Goal: Transaction & Acquisition: Book appointment/travel/reservation

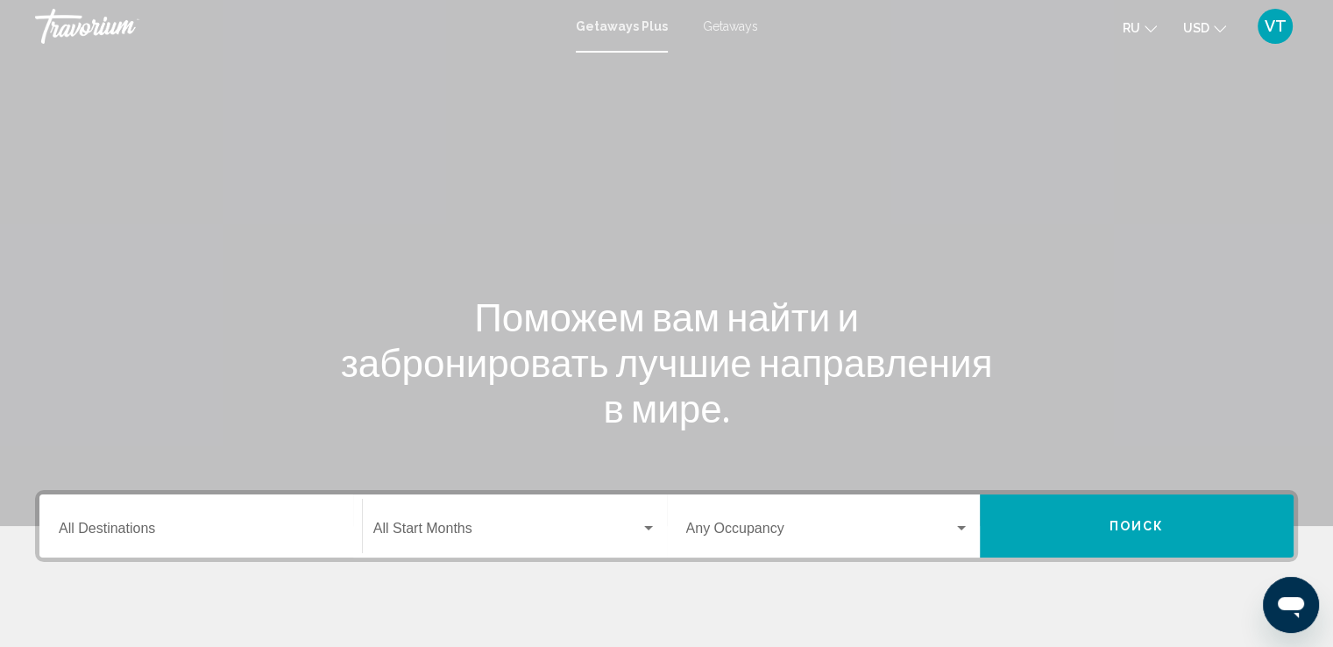
click at [719, 22] on span "Getaways" at bounding box center [730, 26] width 55 height 14
click at [196, 534] on input "Destination All Destinations" at bounding box center [201, 532] width 284 height 16
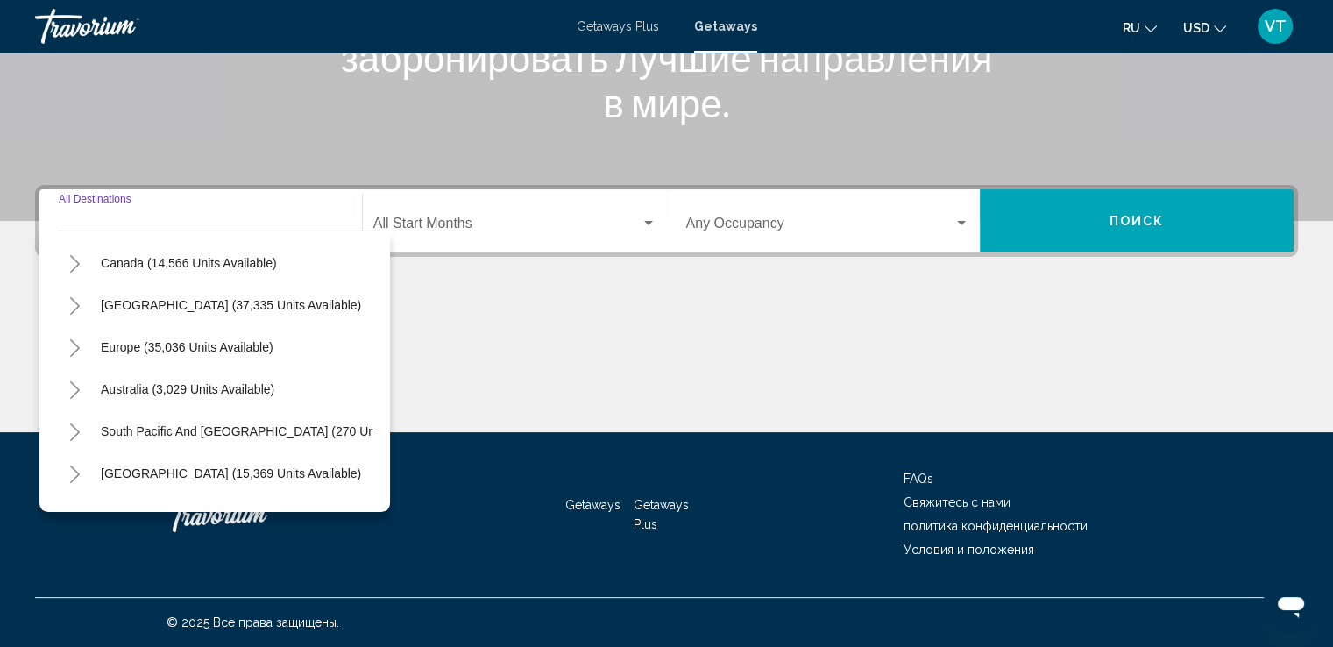
scroll to position [122, 0]
click at [74, 349] on icon "Toggle Europe (35,036 units available)" at bounding box center [74, 351] width 13 height 18
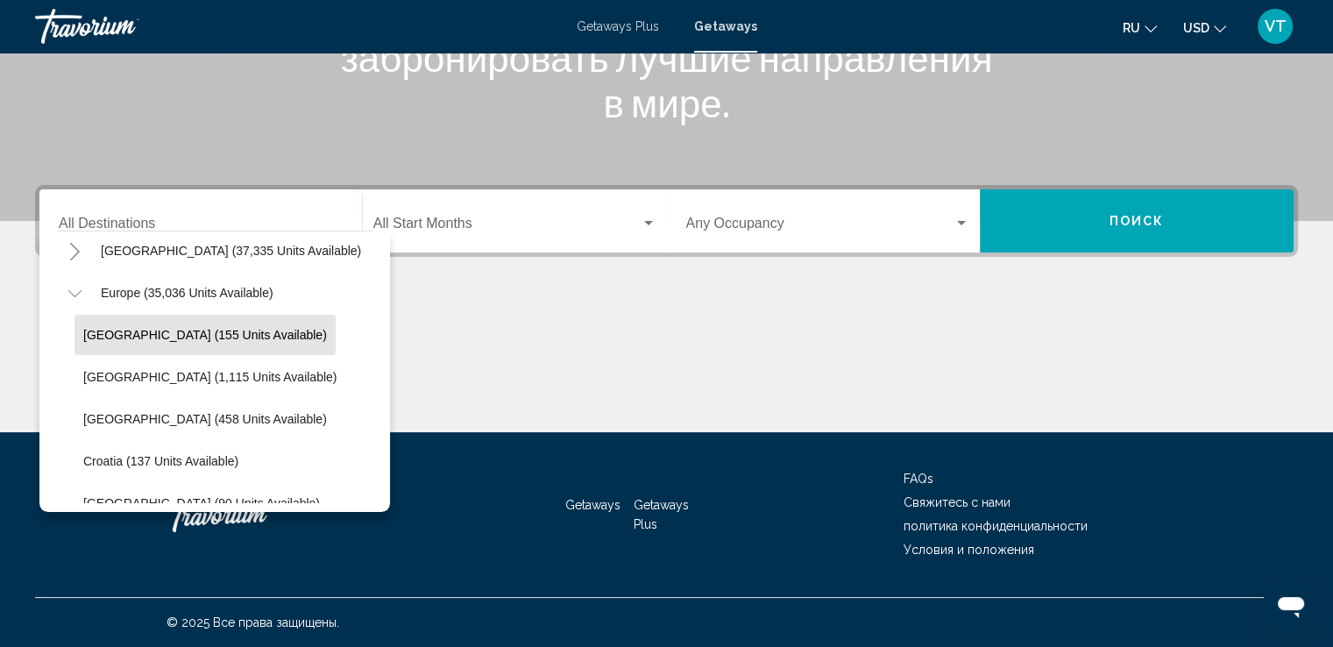
scroll to position [209, 0]
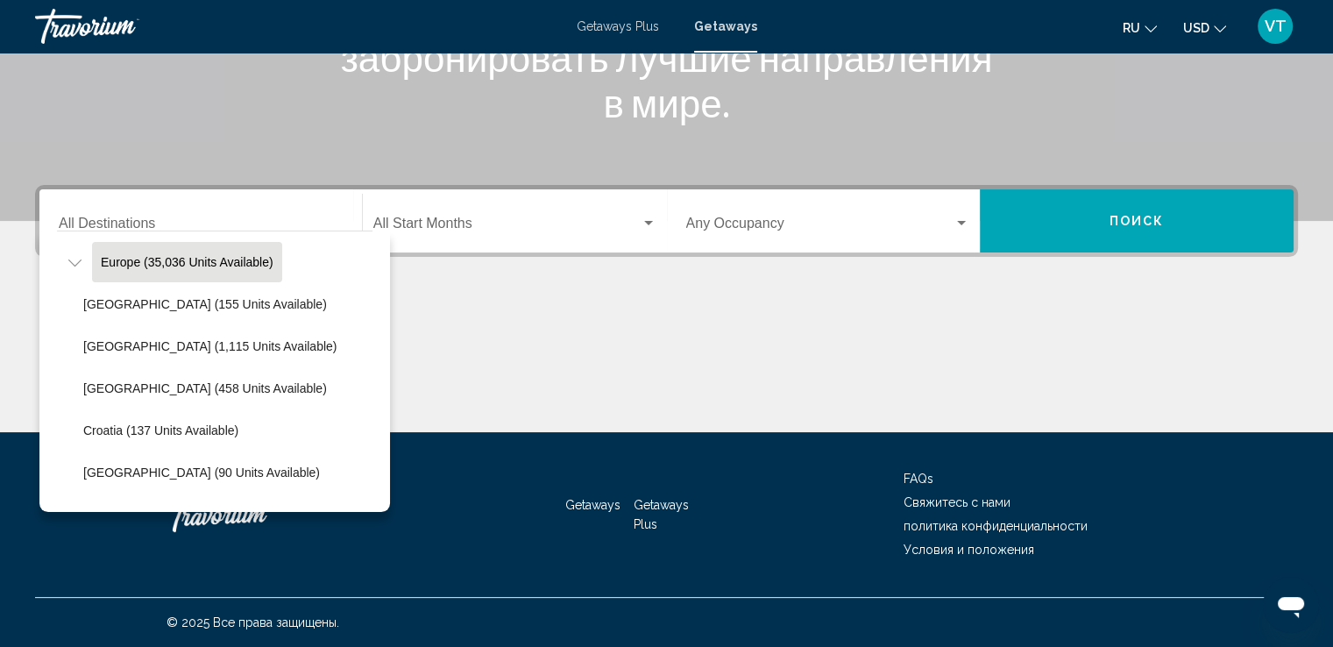
click at [257, 267] on span "Europe (35,036 units available)" at bounding box center [187, 262] width 173 height 14
type input "**********"
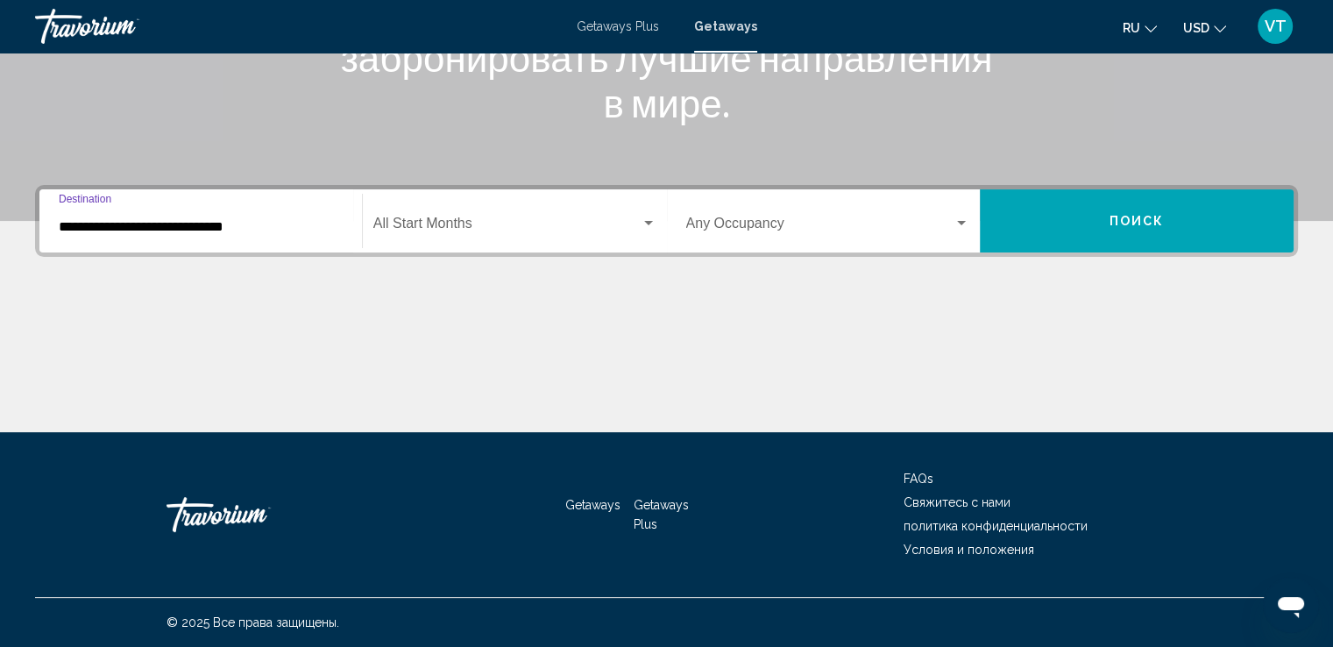
click at [647, 227] on div "Search widget" at bounding box center [648, 223] width 16 height 14
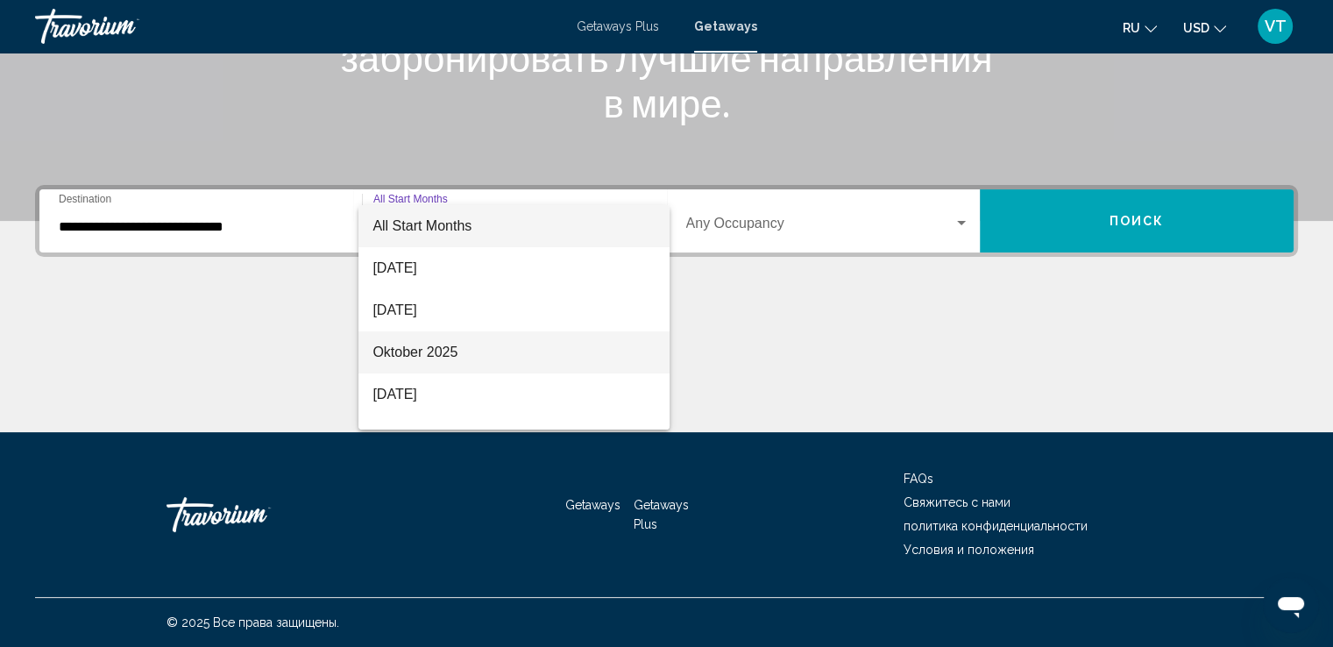
click at [522, 347] on span "Oktober 2025" at bounding box center [513, 352] width 283 height 42
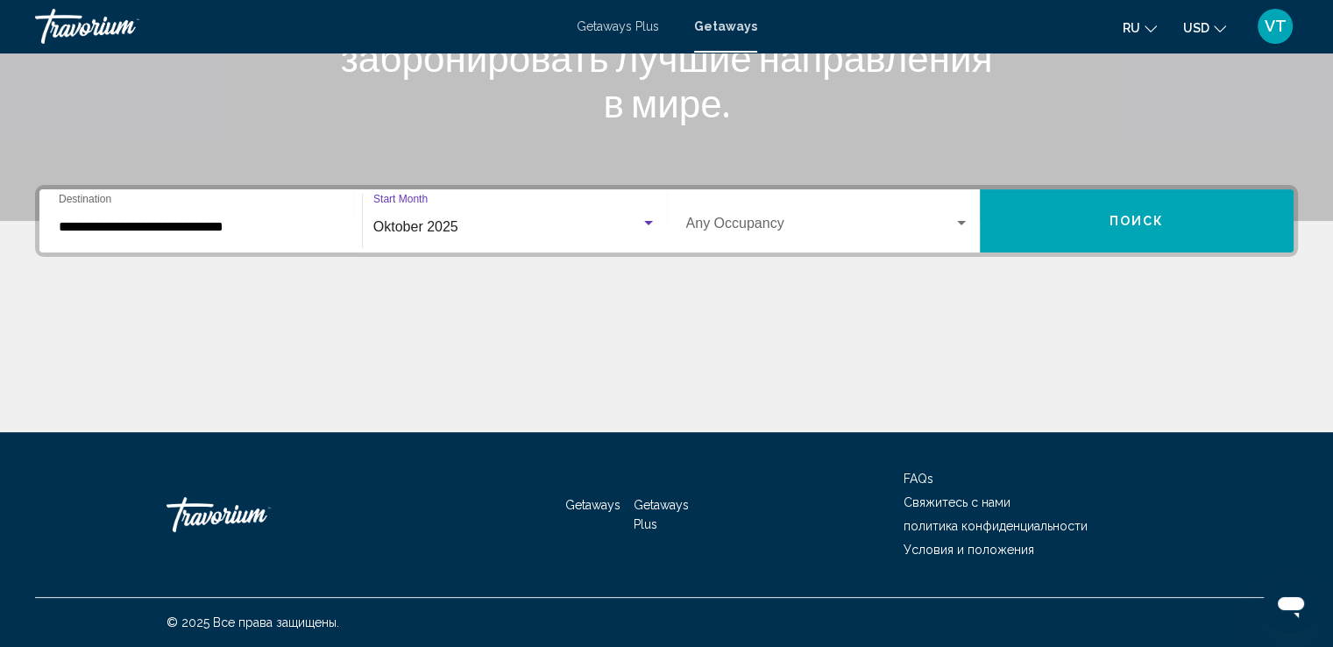
click at [962, 219] on div "Search widget" at bounding box center [961, 223] width 16 height 14
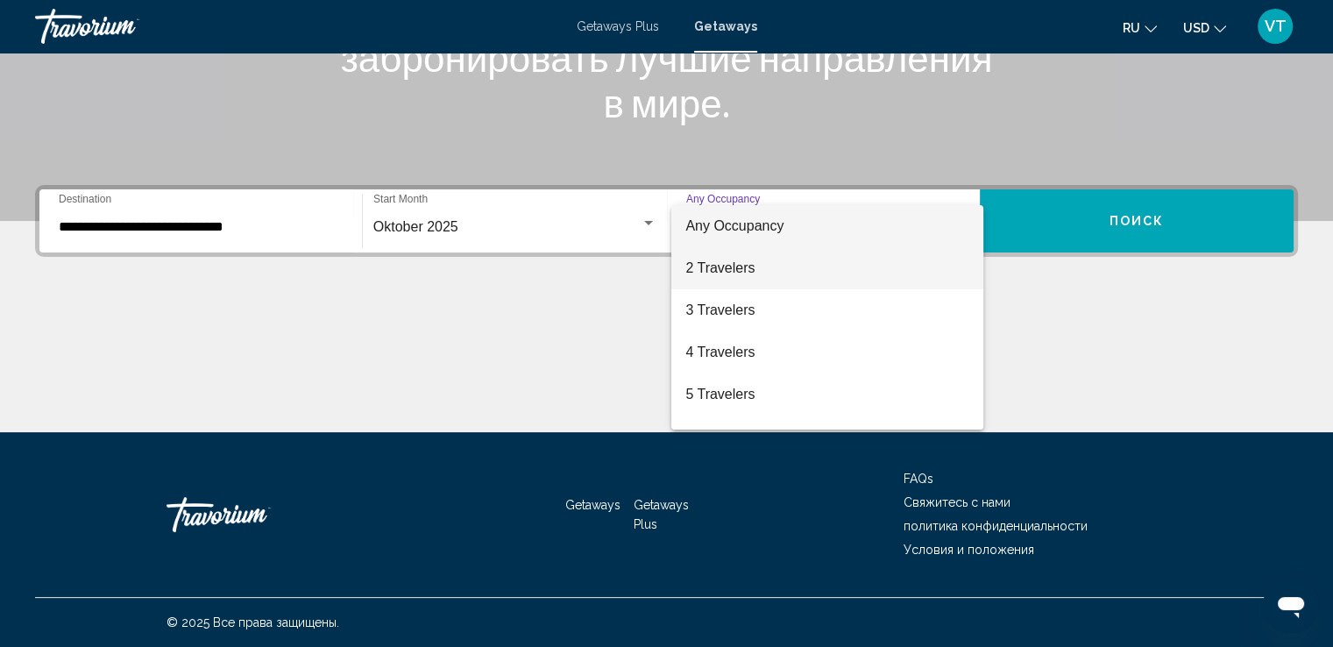
click at [845, 275] on span "2 Travelers" at bounding box center [827, 268] width 284 height 42
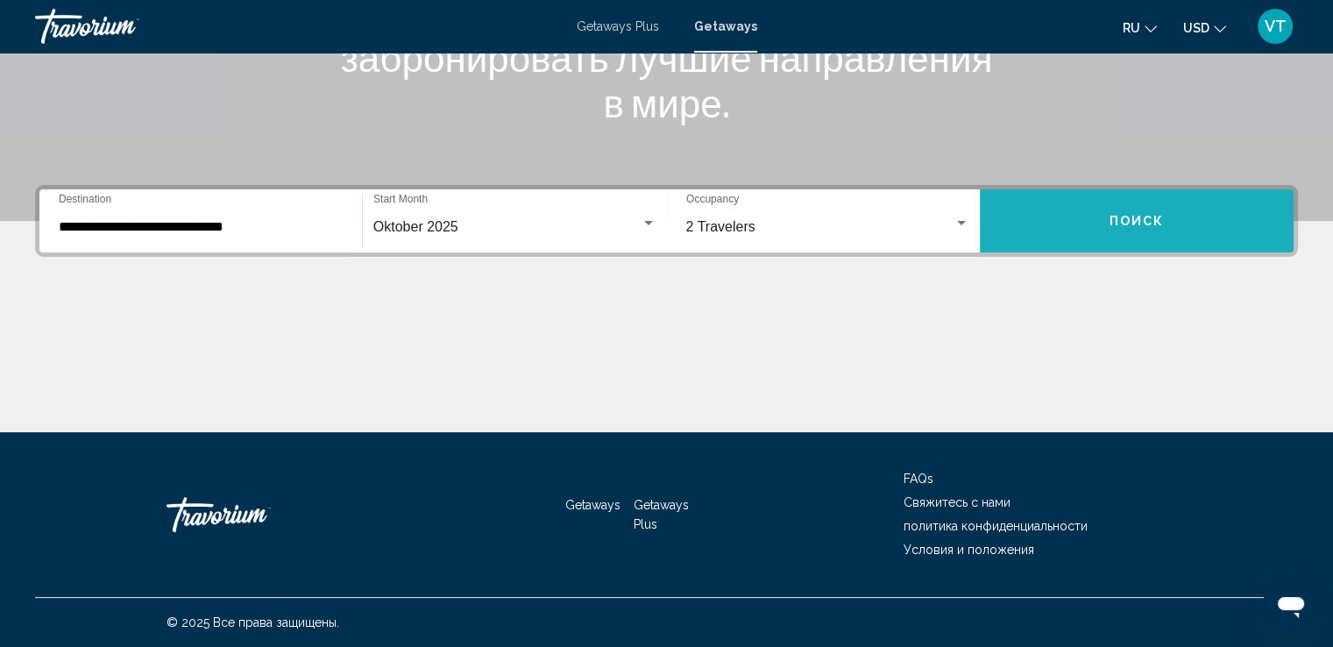
click at [1142, 215] on span "Поиск" at bounding box center [1136, 222] width 55 height 14
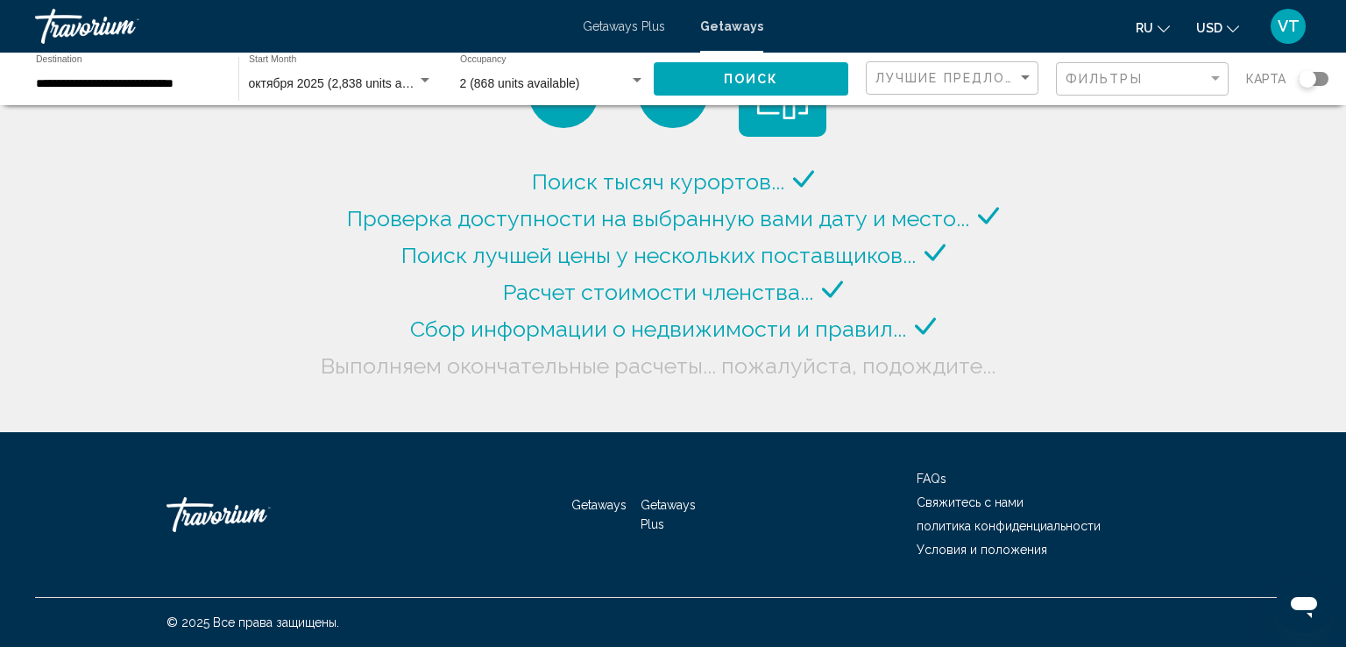
click at [1320, 77] on div "Search widget" at bounding box center [1313, 79] width 30 height 14
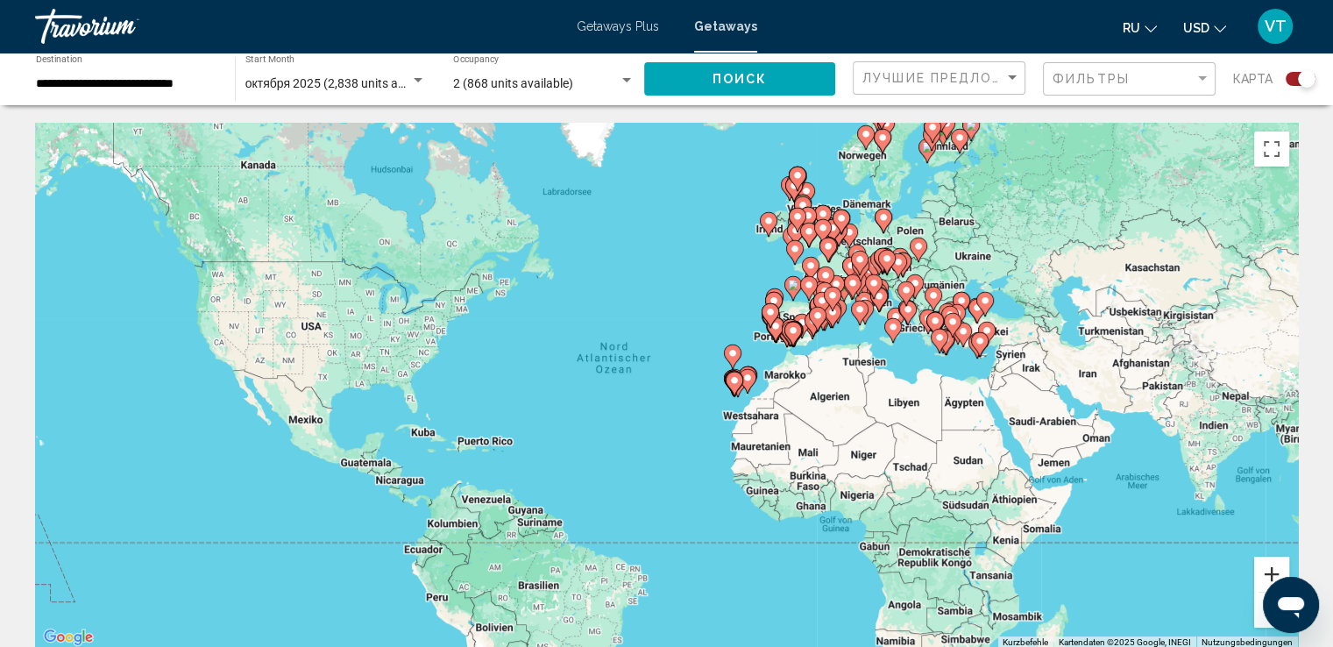
click at [1262, 571] on button "Vergrößern" at bounding box center [1271, 573] width 35 height 35
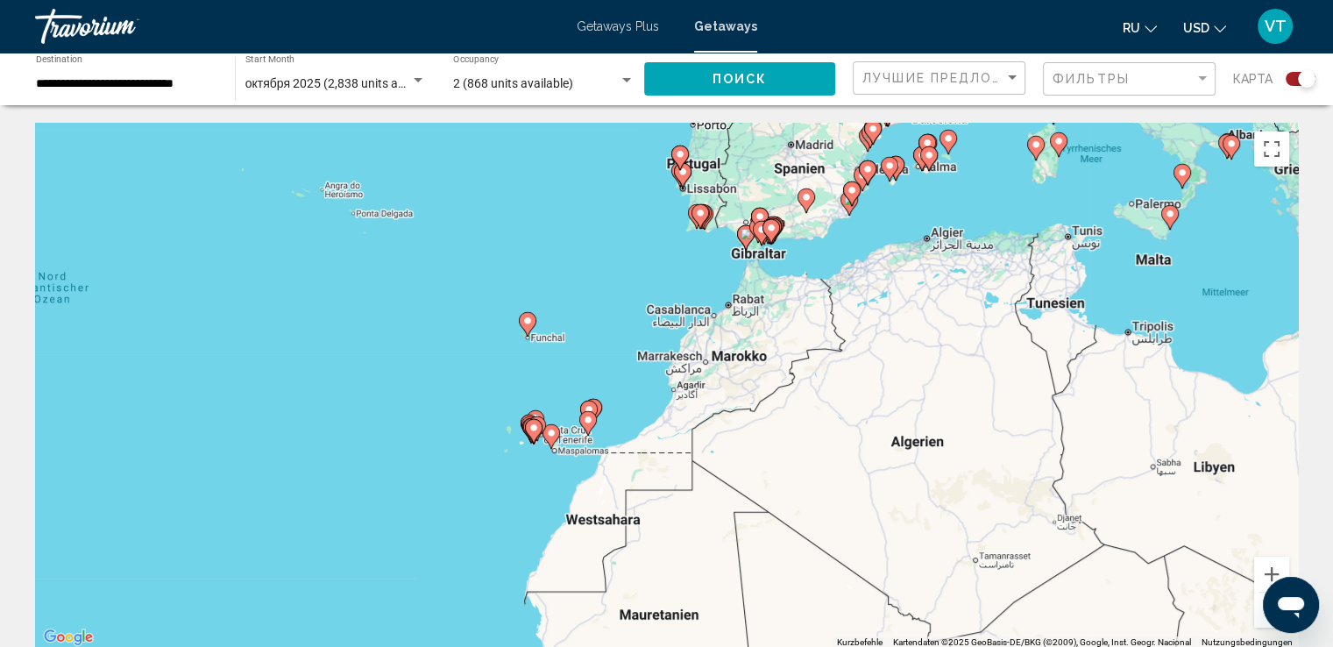
drag, startPoint x: 1205, startPoint y: 464, endPoint x: 798, endPoint y: 477, distance: 406.7
click at [799, 477] on div "Um den Modus zum Ziehen mit der Tastatur zu aktivieren, drückst du Alt + Eingab…" at bounding box center [666, 386] width 1262 height 526
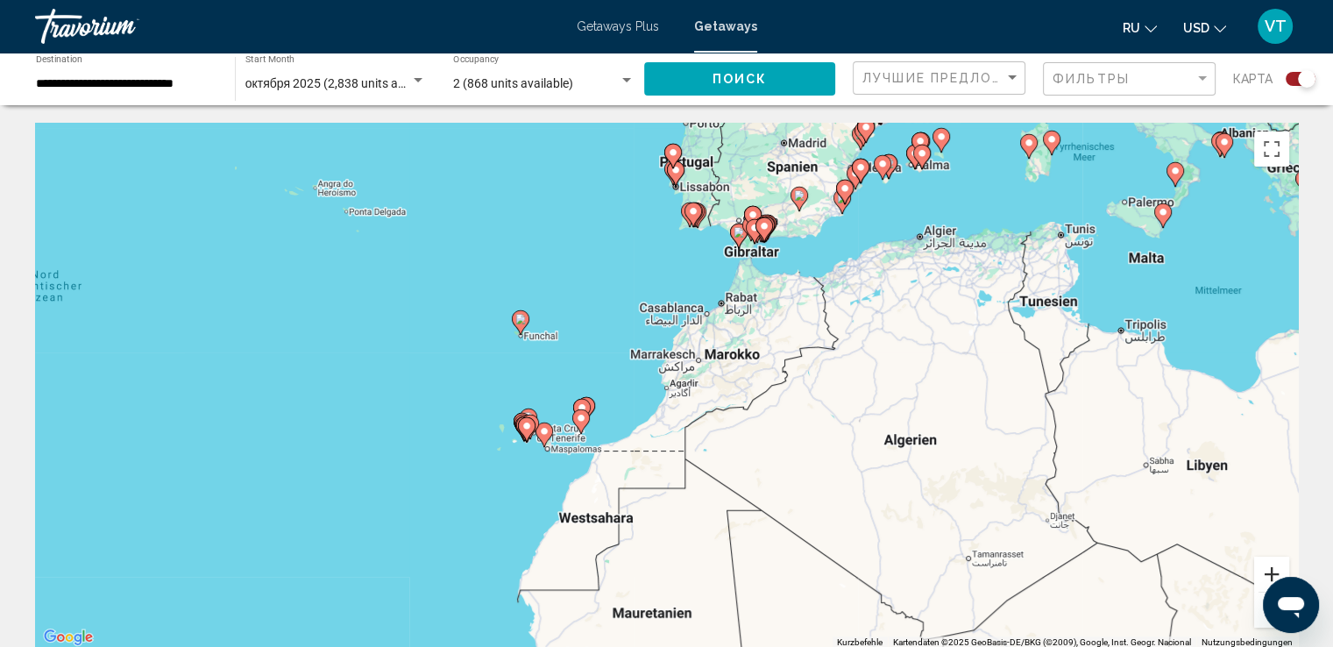
click at [1269, 566] on button "Vergrößern" at bounding box center [1271, 573] width 35 height 35
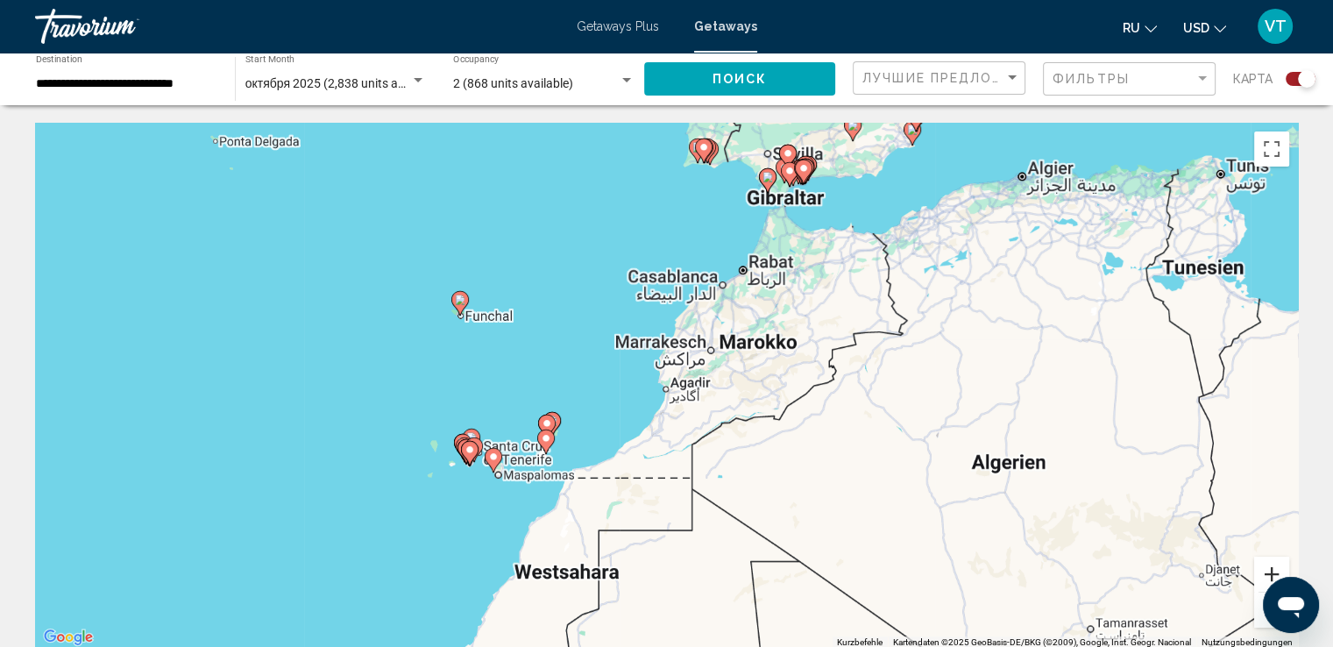
click at [1269, 566] on button "Vergrößern" at bounding box center [1271, 573] width 35 height 35
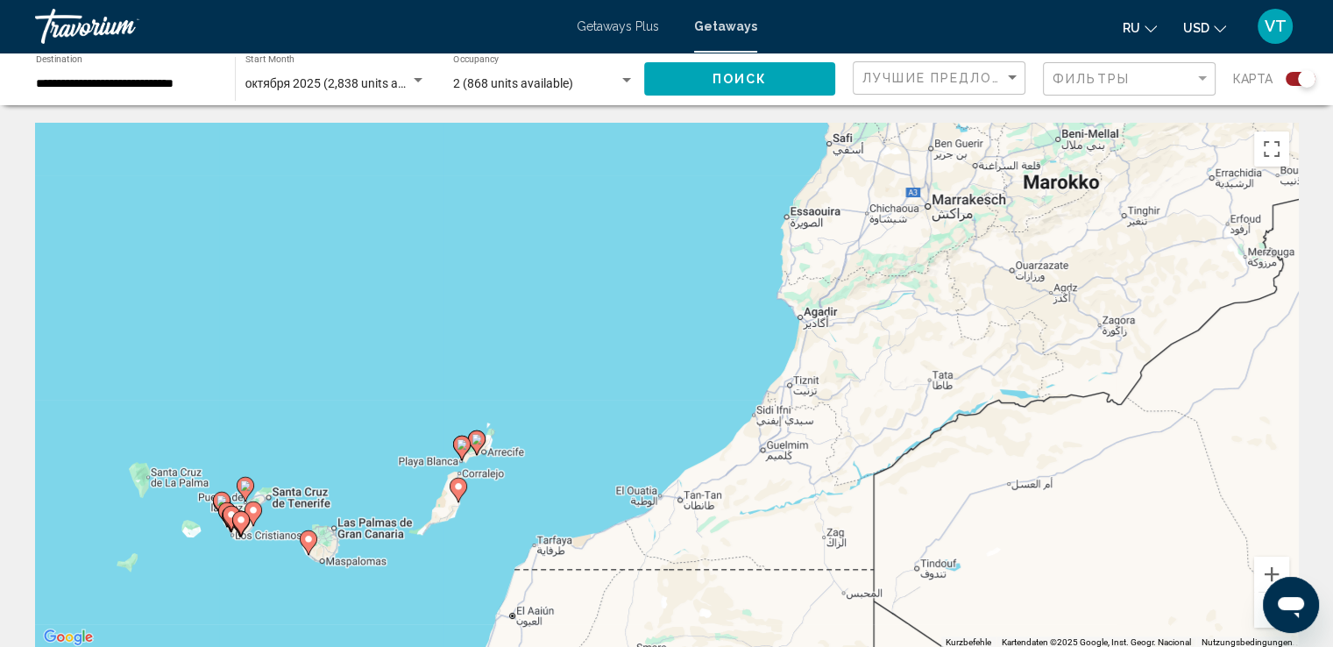
drag, startPoint x: 473, startPoint y: 528, endPoint x: 610, endPoint y: 448, distance: 158.7
click at [610, 448] on div "Um den Modus zum Ziehen mit der Tastatur zu aktivieren, drückst du Alt + Eingab…" at bounding box center [666, 386] width 1262 height 526
click at [1266, 576] on button "Vergrößern" at bounding box center [1271, 573] width 35 height 35
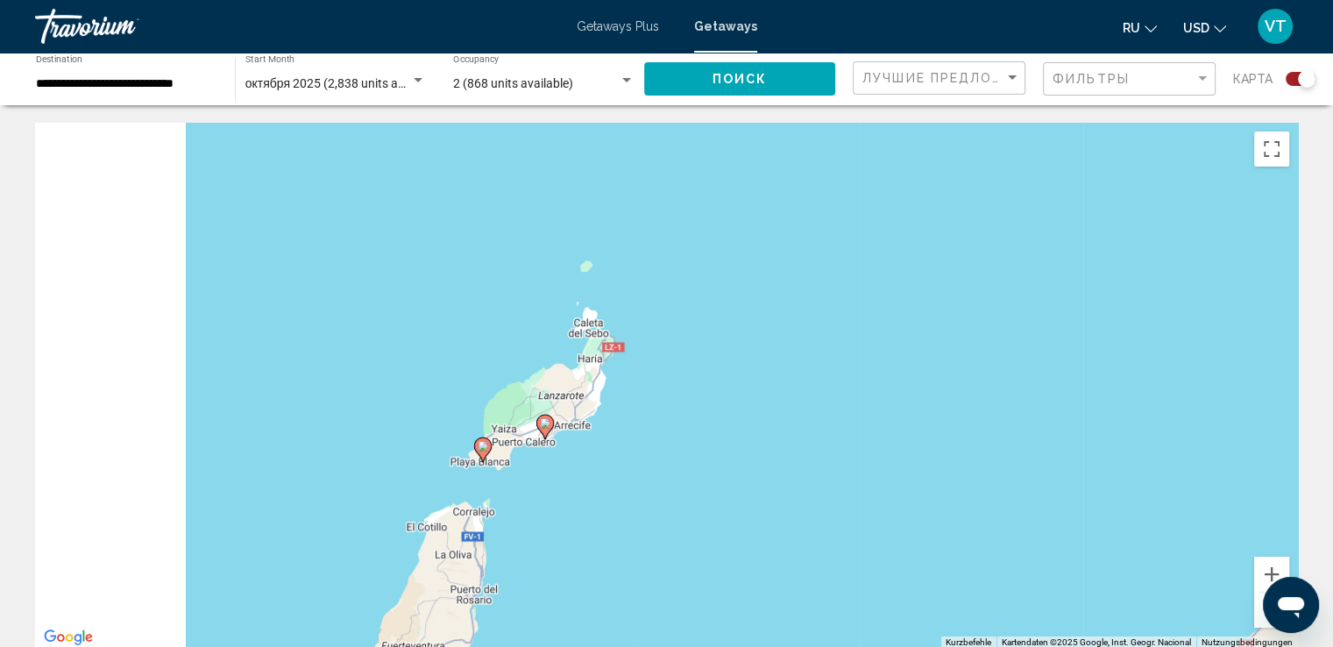
drag, startPoint x: 387, startPoint y: 550, endPoint x: 1174, endPoint y: 292, distance: 828.1
click at [1192, 280] on div "Um den Modus zum Ziehen mit der Tastatur zu aktivieren, drückst du Alt + Eingab…" at bounding box center [666, 386] width 1262 height 526
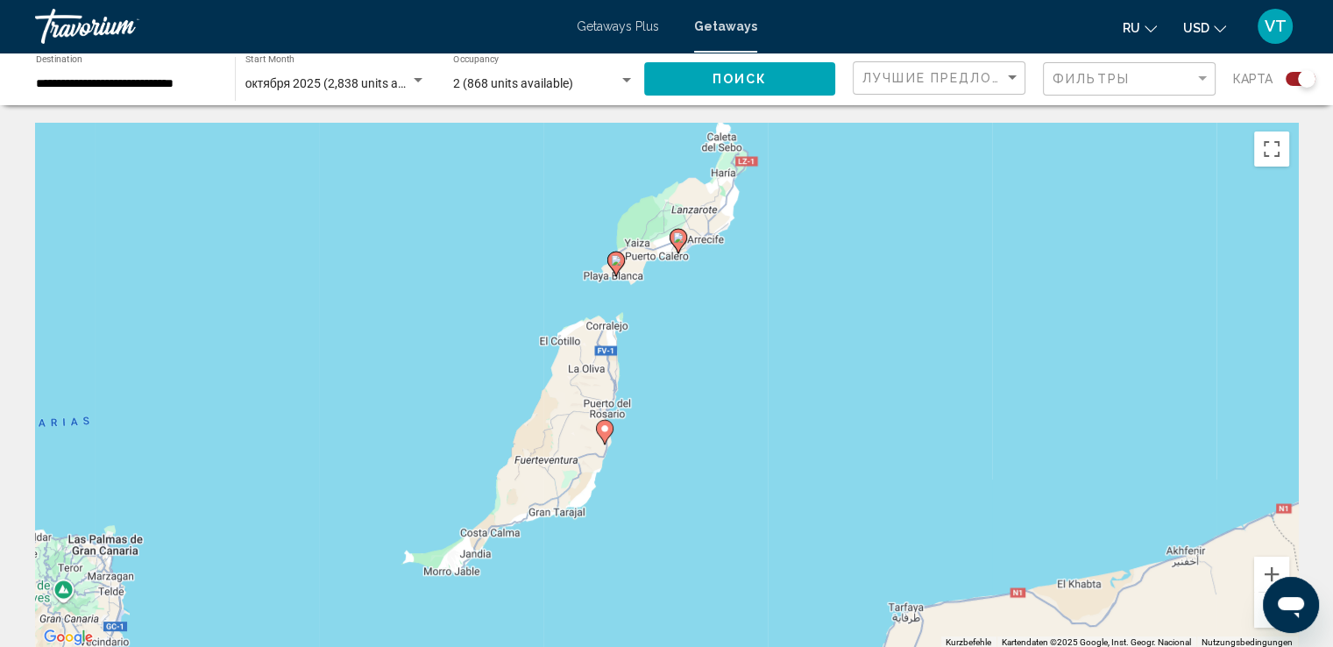
drag, startPoint x: 862, startPoint y: 492, endPoint x: 813, endPoint y: 351, distance: 149.3
click at [813, 351] on div "Um den Modus zum Ziehen mit der Tastatur zu aktivieren, drückst du Alt + Eingab…" at bounding box center [666, 386] width 1262 height 526
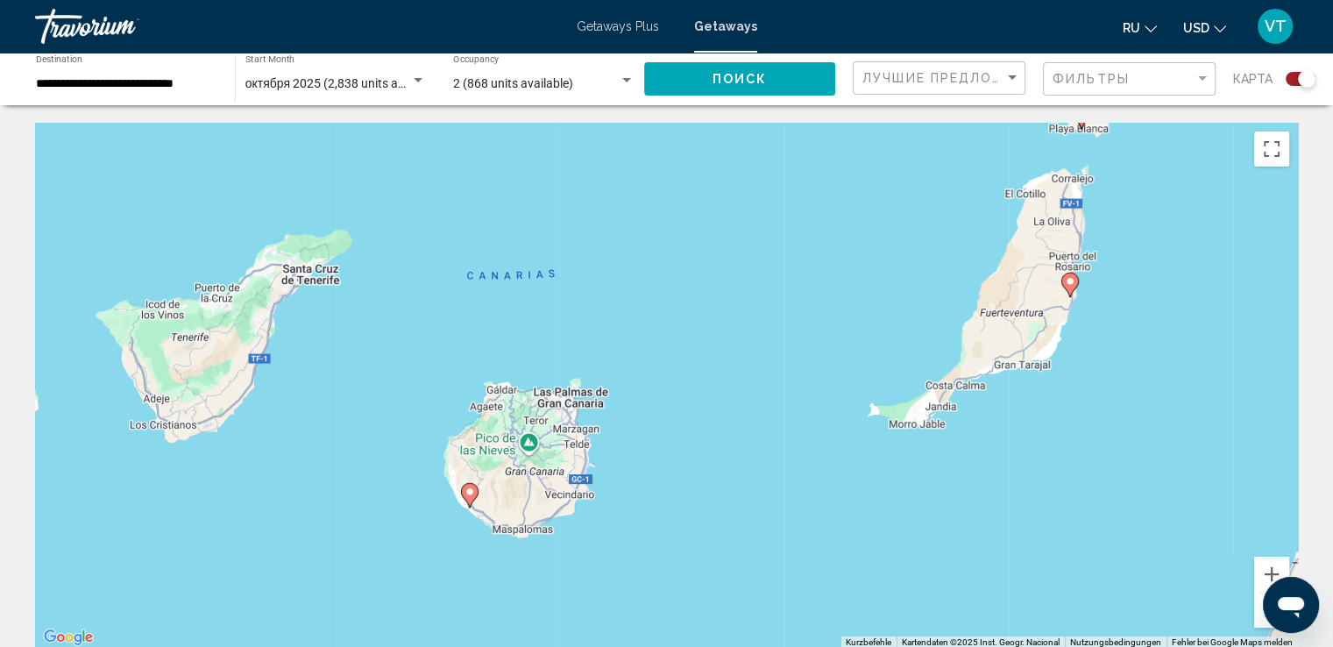
drag, startPoint x: 619, startPoint y: 420, endPoint x: 1086, endPoint y: 279, distance: 488.6
click at [1086, 279] on div "Um den Modus zum Ziehen mit der Tastatur zu aktivieren, drückst du Alt + Eingab…" at bounding box center [666, 386] width 1262 height 526
click at [217, 280] on image "Main content" at bounding box center [216, 276] width 11 height 11
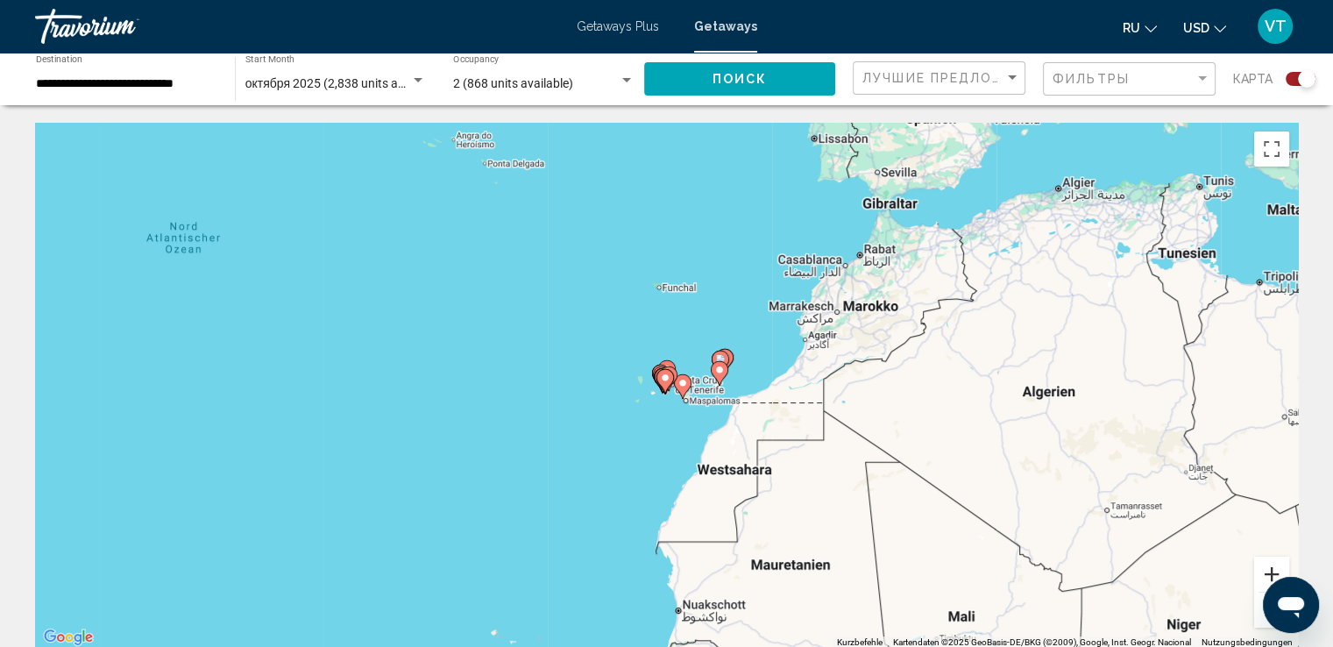
click at [1264, 570] on button "Vergrößern" at bounding box center [1271, 573] width 35 height 35
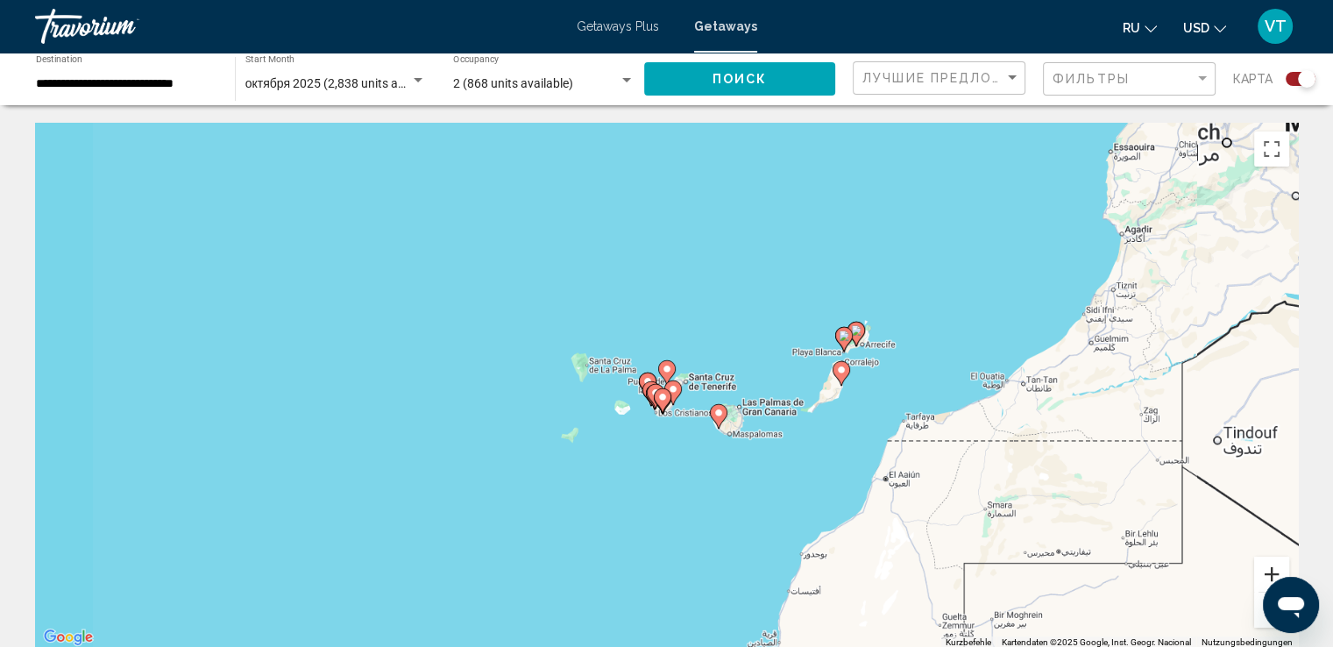
click at [1264, 570] on button "Vergrößern" at bounding box center [1271, 573] width 35 height 35
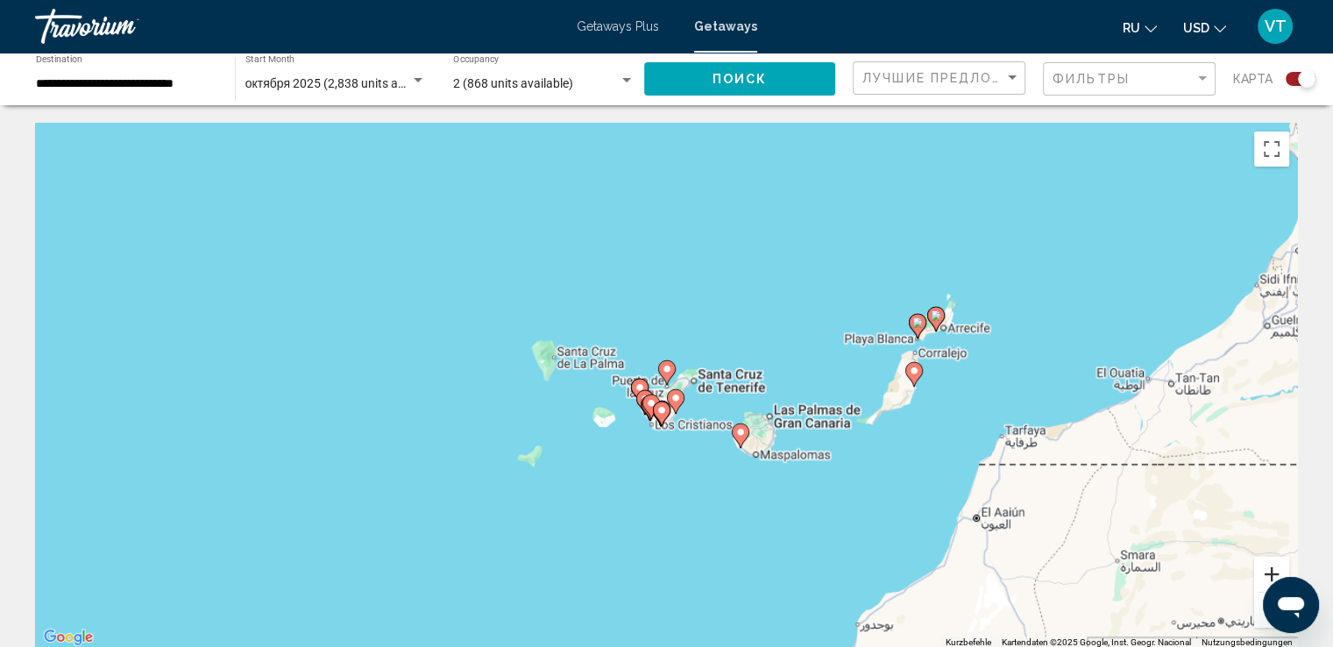
click at [1264, 570] on button "Vergrößern" at bounding box center [1271, 573] width 35 height 35
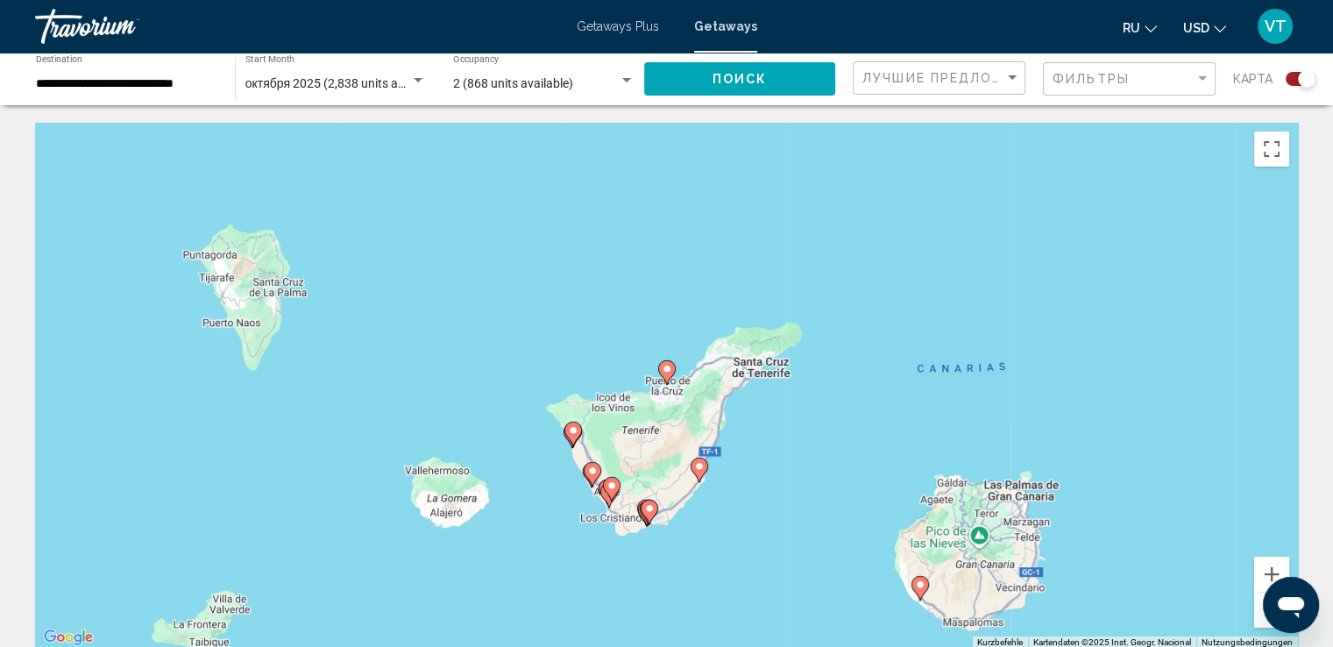
click at [660, 367] on icon "Main content" at bounding box center [666, 372] width 16 height 23
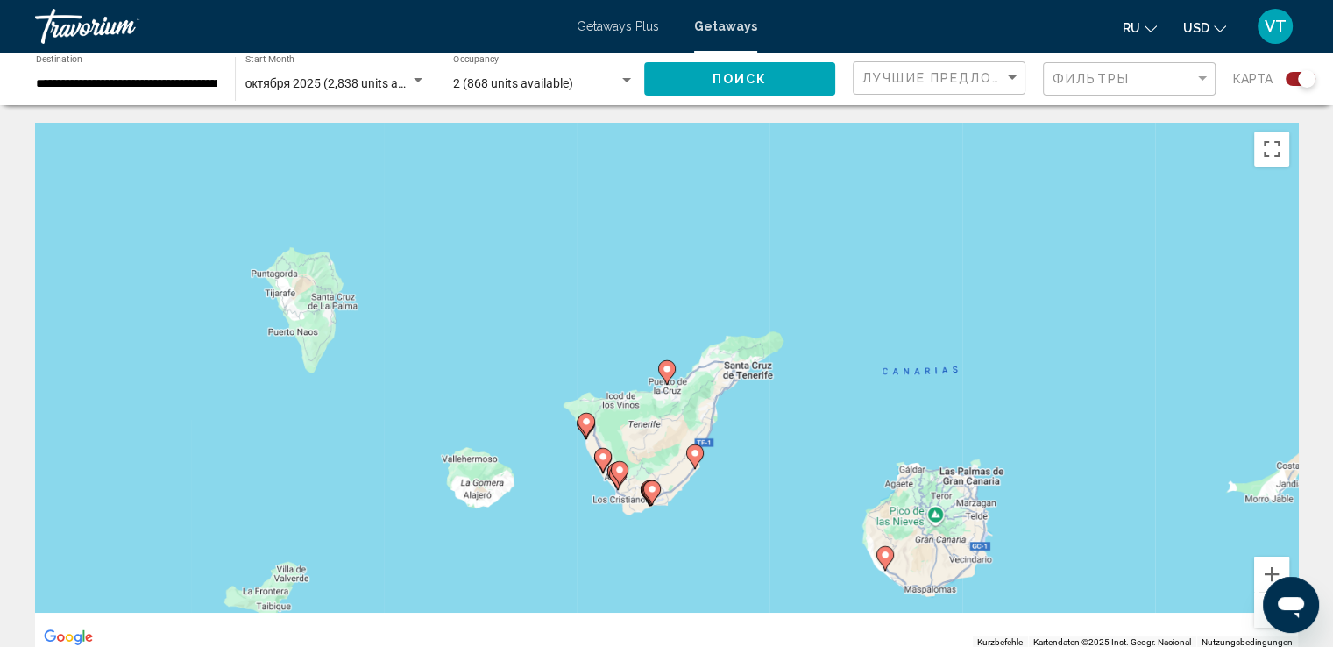
click at [660, 367] on icon "Main content" at bounding box center [666, 372] width 16 height 23
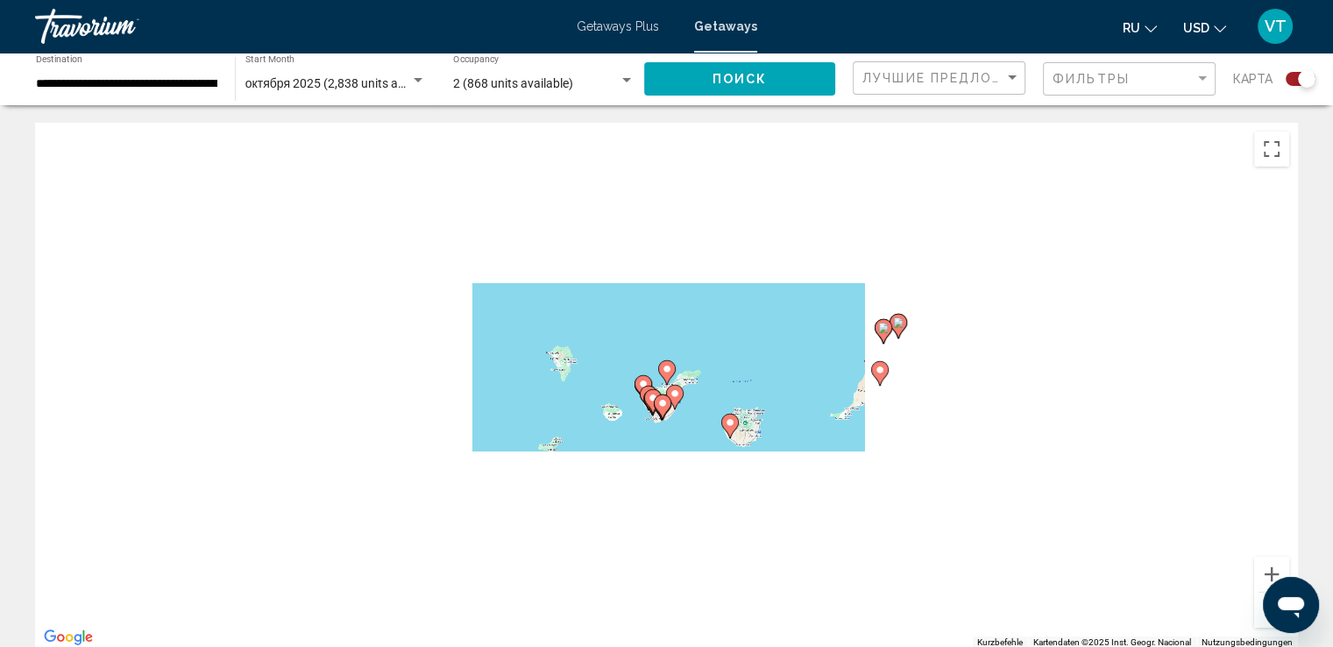
click at [662, 366] on image "Main content" at bounding box center [666, 369] width 11 height 11
type input "**********"
click at [662, 366] on image "Main content" at bounding box center [666, 369] width 11 height 11
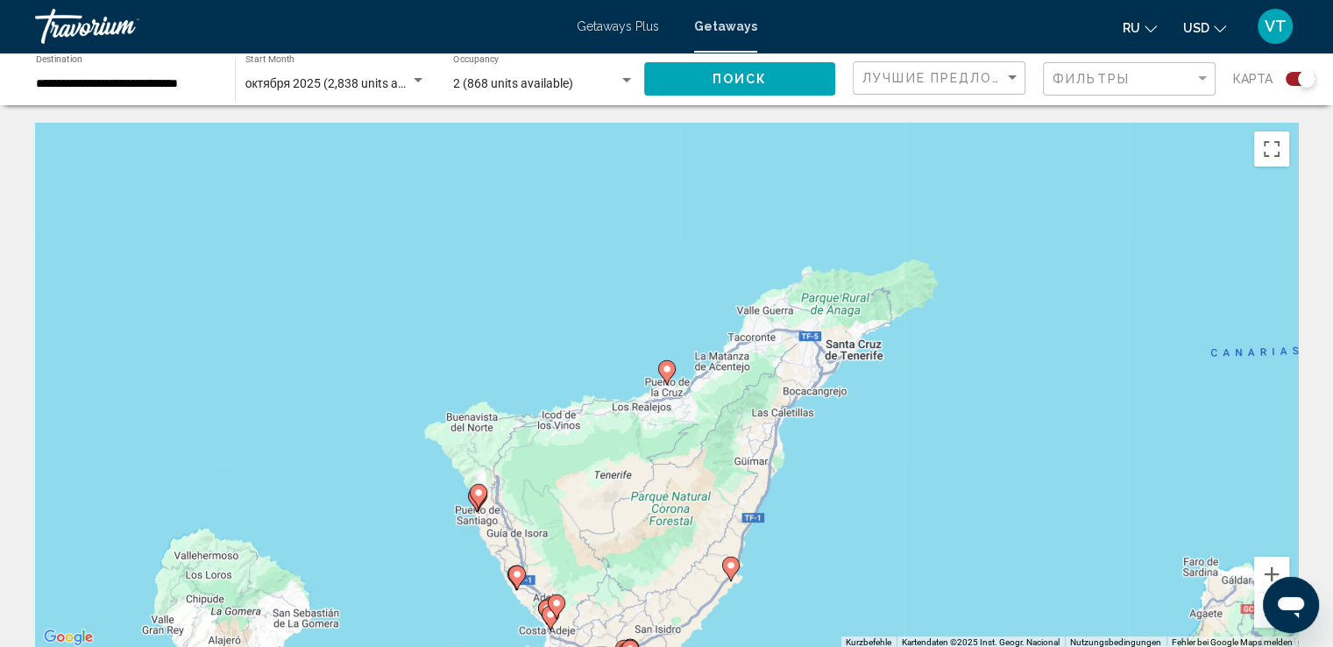
click at [662, 366] on image "Main content" at bounding box center [666, 369] width 11 height 11
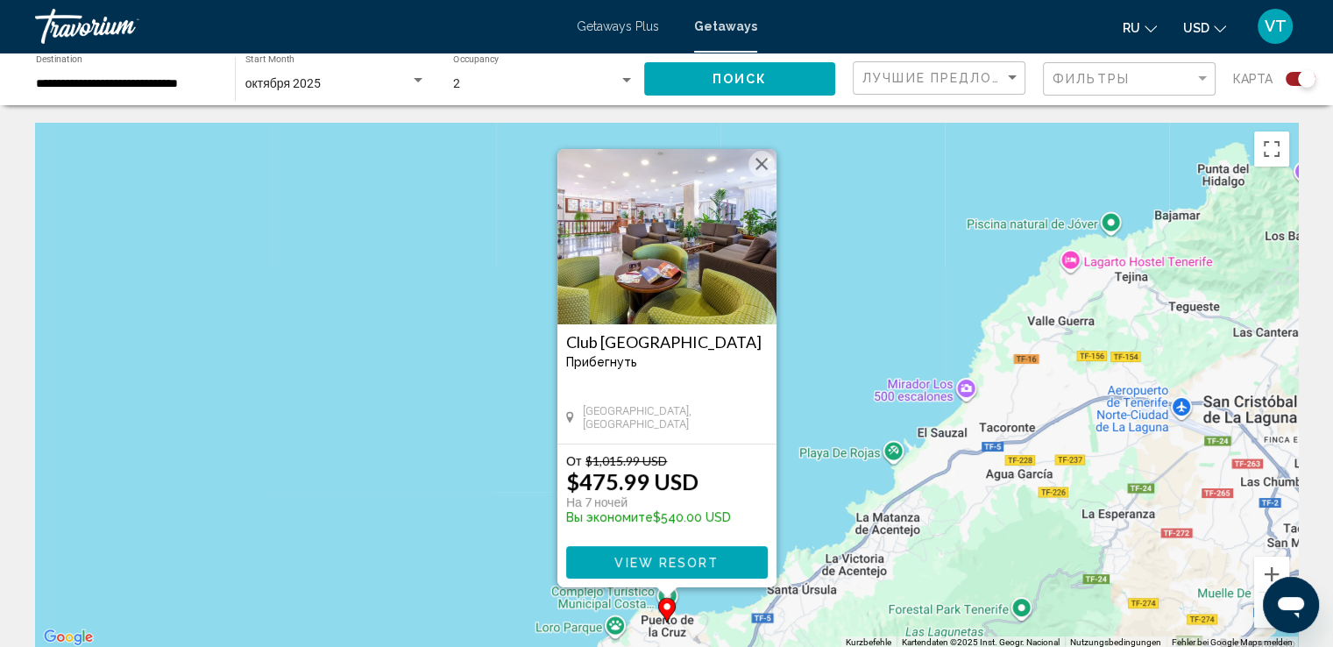
click at [683, 555] on span "View Resort" at bounding box center [666, 562] width 104 height 14
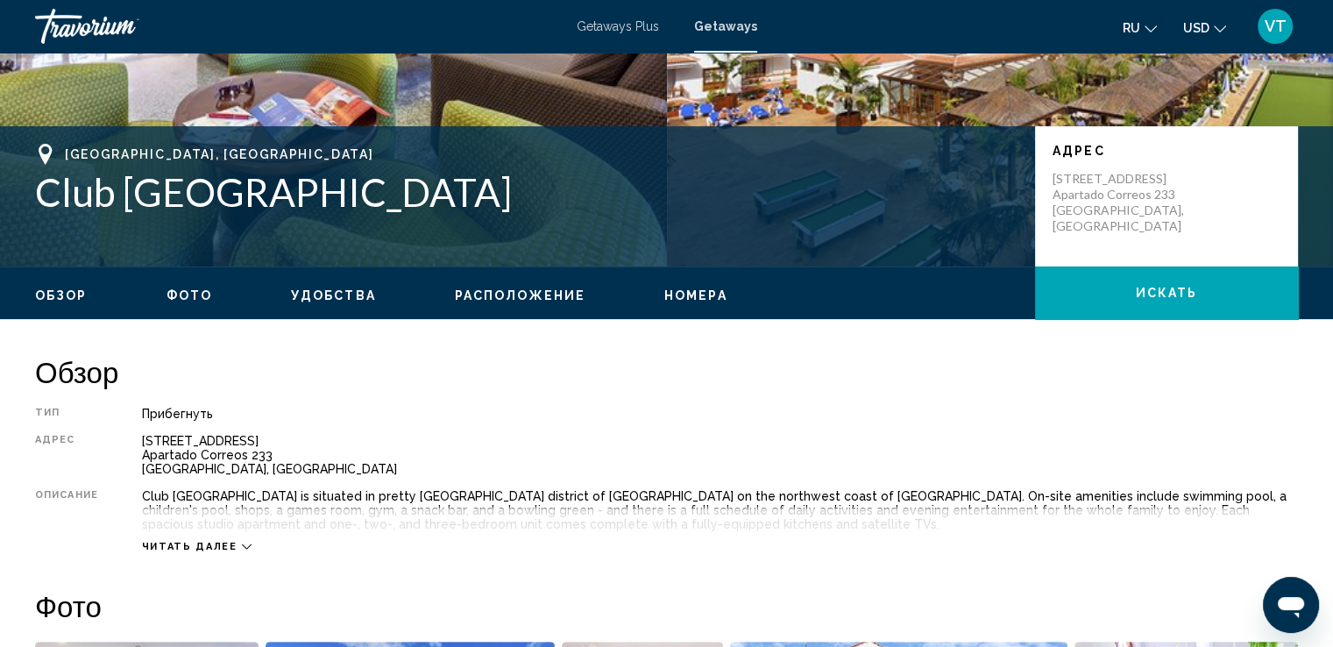
scroll to position [438, 0]
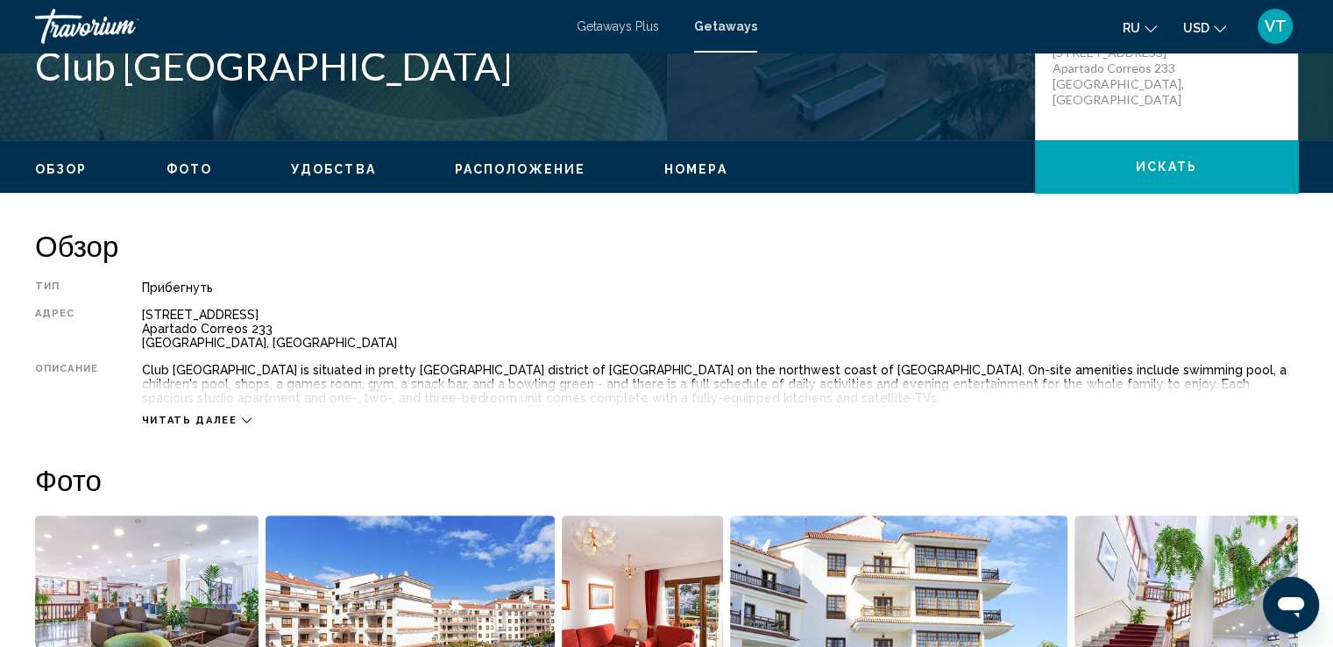
click at [242, 421] on icon "Main content" at bounding box center [247, 420] width 10 height 10
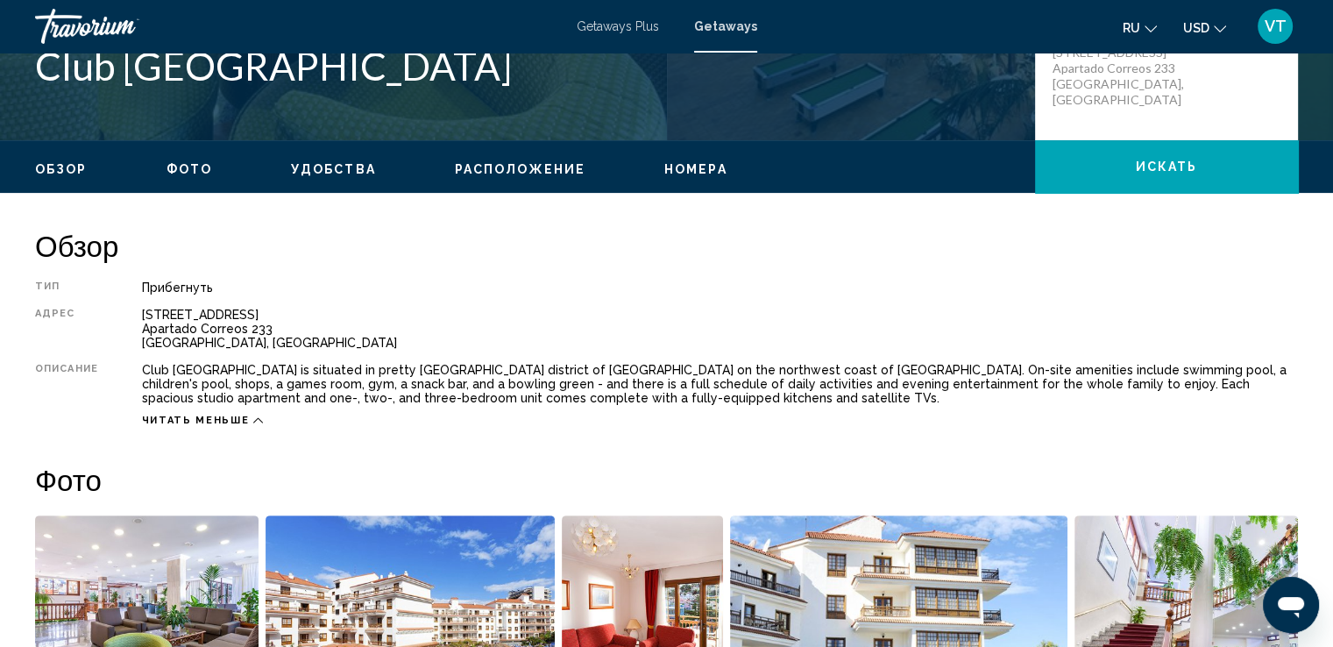
click at [455, 166] on span "Расположение" at bounding box center [520, 169] width 131 height 14
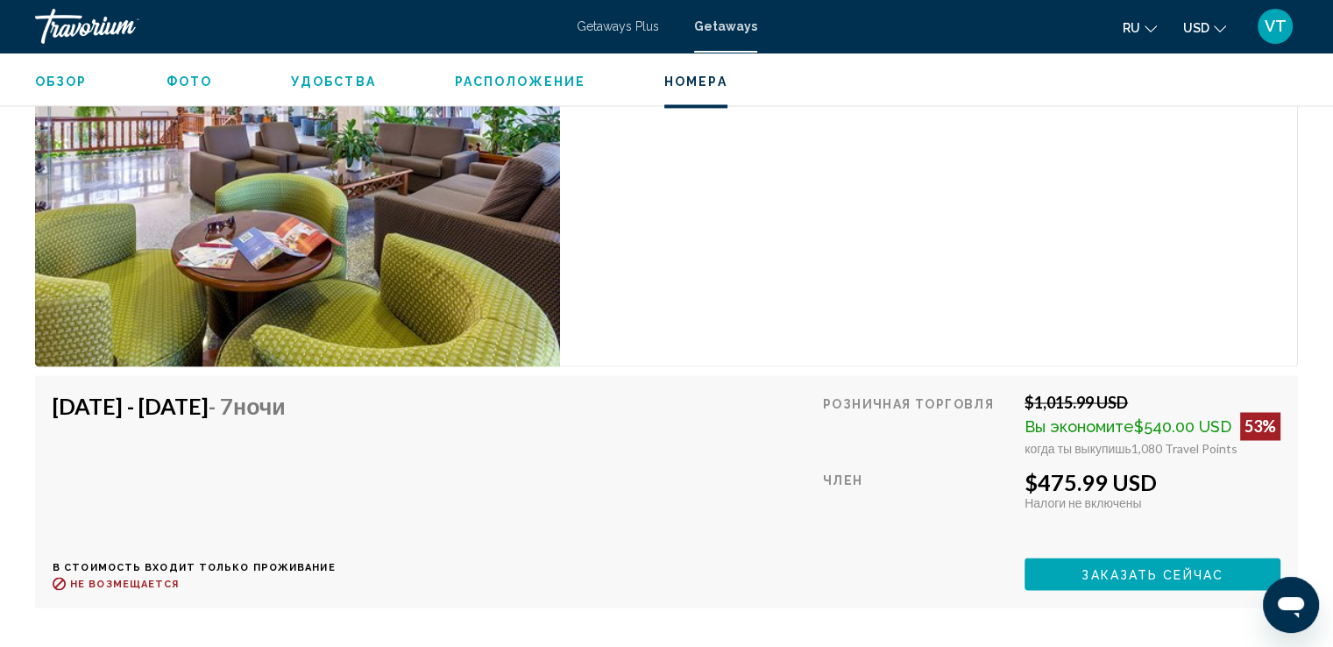
scroll to position [2669, 0]
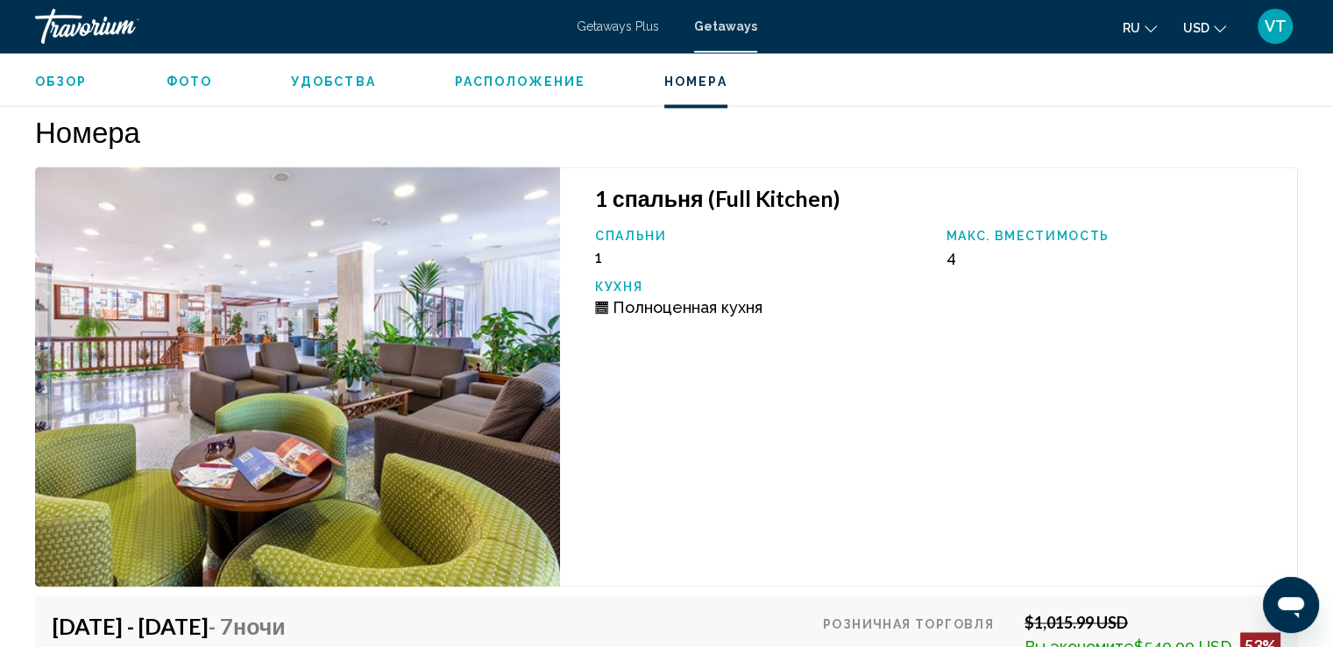
click at [53, 80] on span "Обзор" at bounding box center [61, 81] width 53 height 14
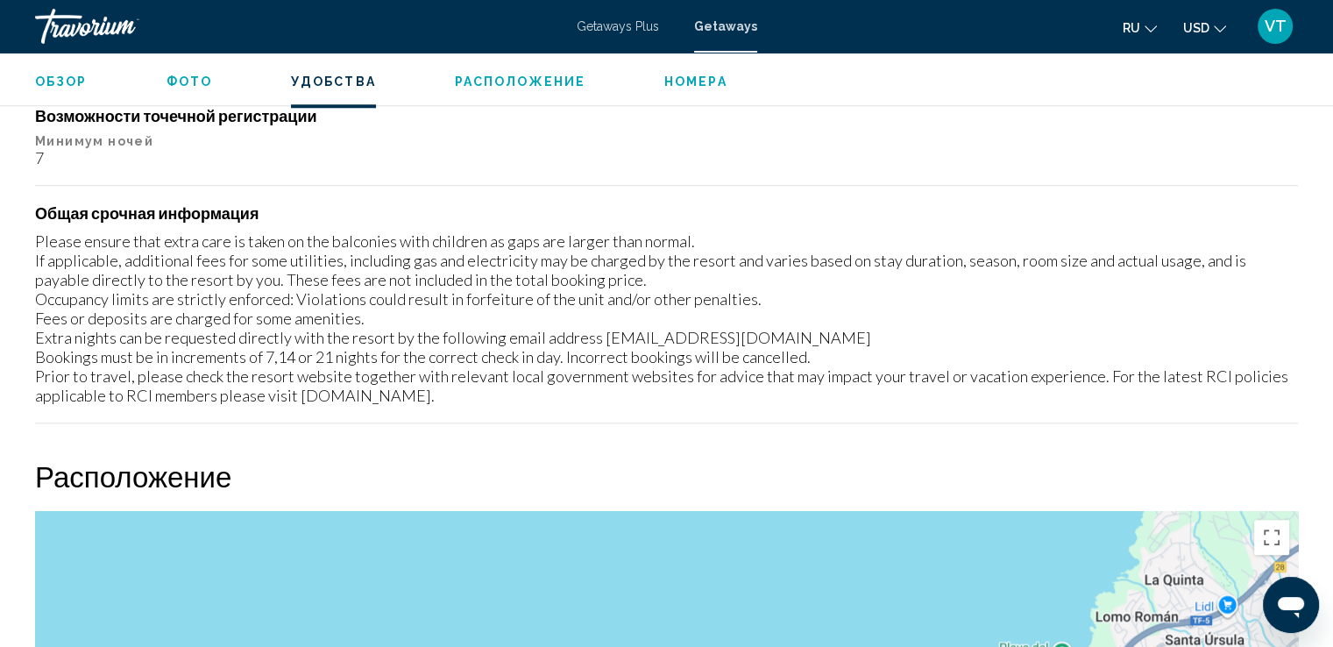
scroll to position [1612, 0]
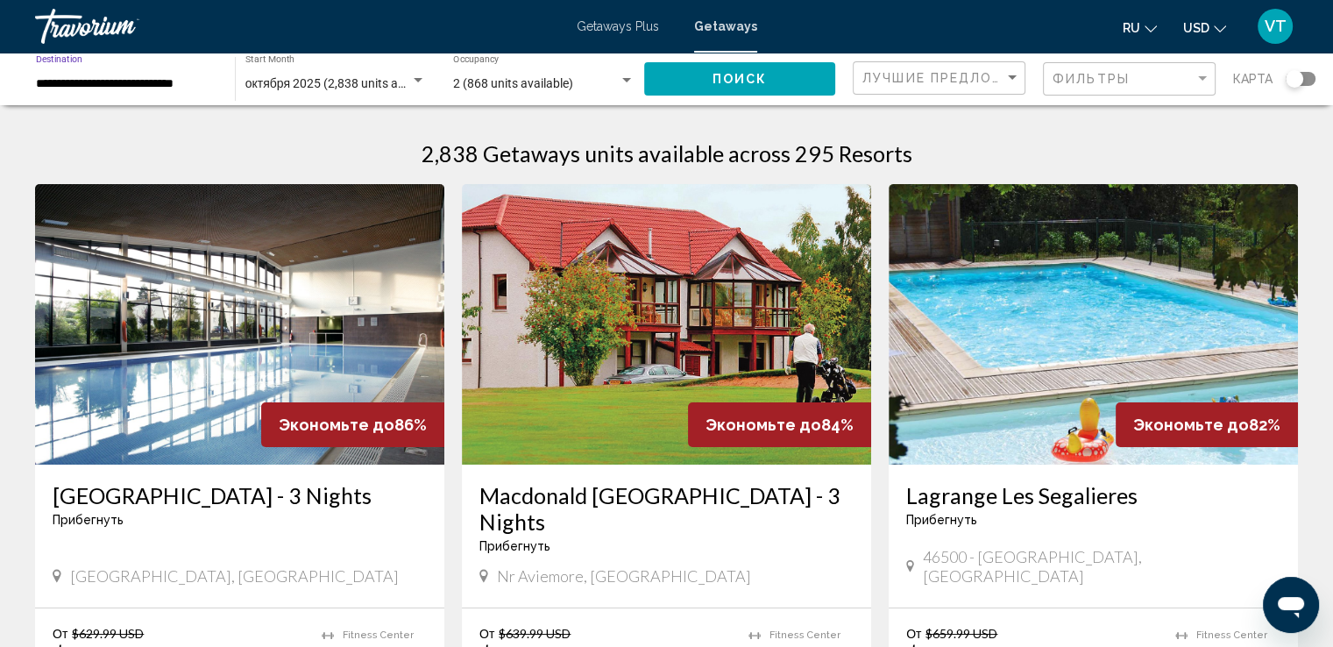
click at [149, 86] on input "**********" at bounding box center [126, 84] width 181 height 14
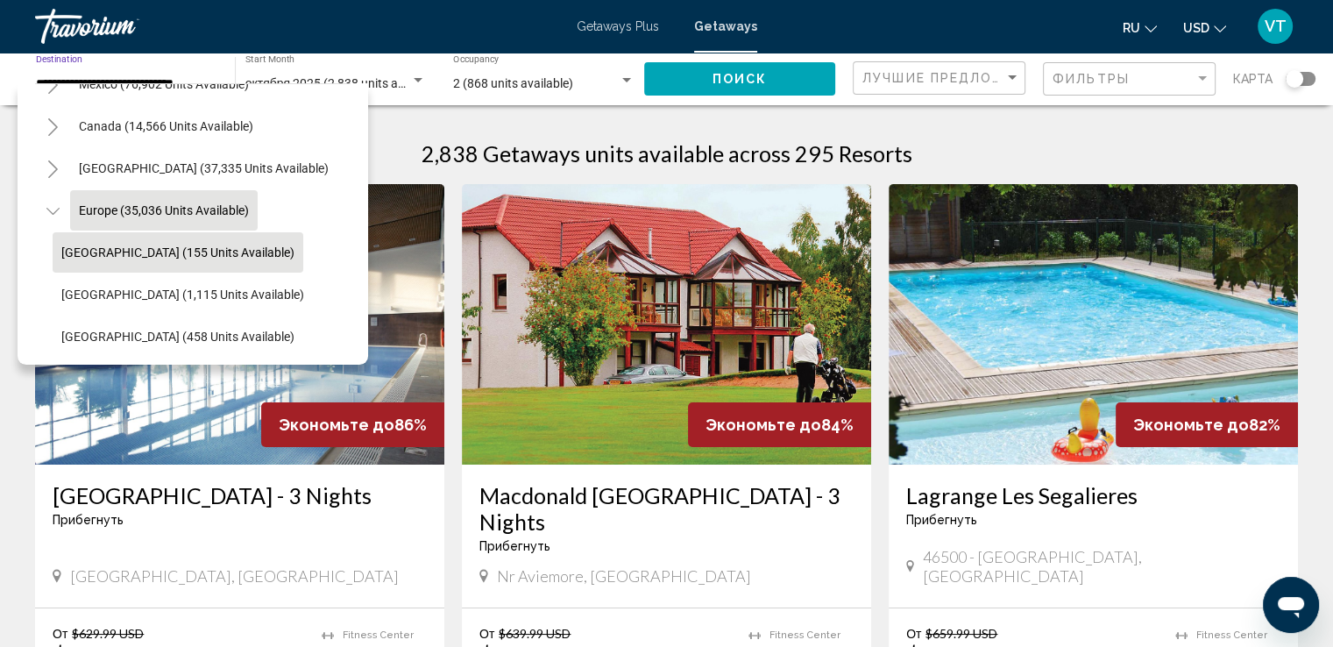
scroll to position [110, 0]
click at [132, 258] on span "Andorra (155 units available)" at bounding box center [177, 256] width 233 height 14
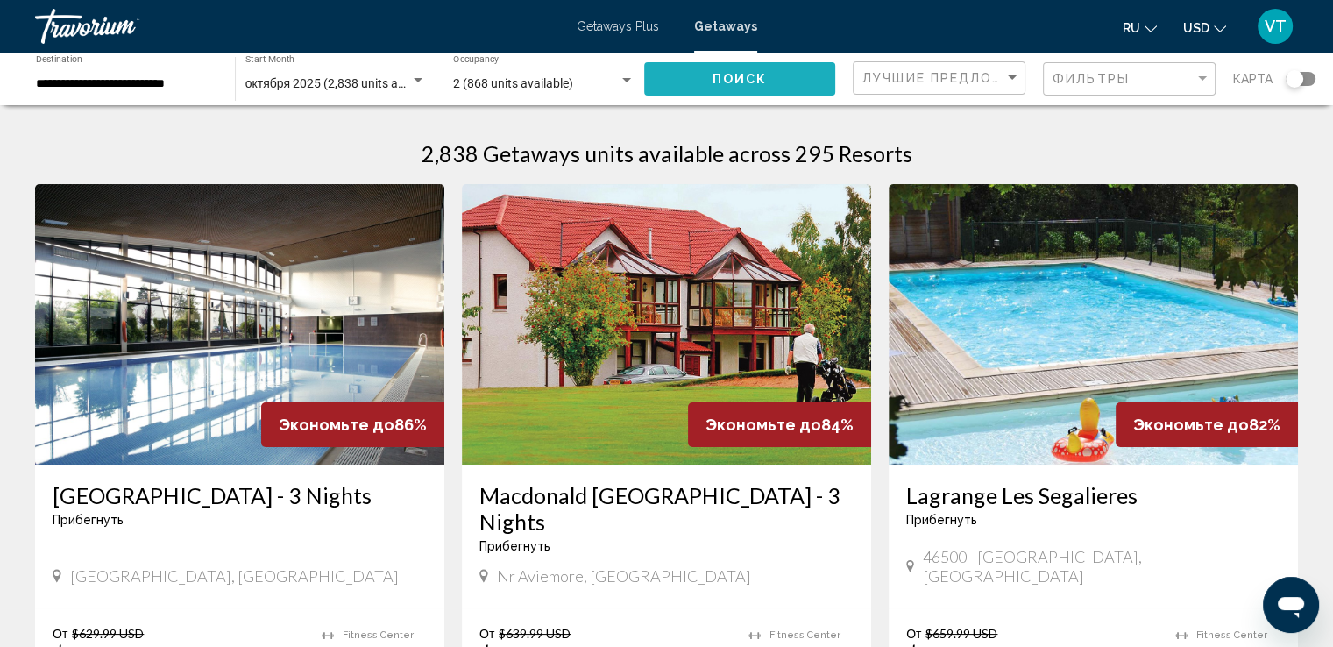
click at [796, 74] on button "Поиск" at bounding box center [739, 78] width 191 height 32
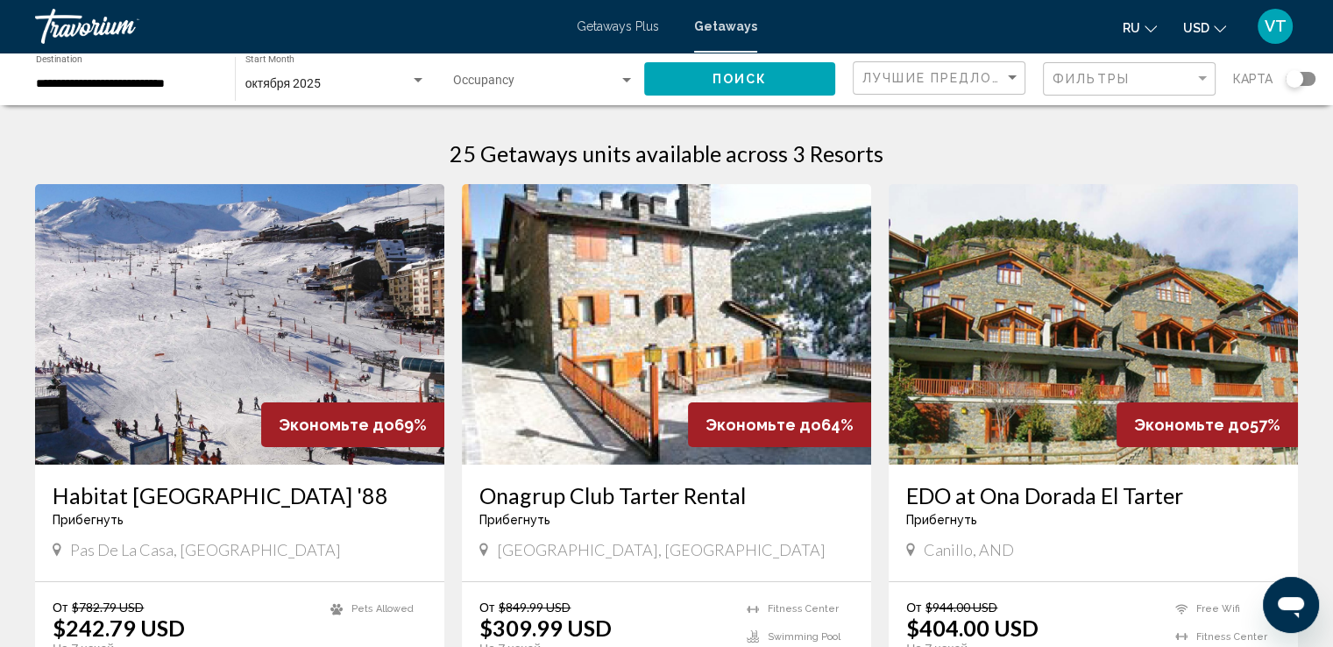
click at [158, 84] on input "**********" at bounding box center [126, 84] width 181 height 14
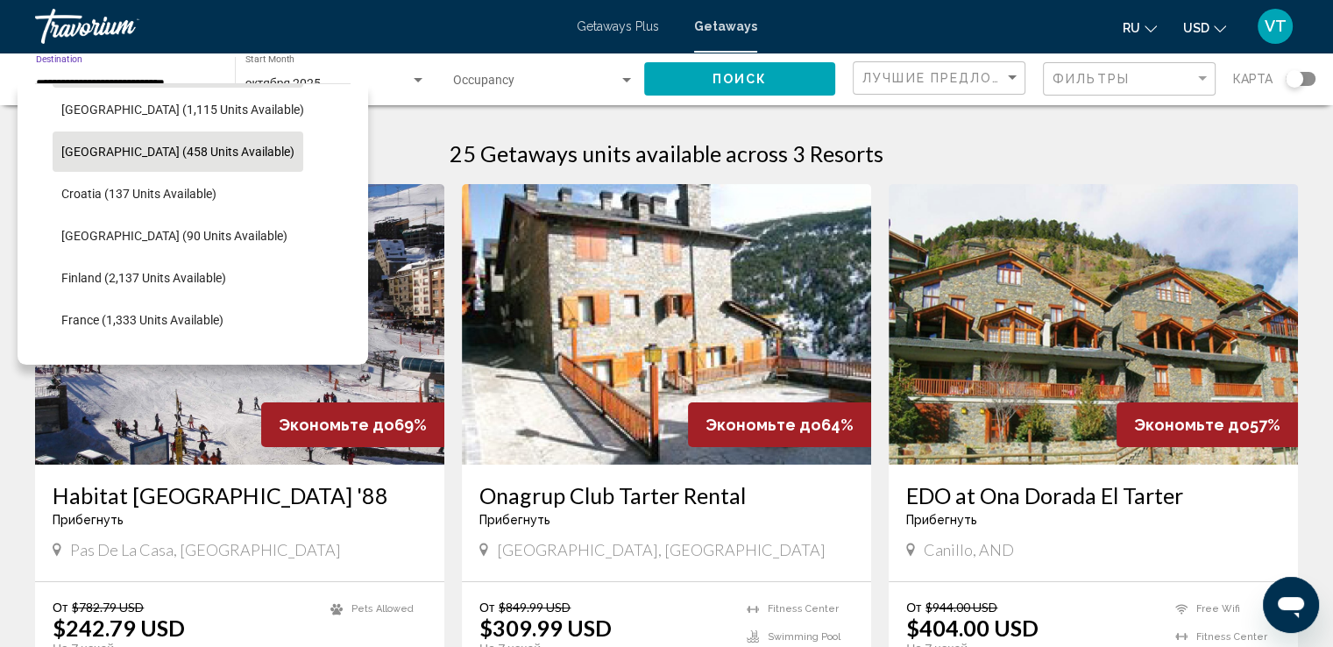
scroll to position [328, 0]
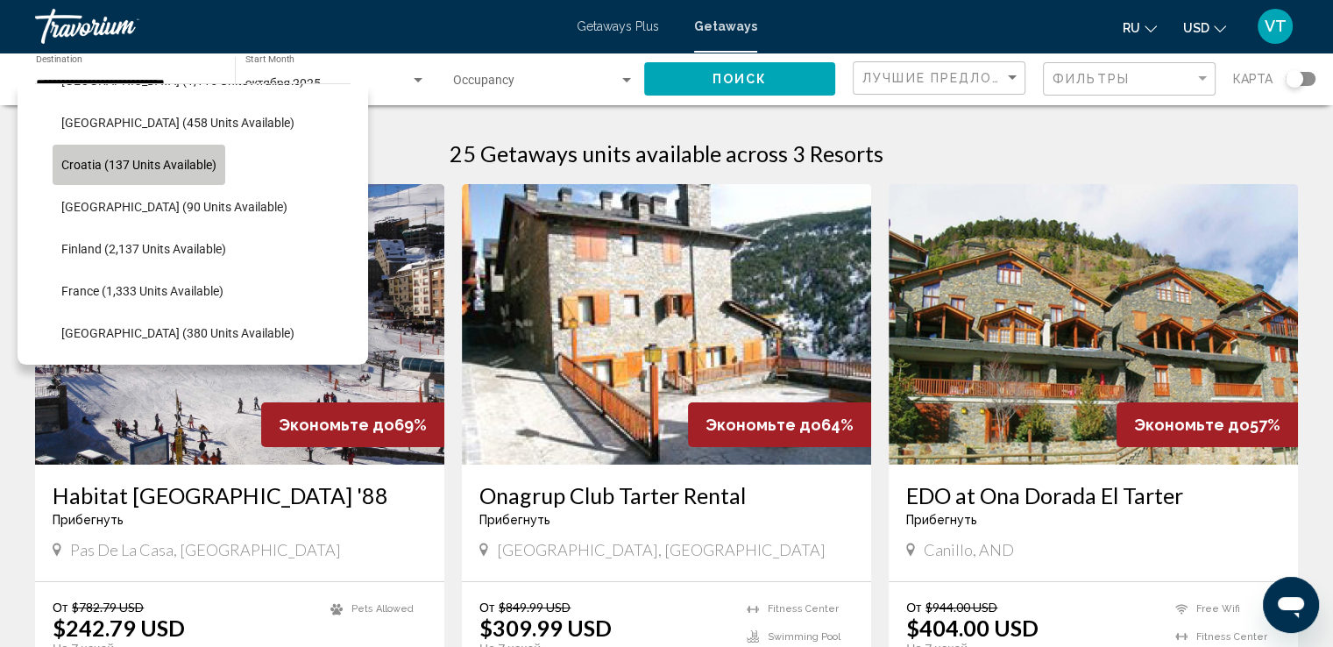
click at [119, 166] on span "Croatia (137 units available)" at bounding box center [138, 165] width 155 height 14
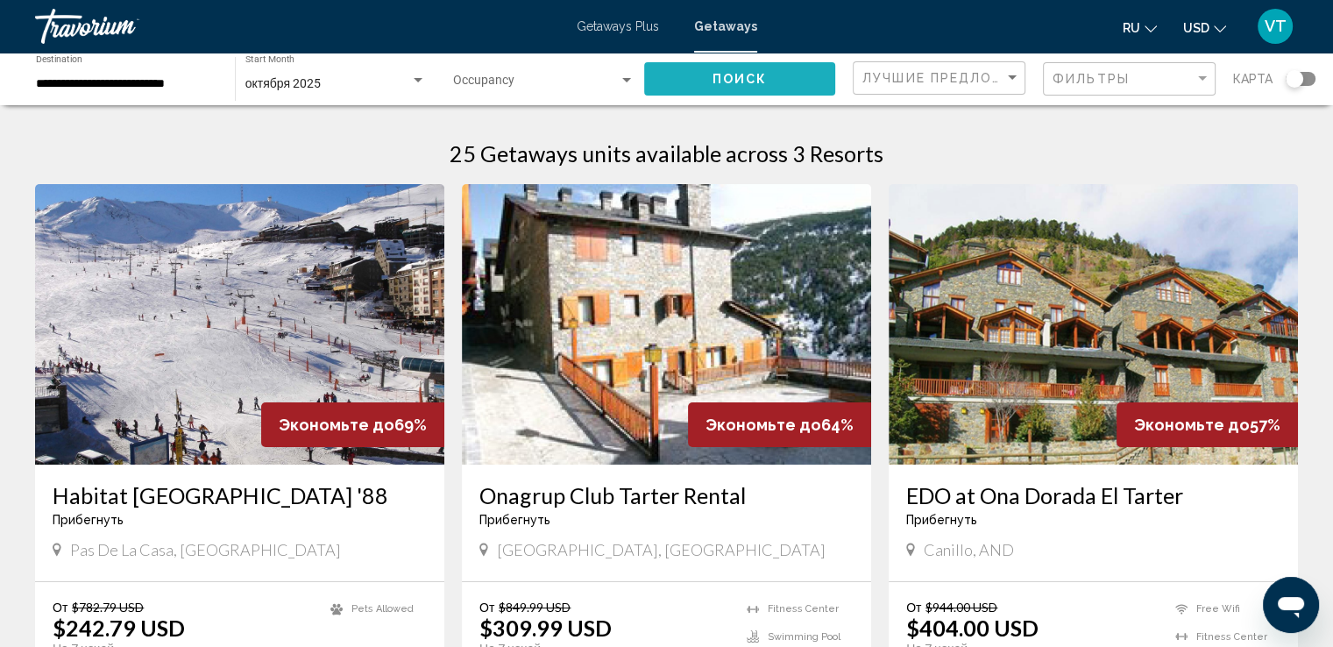
click at [759, 74] on span "Поиск" at bounding box center [739, 80] width 55 height 14
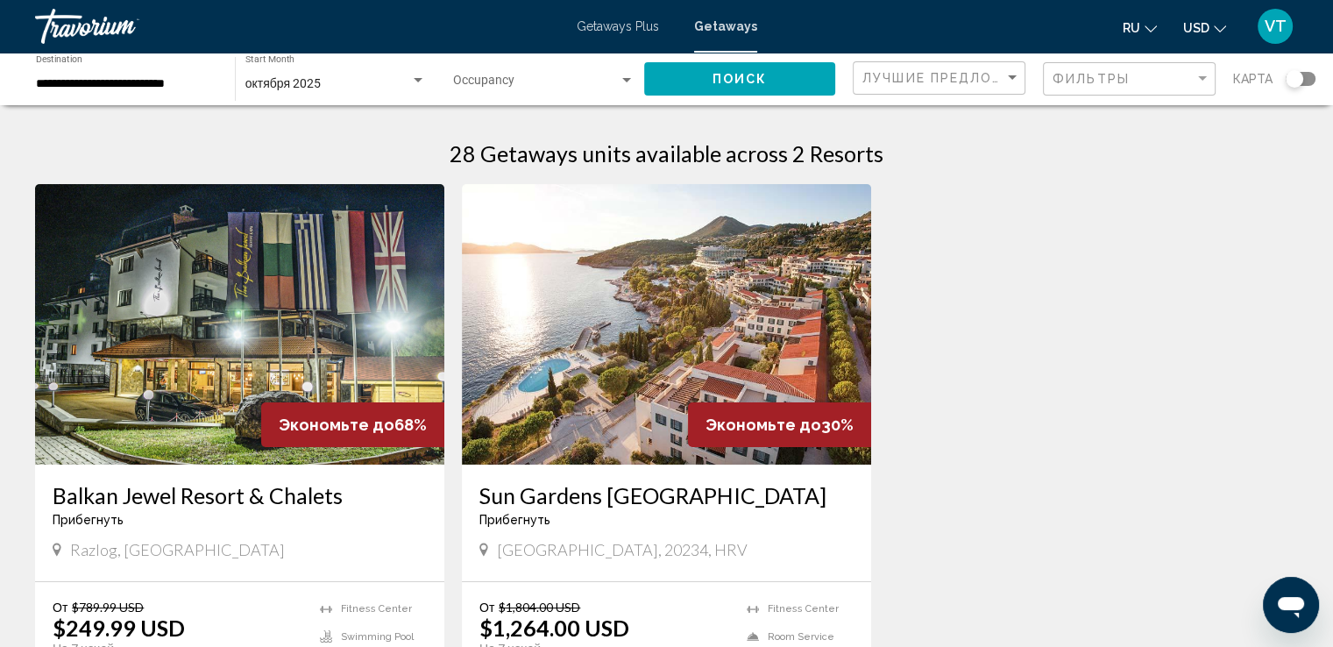
click at [91, 81] on input "**********" at bounding box center [126, 84] width 181 height 14
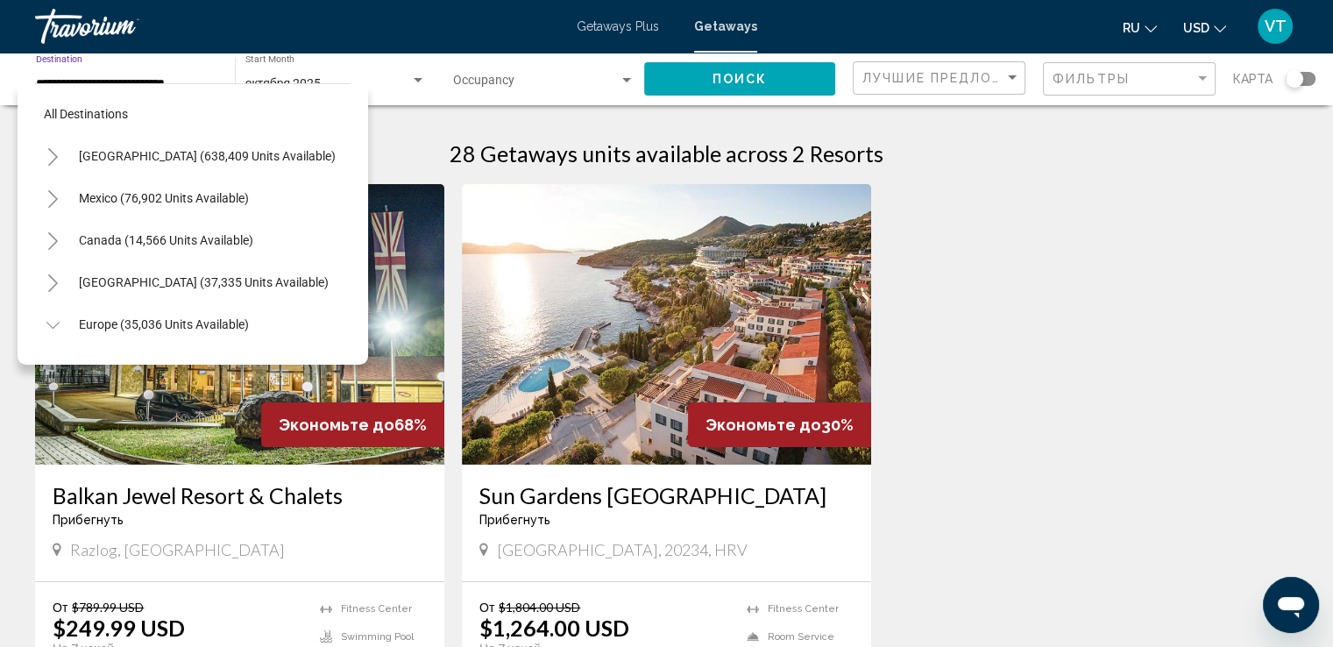
scroll to position [279, 0]
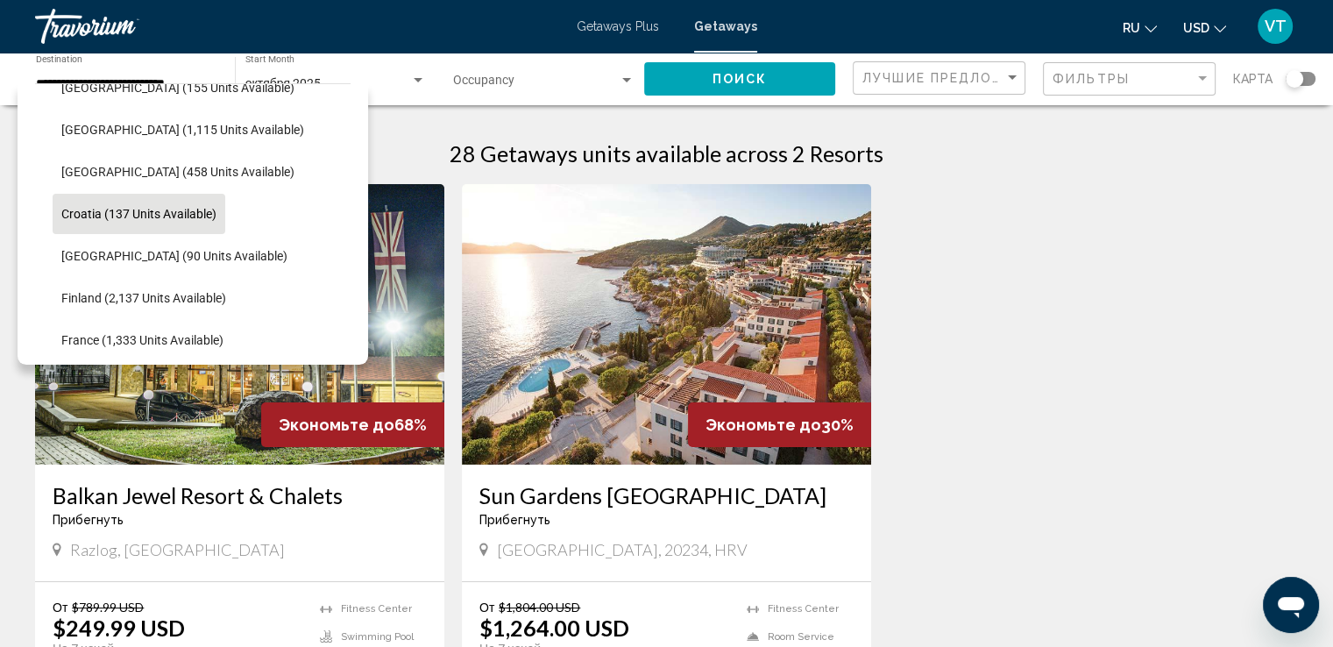
click at [1191, 414] on div "Экономьте до 68% Balkan Jewel Resort & Chalets Прибегнуть - Это курорт только д…" at bounding box center [666, 482] width 1280 height 597
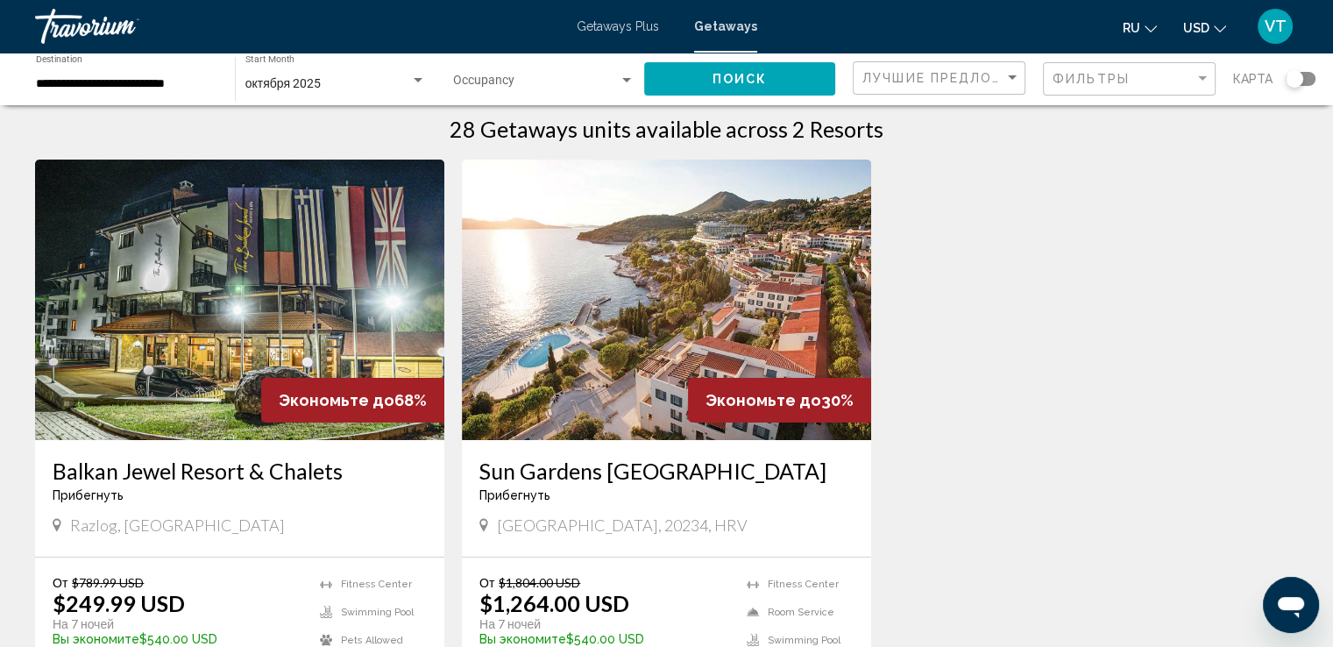
scroll to position [0, 0]
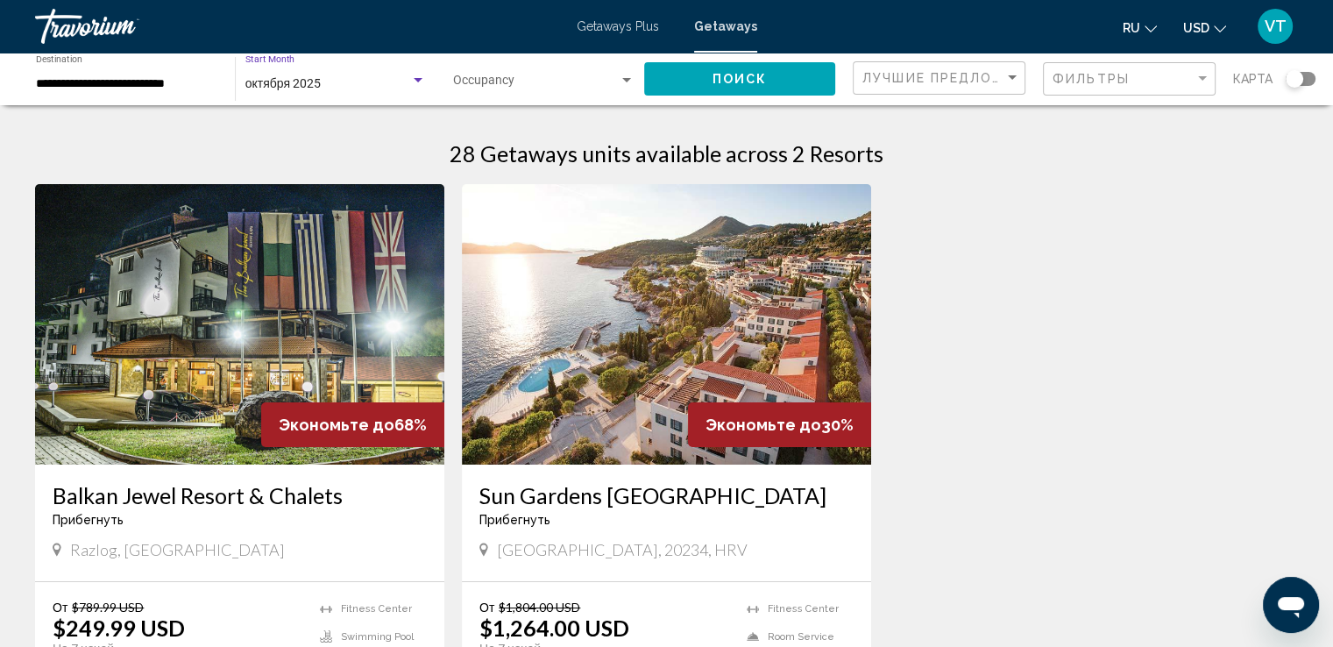
click at [419, 81] on div "Search widget" at bounding box center [418, 80] width 9 height 4
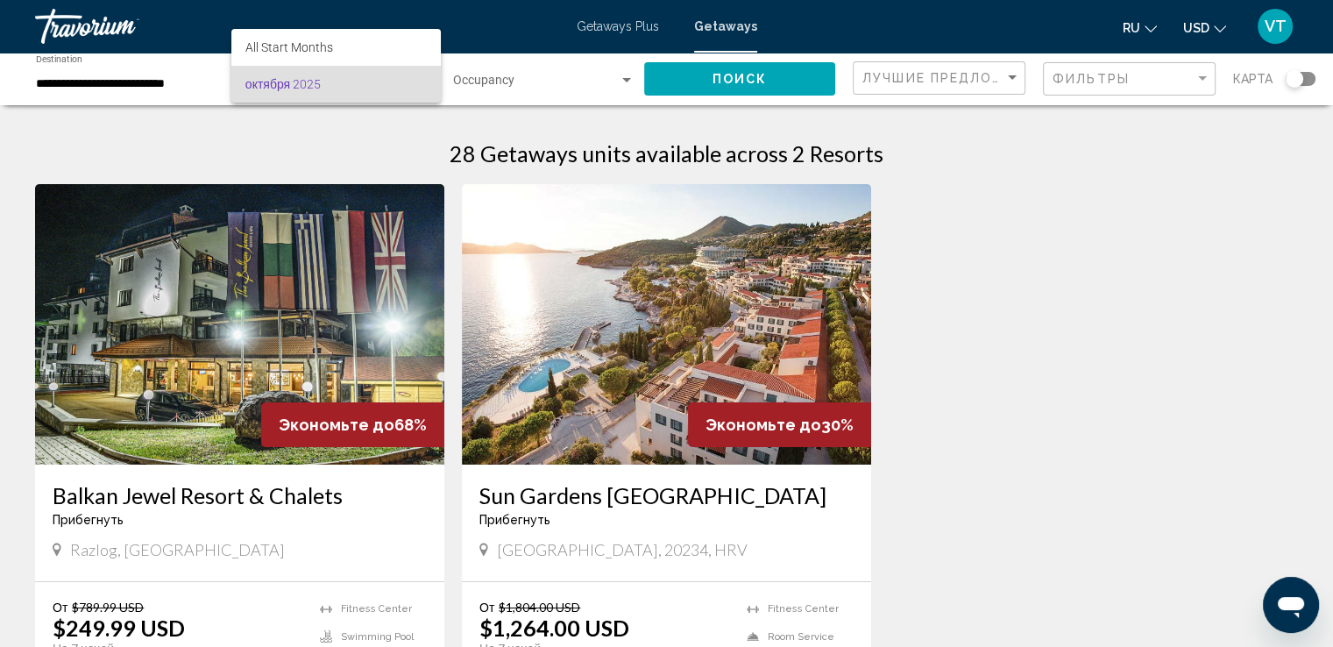
click at [371, 81] on span "октября 2025" at bounding box center [335, 84] width 181 height 37
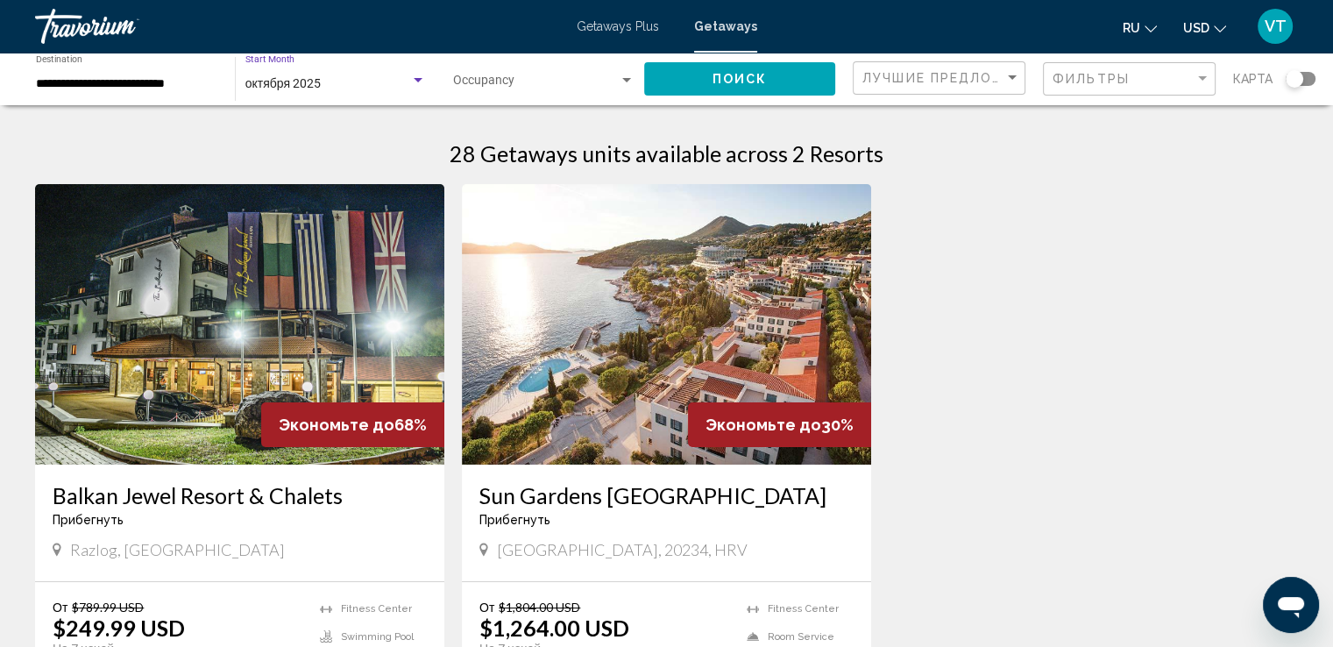
click at [55, 86] on input "**********" at bounding box center [126, 84] width 181 height 14
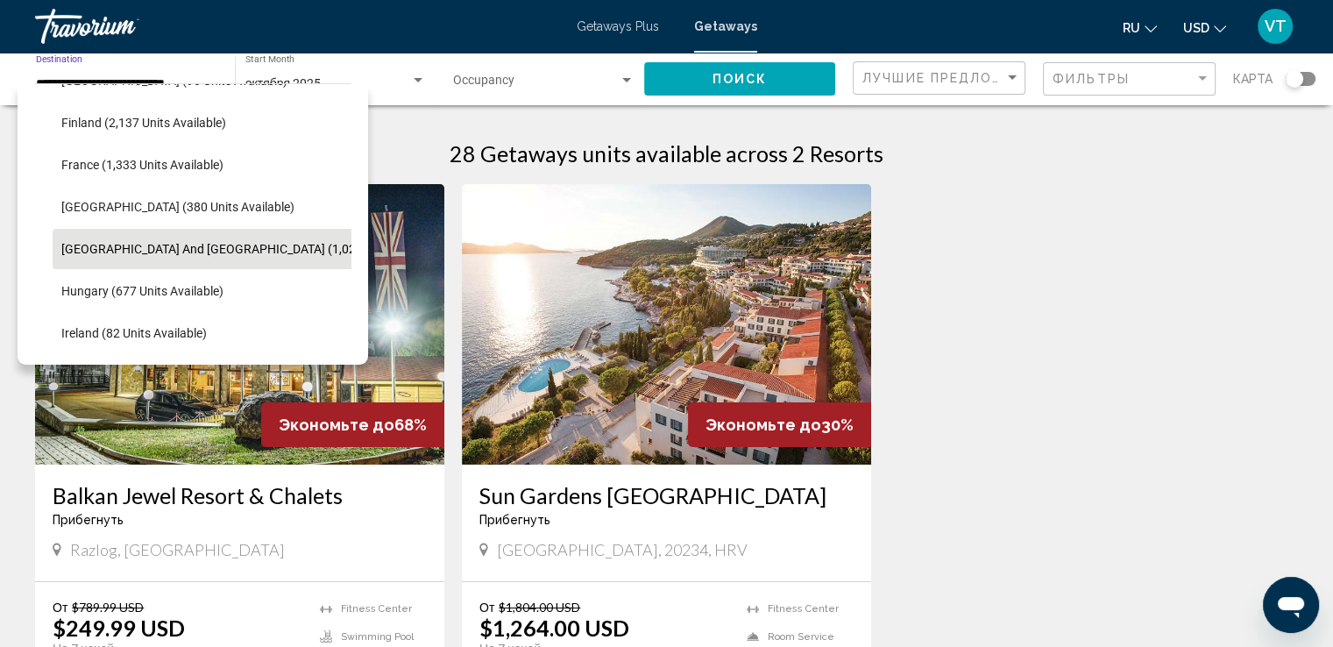
scroll to position [541, 0]
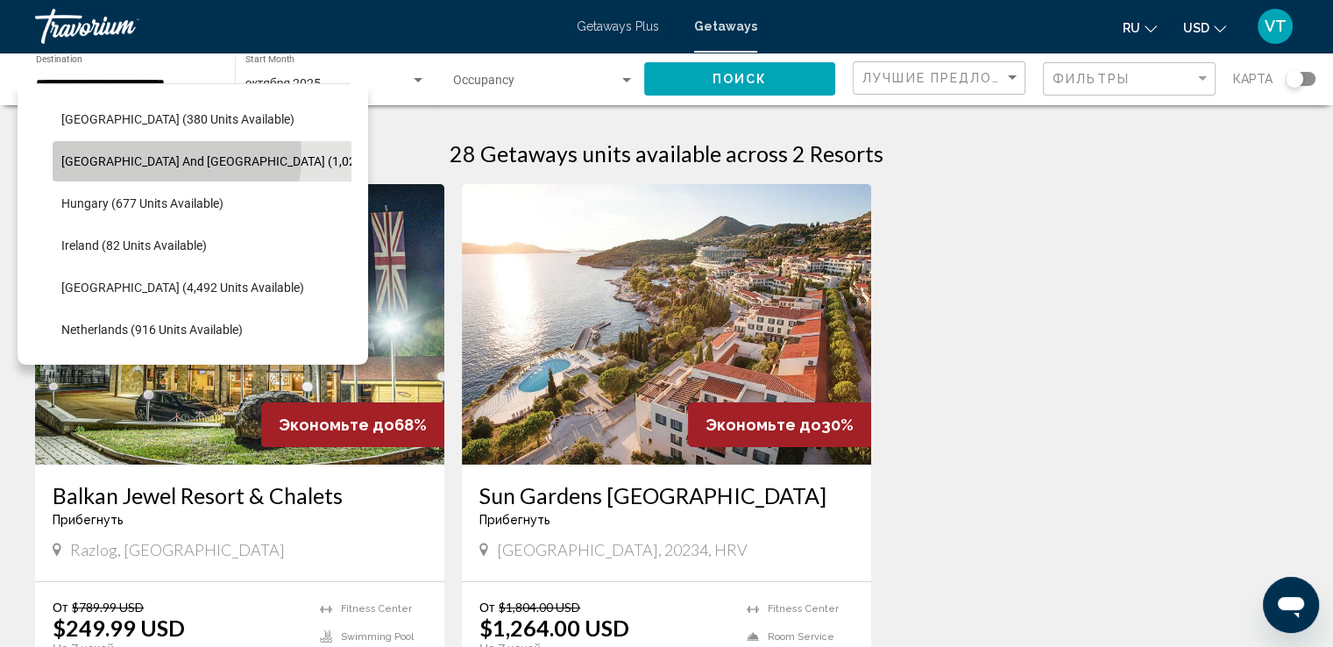
click at [150, 155] on span "Greece and Cyprus (1,023 units available)" at bounding box center [255, 161] width 388 height 14
type input "**********"
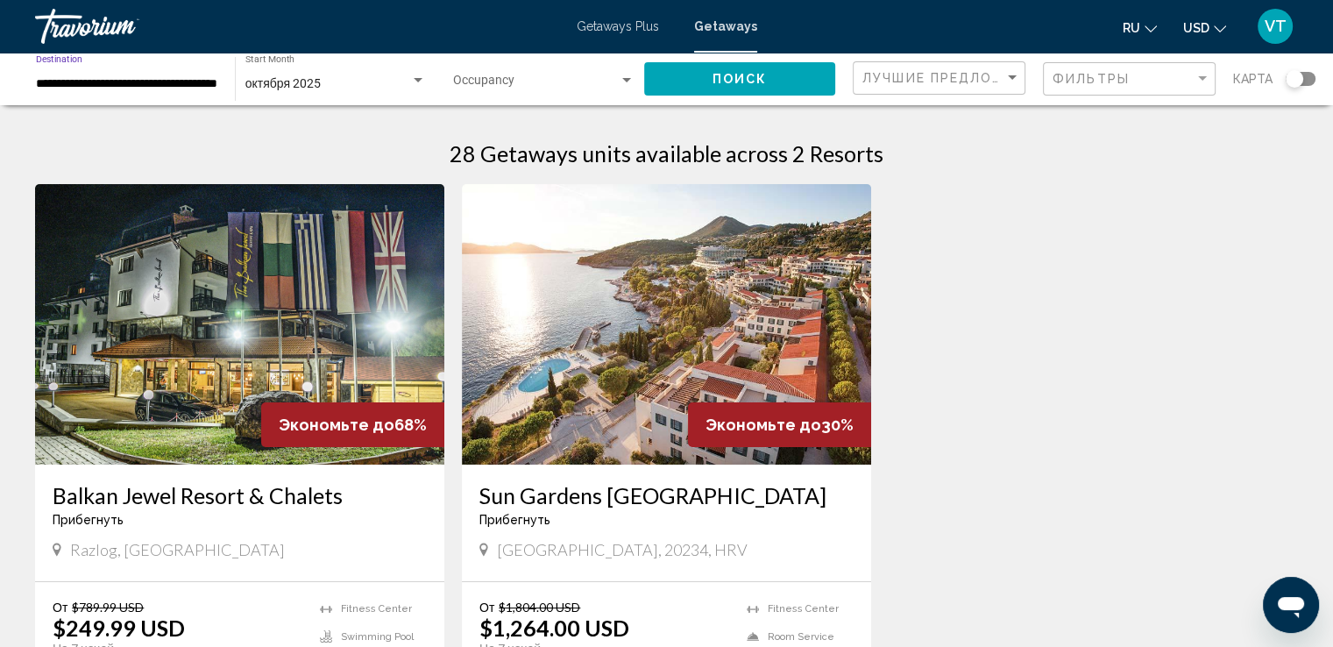
click at [745, 73] on span "Поиск" at bounding box center [739, 80] width 55 height 14
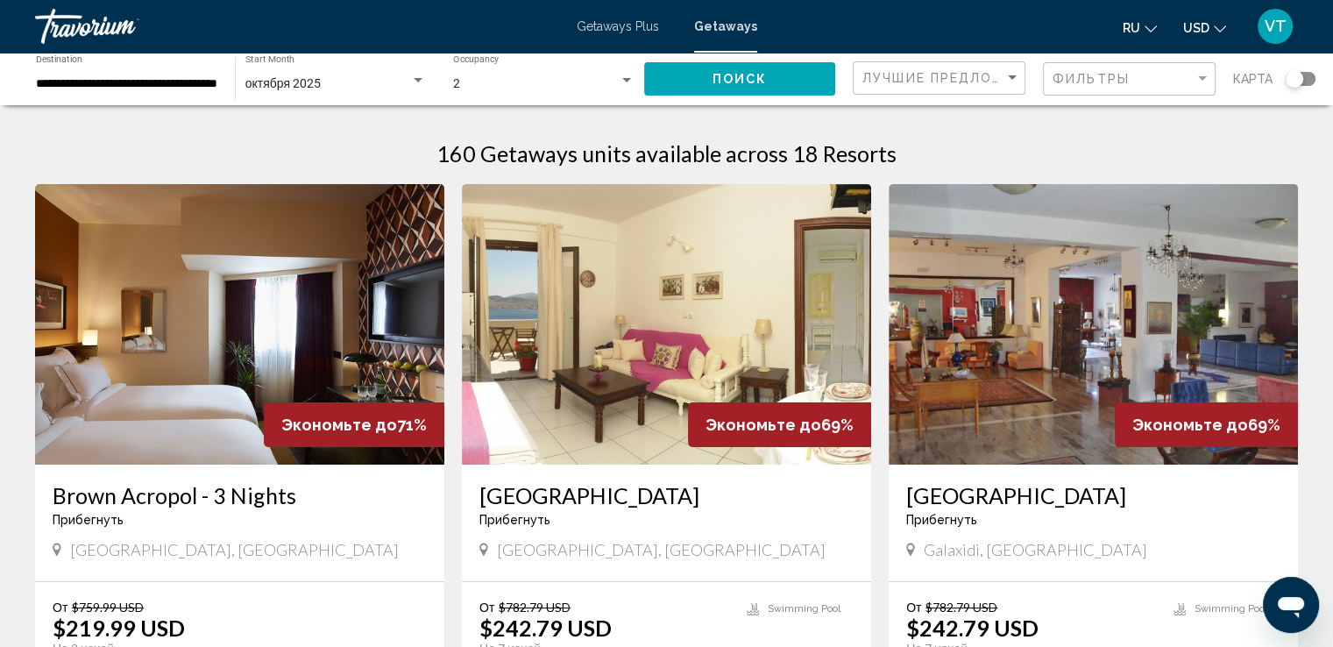
click at [1304, 79] on div "Search widget" at bounding box center [1300, 79] width 30 height 14
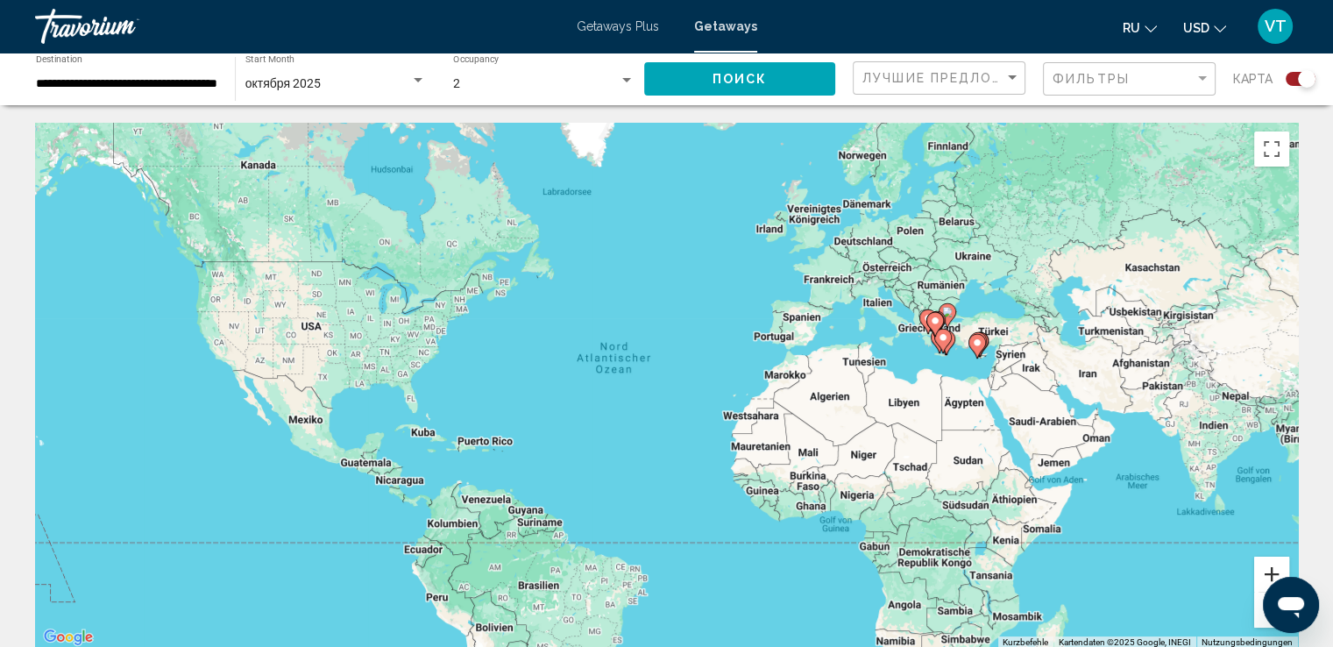
click at [1267, 571] on button "Vergrößern" at bounding box center [1271, 573] width 35 height 35
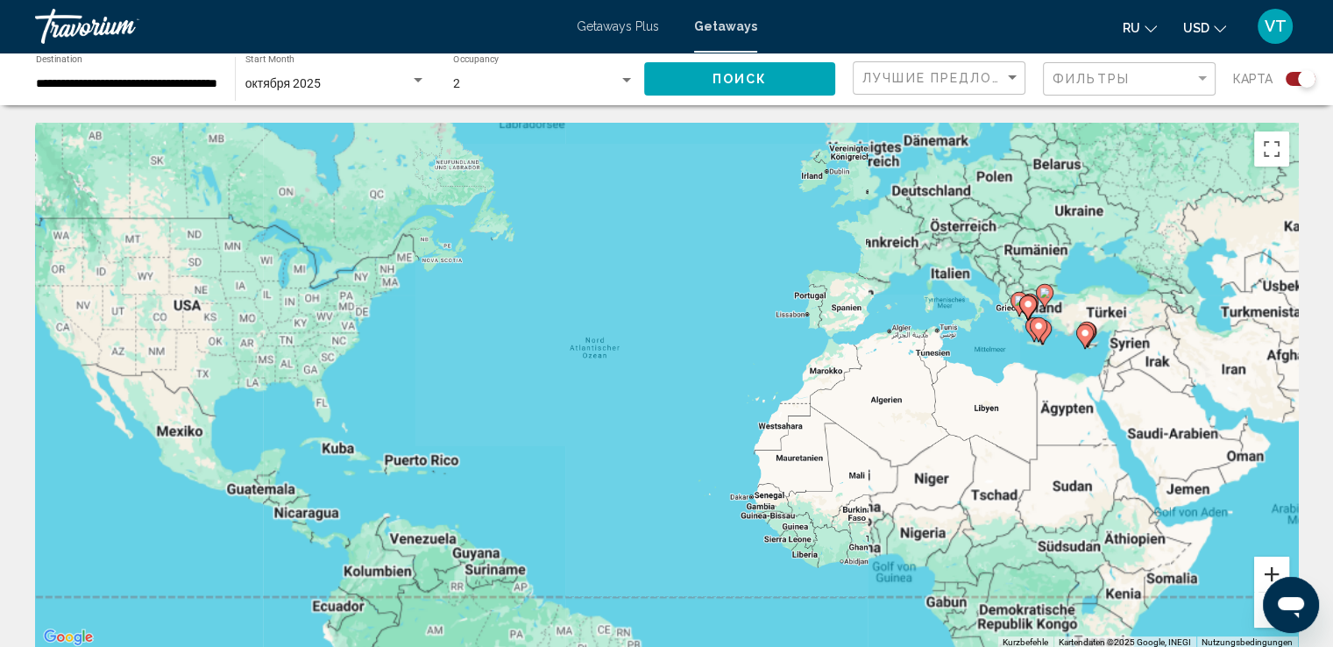
click at [1267, 571] on button "Vergrößern" at bounding box center [1271, 573] width 35 height 35
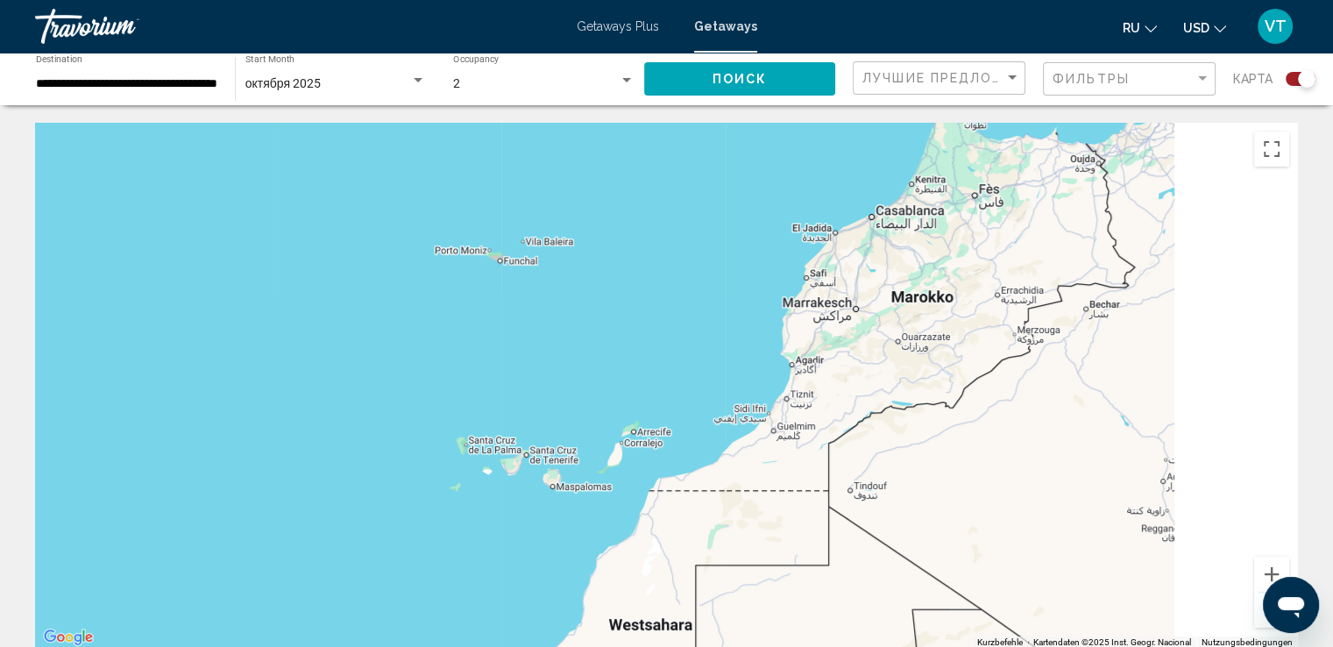
drag, startPoint x: 1191, startPoint y: 403, endPoint x: 211, endPoint y: 341, distance: 982.3
click at [154, 394] on div "Main content" at bounding box center [666, 386] width 1262 height 526
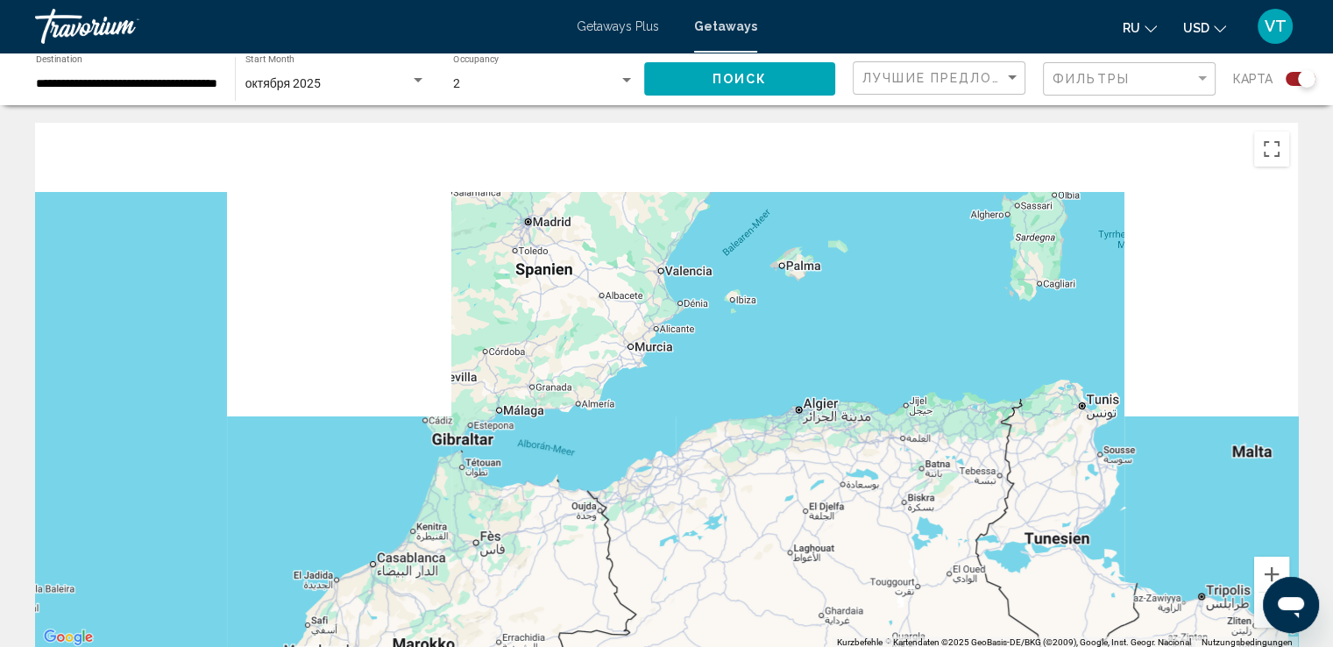
drag, startPoint x: 466, startPoint y: 243, endPoint x: 665, endPoint y: 611, distance: 418.3
click at [654, 622] on div "Um den Modus zum Ziehen mit der Tastatur zu aktivieren, drückst du Alt + Eingab…" at bounding box center [666, 386] width 1262 height 526
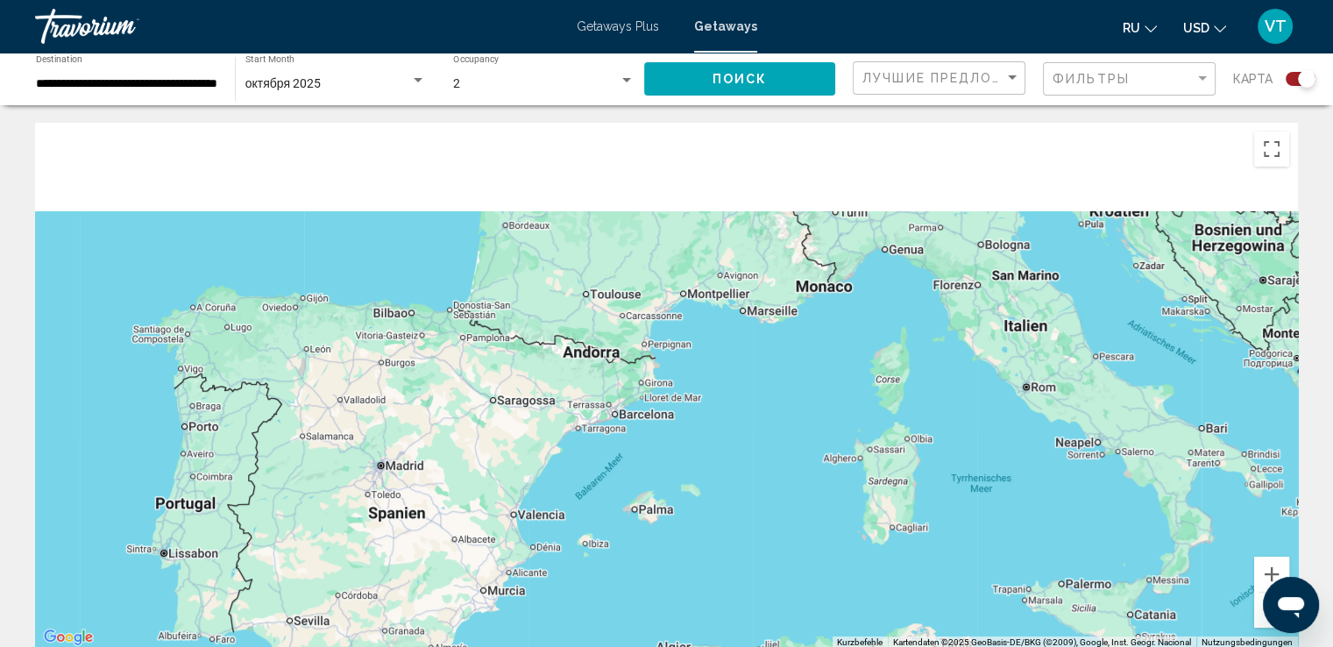
drag, startPoint x: 1006, startPoint y: 384, endPoint x: 708, endPoint y: 656, distance: 403.7
click at [708, 646] on html "**********" at bounding box center [666, 323] width 1333 height 647
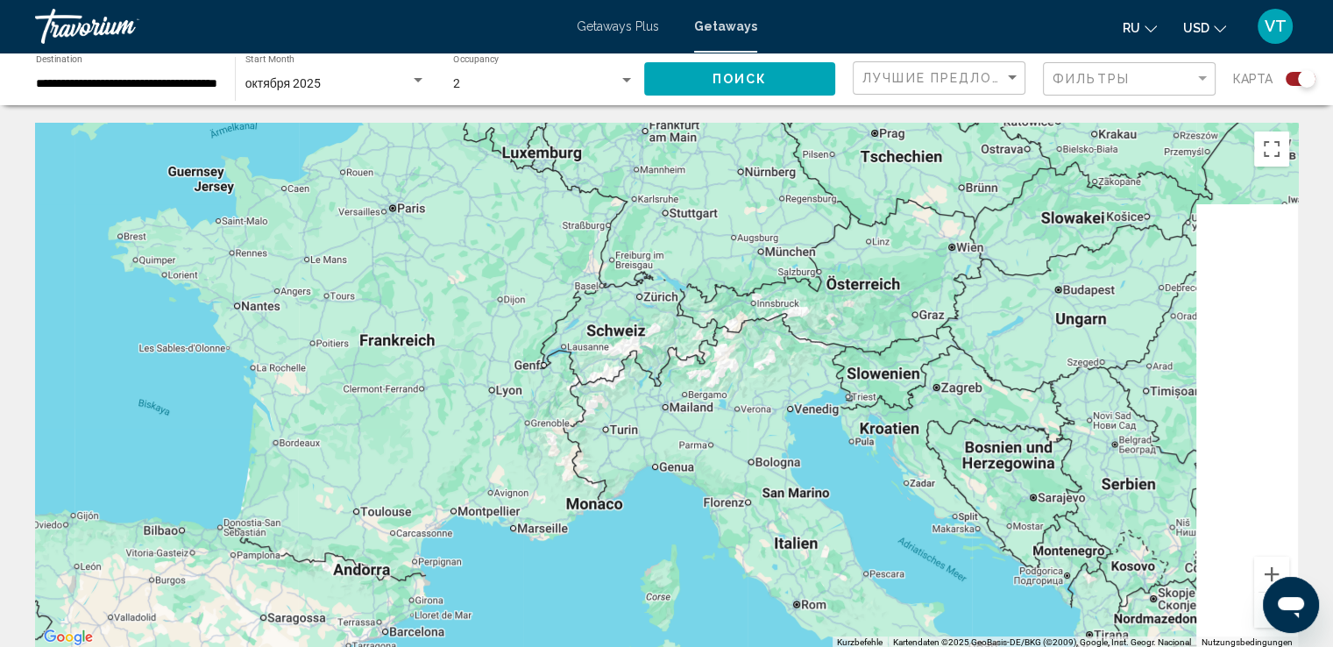
drag, startPoint x: 767, startPoint y: 459, endPoint x: 718, endPoint y: 491, distance: 58.3
click at [720, 489] on div "Um den Modus zum Ziehen mit der Tastatur zu aktivieren, drückst du Alt + Eingab…" at bounding box center [666, 386] width 1262 height 526
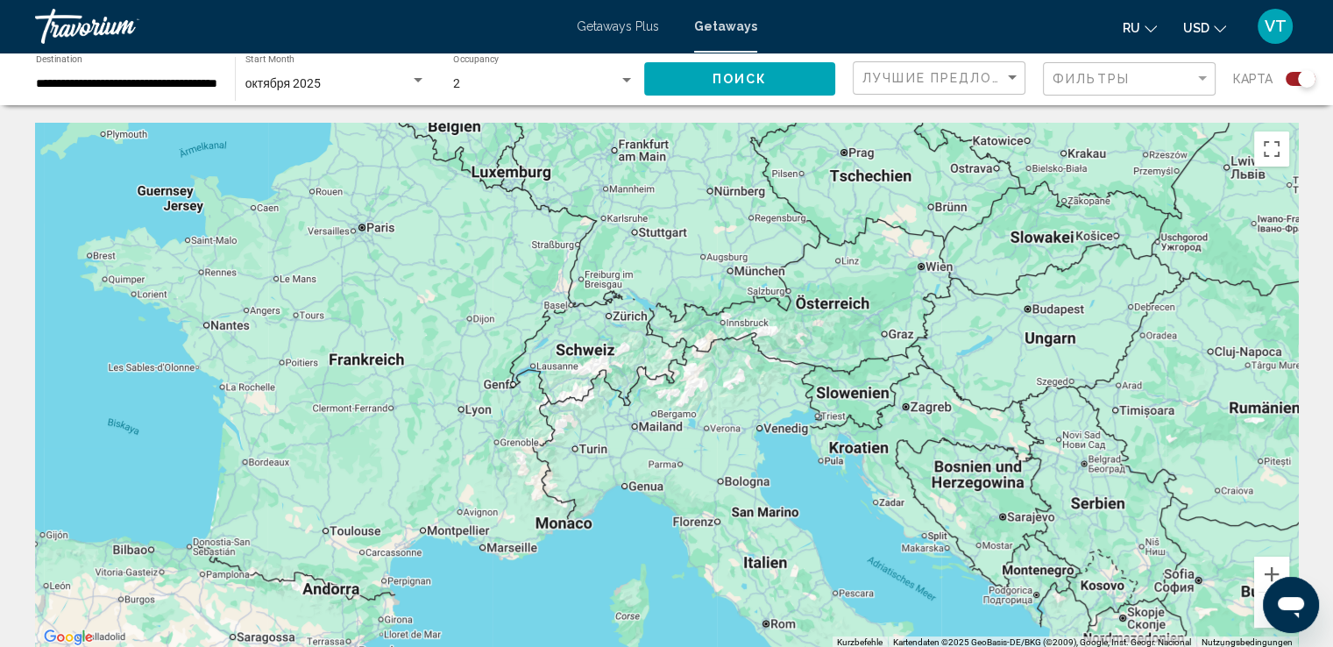
click at [1257, 621] on button "Verkleinern" at bounding box center [1271, 609] width 35 height 35
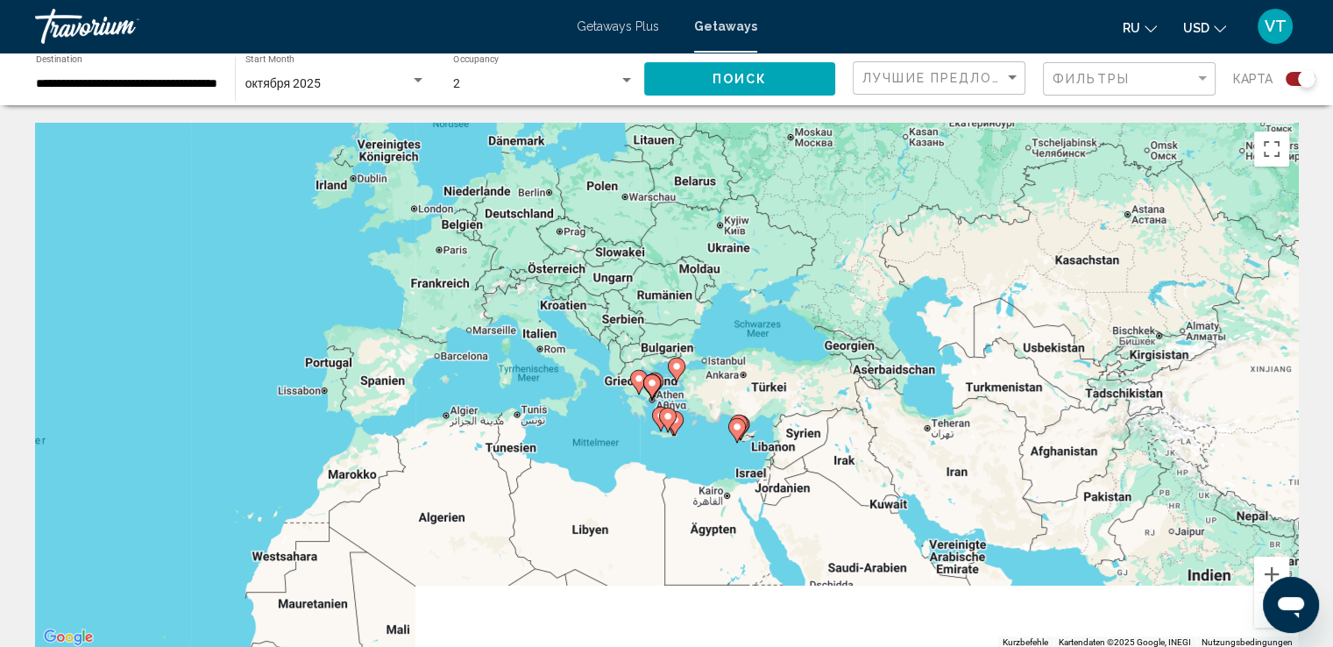
drag, startPoint x: 907, startPoint y: 538, endPoint x: 671, endPoint y: 392, distance: 277.4
click at [671, 392] on div "Um den Modus zum Ziehen mit der Tastatur zu aktivieren, drückst du Alt + Eingab…" at bounding box center [666, 386] width 1262 height 526
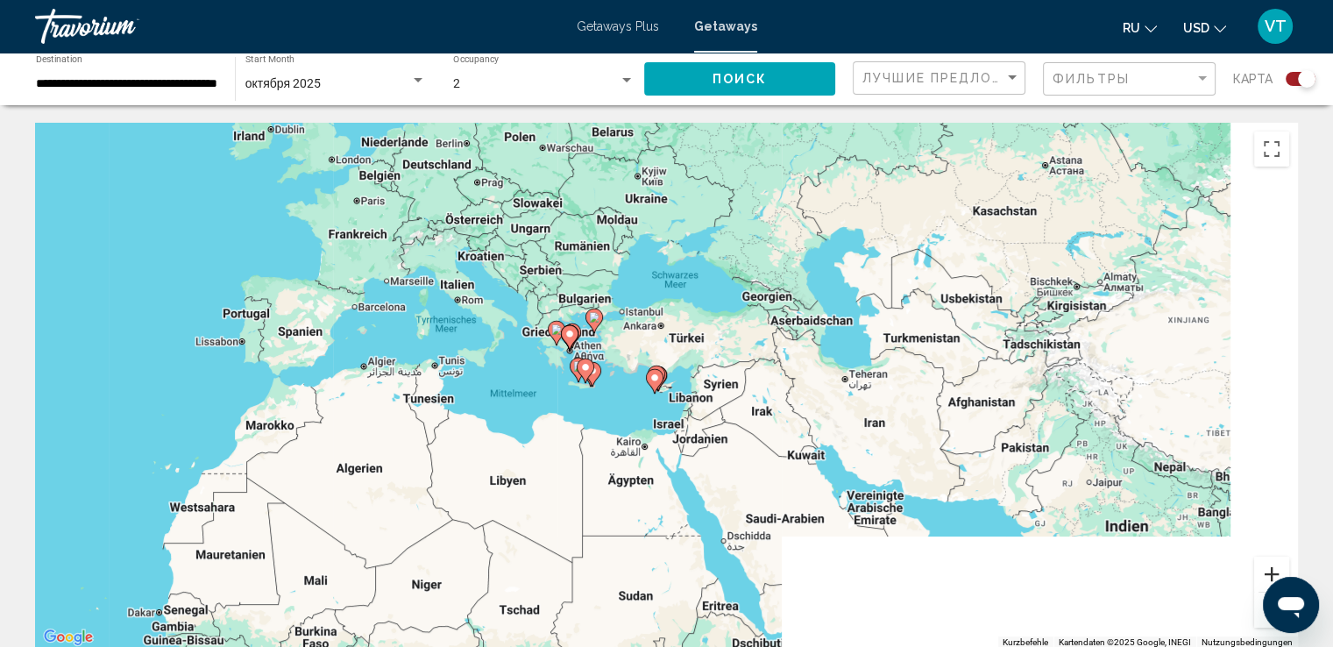
click at [1269, 573] on button "Vergrößern" at bounding box center [1271, 573] width 35 height 35
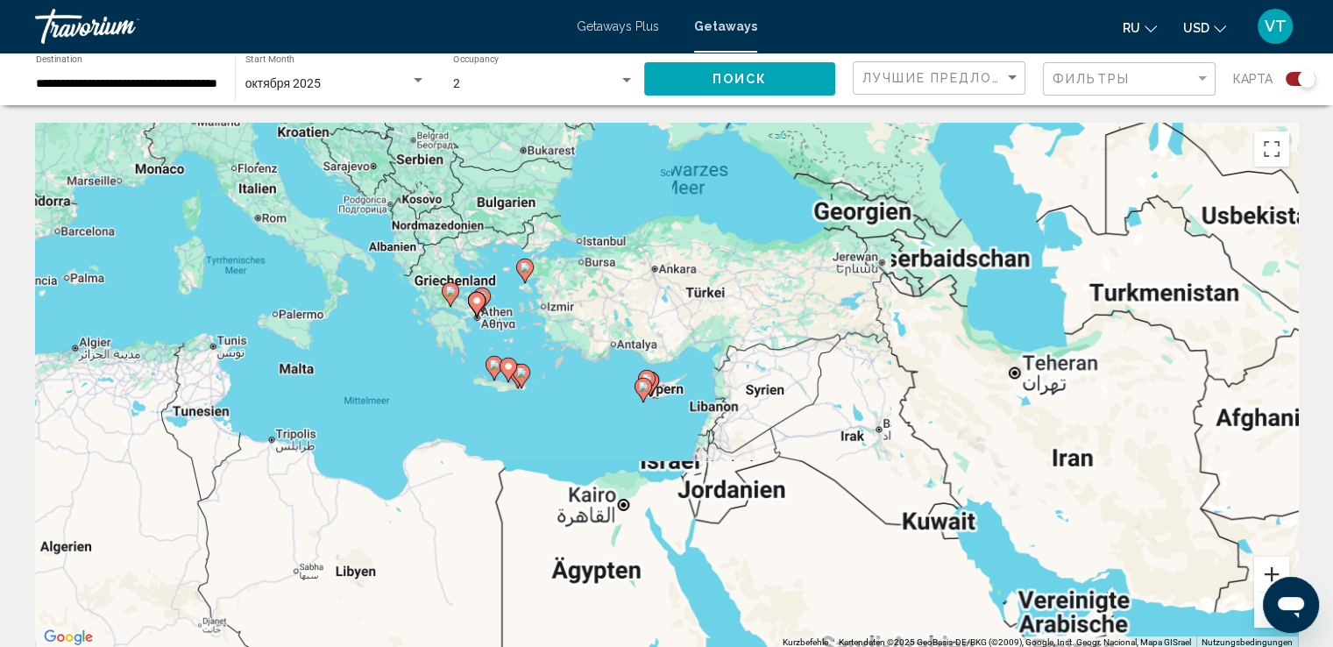
click at [1269, 573] on button "Vergrößern" at bounding box center [1271, 573] width 35 height 35
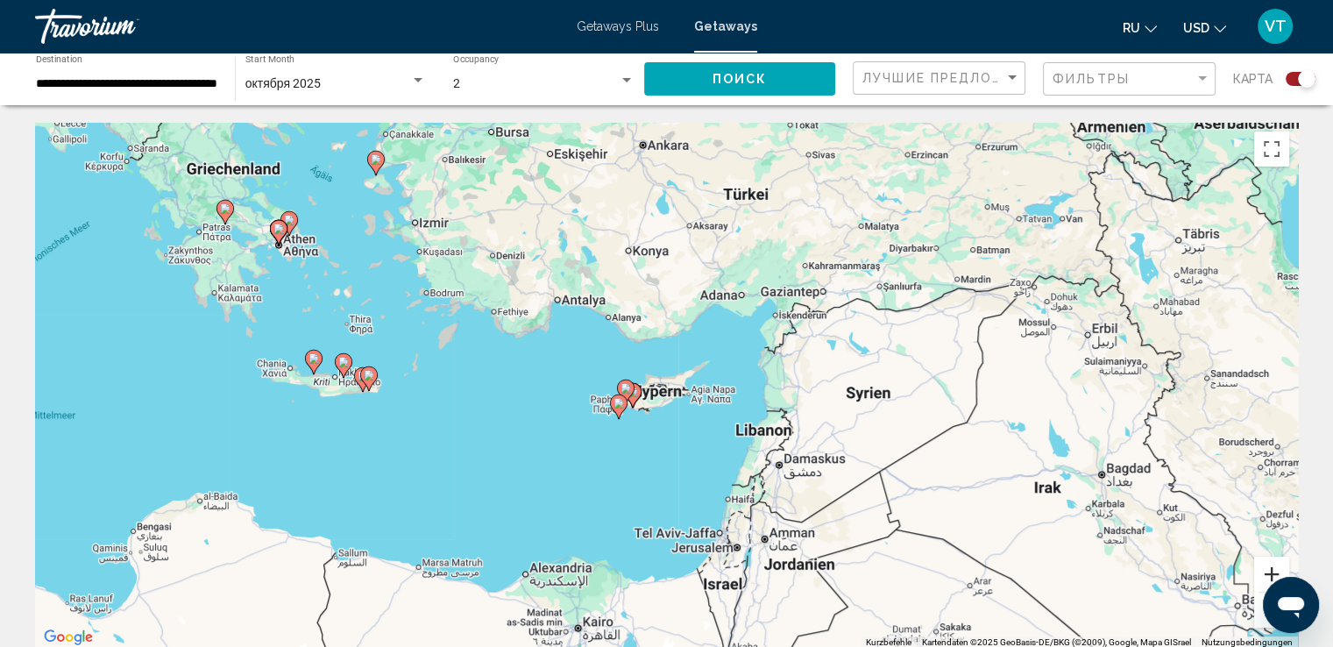
click at [1268, 569] on button "Vergrößern" at bounding box center [1271, 573] width 35 height 35
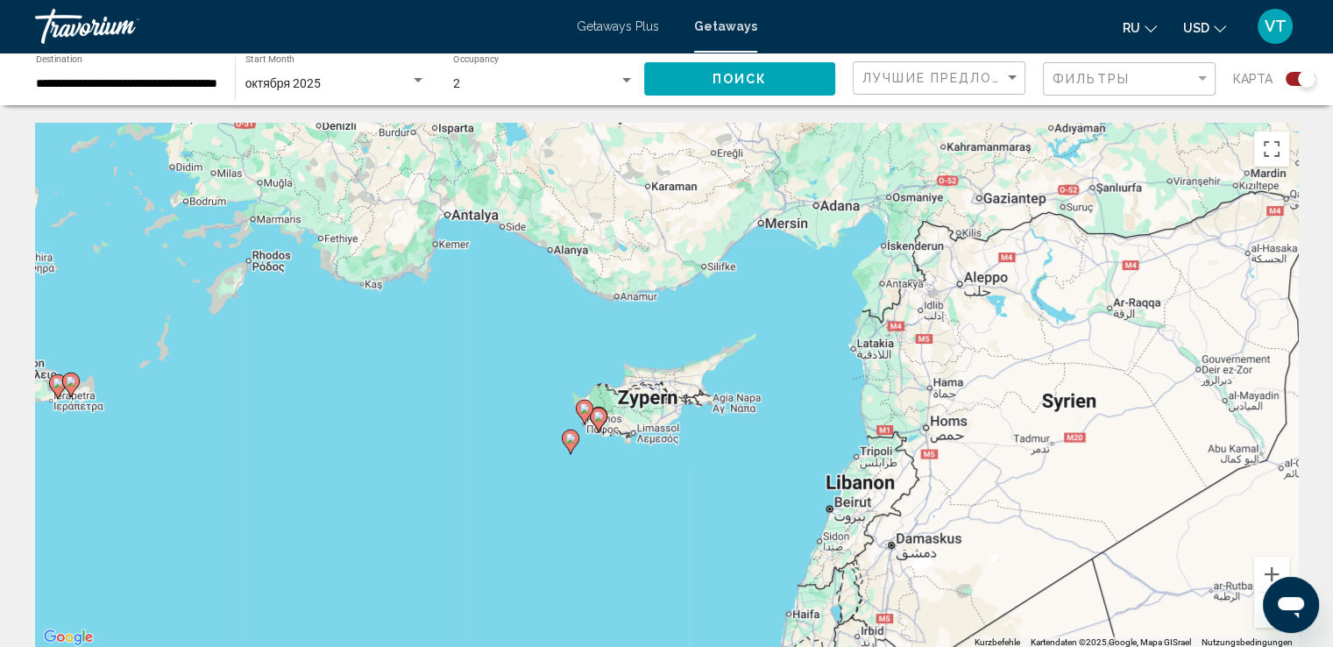
click at [568, 439] on image "Main content" at bounding box center [570, 438] width 11 height 11
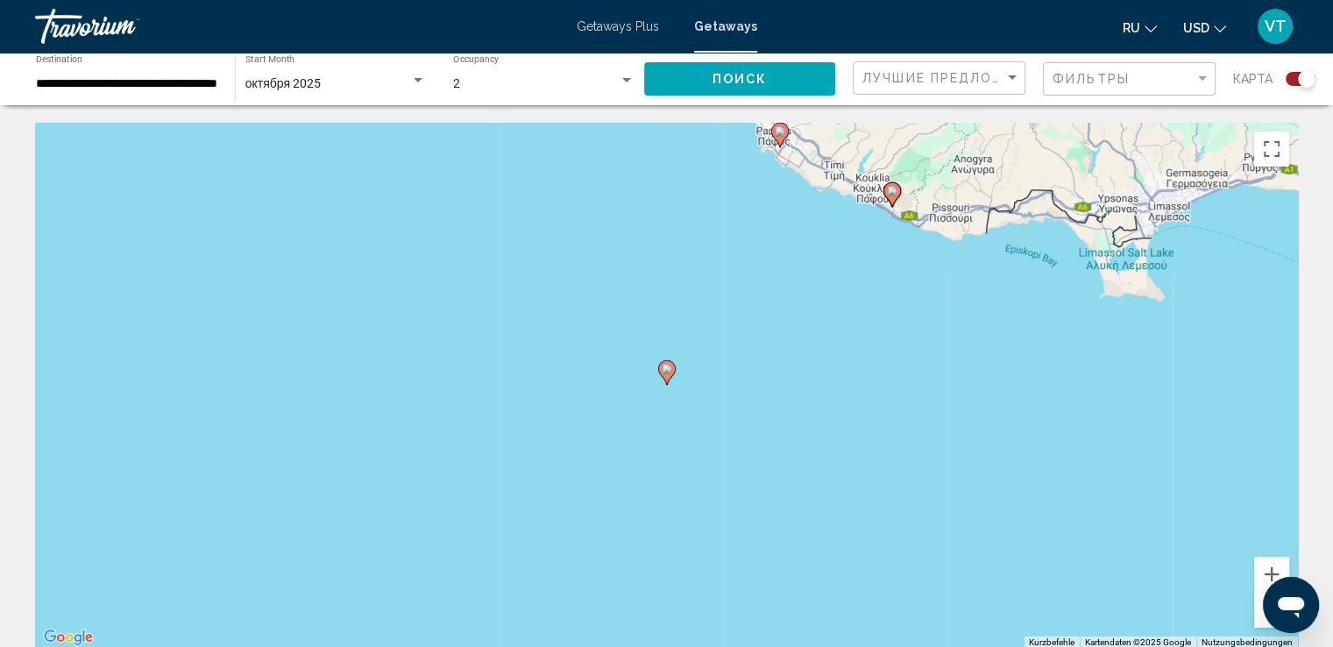
click at [666, 374] on icon "Main content" at bounding box center [666, 372] width 16 height 23
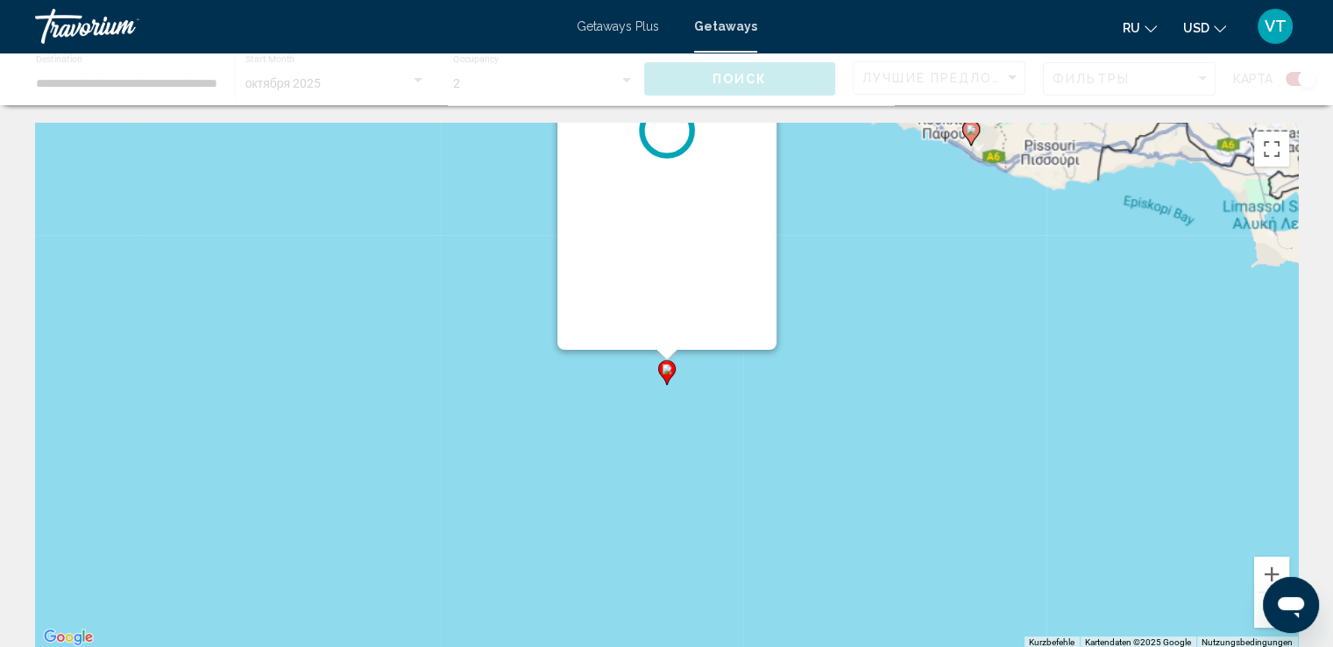
click at [666, 374] on icon "Main content" at bounding box center [666, 372] width 16 height 23
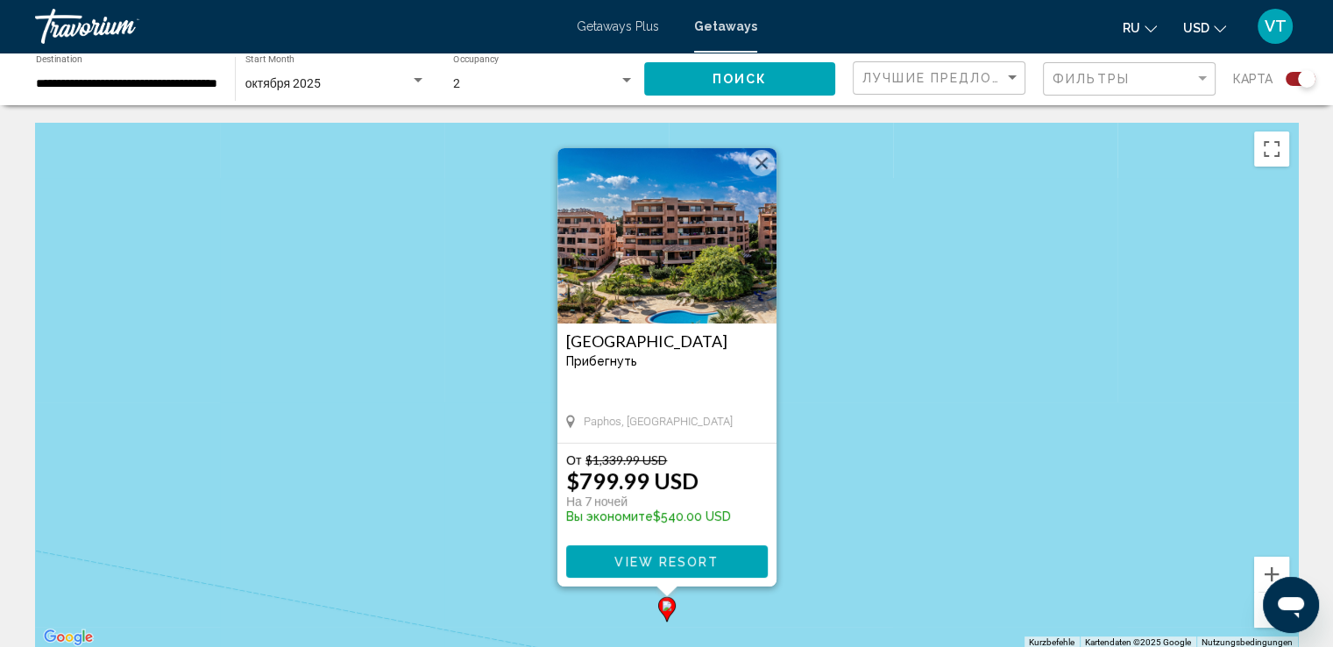
click at [767, 165] on button "Schließen" at bounding box center [761, 163] width 26 height 26
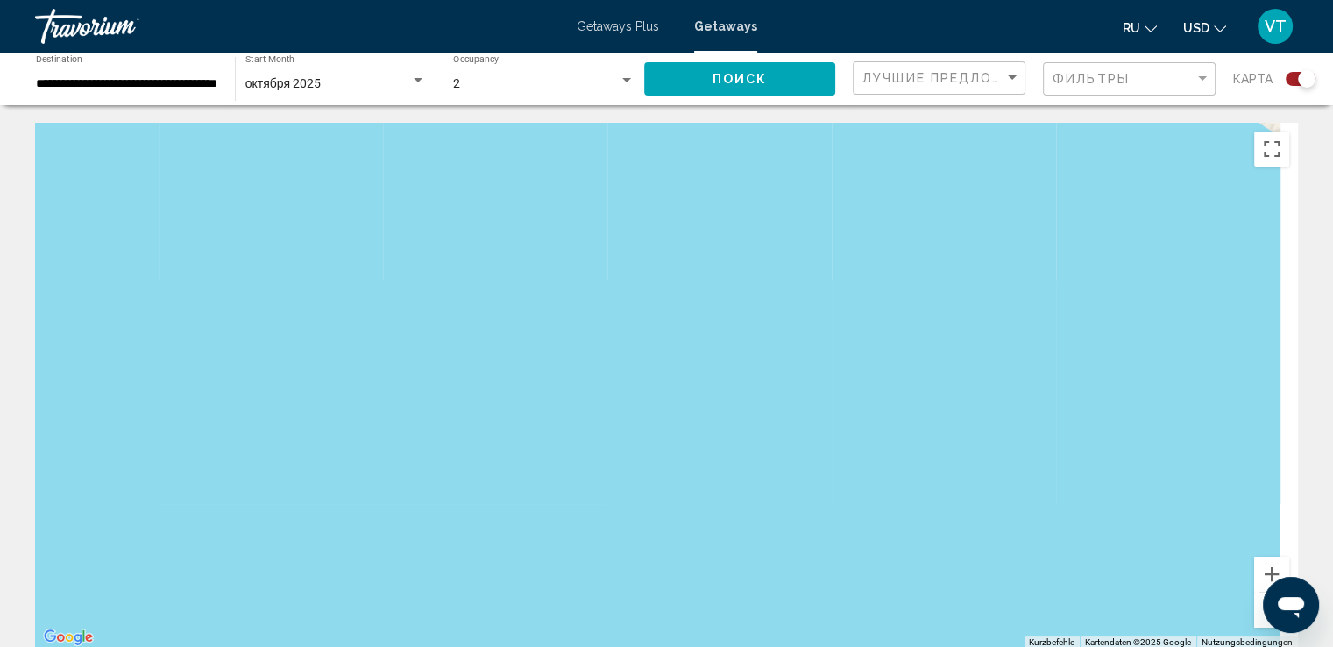
drag, startPoint x: 973, startPoint y: 453, endPoint x: 505, endPoint y: 551, distance: 478.9
click at [452, 561] on div "Um den Modus zum Ziehen mit der Tastatur zu aktivieren, drückst du Alt + Eingab…" at bounding box center [666, 386] width 1262 height 526
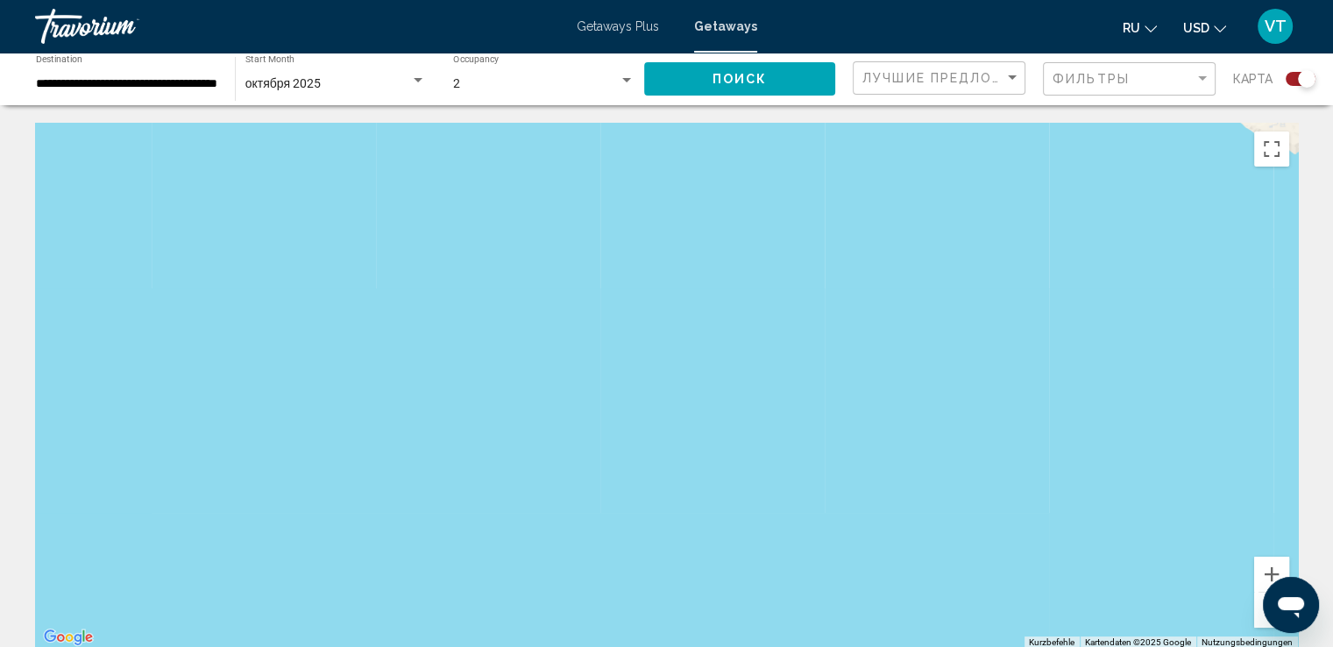
click at [1263, 618] on button "Verkleinern" at bounding box center [1271, 609] width 35 height 35
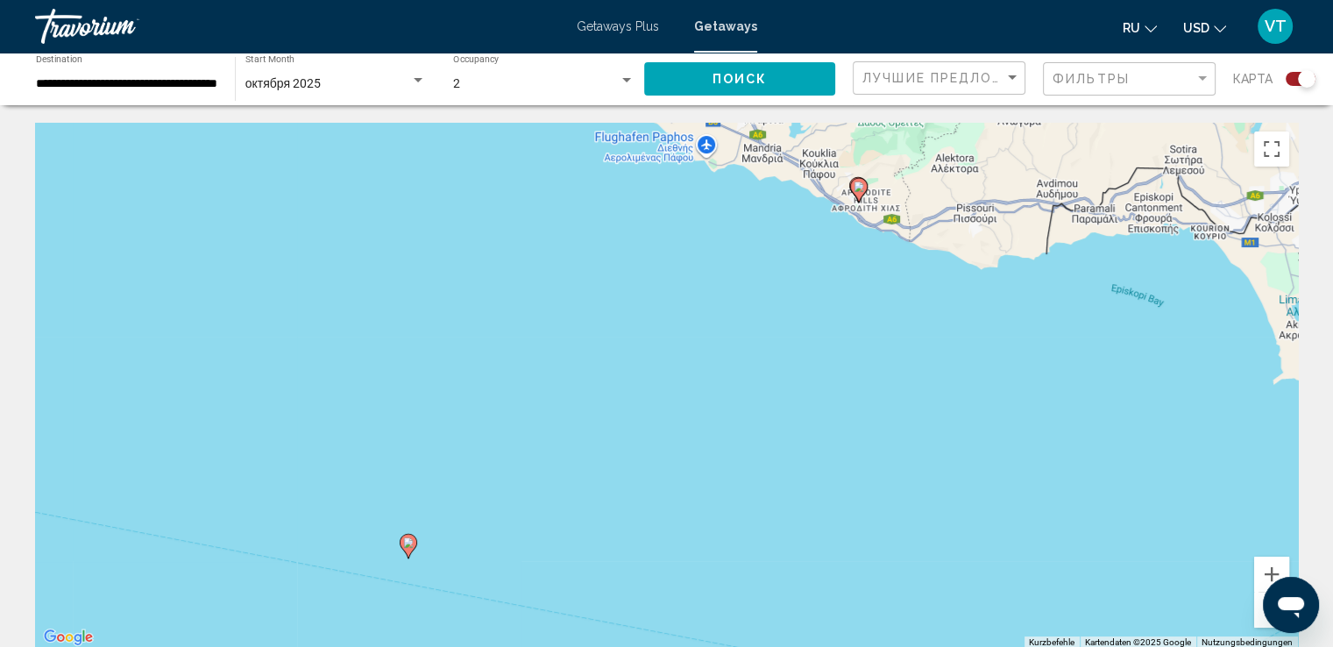
click at [1263, 618] on button "Verkleinern" at bounding box center [1271, 609] width 35 height 35
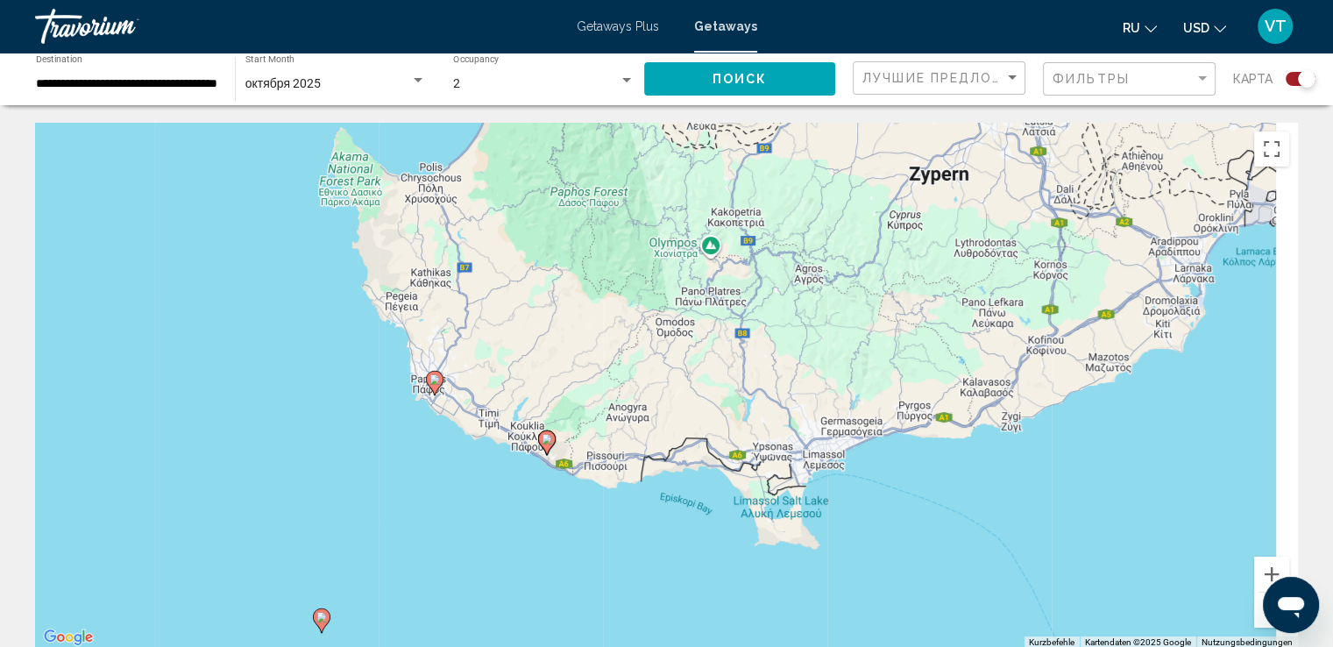
drag, startPoint x: 669, startPoint y: 306, endPoint x: 449, endPoint y: 476, distance: 278.6
click at [449, 476] on div "Um den Modus zum Ziehen mit der Tastatur zu aktivieren, drückst du Alt + Eingab…" at bounding box center [666, 386] width 1262 height 526
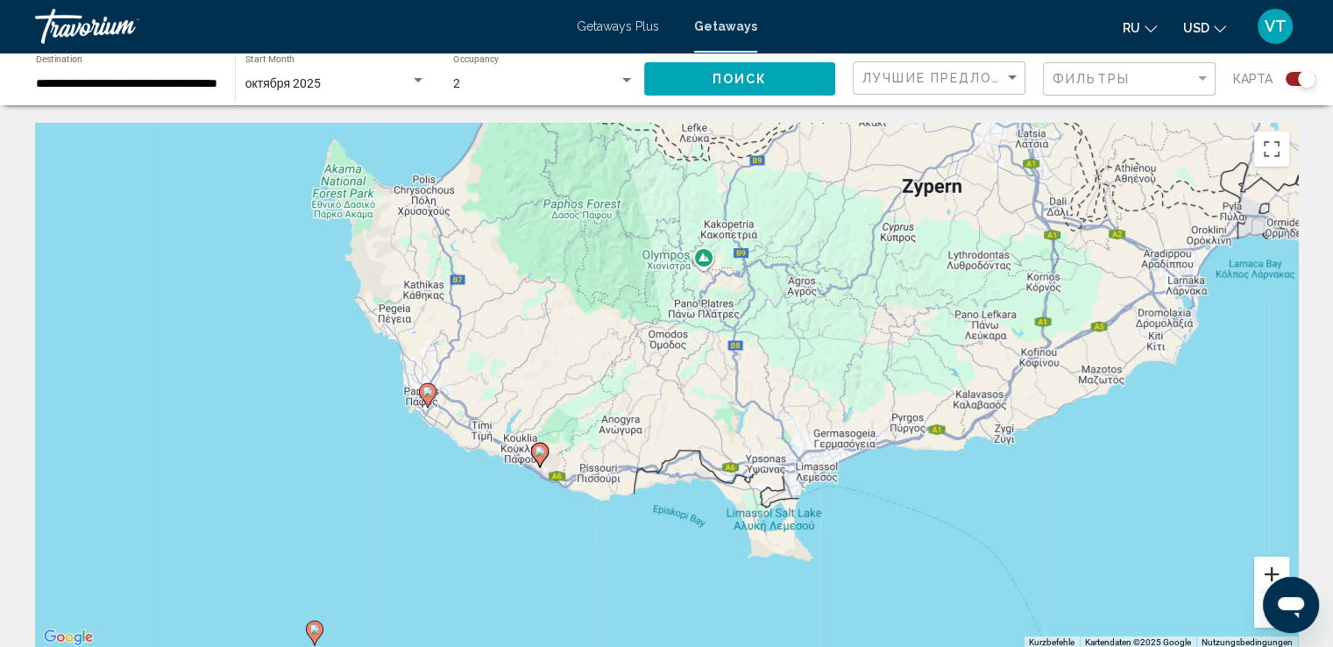
click at [1267, 572] on button "Vergrößern" at bounding box center [1271, 573] width 35 height 35
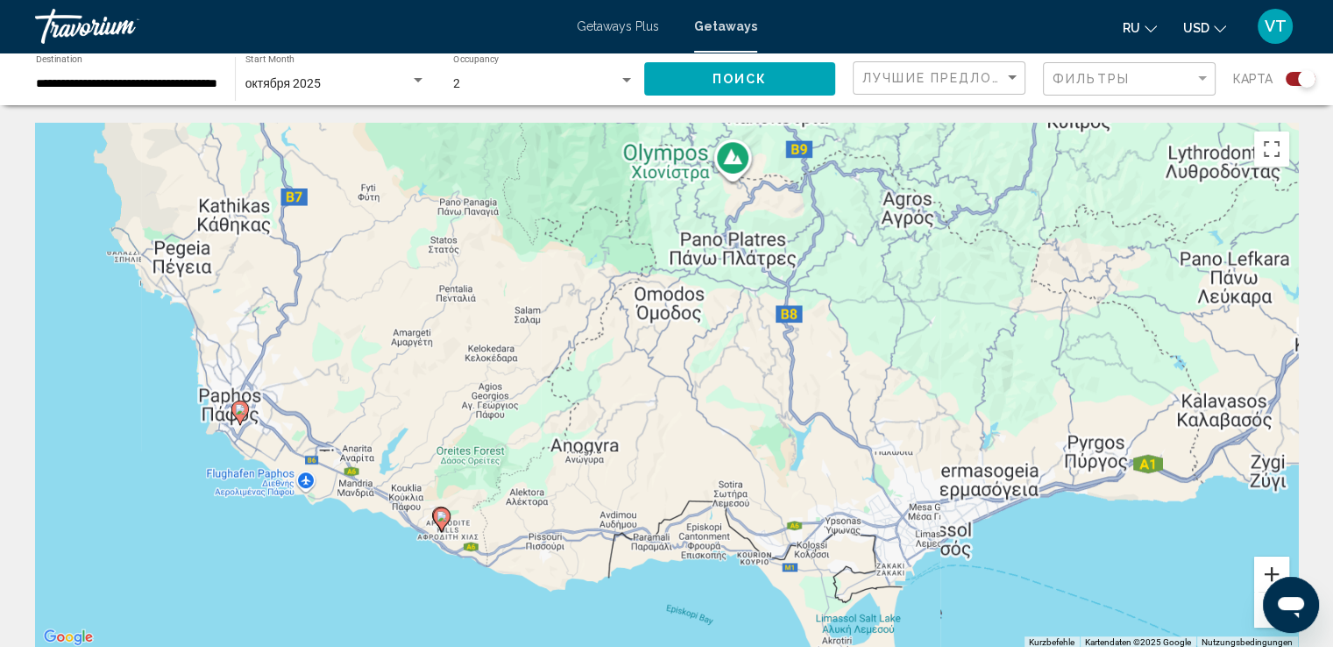
click at [1267, 572] on button "Vergrößern" at bounding box center [1271, 573] width 35 height 35
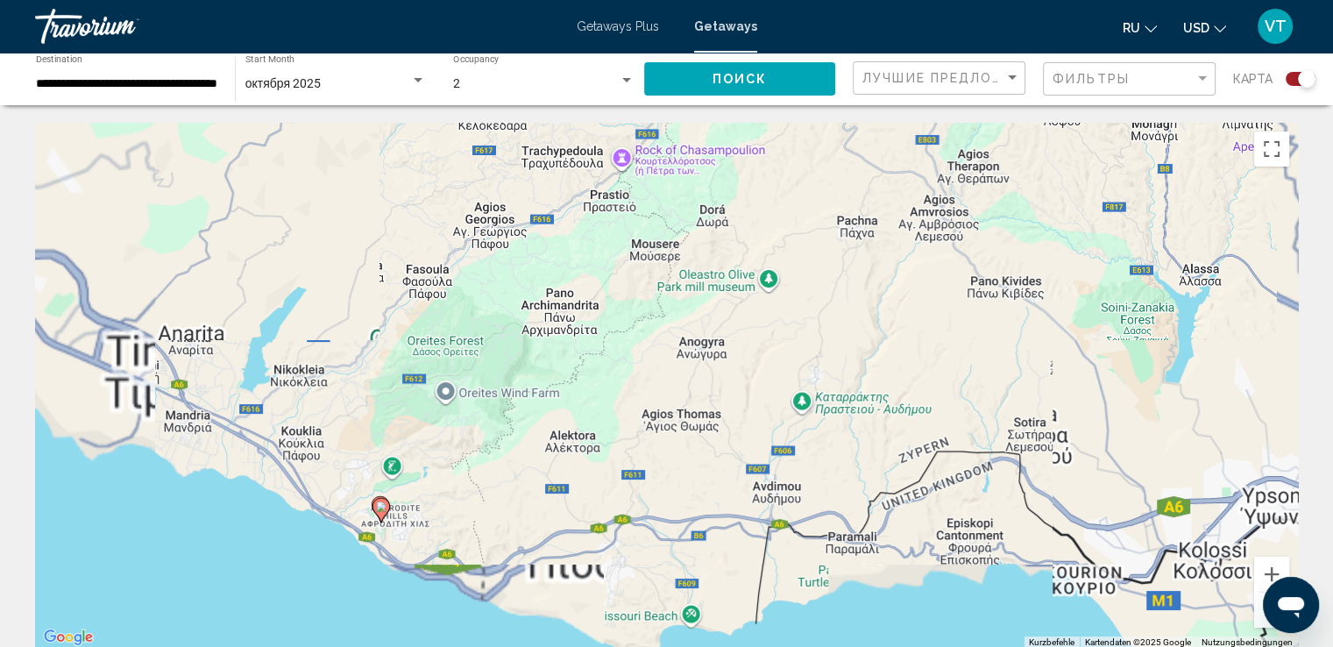
drag, startPoint x: 551, startPoint y: 510, endPoint x: 1039, endPoint y: 154, distance: 603.8
click at [1039, 154] on div "Um den Modus zum Ziehen mit der Tastatur zu aktivieren, drückst du Alt + Eingab…" at bounding box center [666, 386] width 1262 height 526
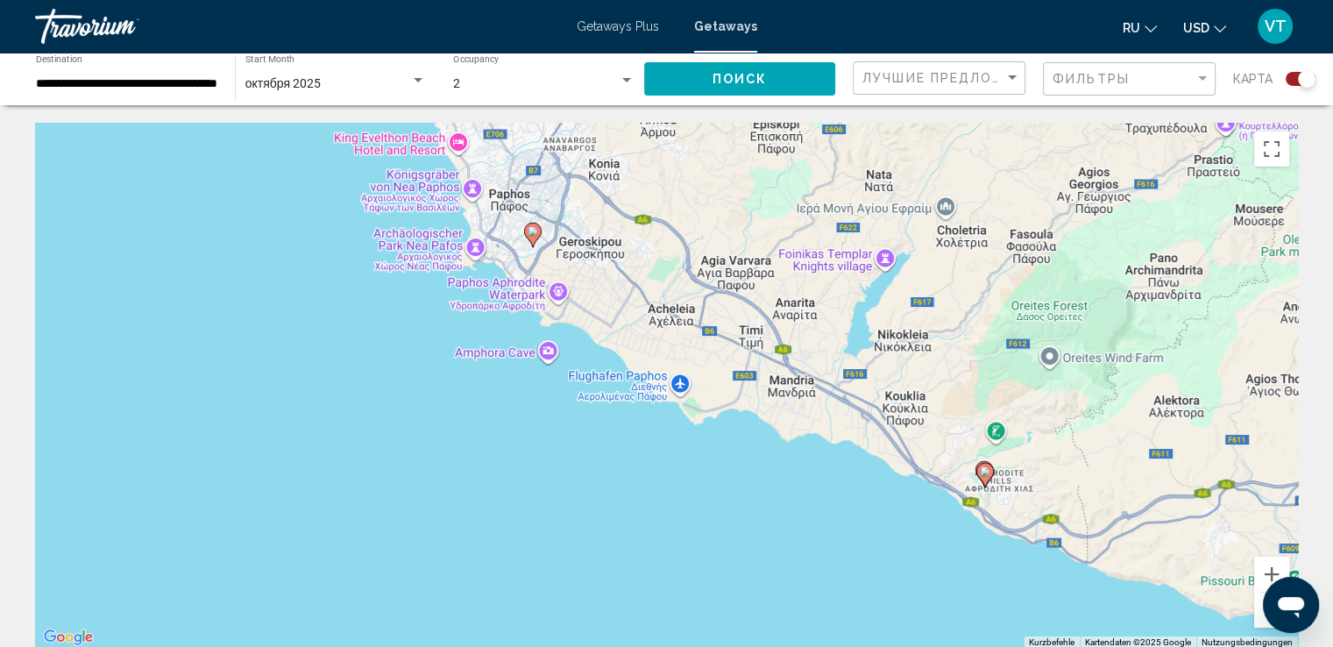
drag, startPoint x: 569, startPoint y: 368, endPoint x: 868, endPoint y: 513, distance: 332.7
click at [868, 513] on div "Um den Modus zum Ziehen mit der Tastatur zu aktivieren, drückst du Alt + Eingab…" at bounding box center [666, 386] width 1262 height 526
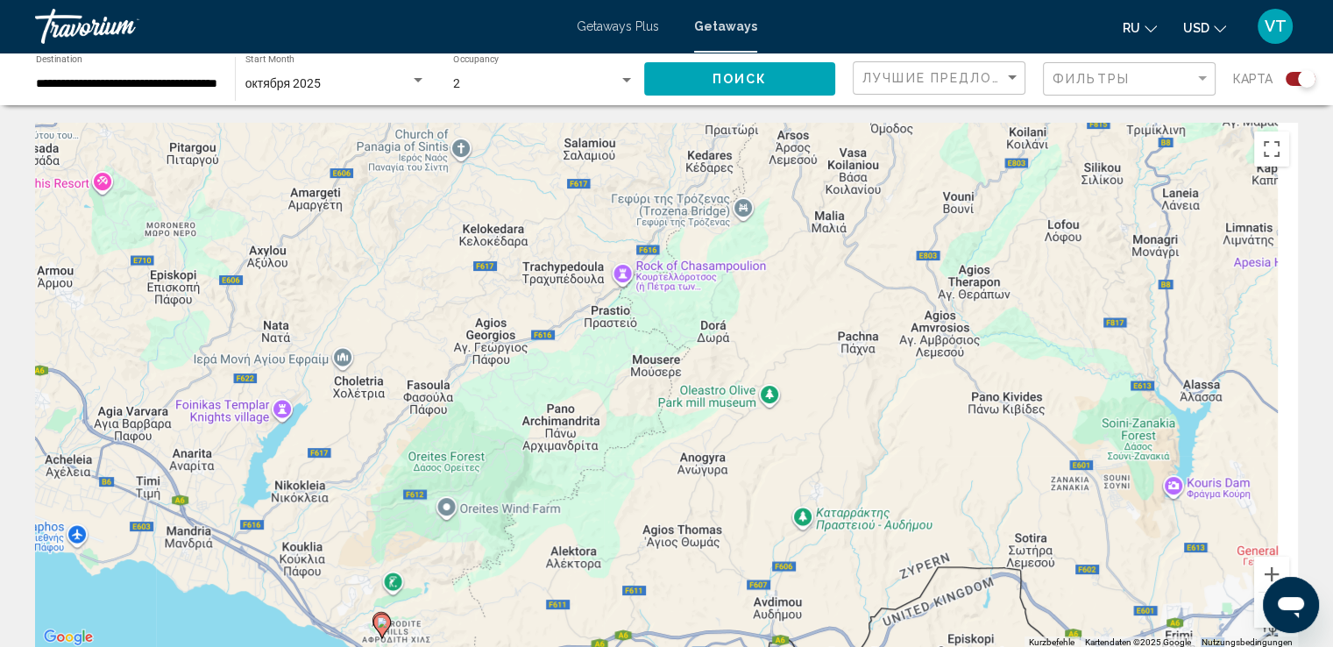
drag, startPoint x: 1083, startPoint y: 344, endPoint x: 376, endPoint y: 534, distance: 732.1
click at [378, 534] on div "Um den Modus zum Ziehen mit der Tastatur zu aktivieren, drückst du Alt + Eingab…" at bounding box center [666, 386] width 1262 height 526
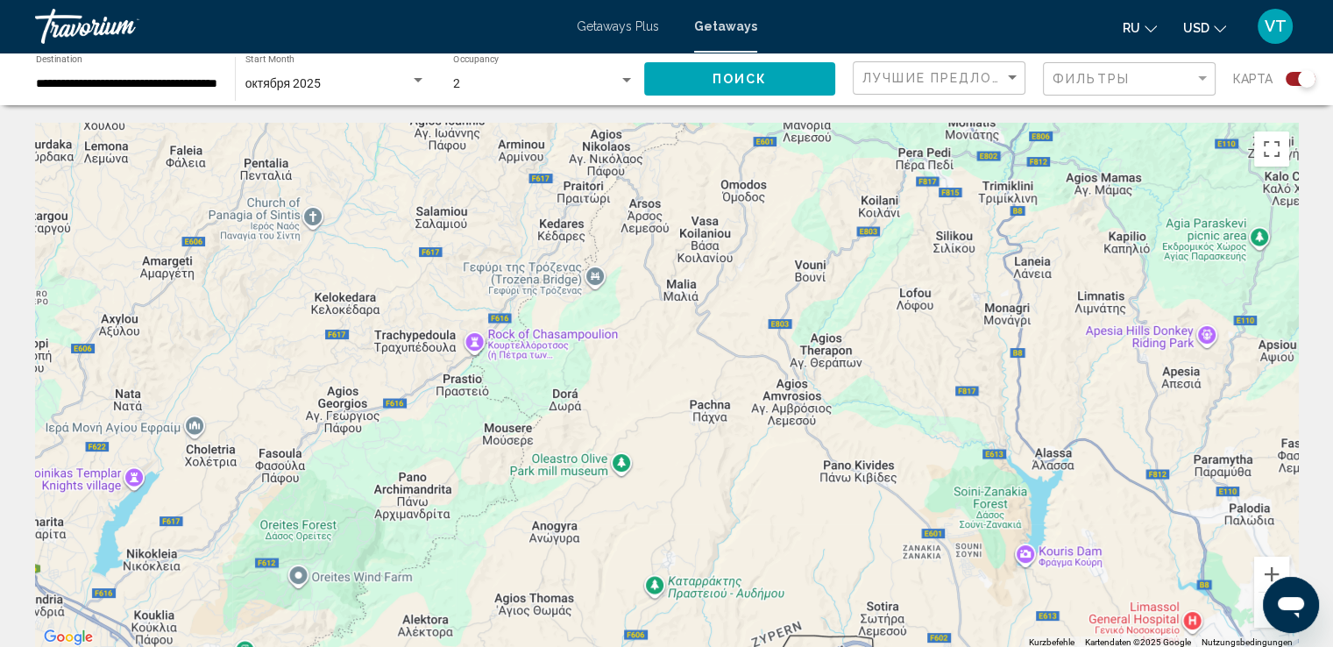
click at [1258, 619] on button "Verkleinern" at bounding box center [1271, 609] width 35 height 35
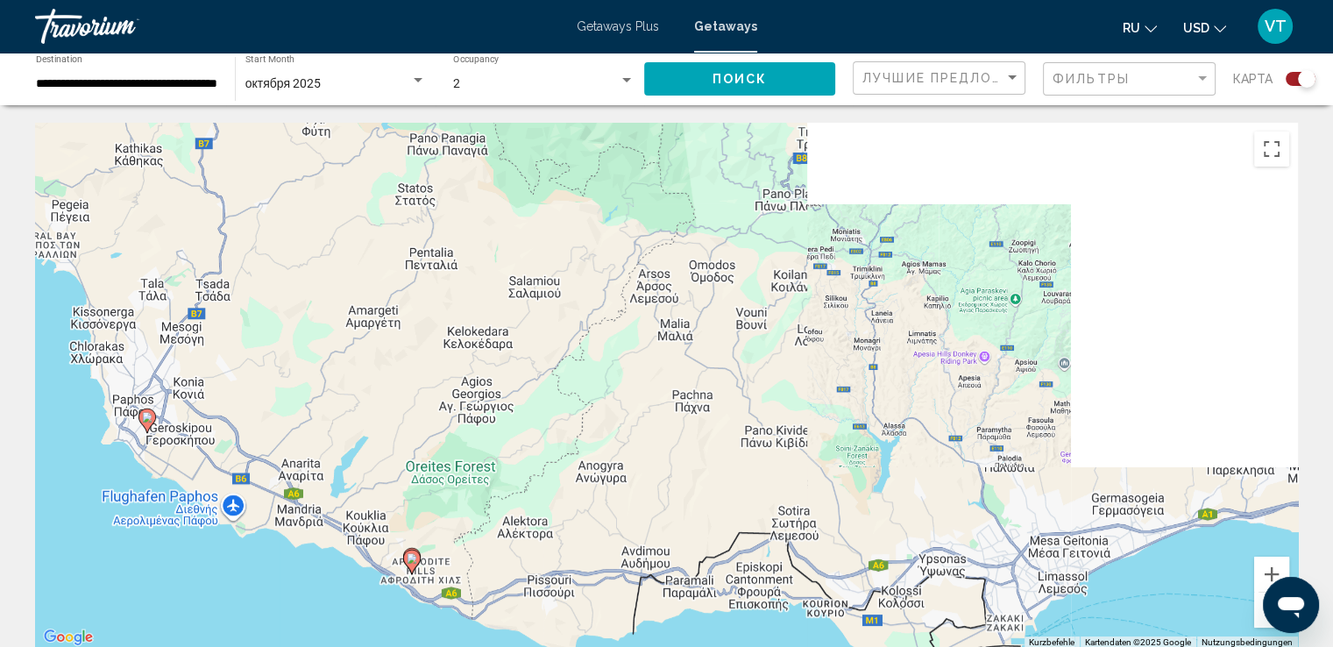
click at [1258, 619] on button "Verkleinern" at bounding box center [1271, 609] width 35 height 35
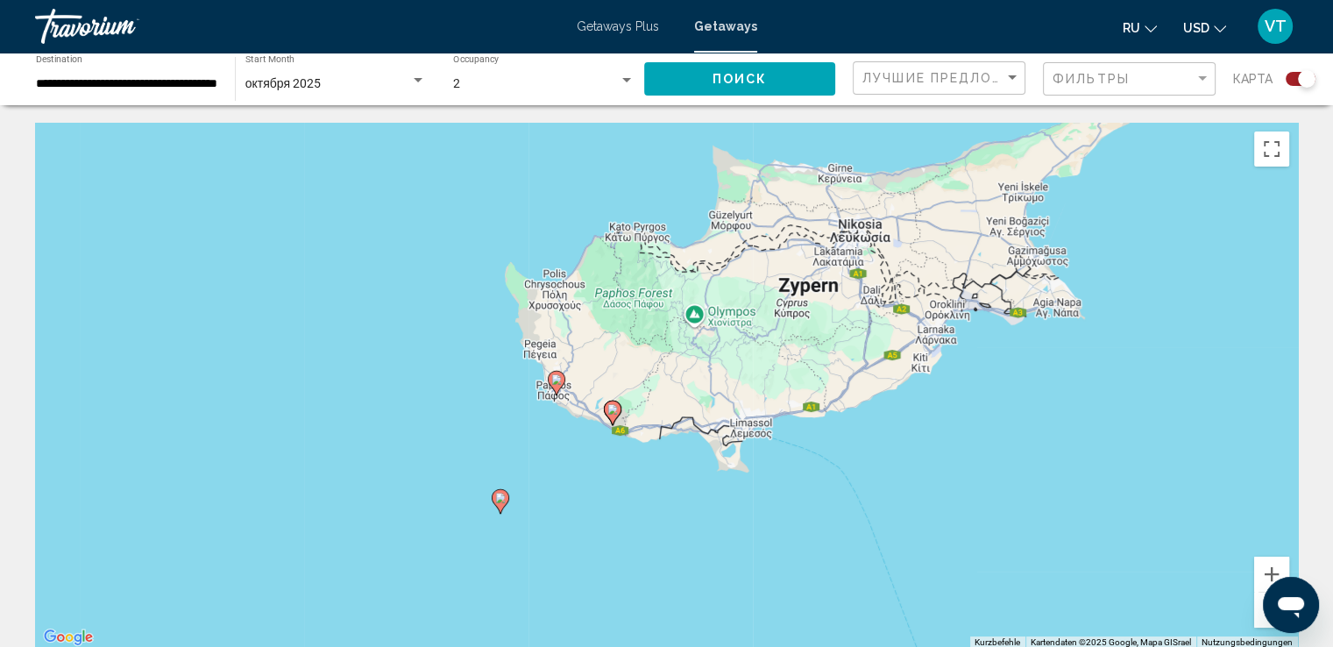
click at [1258, 619] on button "Verkleinern" at bounding box center [1271, 609] width 35 height 35
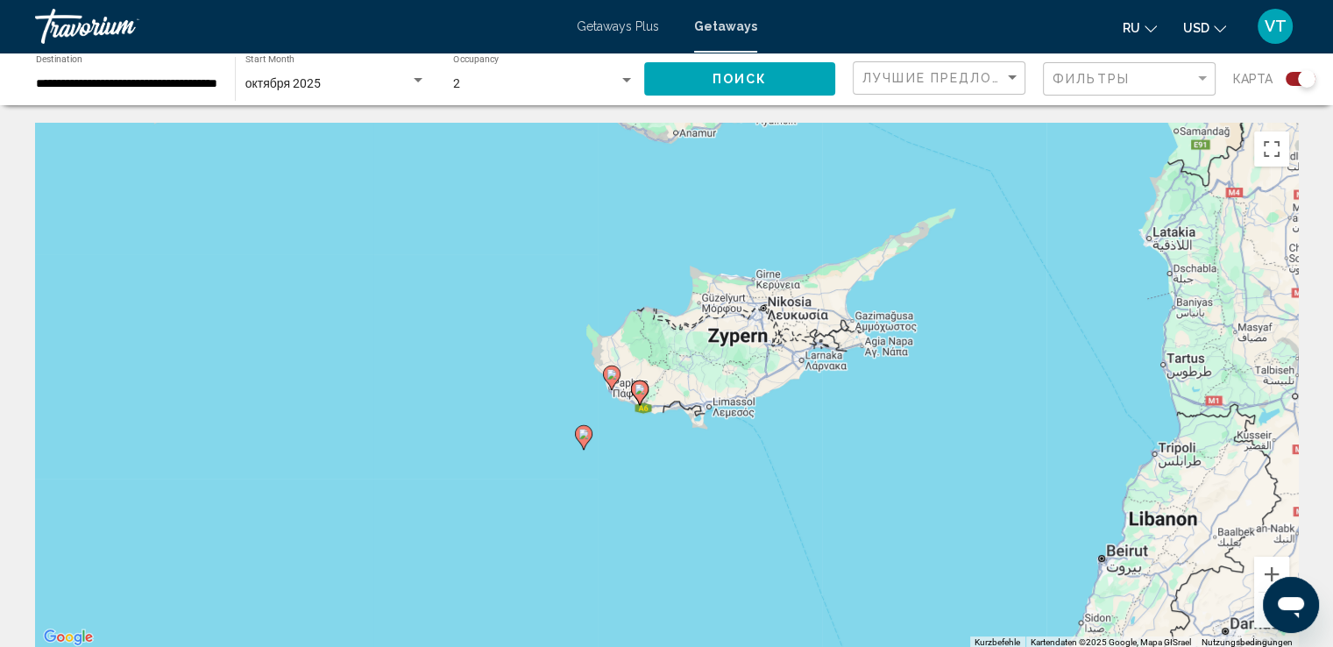
click at [1258, 619] on button "Verkleinern" at bounding box center [1271, 609] width 35 height 35
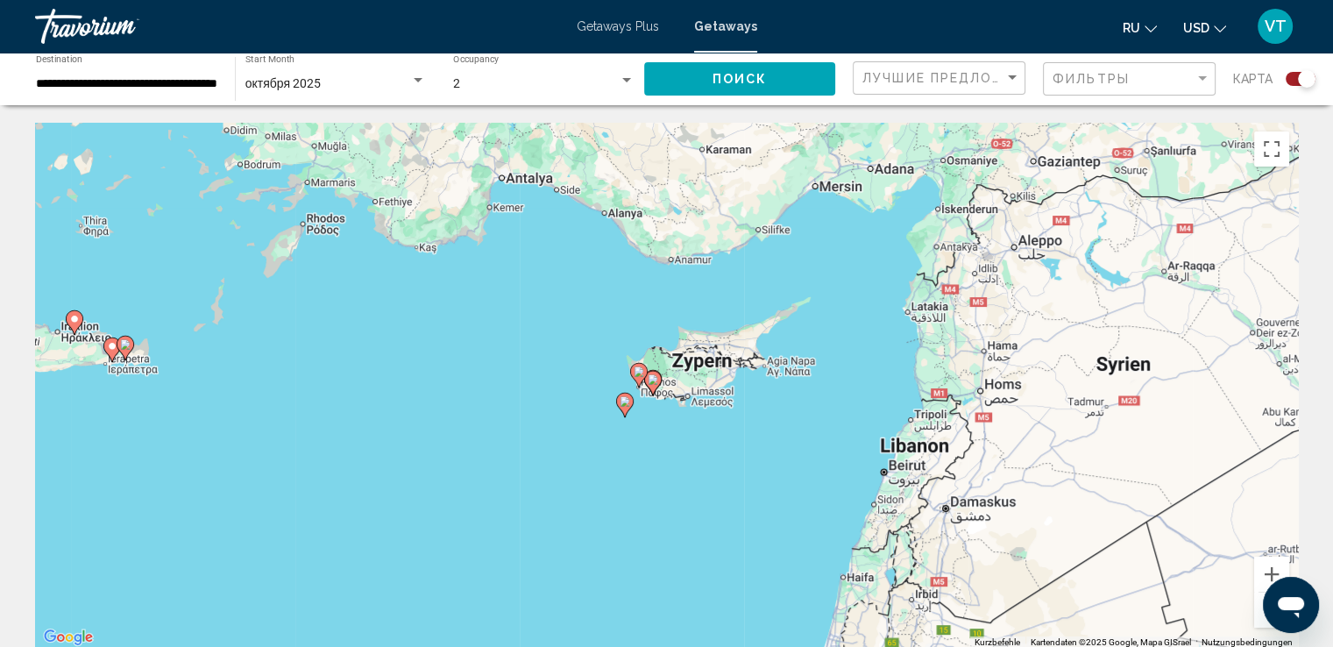
click at [1258, 619] on button "Verkleinern" at bounding box center [1271, 609] width 35 height 35
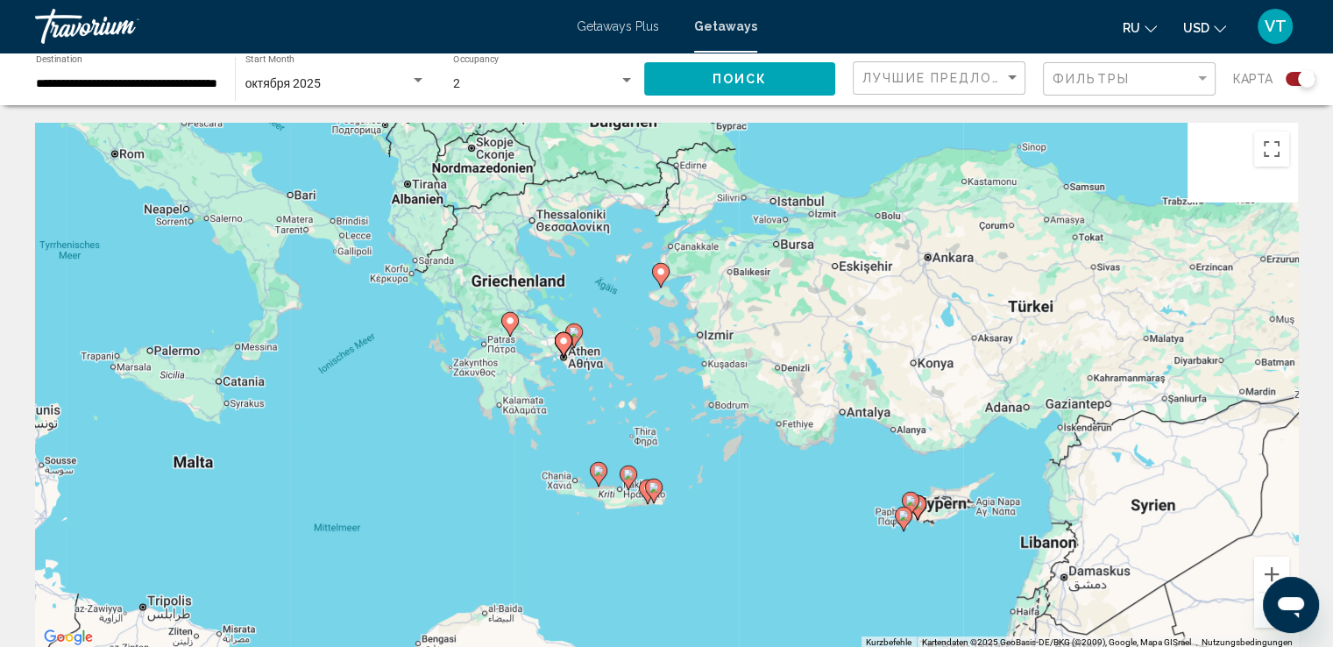
drag, startPoint x: 472, startPoint y: 390, endPoint x: 734, endPoint y: 520, distance: 292.3
click at [734, 520] on div "Um den Modus zum Ziehen mit der Tastatur zu aktivieren, drückst du Alt + Eingab…" at bounding box center [666, 386] width 1262 height 526
click at [562, 337] on image "Main content" at bounding box center [563, 341] width 11 height 11
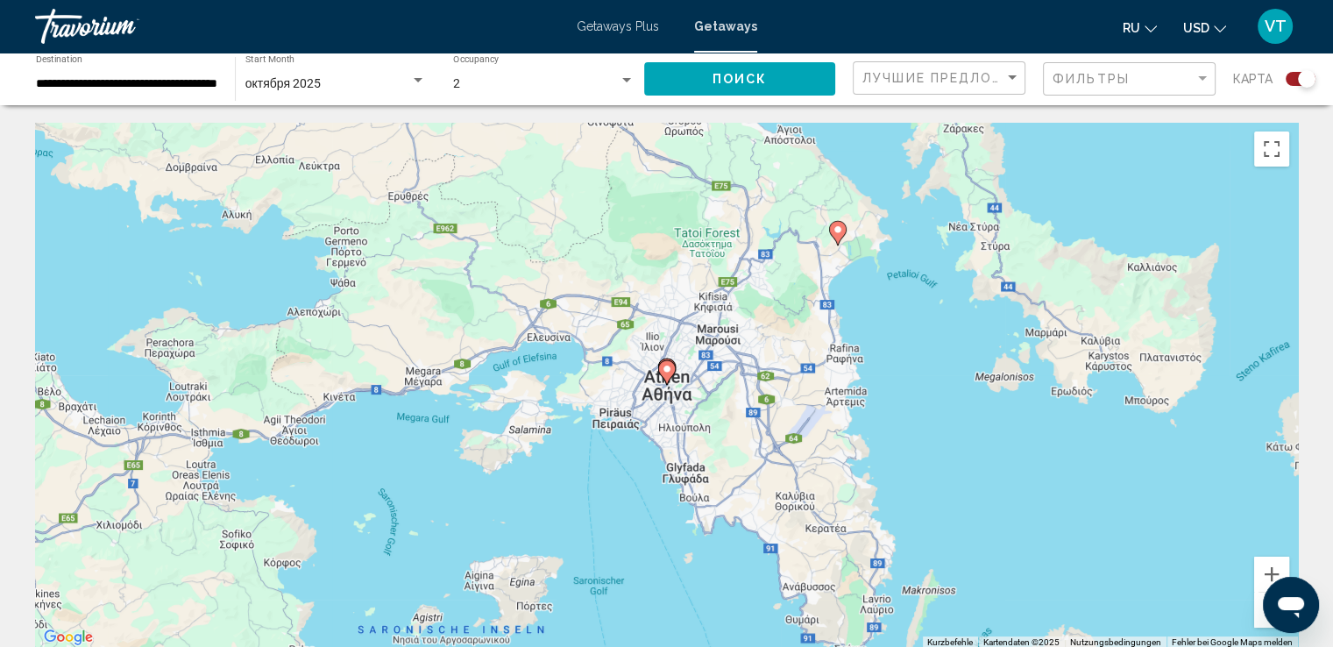
click at [667, 372] on image "Main content" at bounding box center [666, 369] width 11 height 11
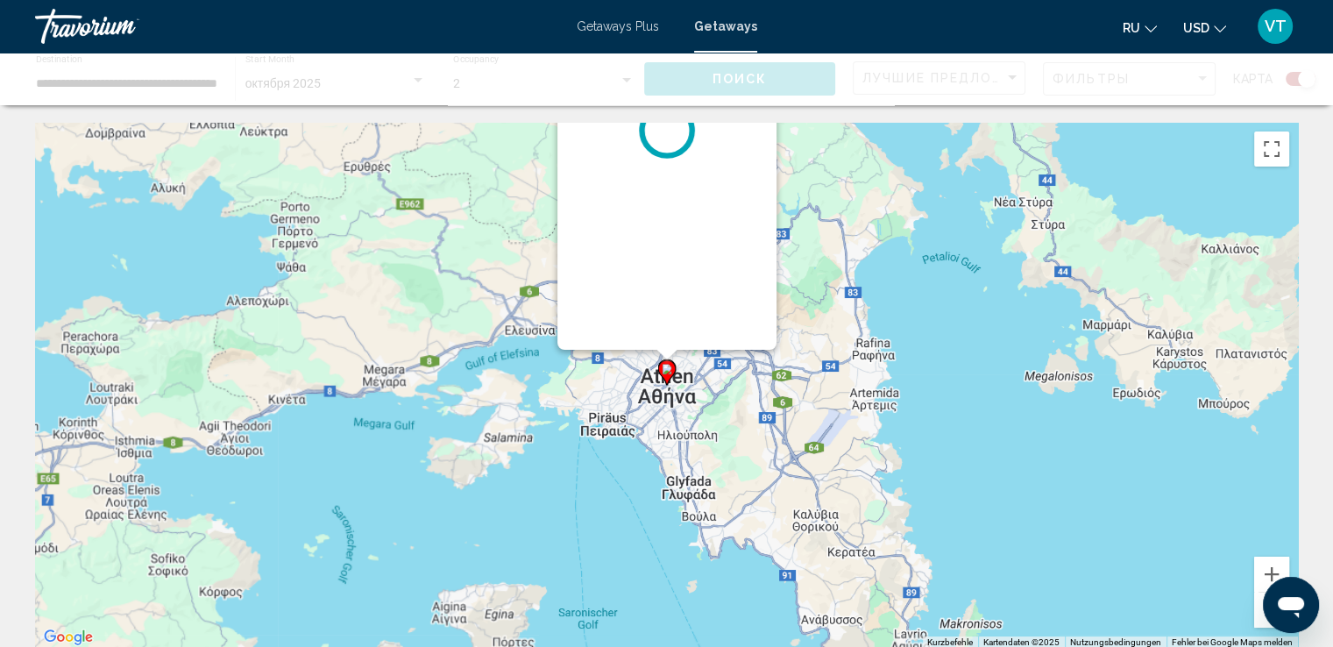
click at [667, 372] on image "Main content" at bounding box center [666, 369] width 11 height 11
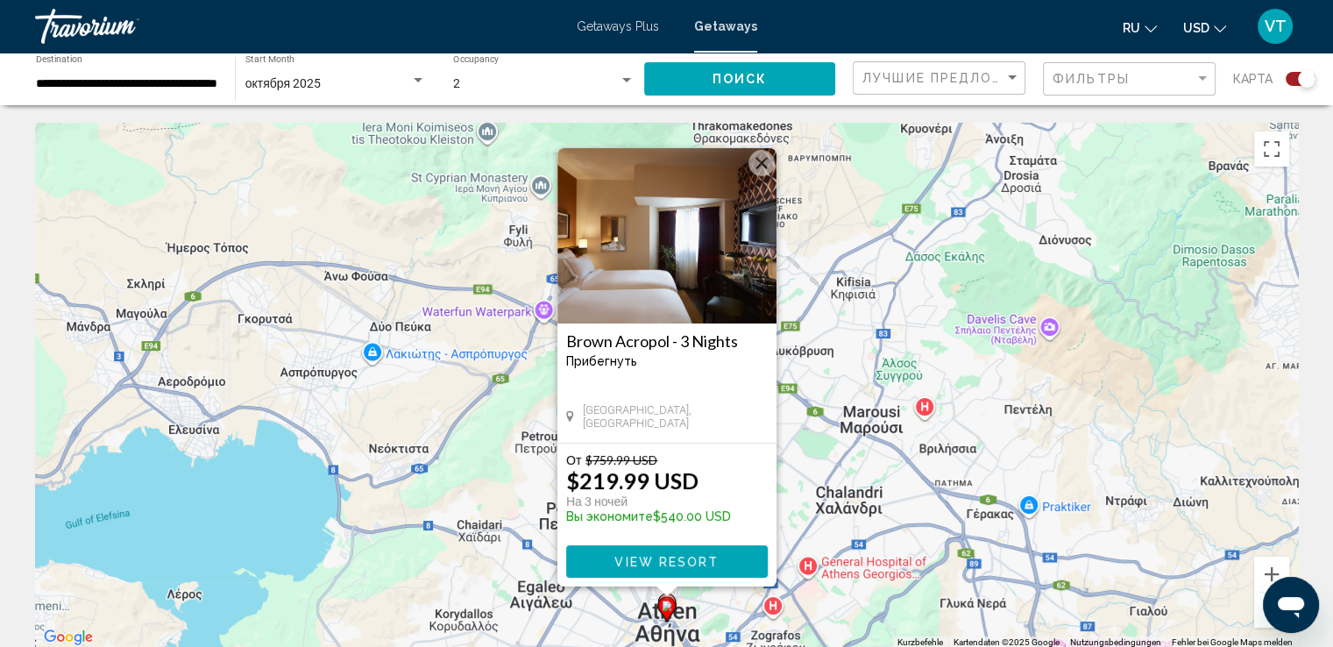
click at [728, 556] on button "View Resort" at bounding box center [666, 561] width 201 height 32
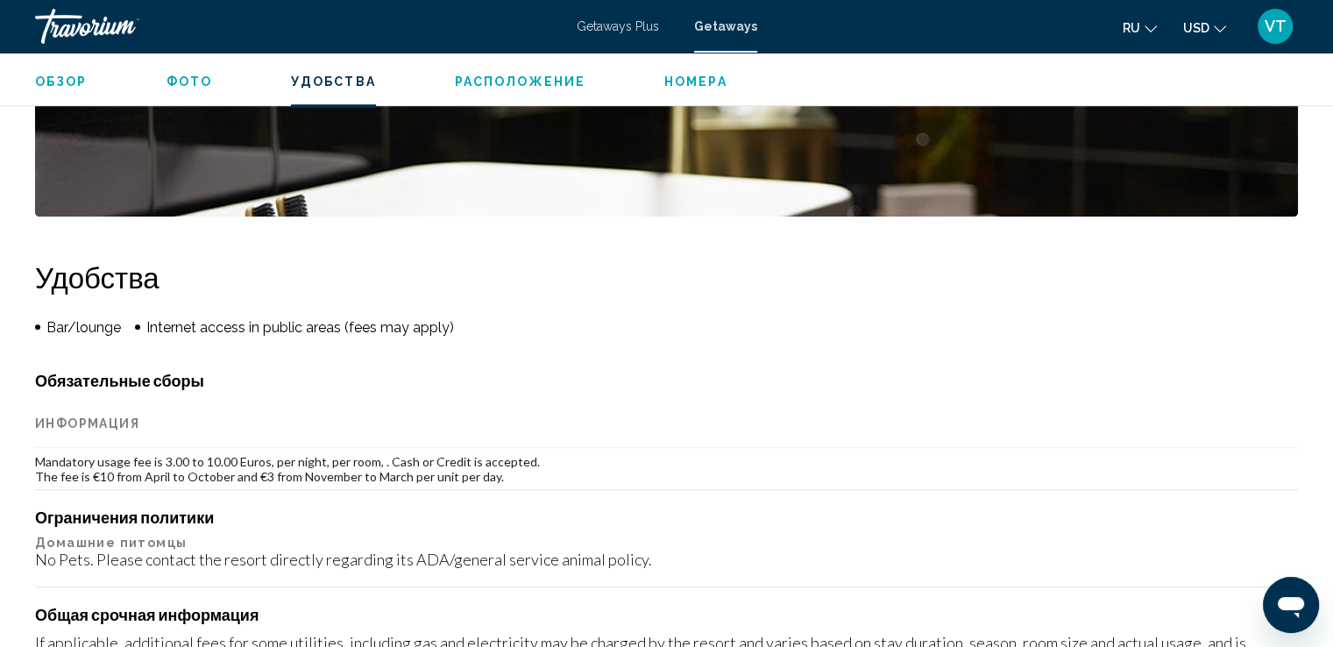
scroll to position [1314, 0]
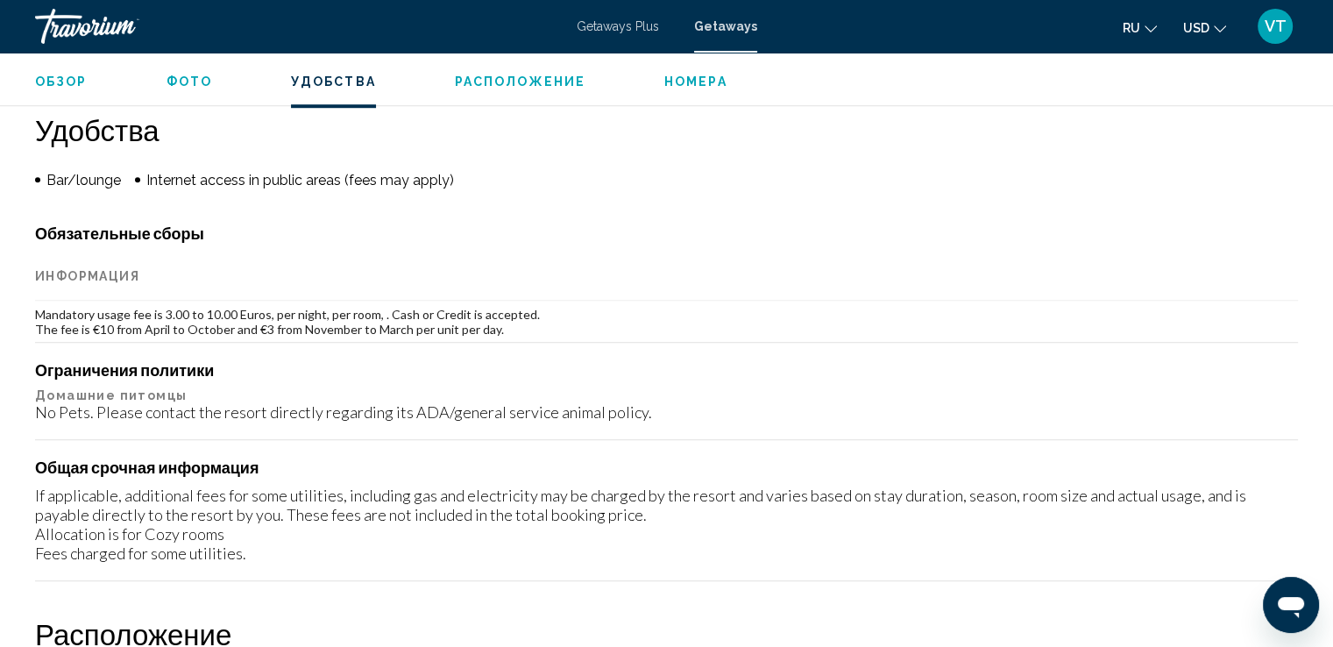
click at [177, 74] on span "Фото" at bounding box center [189, 81] width 46 height 14
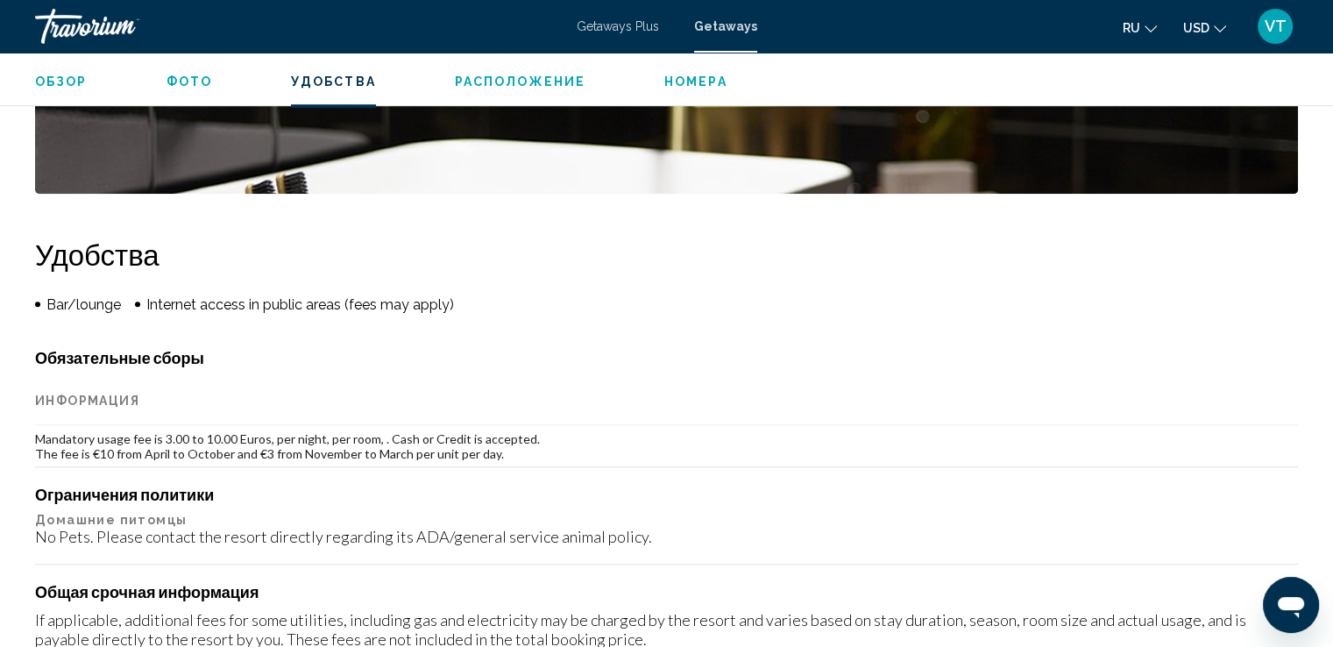
scroll to position [1307, 0]
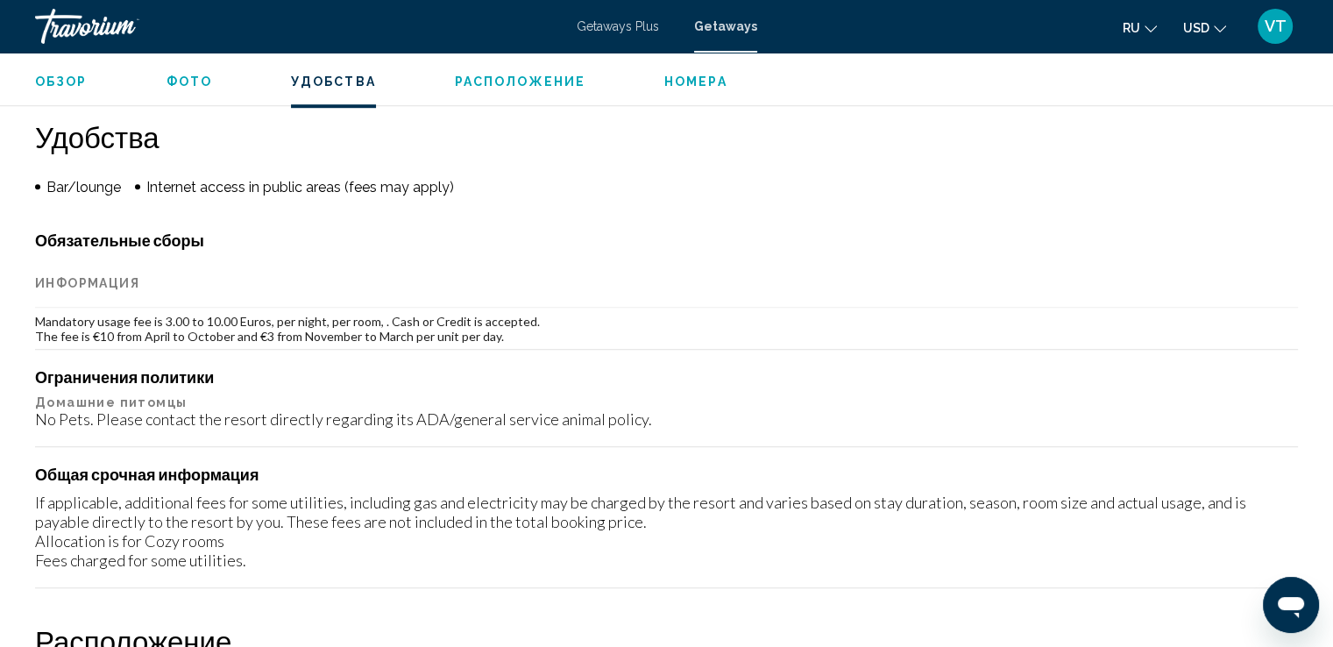
click at [49, 81] on span "Обзор" at bounding box center [61, 81] width 53 height 14
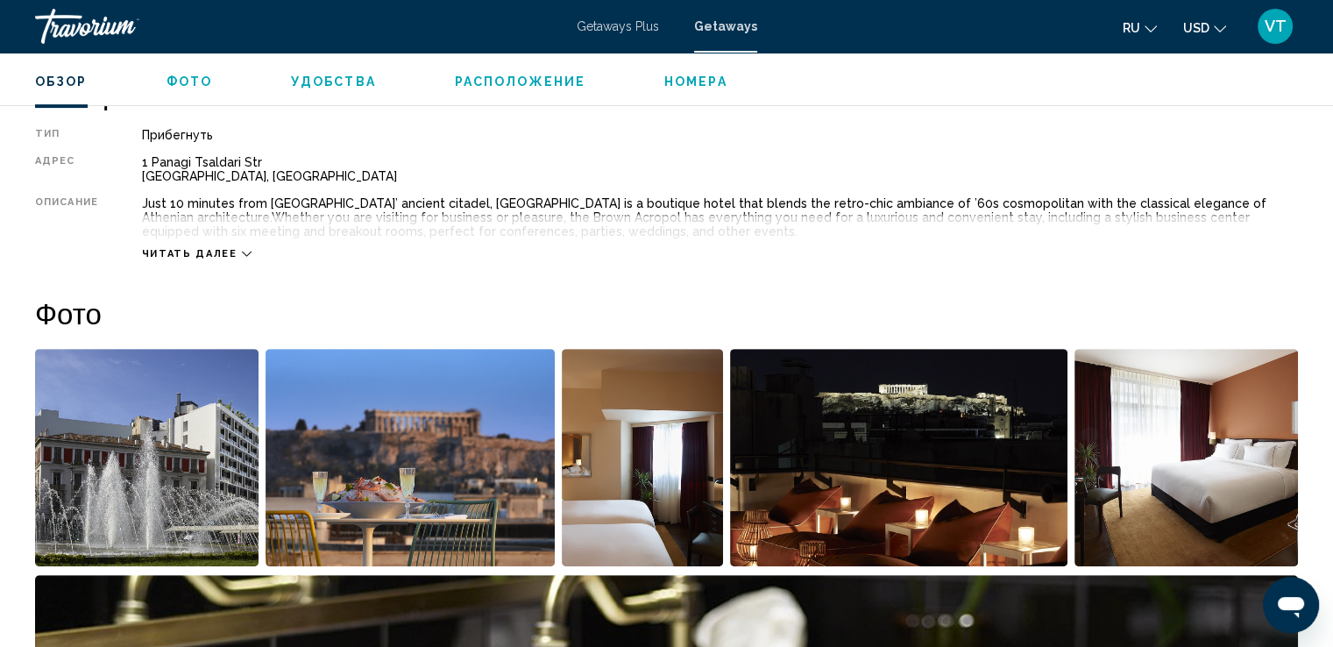
scroll to position [561, 0]
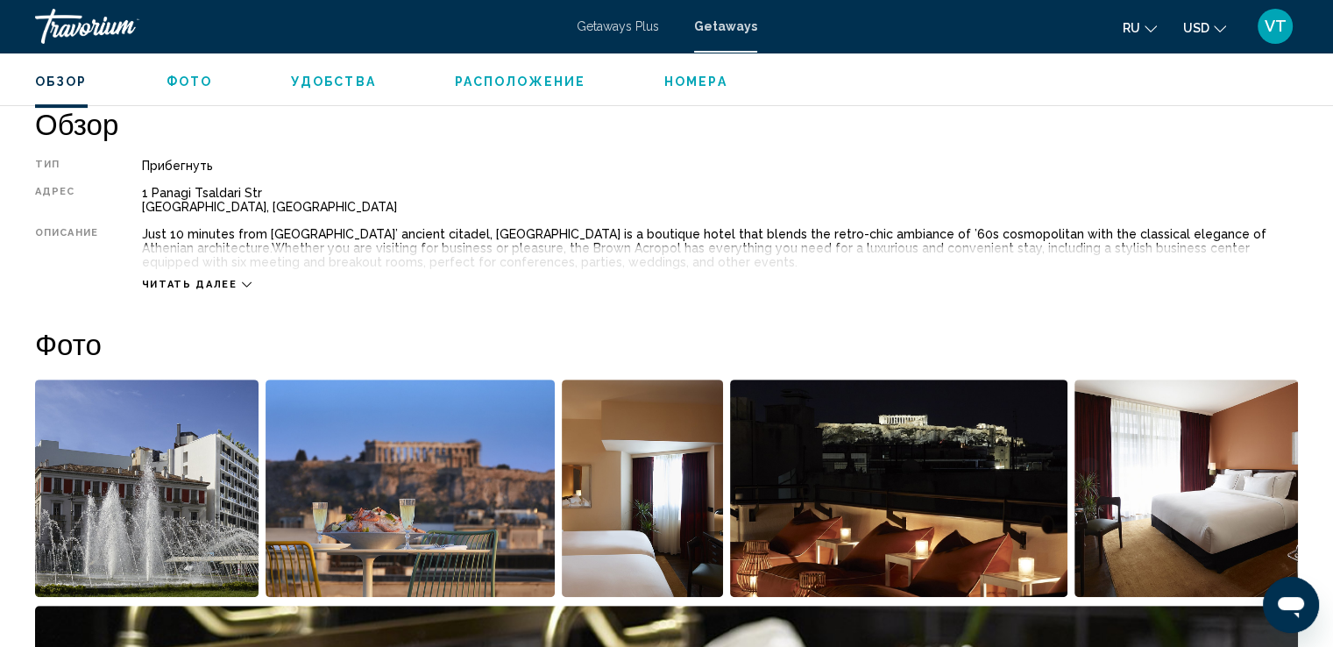
click at [242, 282] on icon "Main content" at bounding box center [247, 284] width 10 height 10
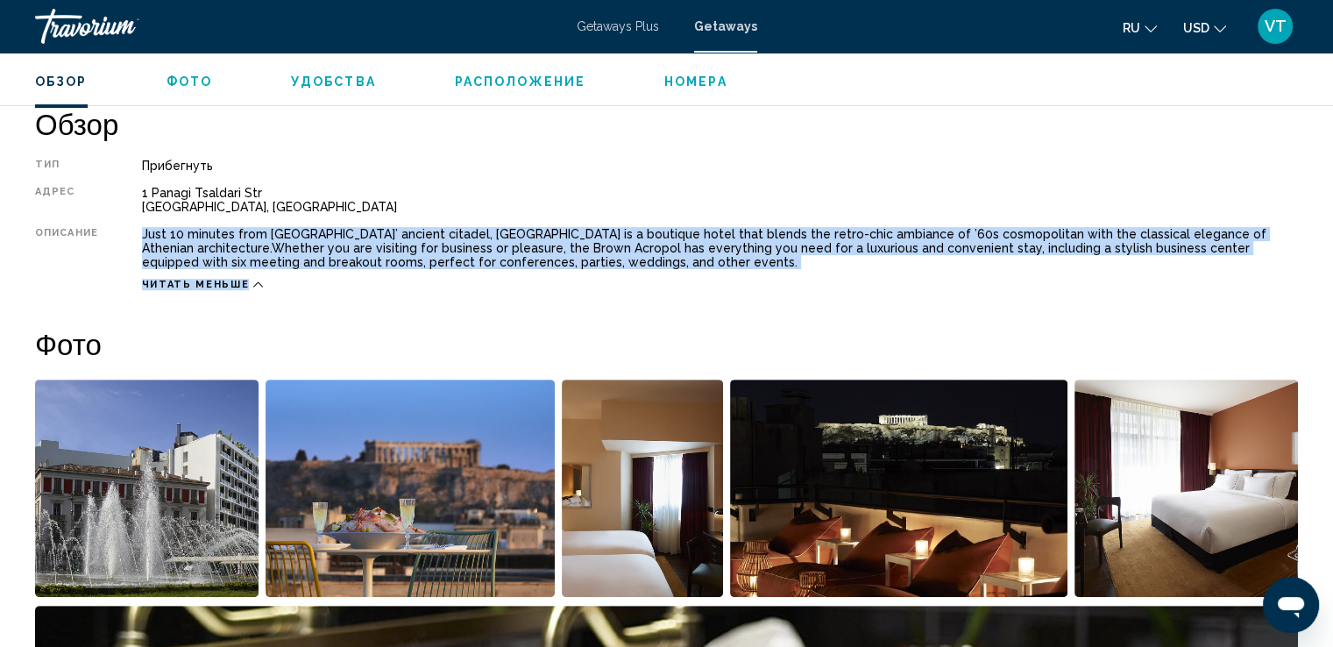
drag, startPoint x: 144, startPoint y: 236, endPoint x: 505, endPoint y: 285, distance: 364.3
click at [505, 285] on div "Тип Прибегнуть Все включено Нет «все включено» Адрес 1 Panagi Tsaldari Str Athe…" at bounding box center [666, 225] width 1262 height 132
copy div "Just 10 minutes from Athens’ ancient citadel, Brown Acropol Athens Hotel is a b…"
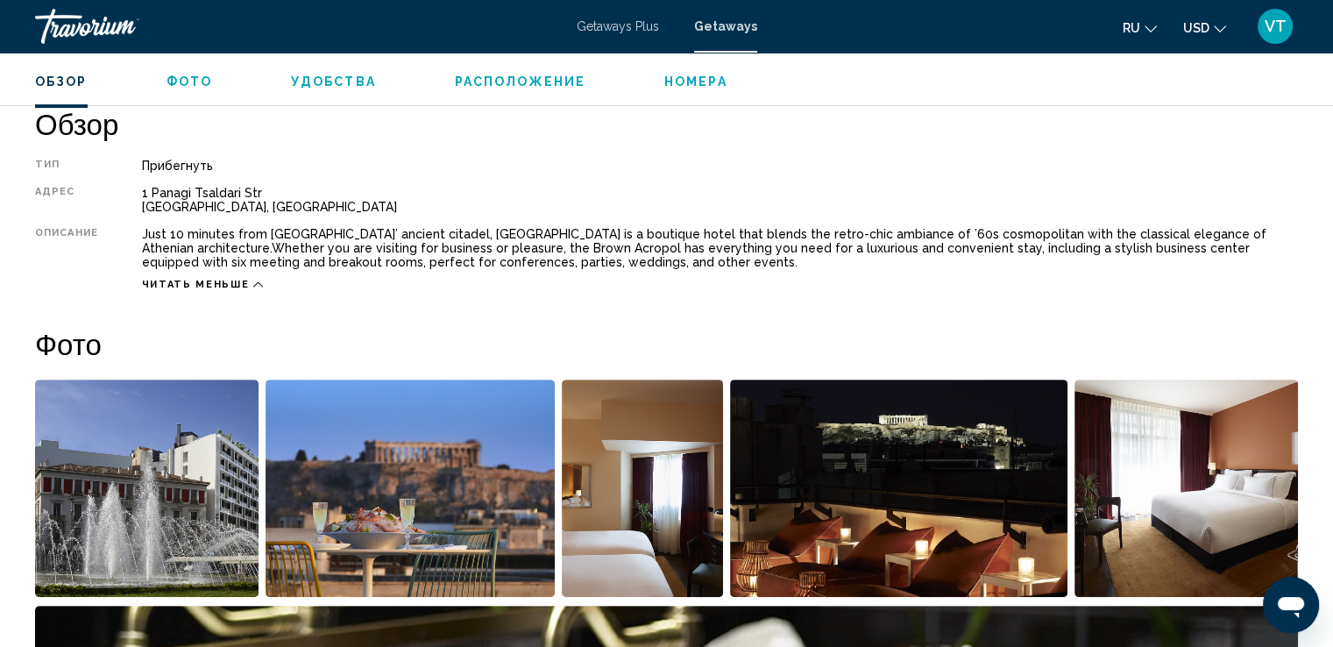
drag, startPoint x: 957, startPoint y: 204, endPoint x: 955, endPoint y: 192, distance: 12.4
click at [957, 202] on div "1 Panagi Tsaldari Str Athens, Greece" at bounding box center [720, 200] width 1156 height 28
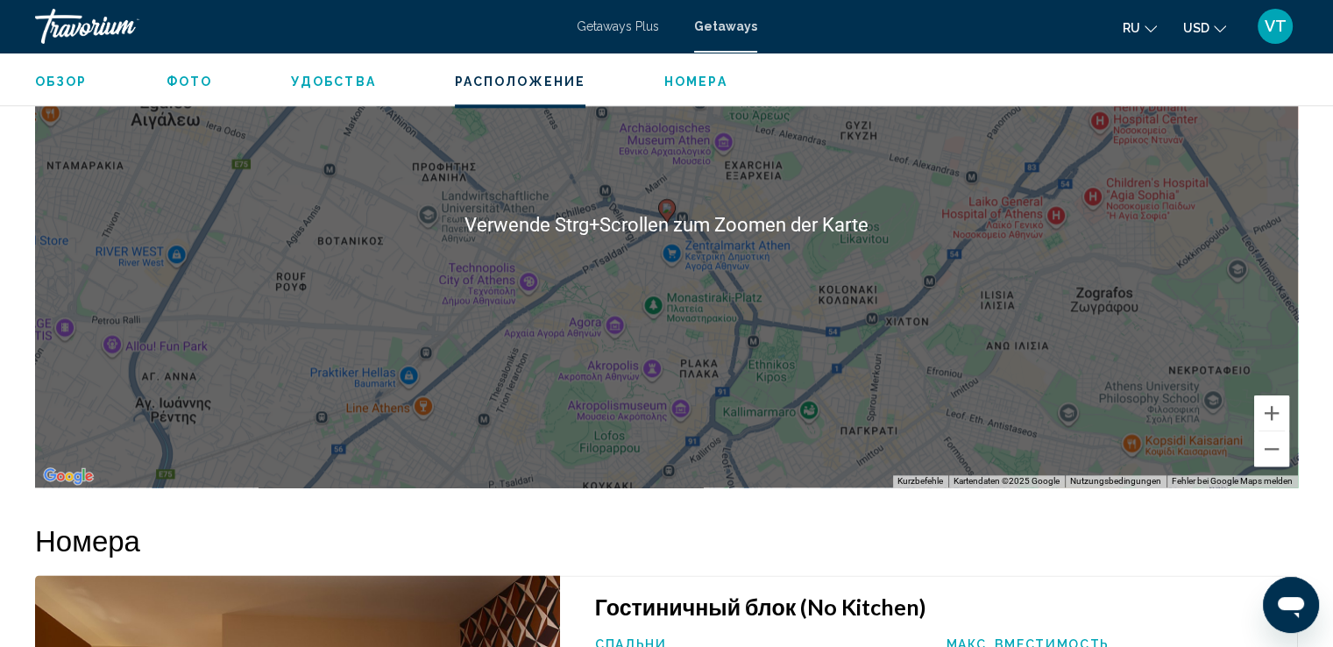
scroll to position [2050, 0]
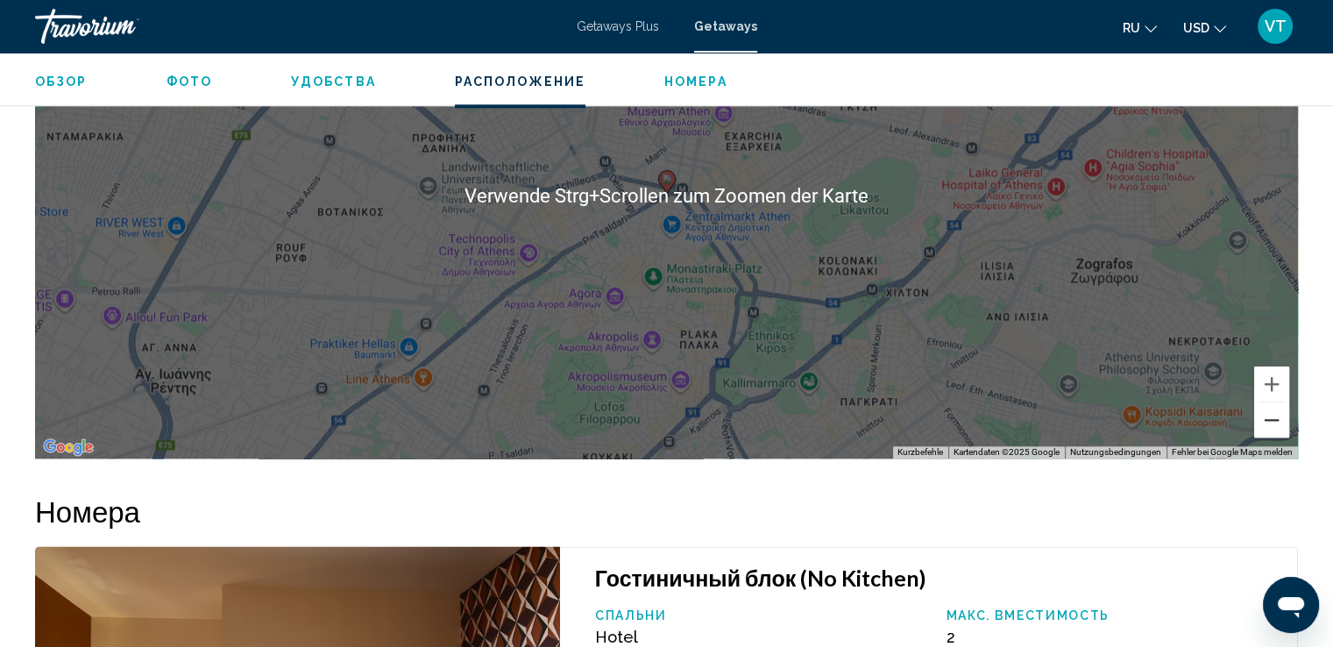
click at [1266, 426] on button "Verkleinern" at bounding box center [1271, 419] width 35 height 35
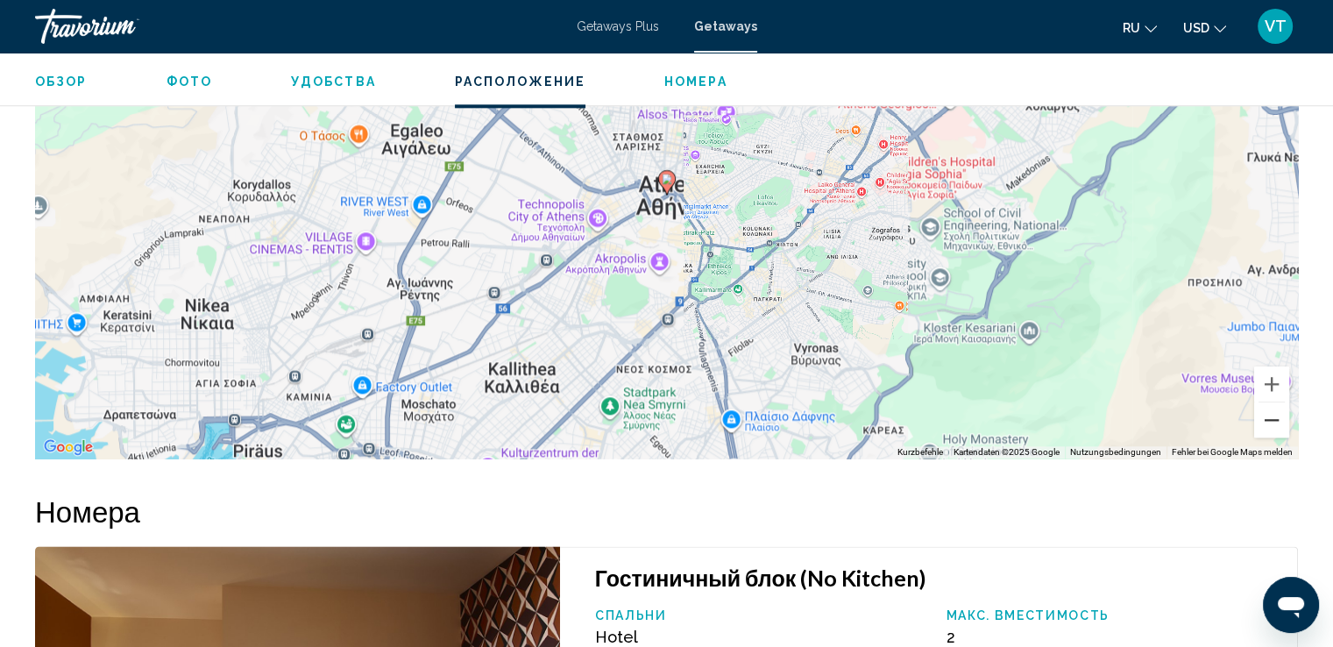
click at [1266, 425] on button "Verkleinern" at bounding box center [1271, 419] width 35 height 35
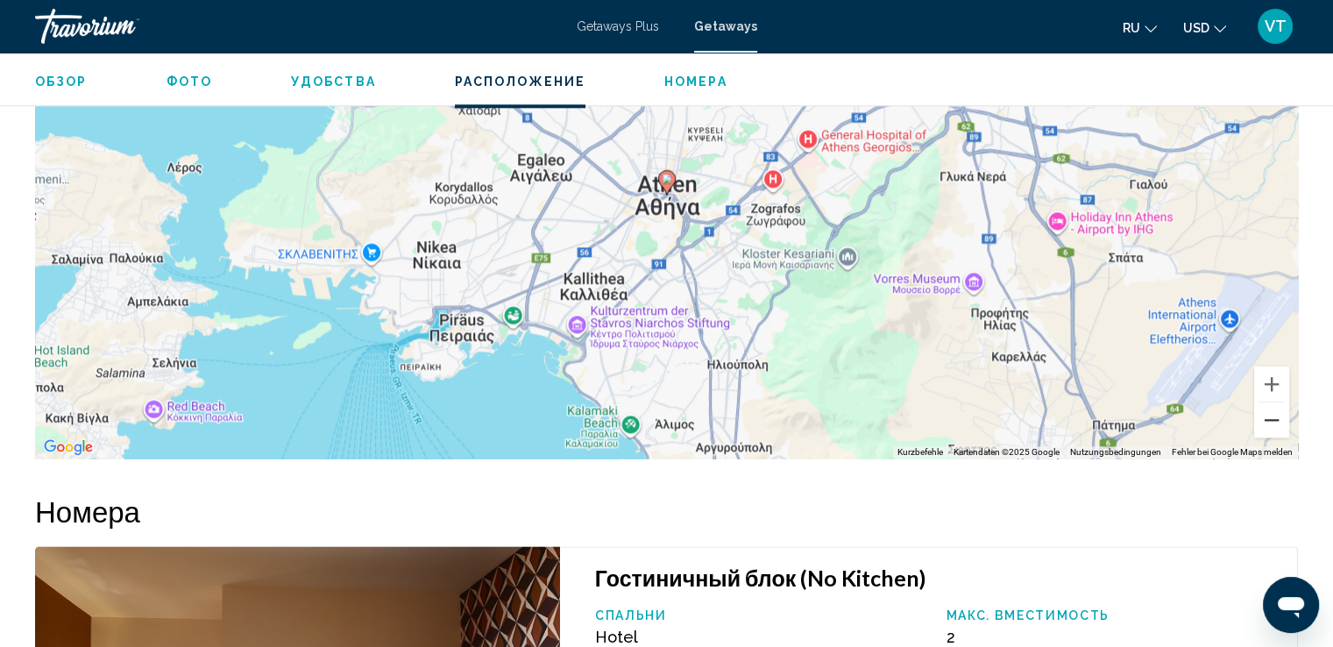
click at [1266, 425] on button "Verkleinern" at bounding box center [1271, 419] width 35 height 35
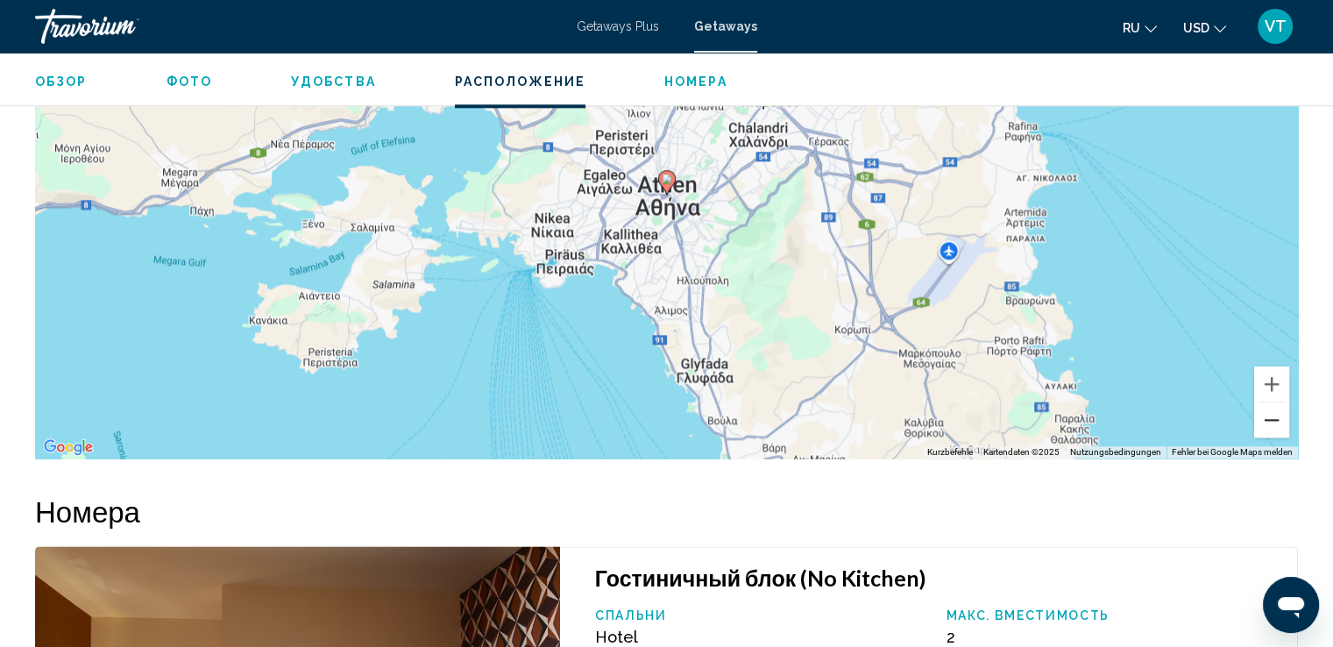
click at [1266, 425] on button "Verkleinern" at bounding box center [1271, 419] width 35 height 35
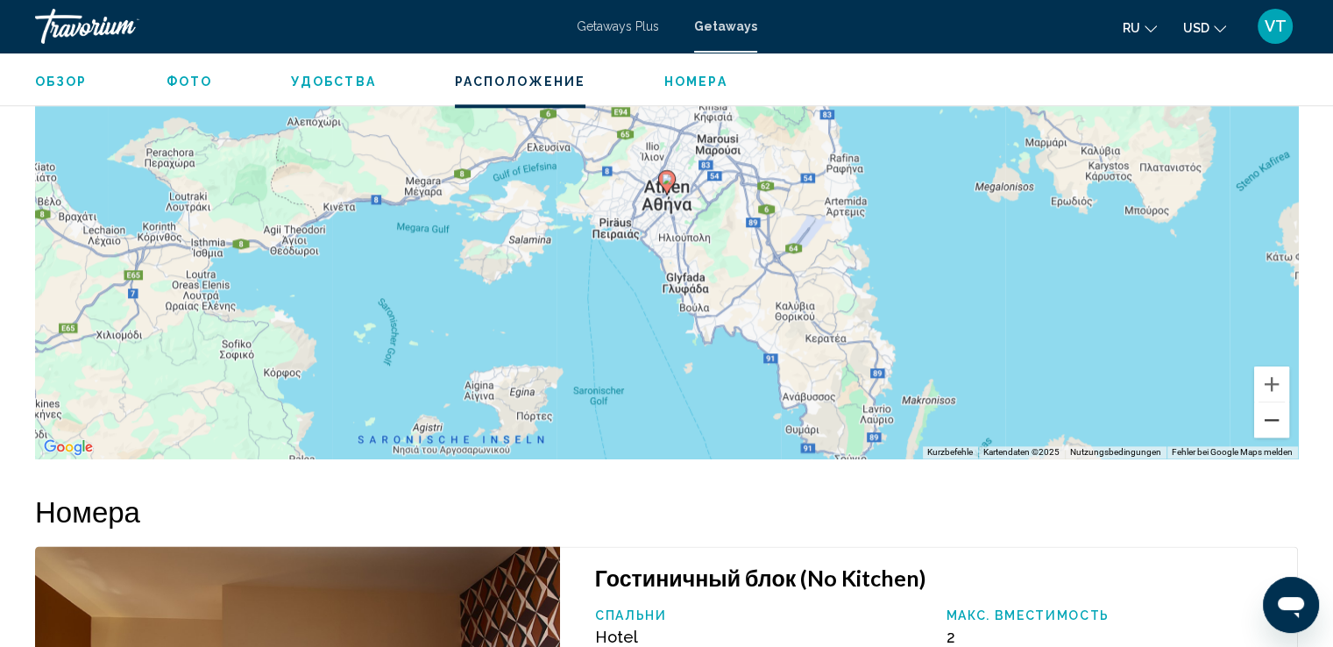
click at [1266, 425] on button "Verkleinern" at bounding box center [1271, 419] width 35 height 35
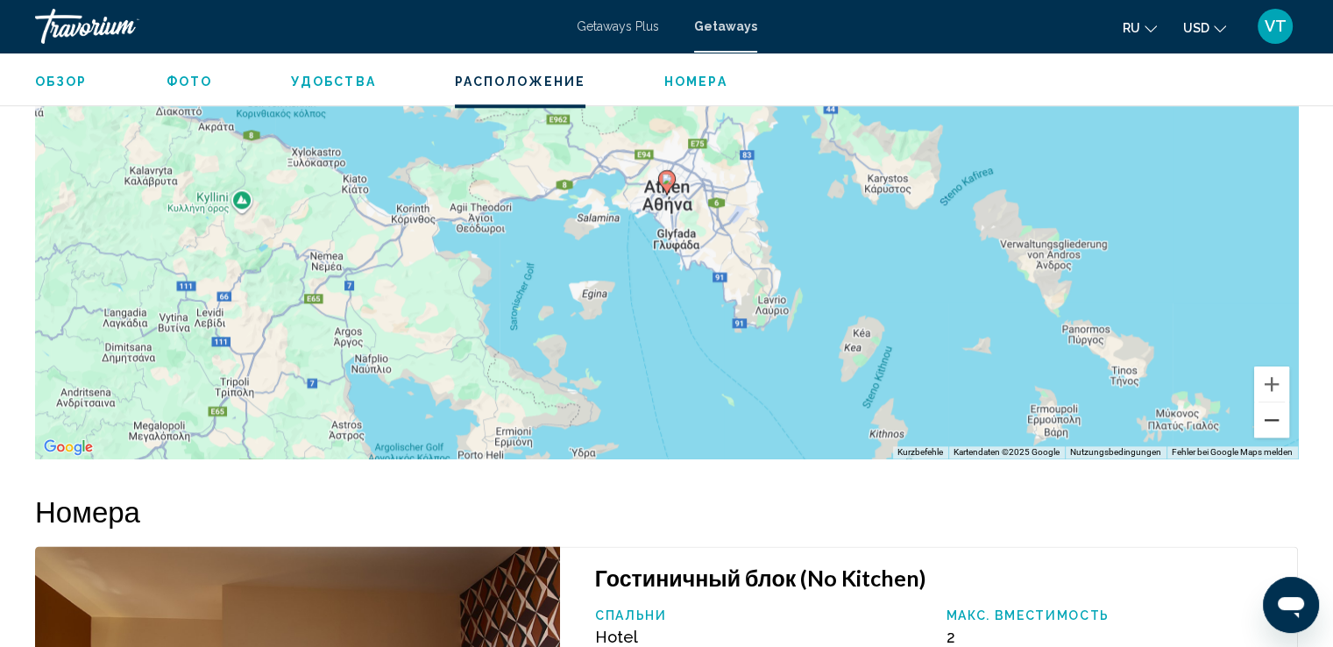
click at [1266, 425] on button "Verkleinern" at bounding box center [1271, 419] width 35 height 35
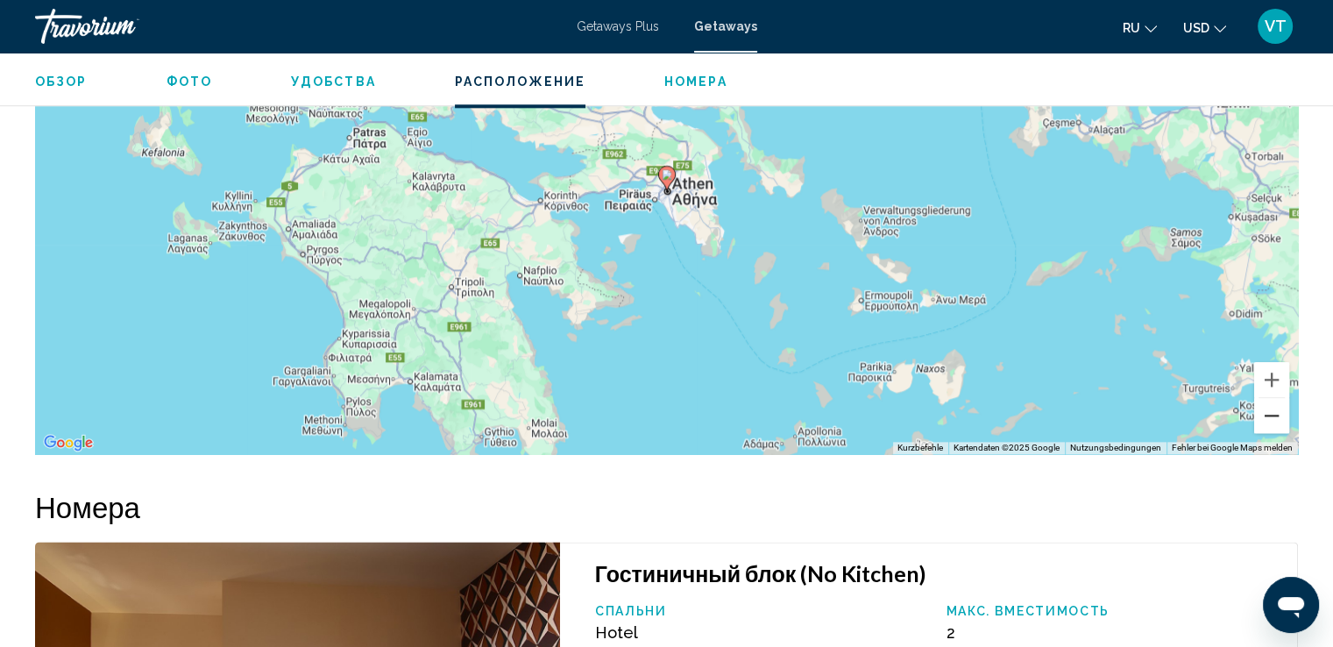
scroll to position [1875, 0]
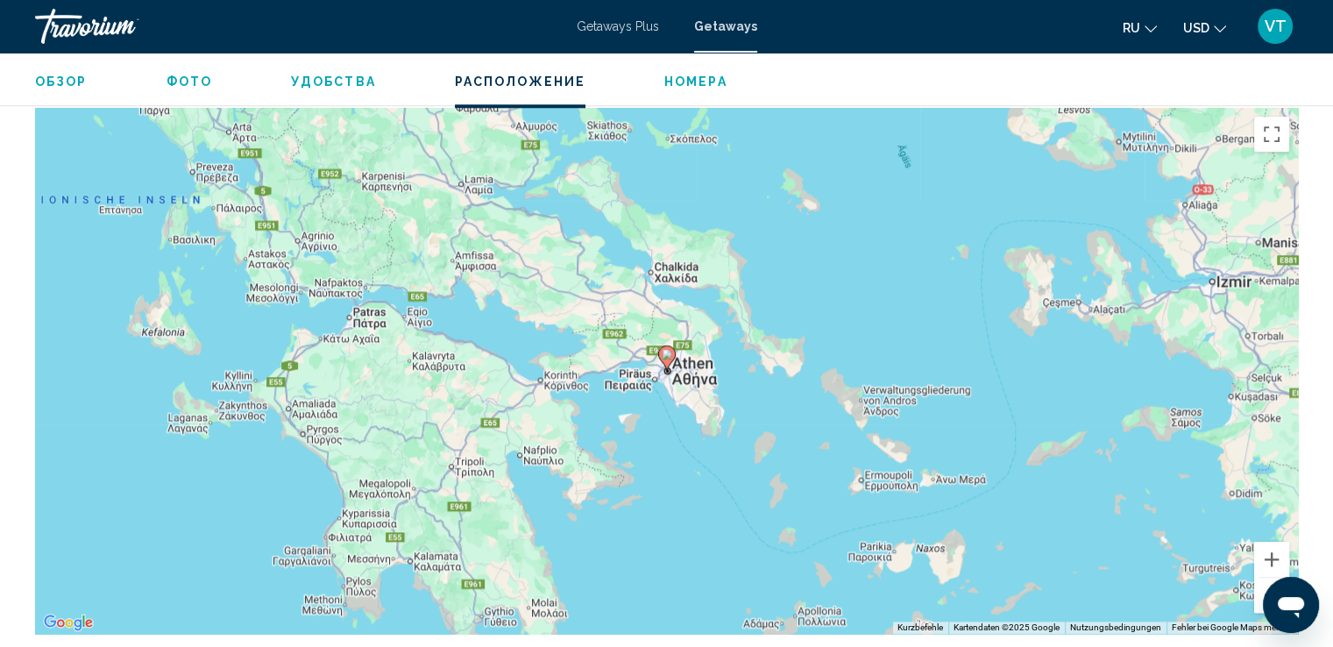
click at [1262, 585] on button "Verkleinern" at bounding box center [1271, 594] width 35 height 35
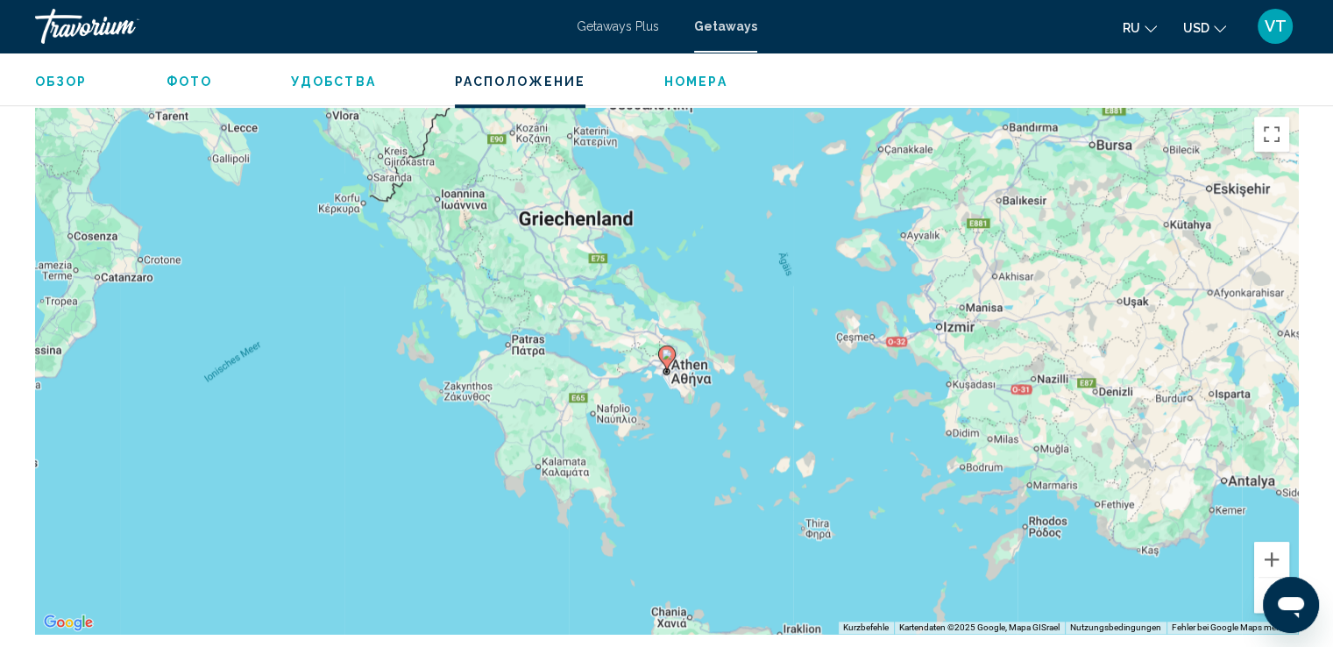
click at [1262, 585] on button "Verkleinern" at bounding box center [1271, 594] width 35 height 35
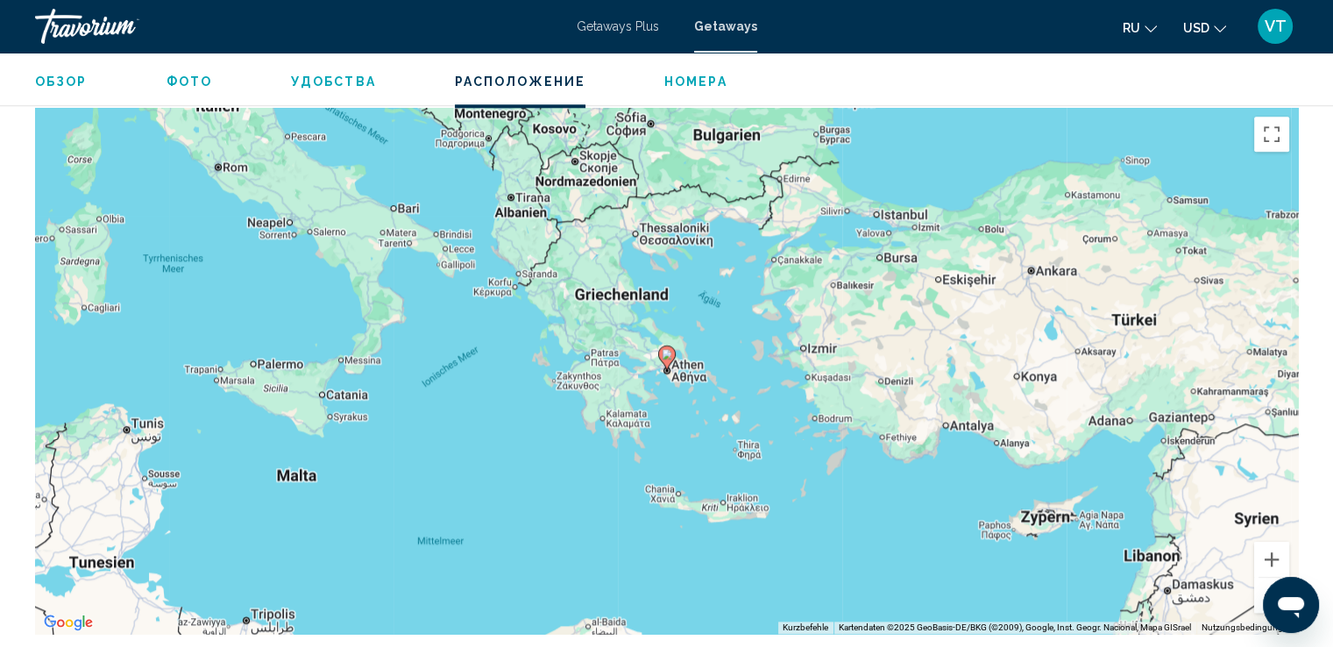
click at [1262, 585] on button "Verkleinern" at bounding box center [1271, 594] width 35 height 35
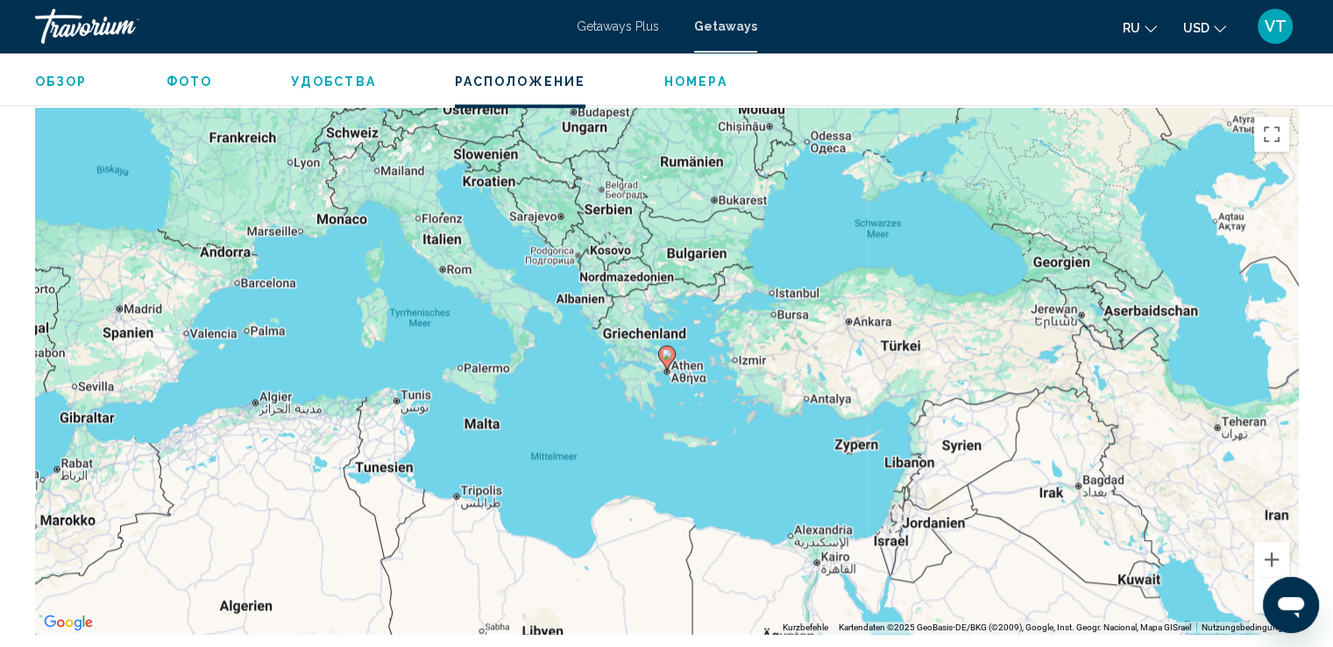
click at [1262, 585] on button "Verkleinern" at bounding box center [1271, 594] width 35 height 35
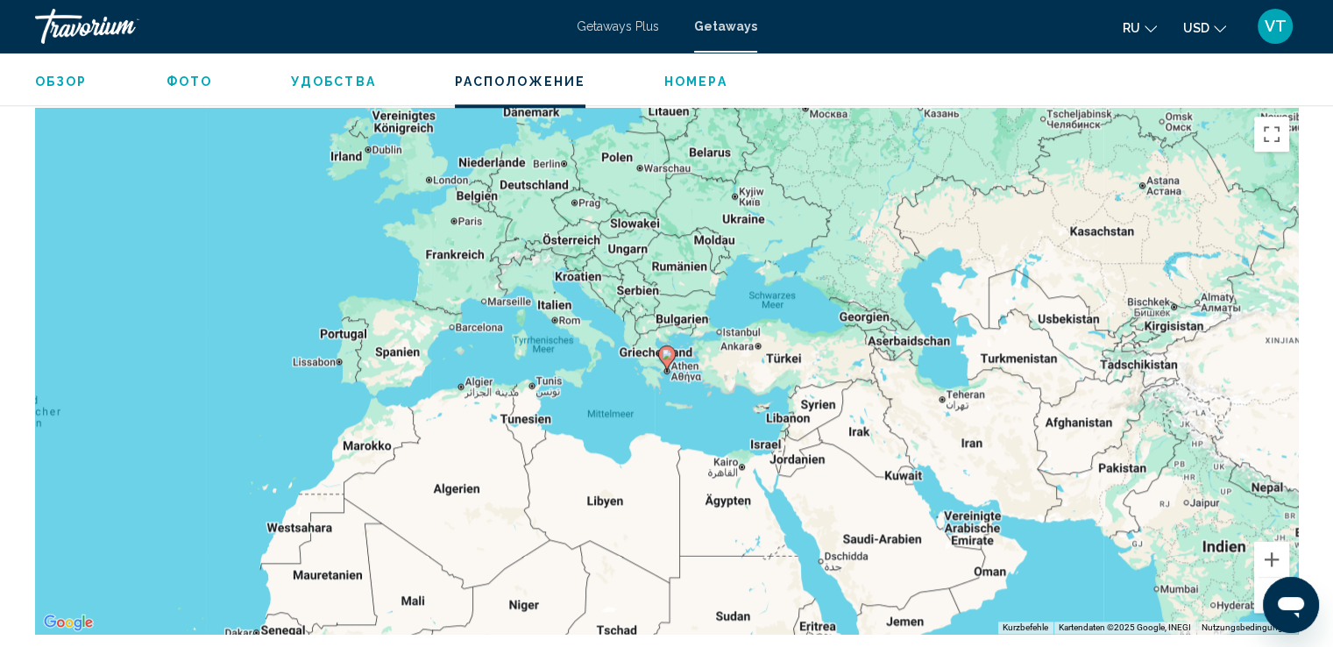
click at [287, 167] on div "Um den Modus zum Ziehen mit der Tastatur zu aktivieren, drückst du Alt + Eingab…" at bounding box center [666, 371] width 1262 height 526
click at [58, 81] on span "Обзор" at bounding box center [61, 81] width 53 height 14
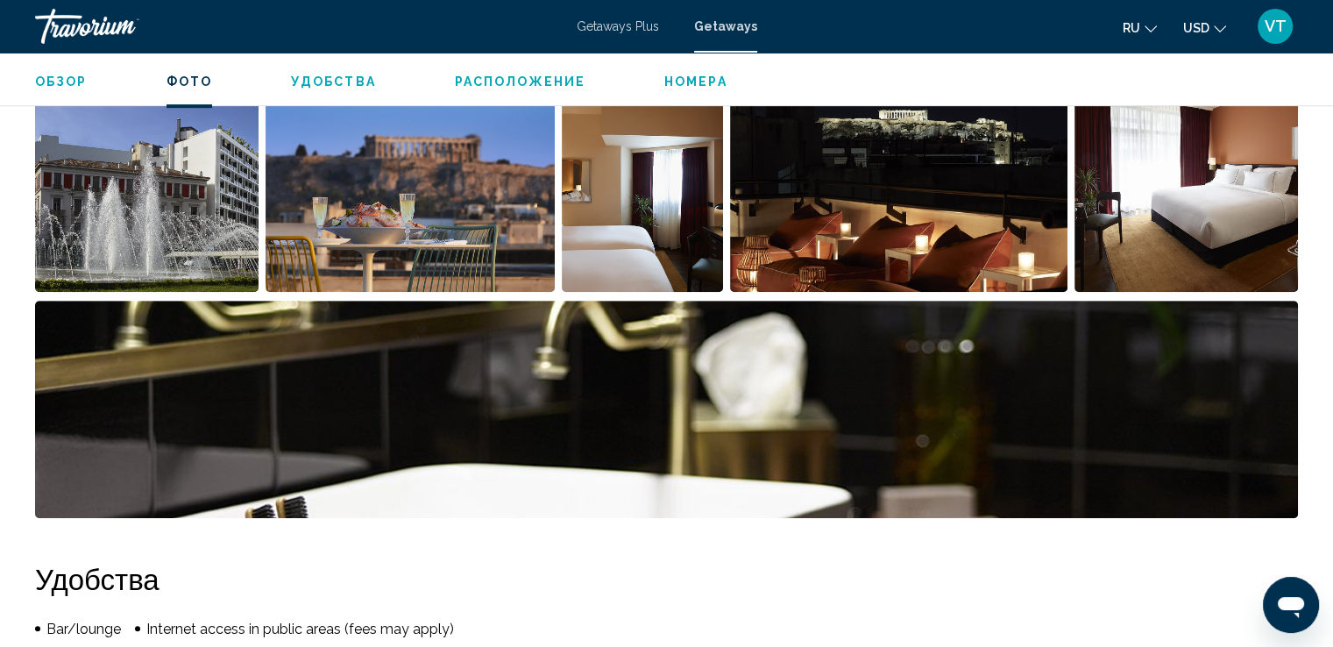
scroll to position [561, 0]
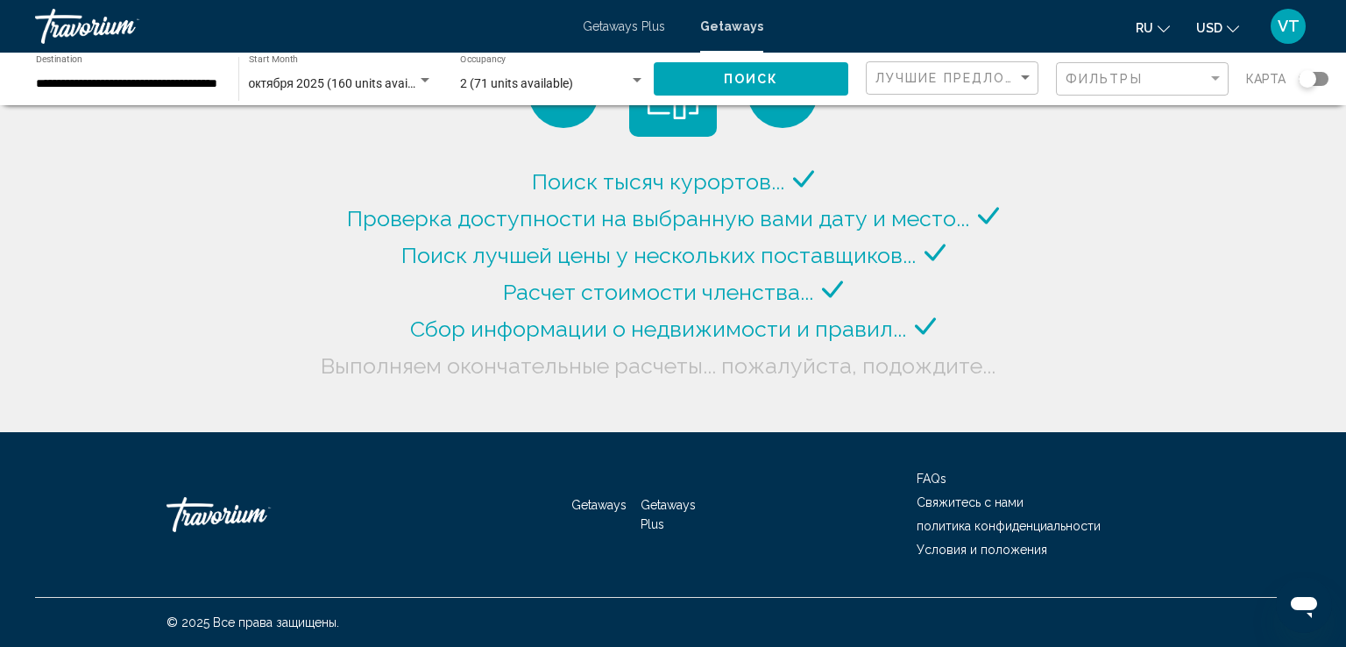
click at [1323, 81] on div "Search widget" at bounding box center [1313, 79] width 30 height 14
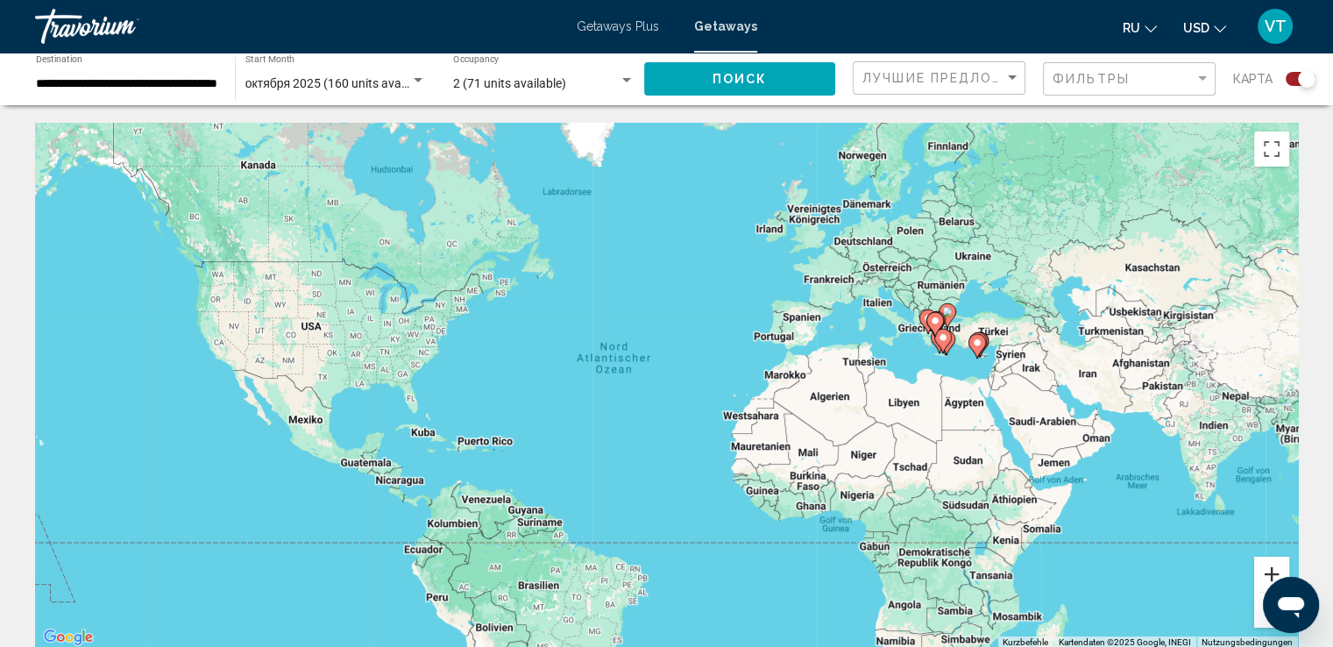
click at [1265, 569] on button "Vergrößern" at bounding box center [1271, 573] width 35 height 35
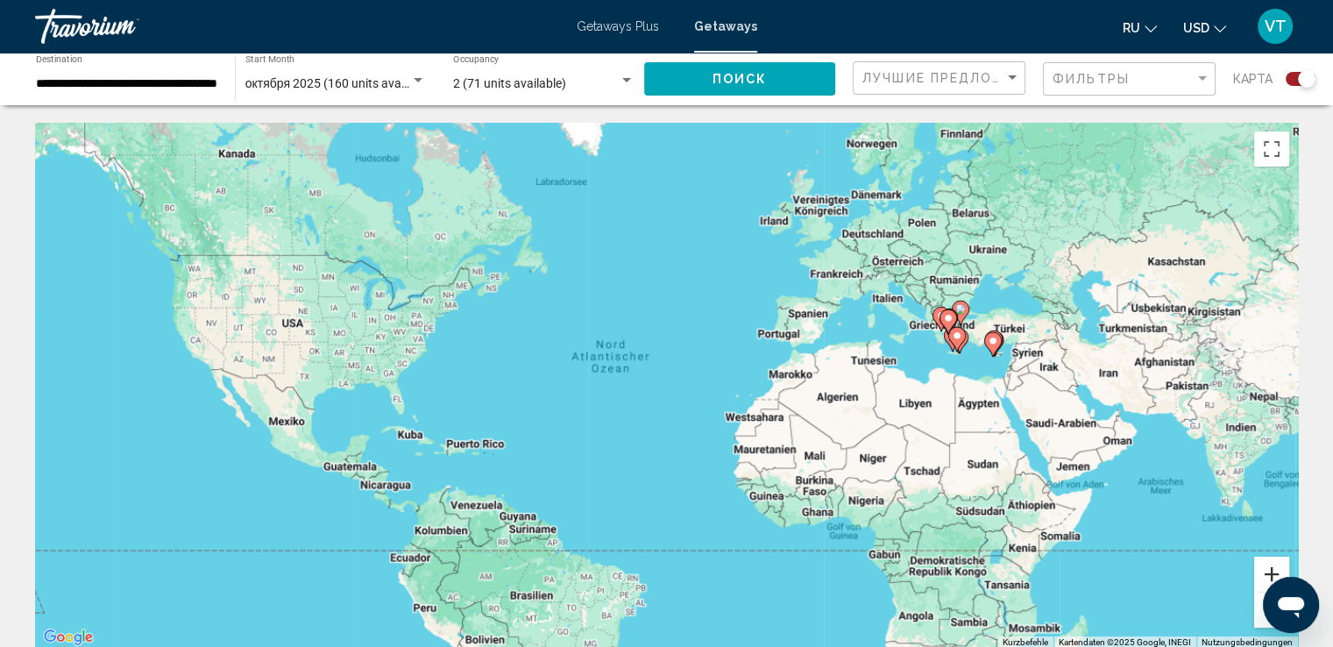
click at [1265, 569] on button "Vergrößern" at bounding box center [1271, 573] width 35 height 35
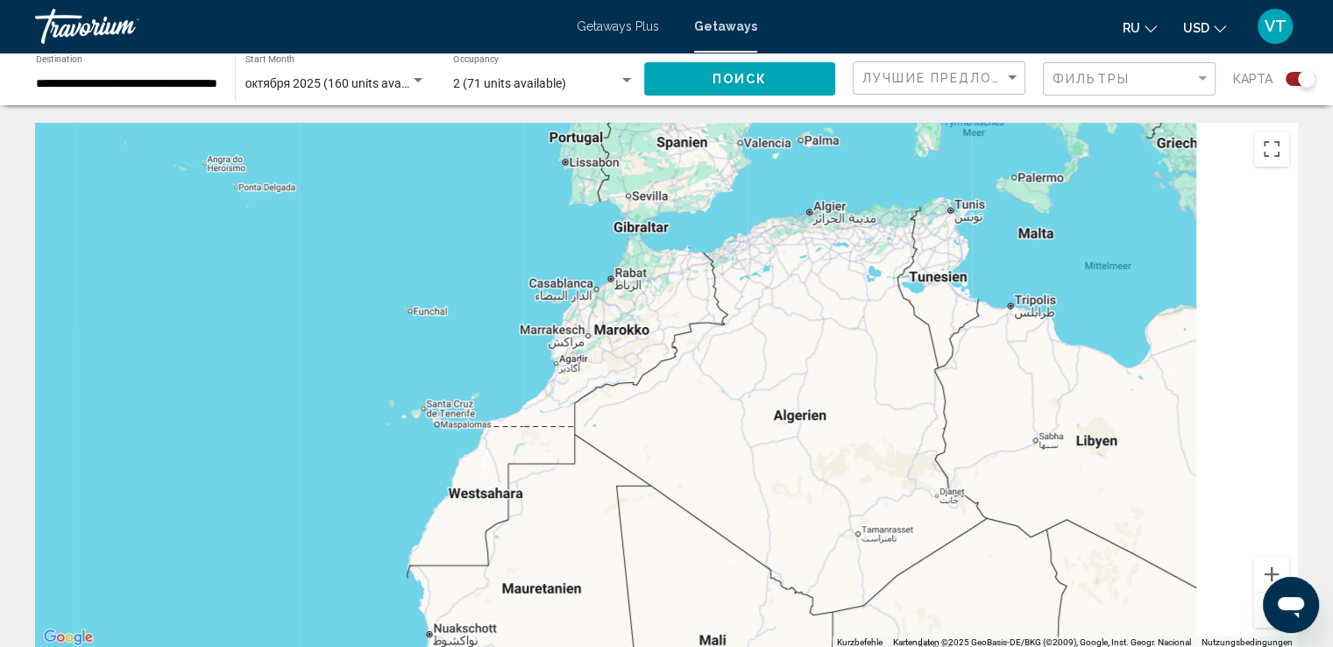
drag, startPoint x: 1195, startPoint y: 425, endPoint x: 418, endPoint y: 415, distance: 777.1
click at [425, 413] on div "Main content" at bounding box center [666, 386] width 1262 height 526
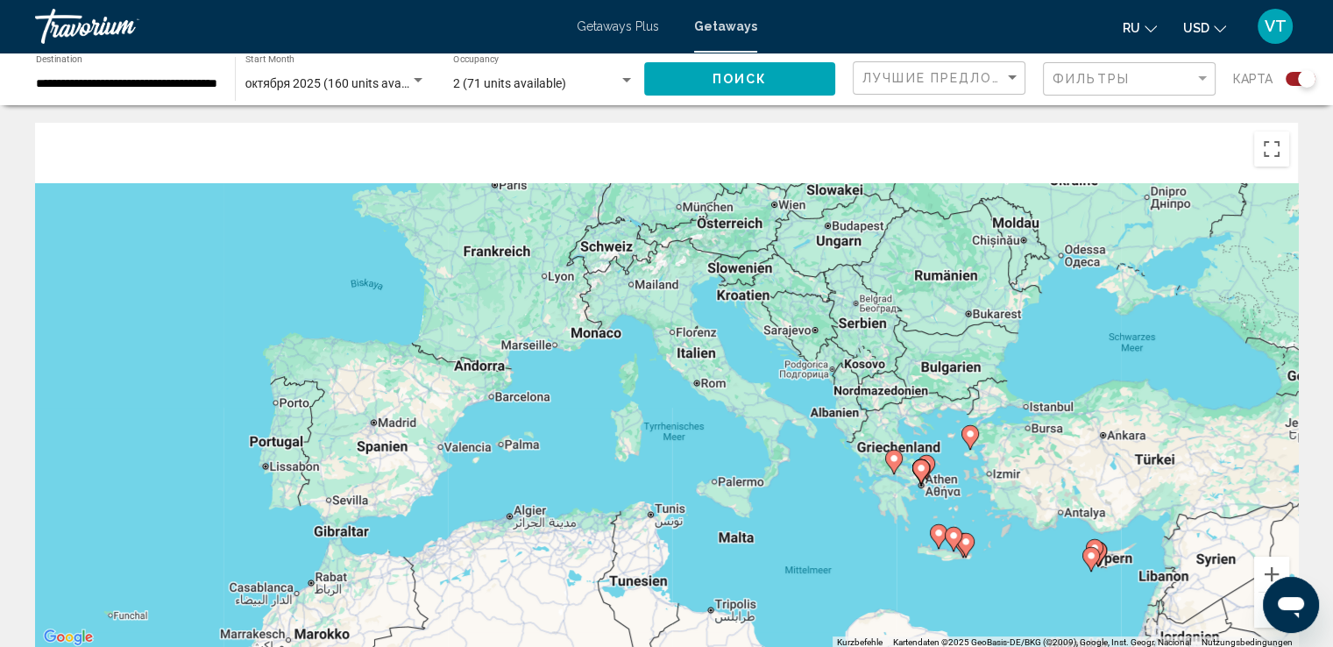
drag, startPoint x: 816, startPoint y: 370, endPoint x: 889, endPoint y: 680, distance: 318.5
click at [889, 646] on html "**********" at bounding box center [666, 323] width 1333 height 647
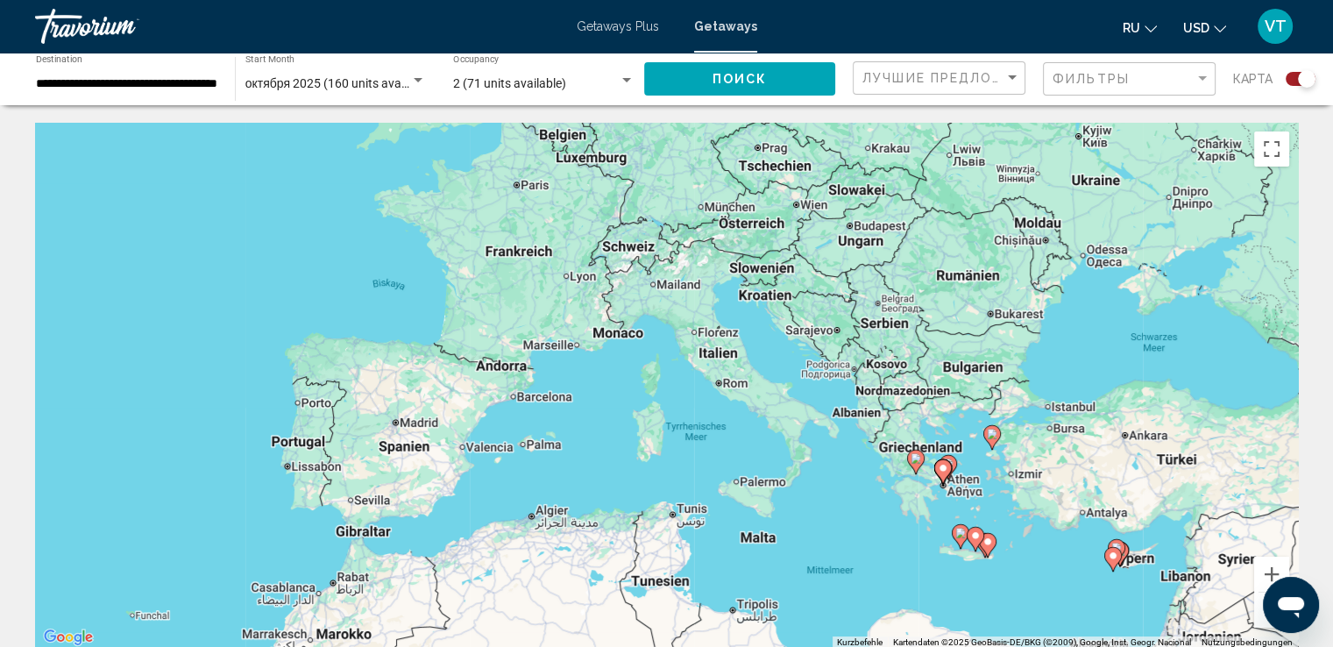
click at [988, 433] on image "Main content" at bounding box center [991, 433] width 11 height 11
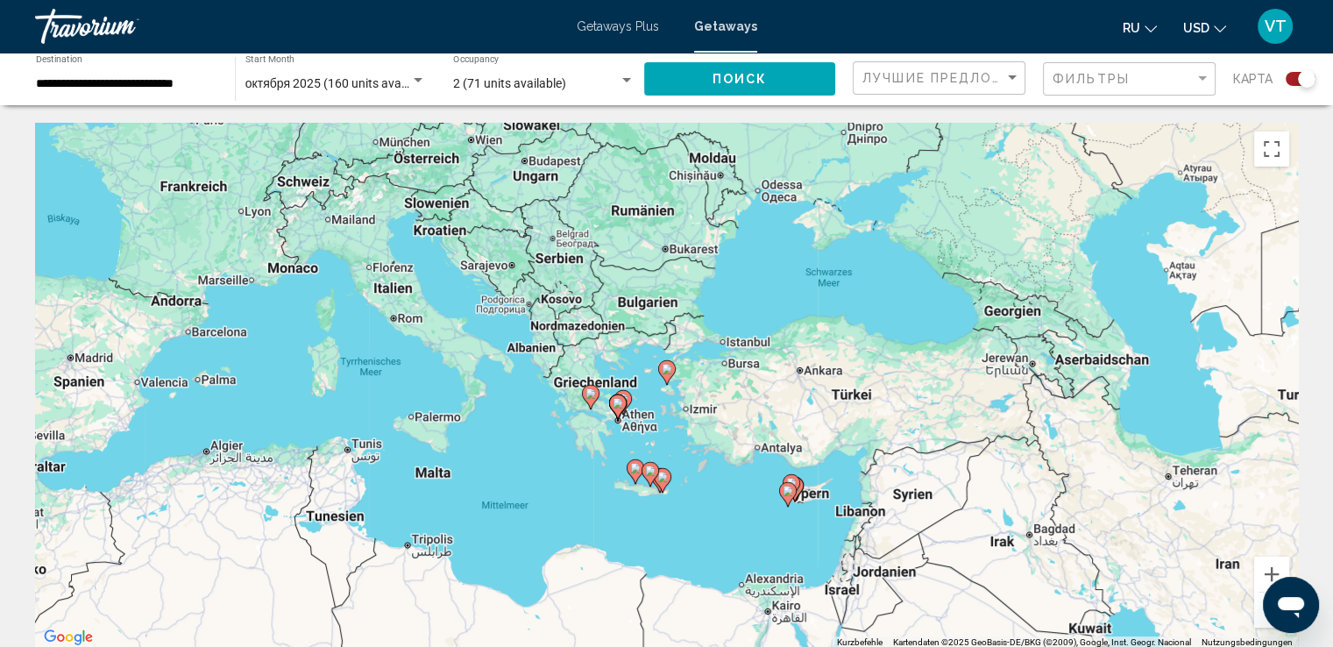
click at [988, 433] on div "Um den Modus zum Ziehen mit der Tastatur zu aktivieren, drückst du Alt + Eingab…" at bounding box center [666, 386] width 1262 height 526
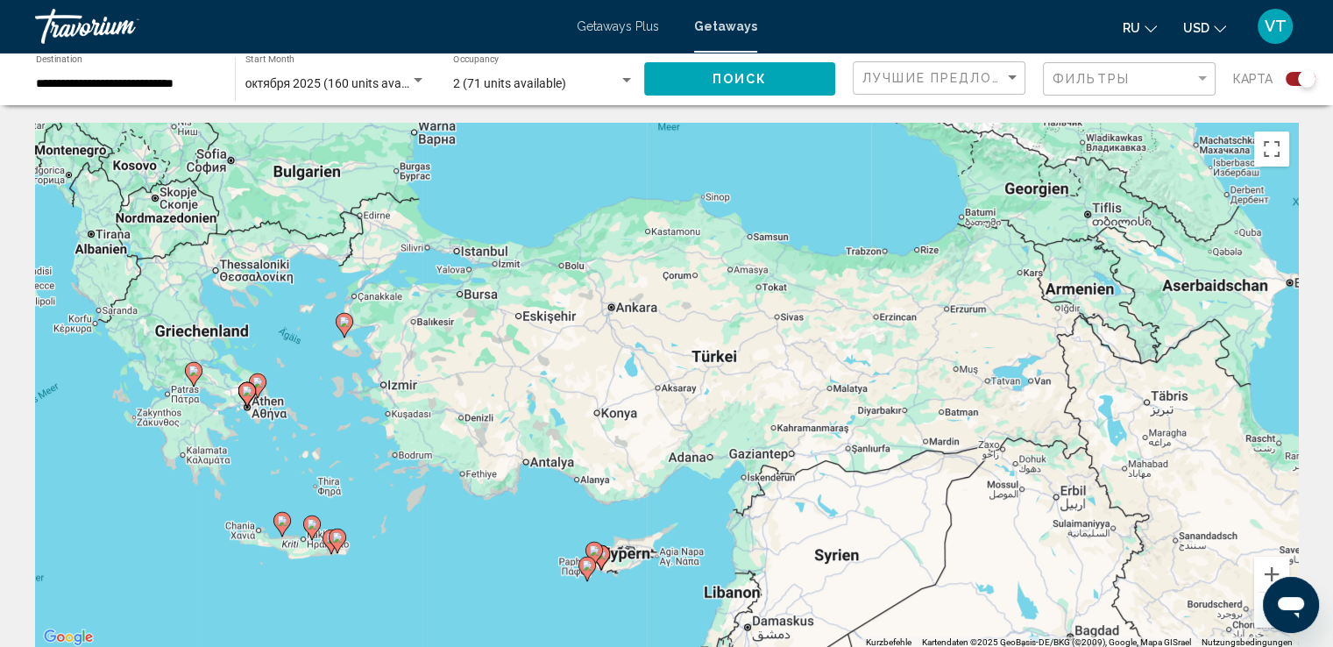
click at [344, 327] on icon "Main content" at bounding box center [344, 325] width 16 height 23
type input "**********"
click at [344, 327] on div "Um den Modus zum Ziehen mit der Tastatur zu aktivieren, drückst du Alt + Eingab…" at bounding box center [666, 386] width 1262 height 526
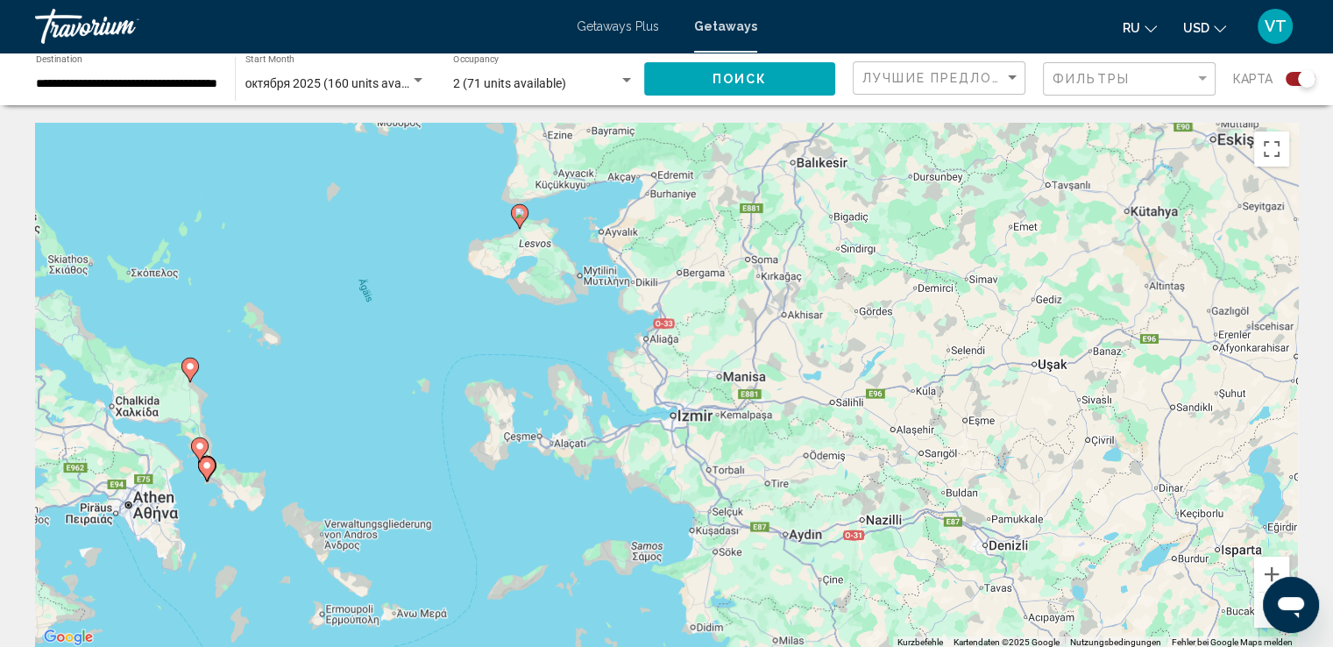
drag, startPoint x: 220, startPoint y: 334, endPoint x: 834, endPoint y: 272, distance: 617.2
click at [834, 272] on div "Um den Modus zum Ziehen mit der Tastatur zu aktivieren, drückst du Alt + Eingab…" at bounding box center [666, 386] width 1262 height 526
click at [519, 221] on icon "Main content" at bounding box center [521, 216] width 16 height 23
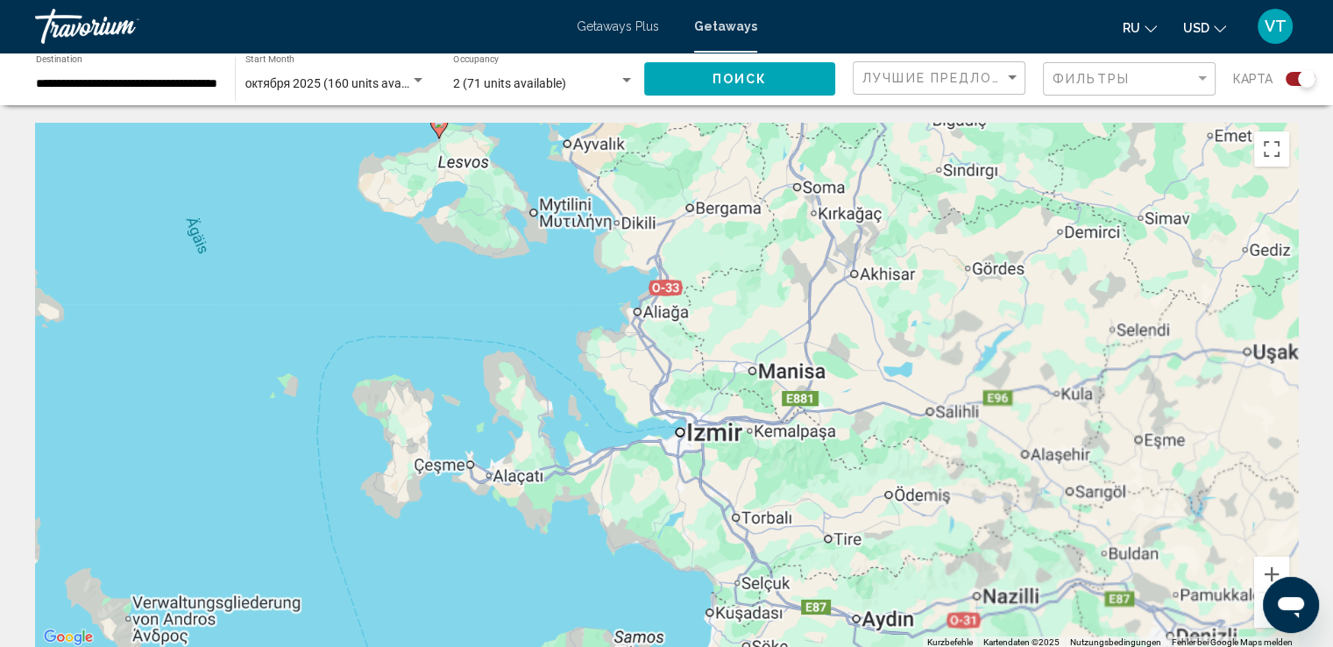
click at [519, 221] on div "Um den Modus zum Ziehen mit der Tastatur zu aktivieren, drückst du Alt + Eingab…" at bounding box center [666, 386] width 1262 height 526
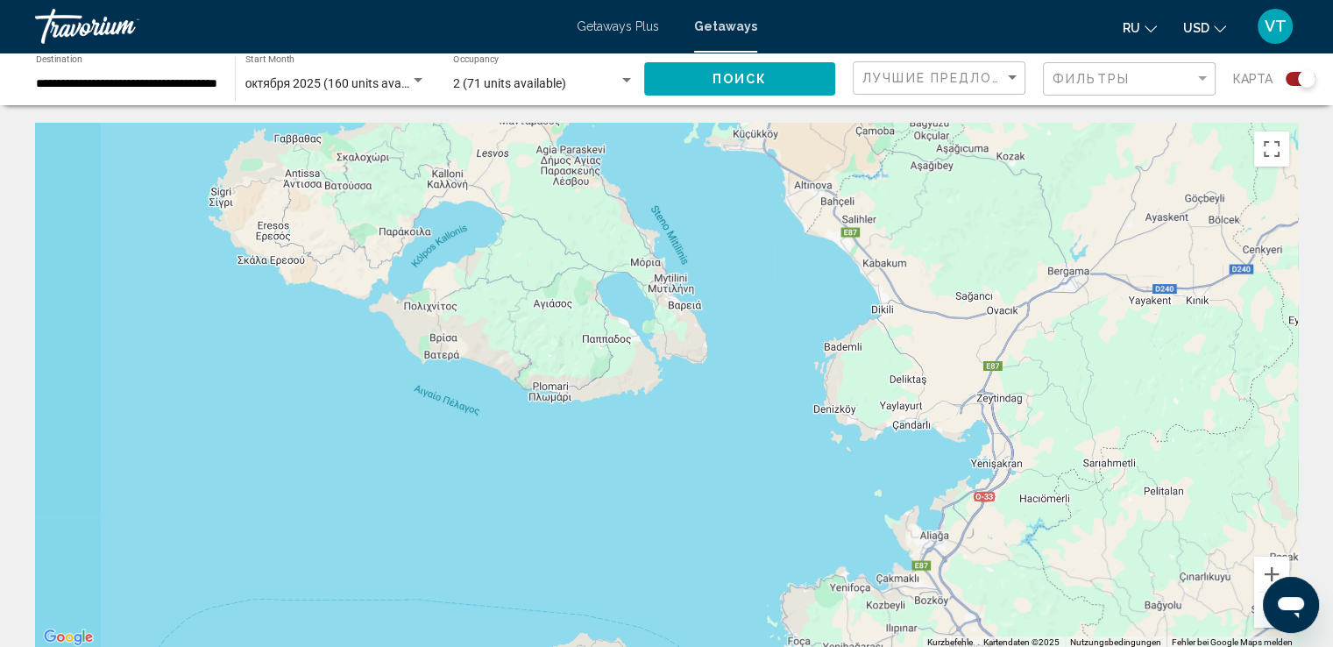
drag, startPoint x: 501, startPoint y: 246, endPoint x: 792, endPoint y: 607, distance: 463.5
click at [792, 607] on div "Um den Modus zum Ziehen mit der Tastatur zu aktivieren, drückst du Alt + Eingab…" at bounding box center [666, 386] width 1262 height 526
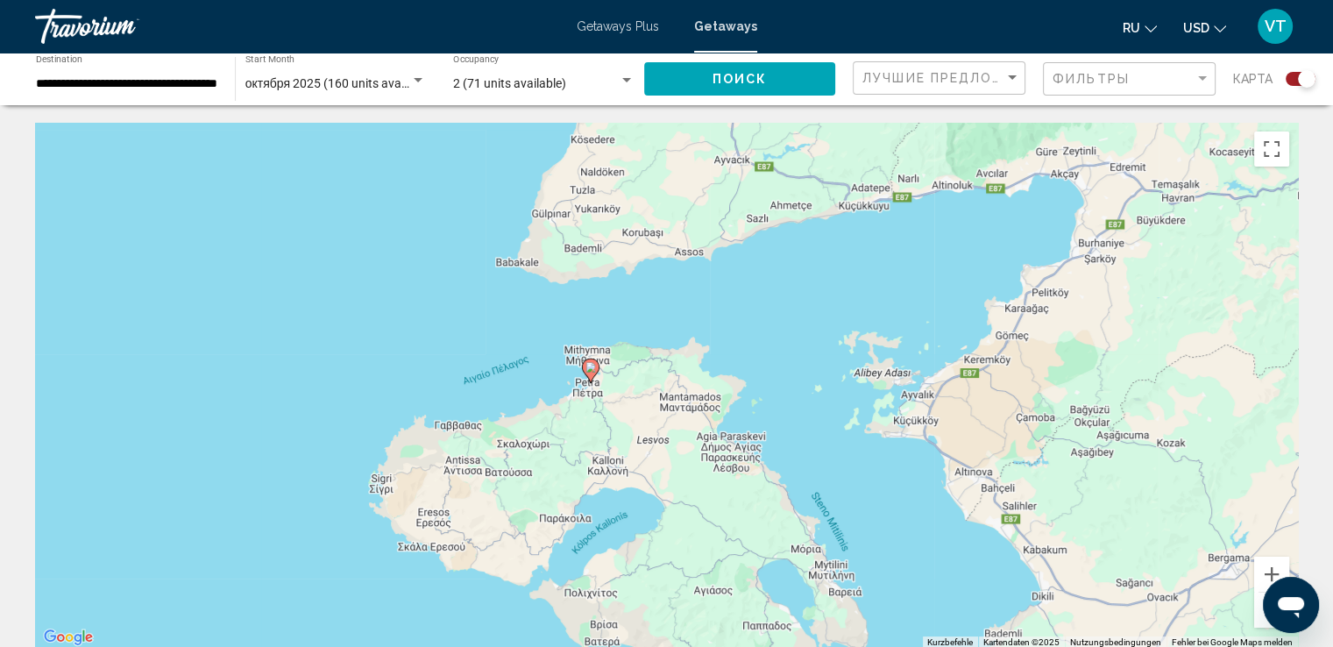
click at [588, 362] on icon "Main content" at bounding box center [590, 370] width 16 height 23
click at [588, 362] on div "Um den Modus zum Ziehen mit der Tastatur zu aktivieren, drückst du Alt + Eingab…" at bounding box center [666, 386] width 1262 height 526
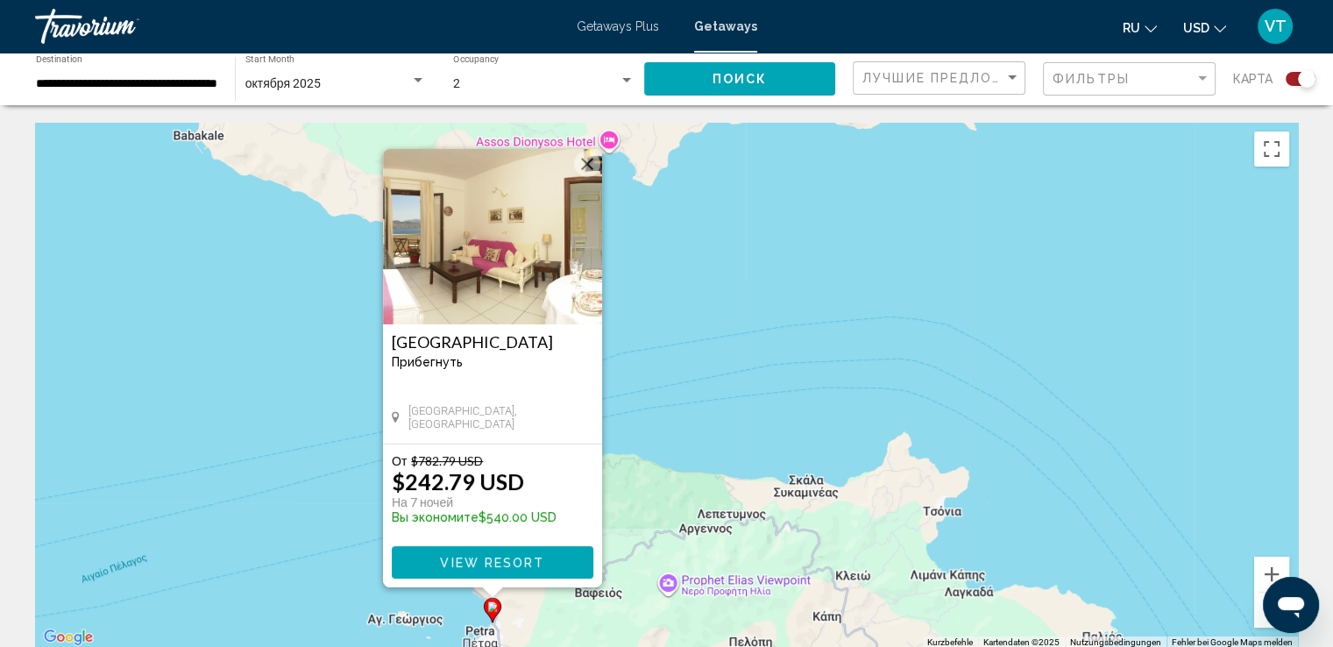
click at [508, 562] on span "View Resort" at bounding box center [492, 562] width 104 height 14
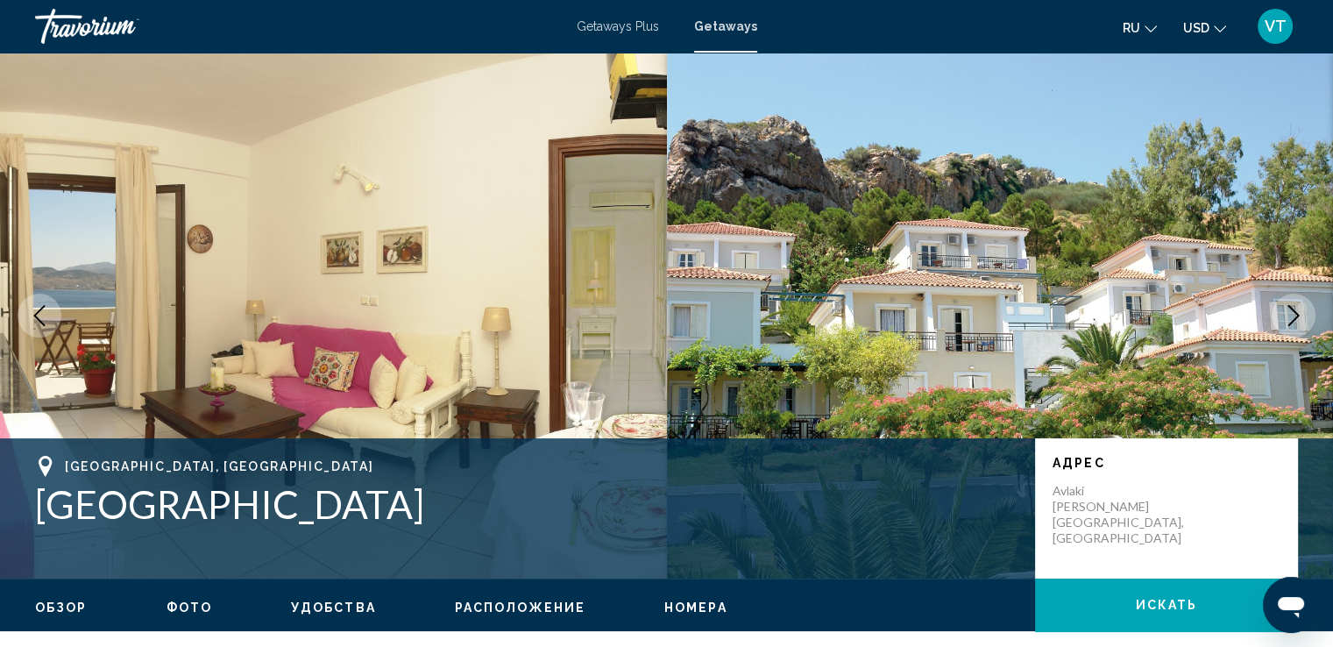
click at [484, 597] on ul "Обзор Фото Удобства Расположение Номера искать" at bounding box center [666, 605] width 1262 height 19
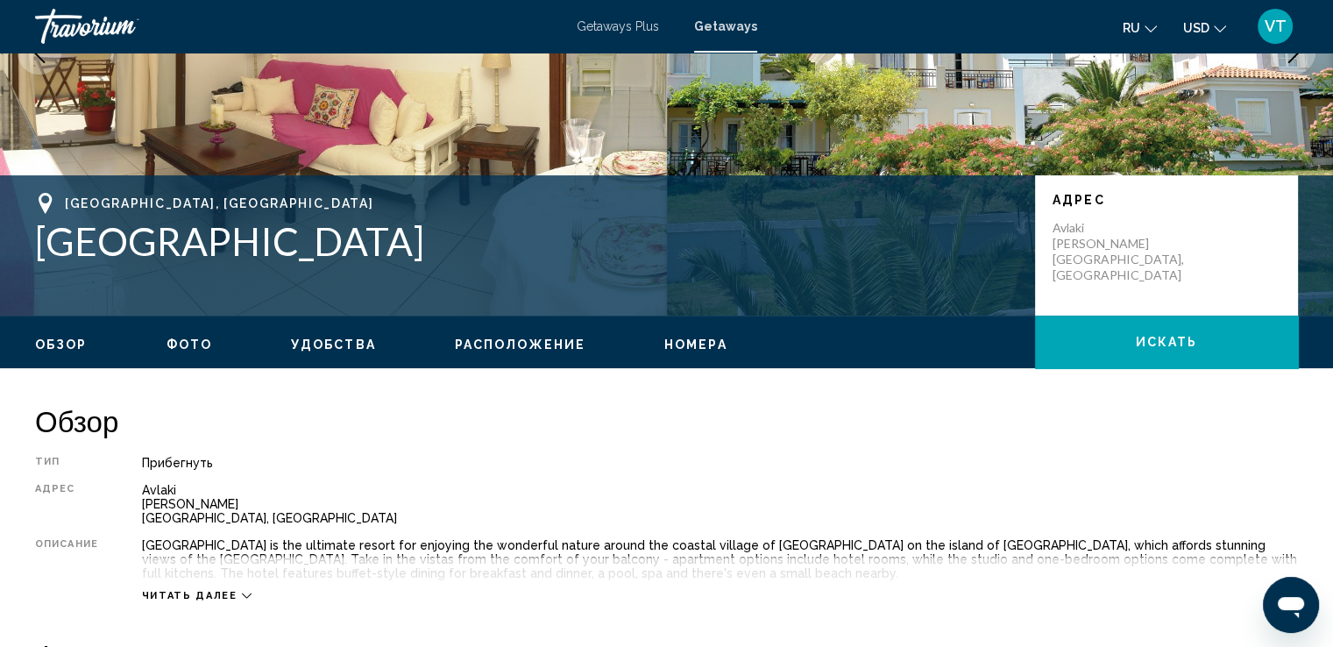
scroll to position [526, 0]
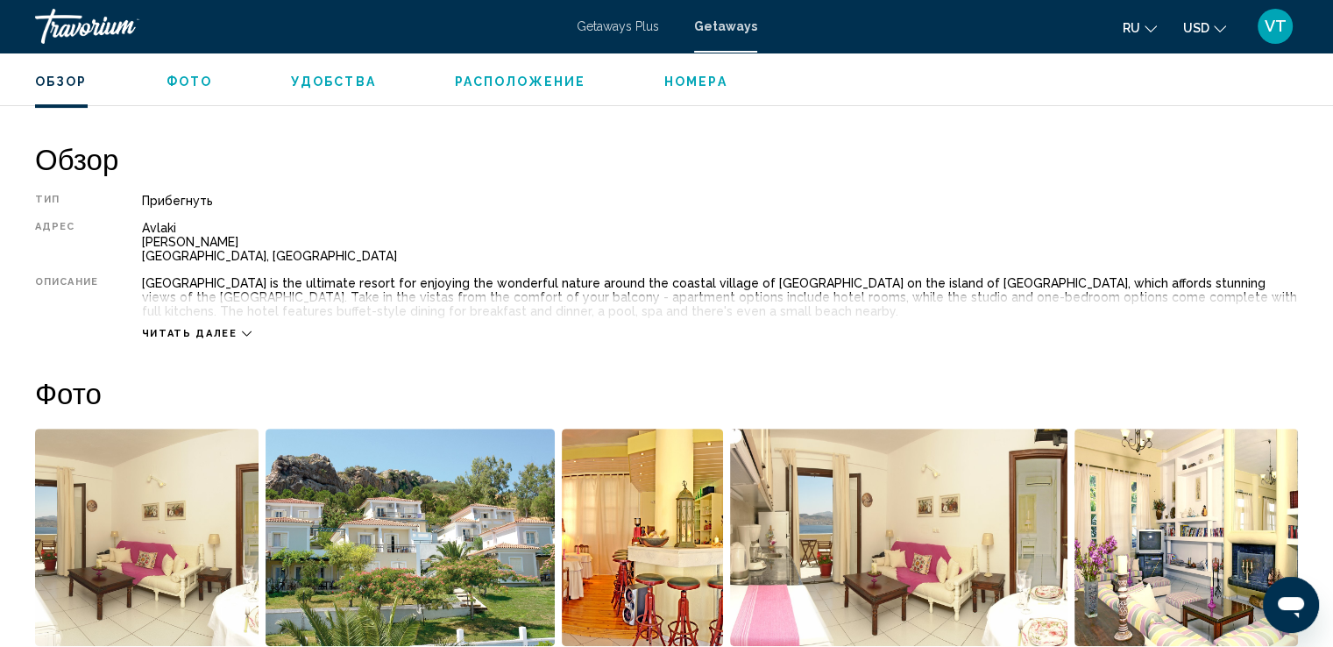
click at [242, 330] on icon "Main content" at bounding box center [247, 334] width 10 height 10
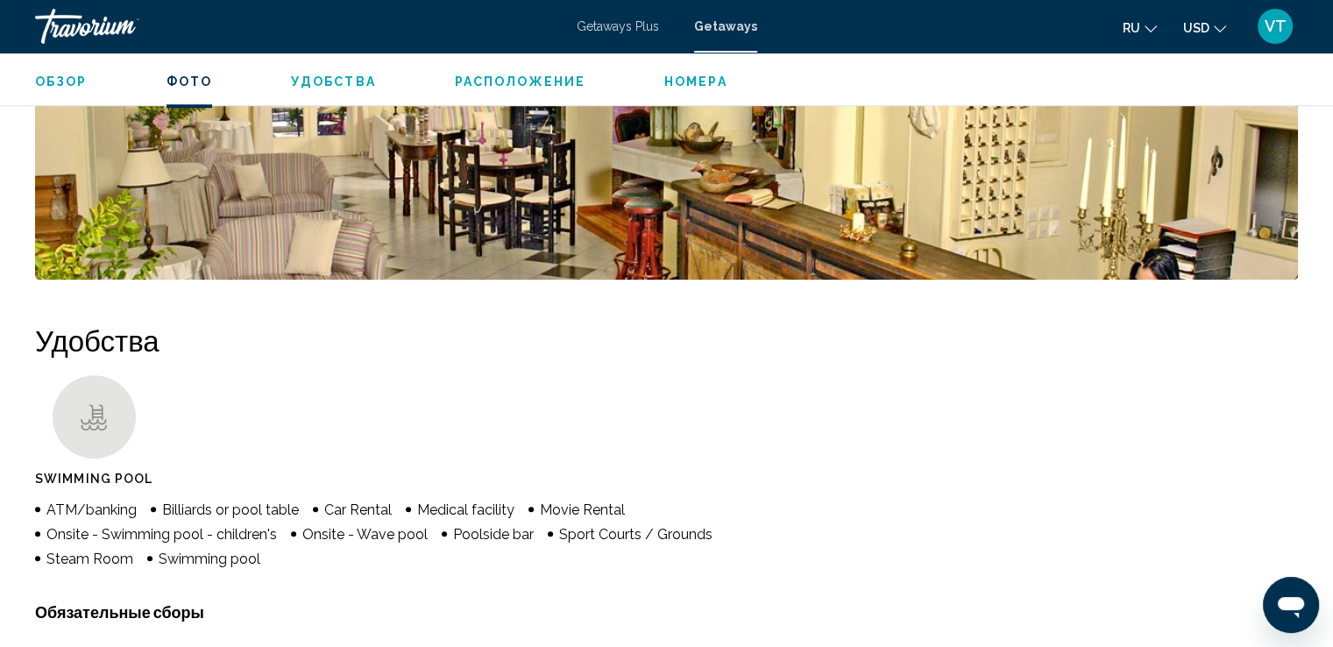
scroll to position [876, 0]
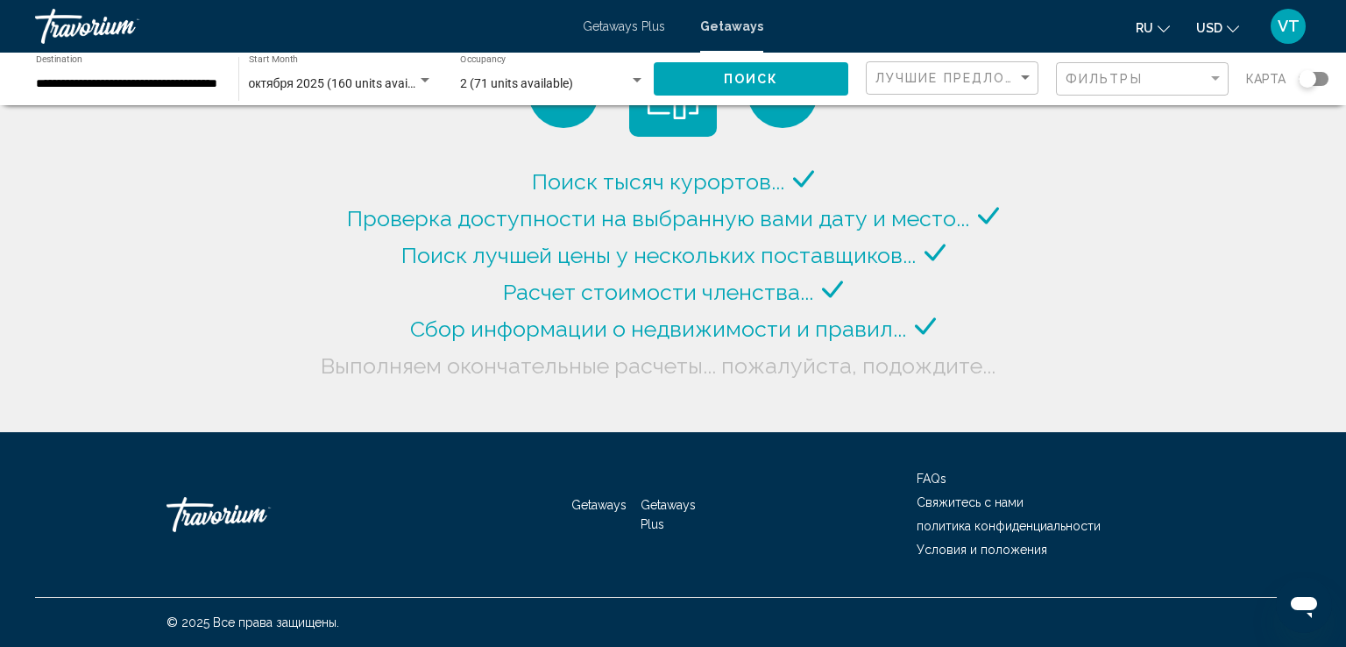
click at [1321, 74] on div "Search widget" at bounding box center [1313, 79] width 30 height 14
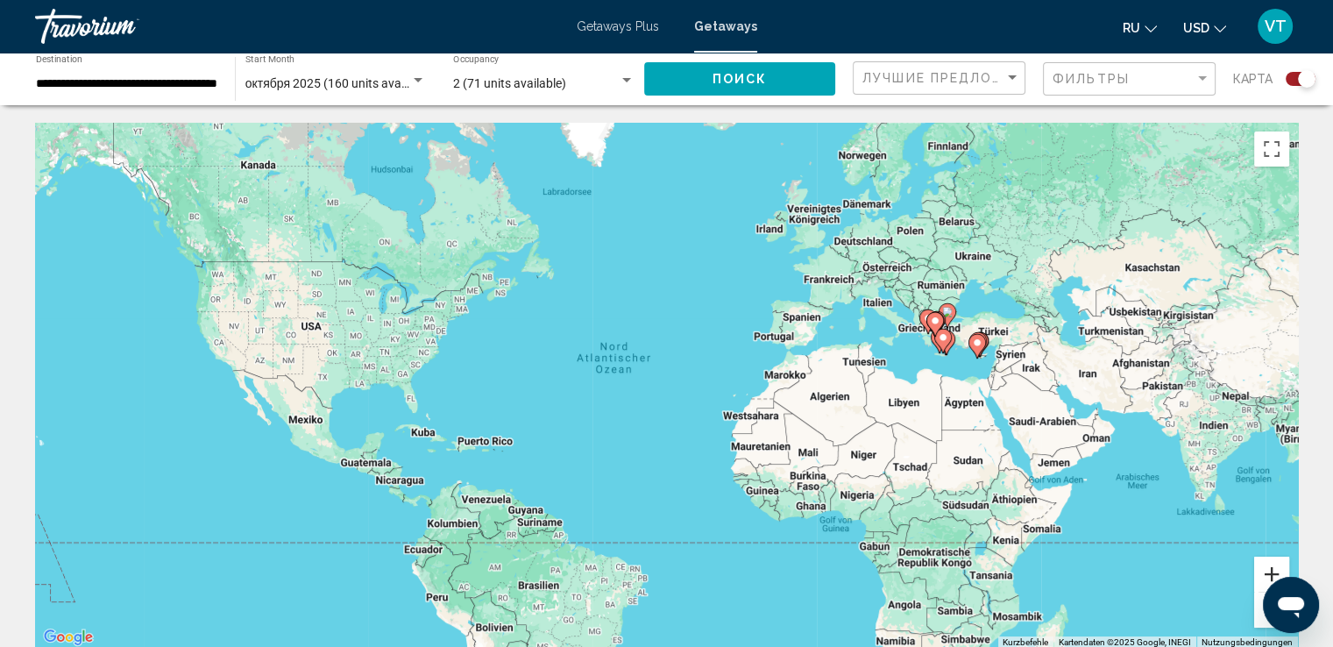
click at [1272, 574] on button "Vergrößern" at bounding box center [1271, 573] width 35 height 35
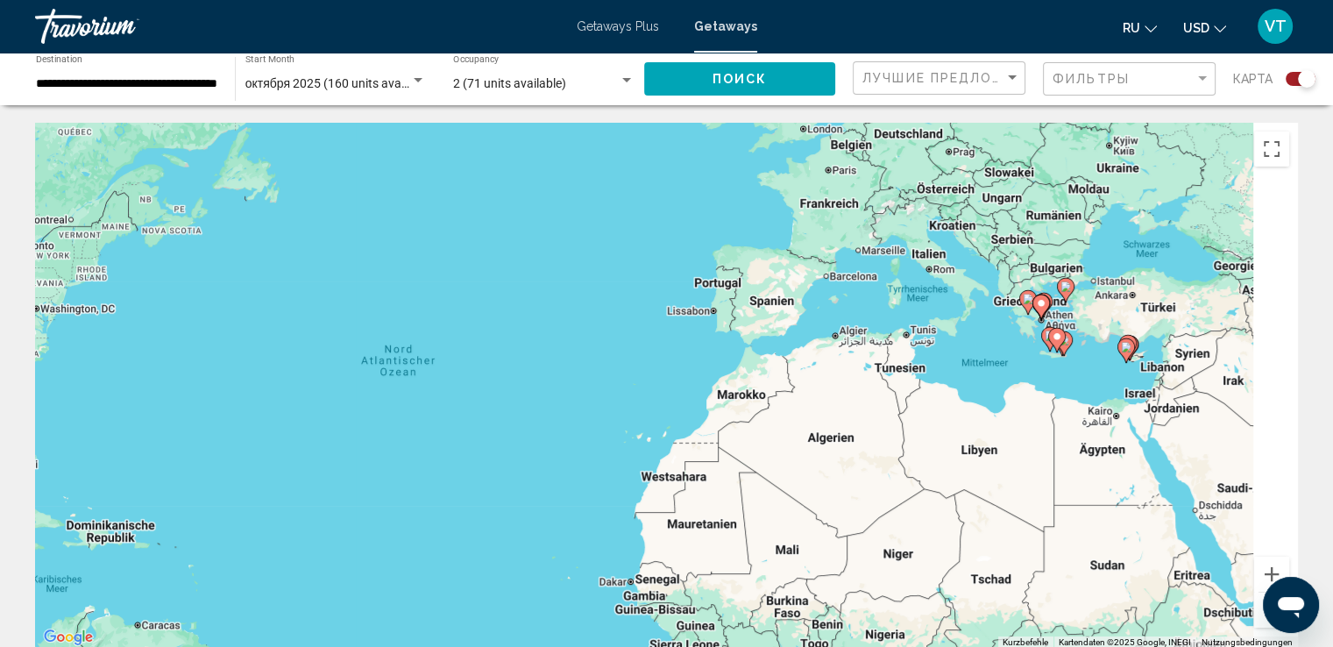
drag, startPoint x: 1176, startPoint y: 431, endPoint x: 709, endPoint y: 470, distance: 468.5
click at [709, 470] on div "Um den Modus zum Ziehen mit der Tastatur zu aktivieren, drückst du Alt + Eingab…" at bounding box center [666, 386] width 1262 height 526
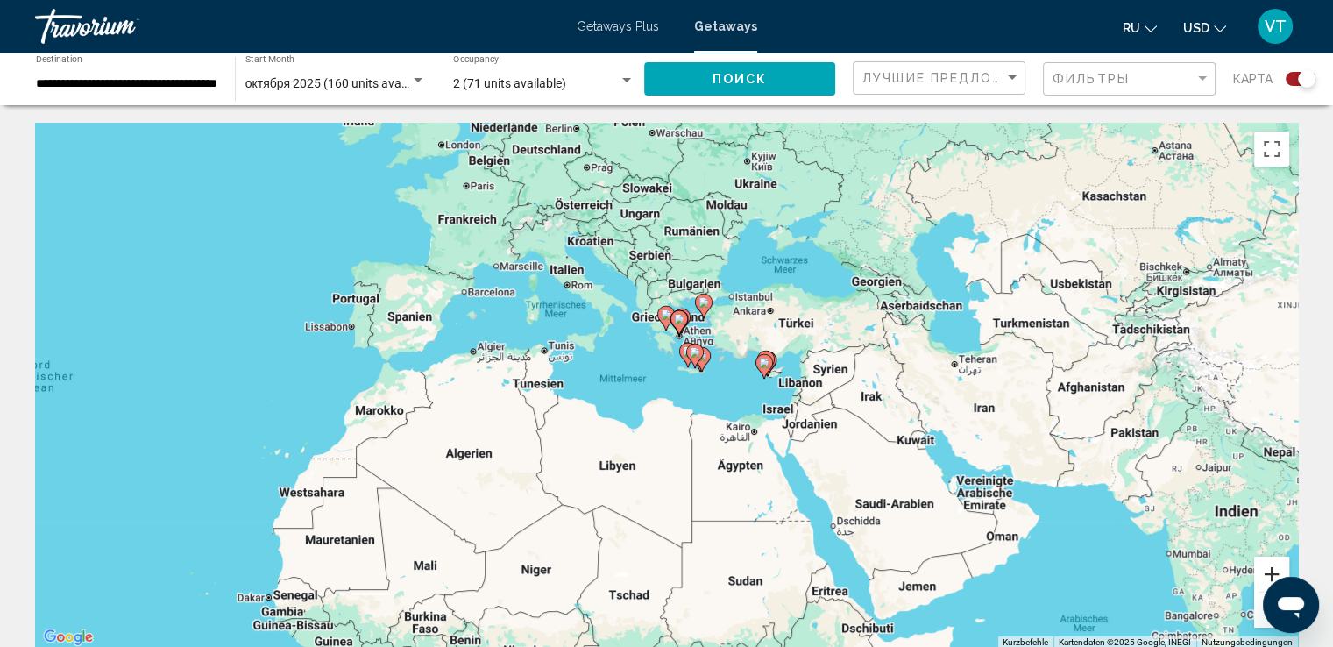
click at [1263, 570] on button "Vergrößern" at bounding box center [1271, 573] width 35 height 35
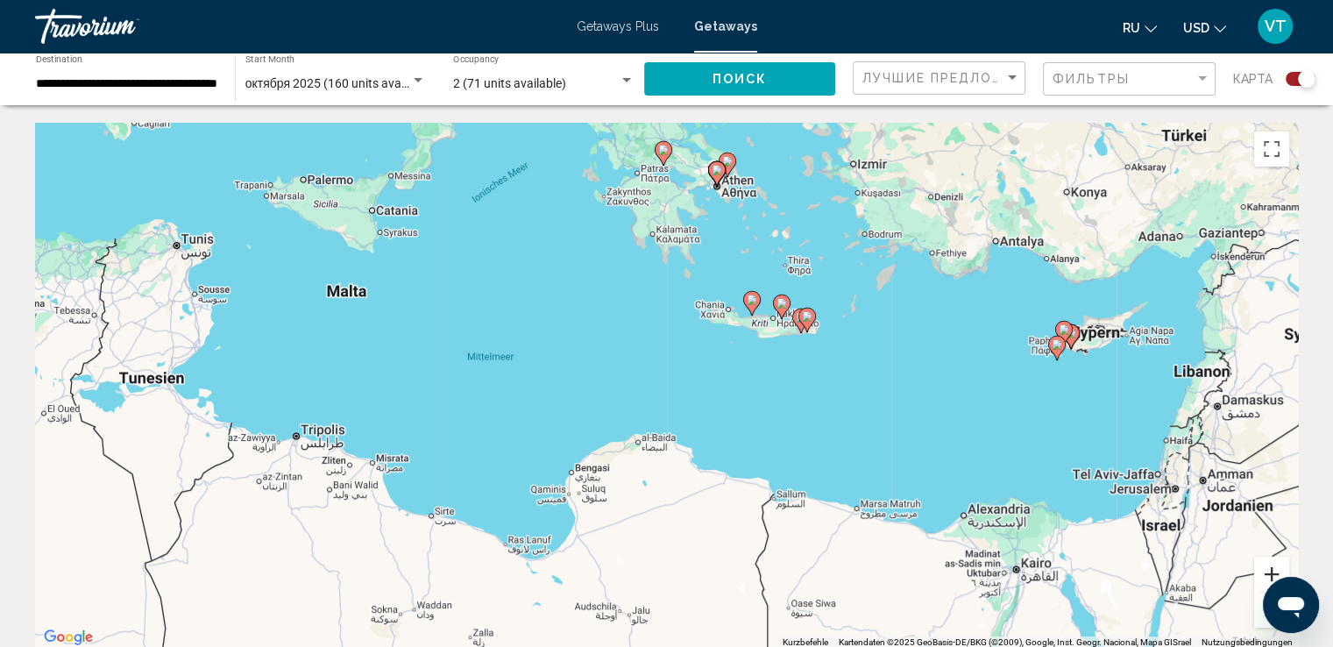
click at [1276, 574] on button "Vergrößern" at bounding box center [1271, 573] width 35 height 35
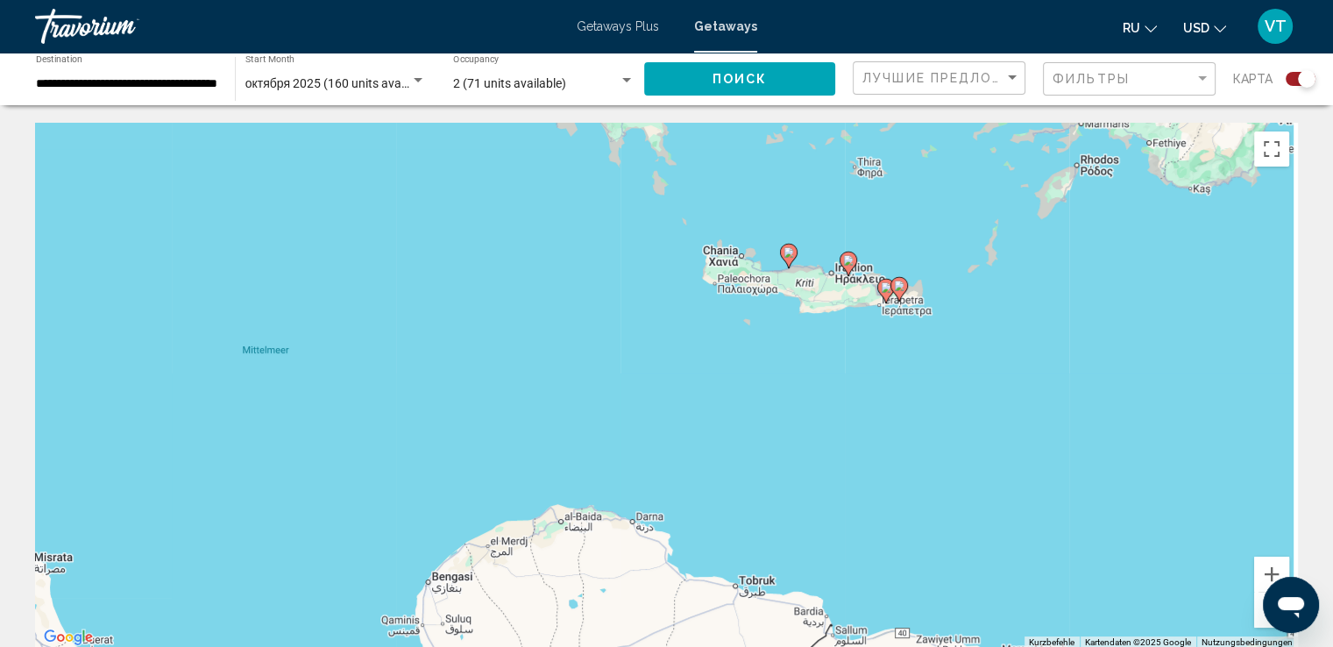
drag, startPoint x: 1047, startPoint y: 422, endPoint x: 972, endPoint y: 474, distance: 91.4
click at [972, 474] on div "Um den Modus zum Ziehen mit der Tastatur zu aktivieren, drückst du Alt + Eingab…" at bounding box center [666, 386] width 1262 height 526
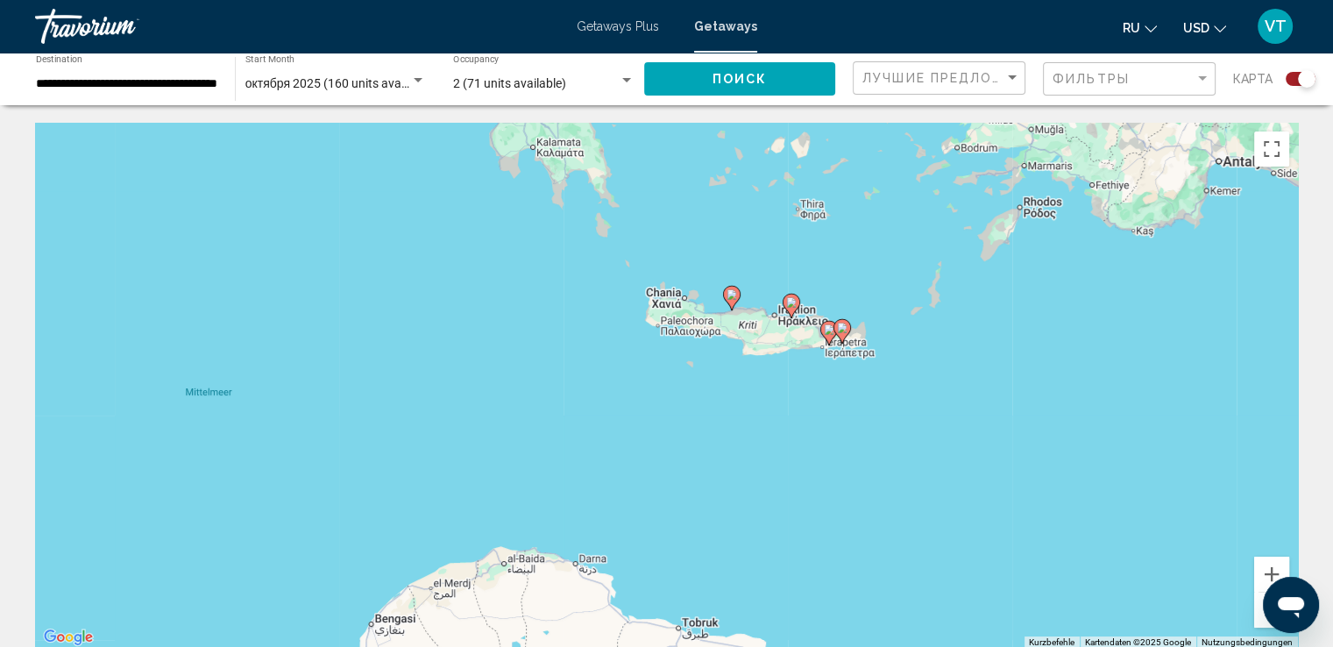
click at [788, 304] on image "Main content" at bounding box center [791, 302] width 11 height 11
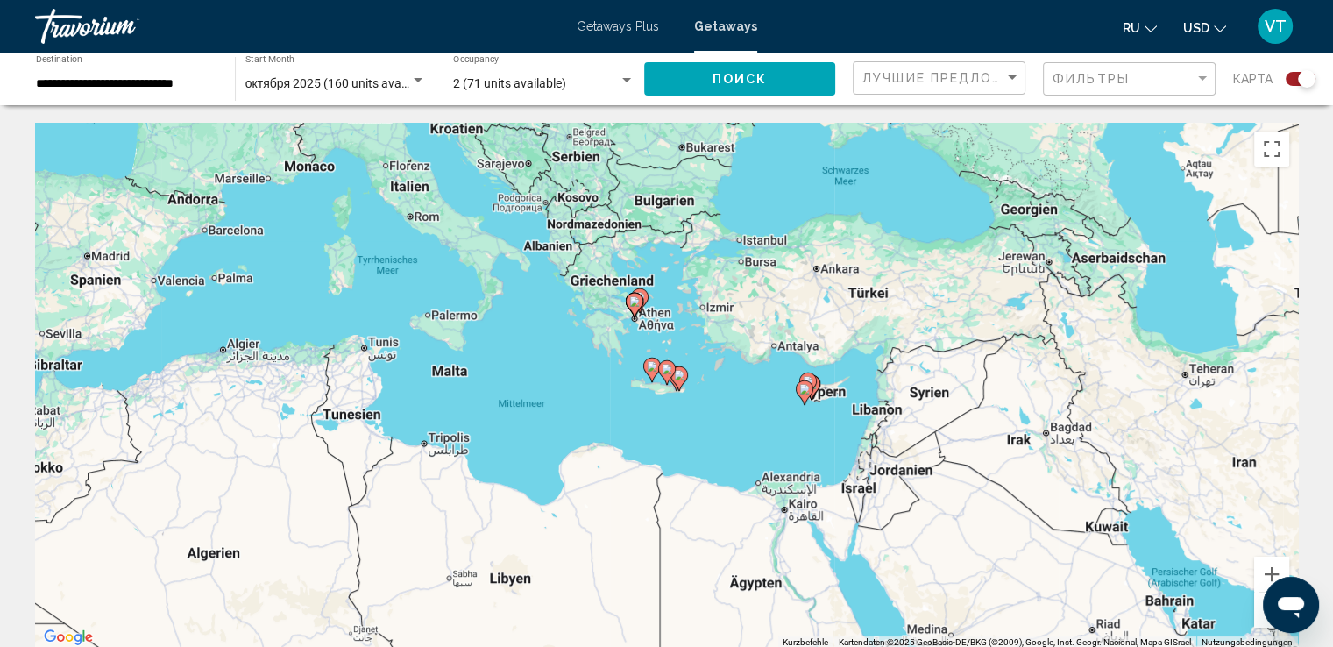
click at [662, 369] on image "Main content" at bounding box center [666, 369] width 11 height 11
type input "**********"
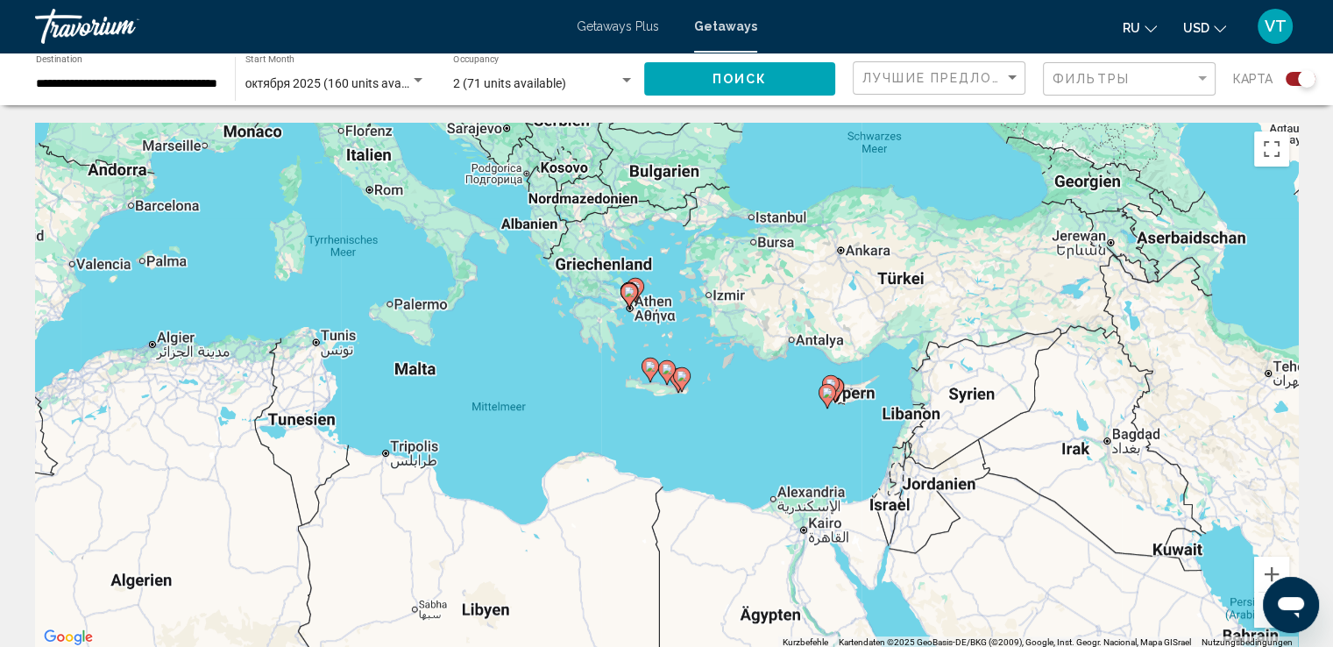
click at [662, 369] on image "Main content" at bounding box center [666, 369] width 11 height 11
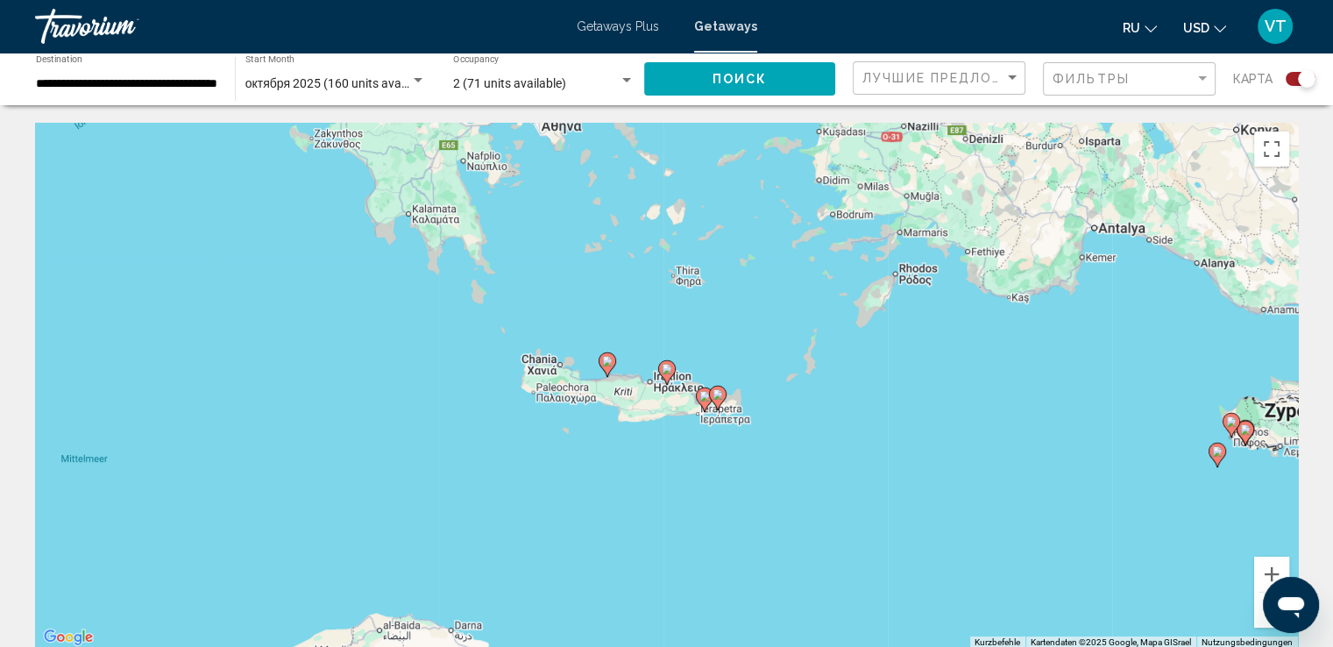
click at [662, 369] on image "Main content" at bounding box center [666, 369] width 11 height 11
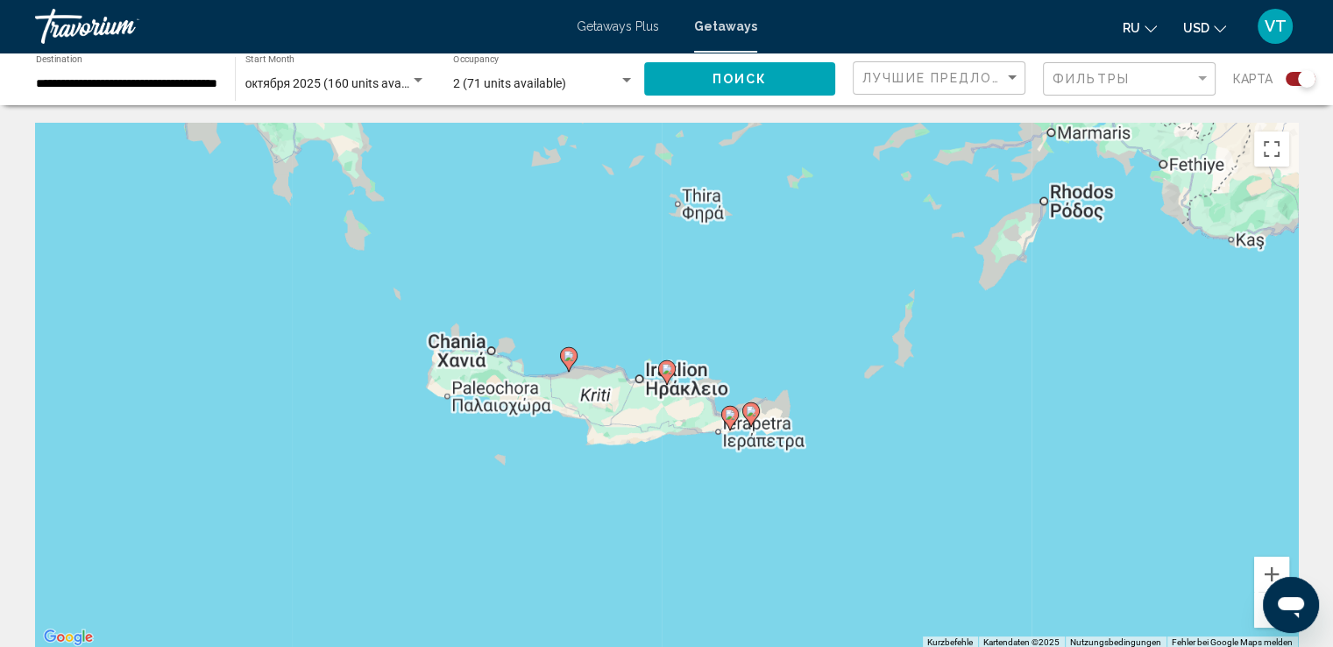
click at [662, 369] on image "Main content" at bounding box center [666, 369] width 11 height 11
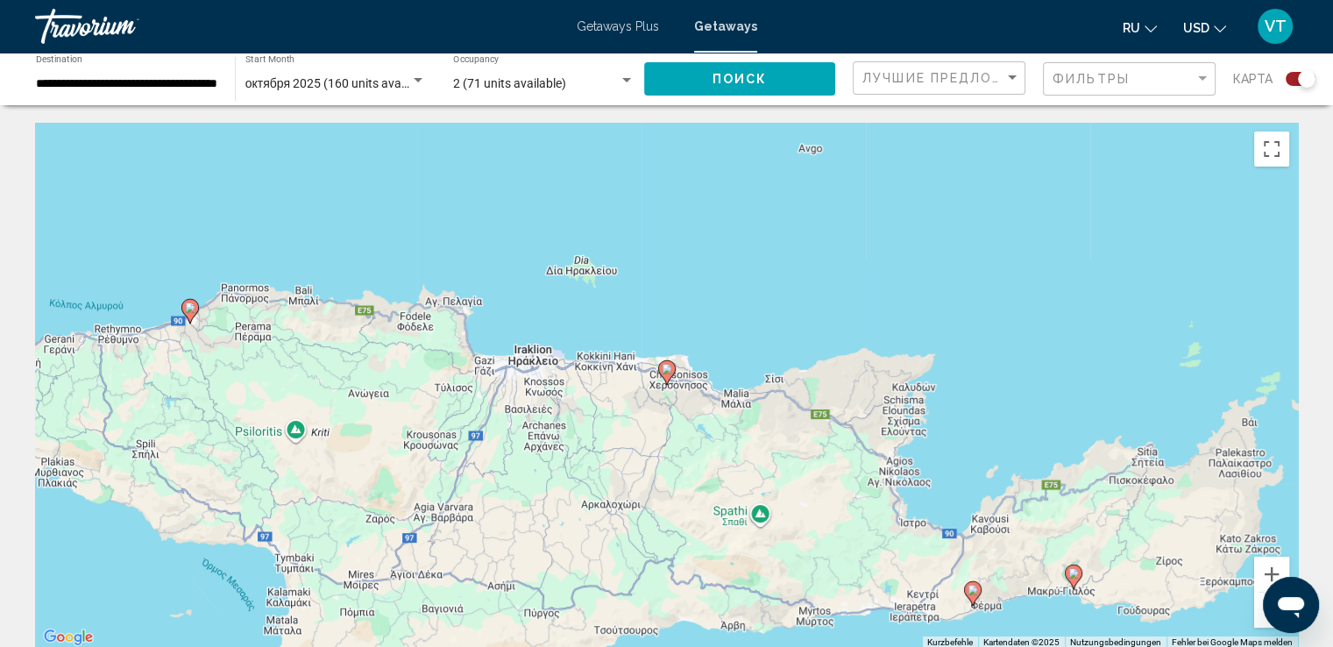
click at [662, 369] on image "Main content" at bounding box center [666, 369] width 11 height 11
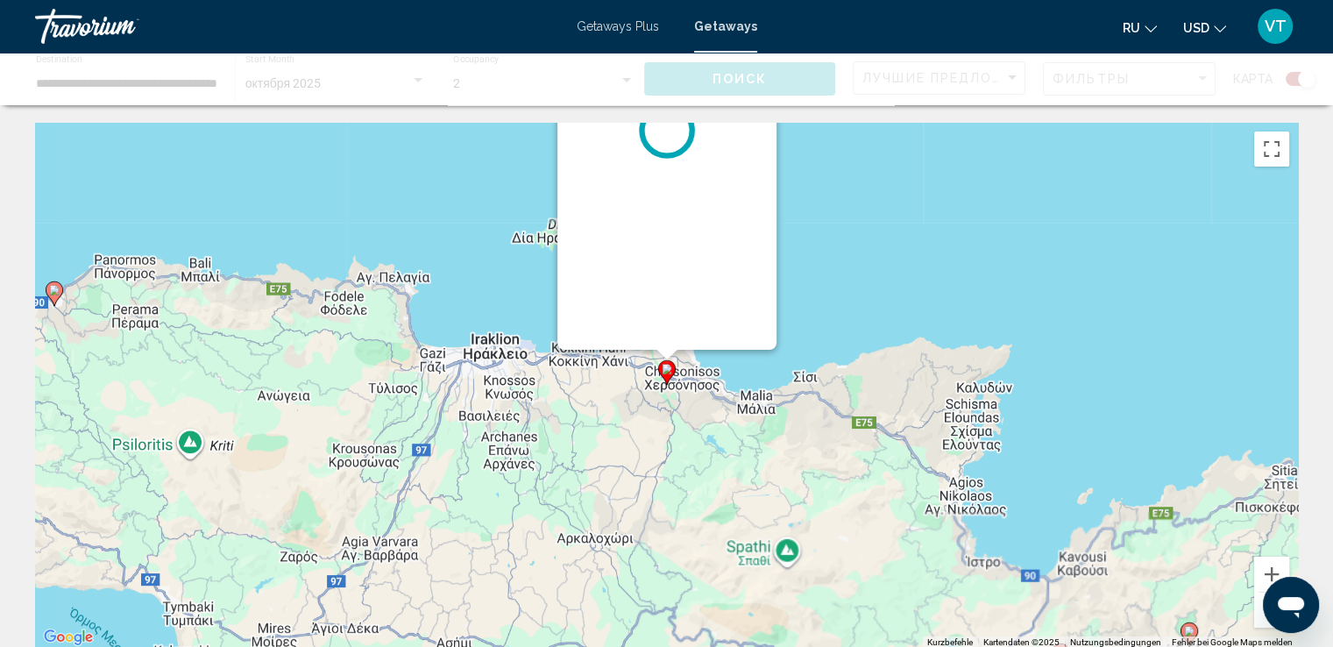
click at [662, 369] on image "Main content" at bounding box center [666, 369] width 11 height 11
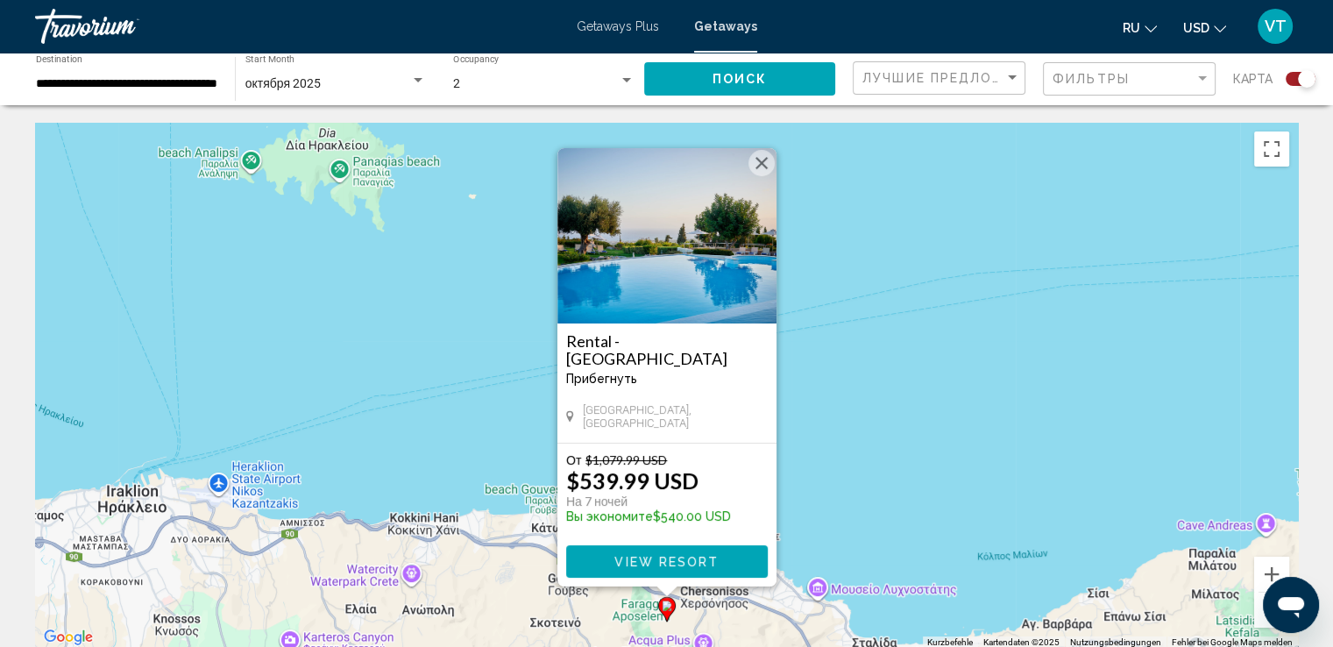
click at [694, 559] on span "View Resort" at bounding box center [666, 562] width 104 height 14
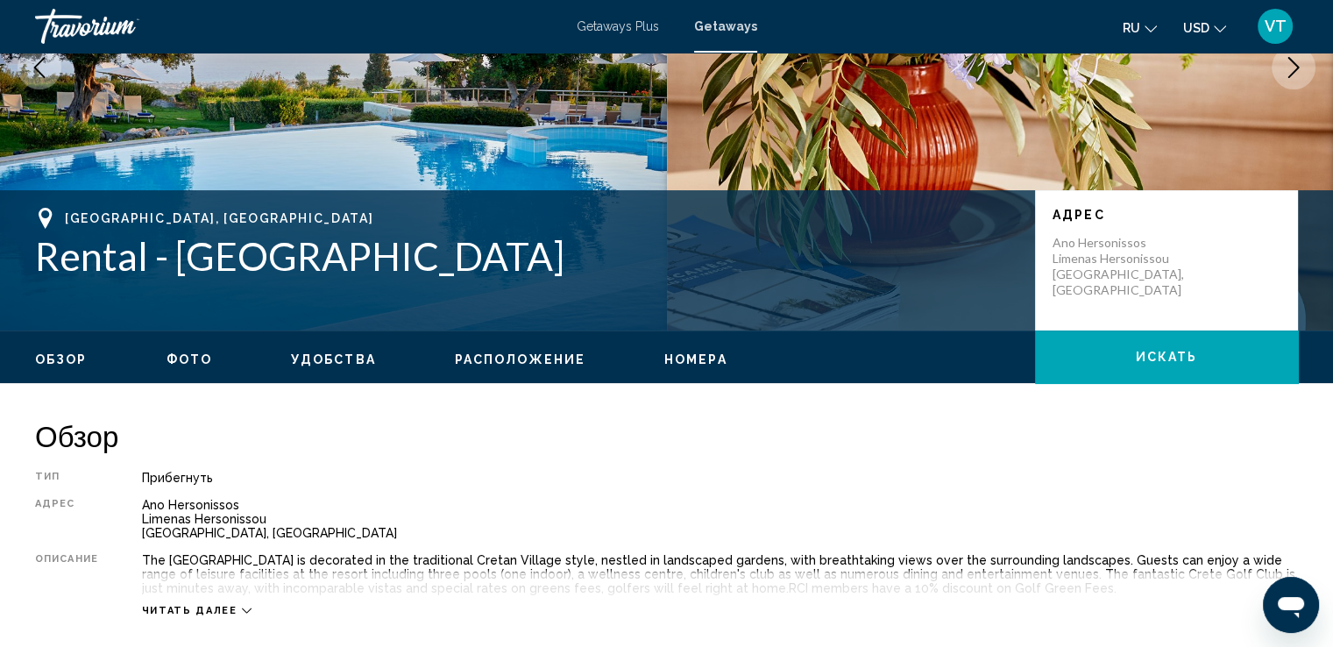
scroll to position [438, 0]
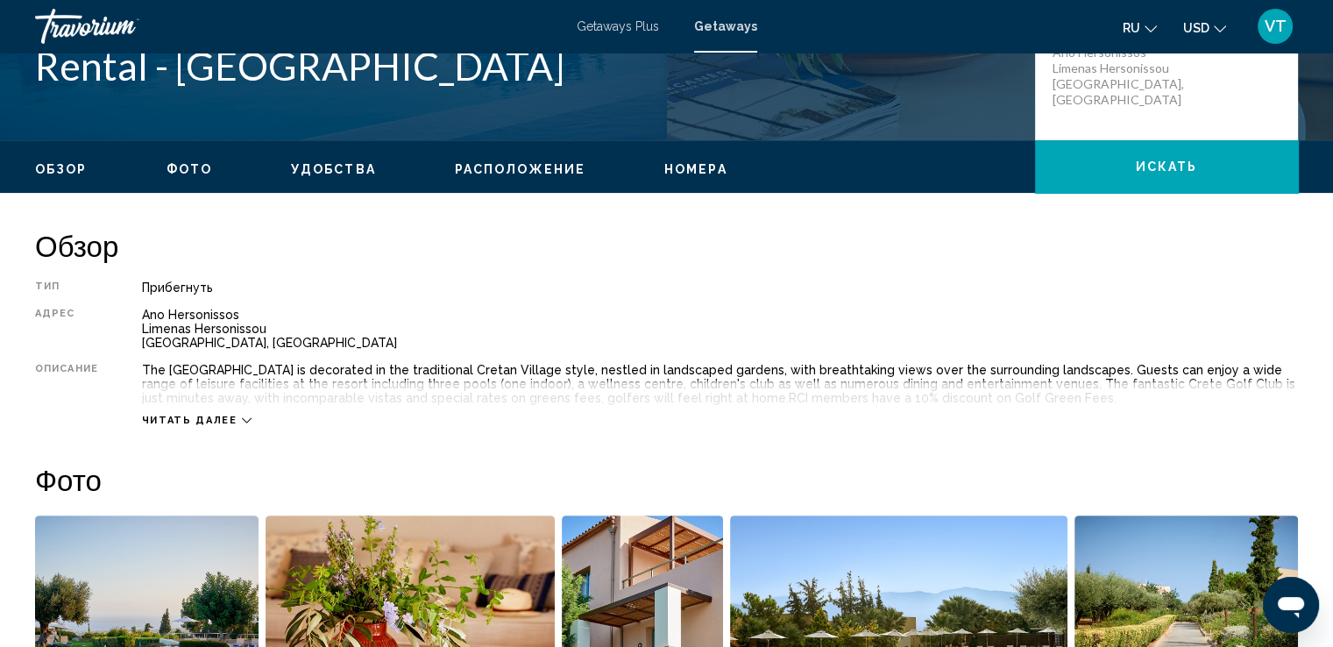
click at [242, 417] on icon "Main content" at bounding box center [247, 420] width 10 height 10
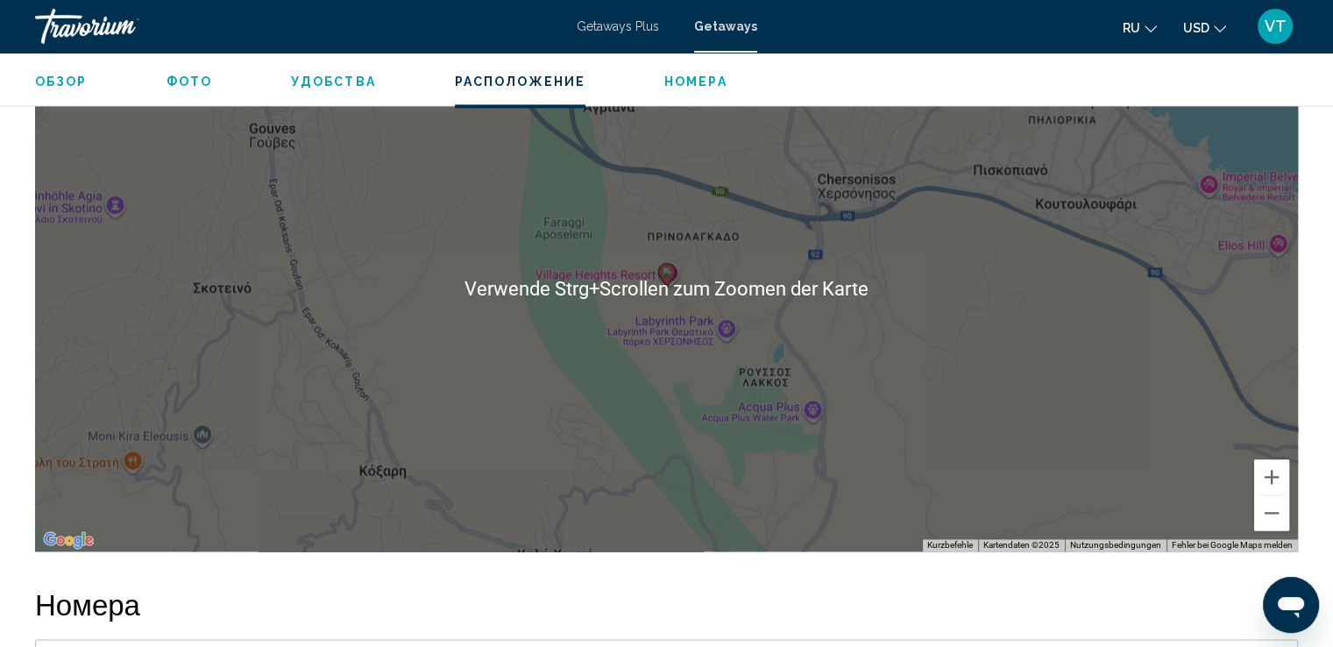
scroll to position [2453, 0]
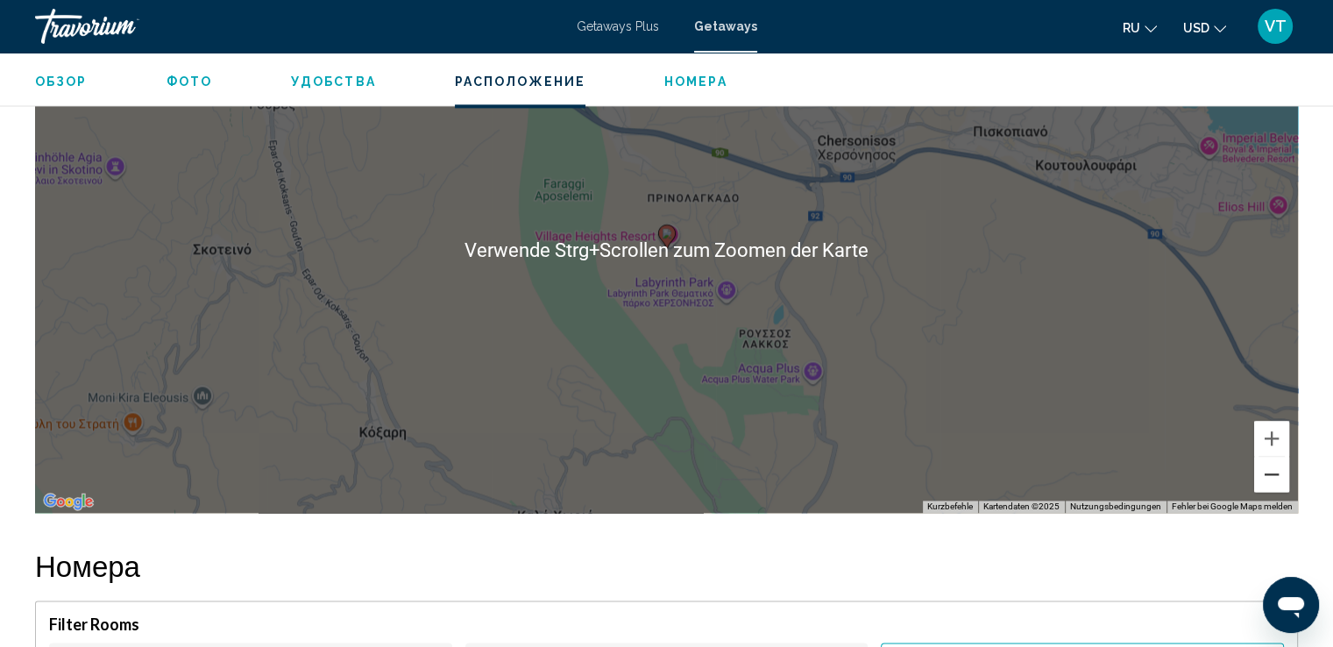
click at [1273, 478] on button "Verkleinern" at bounding box center [1271, 473] width 35 height 35
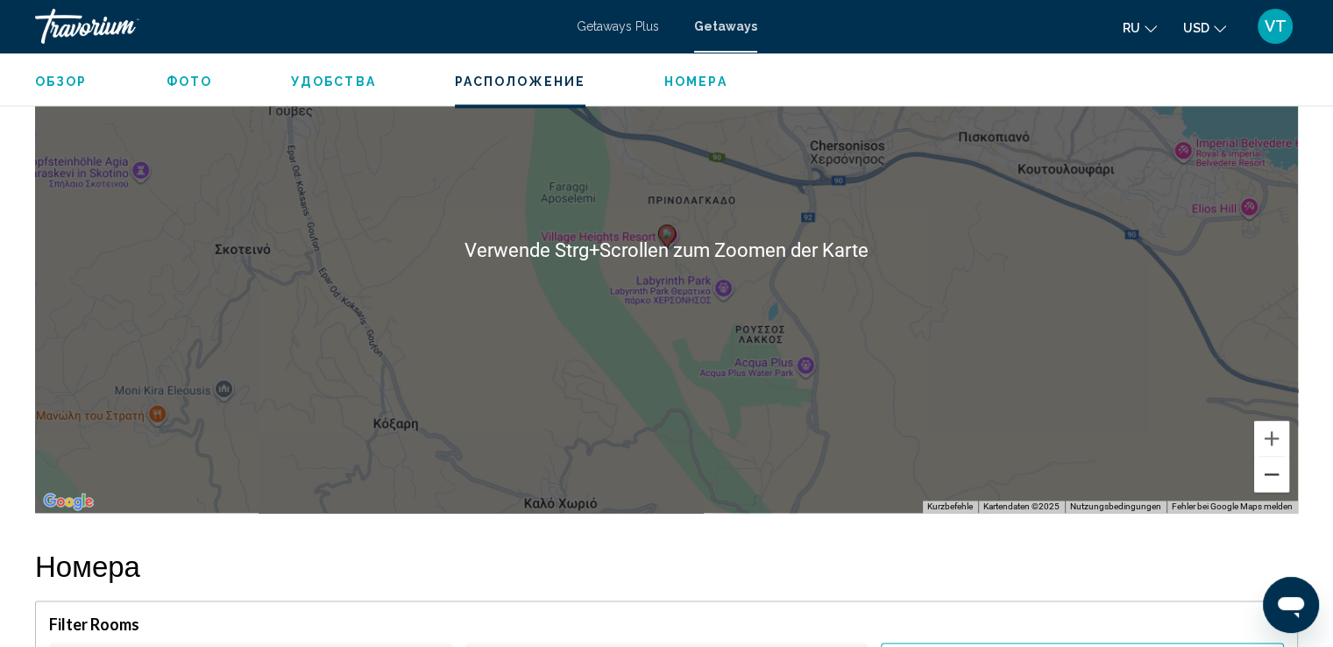
click at [1273, 478] on button "Verkleinern" at bounding box center [1271, 473] width 35 height 35
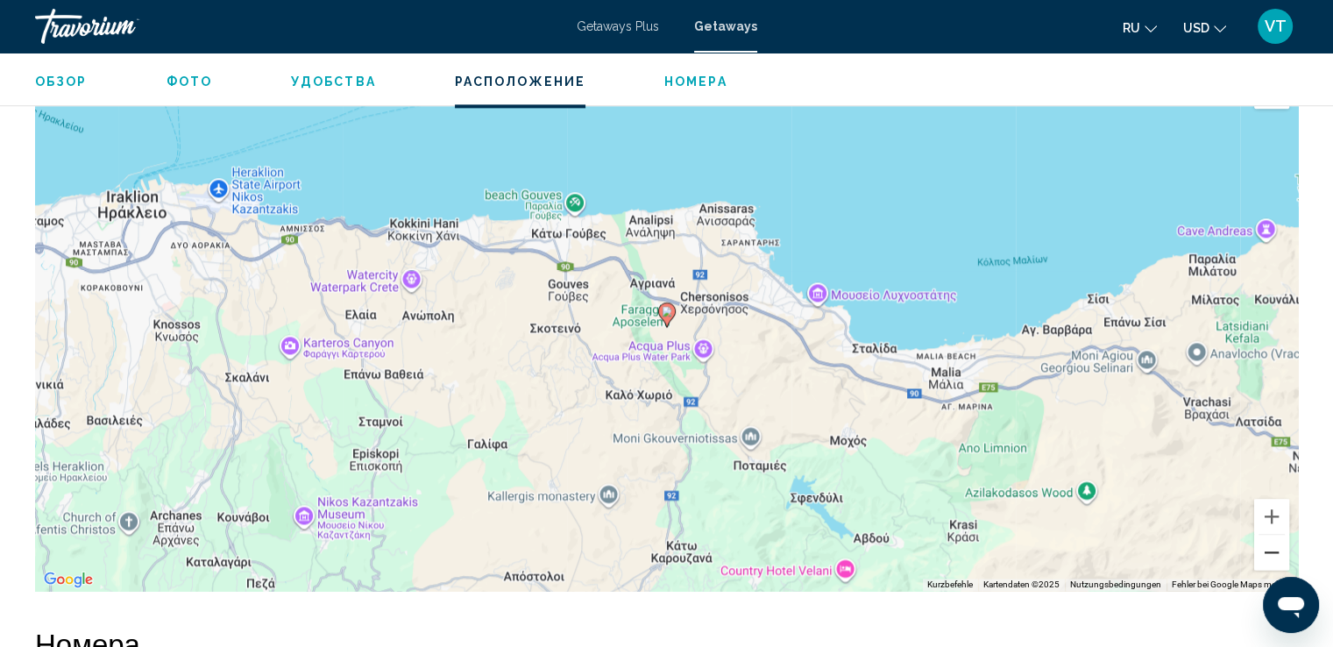
scroll to position [2365, 0]
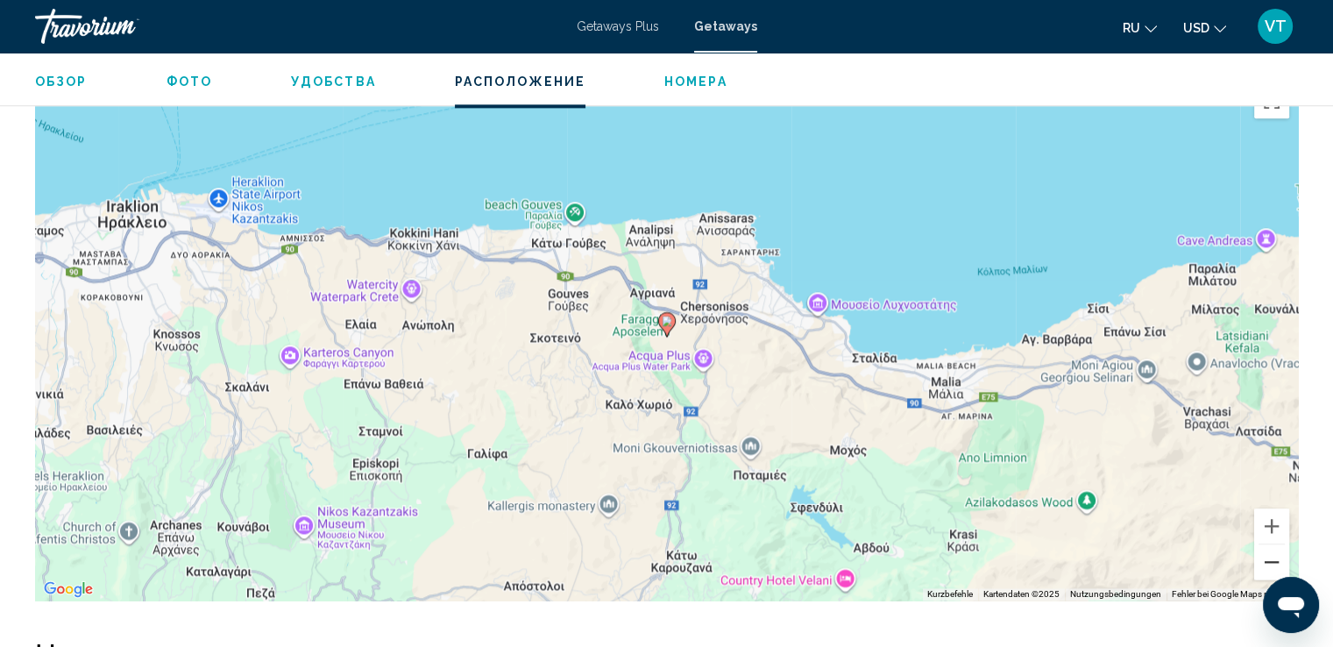
click at [1272, 549] on button "Verkleinern" at bounding box center [1271, 561] width 35 height 35
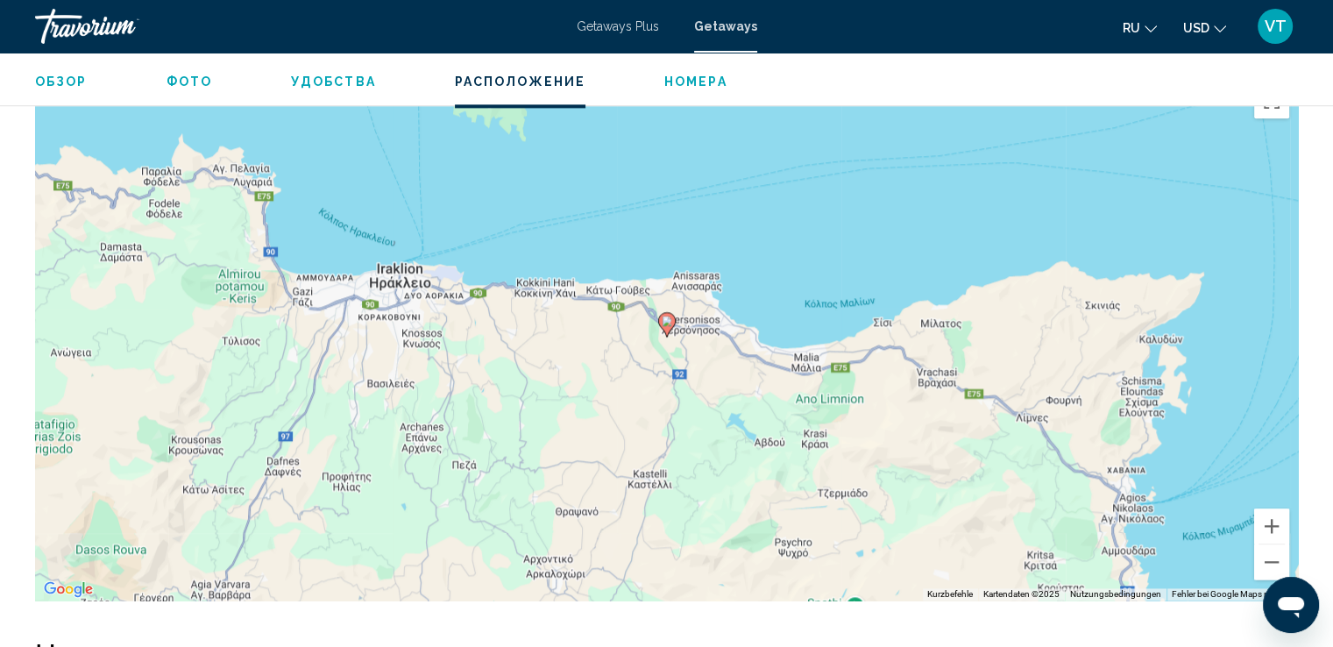
click at [67, 83] on span "Обзор" at bounding box center [61, 81] width 53 height 14
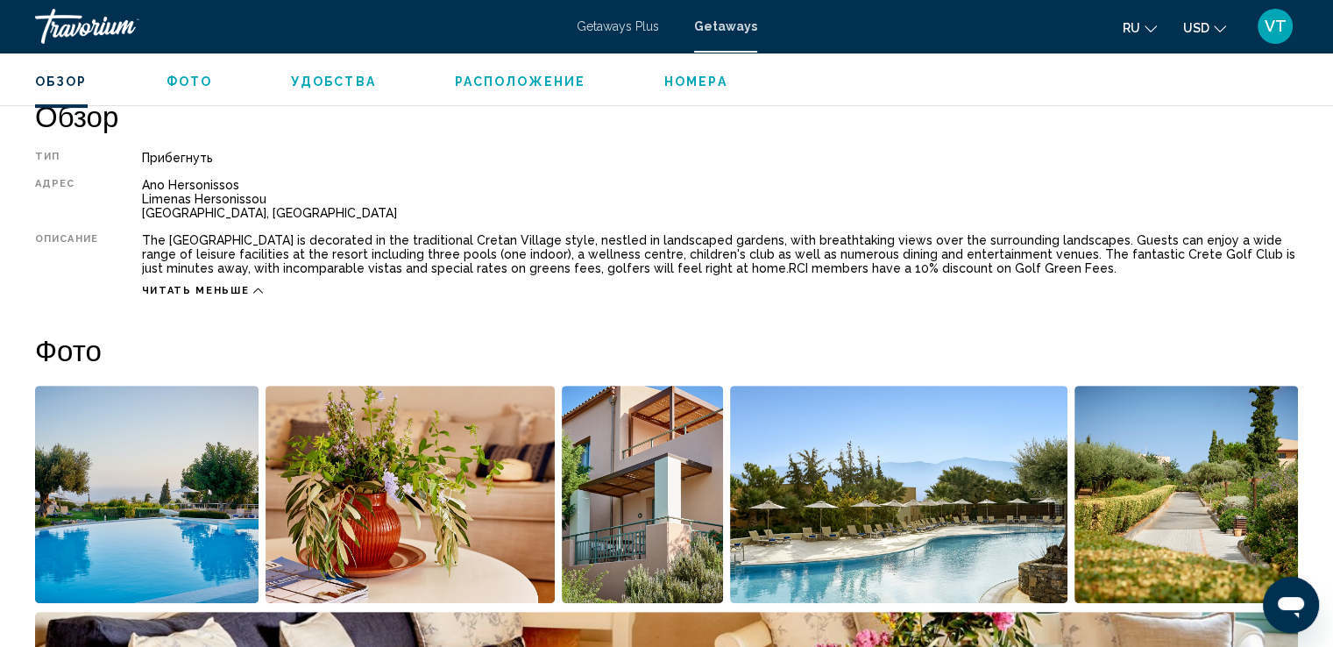
scroll to position [561, 0]
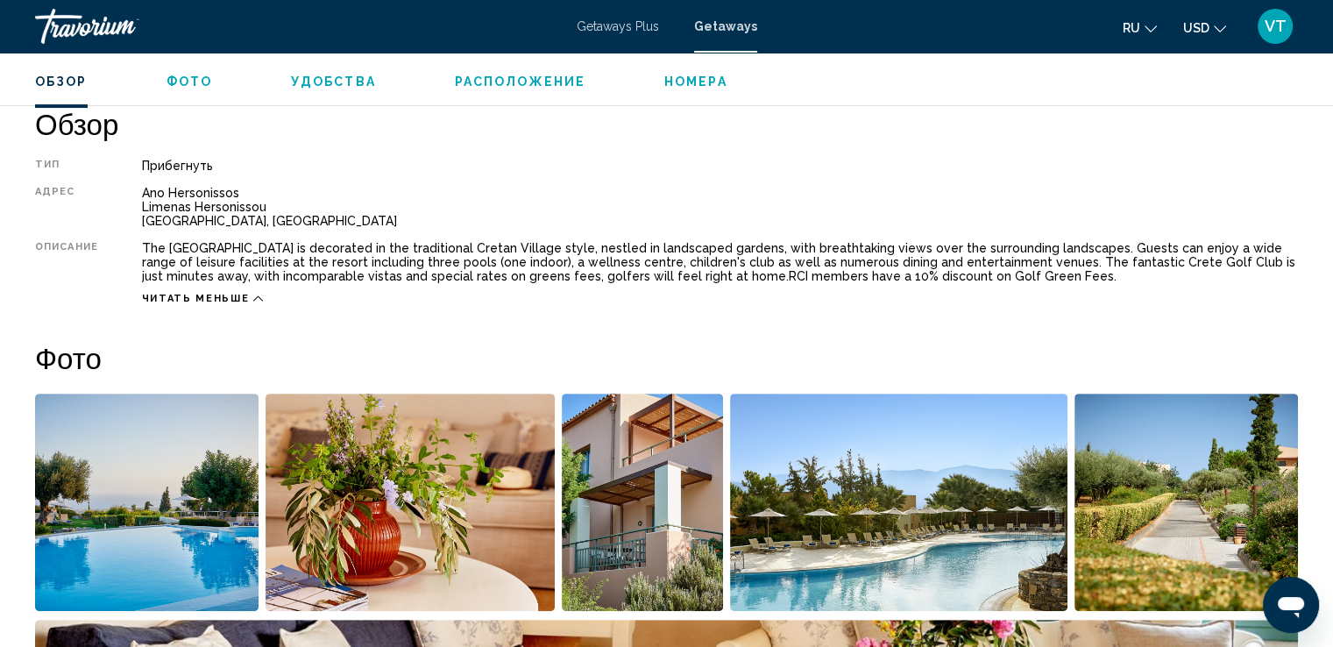
drag, startPoint x: 143, startPoint y: 239, endPoint x: 1088, endPoint y: 274, distance: 945.9
click at [1088, 274] on div "The Village Heights Golf Resort is decorated in the traditional Cretan Village …" at bounding box center [720, 262] width 1156 height 42
copy div "The Village Heights Golf Resort is decorated in the traditional Cretan Village …"
click at [867, 341] on h2 "Фото" at bounding box center [666, 357] width 1262 height 35
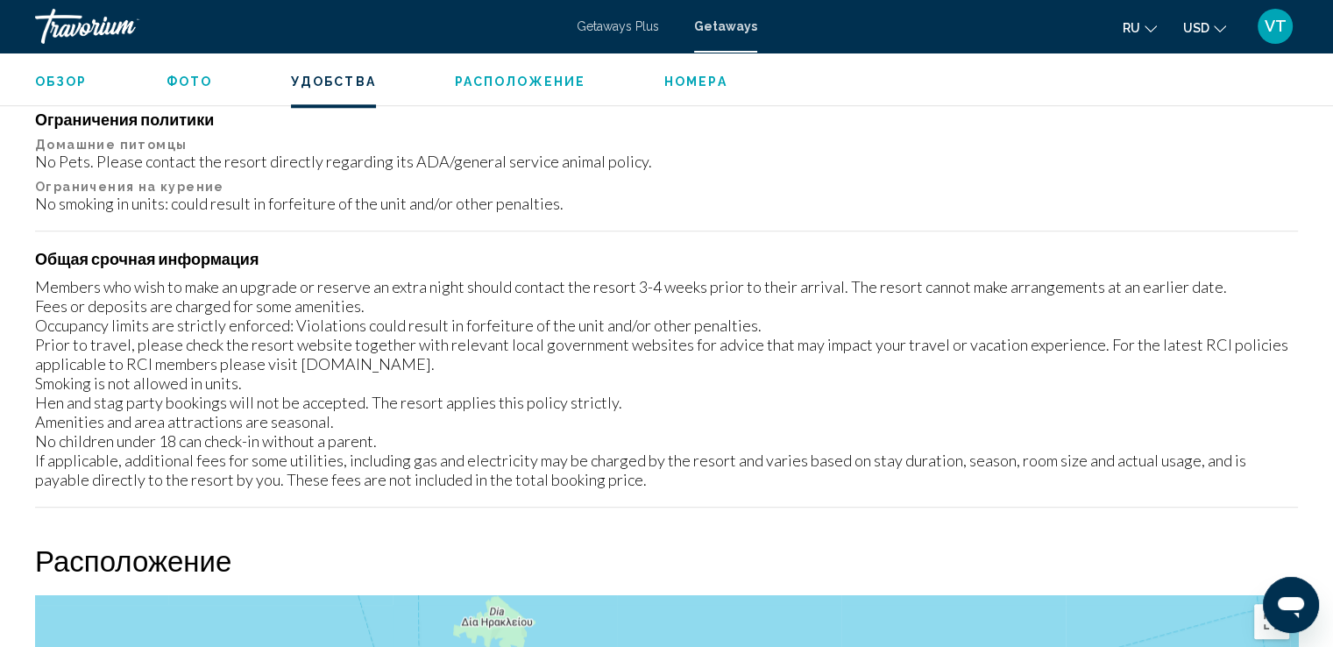
scroll to position [1875, 0]
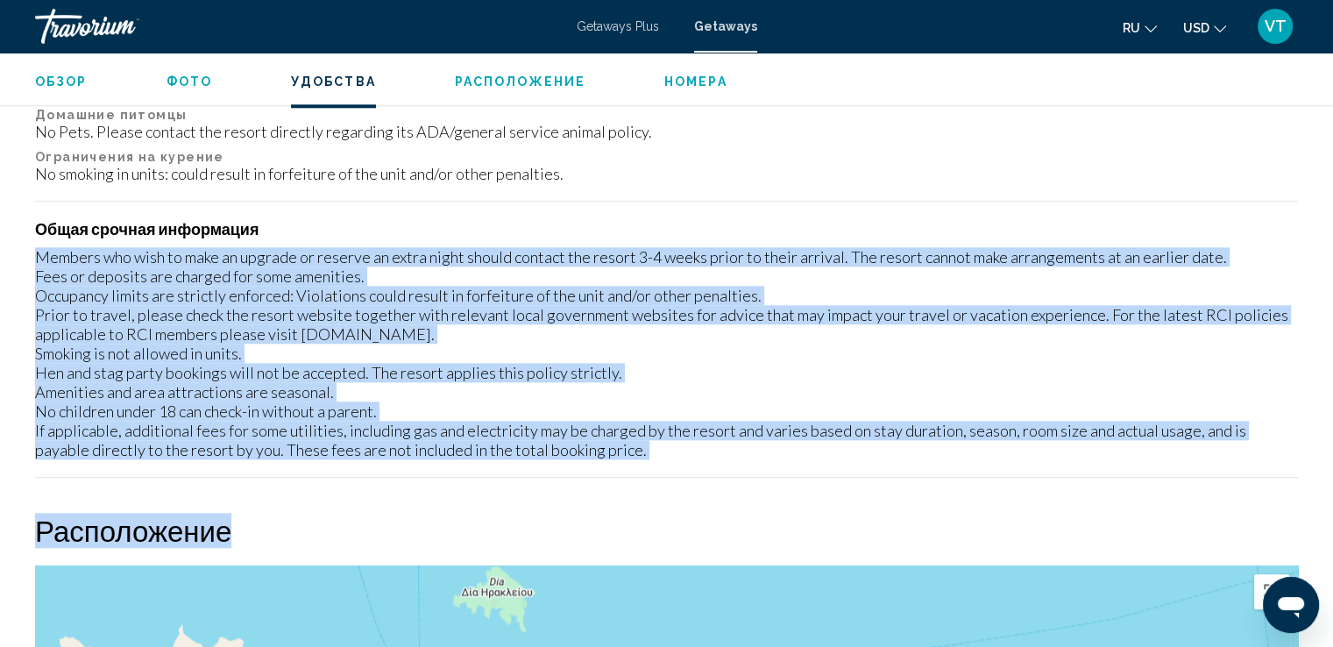
drag, startPoint x: 38, startPoint y: 253, endPoint x: 604, endPoint y: 481, distance: 610.9
copy div "Members who wish to make an upgrade or reserve an extra night should contact th…"
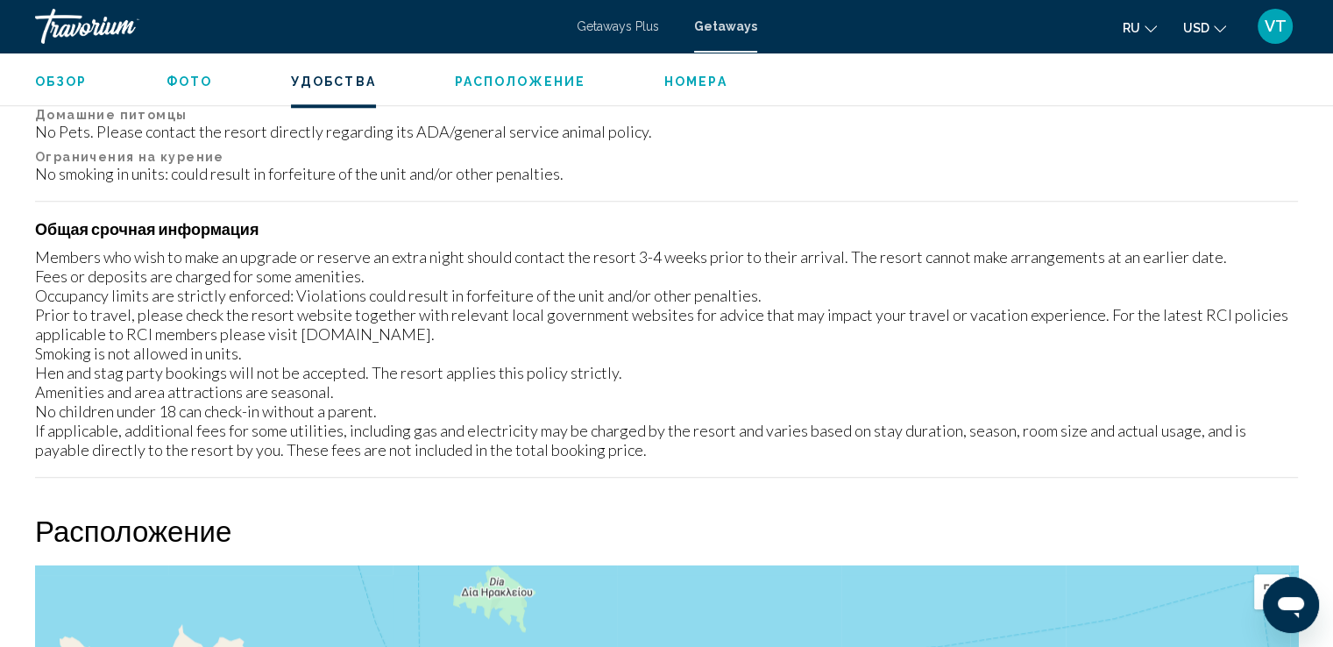
click at [831, 152] on p "Ограничения на курение" at bounding box center [666, 157] width 1262 height 14
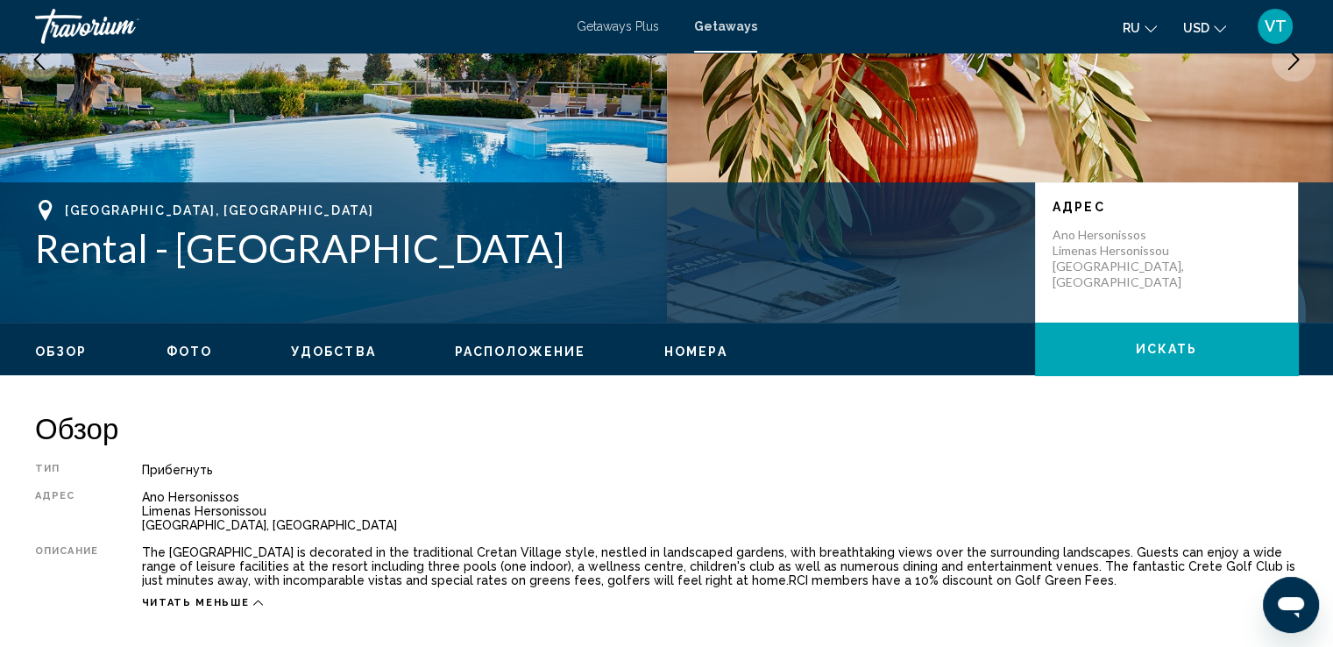
scroll to position [123, 0]
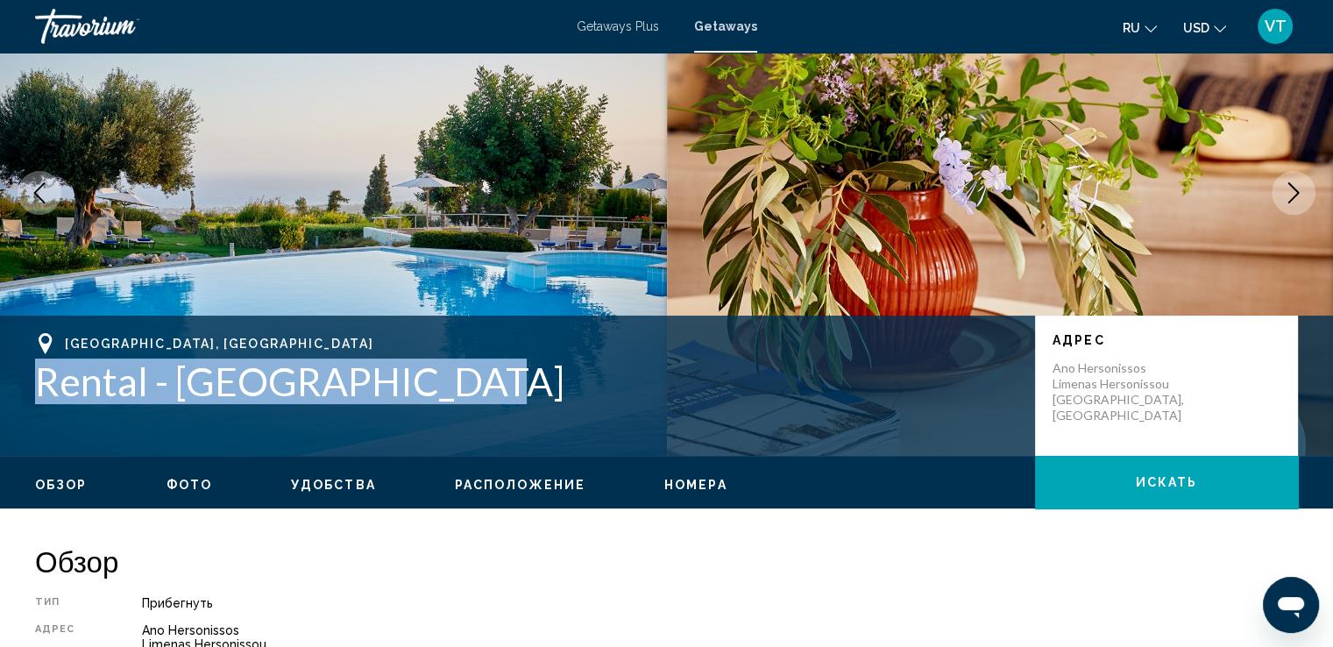
drag, startPoint x: 39, startPoint y: 368, endPoint x: 426, endPoint y: 386, distance: 387.7
click at [426, 386] on h1 "Rental - Village Heights" at bounding box center [526, 381] width 982 height 46
copy h1 "Rental - Village Heights"
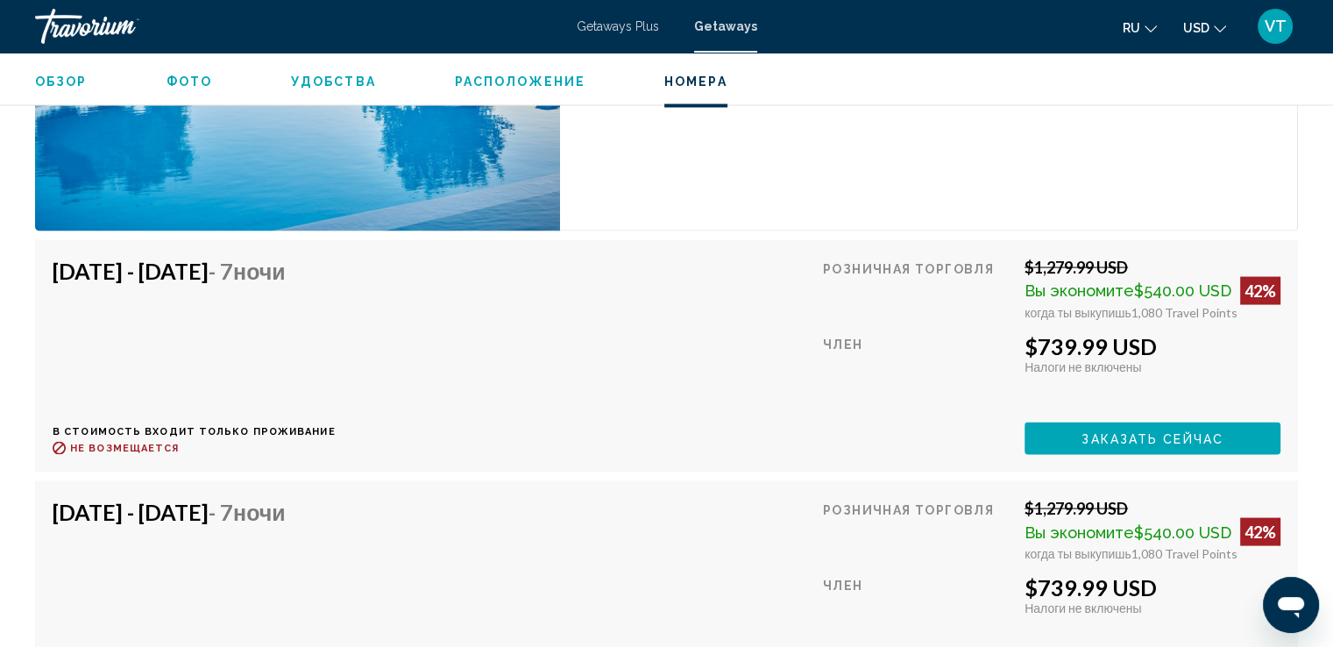
scroll to position [3364, 0]
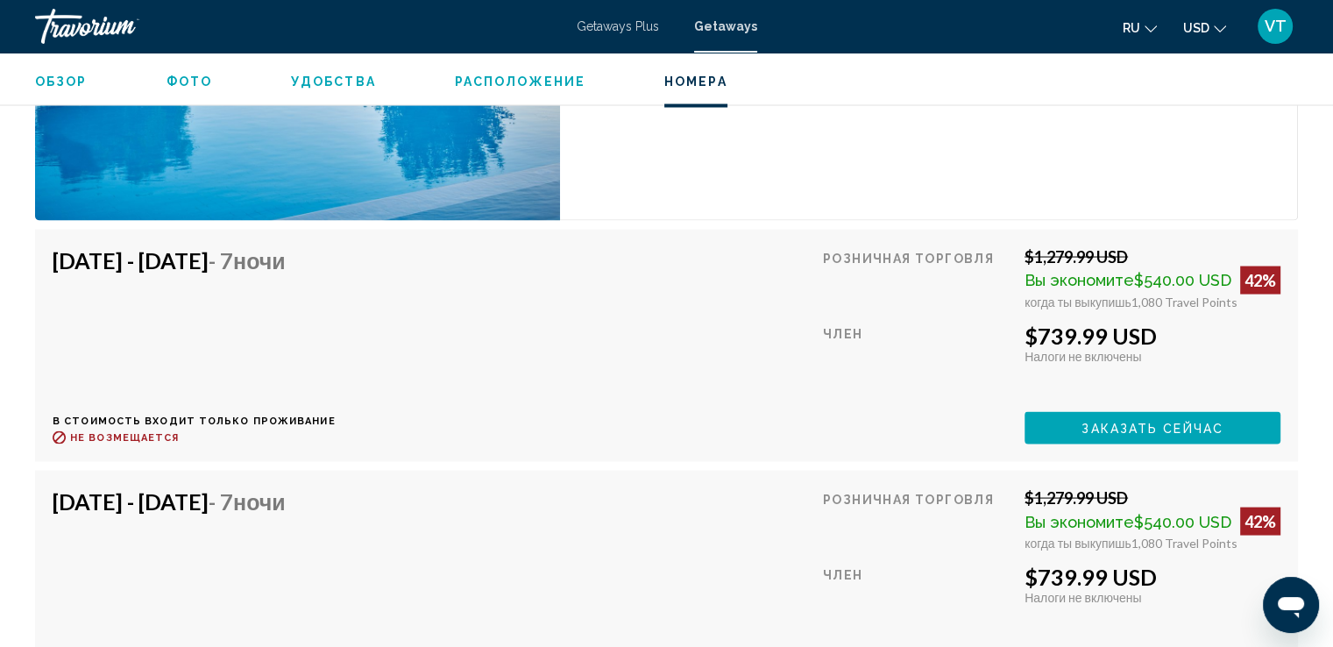
click at [1153, 28] on icon "Change language" at bounding box center [1150, 29] width 12 height 12
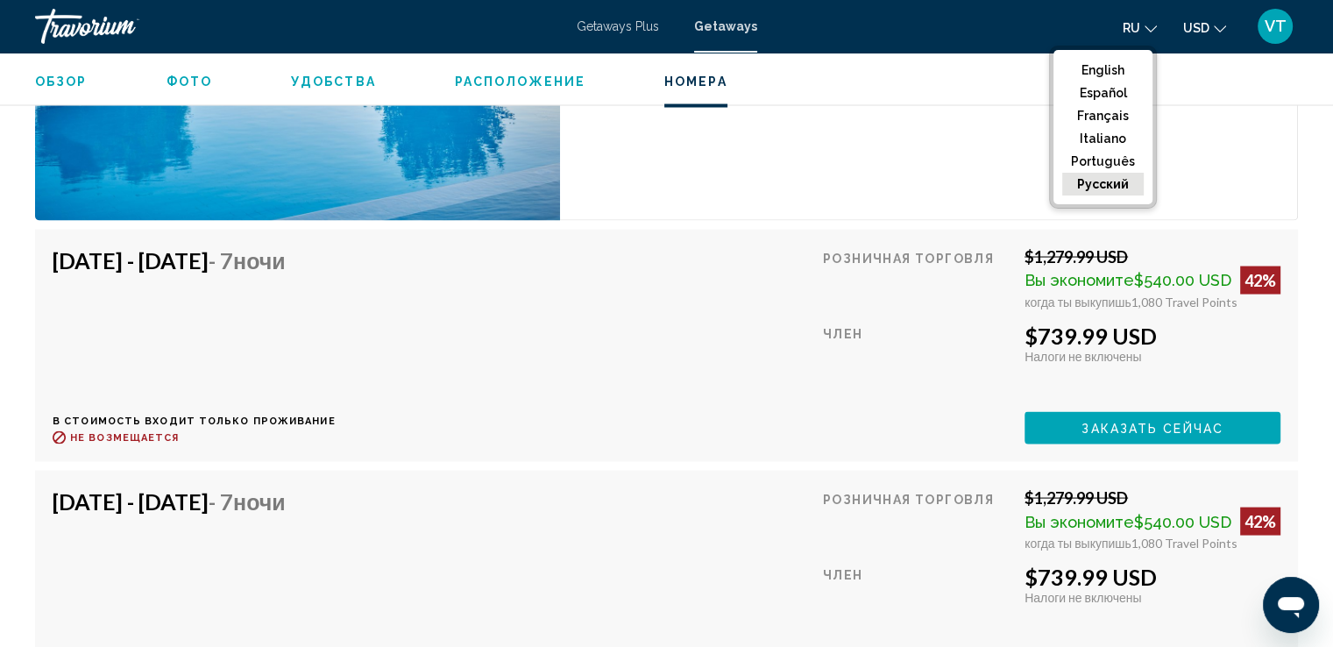
click at [1217, 25] on icon "Change currency" at bounding box center [1219, 29] width 12 height 12
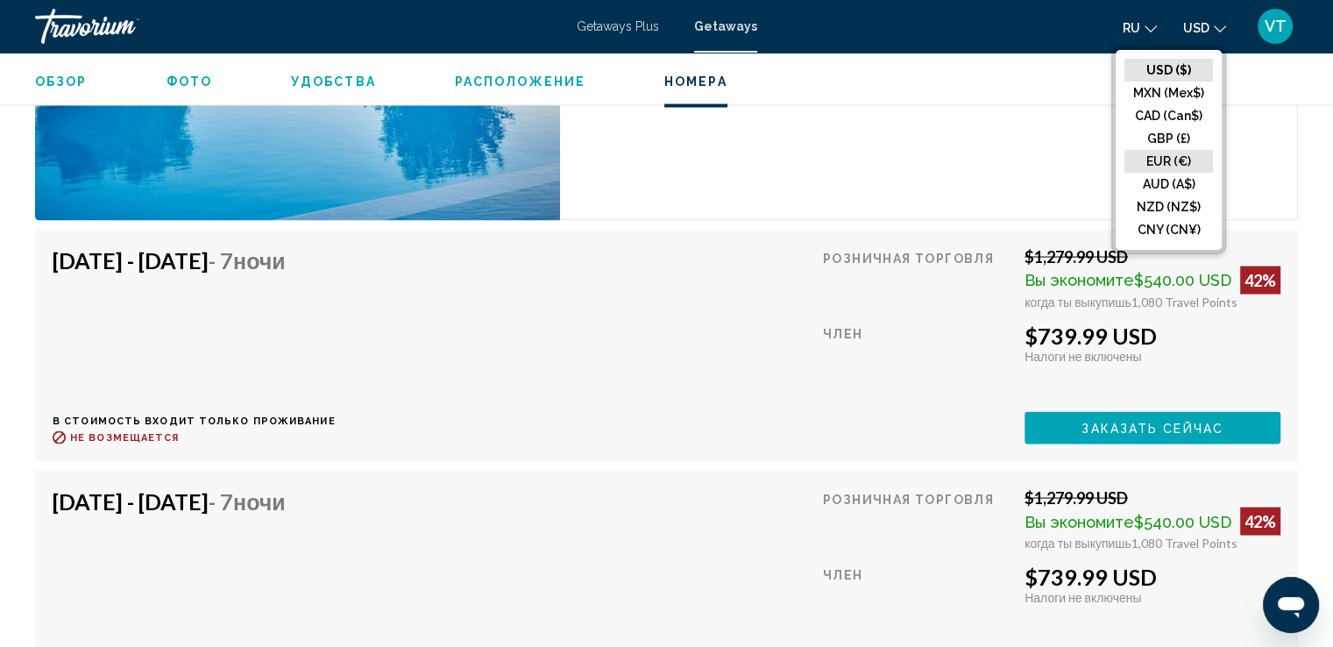
click at [1173, 155] on button "EUR (€)" at bounding box center [1168, 161] width 88 height 23
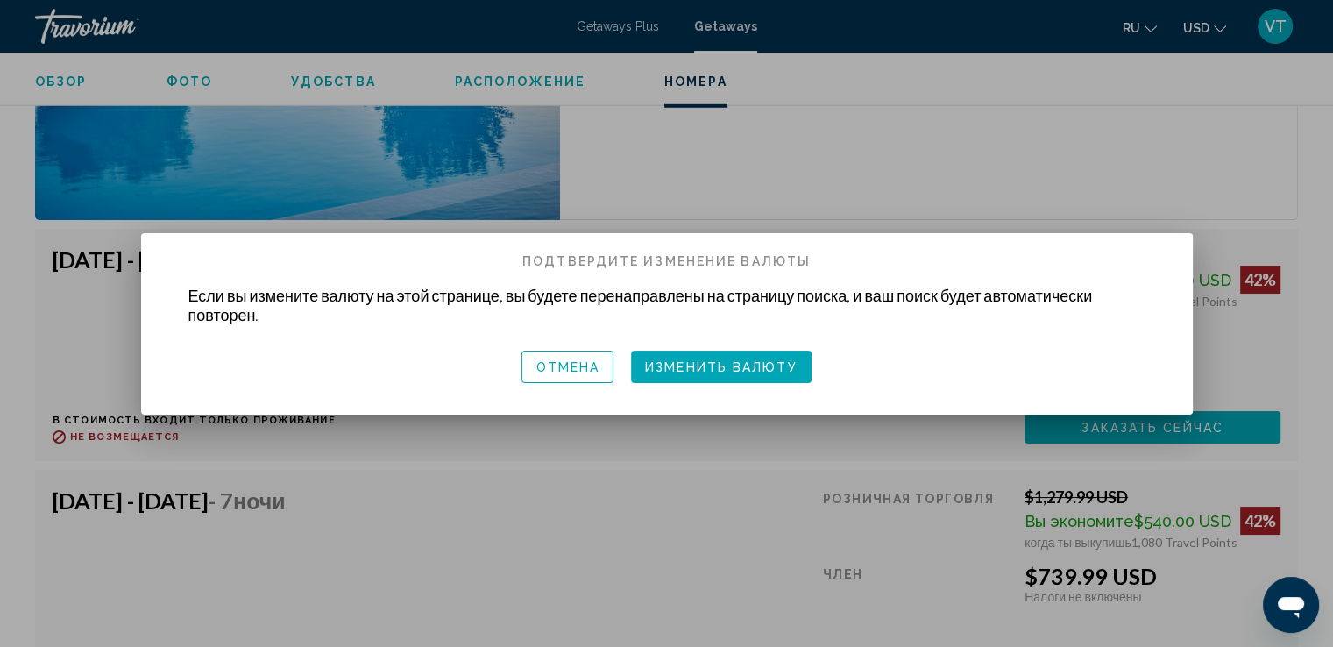
click at [683, 364] on span "Изменить валюту" at bounding box center [721, 367] width 152 height 14
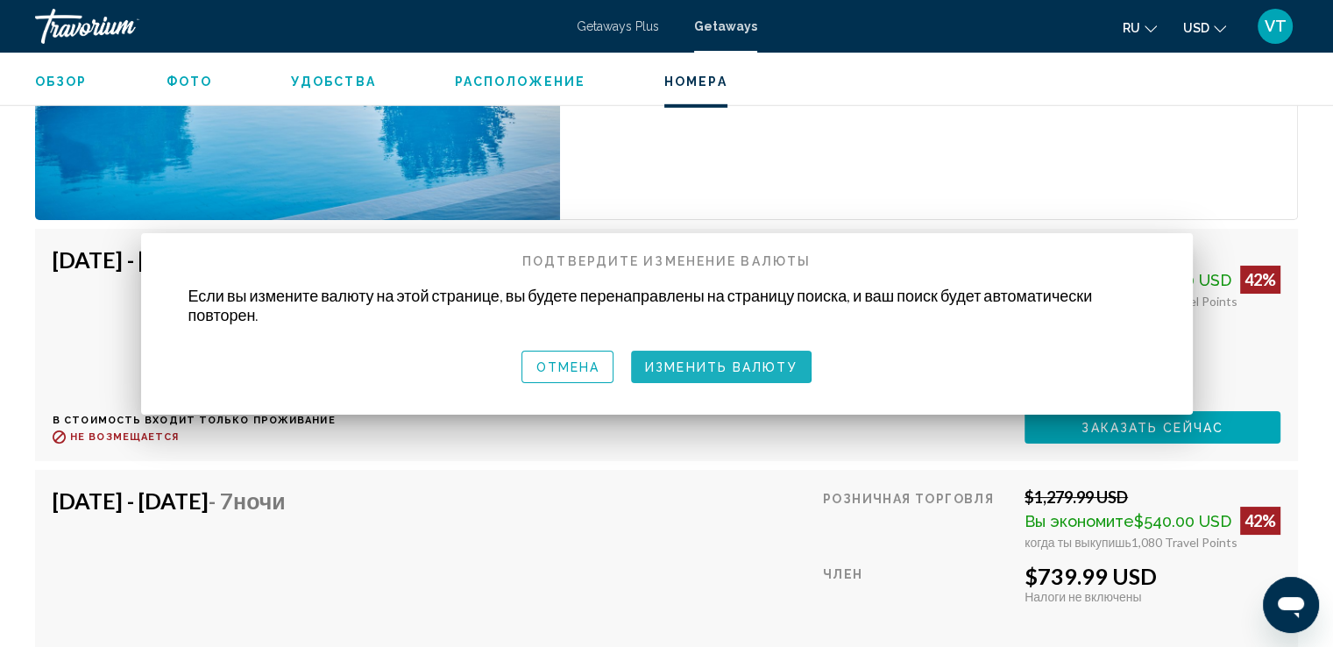
scroll to position [3364, 0]
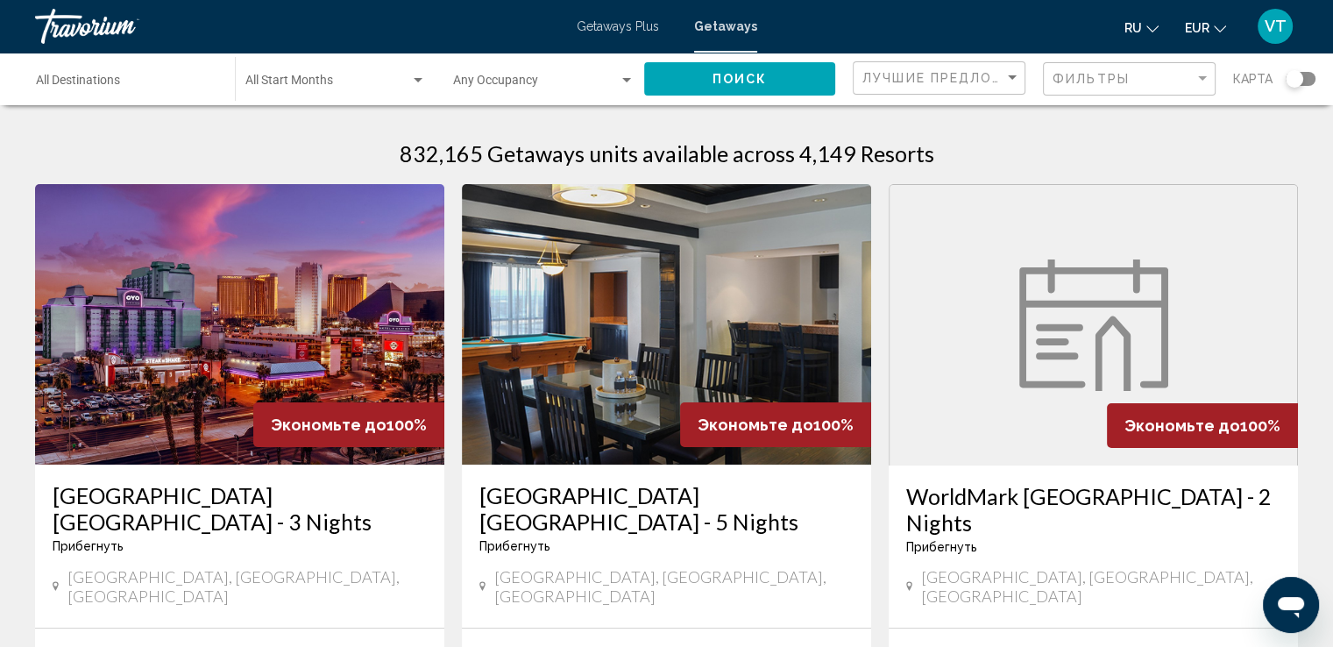
click at [135, 74] on div "Destination All Destinations" at bounding box center [126, 79] width 181 height 48
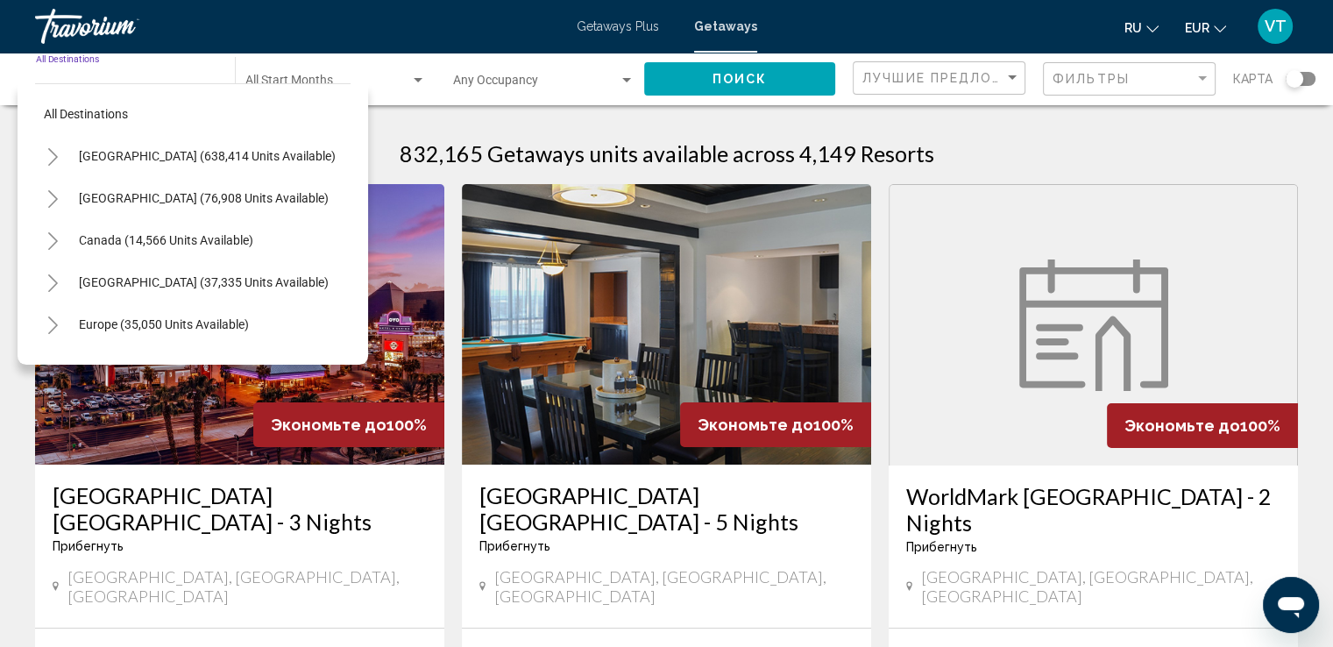
click at [165, 68] on div "Destination All Destinations" at bounding box center [126, 79] width 181 height 48
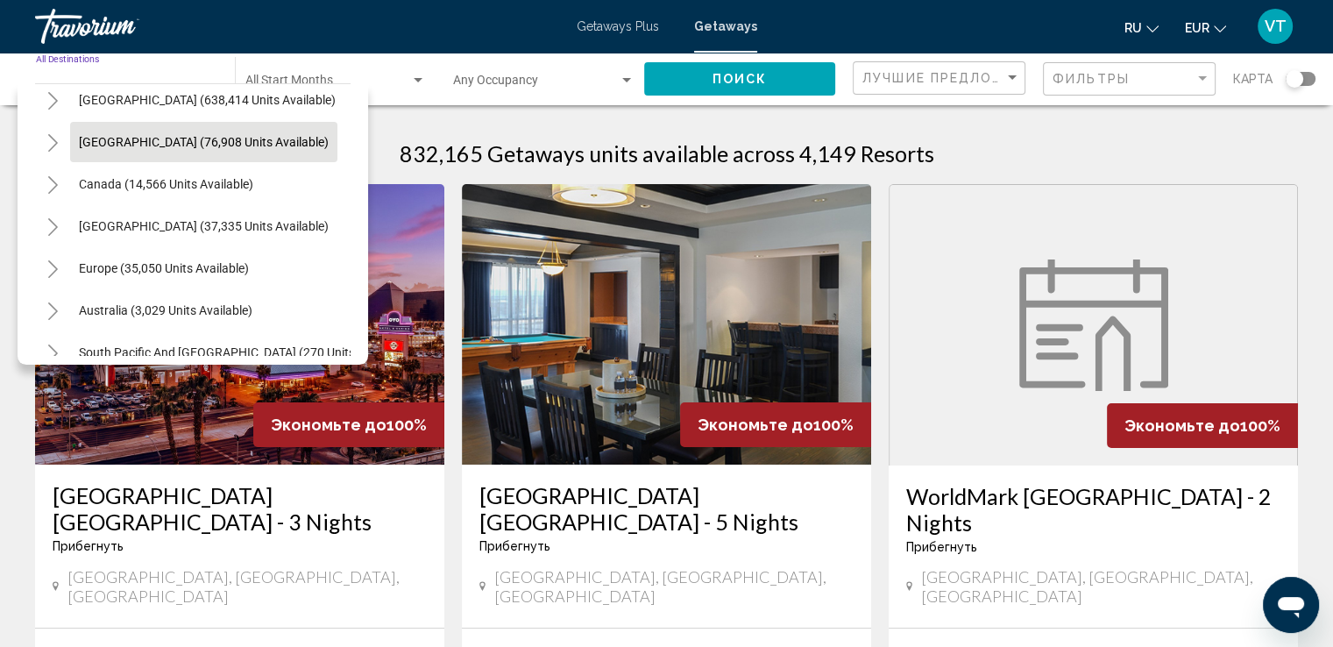
scroll to position [175, 0]
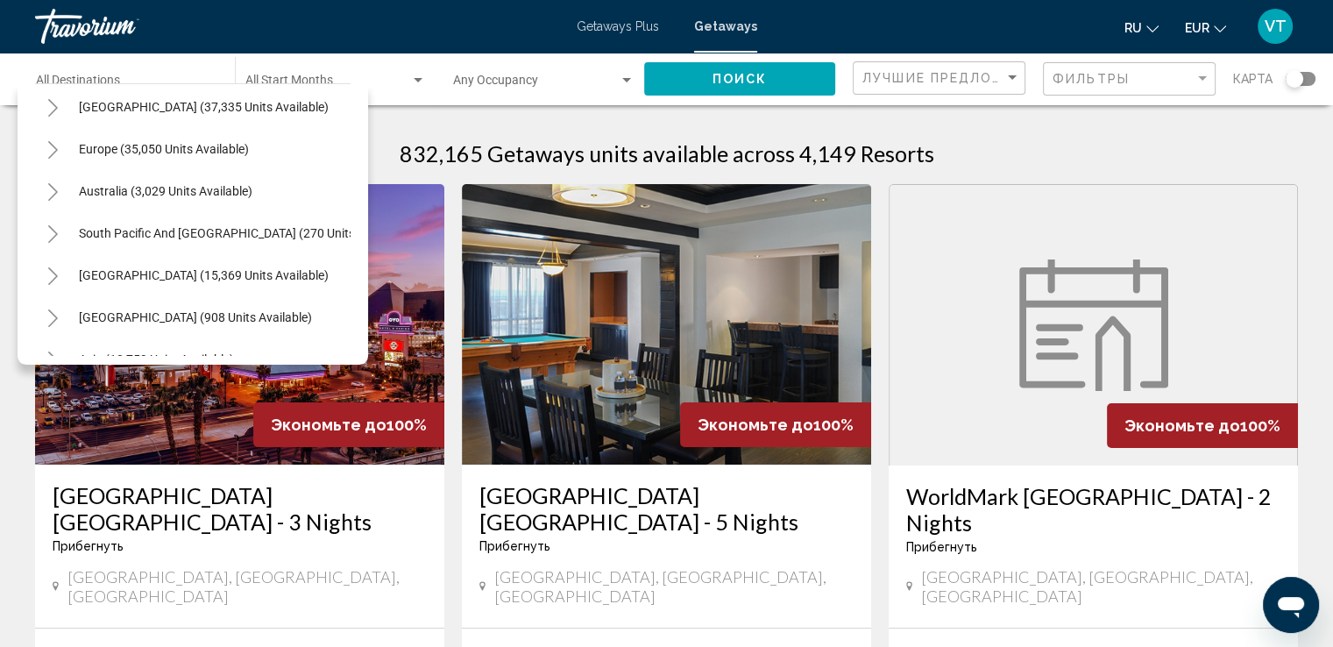
click at [725, 31] on span "Getaways" at bounding box center [725, 26] width 63 height 14
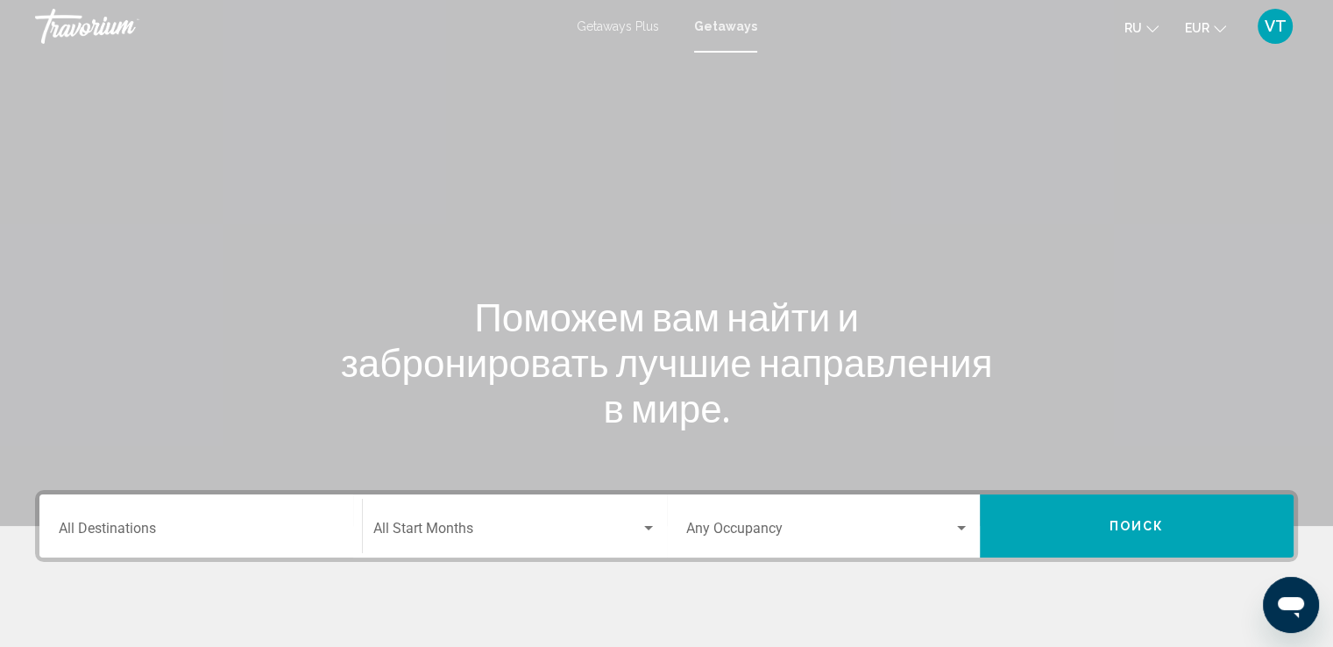
click at [133, 532] on input "Destination All Destinations" at bounding box center [201, 532] width 284 height 16
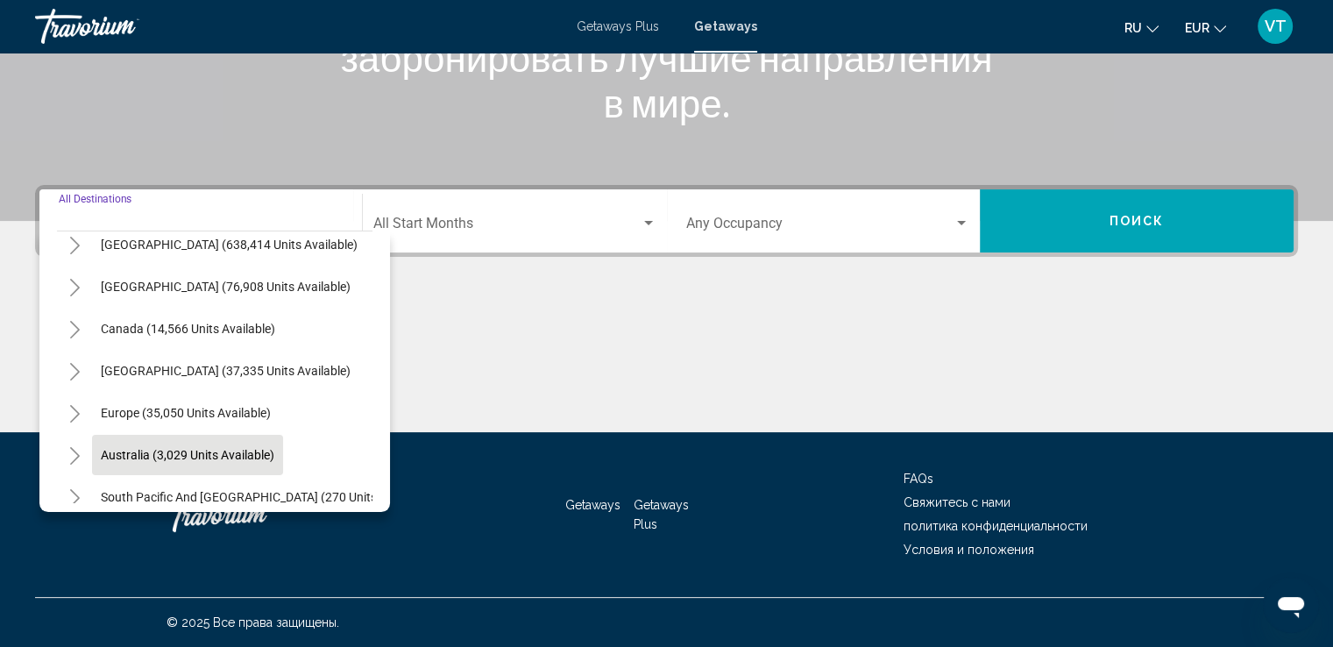
scroll to position [175, 0]
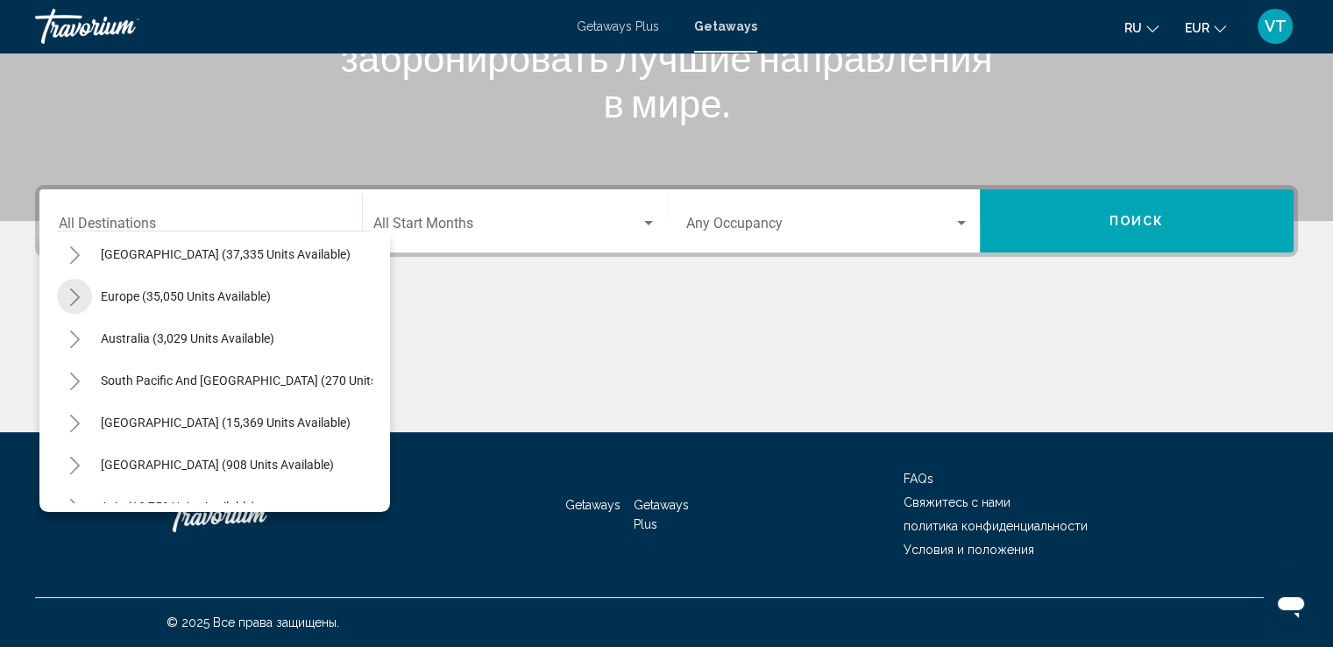
click at [74, 291] on icon "Toggle Europe (35,050 units available)" at bounding box center [74, 297] width 13 height 18
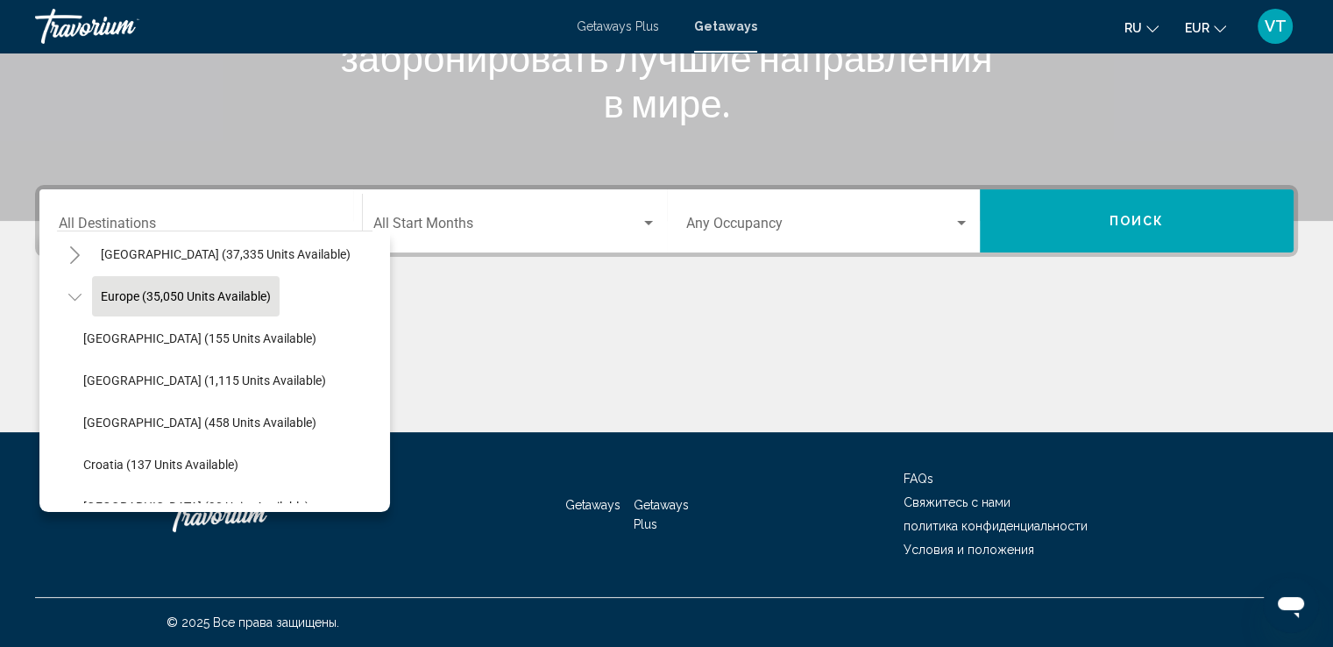
click at [134, 306] on button "Europe (35,050 units available)" at bounding box center [185, 296] width 187 height 40
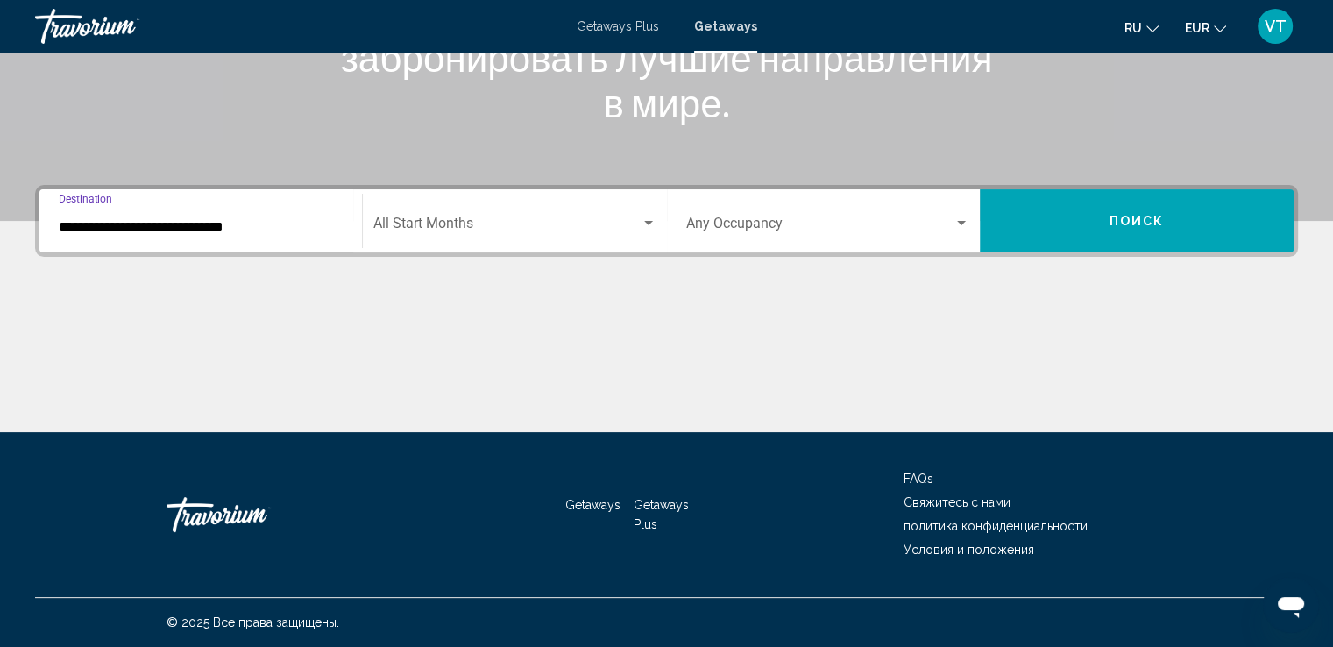
click at [202, 222] on input "**********" at bounding box center [201, 227] width 284 height 16
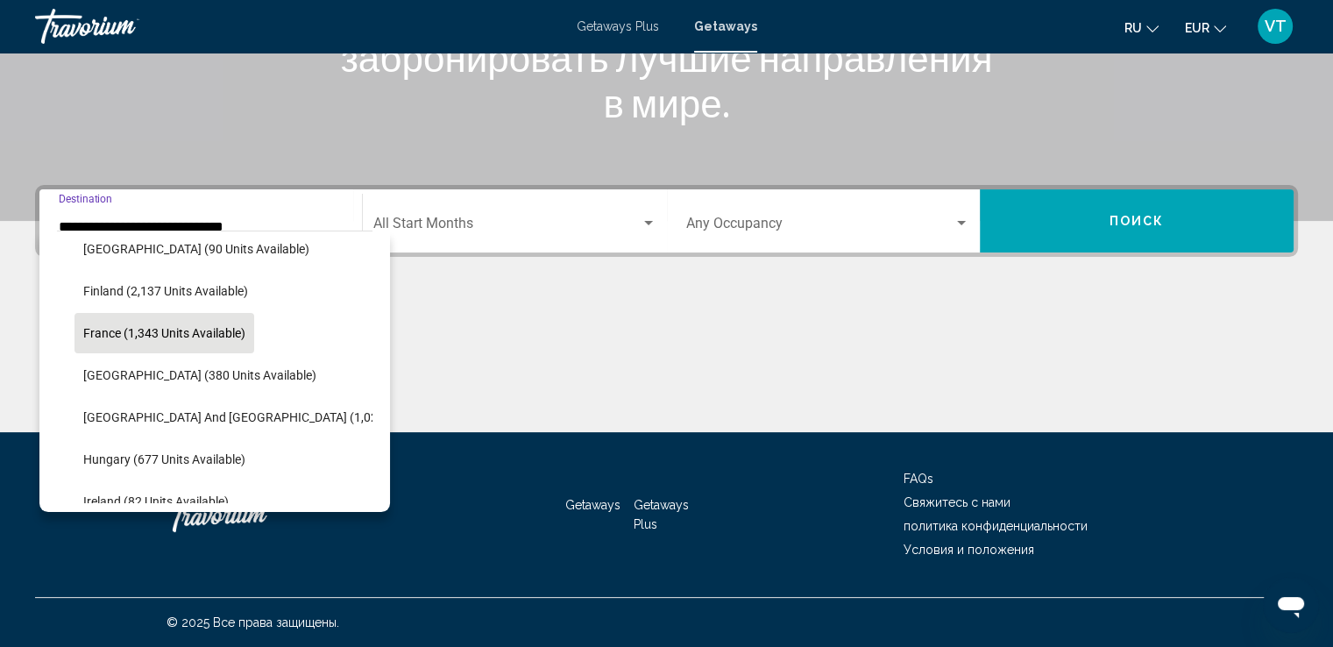
scroll to position [461, 0]
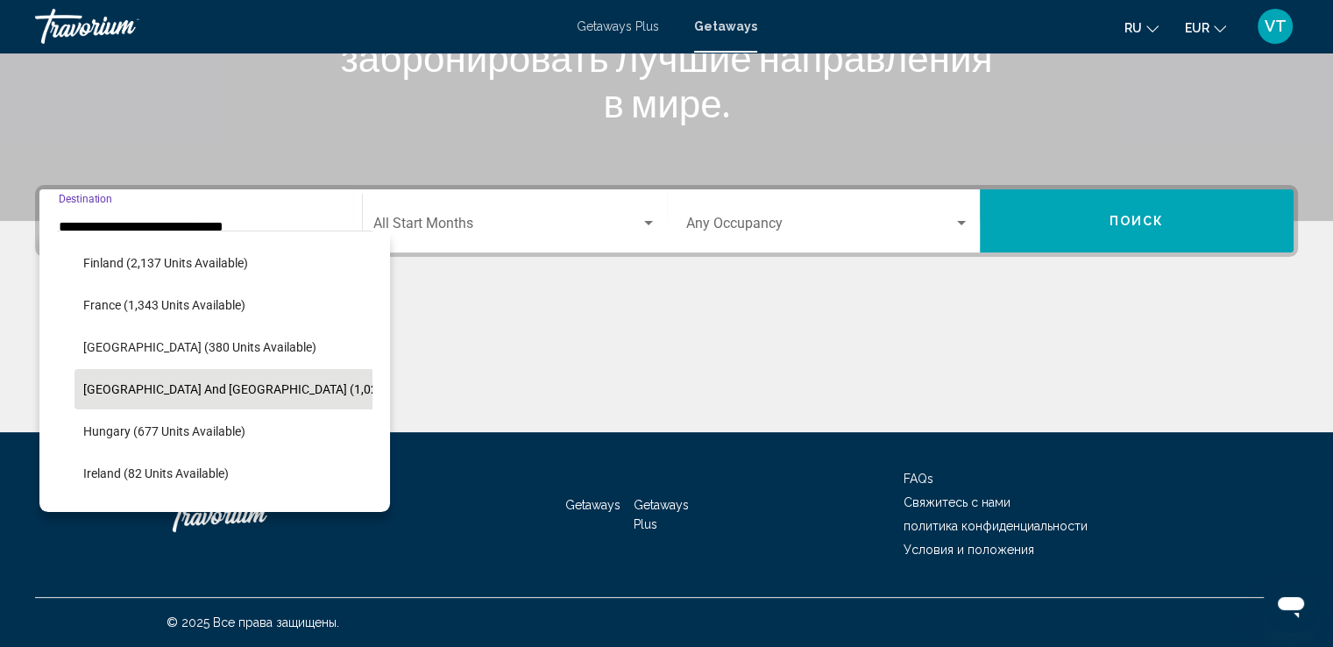
click at [145, 386] on span "Greece and Cyprus (1,023 units available)" at bounding box center [277, 389] width 388 height 14
type input "**********"
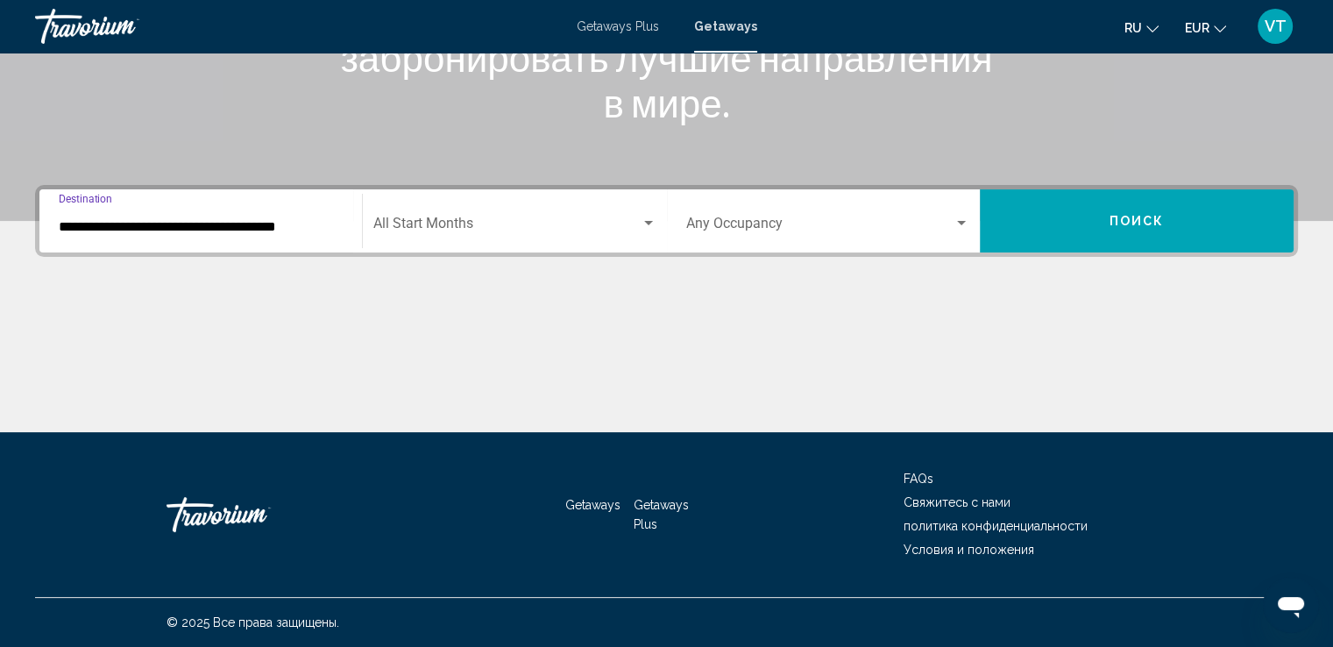
click at [645, 222] on div "Search widget" at bounding box center [648, 223] width 9 height 4
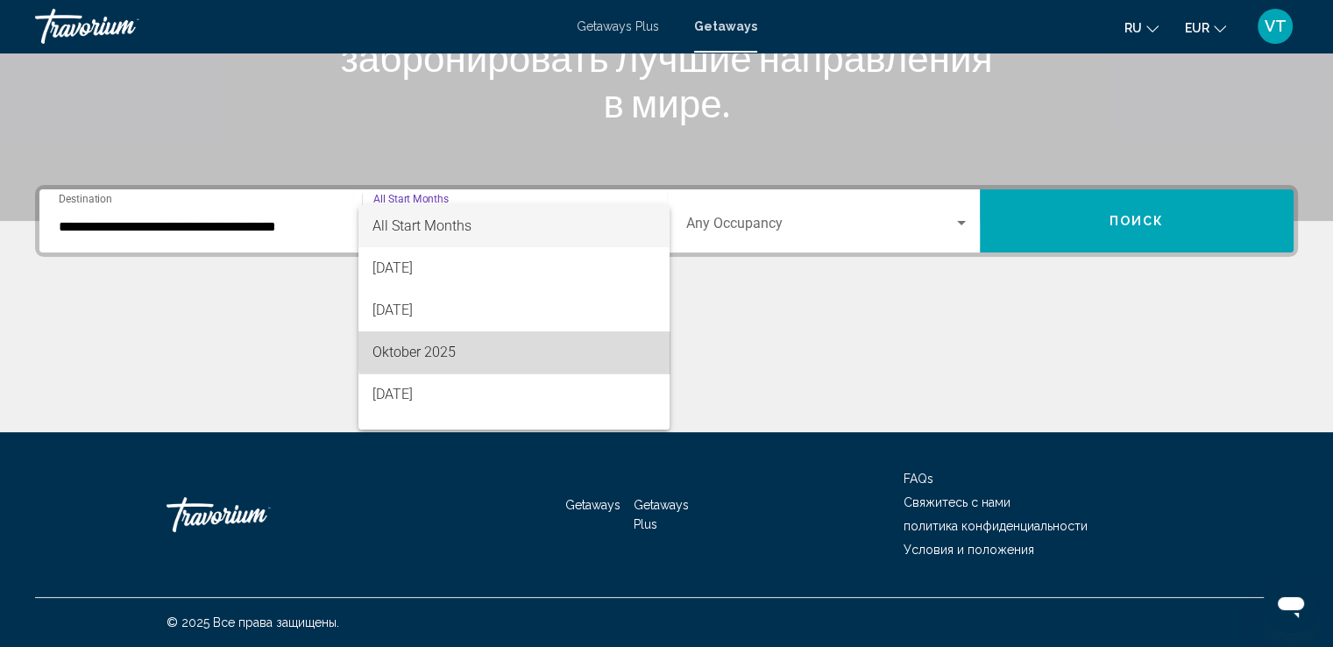
click at [555, 343] on span "Oktober 2025" at bounding box center [513, 352] width 283 height 42
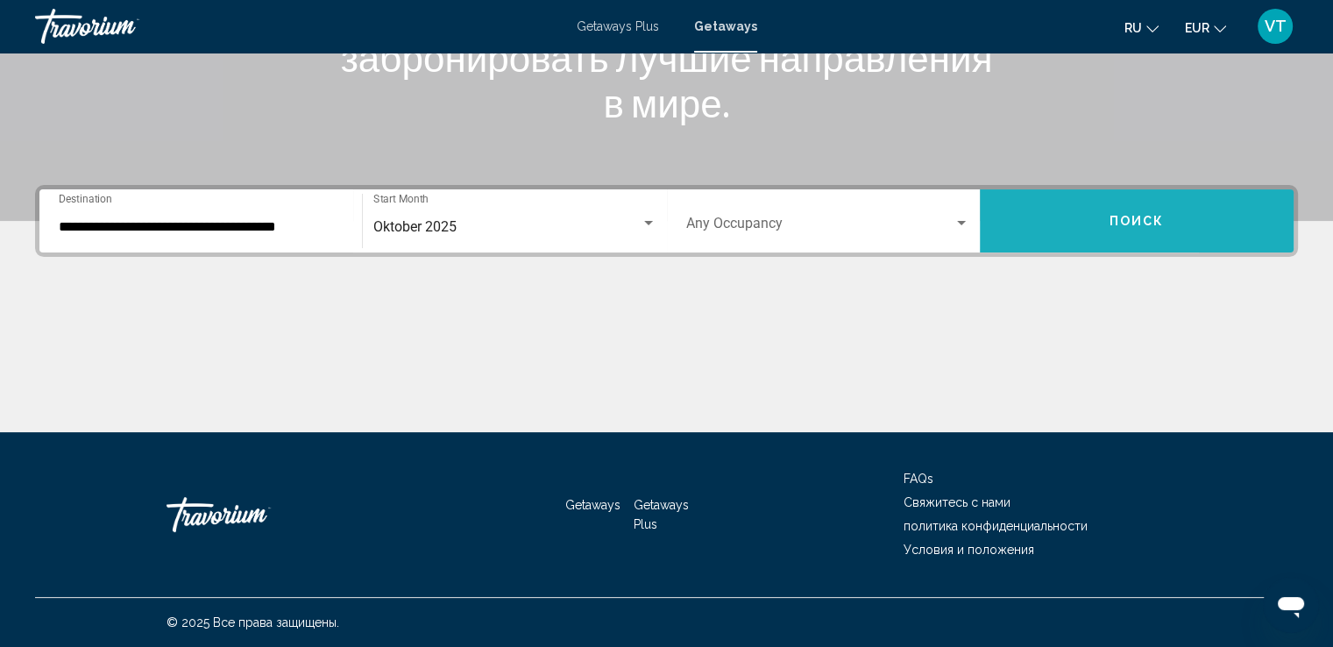
click at [1205, 234] on button "Поиск" at bounding box center [1136, 220] width 314 height 63
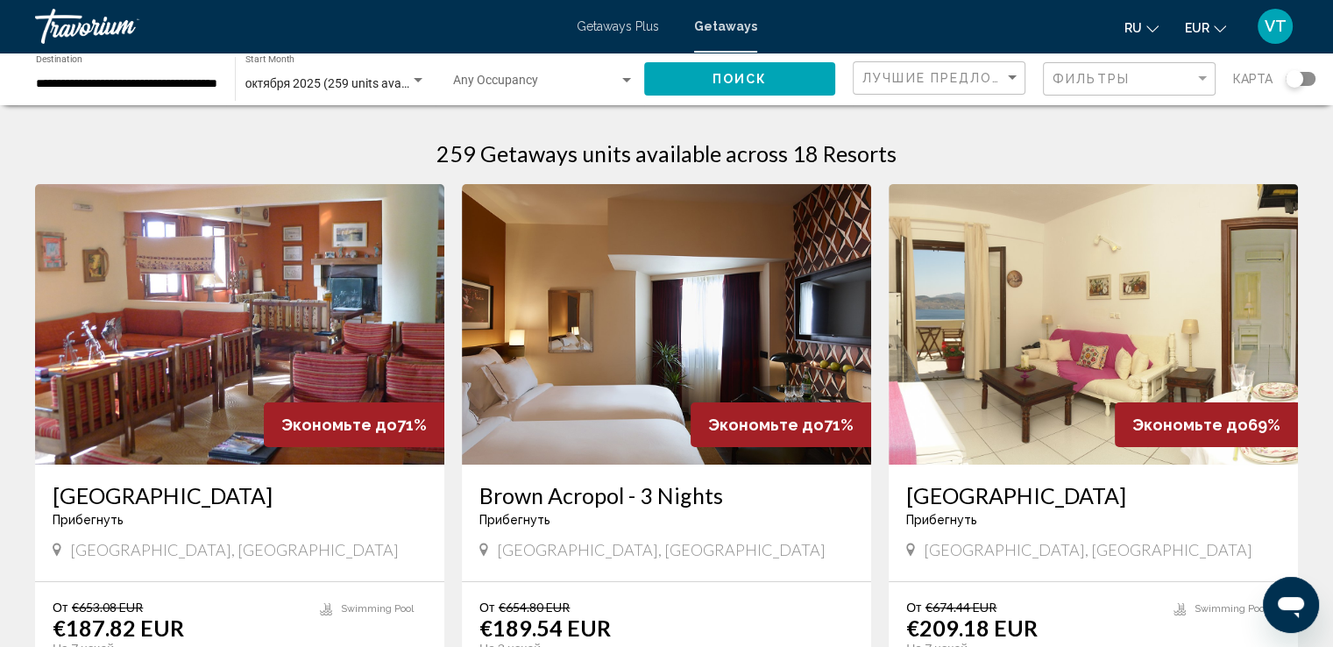
click at [1306, 83] on div "Search widget" at bounding box center [1300, 79] width 30 height 14
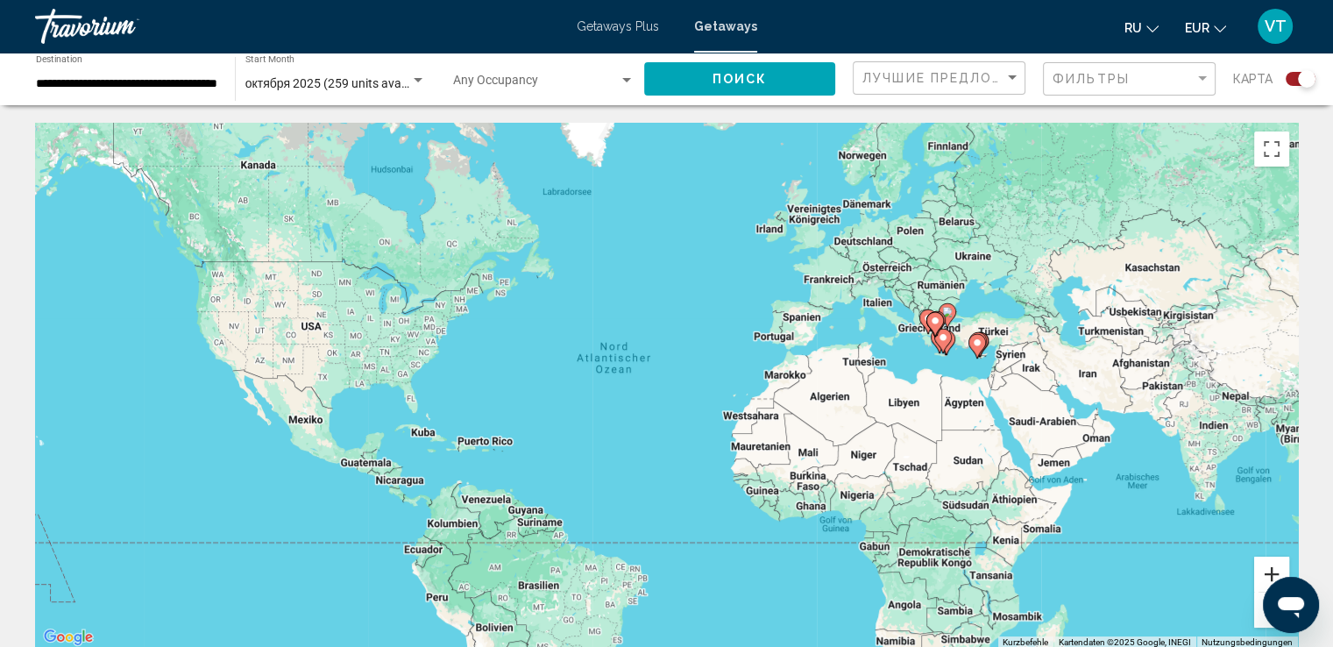
click at [1278, 569] on button "Vergrößern" at bounding box center [1271, 573] width 35 height 35
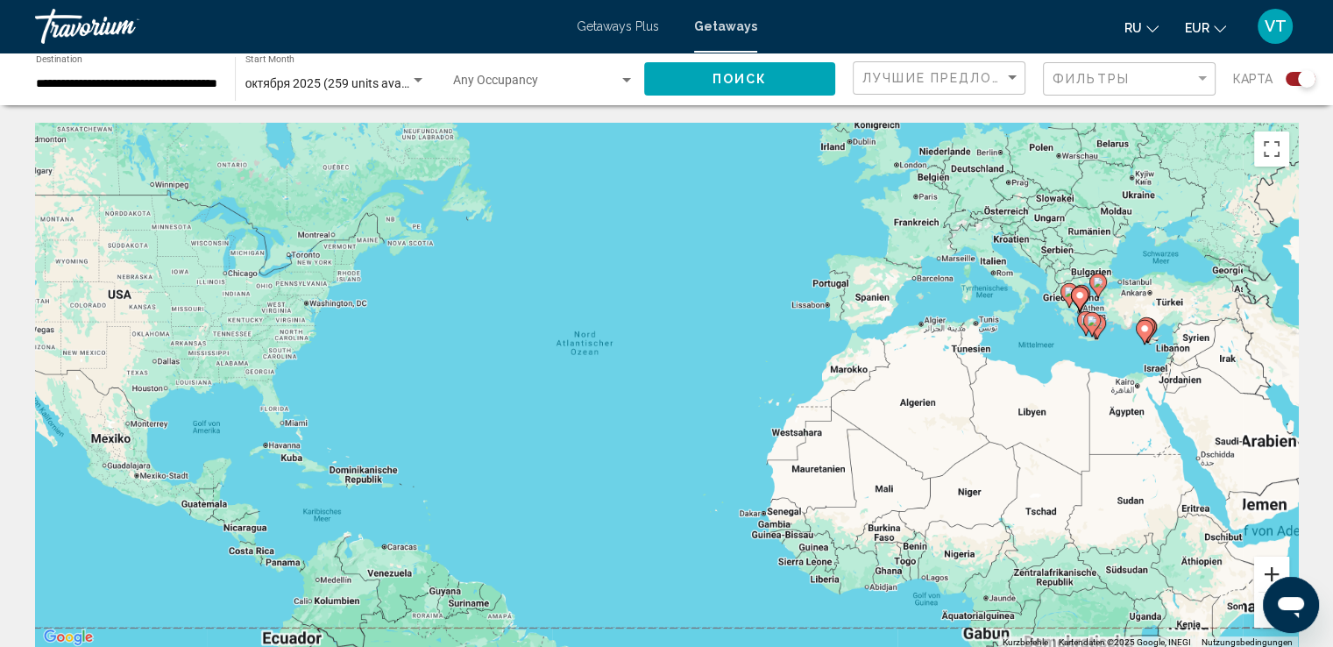
click at [1278, 569] on button "Vergrößern" at bounding box center [1271, 573] width 35 height 35
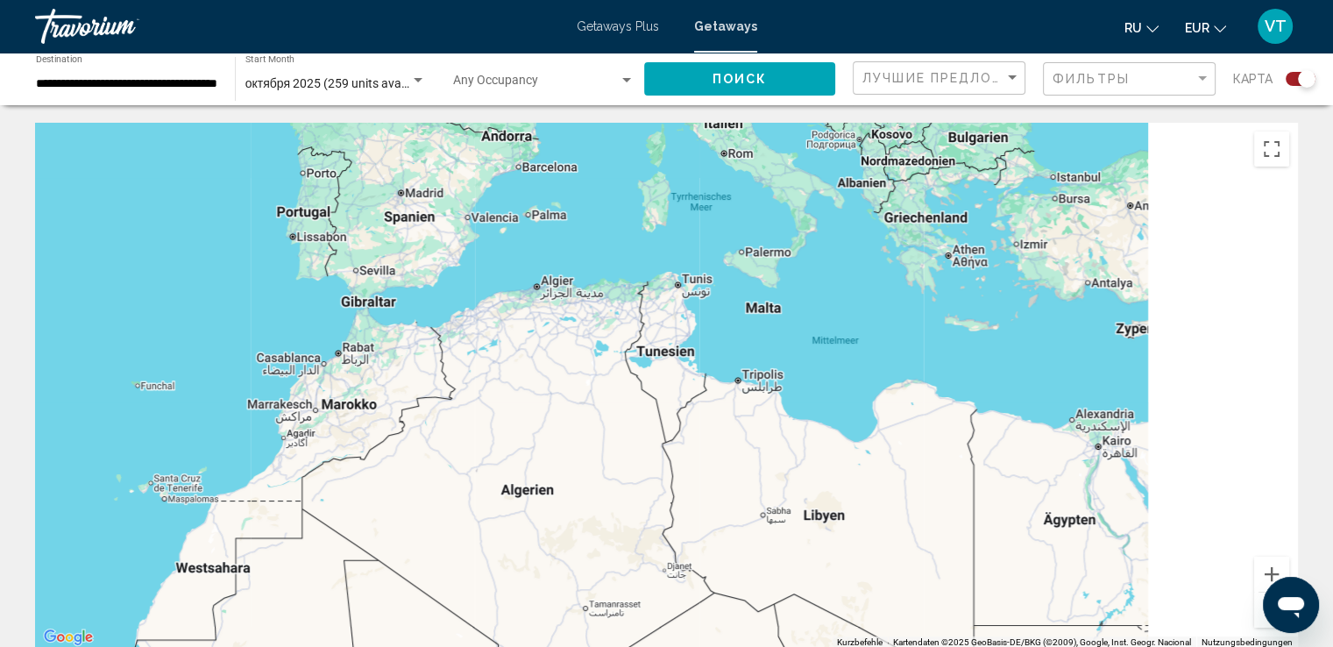
drag, startPoint x: 1192, startPoint y: 450, endPoint x: 265, endPoint y: 513, distance: 929.8
click at [249, 527] on div "Main content" at bounding box center [666, 386] width 1262 height 526
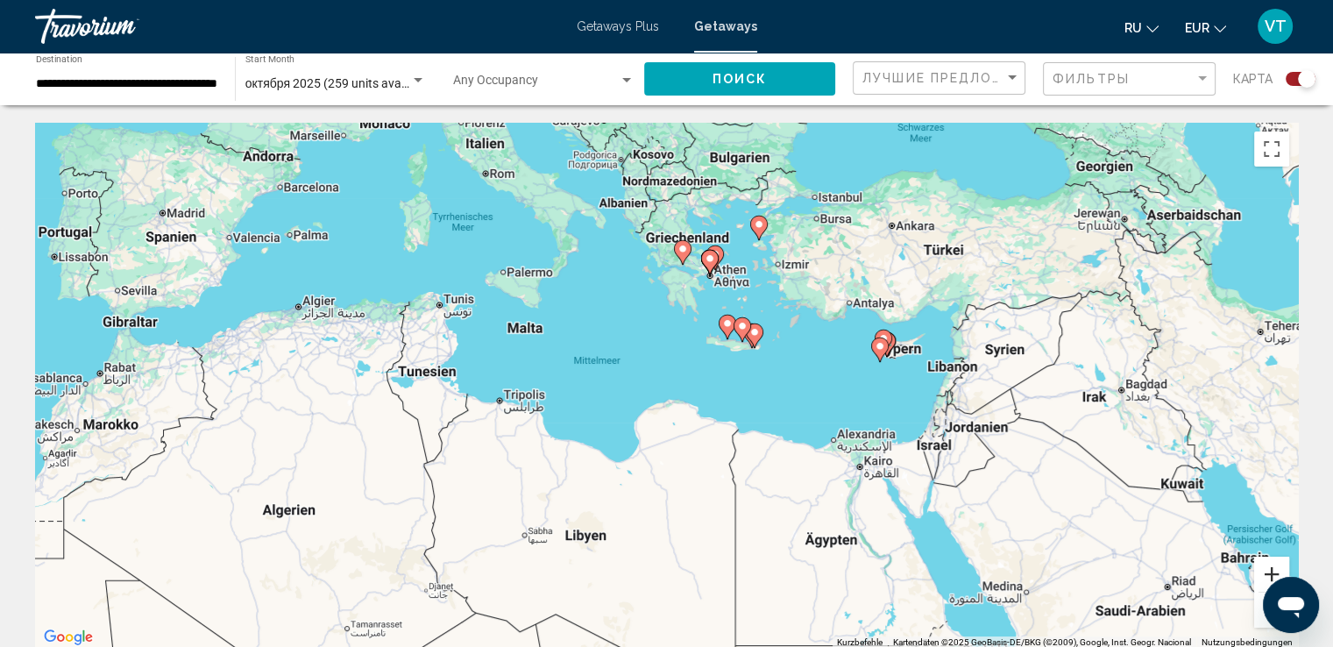
click at [1271, 572] on button "Vergrößern" at bounding box center [1271, 573] width 35 height 35
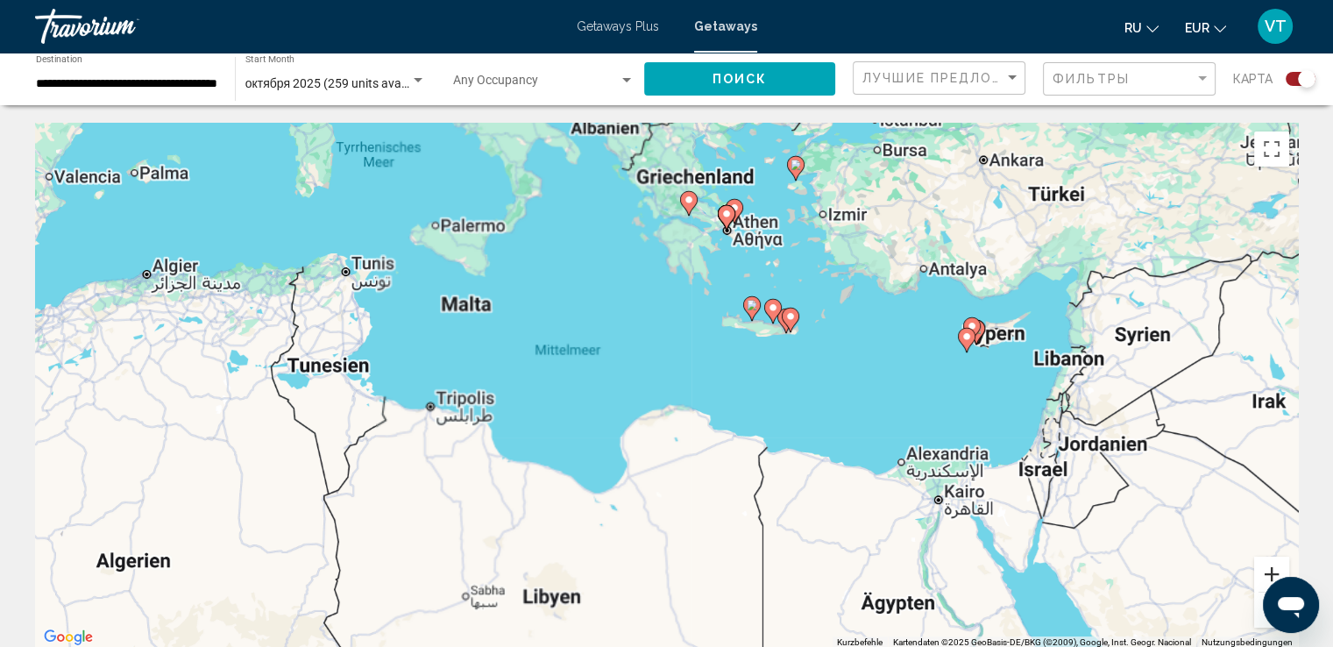
click at [1271, 572] on button "Vergrößern" at bounding box center [1271, 573] width 35 height 35
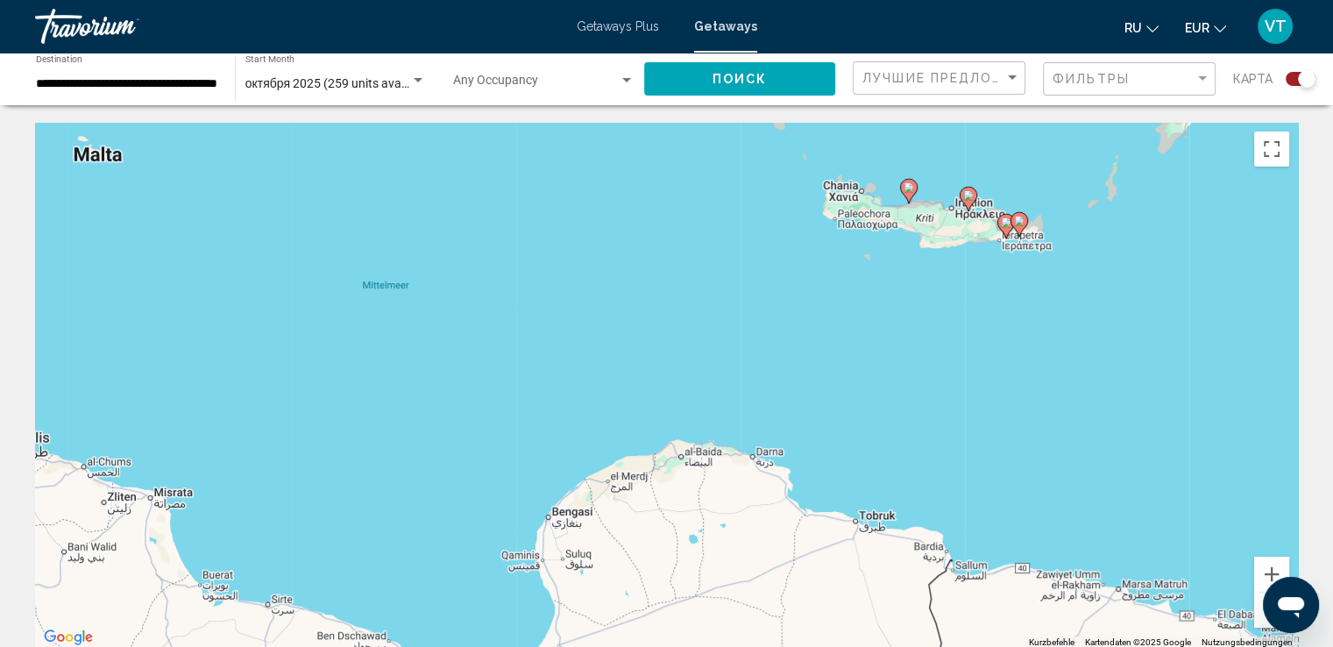
click at [968, 197] on image "Main content" at bounding box center [968, 195] width 11 height 11
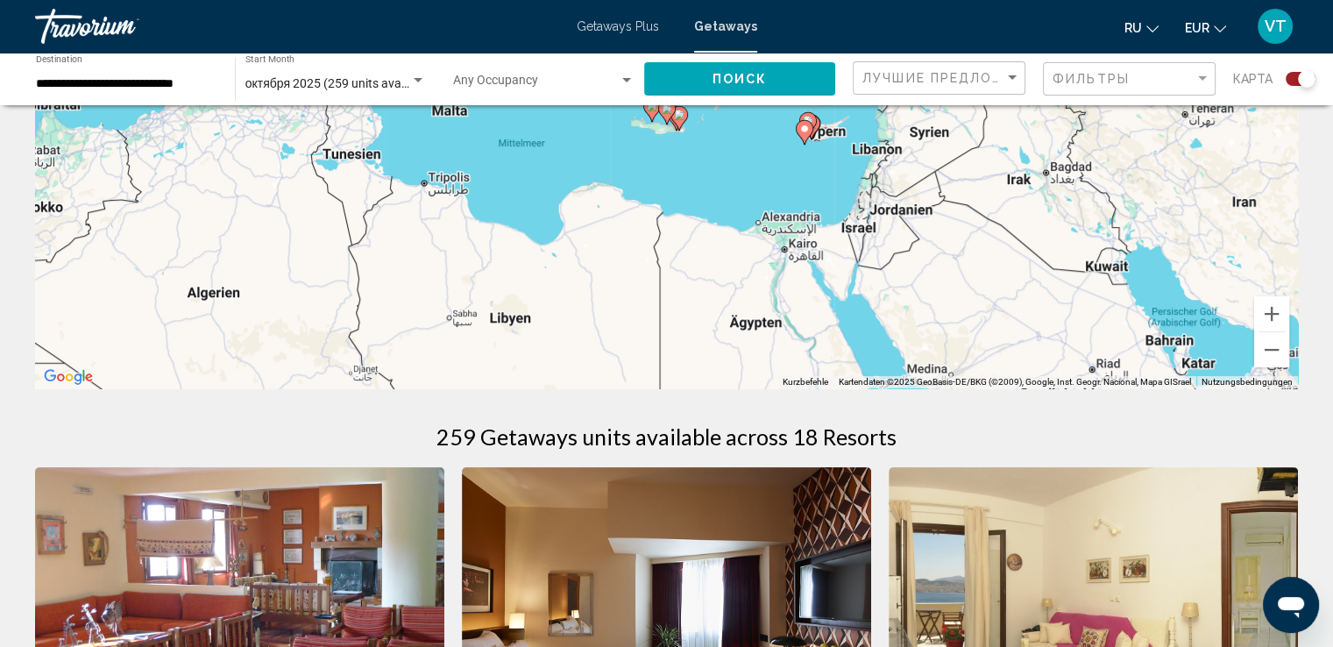
scroll to position [263, 0]
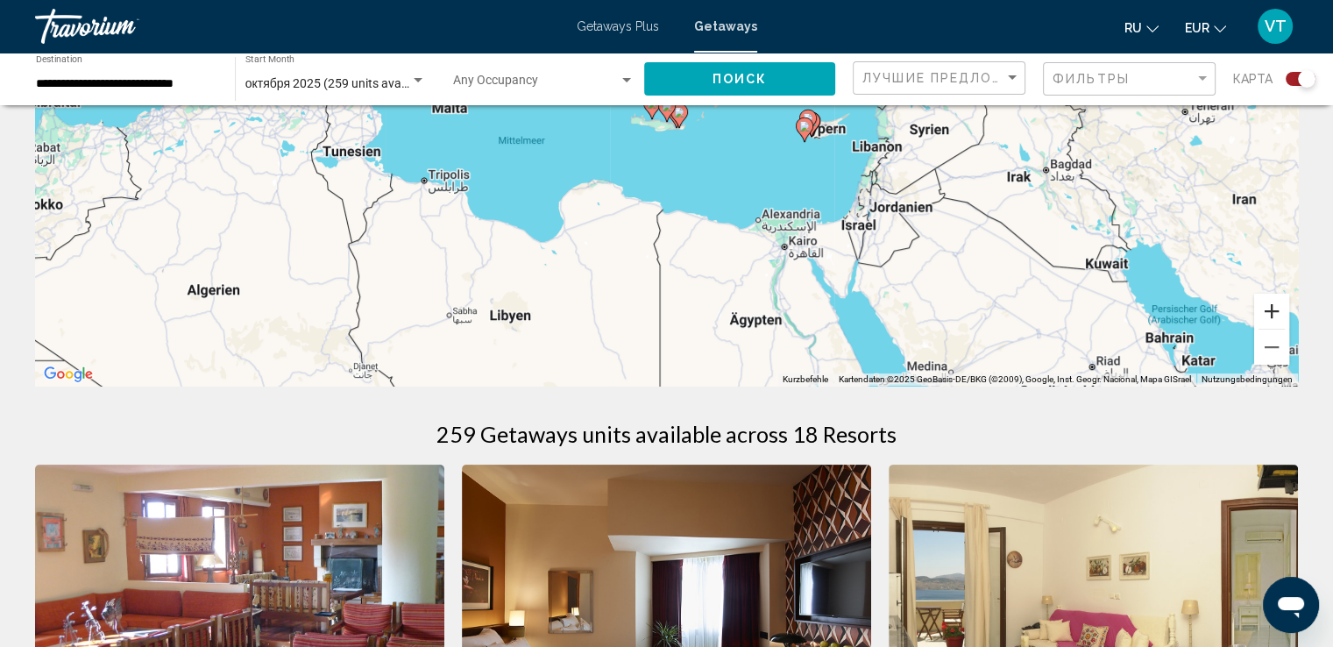
click at [1262, 302] on button "Vergrößern" at bounding box center [1271, 310] width 35 height 35
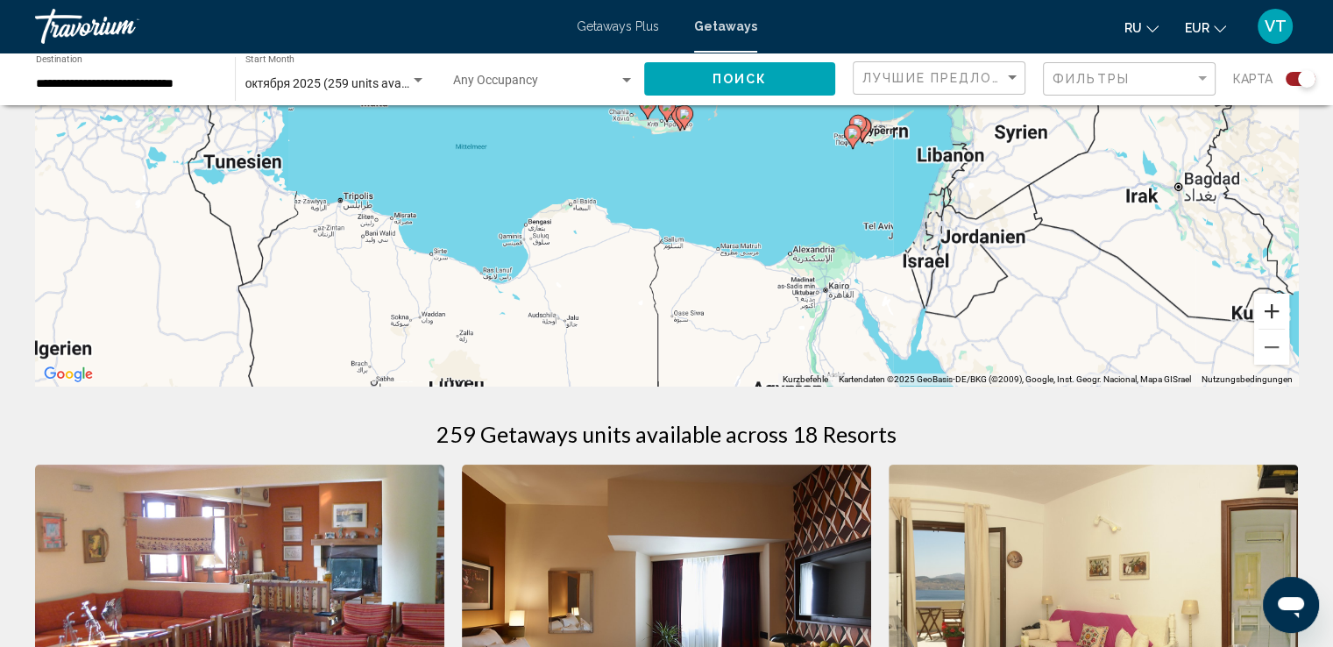
click at [1262, 302] on button "Vergrößern" at bounding box center [1271, 310] width 35 height 35
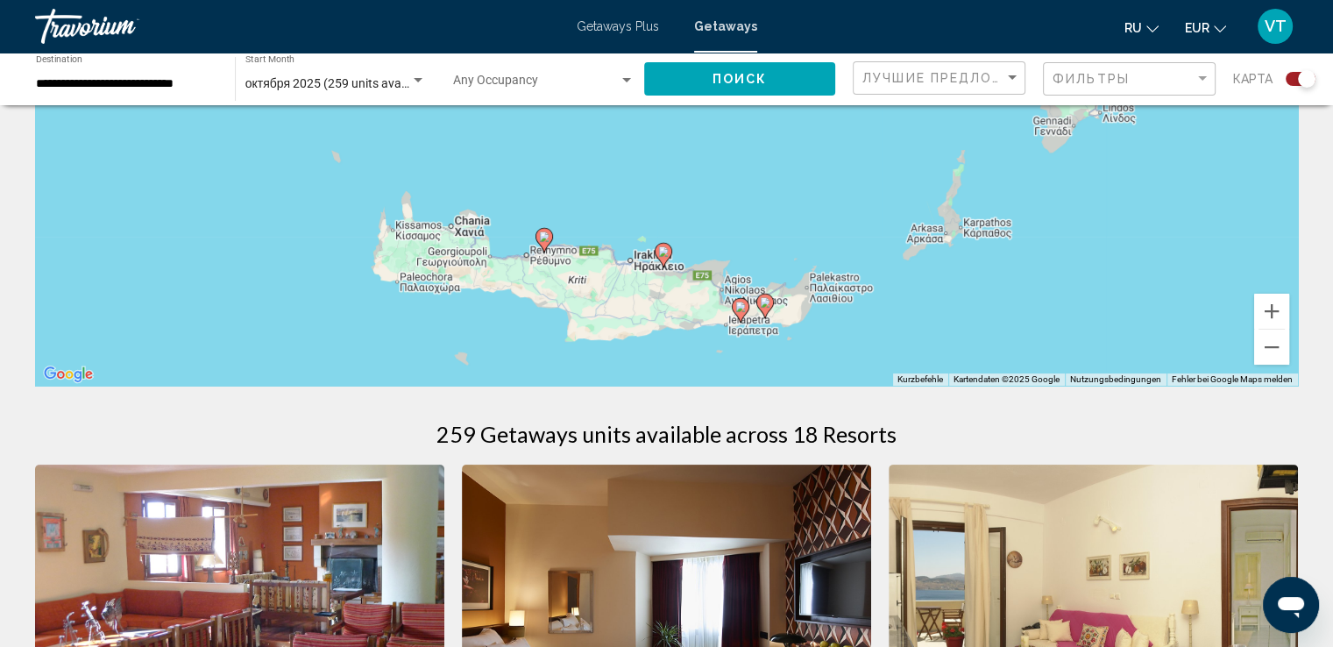
drag, startPoint x: 759, startPoint y: 285, endPoint x: 736, endPoint y: 421, distance: 137.7
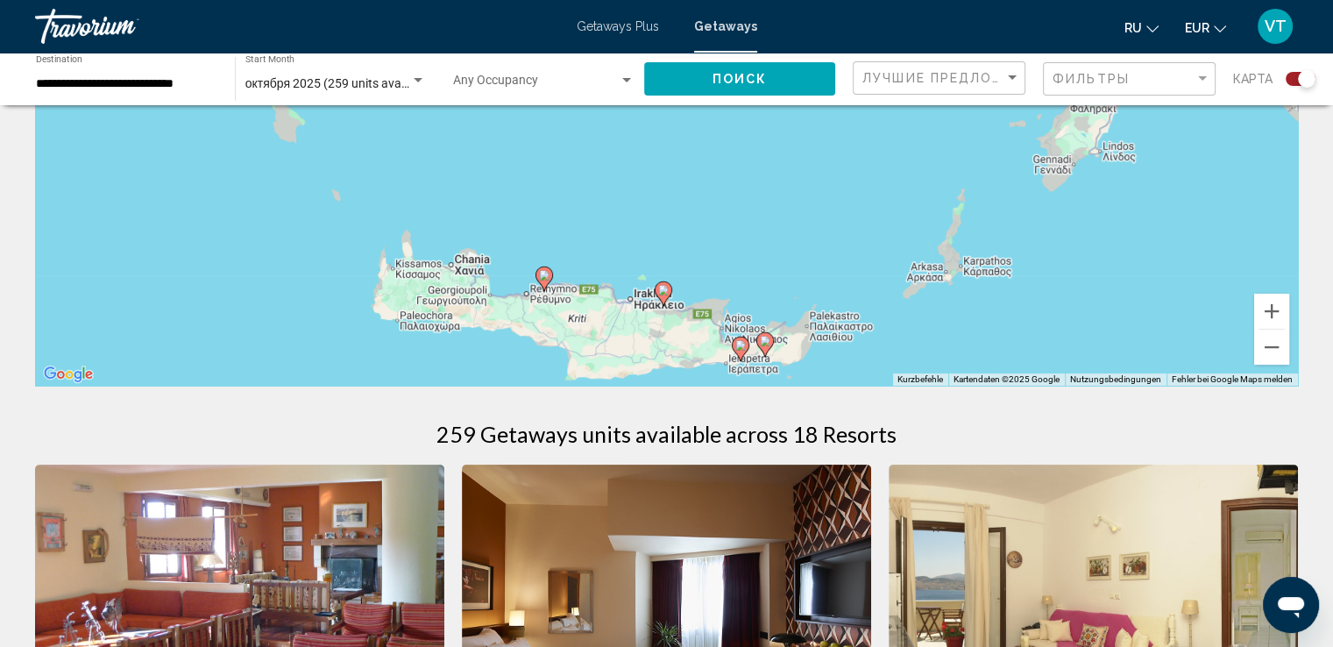
click at [662, 289] on image "Main content" at bounding box center [663, 290] width 11 height 11
type input "**********"
click at [662, 289] on div "Um den Modus zum Ziehen mit der Tastatur zu aktivieren, drückst du Alt + Eingab…" at bounding box center [666, 123] width 1262 height 526
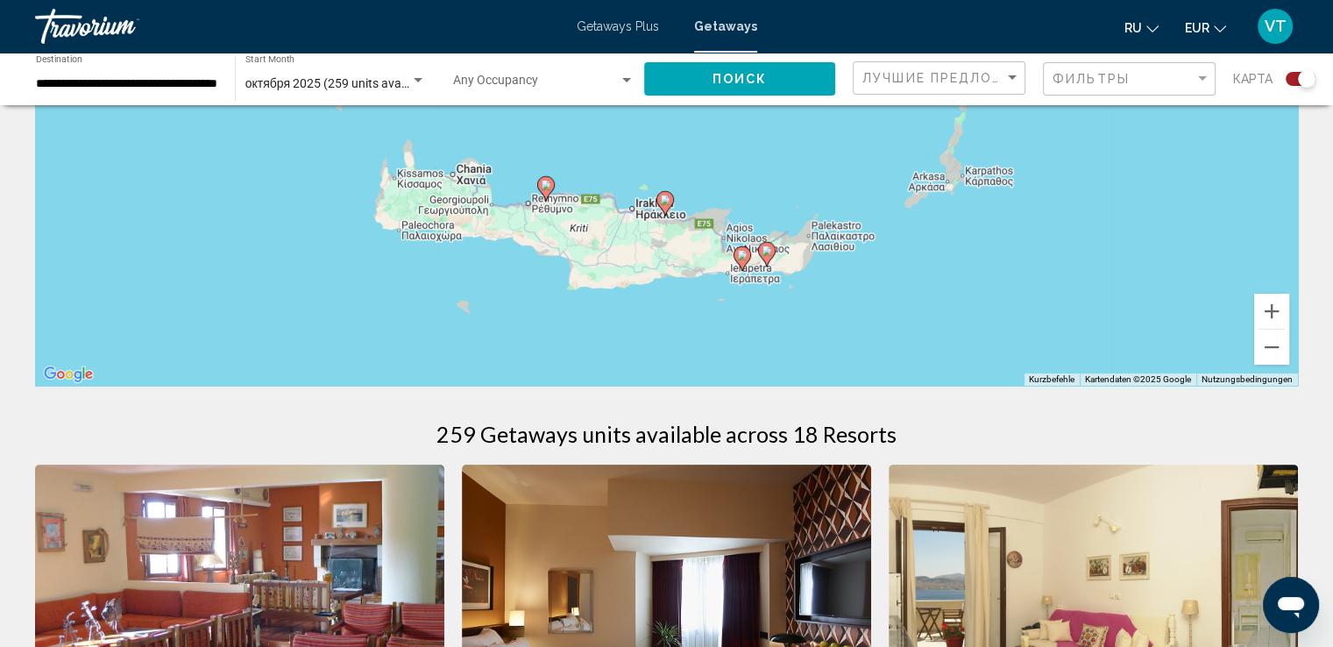
click at [668, 201] on image "Main content" at bounding box center [665, 199] width 11 height 11
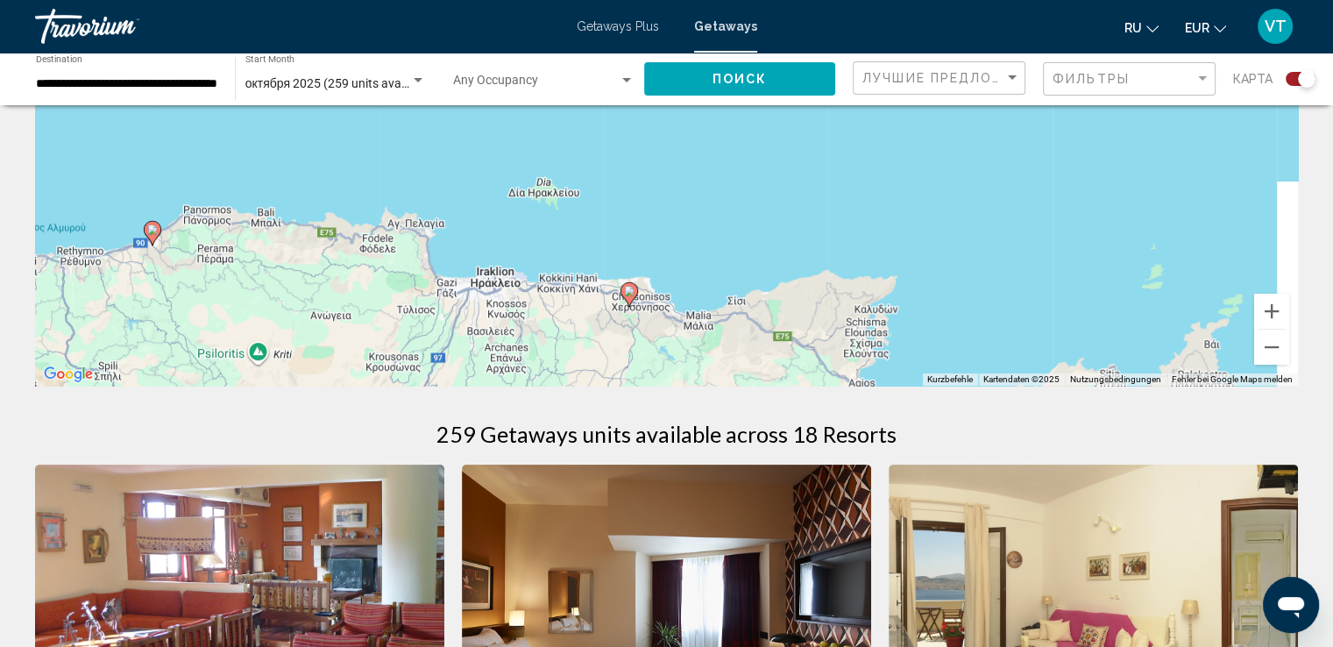
drag, startPoint x: 703, startPoint y: 314, endPoint x: 645, endPoint y: 159, distance: 165.0
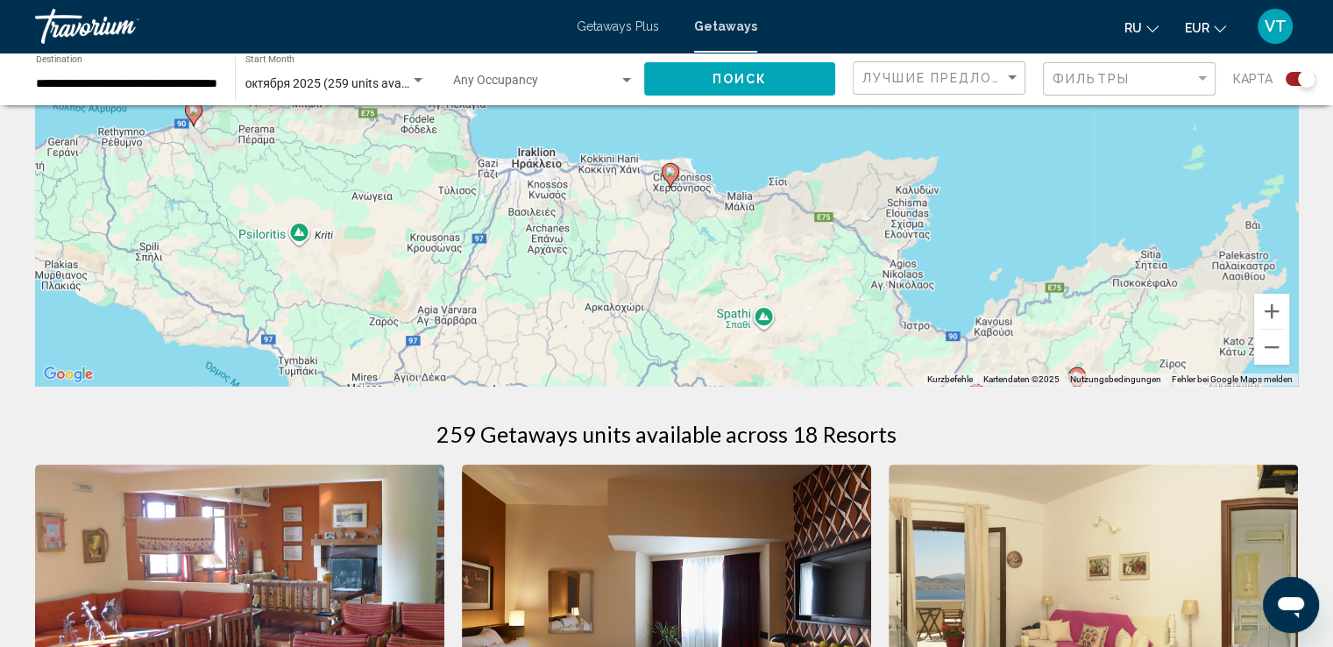
drag, startPoint x: 648, startPoint y: 260, endPoint x: 704, endPoint y: 187, distance: 92.5
click at [704, 193] on div "Um von einem Element zum anderen zu gelangen, drückst du die Pfeiltasten entspr…" at bounding box center [666, 123] width 1262 height 526
click at [1272, 341] on button "Verkleinern" at bounding box center [1271, 346] width 35 height 35
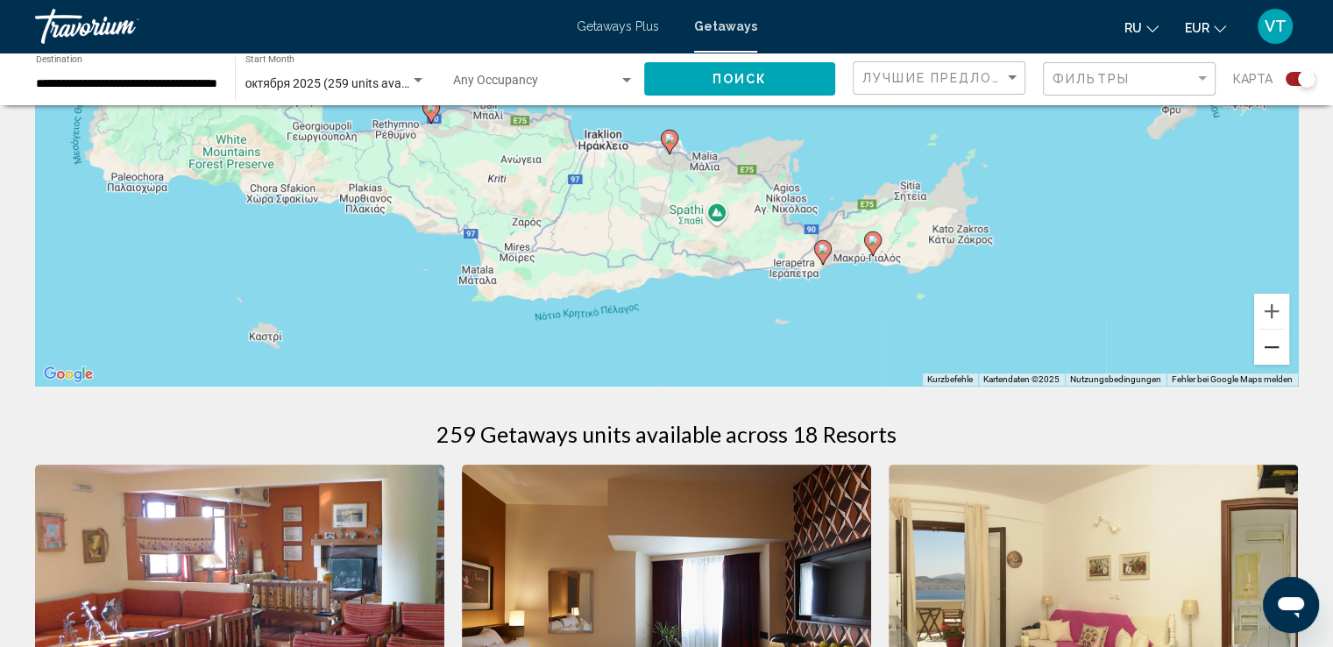
click at [1272, 341] on button "Verkleinern" at bounding box center [1271, 346] width 35 height 35
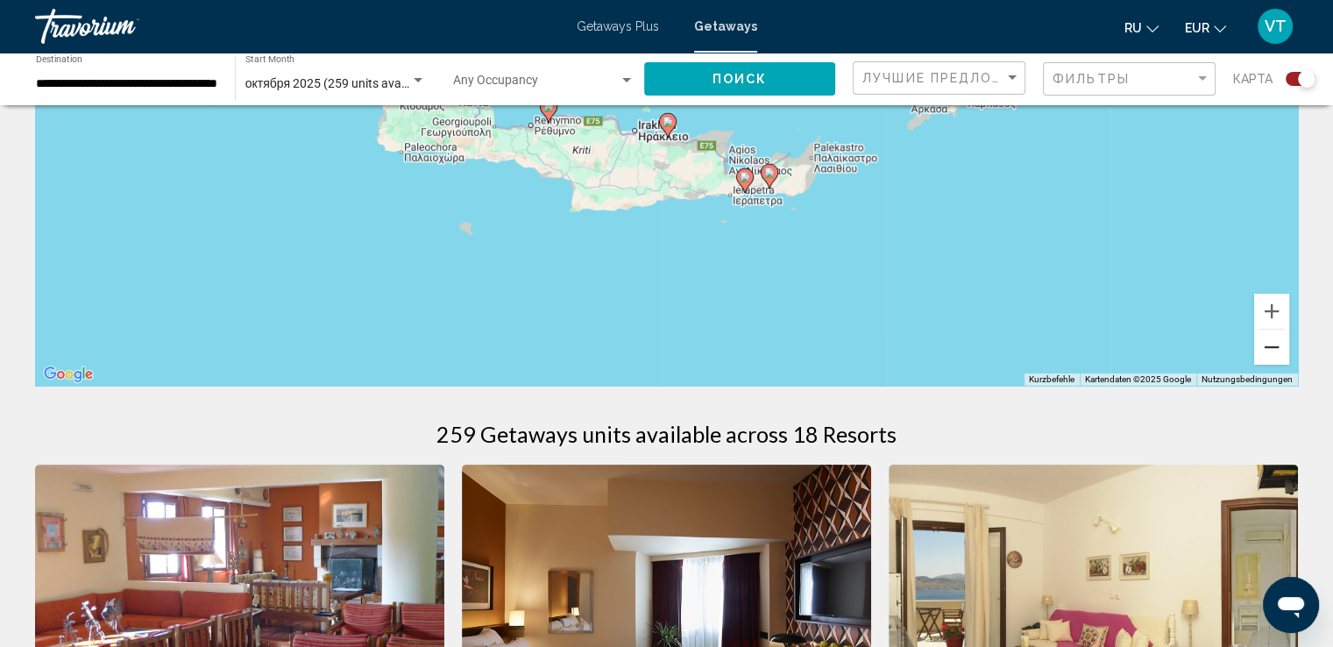
click at [1265, 348] on button "Verkleinern" at bounding box center [1271, 346] width 35 height 35
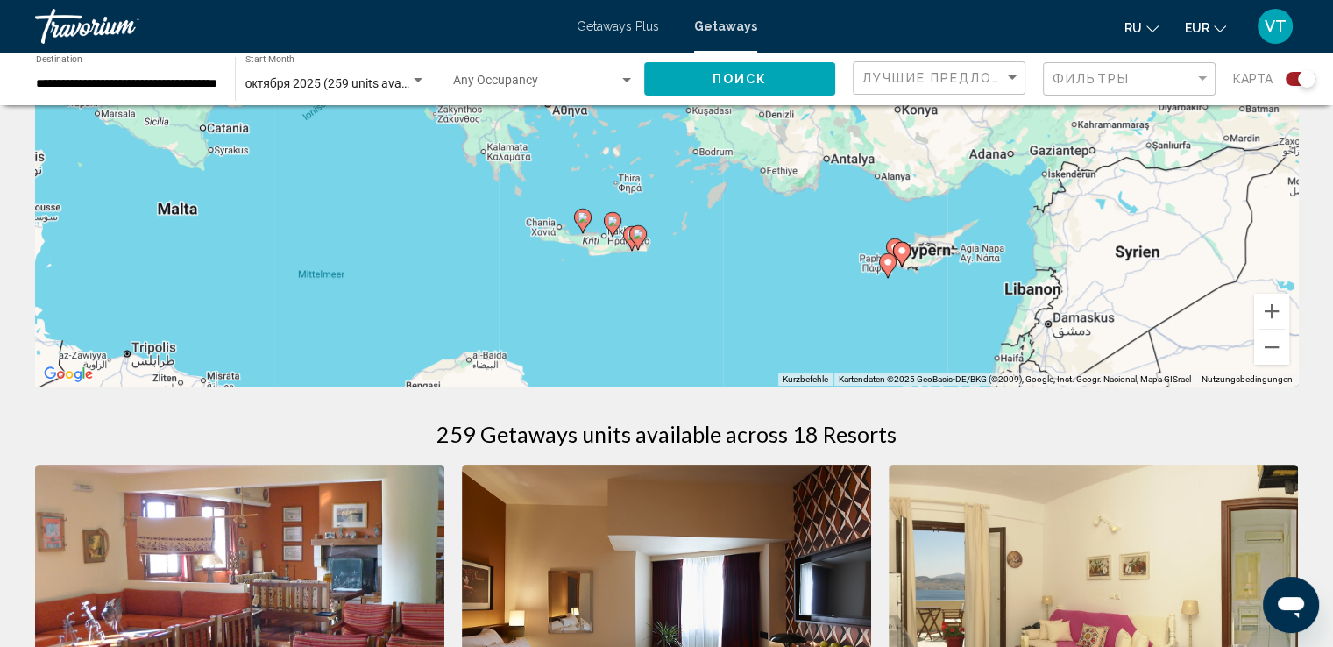
drag, startPoint x: 757, startPoint y: 173, endPoint x: 700, endPoint y: 284, distance: 125.0
click at [700, 284] on div "Um von einem Element zum anderen zu gelangen, drückst du die Pfeiltasten entspr…" at bounding box center [666, 123] width 1262 height 526
click at [611, 225] on image "Main content" at bounding box center [612, 221] width 11 height 11
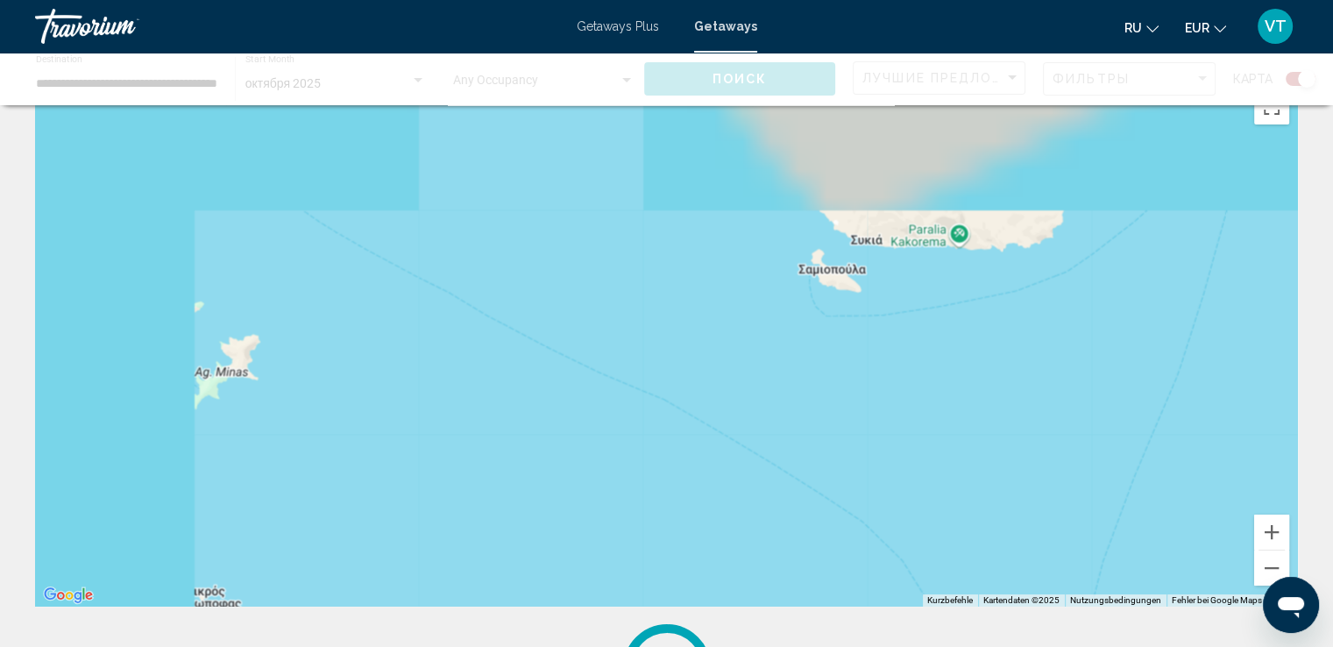
scroll to position [0, 0]
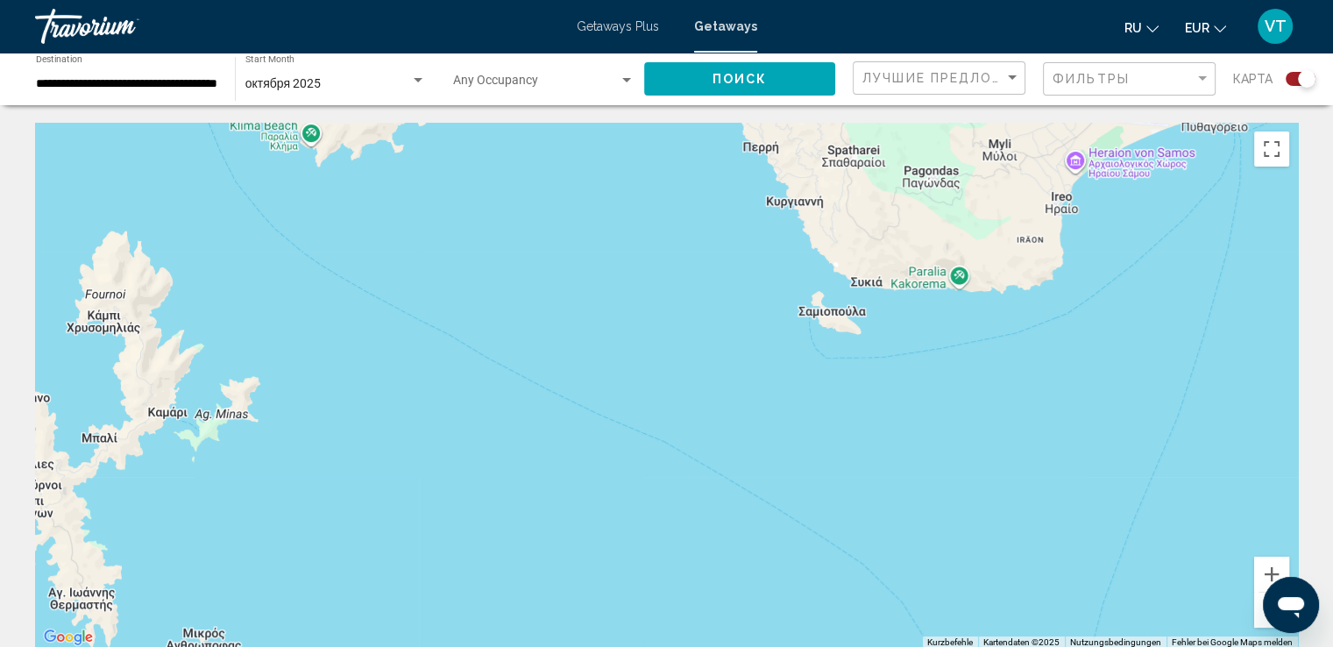
click at [1260, 619] on button "Verkleinern" at bounding box center [1271, 609] width 35 height 35
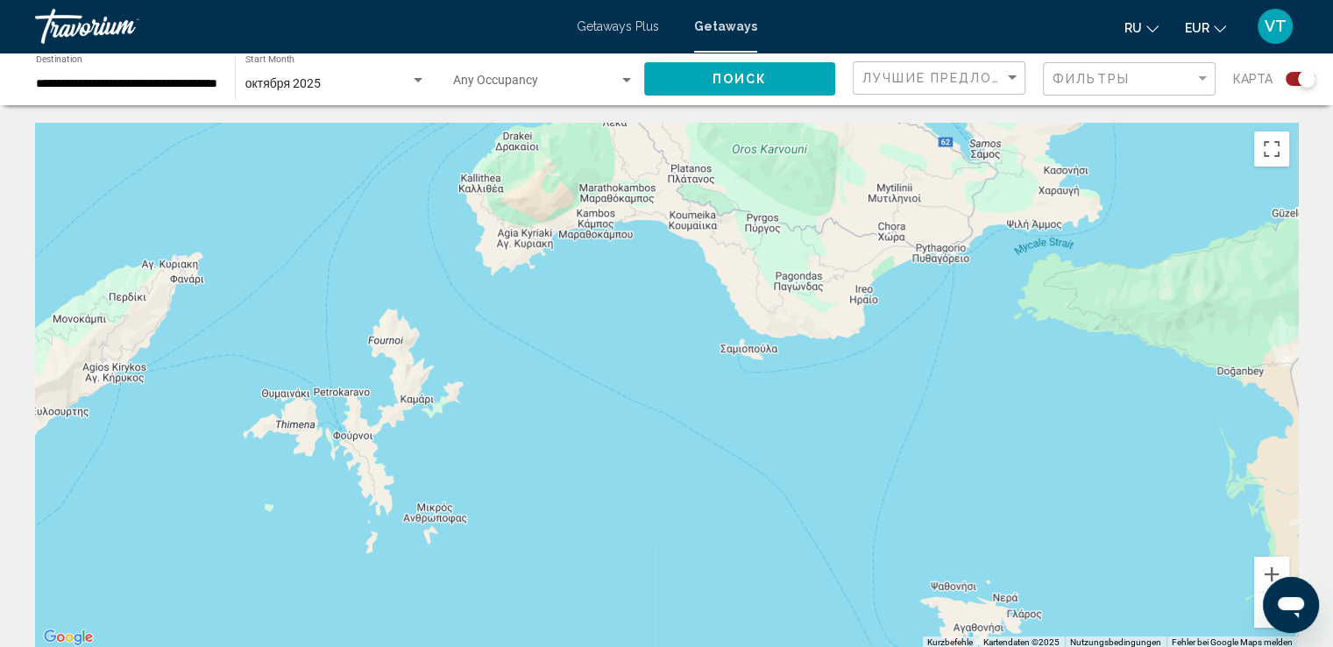
click at [1260, 620] on button "Verkleinern" at bounding box center [1271, 609] width 35 height 35
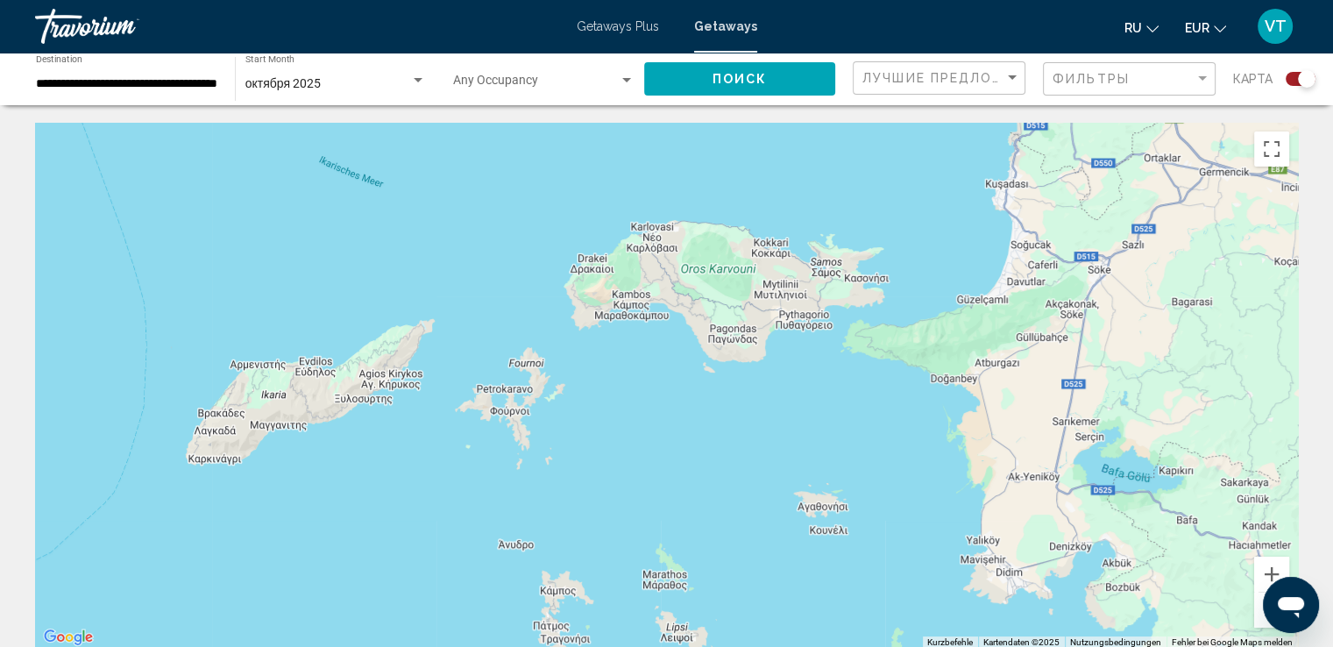
click at [1260, 620] on button "Verkleinern" at bounding box center [1271, 609] width 35 height 35
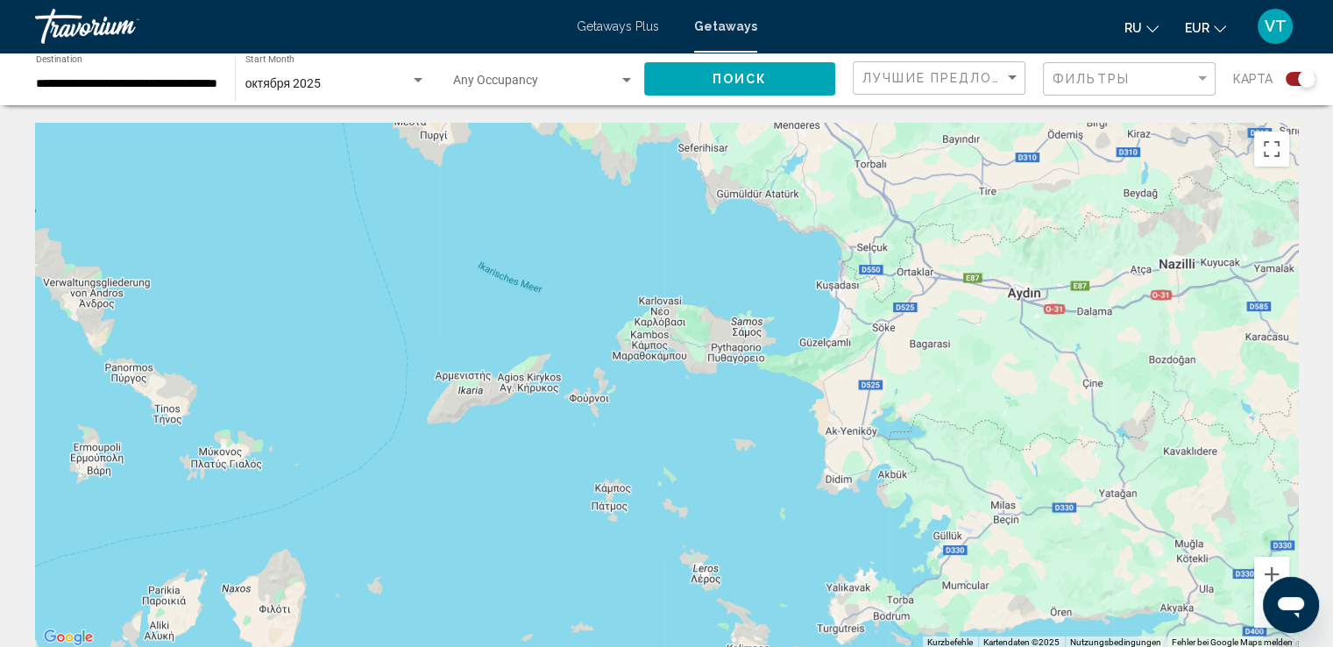
click at [1260, 620] on button "Verkleinern" at bounding box center [1271, 609] width 35 height 35
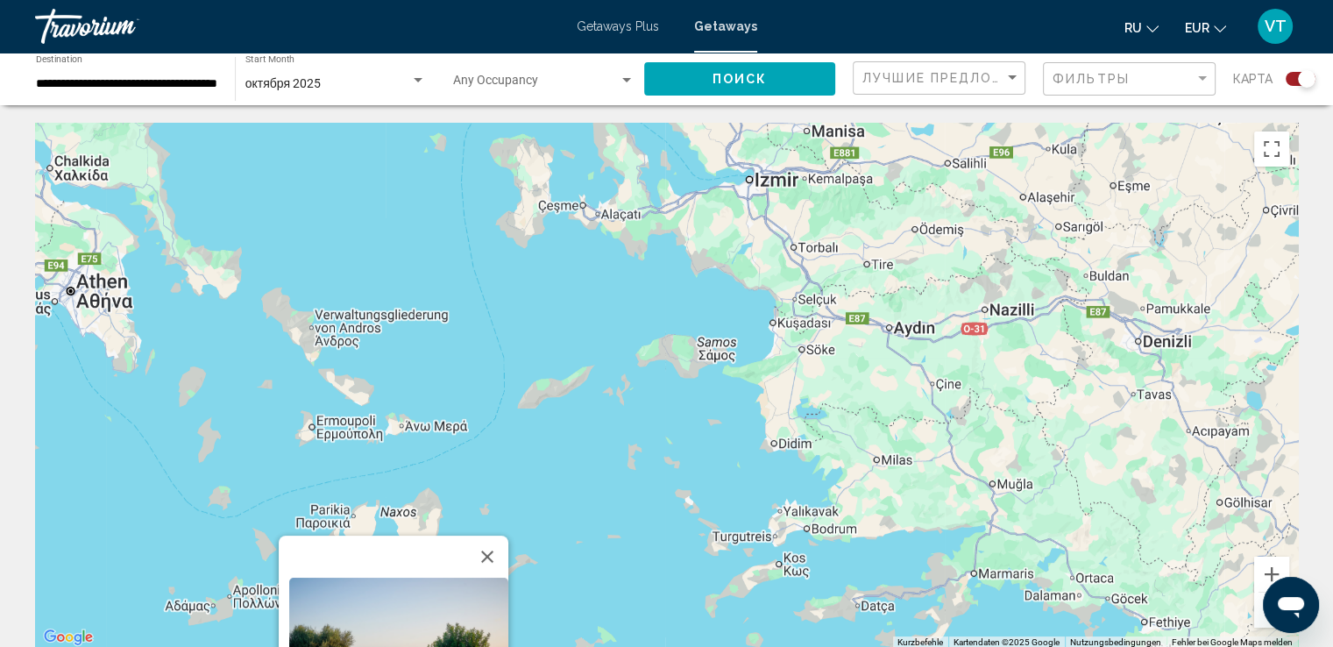
click at [1260, 620] on button "Verkleinern" at bounding box center [1271, 609] width 35 height 35
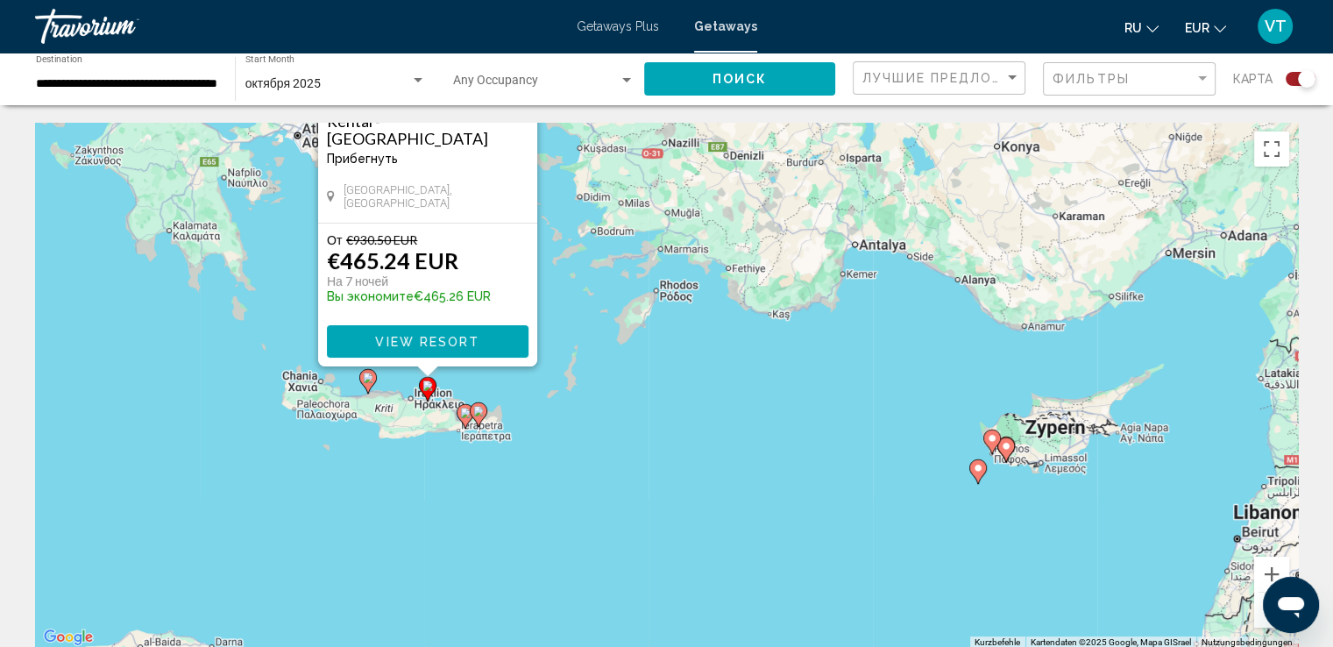
drag, startPoint x: 931, startPoint y: 611, endPoint x: 799, endPoint y: 390, distance: 257.4
click at [799, 390] on div "Um den Modus zum Ziehen mit der Tastatur zu aktivieren, drückst du Alt + Eingab…" at bounding box center [666, 386] width 1262 height 526
click at [427, 341] on span "View Resort" at bounding box center [427, 341] width 104 height 14
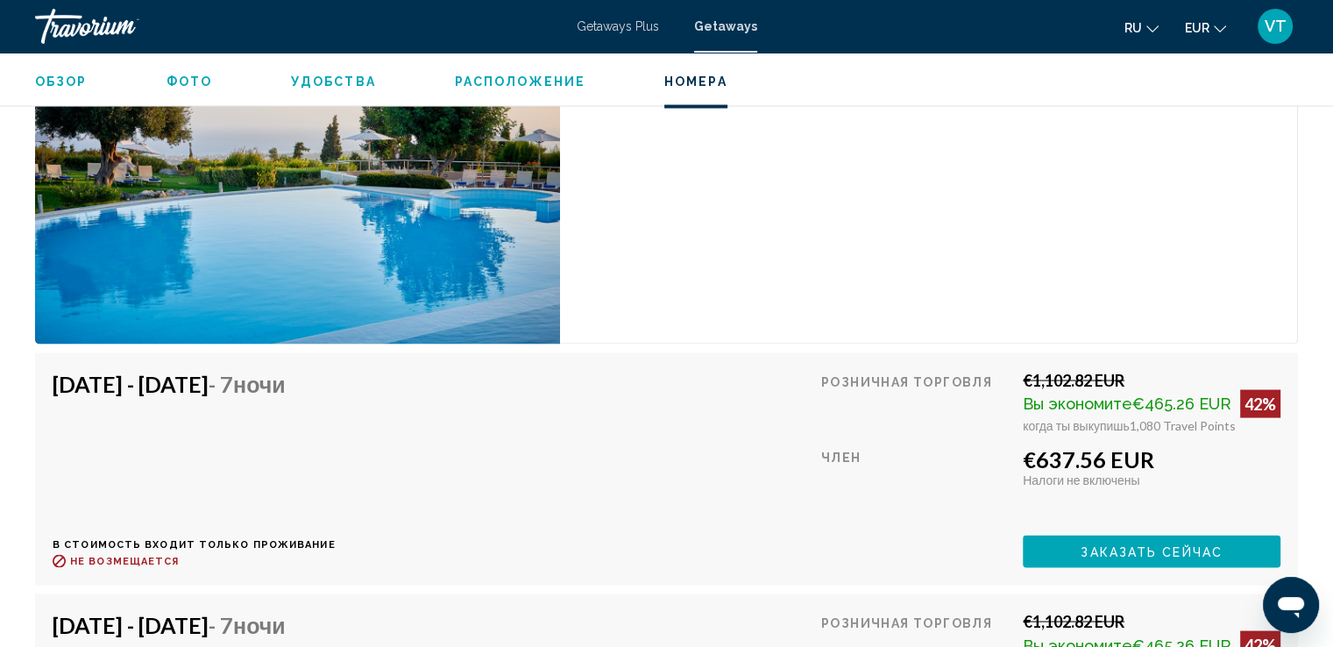
scroll to position [3329, 0]
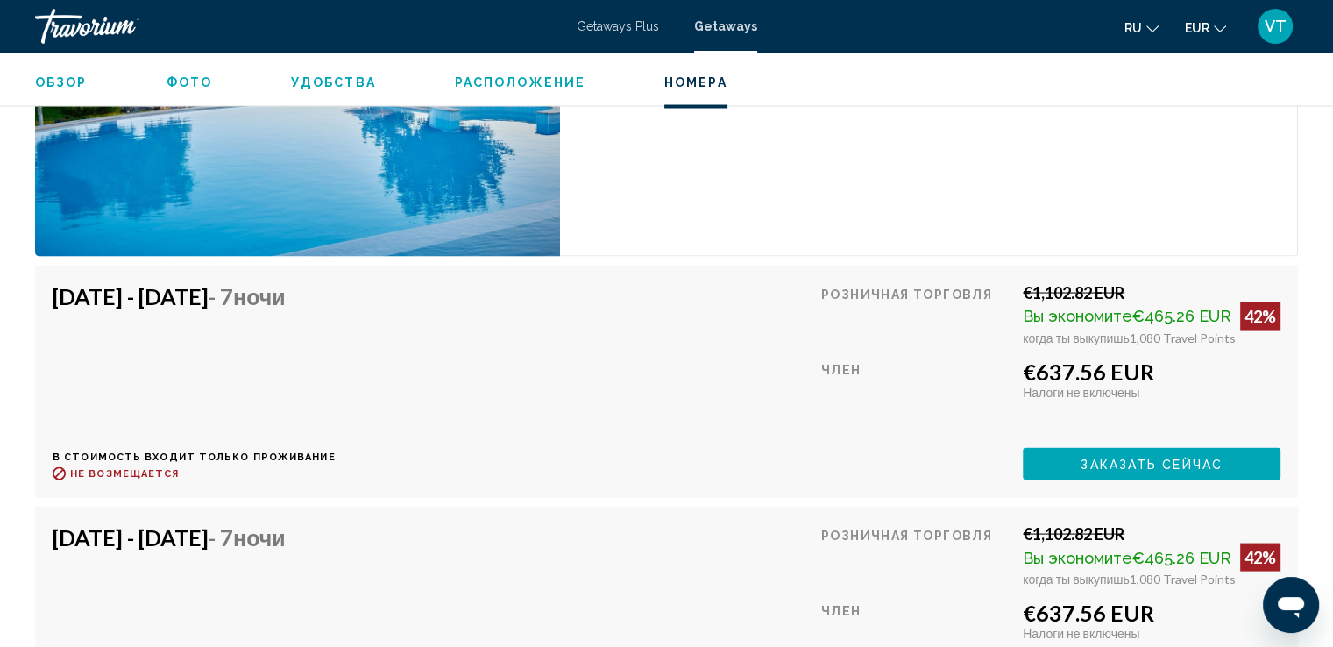
click at [1072, 461] on button "Заказать сейчас" at bounding box center [1151, 463] width 258 height 32
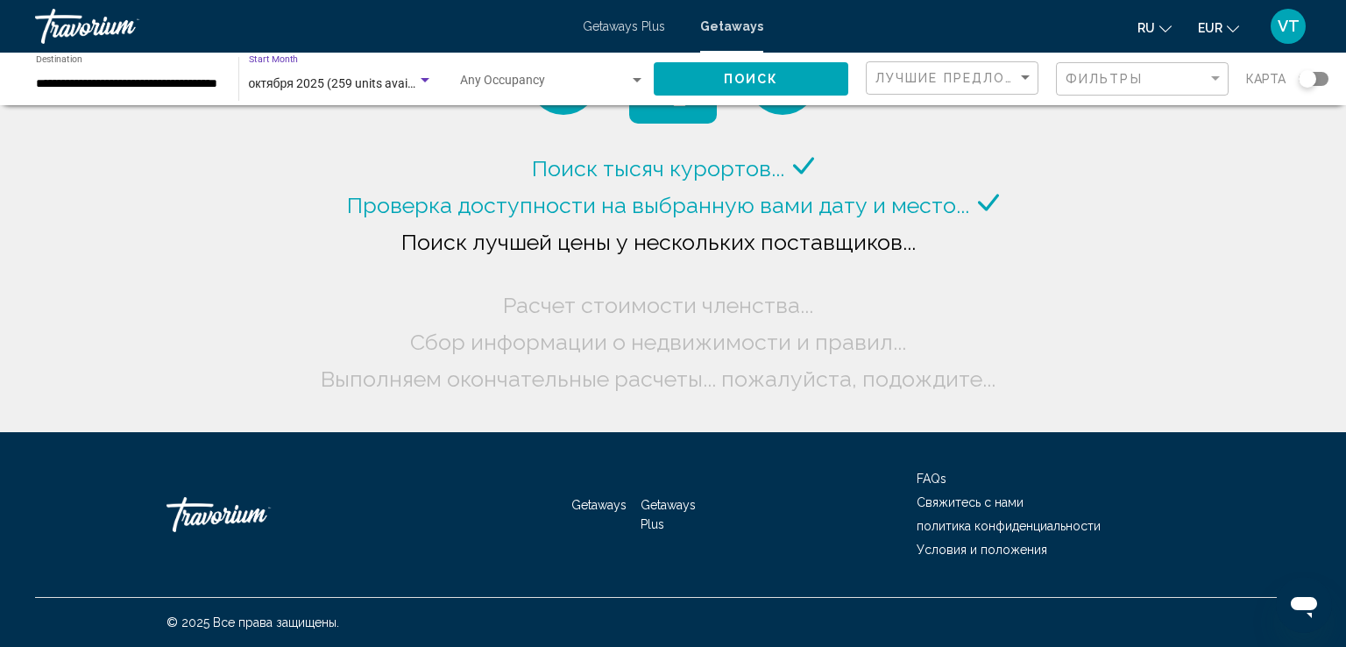
click at [428, 81] on div "Search widget" at bounding box center [425, 80] width 9 height 4
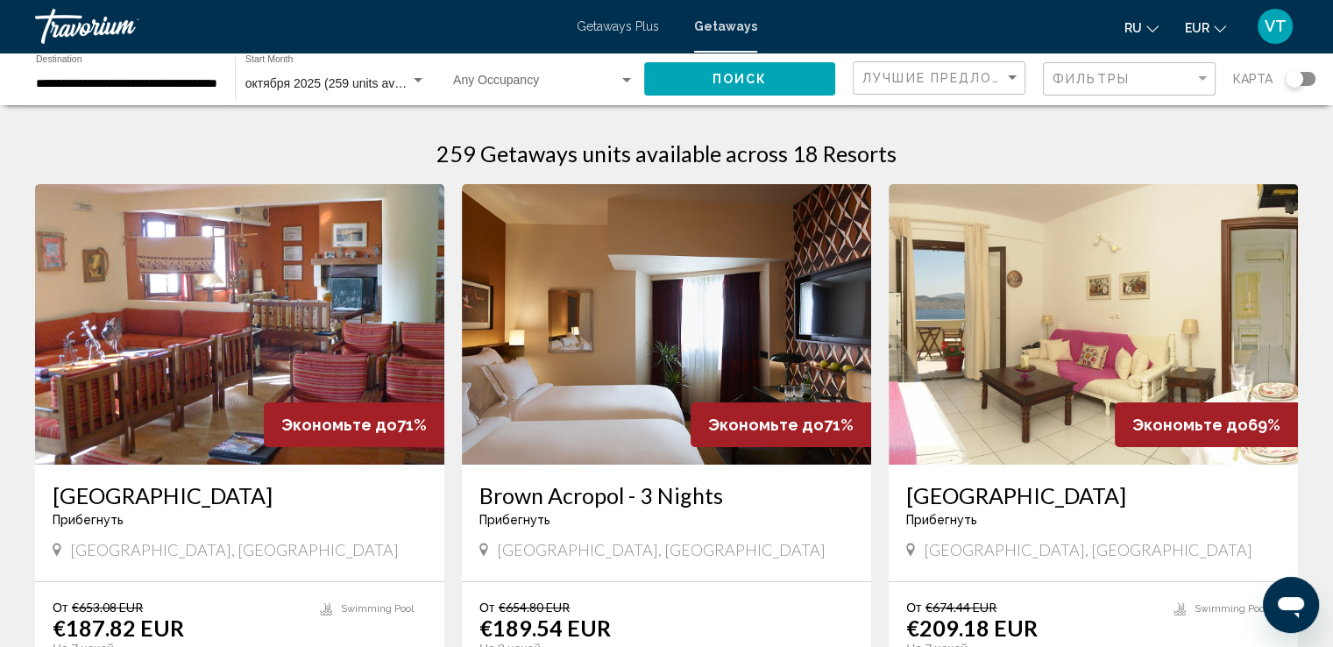
click at [424, 82] on div "Search widget" at bounding box center [418, 81] width 16 height 14
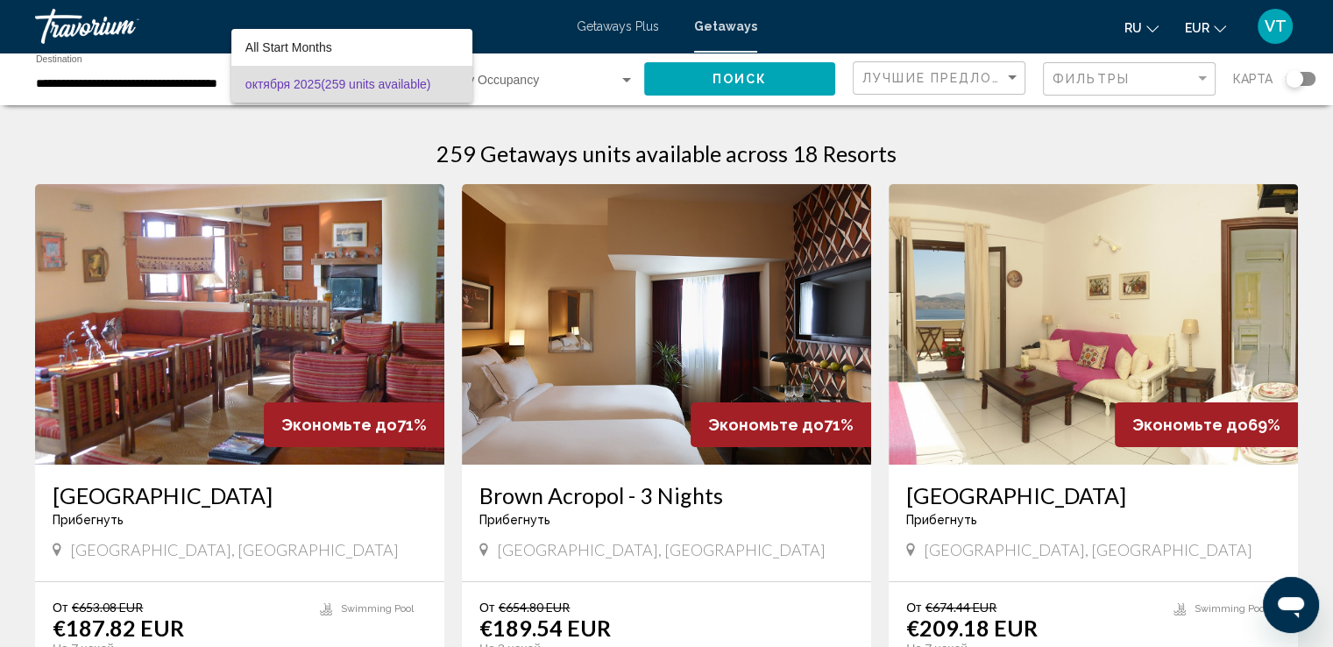
click at [205, 108] on div at bounding box center [666, 323] width 1333 height 647
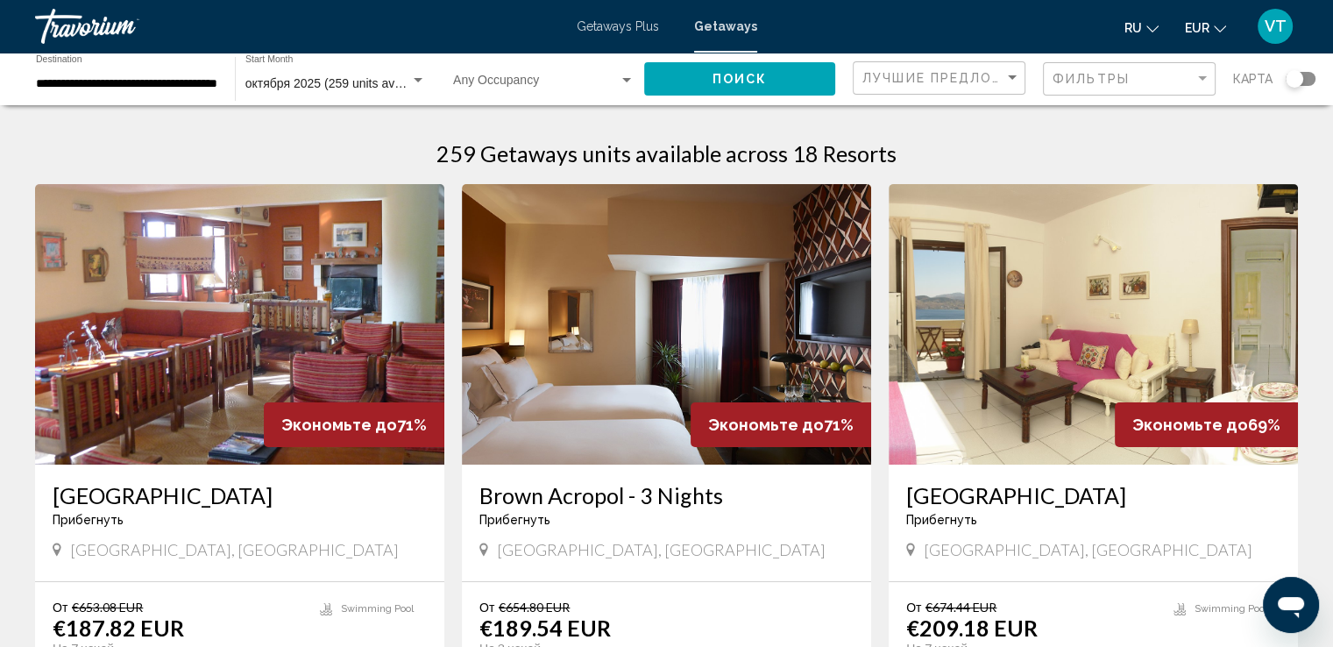
click at [329, 81] on span "октября 2025 (259 units available)" at bounding box center [339, 83] width 189 height 14
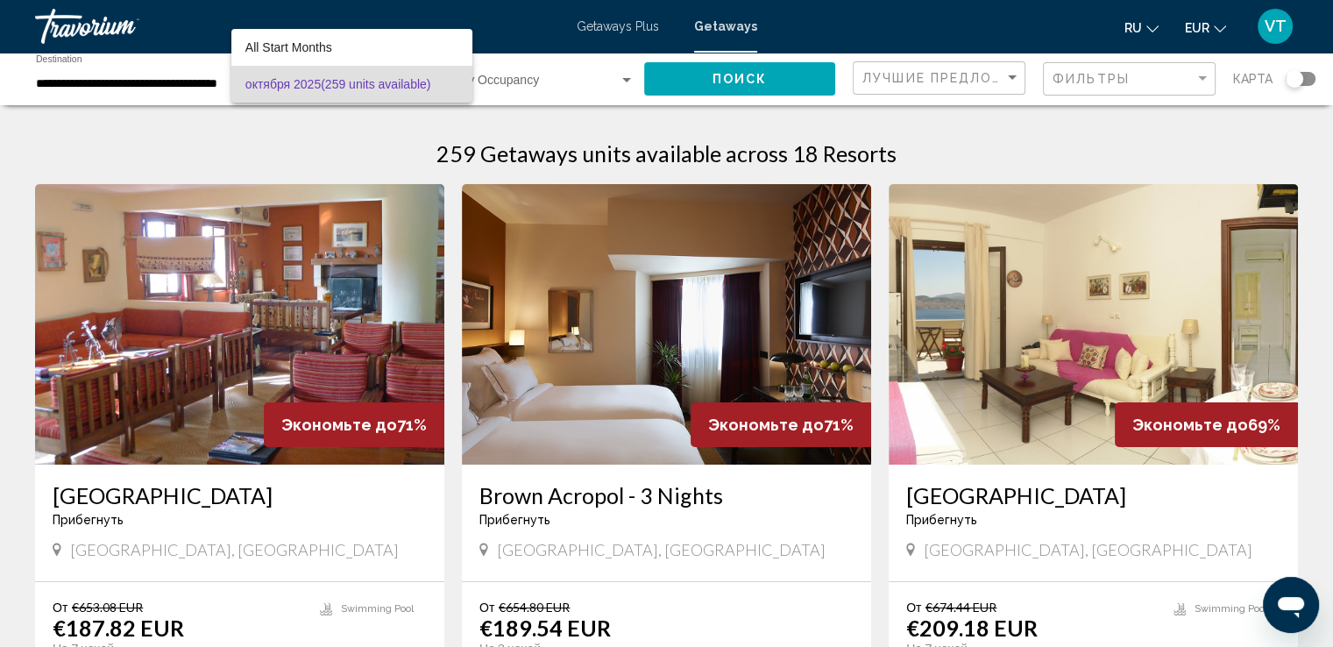
click at [399, 123] on div at bounding box center [666, 323] width 1333 height 647
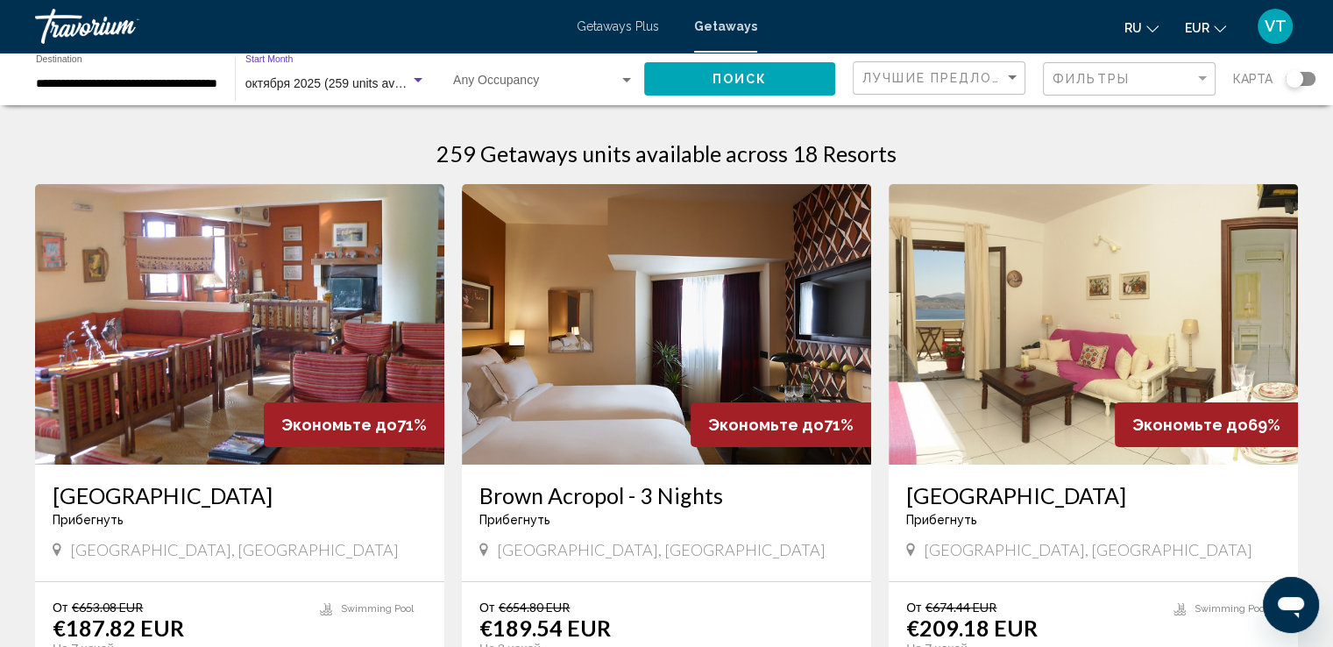
click at [421, 81] on div "Search widget" at bounding box center [418, 80] width 9 height 4
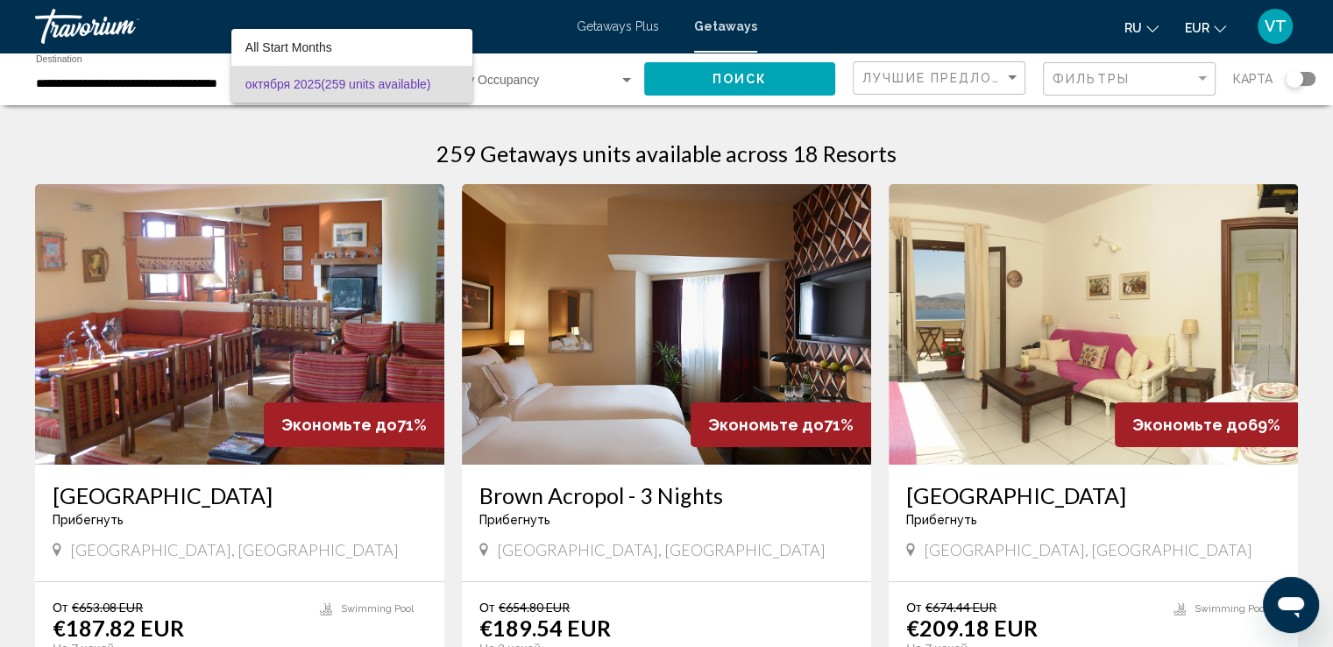
click at [384, 132] on div at bounding box center [666, 323] width 1333 height 647
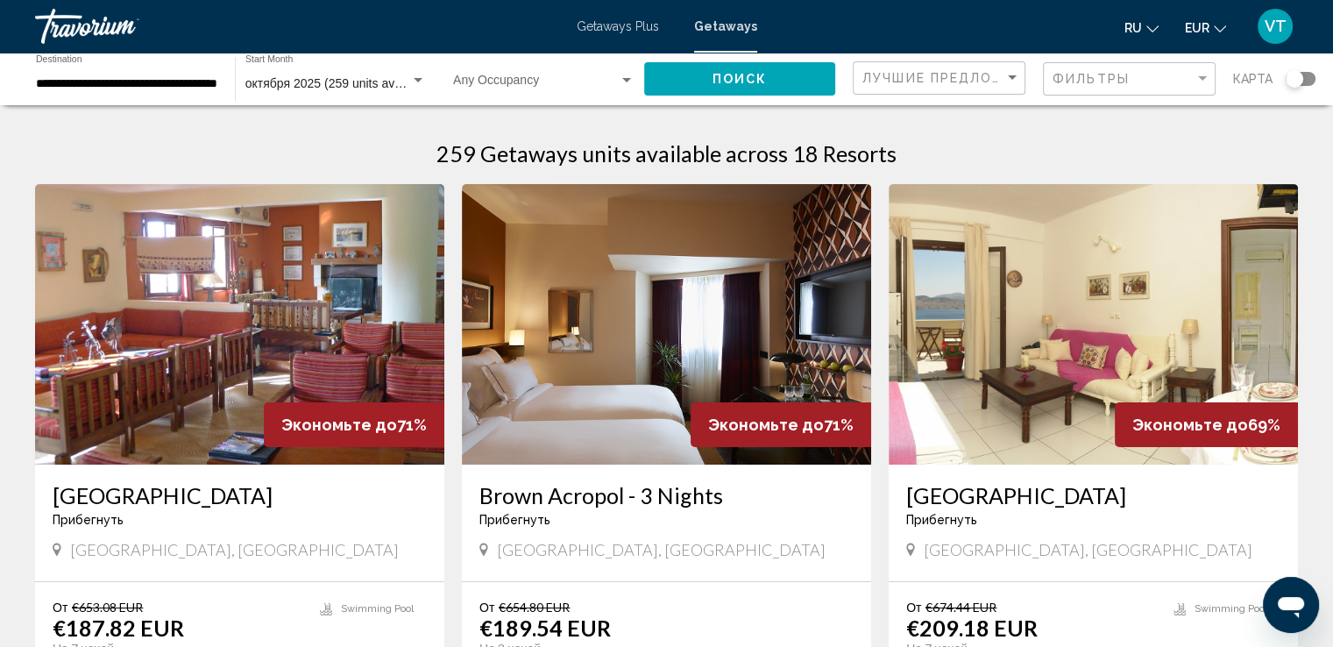
click at [1311, 79] on div "Search widget" at bounding box center [1300, 79] width 30 height 14
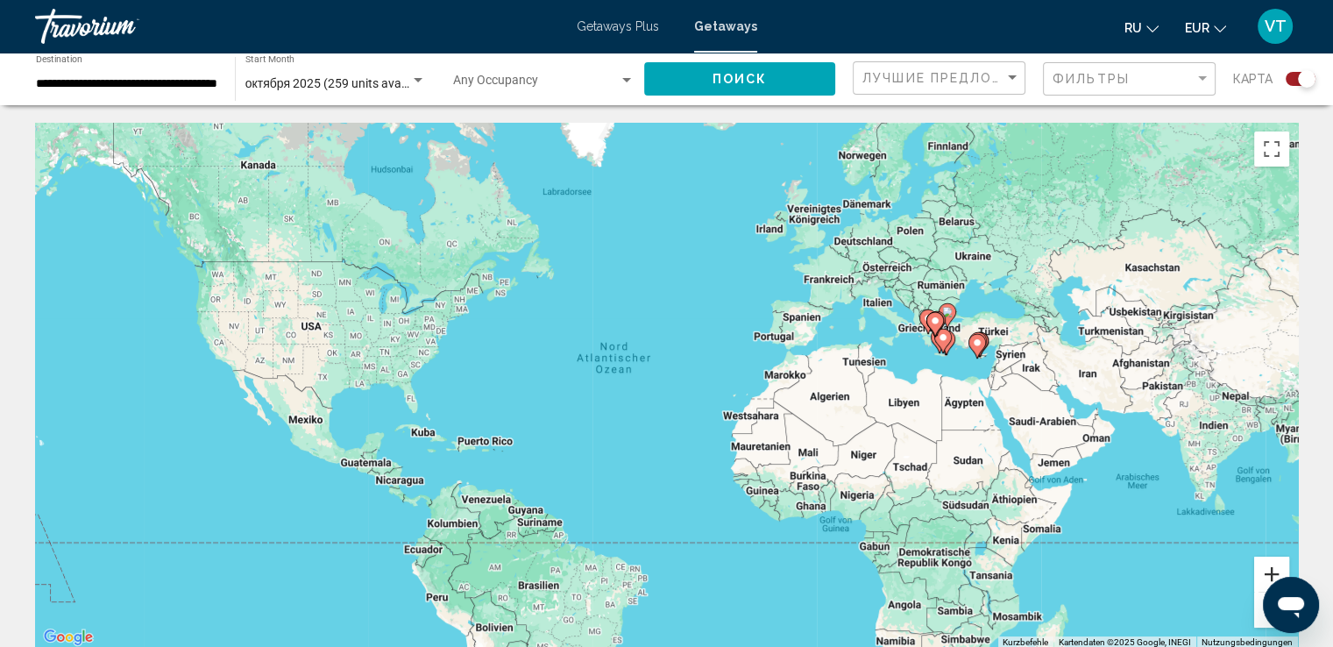
click at [1267, 562] on button "Vergrößern" at bounding box center [1271, 573] width 35 height 35
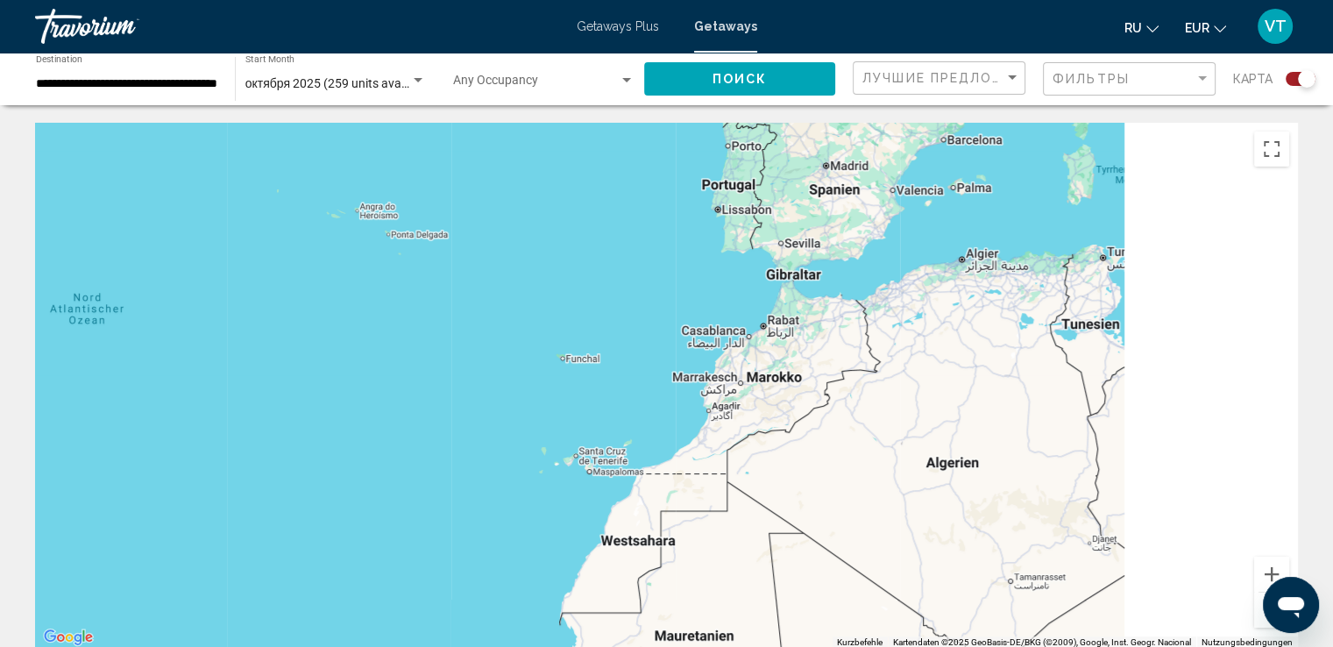
drag, startPoint x: 1238, startPoint y: 456, endPoint x: 182, endPoint y: 435, distance: 1055.9
click at [186, 439] on div "Main content" at bounding box center [666, 386] width 1262 height 526
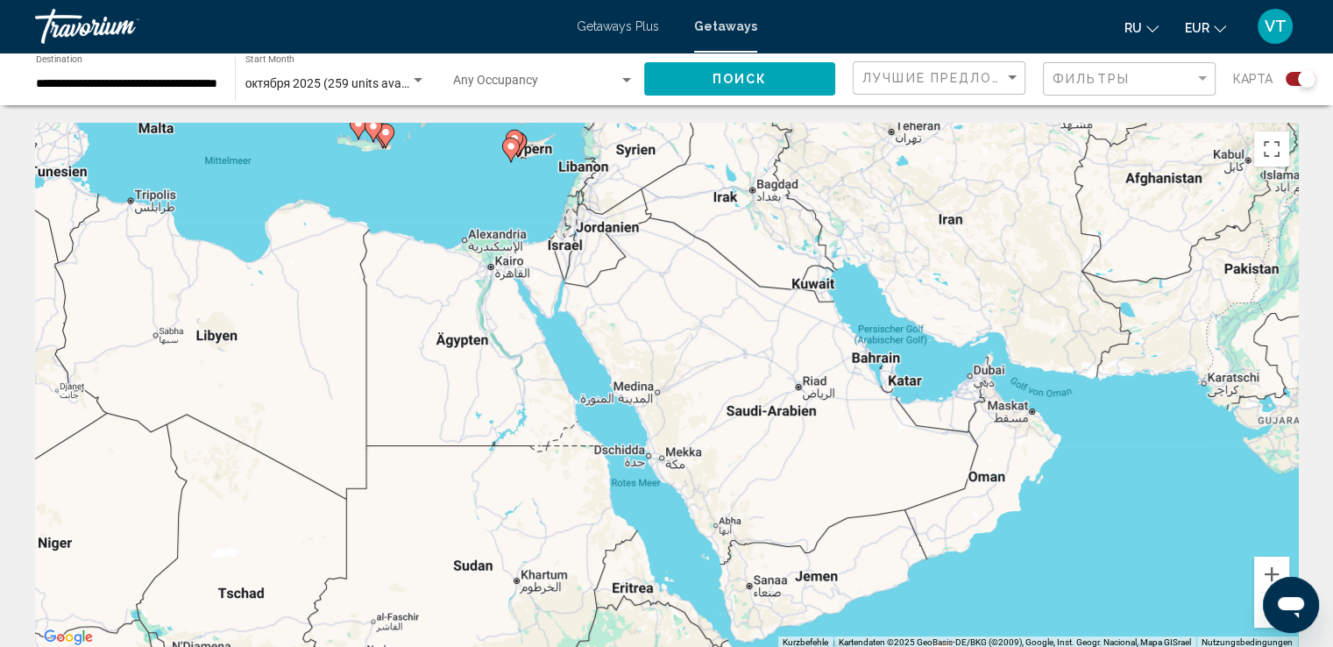
click at [1258, 620] on button "Verkleinern" at bounding box center [1271, 609] width 35 height 35
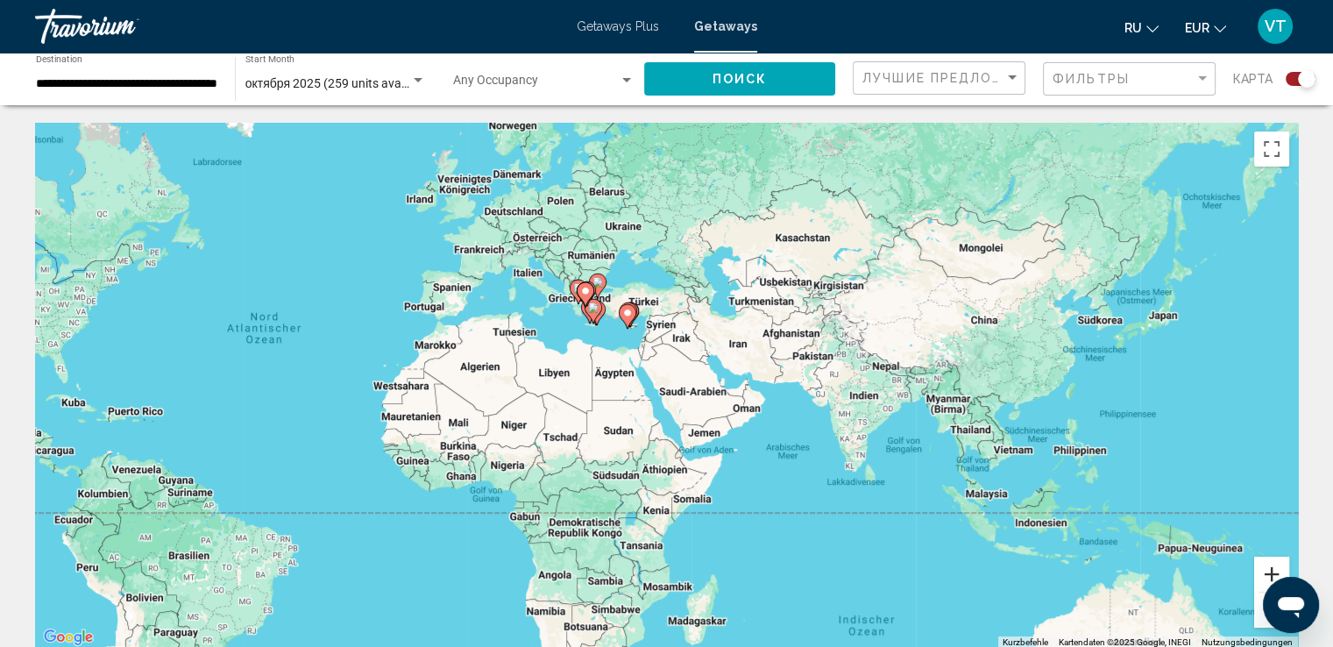
click at [1272, 566] on button "Vergrößern" at bounding box center [1271, 573] width 35 height 35
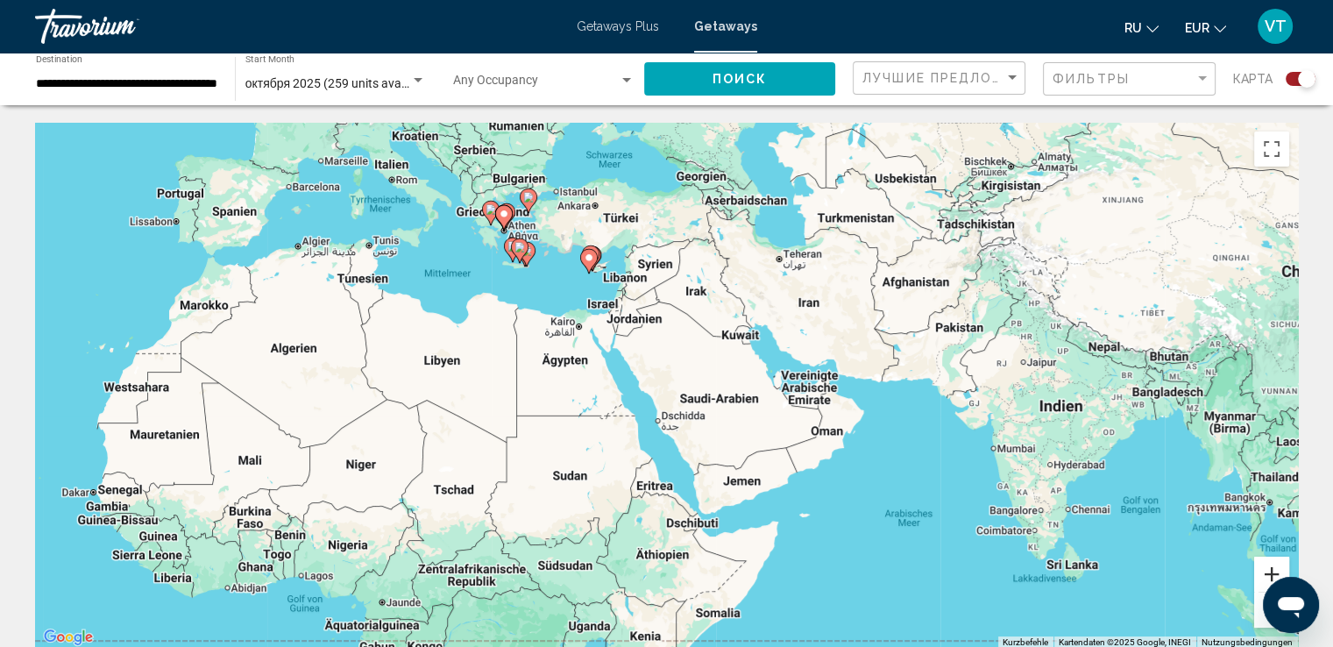
click at [1265, 571] on button "Vergrößern" at bounding box center [1271, 573] width 35 height 35
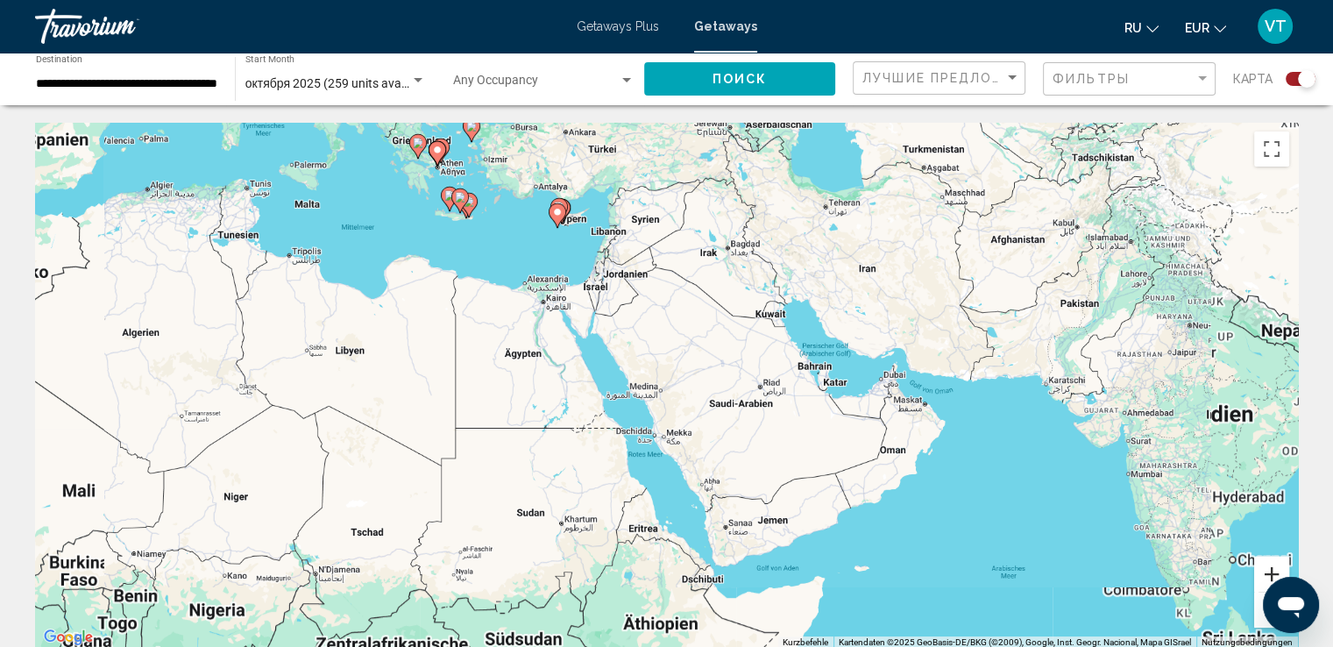
click at [1265, 571] on button "Vergrößern" at bounding box center [1271, 573] width 35 height 35
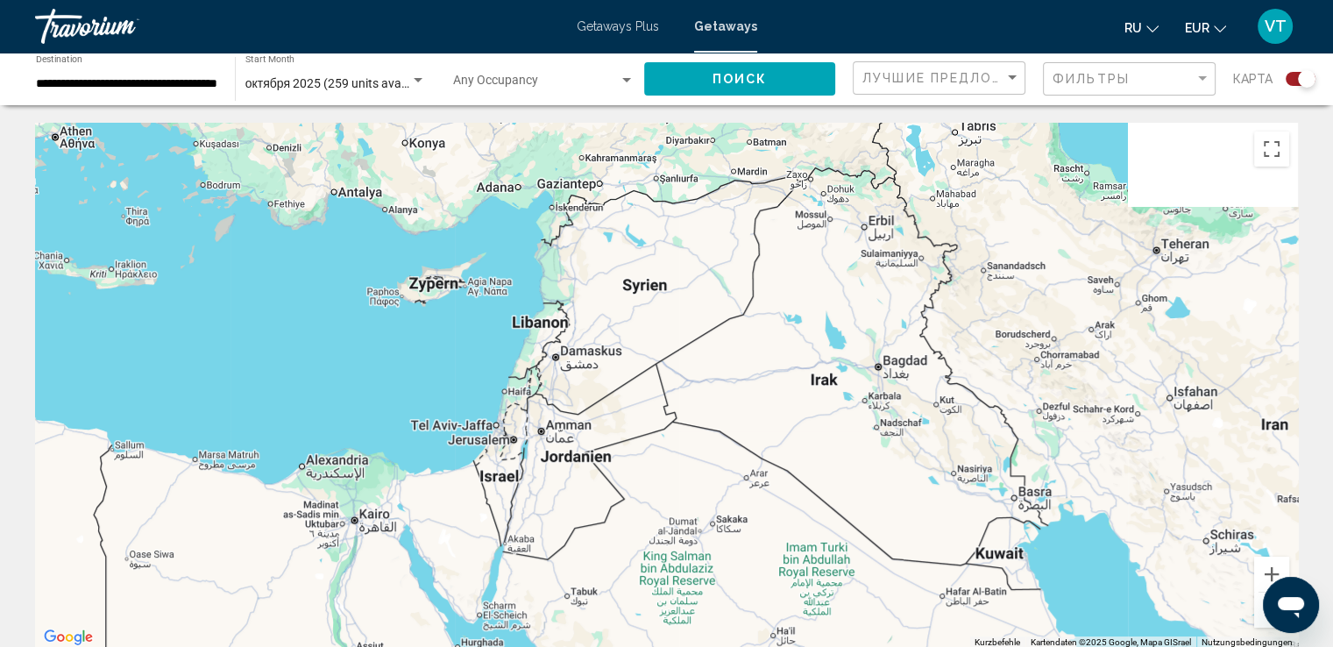
drag, startPoint x: 669, startPoint y: 222, endPoint x: 710, endPoint y: 607, distance: 387.6
click at [710, 607] on div "Main content" at bounding box center [666, 386] width 1262 height 526
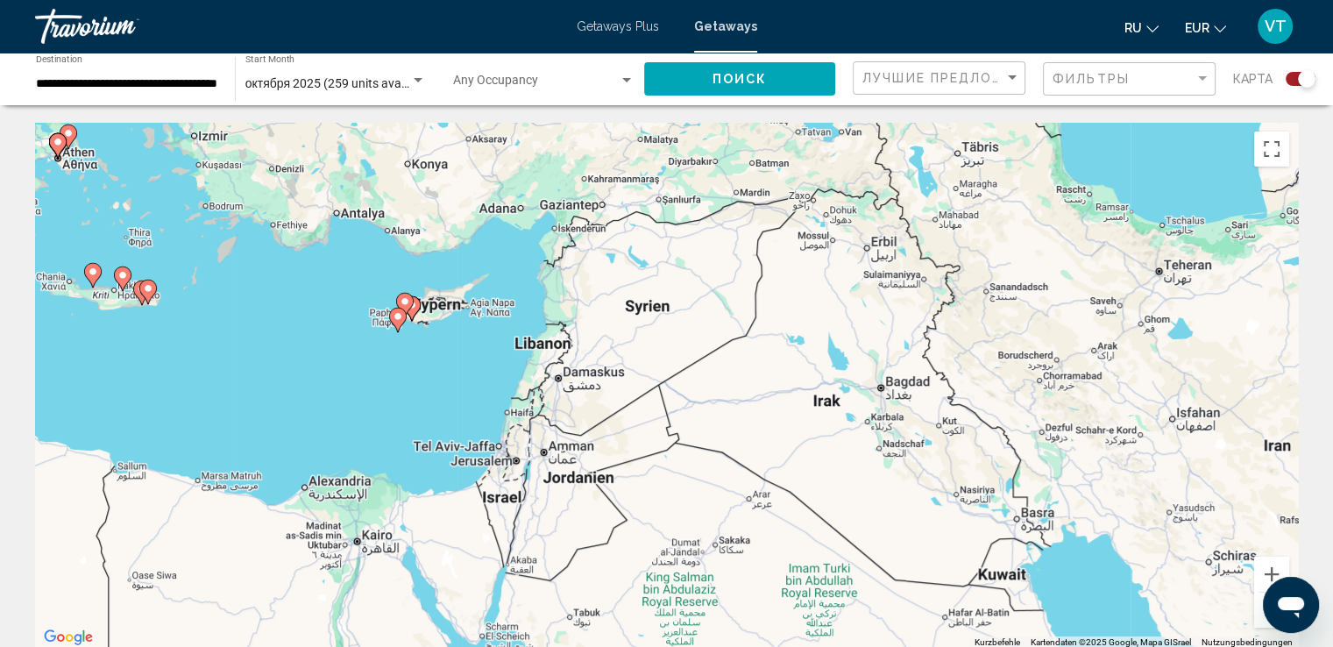
click at [1259, 624] on button "Verkleinern" at bounding box center [1271, 609] width 35 height 35
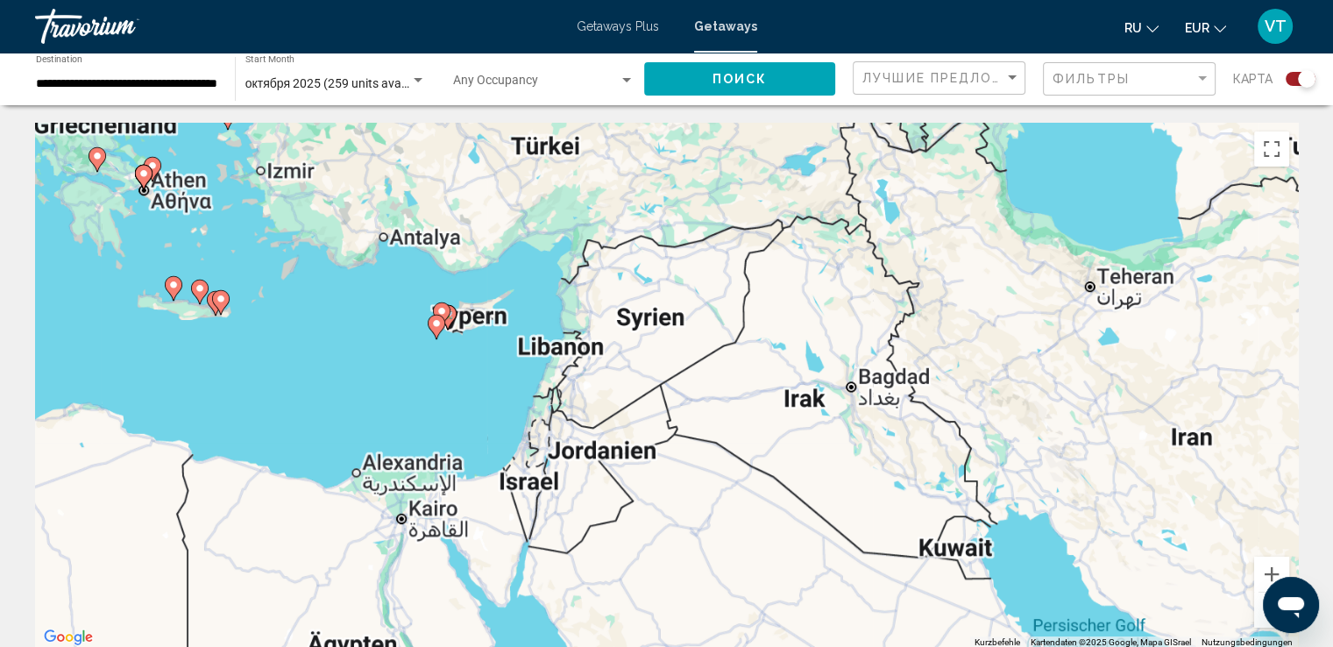
click at [1259, 624] on button "Verkleinern" at bounding box center [1271, 609] width 35 height 35
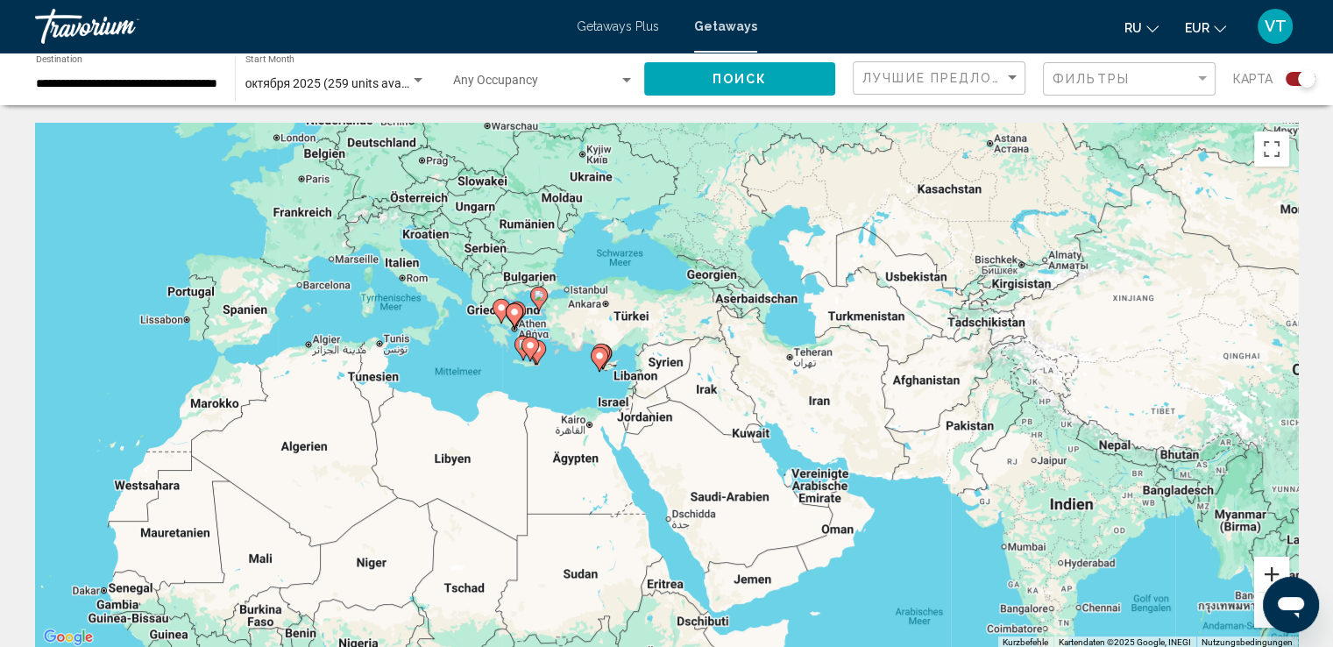
click at [1265, 569] on button "Vergrößern" at bounding box center [1271, 573] width 35 height 35
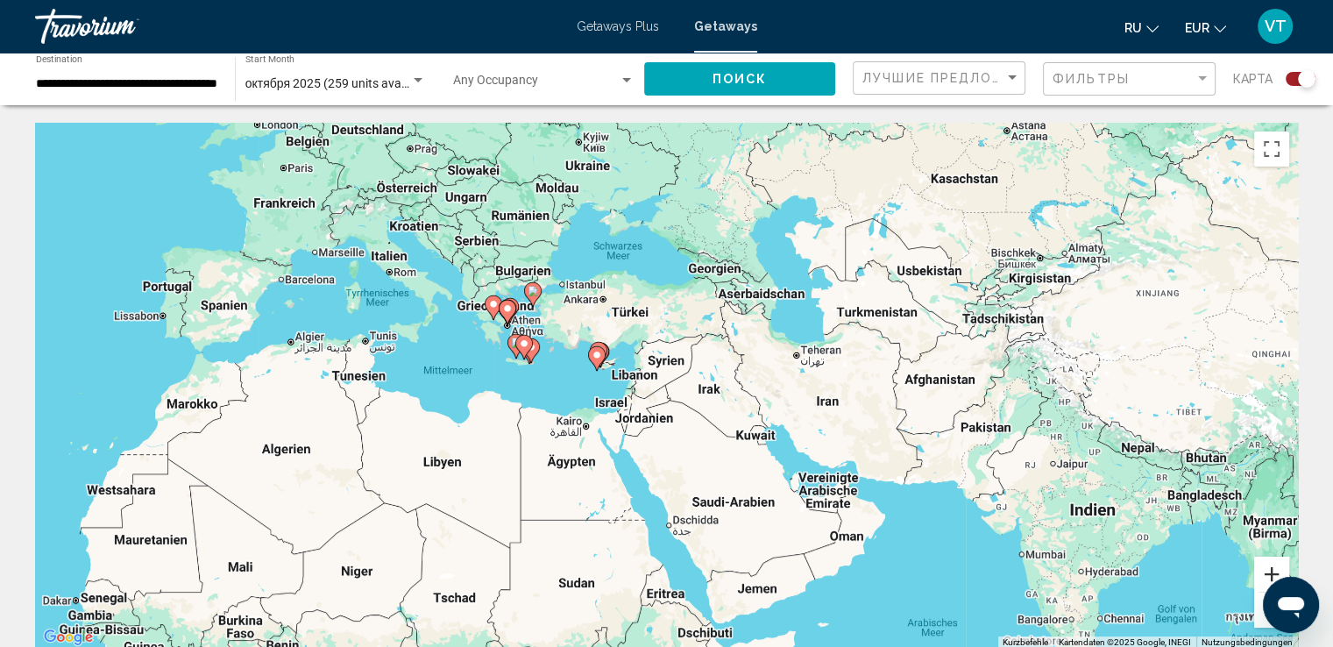
click at [1265, 569] on button "Vergrößern" at bounding box center [1271, 573] width 35 height 35
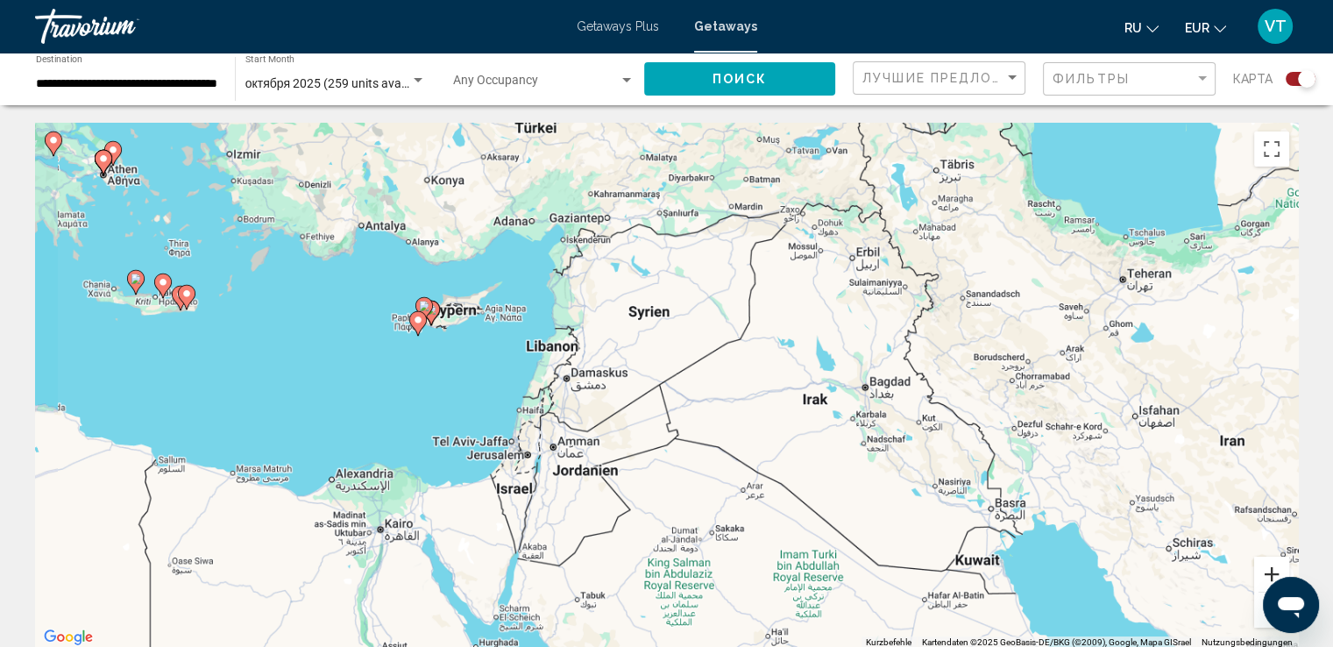
click at [1265, 569] on button "Vergrößern" at bounding box center [1271, 573] width 35 height 35
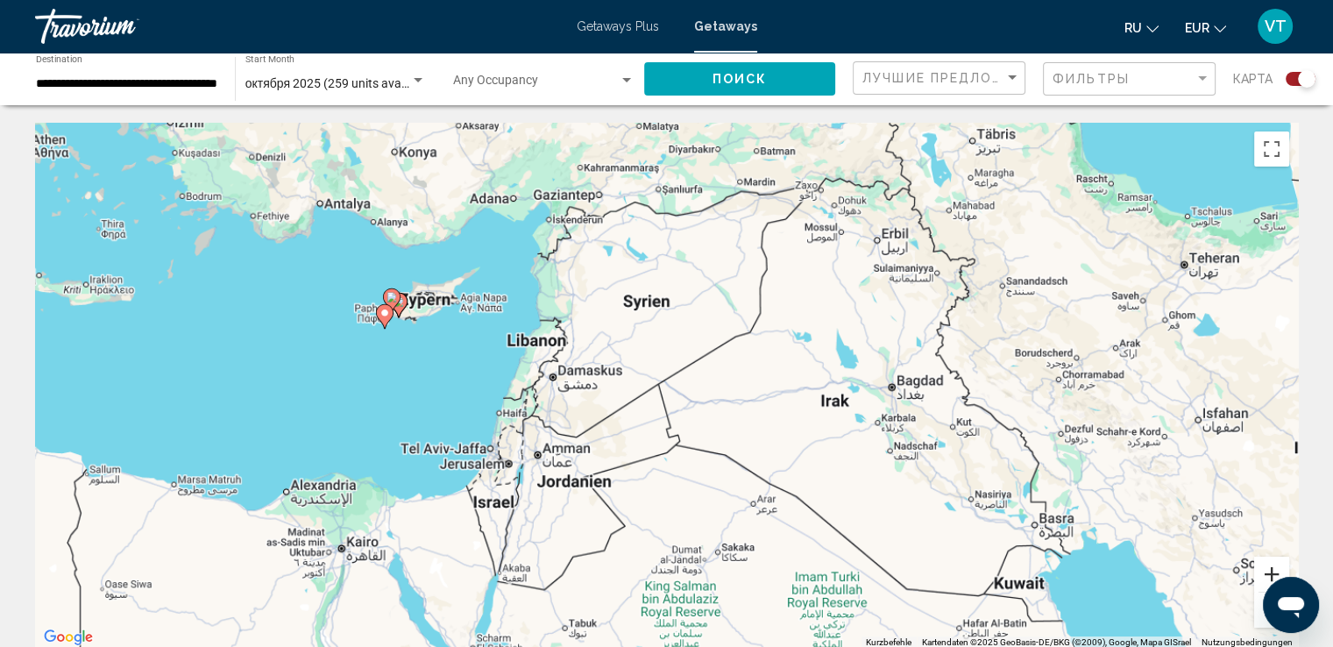
click at [1265, 569] on button "Vergrößern" at bounding box center [1271, 573] width 35 height 35
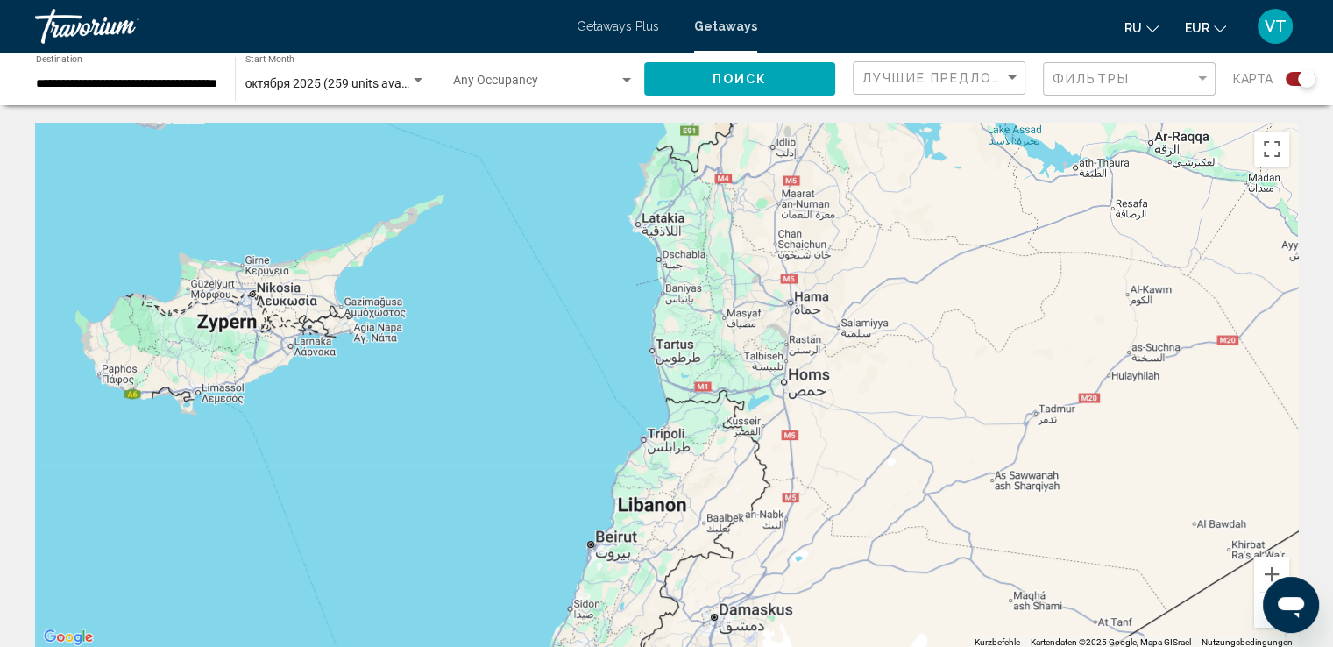
drag, startPoint x: 229, startPoint y: 293, endPoint x: 725, endPoint y: 553, distance: 560.3
click at [725, 555] on div "Main content" at bounding box center [666, 386] width 1262 height 526
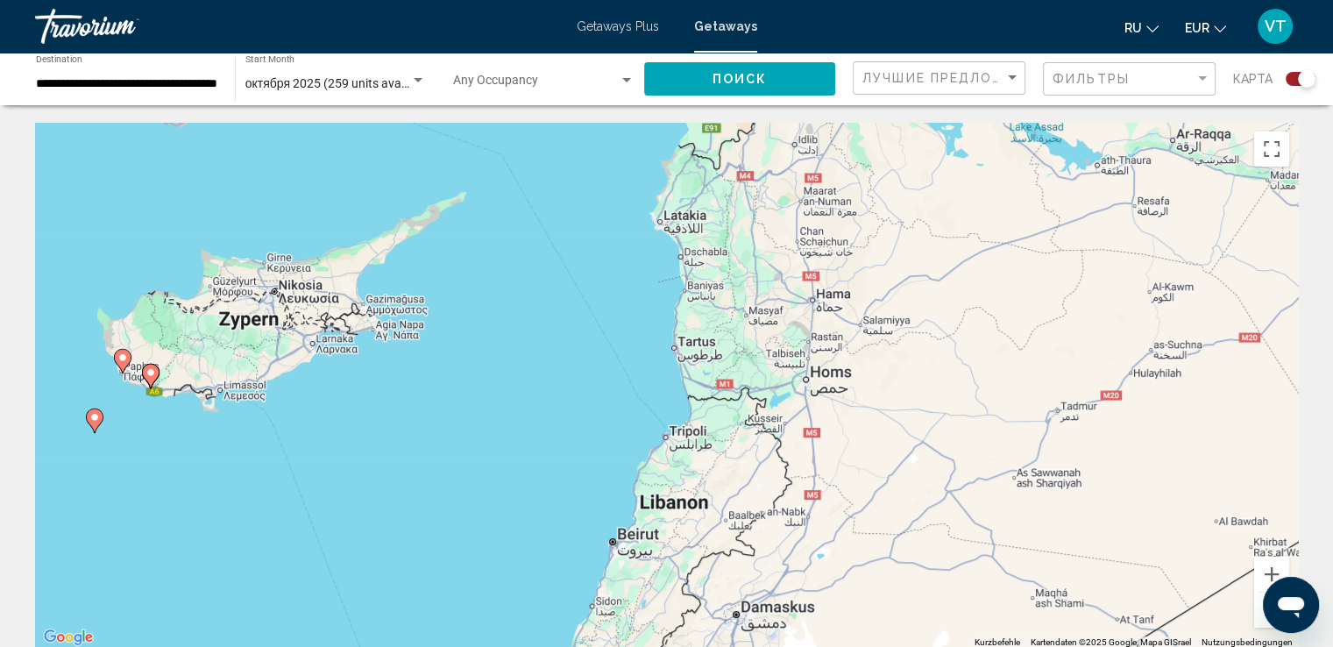
click at [148, 369] on image "Main content" at bounding box center [150, 372] width 11 height 11
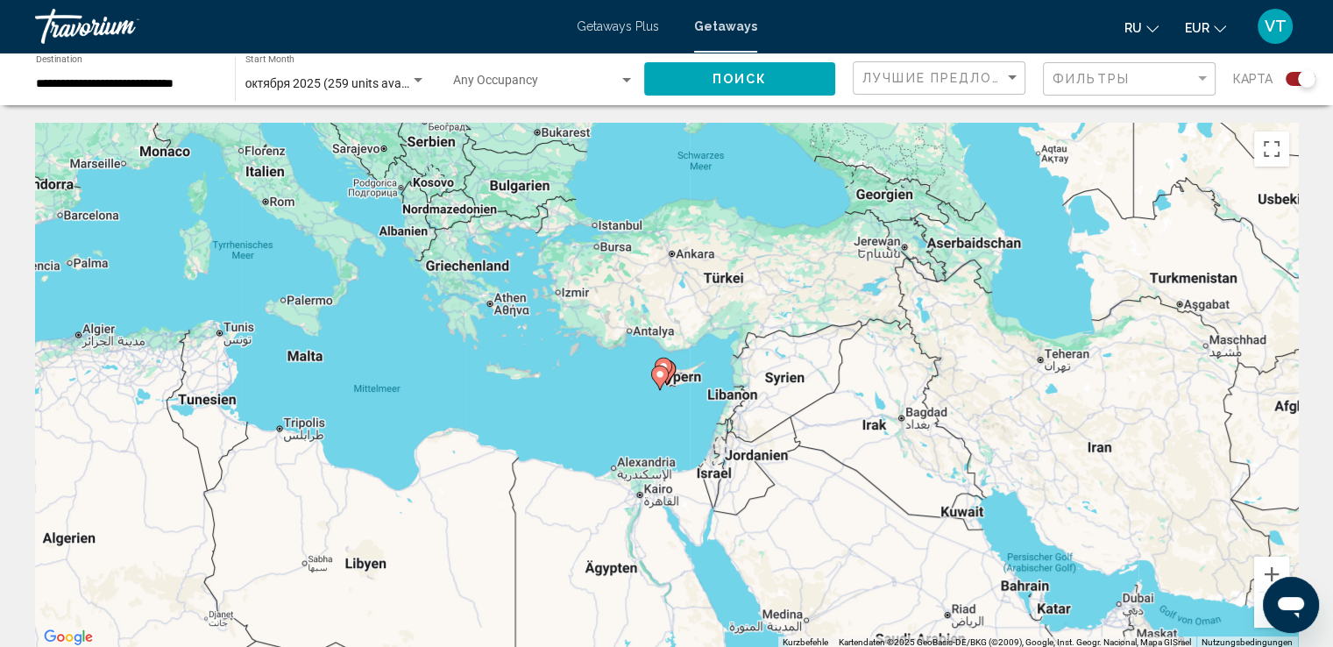
click at [663, 363] on image "Main content" at bounding box center [663, 366] width 11 height 11
type input "**********"
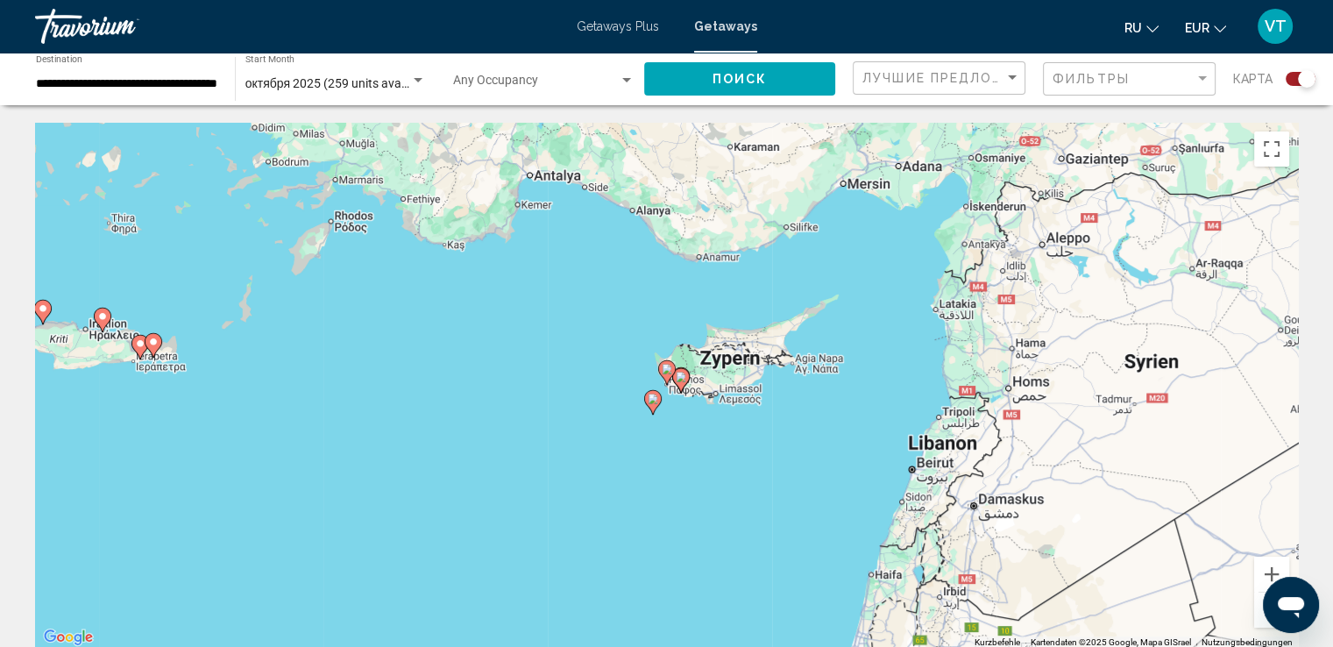
click at [678, 371] on icon "Main content" at bounding box center [680, 380] width 16 height 23
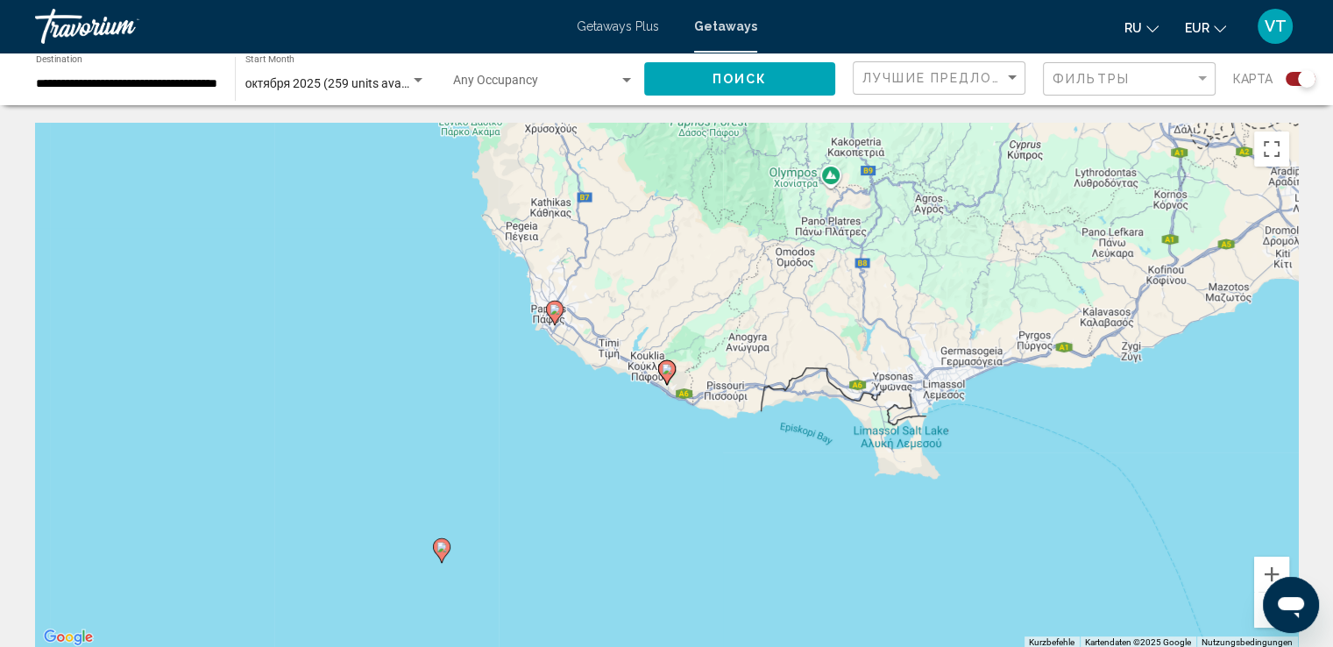
click at [667, 372] on image "Main content" at bounding box center [666, 369] width 11 height 11
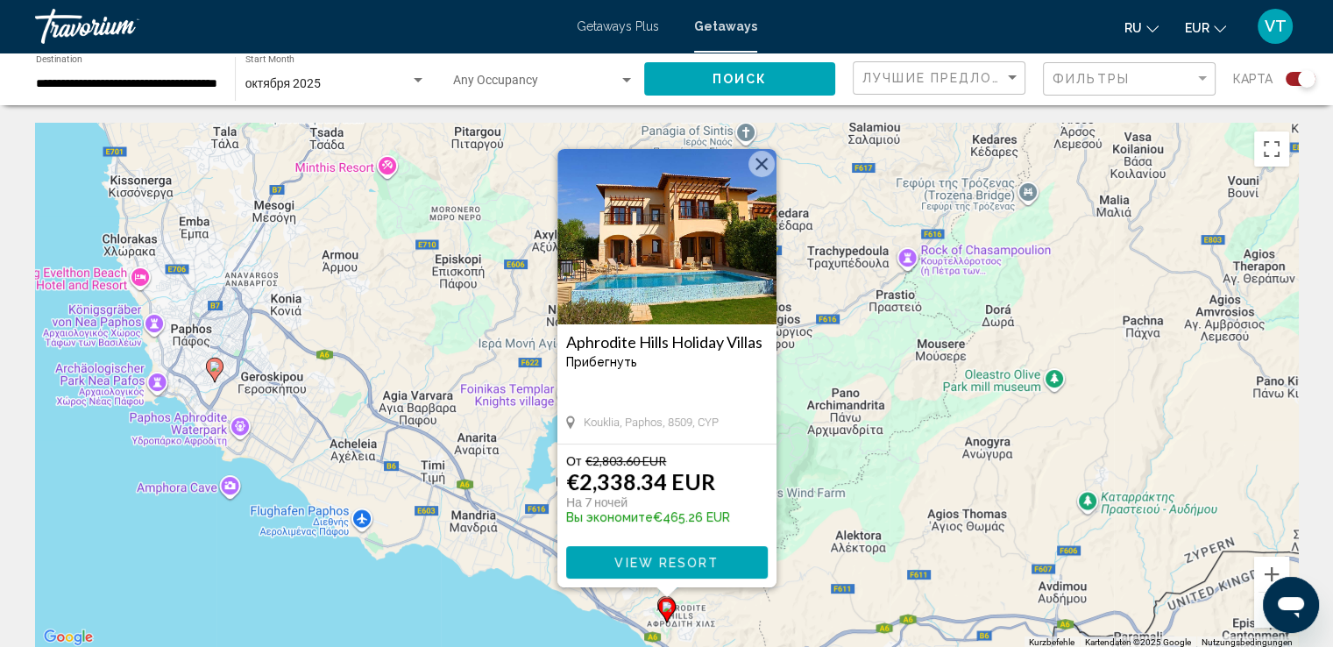
click at [214, 371] on icon "Main content" at bounding box center [214, 369] width 16 height 23
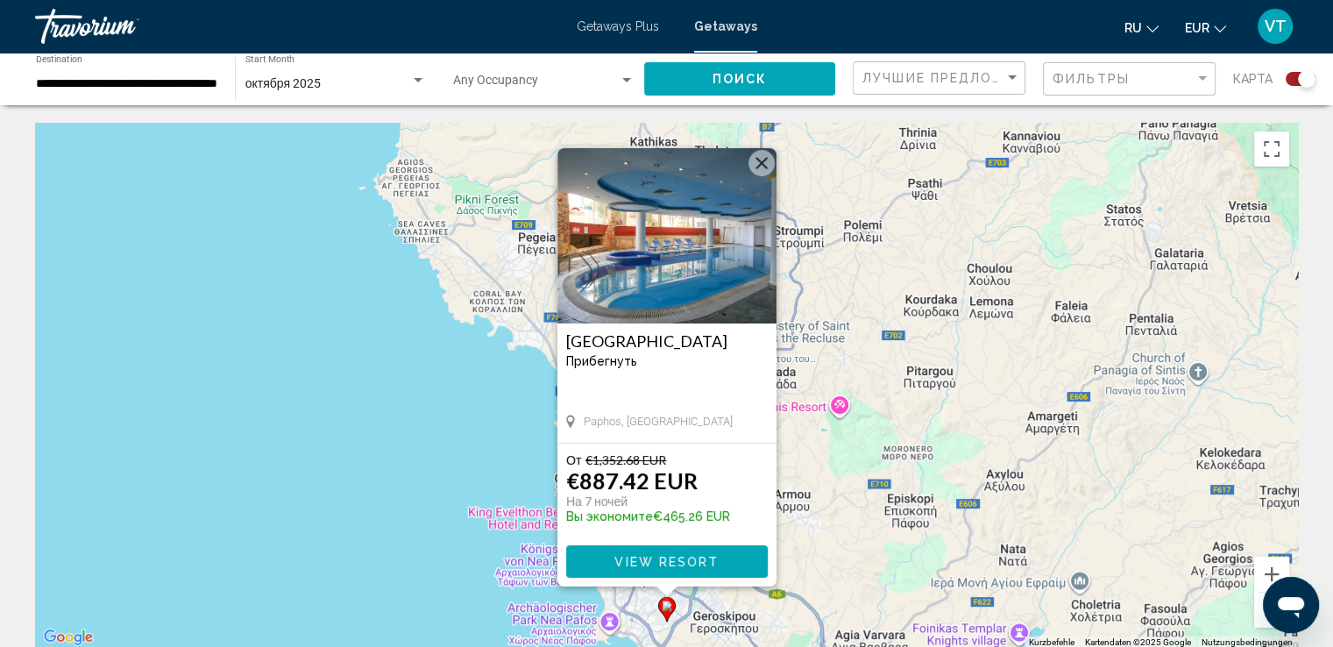
click at [763, 169] on button "Schließen" at bounding box center [761, 163] width 26 height 26
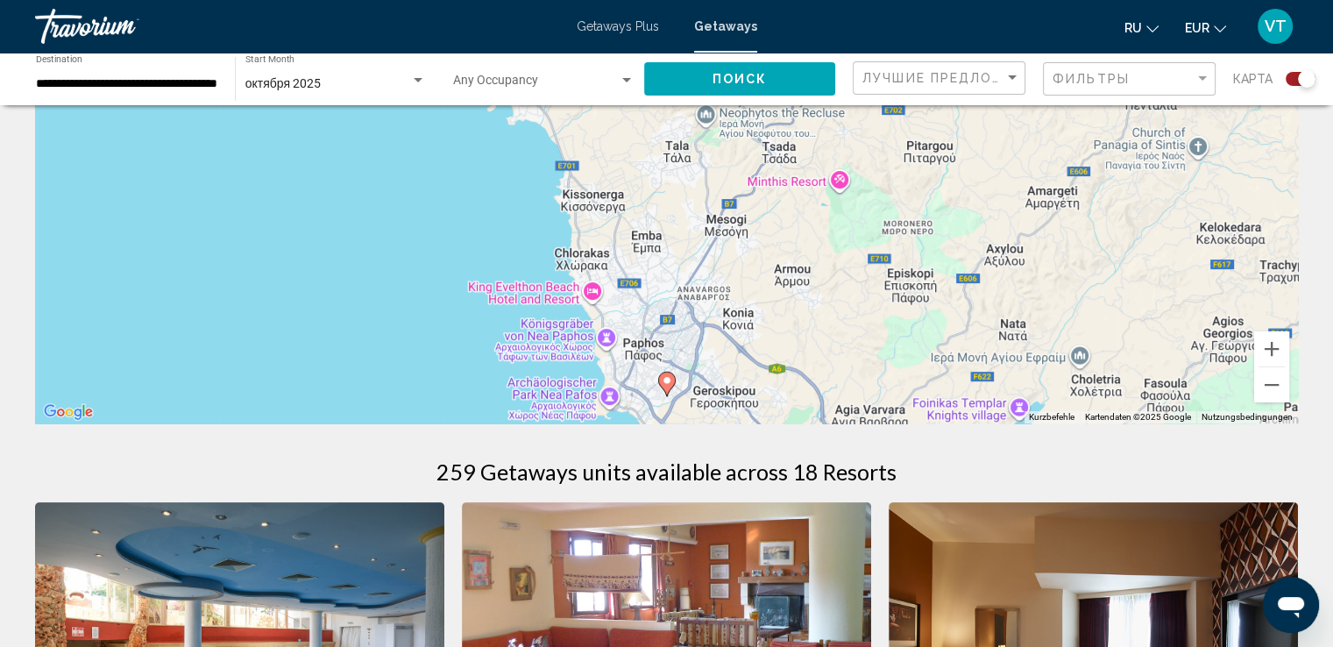
scroll to position [350, 0]
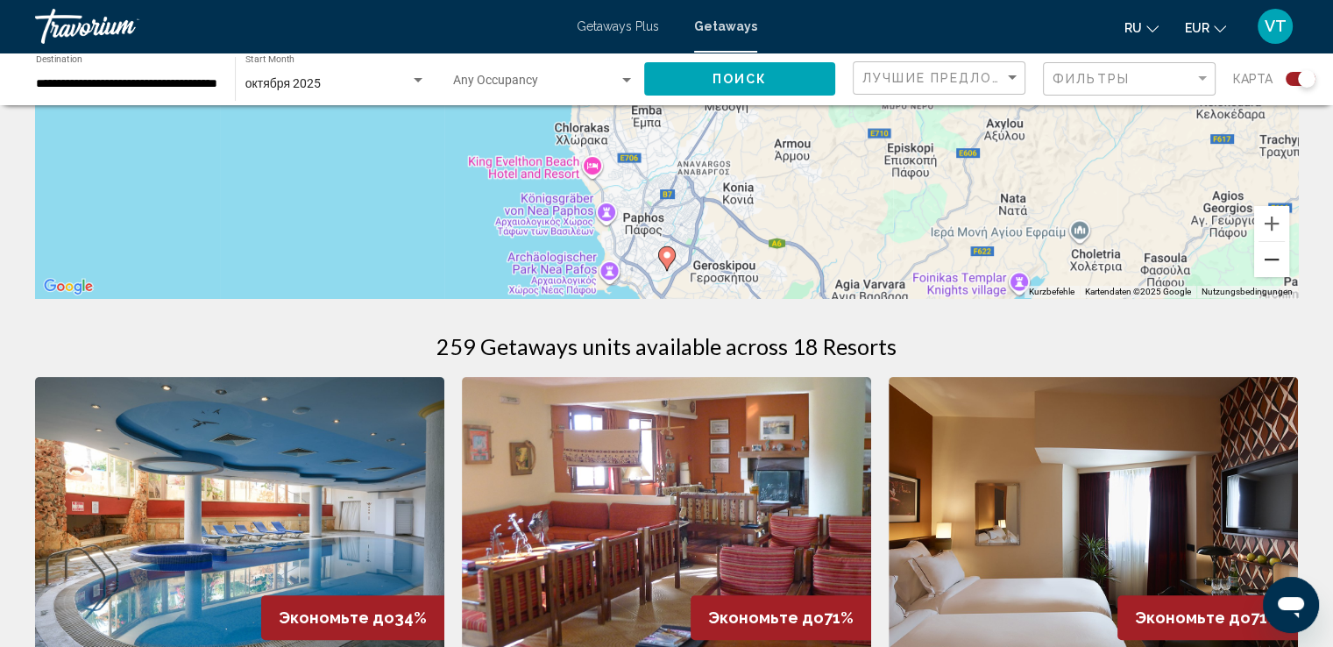
click at [1269, 257] on button "Verkleinern" at bounding box center [1271, 259] width 35 height 35
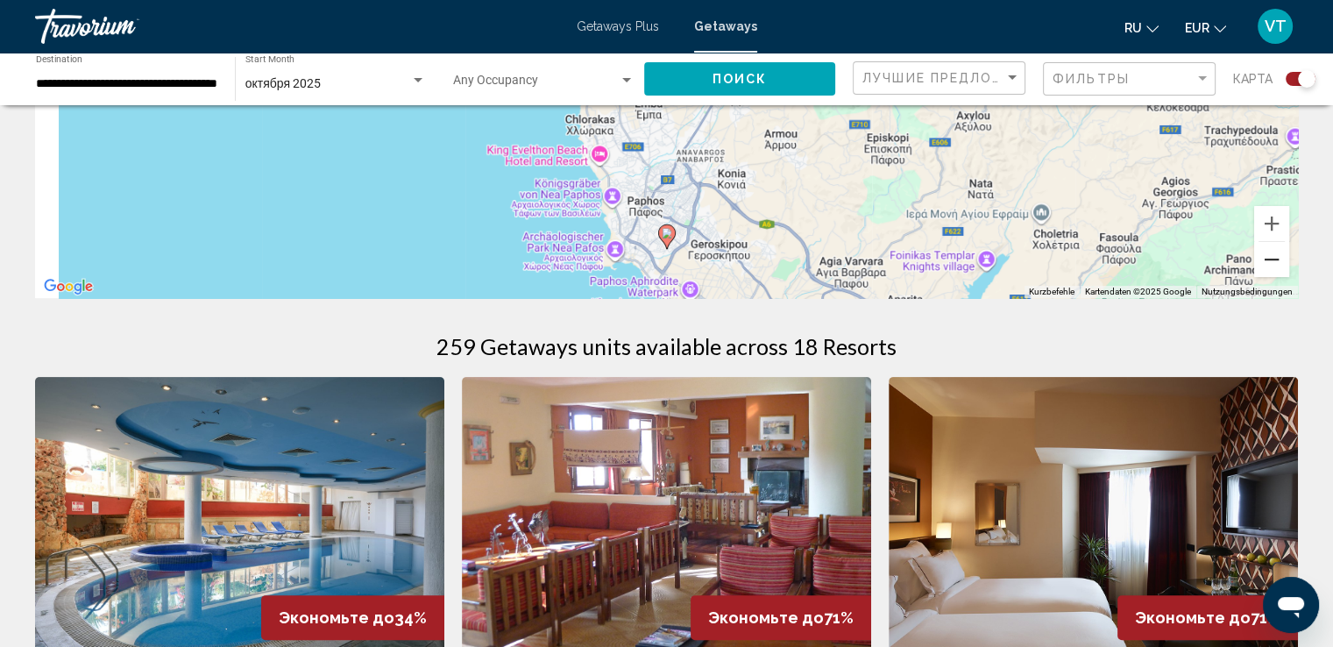
click at [1269, 257] on button "Verkleinern" at bounding box center [1271, 259] width 35 height 35
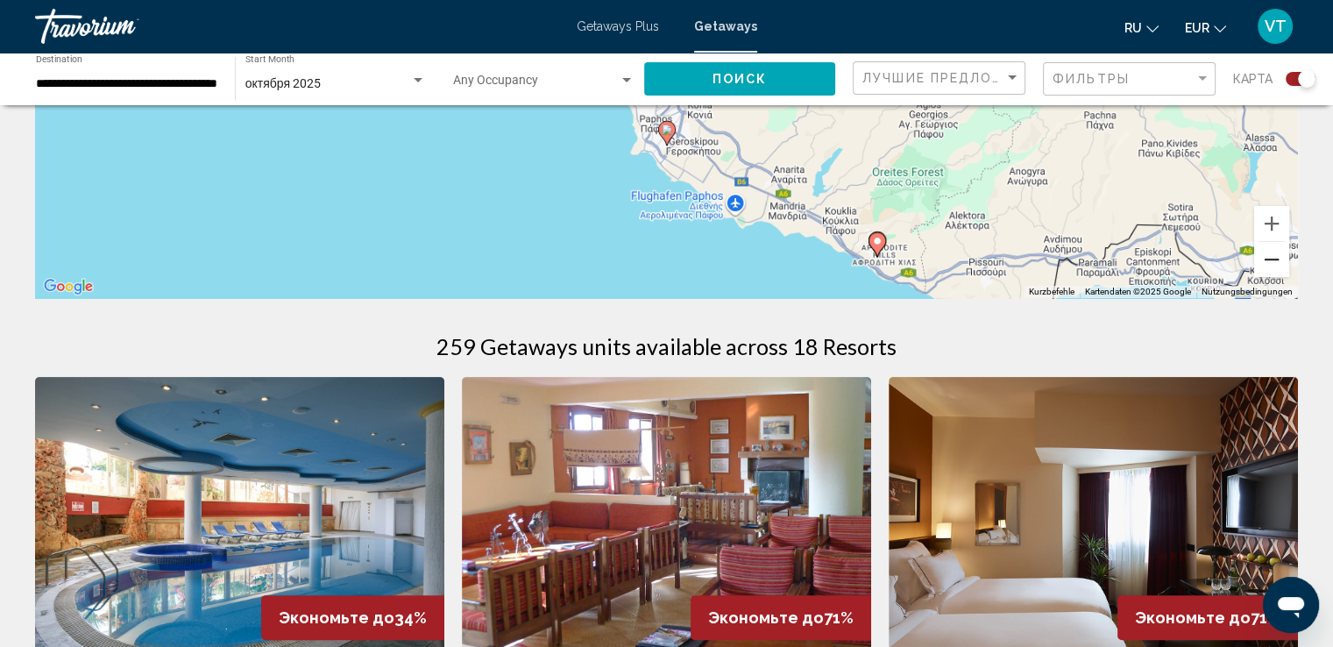
click at [1269, 257] on button "Verkleinern" at bounding box center [1271, 259] width 35 height 35
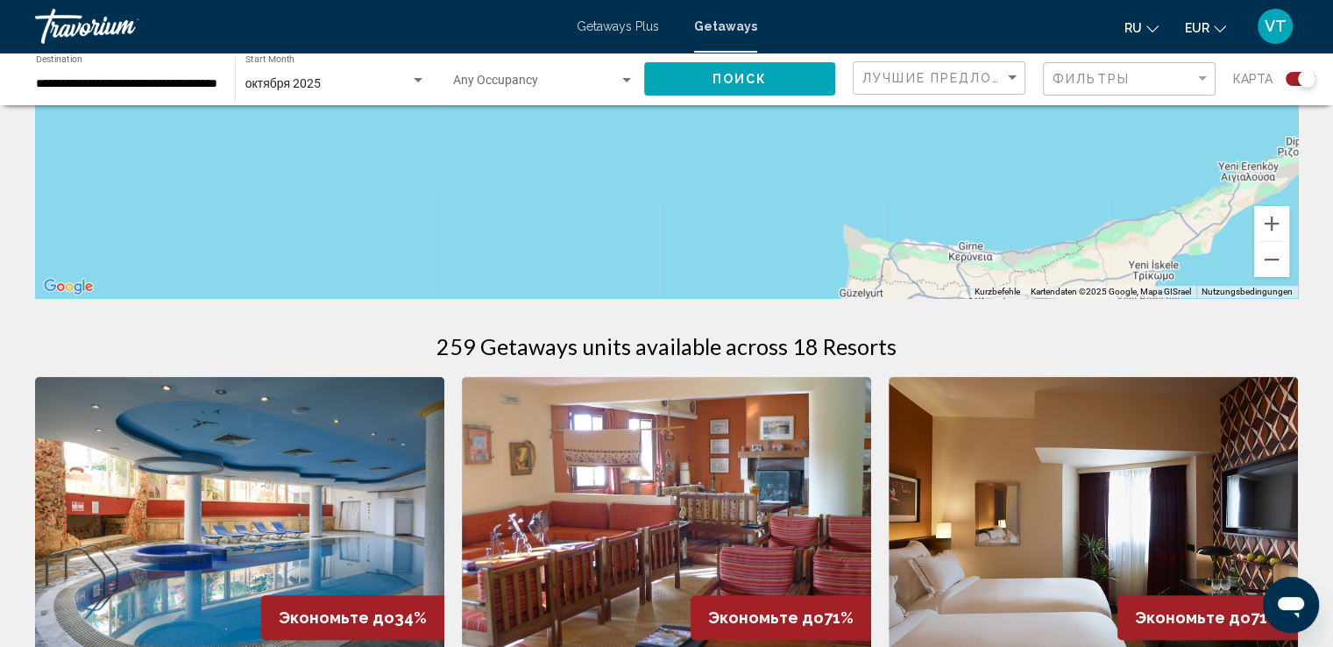
drag, startPoint x: 921, startPoint y: 183, endPoint x: 974, endPoint y: 563, distance: 384.0
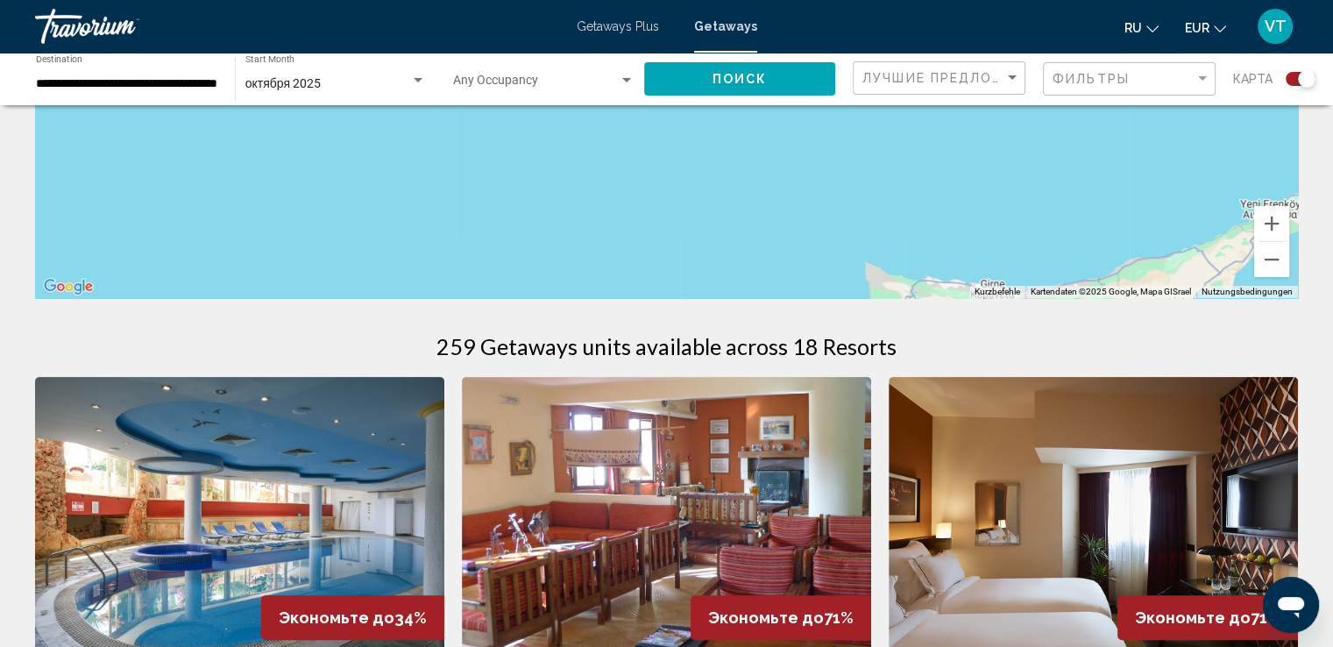
click at [988, 191] on div "Main content" at bounding box center [666, 35] width 1262 height 526
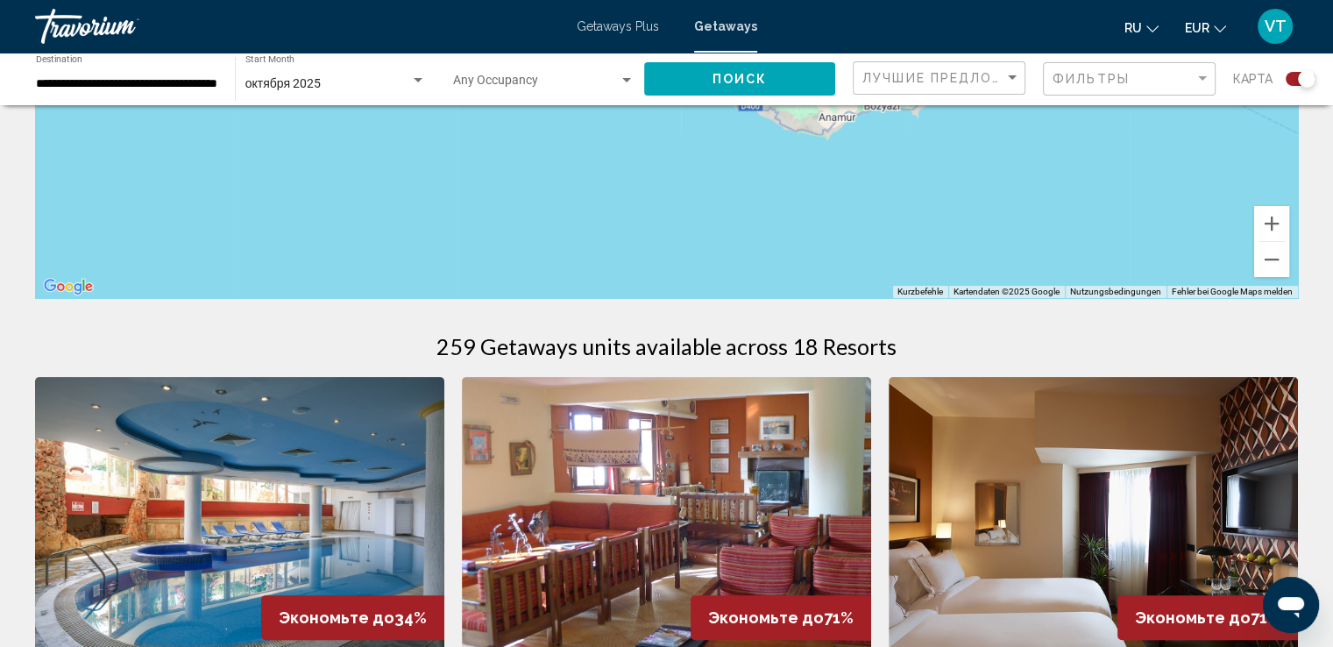
drag, startPoint x: 988, startPoint y: 191, endPoint x: 1075, endPoint y: 169, distance: 89.5
click at [1034, 242] on div "Main content" at bounding box center [666, 35] width 1262 height 526
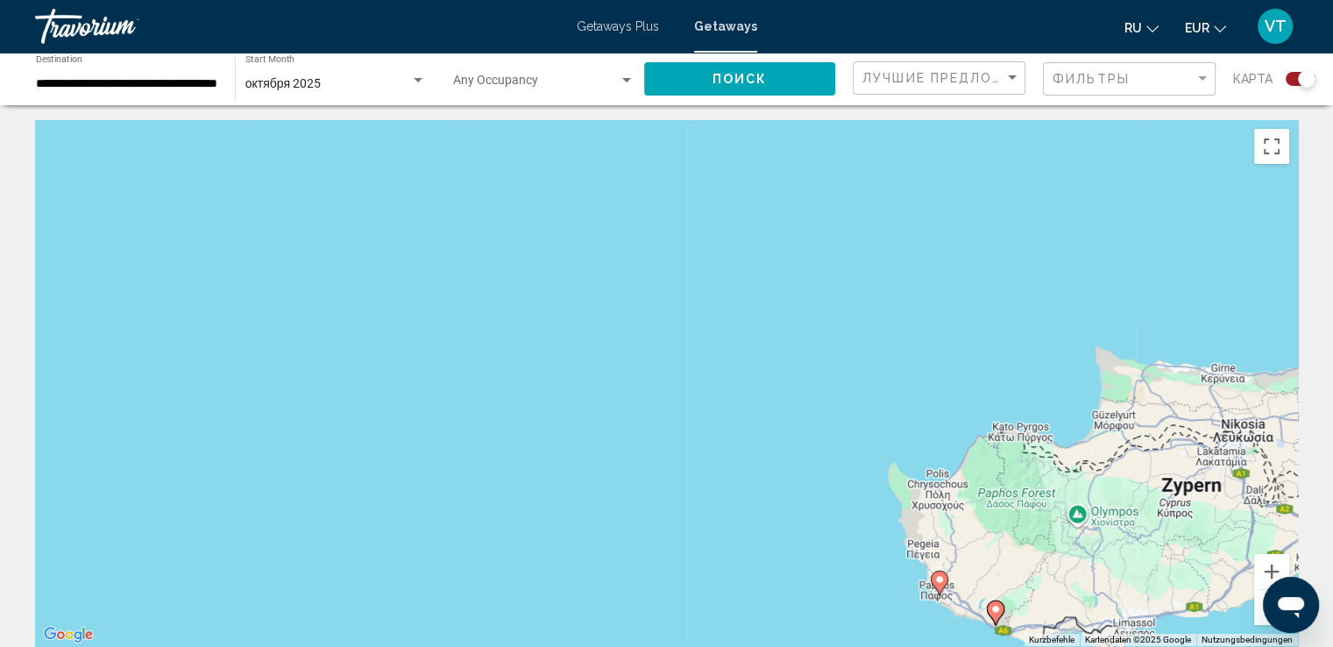
scroll to position [0, 0]
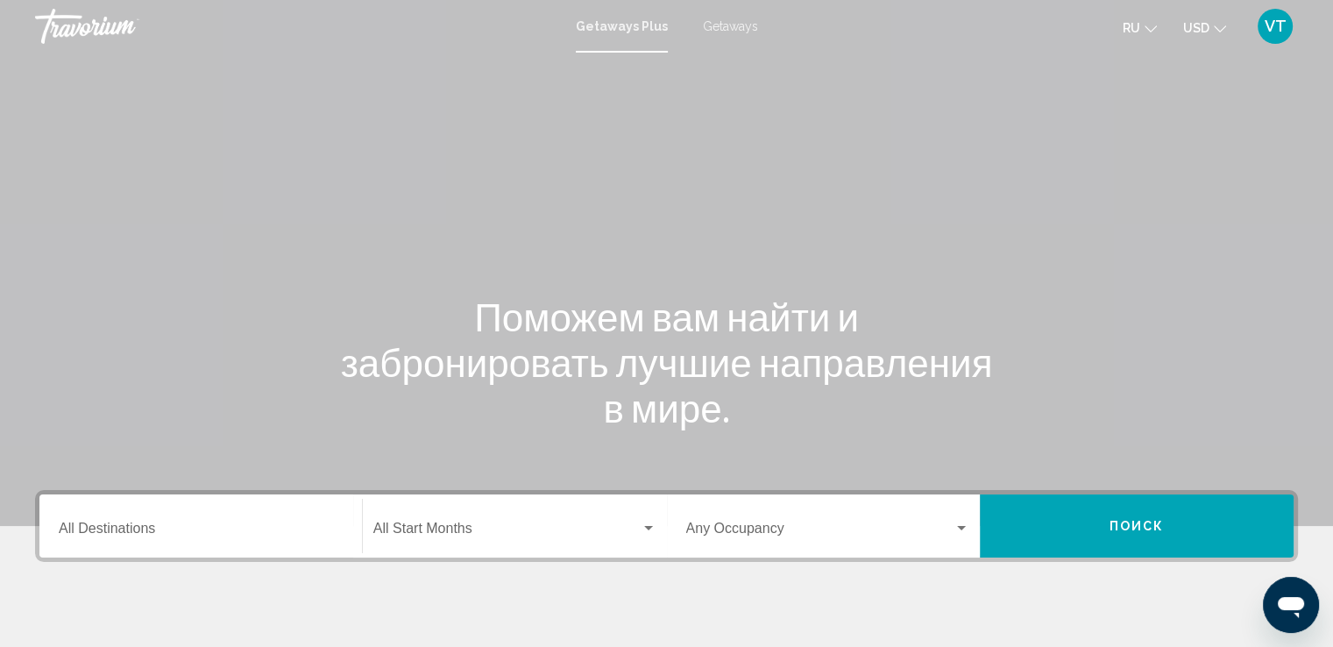
click at [725, 25] on span "Getaways" at bounding box center [730, 26] width 55 height 14
click at [1294, 601] on icon "Messaging-Fenster öffnen" at bounding box center [1290, 607] width 26 height 21
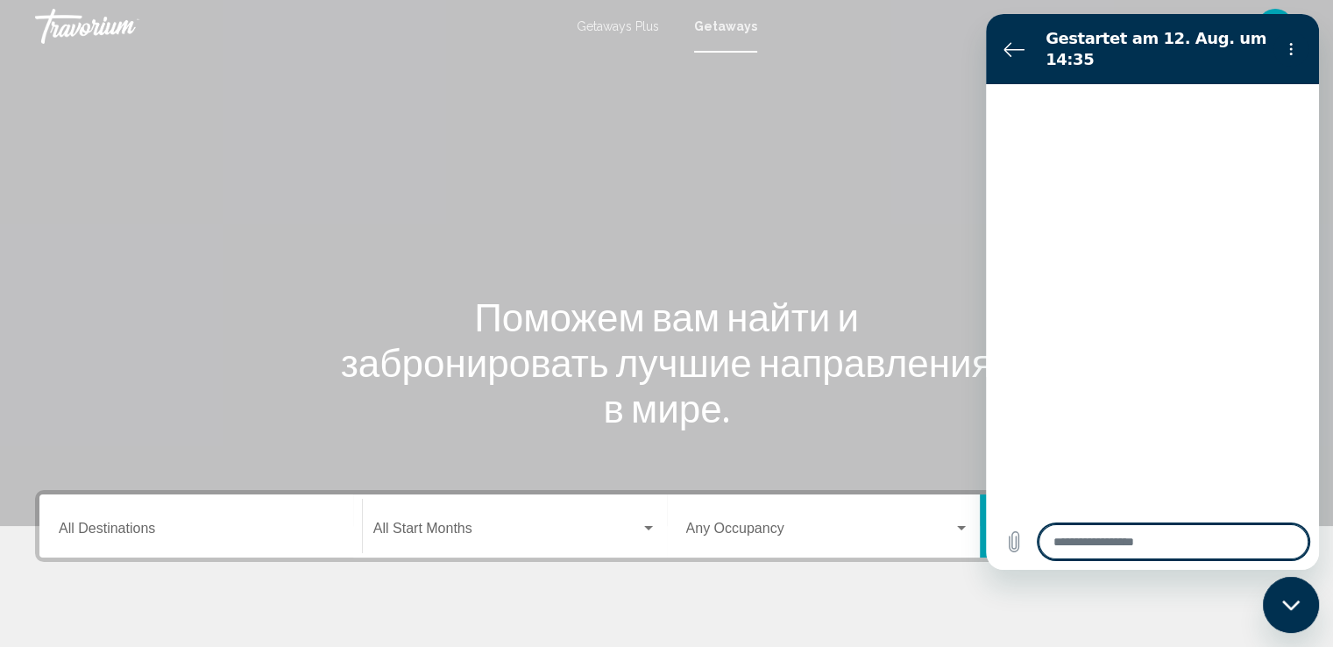
type textarea "*"
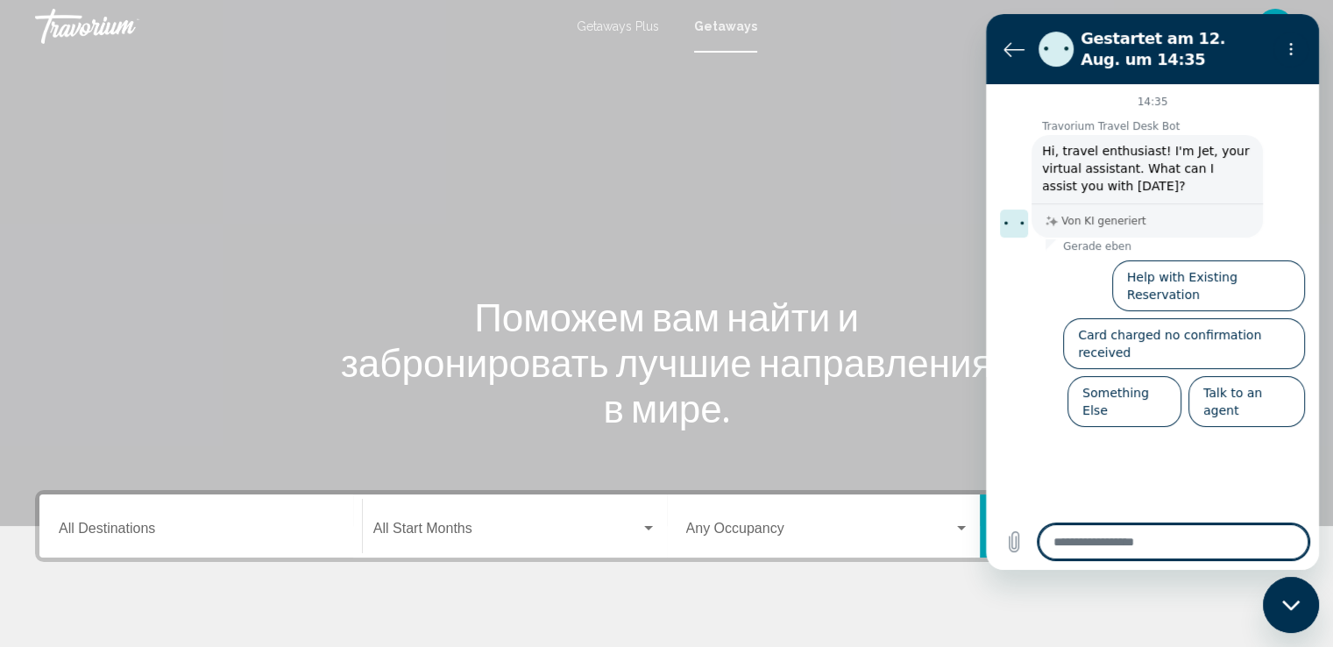
click at [1103, 535] on textarea at bounding box center [1173, 541] width 270 height 35
type textarea "*"
type textarea "**"
type textarea "*"
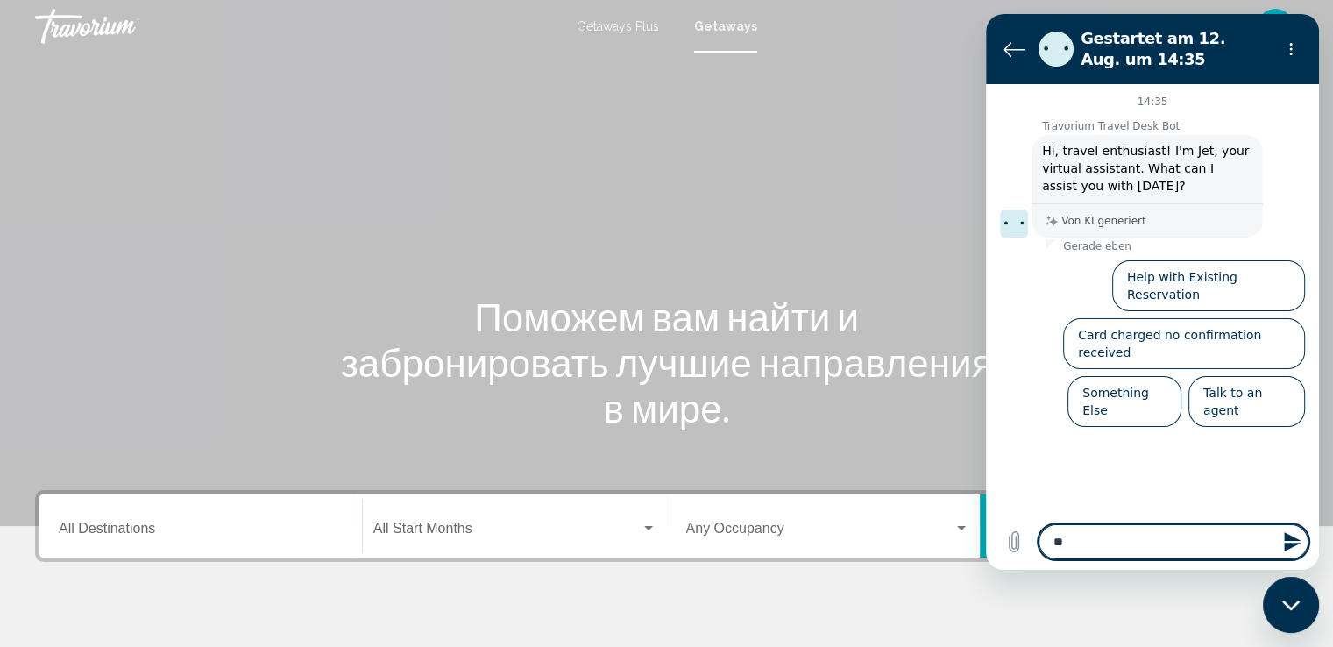
type textarea "***"
type textarea "*"
type textarea "****"
type textarea "*"
type textarea "****"
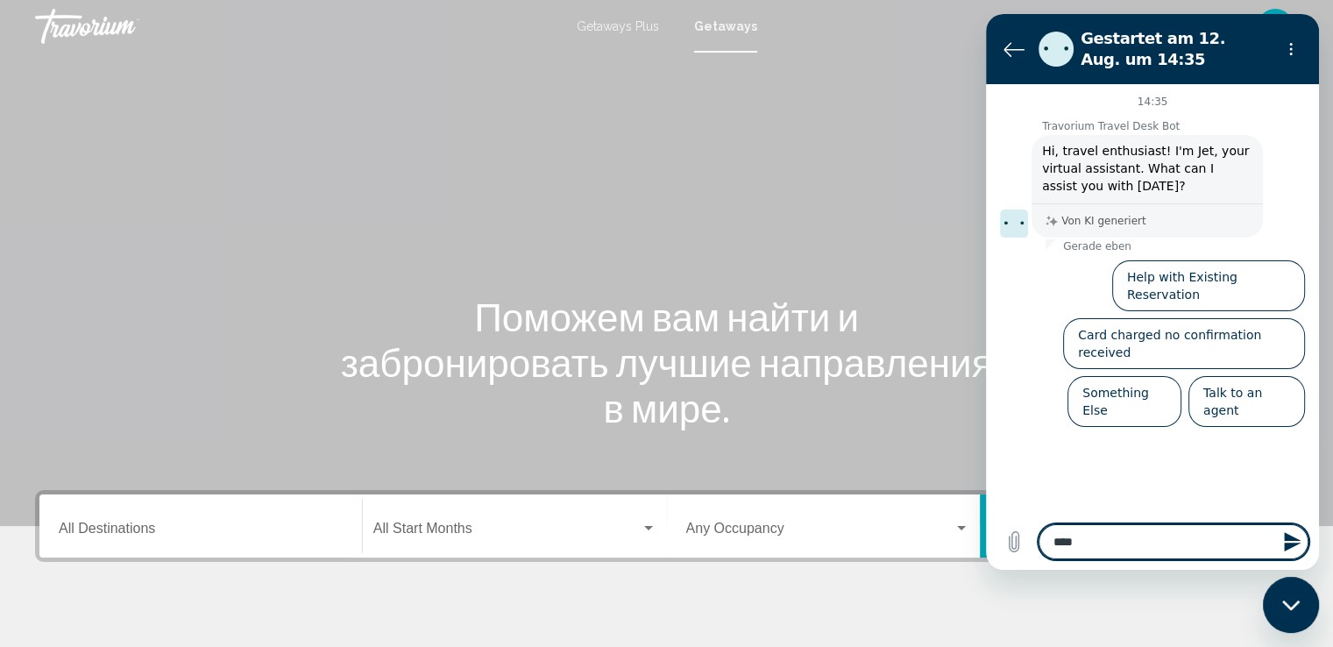
click at [1292, 540] on icon "Nachricht senden" at bounding box center [1291, 541] width 17 height 19
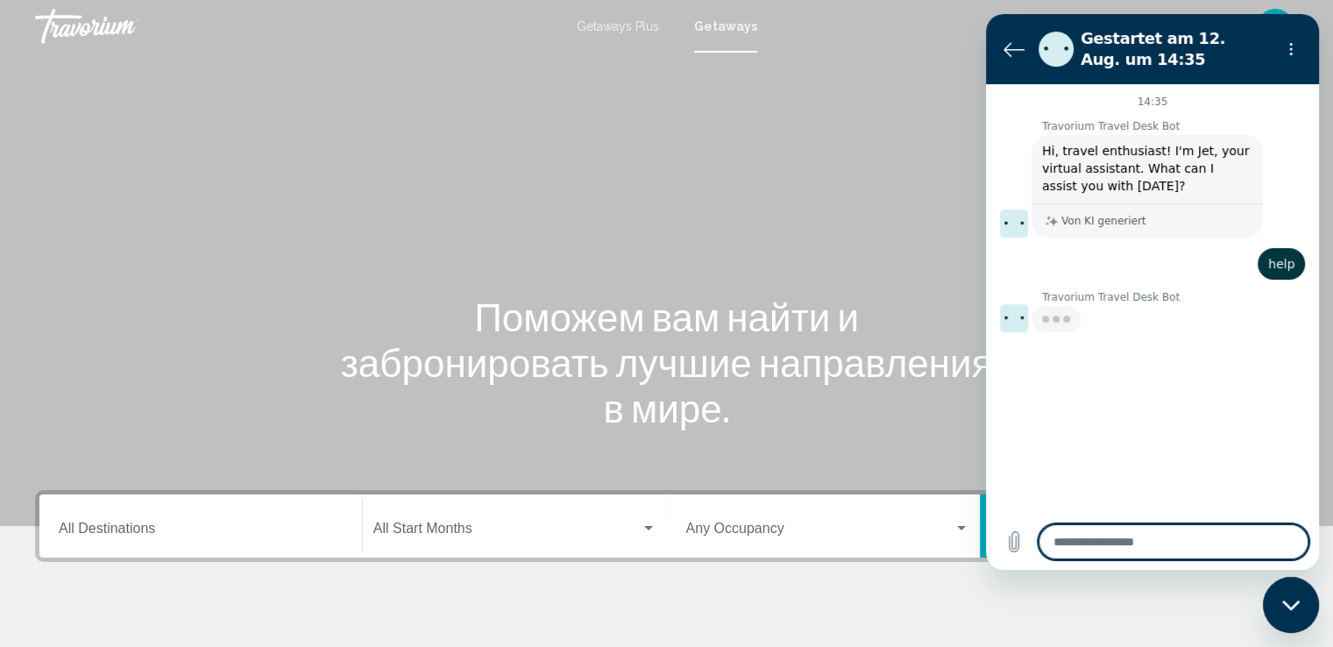
click at [1172, 544] on textarea at bounding box center [1173, 541] width 270 height 35
type textarea "*"
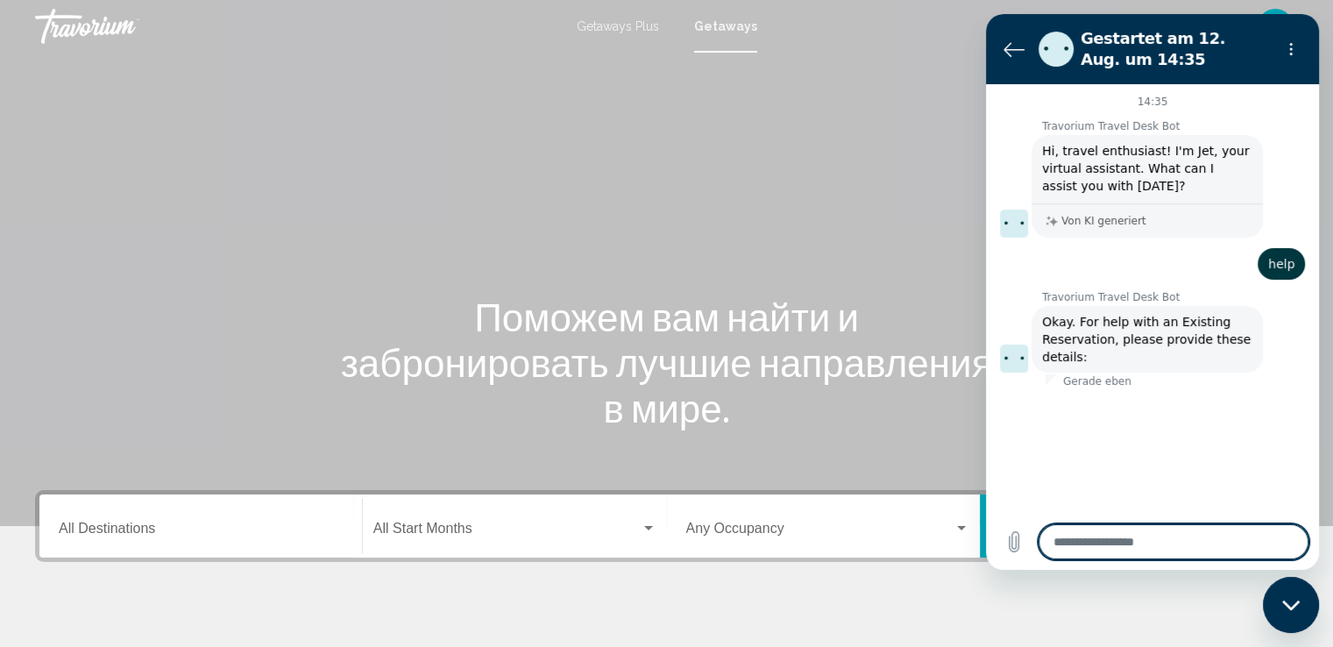
type textarea "*"
type textarea "**"
type textarea "*"
type textarea "***"
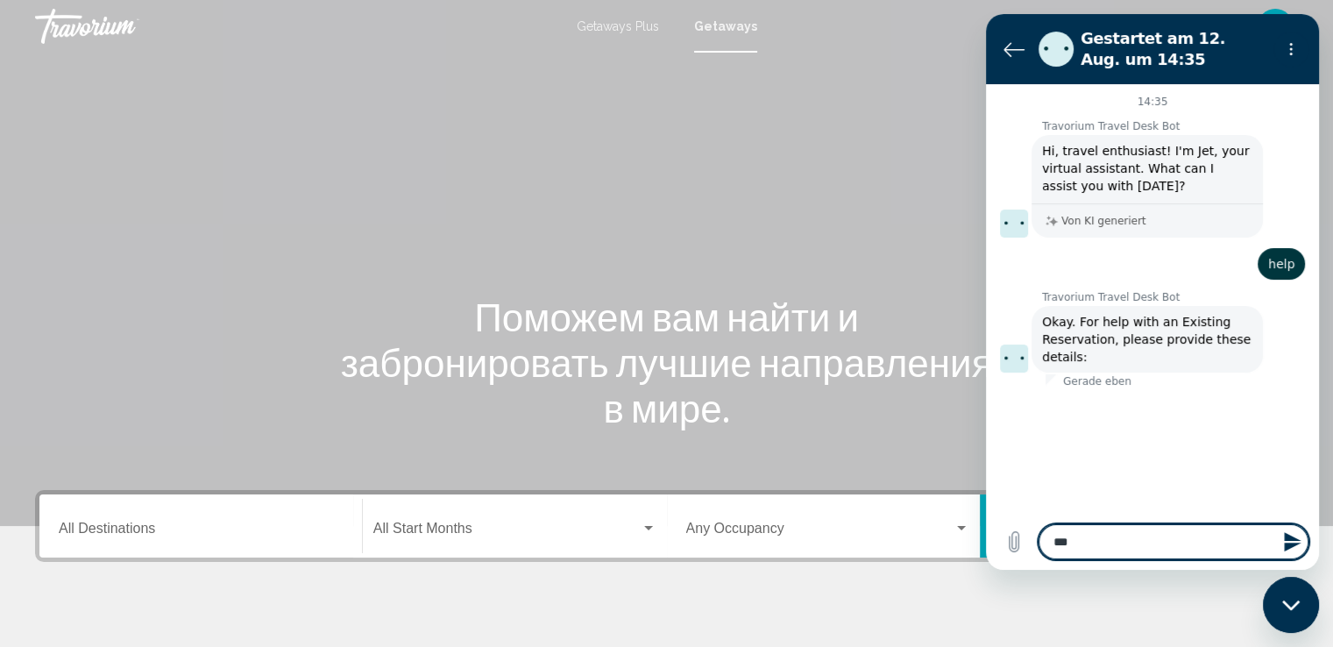
type textarea "*"
type textarea "***"
type textarea "*"
type textarea "***"
type textarea "*"
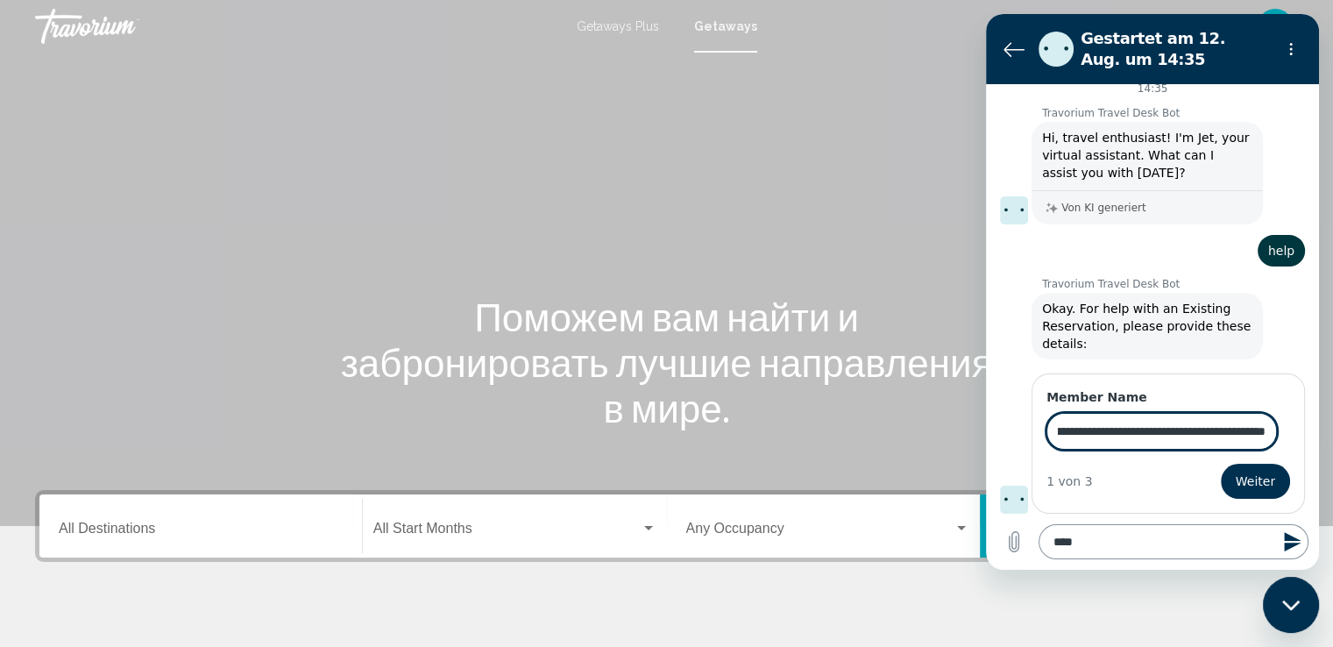
scroll to position [0, 173]
type input "**********"
click at [1220, 463] on button "Weiter" at bounding box center [1254, 480] width 69 height 35
type textarea "*"
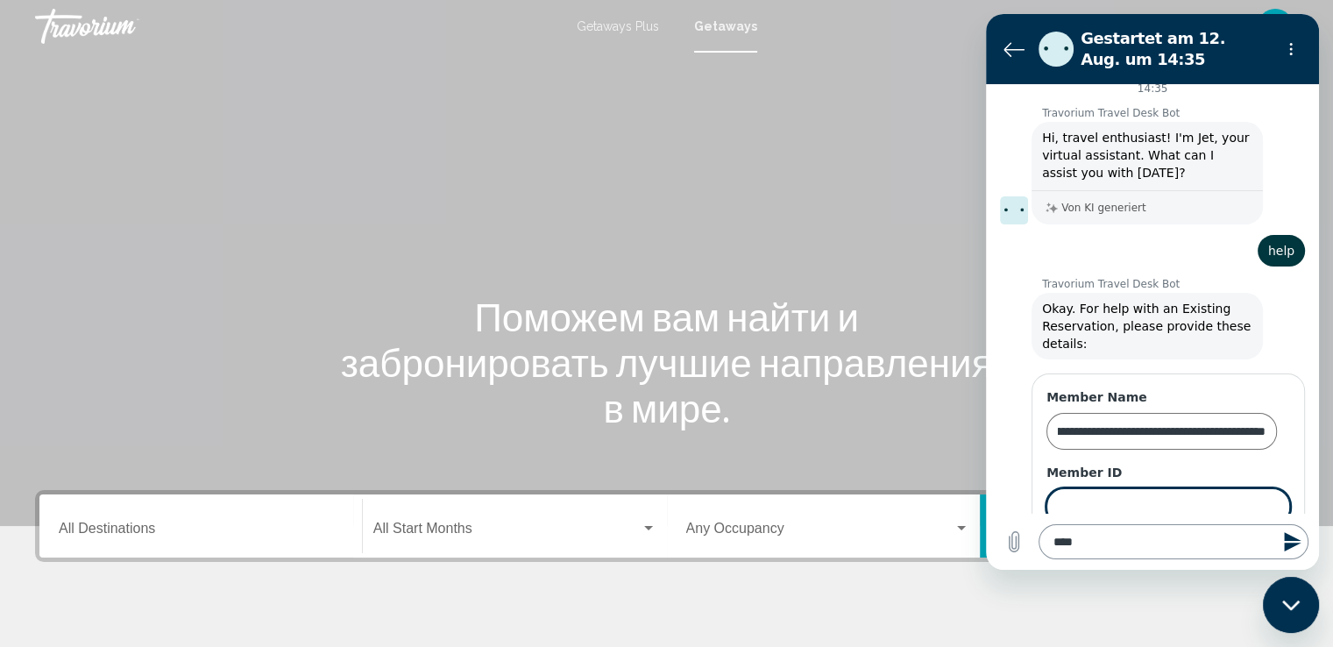
scroll to position [88, 0]
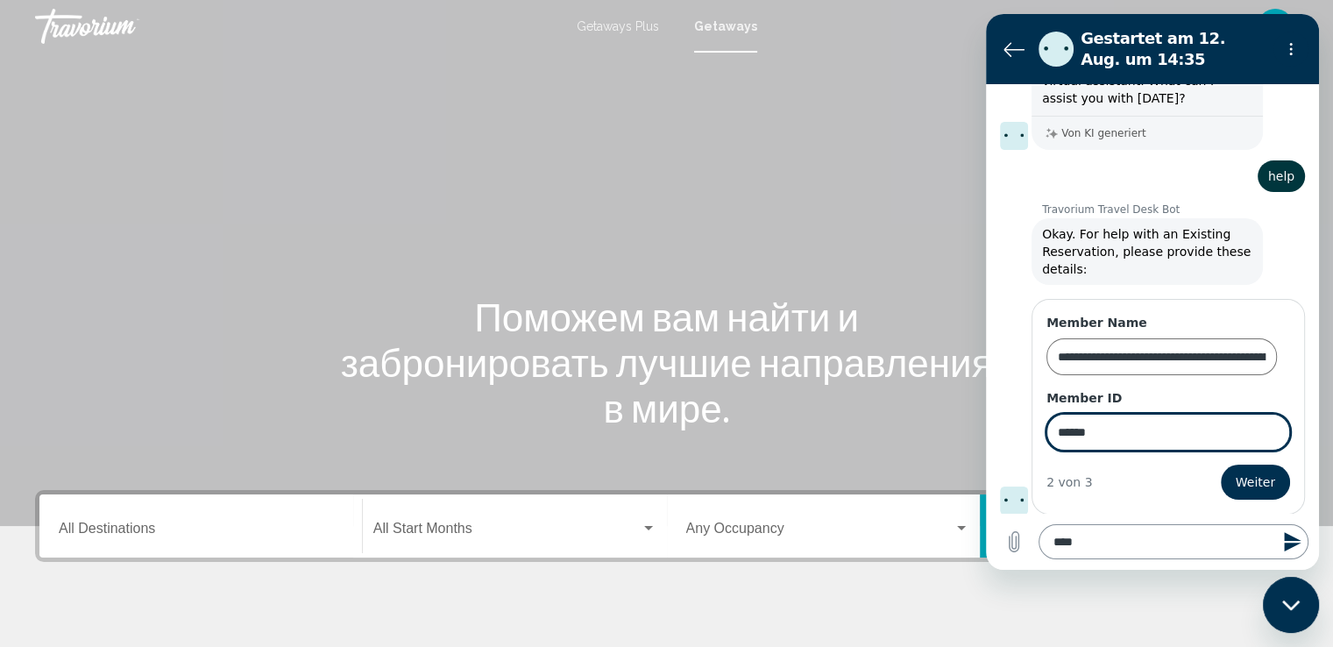
type input "******"
click at [1220, 464] on button "Weiter" at bounding box center [1254, 481] width 69 height 35
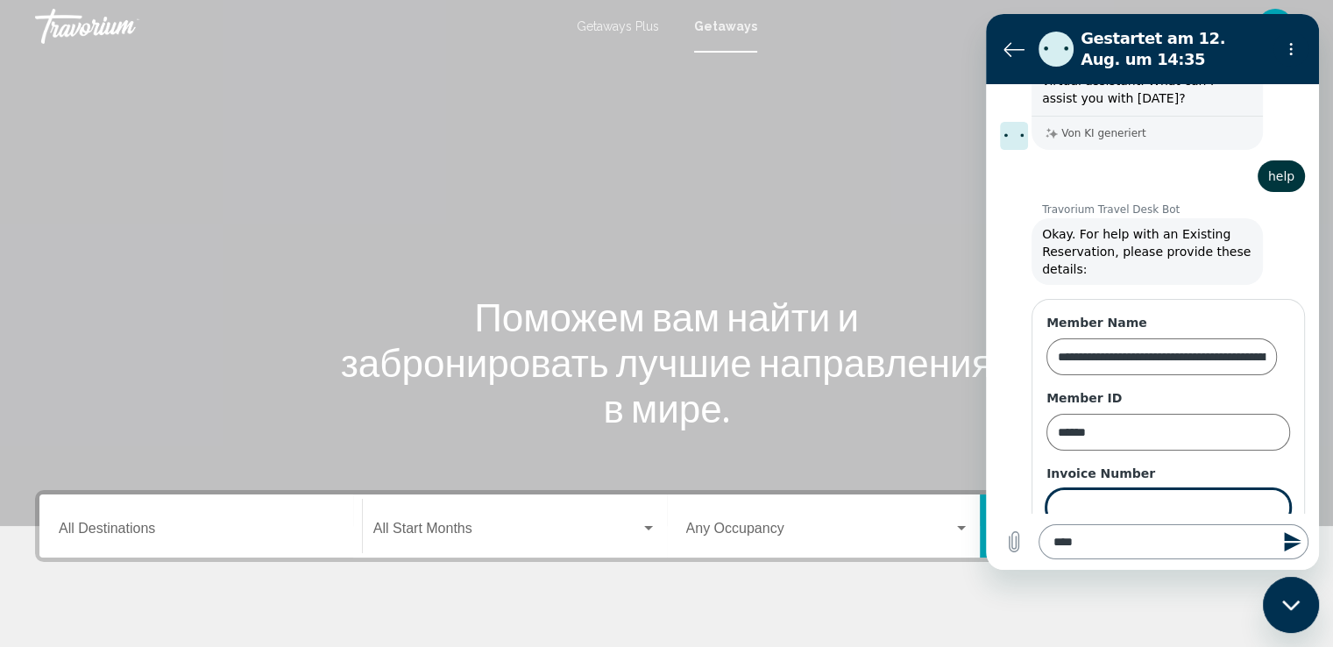
scroll to position [163, 0]
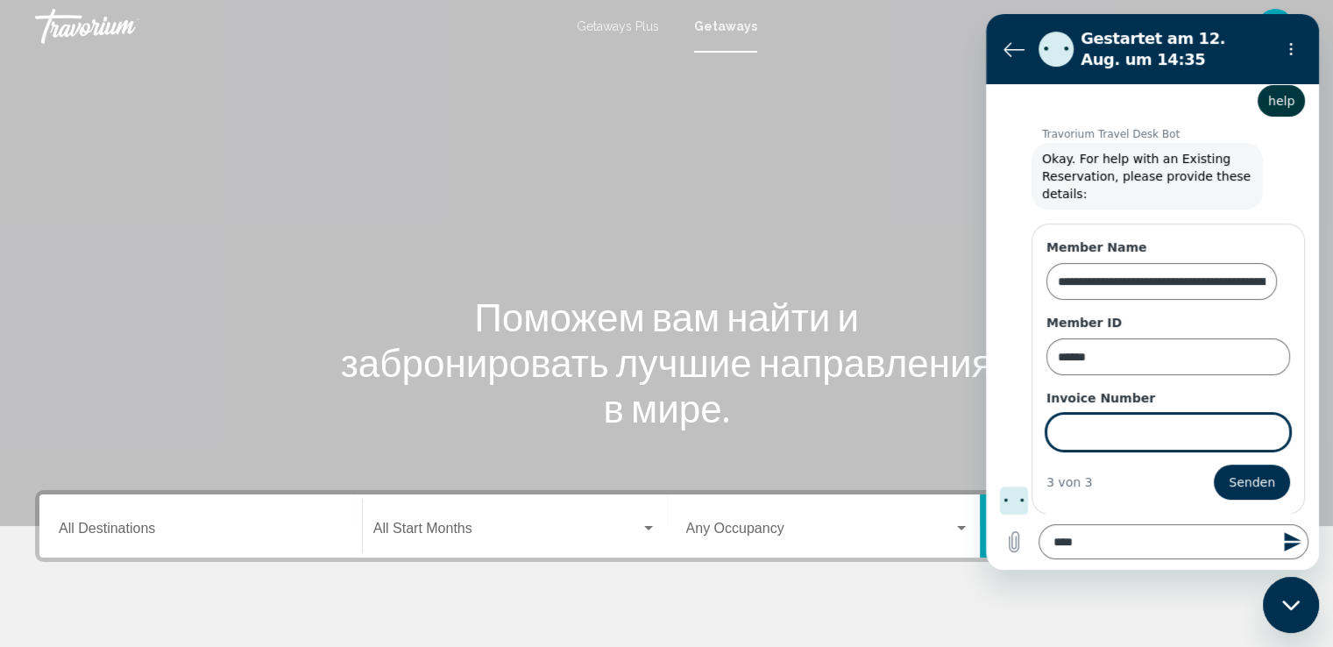
type textarea "*"
type input "**********"
click at [1213, 464] on button "Senden" at bounding box center [1251, 481] width 76 height 35
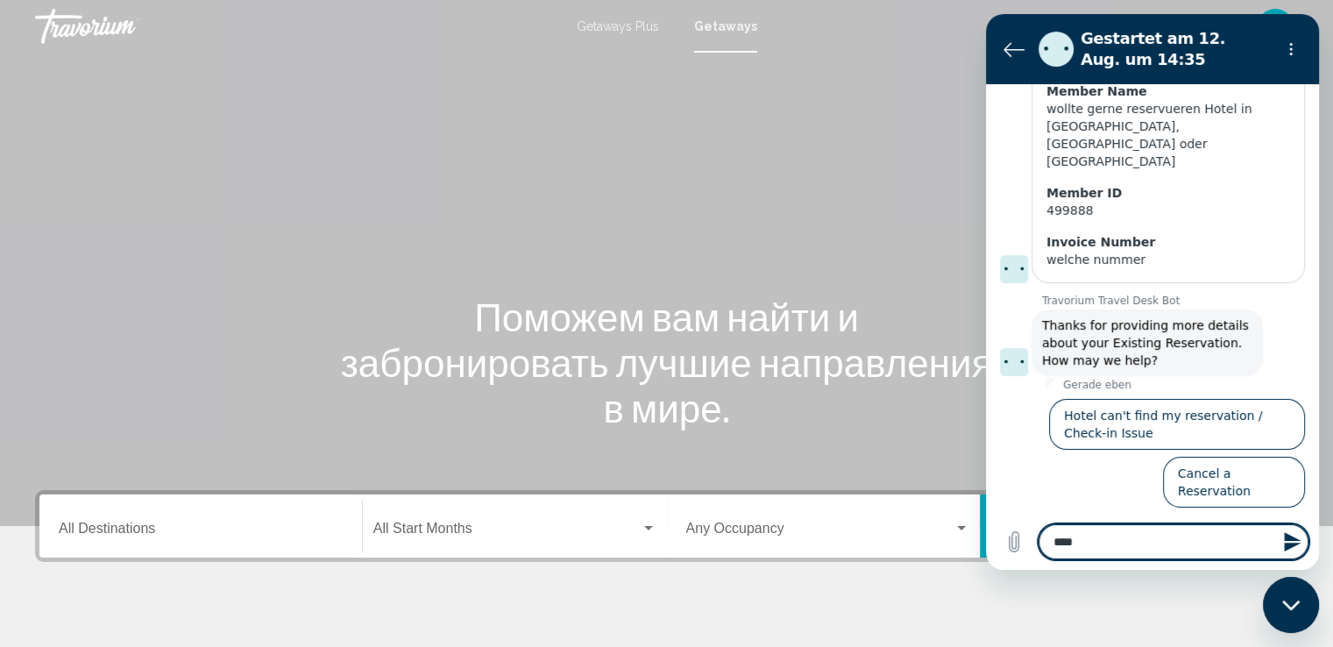
scroll to position [357, 0]
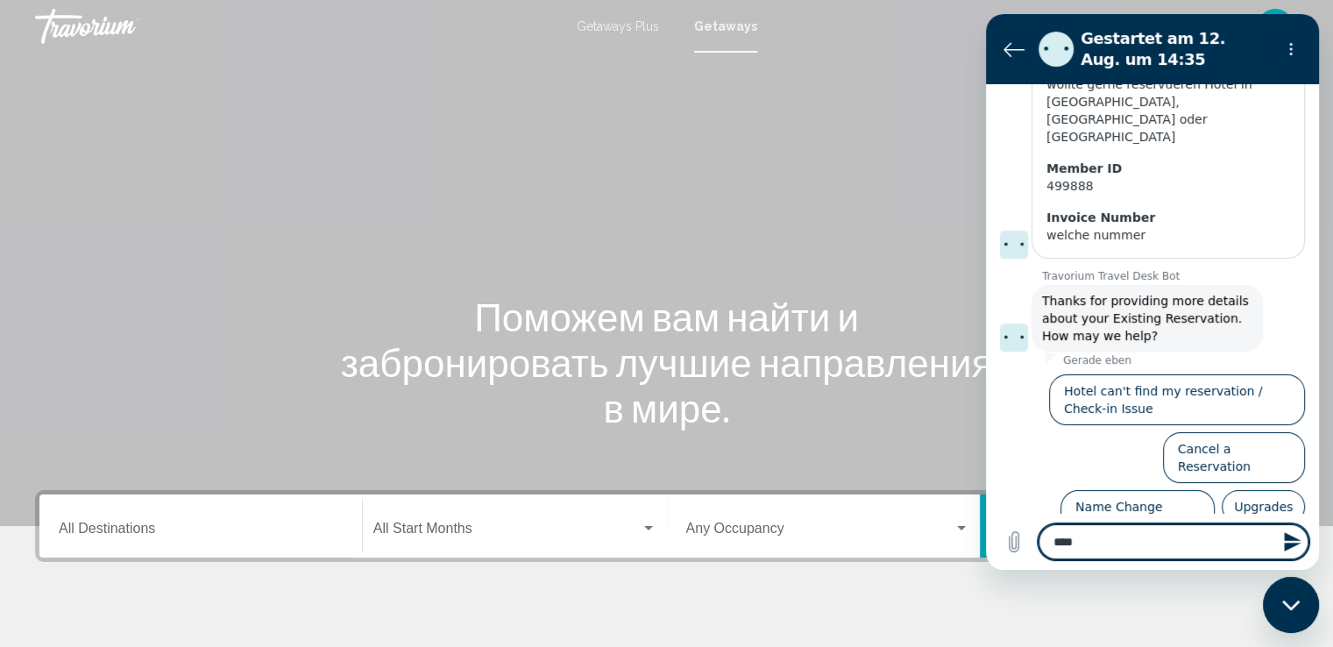
type textarea "*"
type textarea "*****"
type textarea "*"
type textarea "******"
type textarea "*"
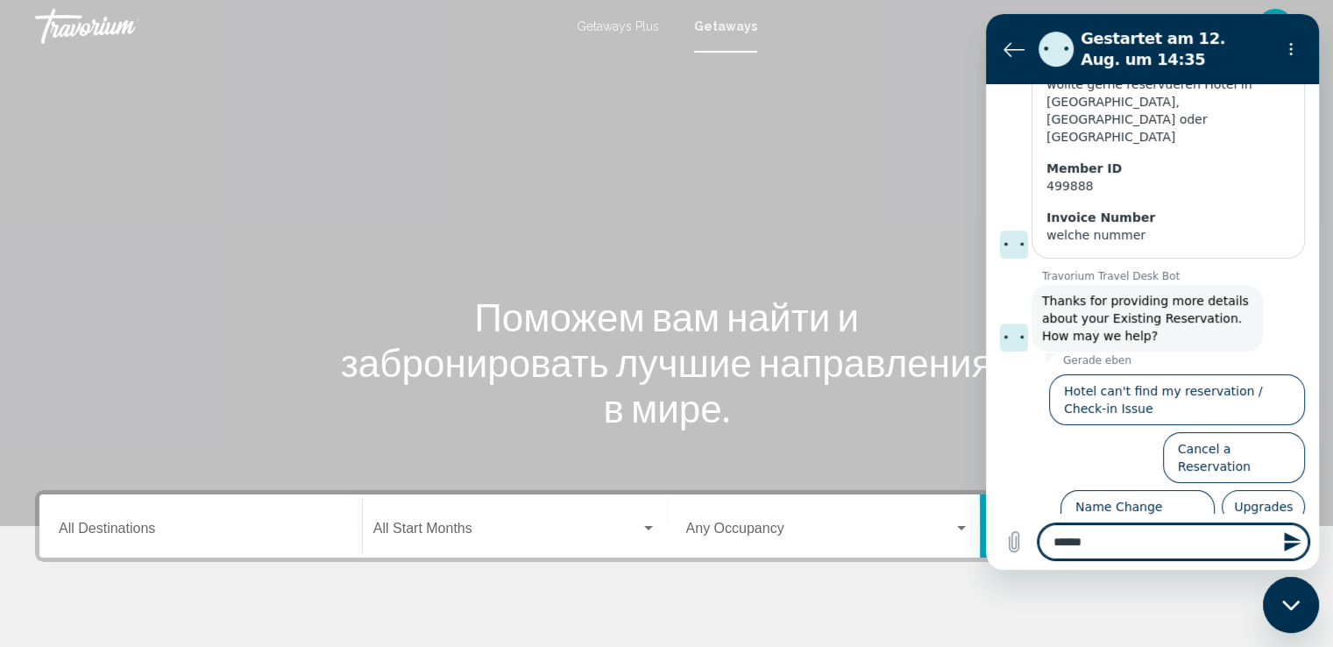
type textarea "*******"
type textarea "*"
type textarea "********"
type textarea "*"
type textarea "*********"
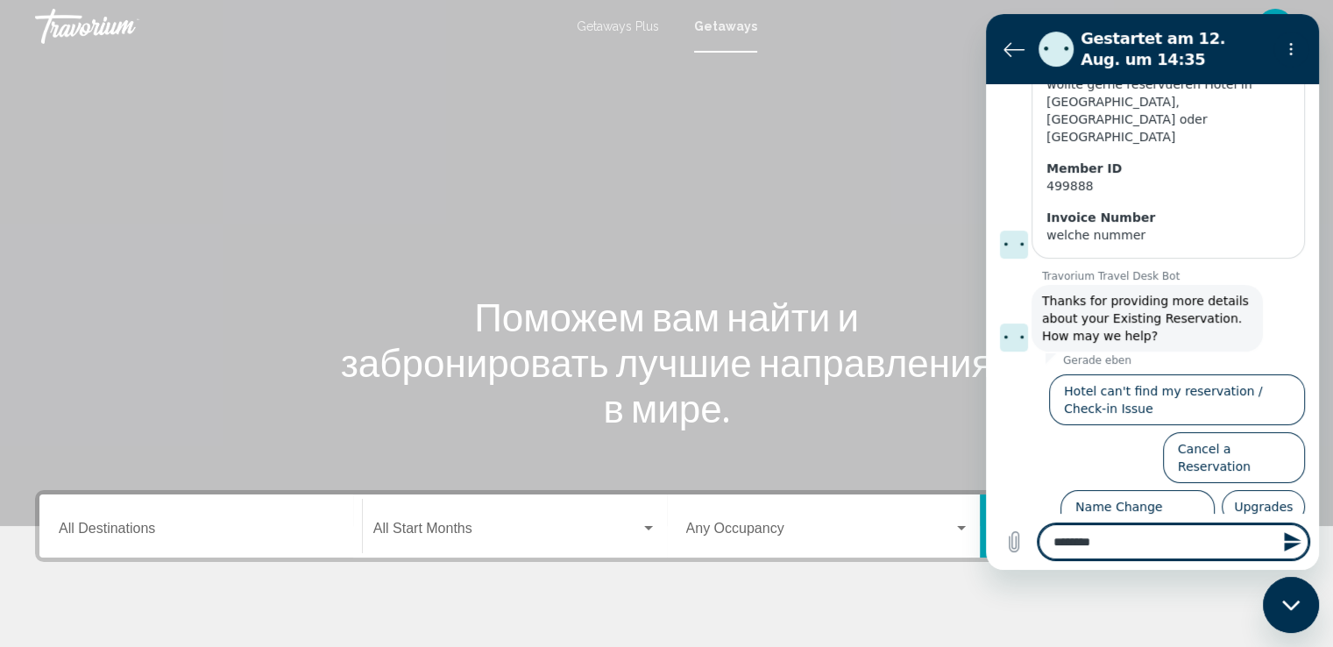
type textarea "*"
type textarea "**********"
type textarea "*"
type textarea "**********"
type textarea "*"
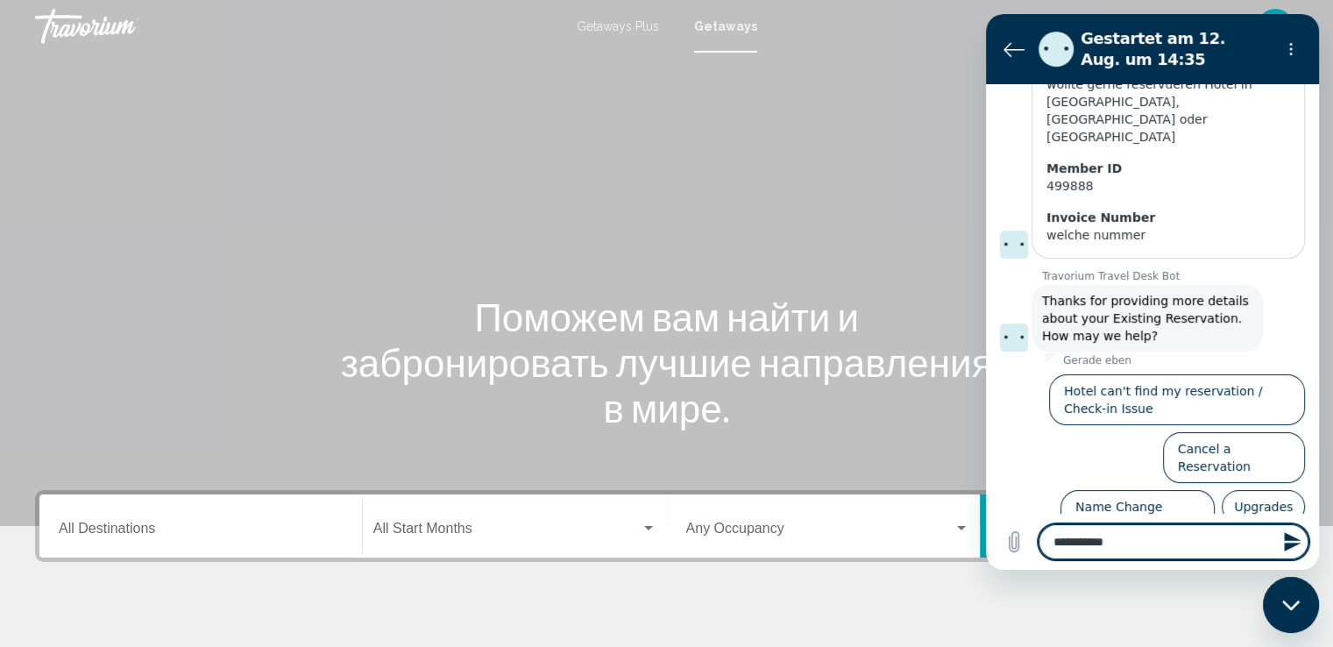
type textarea "**********"
type textarea "*"
type textarea "**********"
type textarea "*"
type textarea "**********"
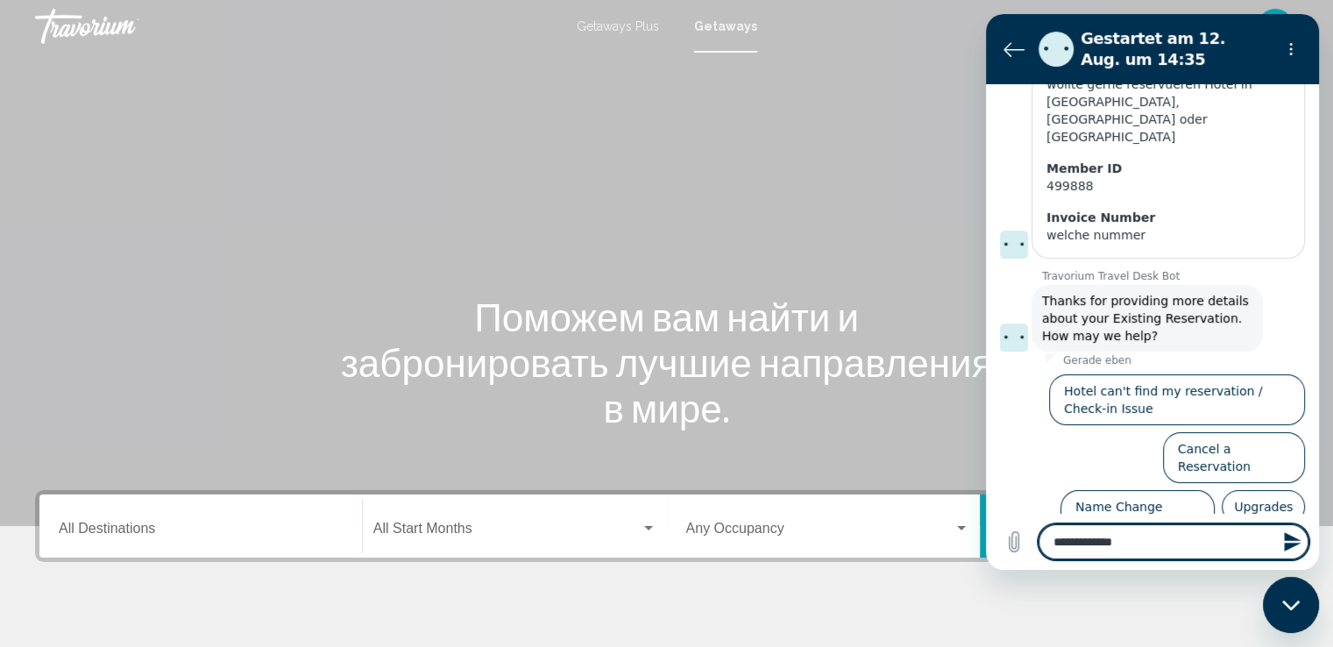
type textarea "*"
type textarea "**********"
type textarea "*"
type textarea "**********"
type textarea "*"
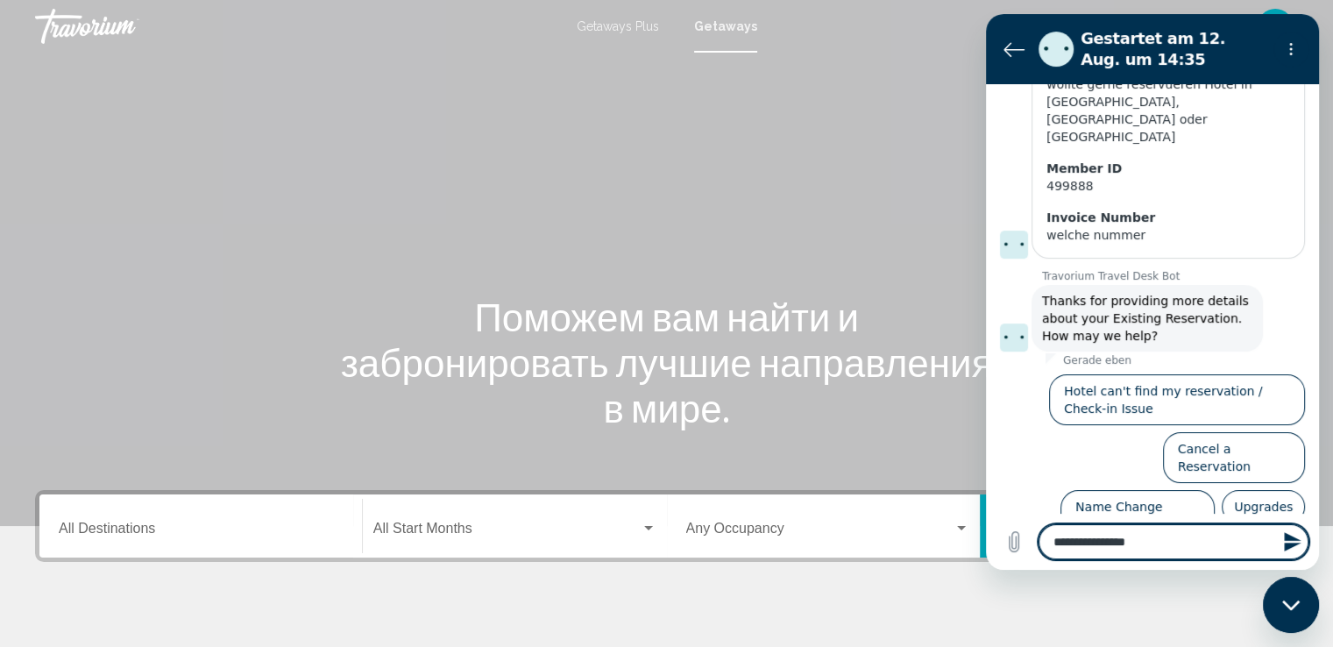
type textarea "**********"
type textarea "*"
click at [1099, 542] on textarea "**********" at bounding box center [1173, 541] width 270 height 35
click at [1108, 538] on textarea "**********" at bounding box center [1173, 541] width 270 height 35
click at [1101, 541] on textarea "**********" at bounding box center [1173, 541] width 270 height 35
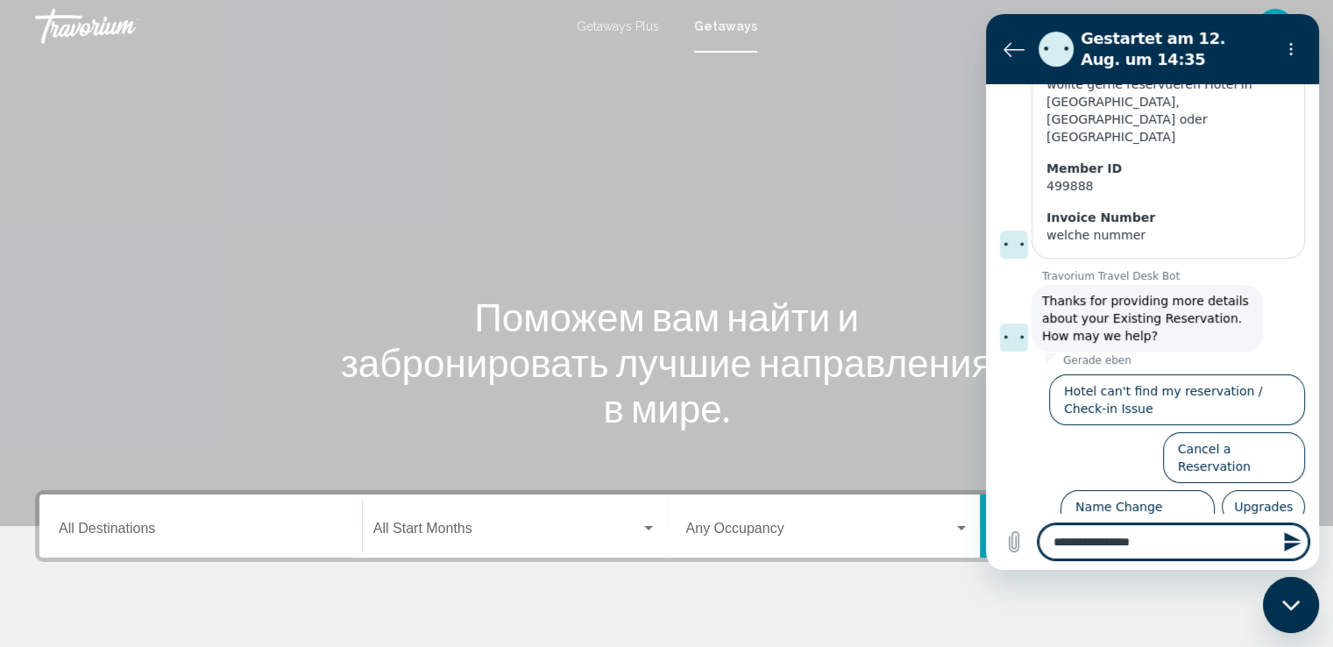
type textarea "**********"
type textarea "*"
type textarea "**********"
click at [1289, 538] on icon "Nachricht senden" at bounding box center [1291, 541] width 17 height 19
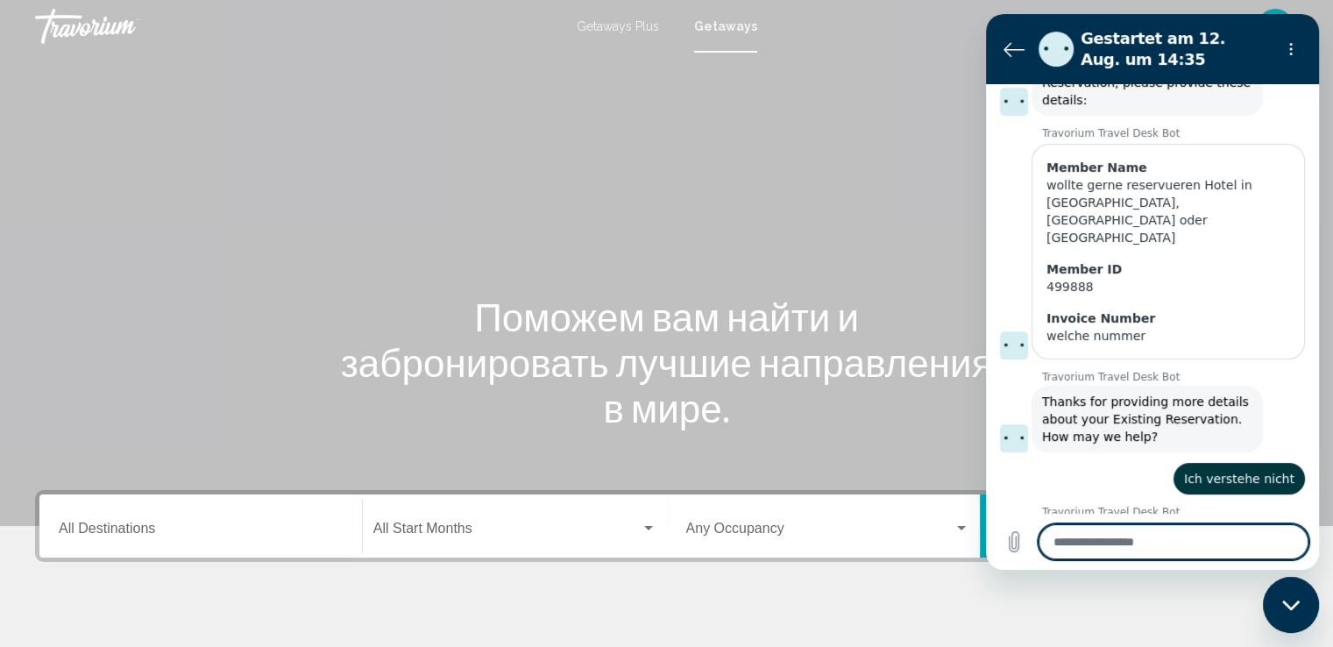
scroll to position [256, 0]
type textarea "*"
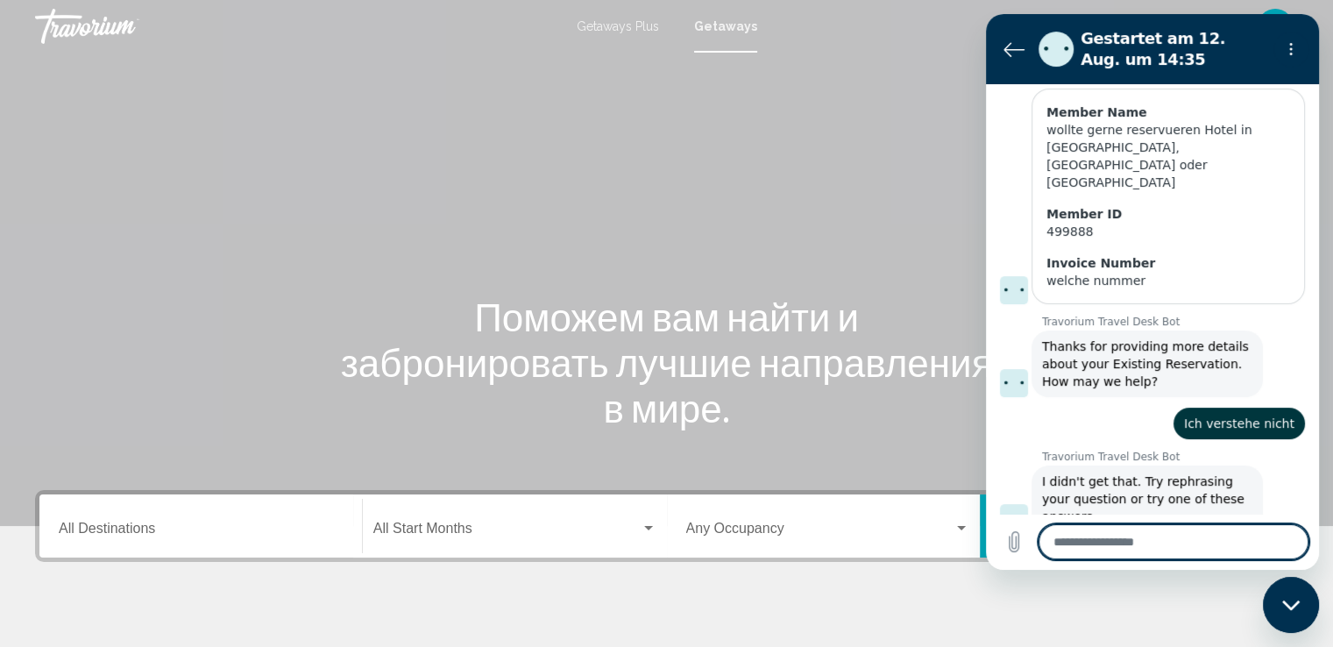
scroll to position [315, 0]
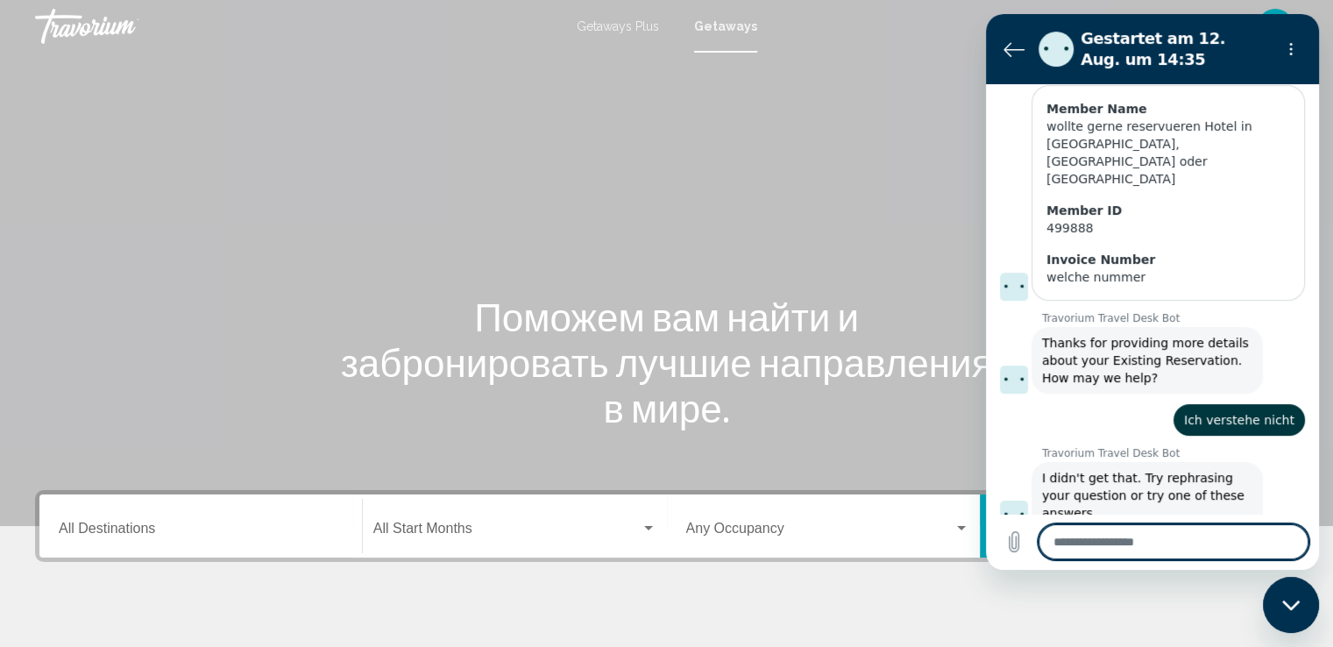
click at [1156, 554] on textarea at bounding box center [1173, 541] width 270 height 35
type textarea "*"
type textarea "**"
type textarea "*"
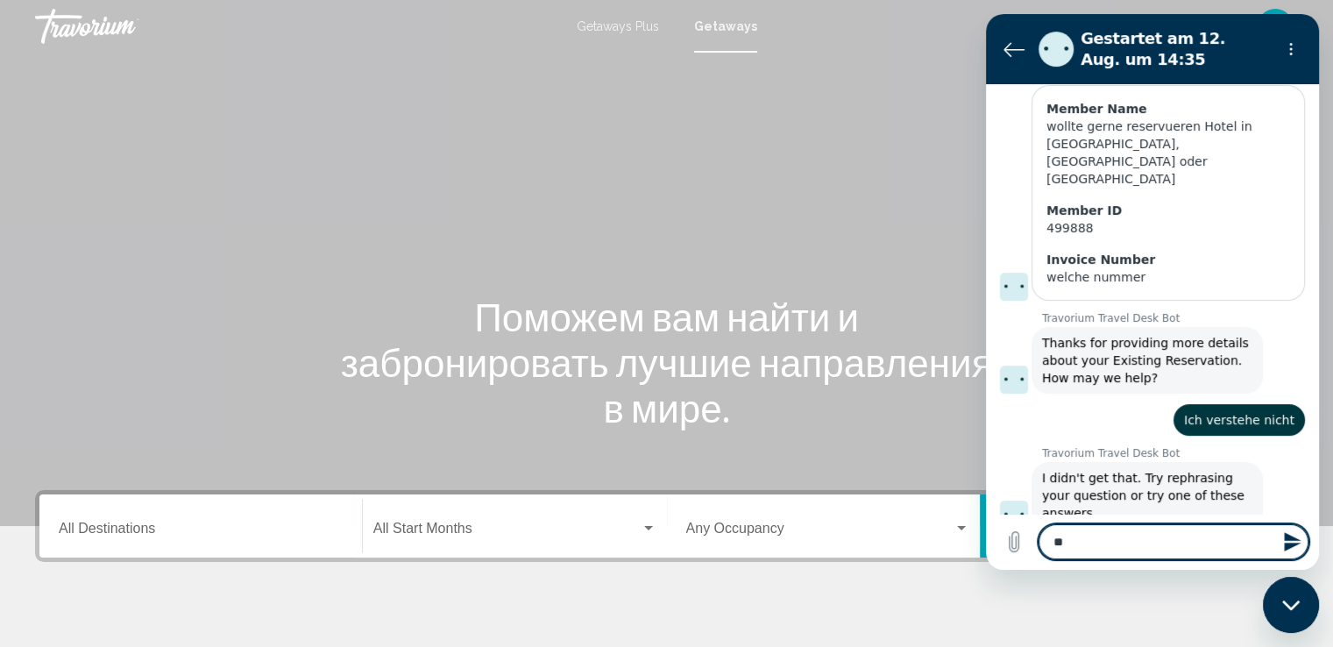
type textarea "***"
type textarea "*"
type textarea "****"
type textarea "*"
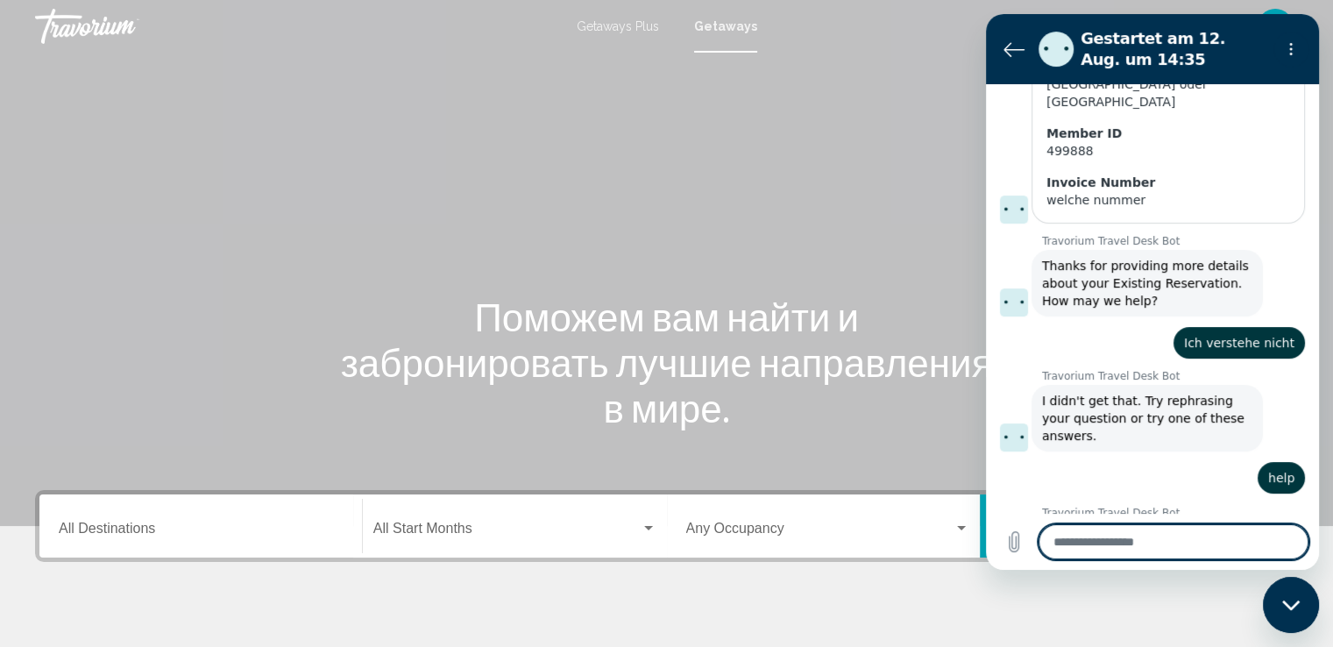
scroll to position [390, 0]
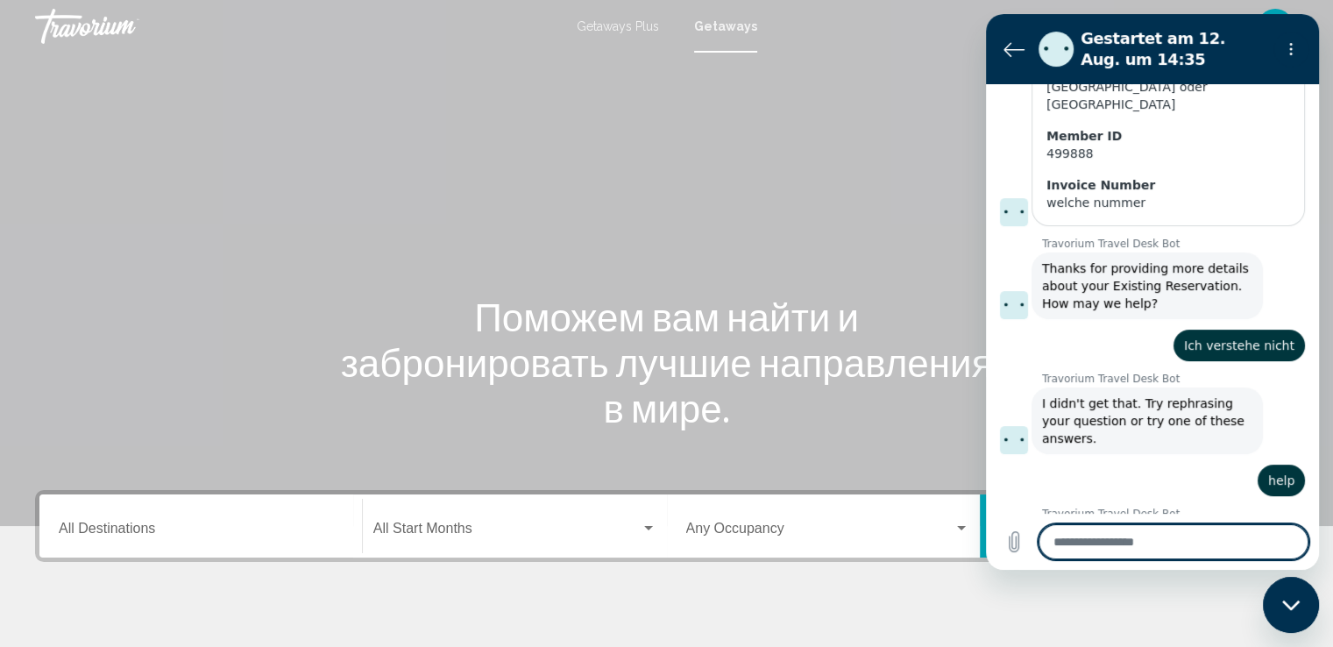
type textarea "*"
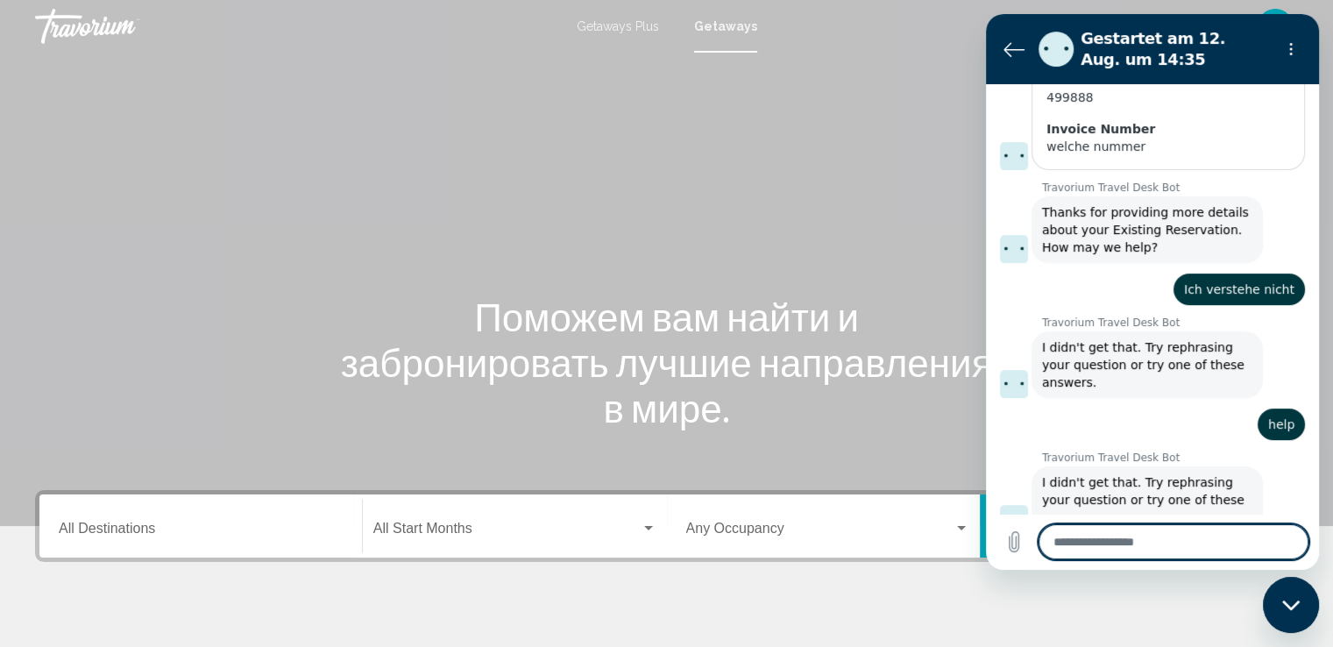
scroll to position [449, 0]
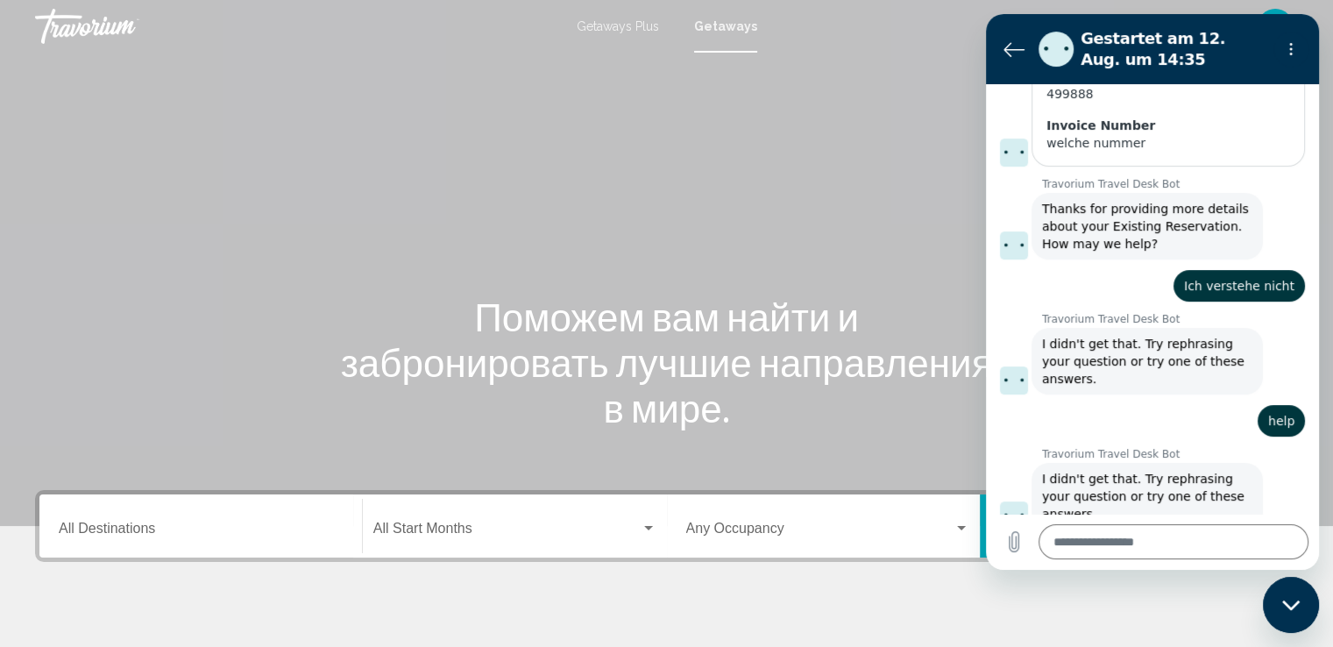
click at [949, 293] on h1 "Поможем вам найти и забронировать лучшие направления в мире." at bounding box center [666, 361] width 657 height 137
click at [1013, 50] on icon "Zurück zur Konversationsliste" at bounding box center [1013, 49] width 19 height 13
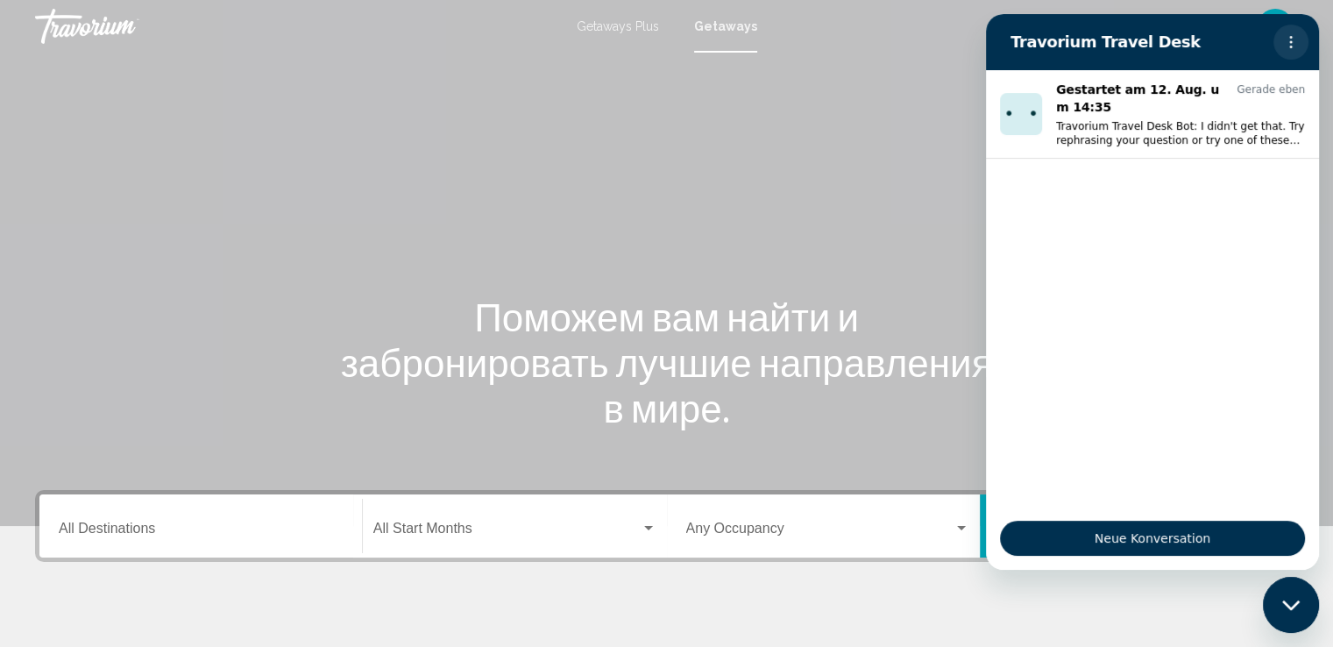
click at [1287, 39] on icon "Optionsmenü" at bounding box center [1290, 42] width 14 height 14
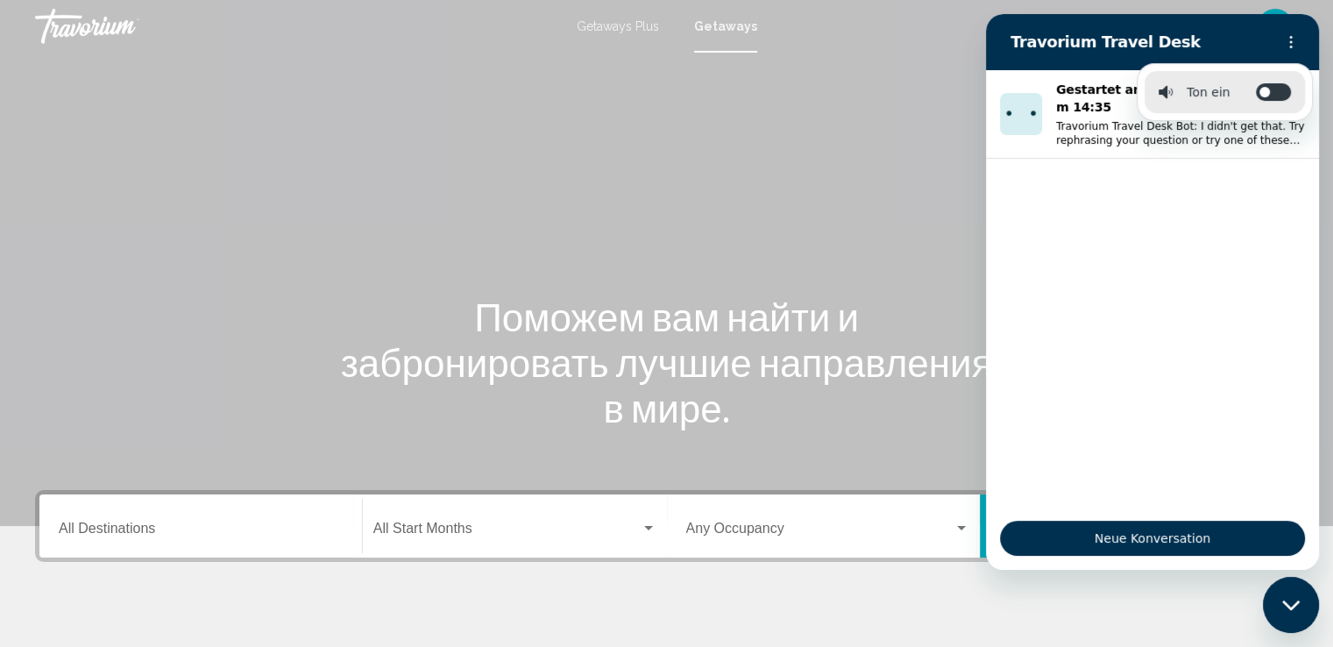
click at [909, 159] on div "Main content" at bounding box center [666, 263] width 1333 height 526
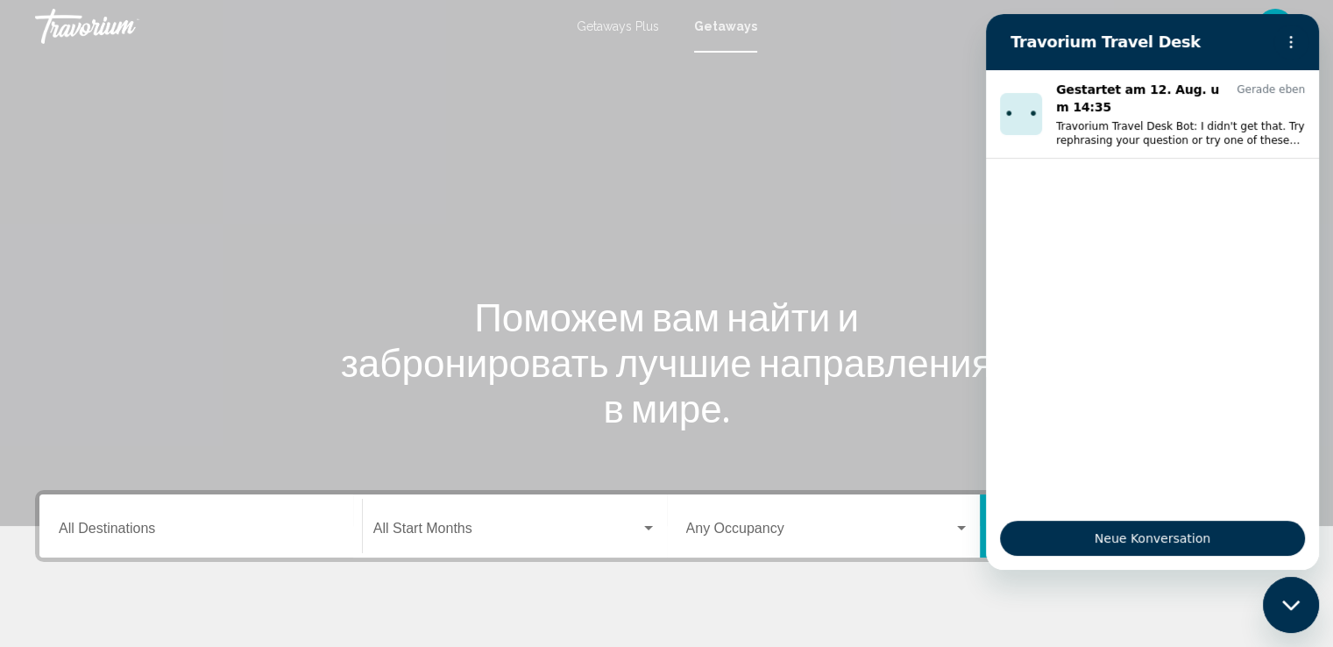
click at [258, 517] on div "Destination All Destinations" at bounding box center [201, 525] width 284 height 55
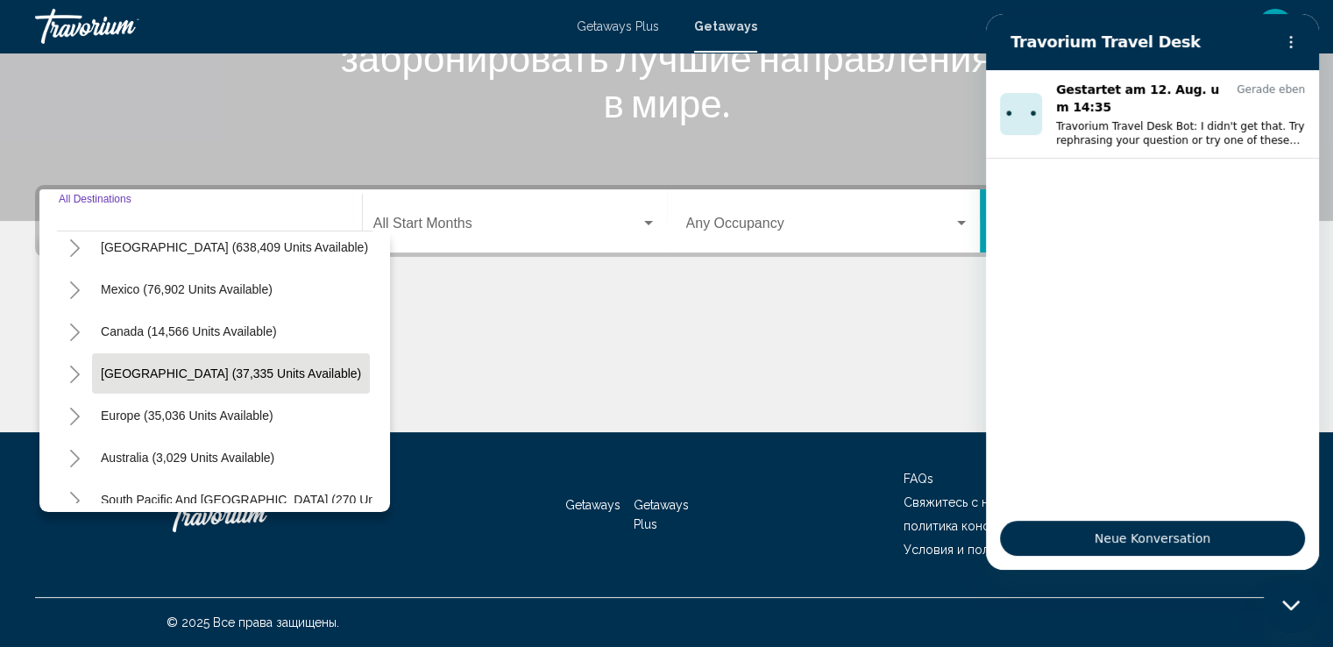
scroll to position [88, 0]
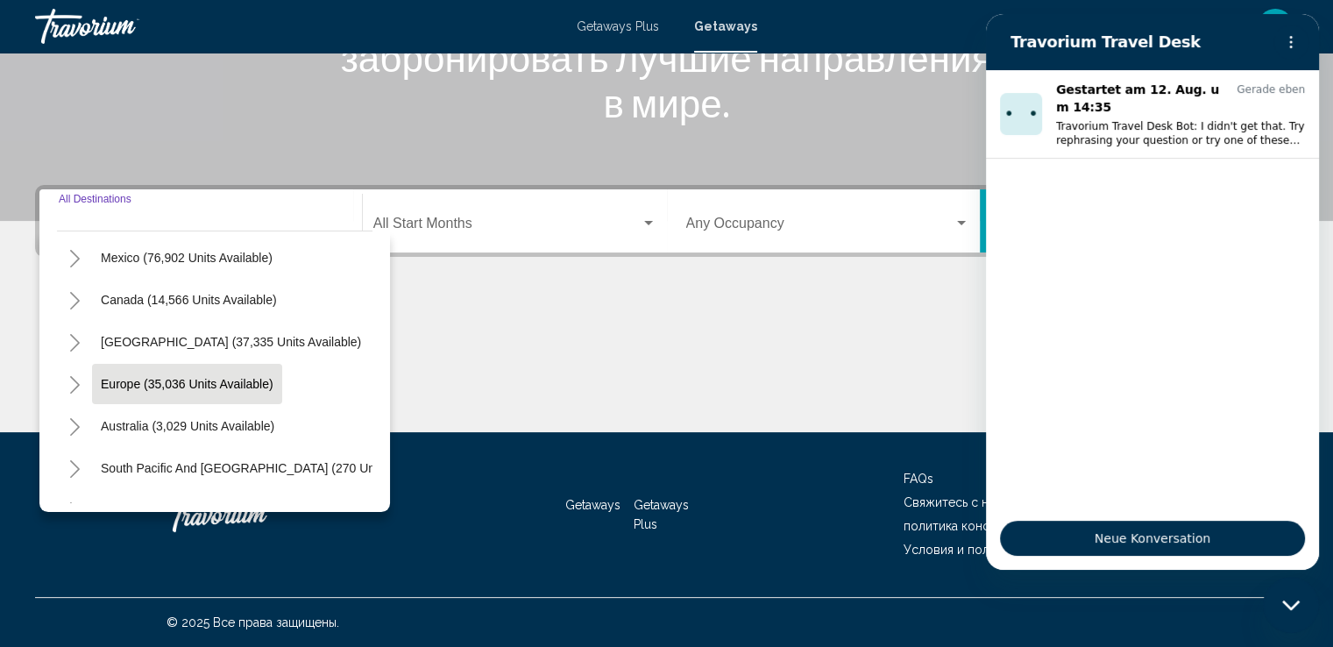
click at [201, 382] on span "Europe (35,036 units available)" at bounding box center [187, 384] width 173 height 14
type input "**********"
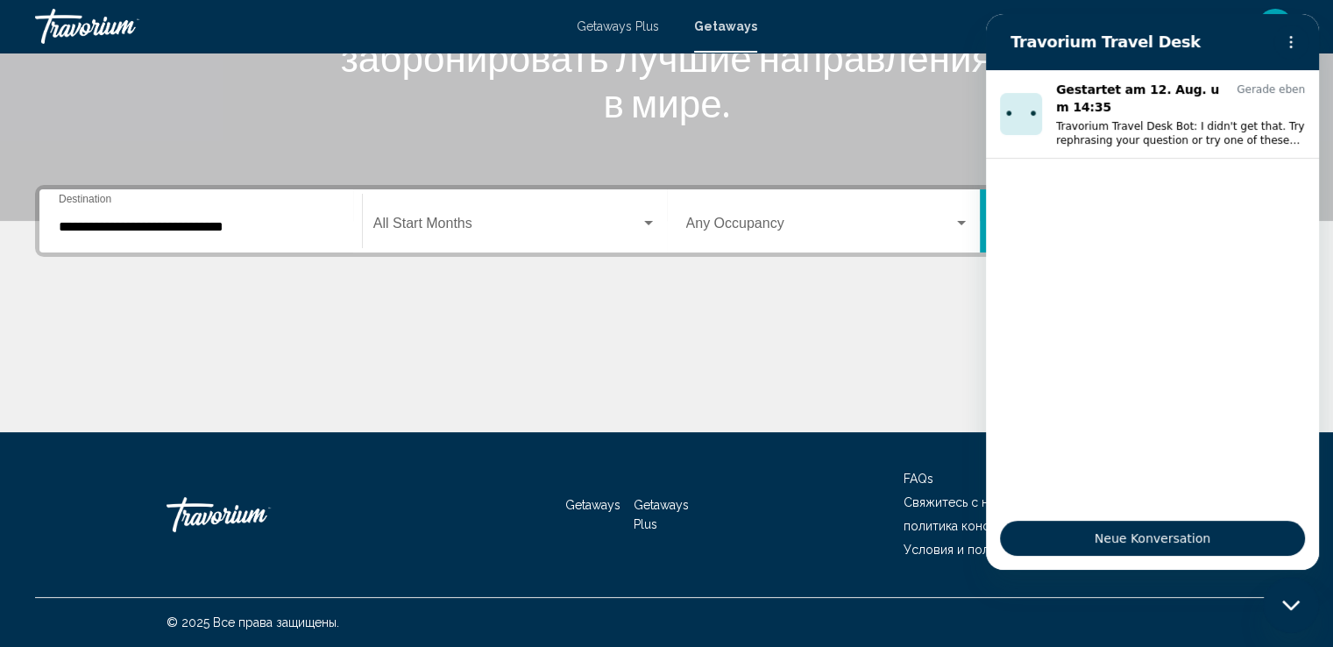
click at [648, 212] on div "Start Month All Start Months" at bounding box center [514, 221] width 283 height 55
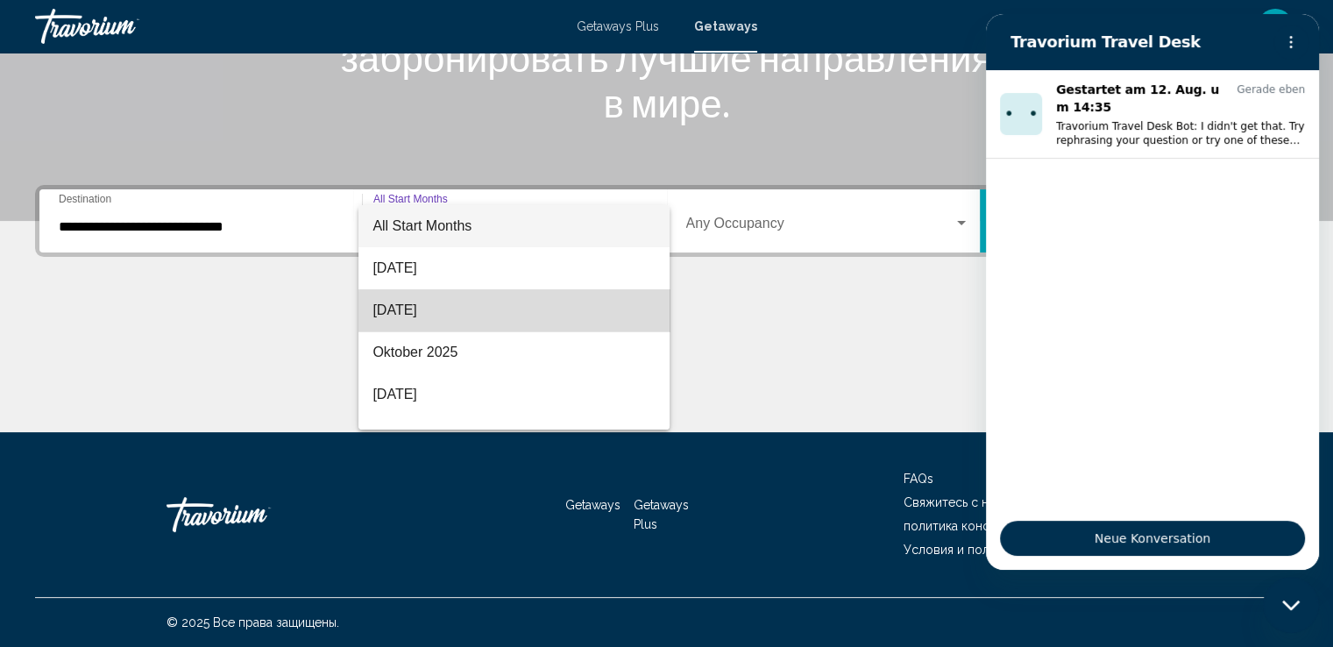
click at [582, 312] on span "[DATE]" at bounding box center [513, 310] width 283 height 42
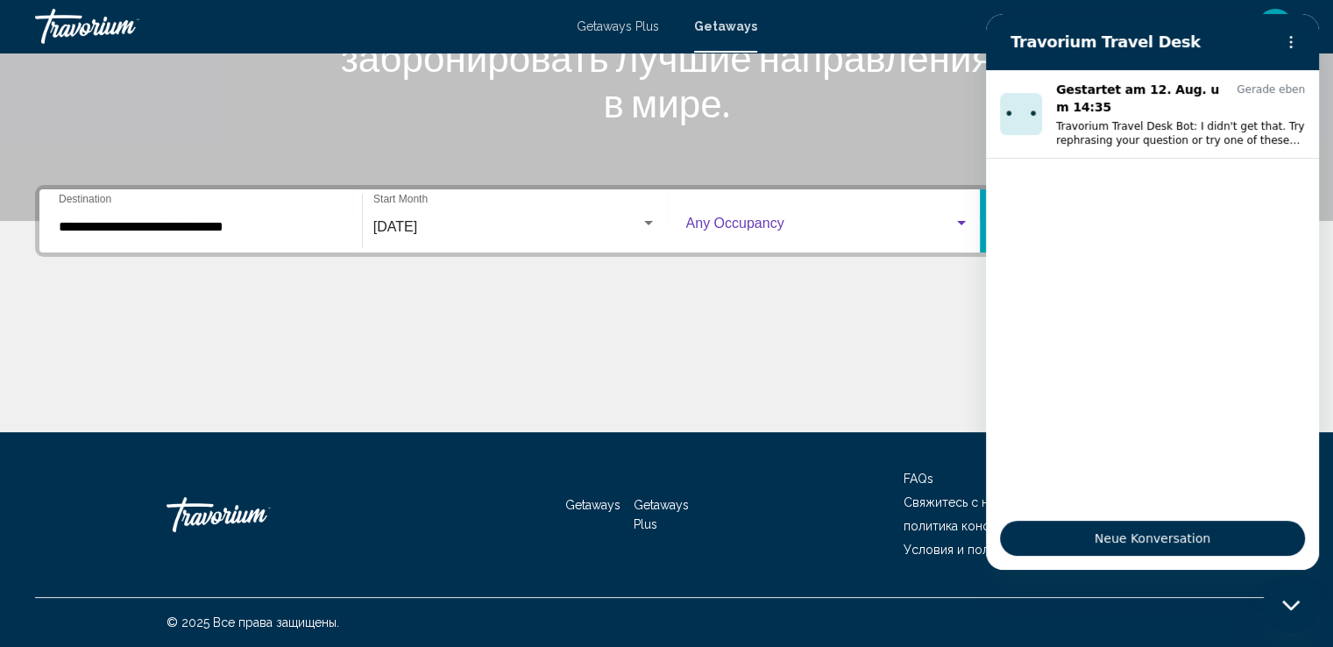
click at [957, 218] on div "Search widget" at bounding box center [961, 223] width 16 height 14
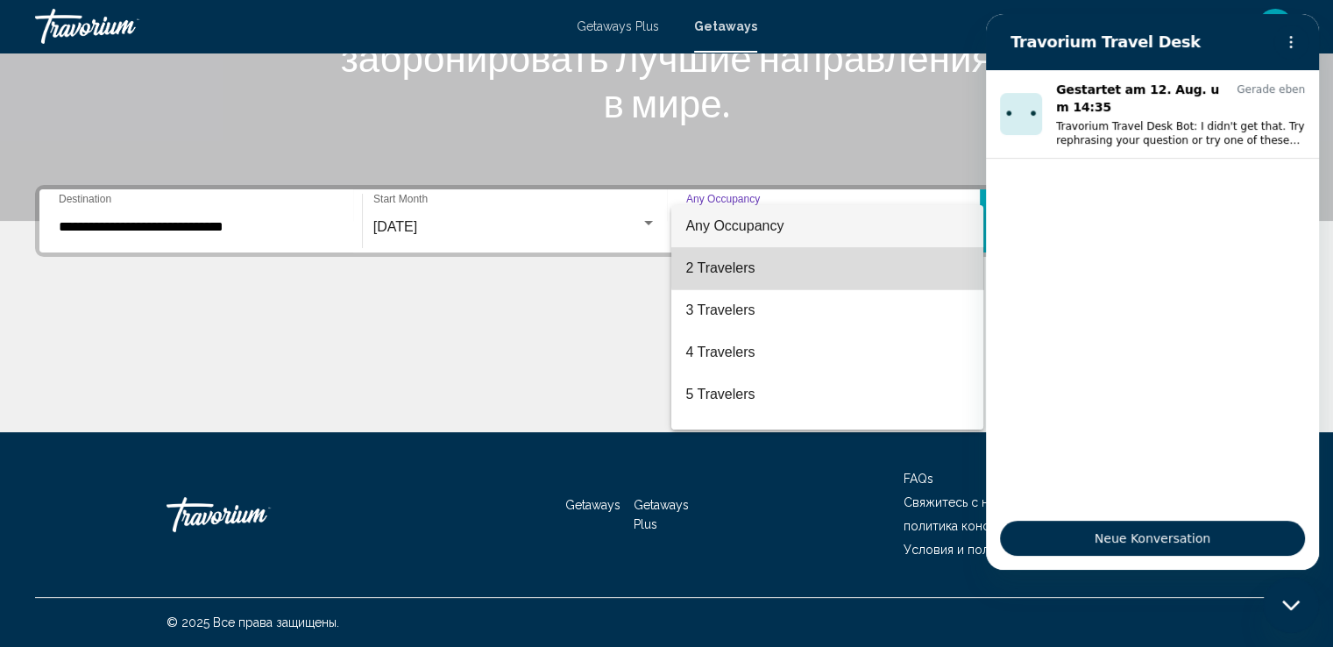
click at [903, 267] on span "2 Travelers" at bounding box center [827, 268] width 284 height 42
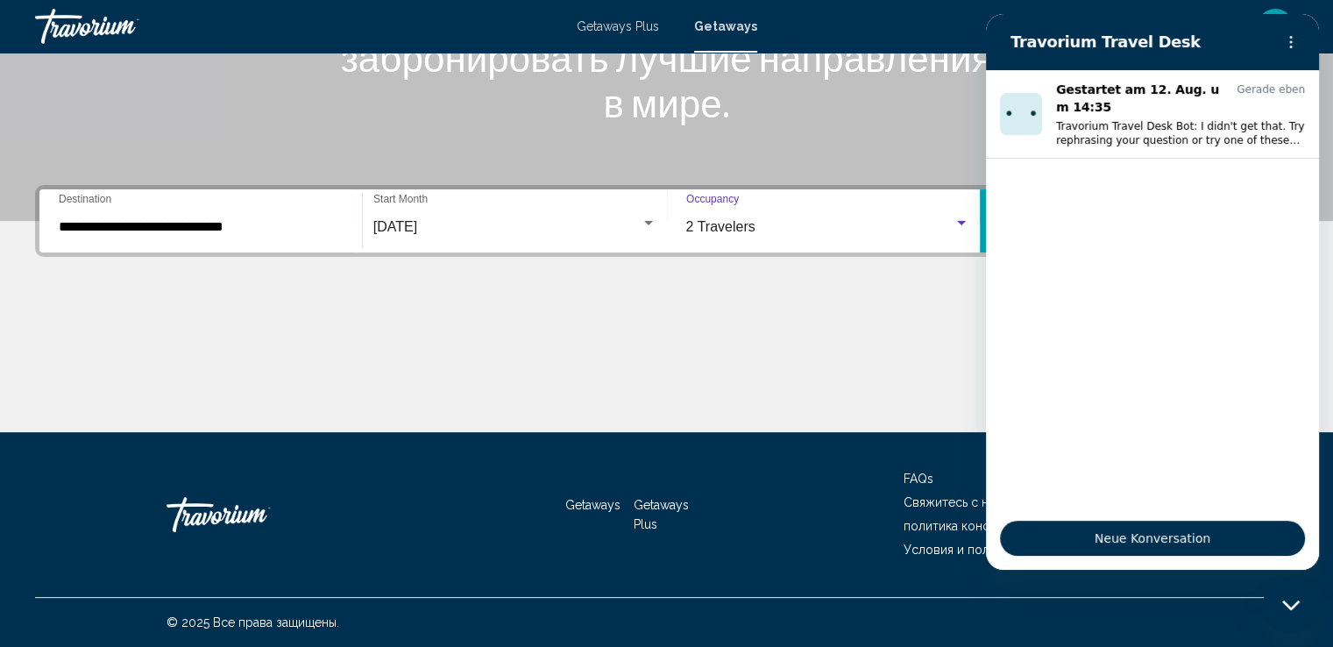
click at [906, 376] on div "Main content" at bounding box center [666, 365] width 1262 height 131
click at [981, 217] on button "Поиск" at bounding box center [1136, 220] width 314 height 63
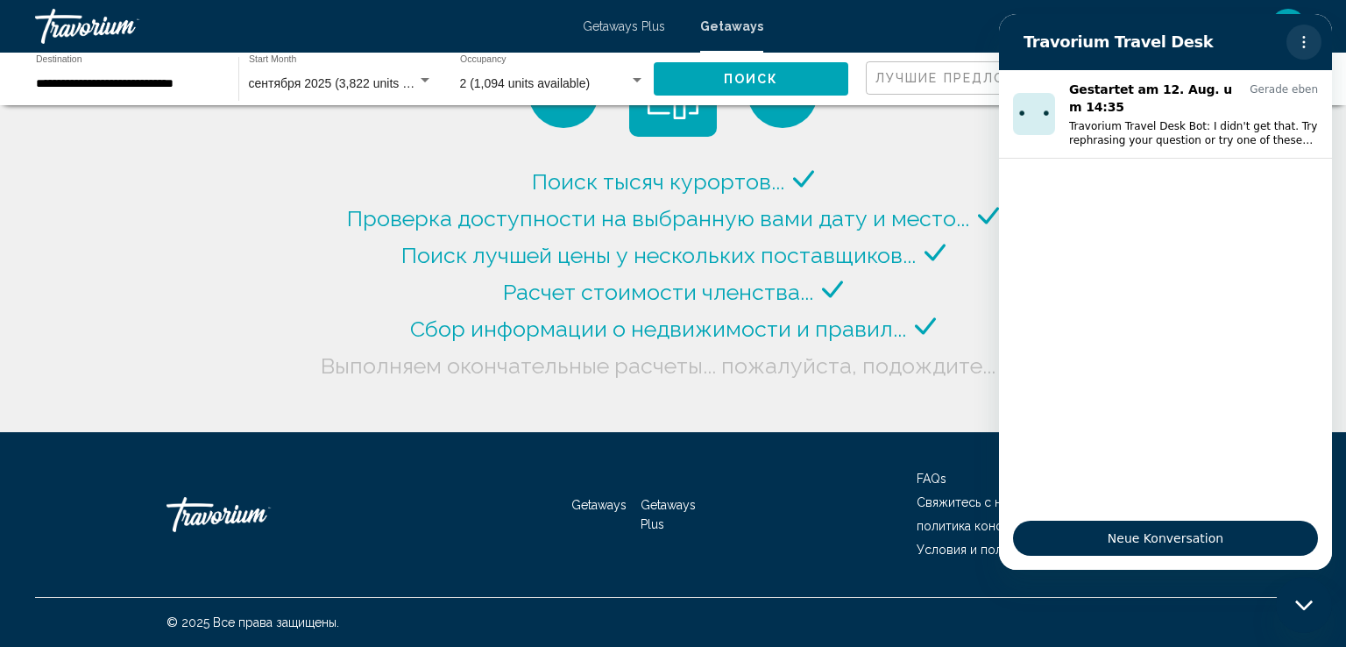
click at [1305, 40] on icon "Optionsmenü" at bounding box center [1304, 42] width 14 height 14
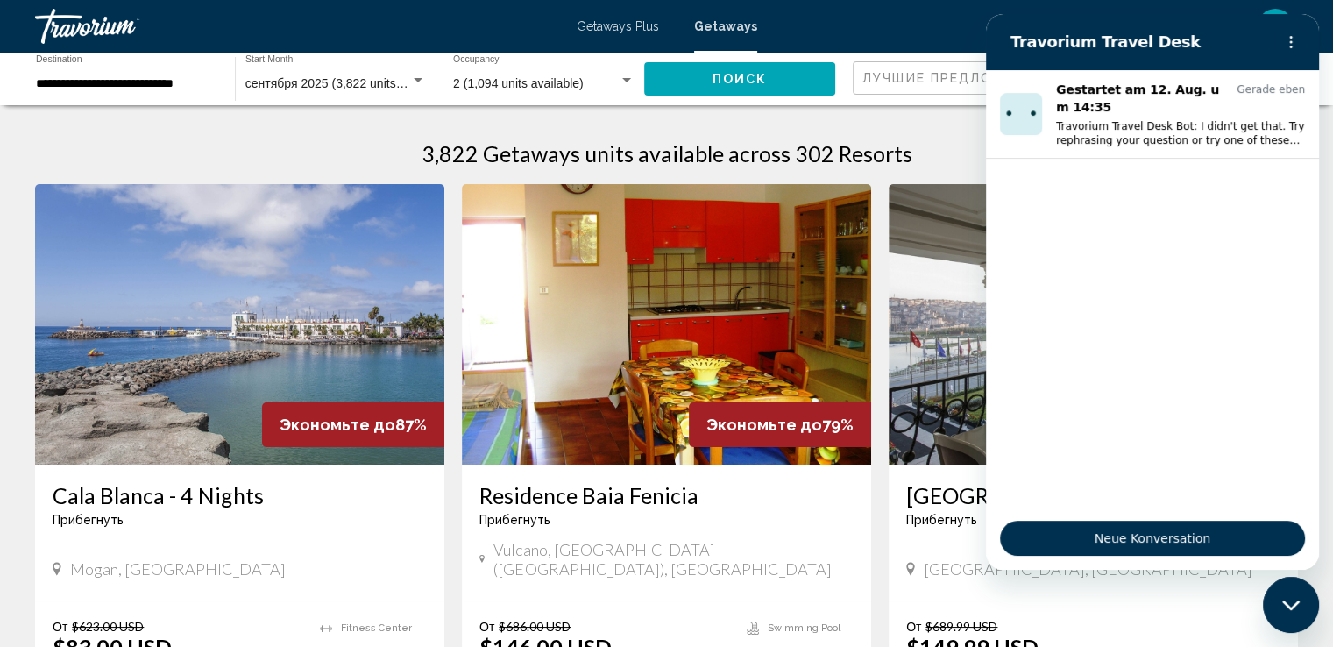
click at [1291, 605] on icon "Messaging-Fenster schließen" at bounding box center [1290, 604] width 18 height 10
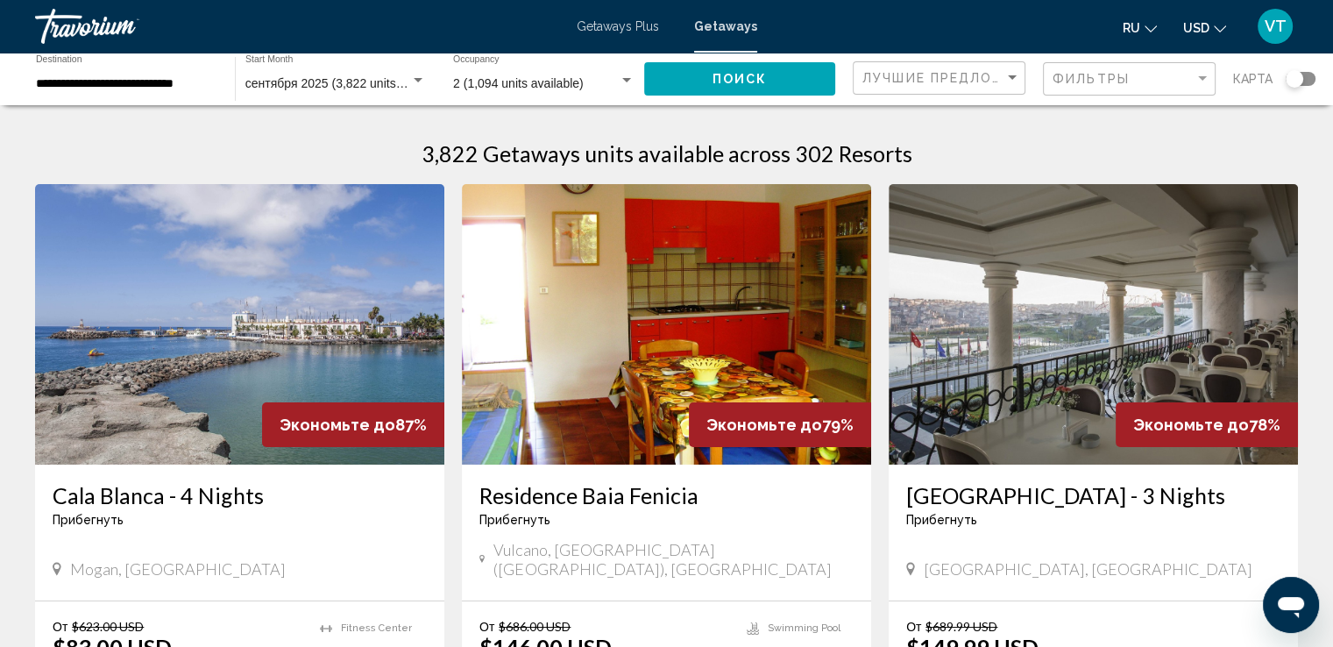
click at [1309, 79] on div "Search widget" at bounding box center [1300, 79] width 30 height 14
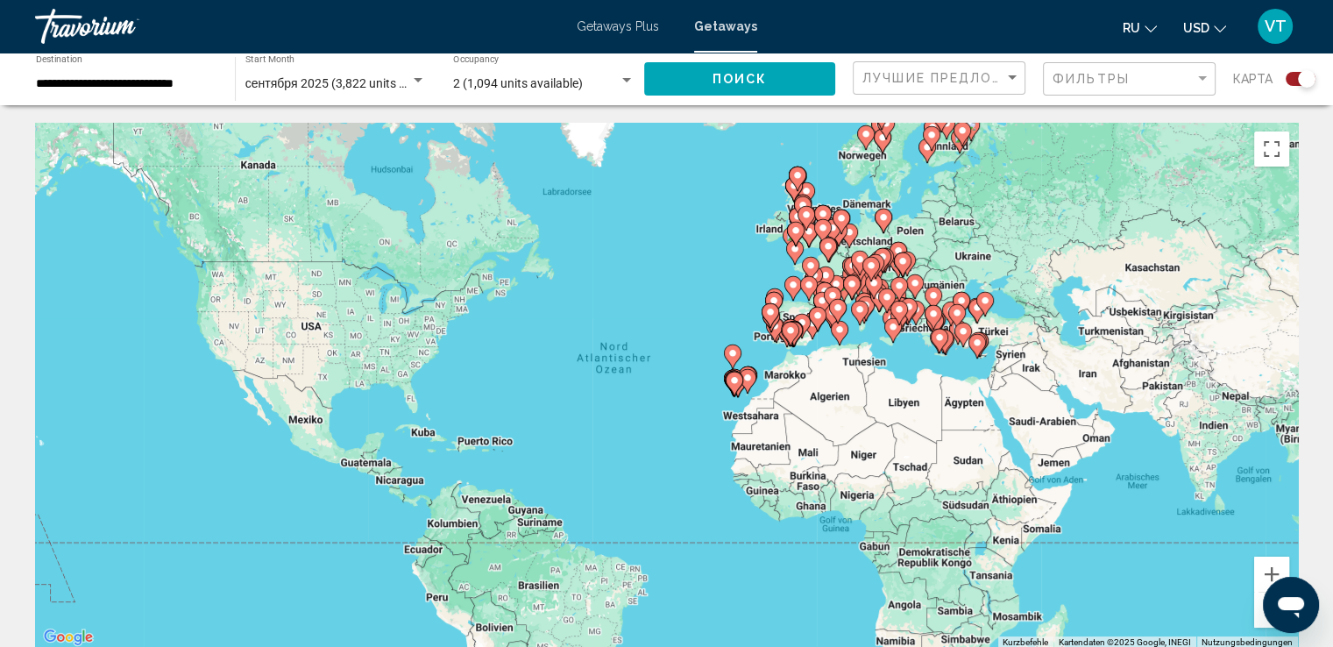
click at [1008, 372] on div "Um den Modus zum Ziehen mit der Tastatur zu aktivieren, drückst du Alt + Eingab…" at bounding box center [666, 386] width 1262 height 526
click at [1270, 562] on button "Vergrößern" at bounding box center [1271, 573] width 35 height 35
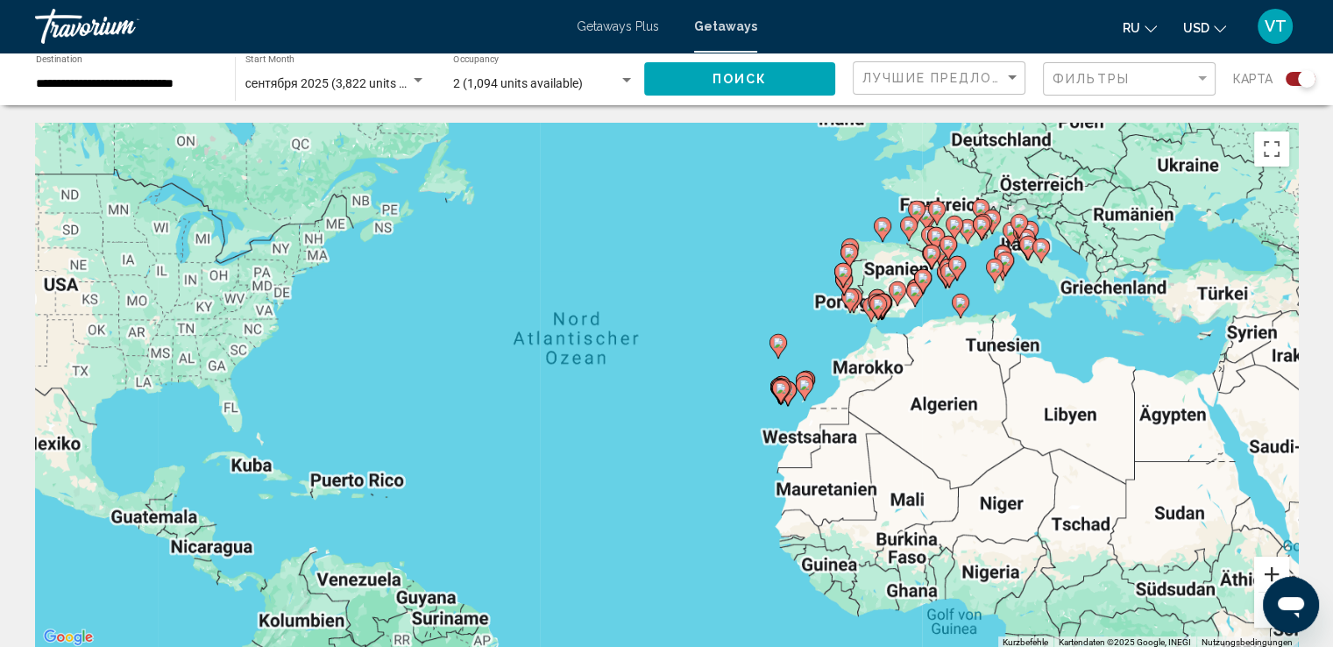
click at [1270, 562] on button "Vergrößern" at bounding box center [1271, 573] width 35 height 35
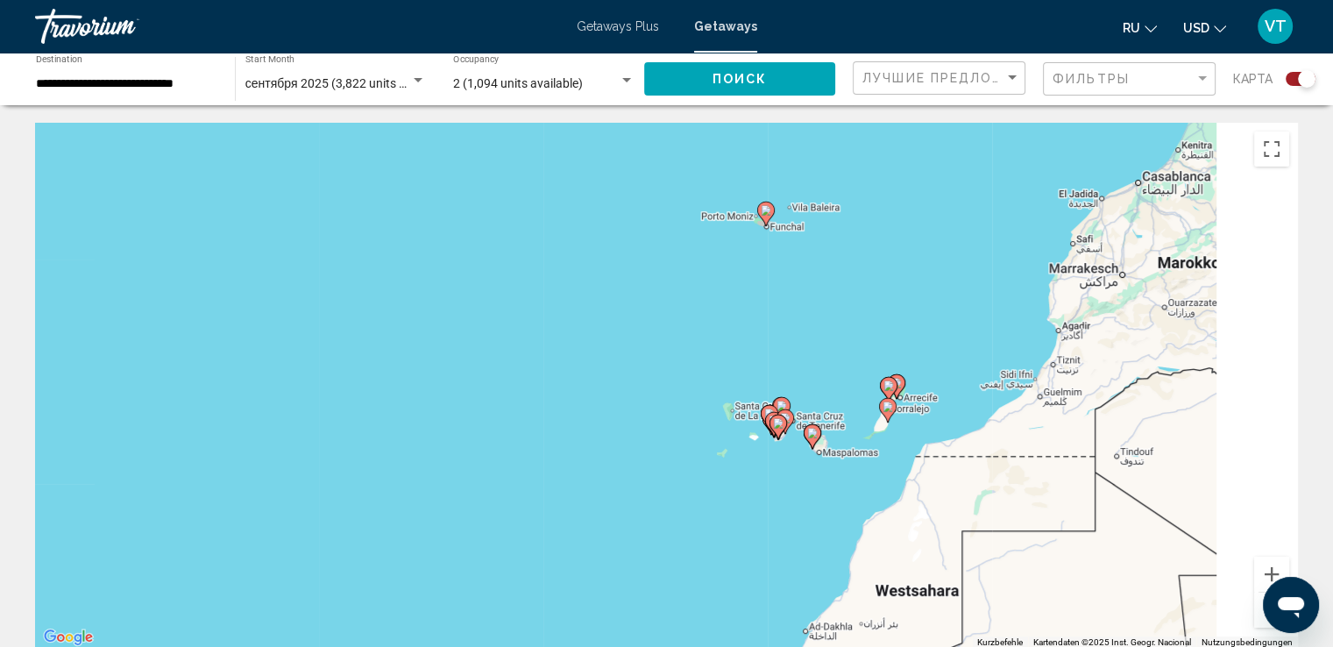
drag, startPoint x: 1223, startPoint y: 418, endPoint x: 679, endPoint y: 341, distance: 549.5
click at [679, 341] on div "Um den Modus zum Ziehen mit der Tastatur zu aktivieren, drückst du Alt + Eingab…" at bounding box center [666, 386] width 1262 height 526
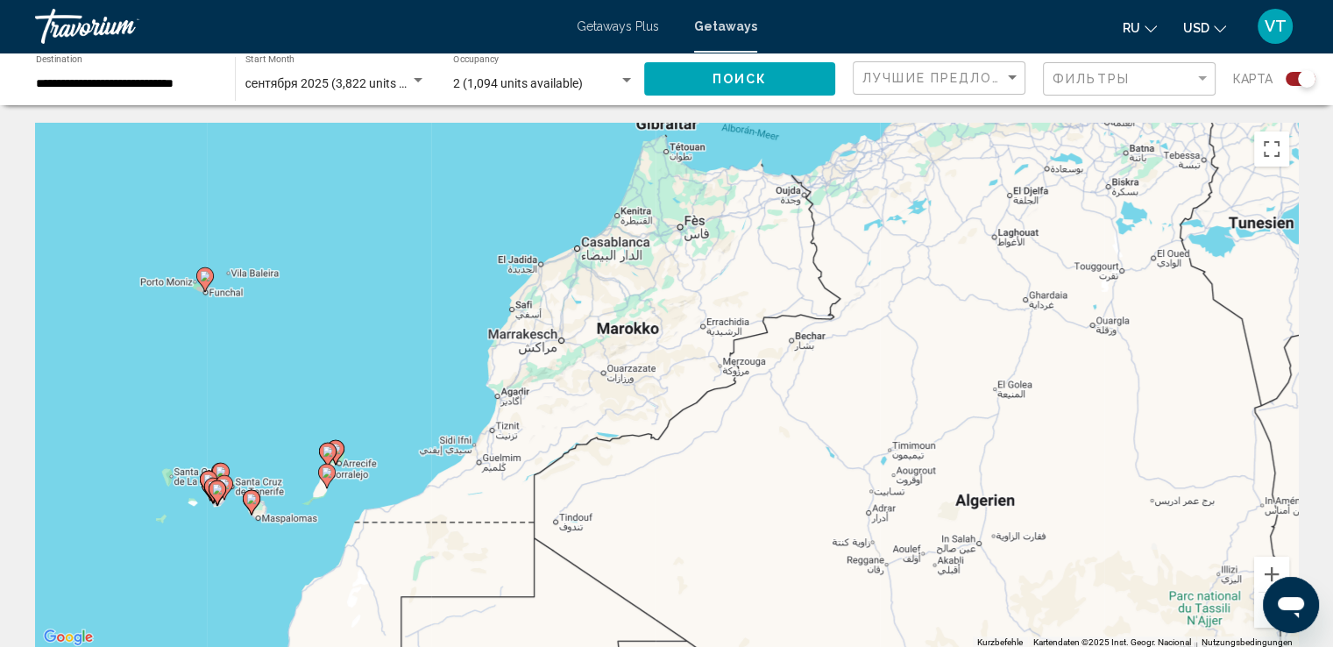
drag, startPoint x: 773, startPoint y: 437, endPoint x: 338, endPoint y: 551, distance: 449.2
click at [338, 551] on div "Um den Modus zum Ziehen mit der Tastatur zu aktivieren, drückst du Alt + Eingab…" at bounding box center [666, 386] width 1262 height 526
click at [202, 278] on image "Main content" at bounding box center [205, 276] width 11 height 11
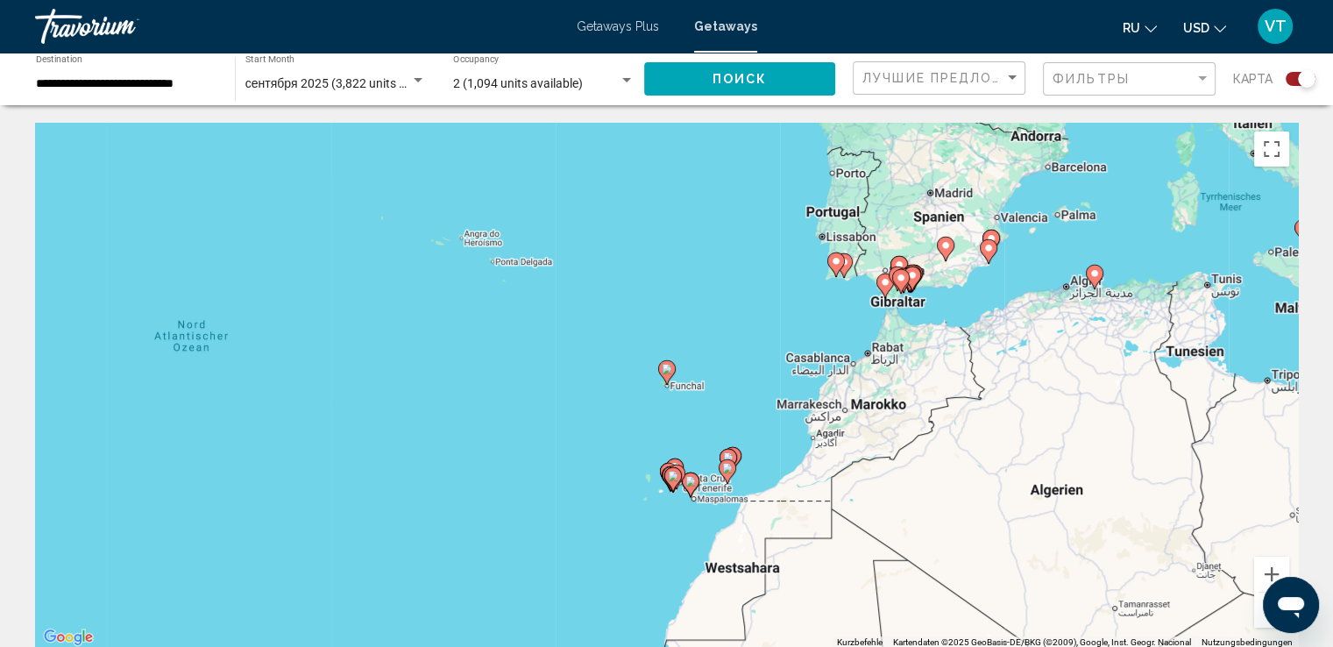
click at [671, 369] on image "Main content" at bounding box center [666, 369] width 11 height 11
type input "**********"
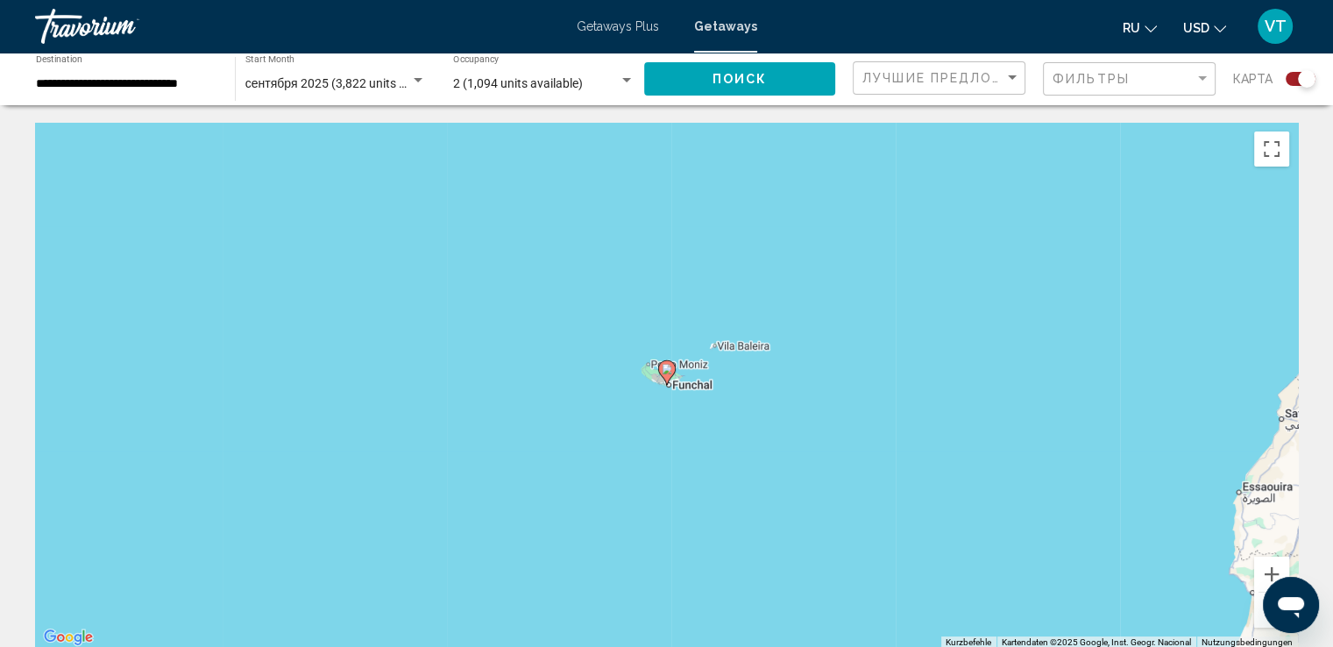
click at [671, 369] on image "Main content" at bounding box center [666, 369] width 11 height 11
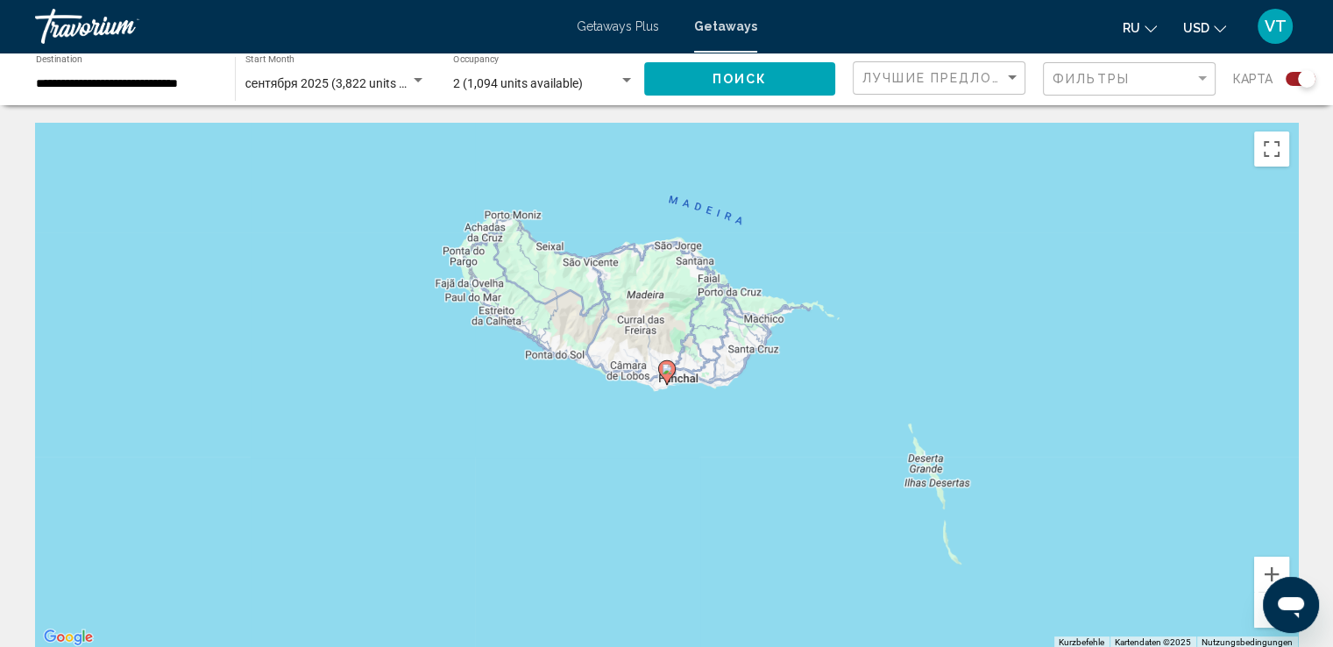
click at [671, 369] on image "Main content" at bounding box center [666, 369] width 11 height 11
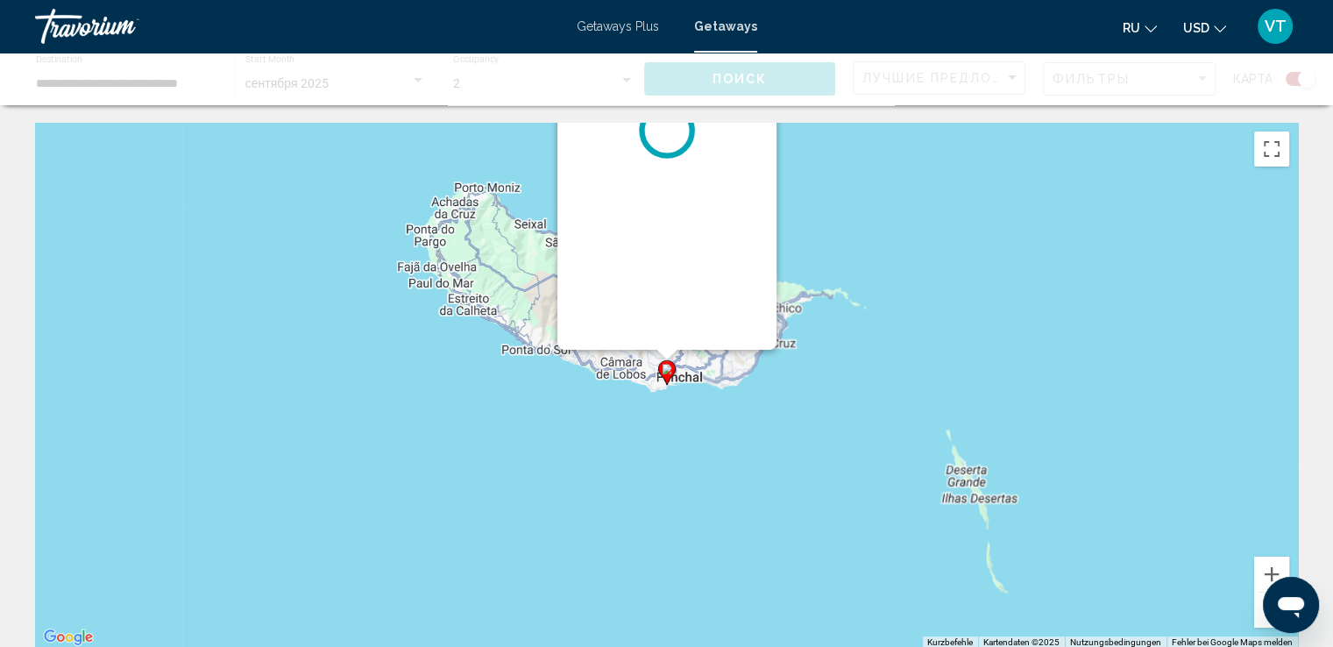
click at [671, 369] on image "Main content" at bounding box center [666, 369] width 11 height 11
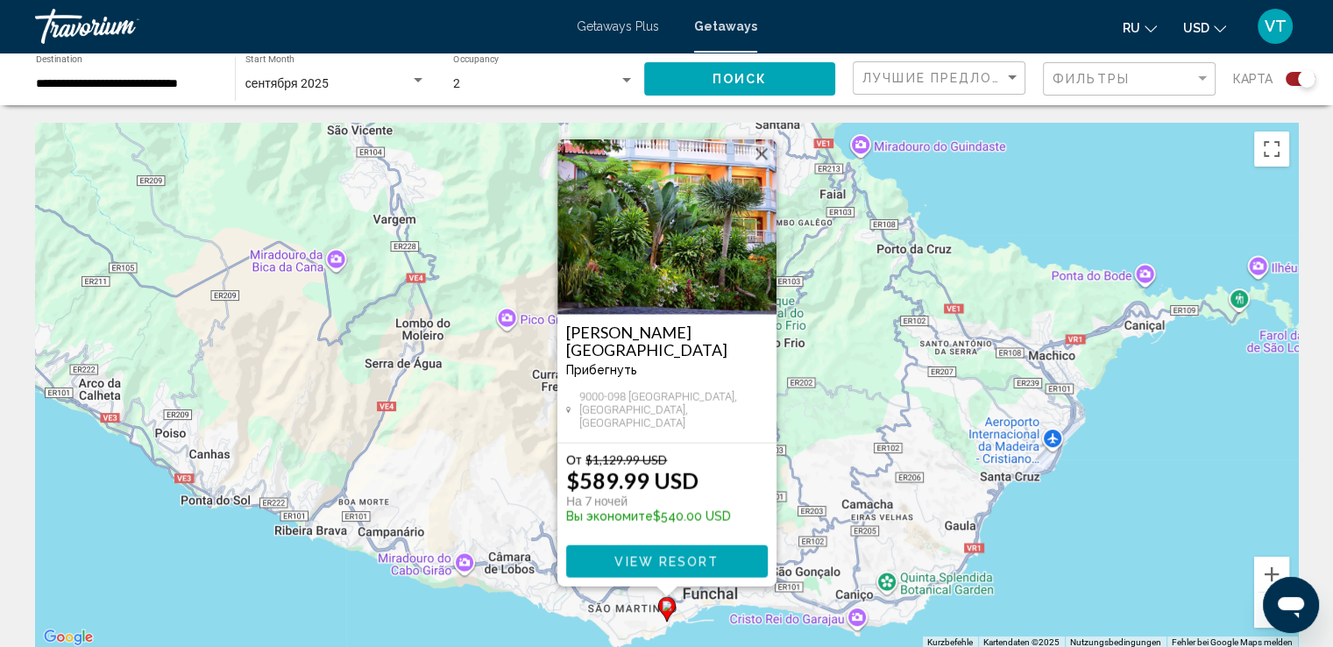
click at [676, 565] on span "View Resort" at bounding box center [666, 562] width 104 height 14
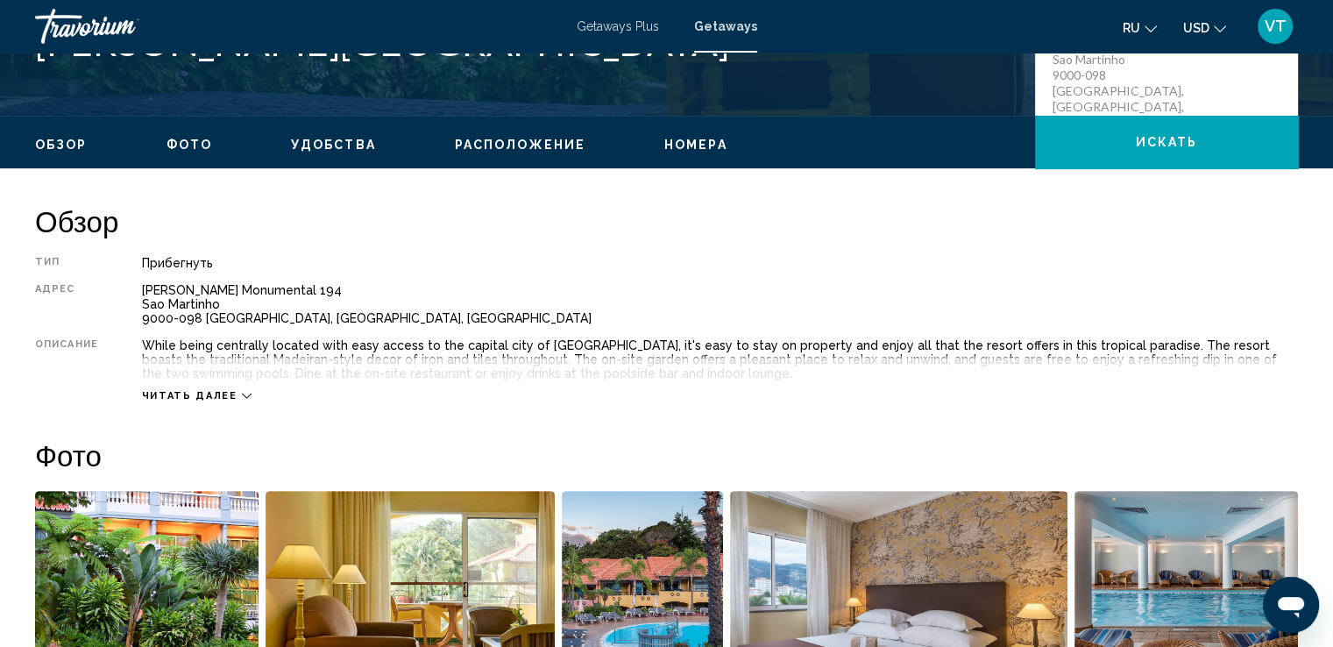
scroll to position [433, 0]
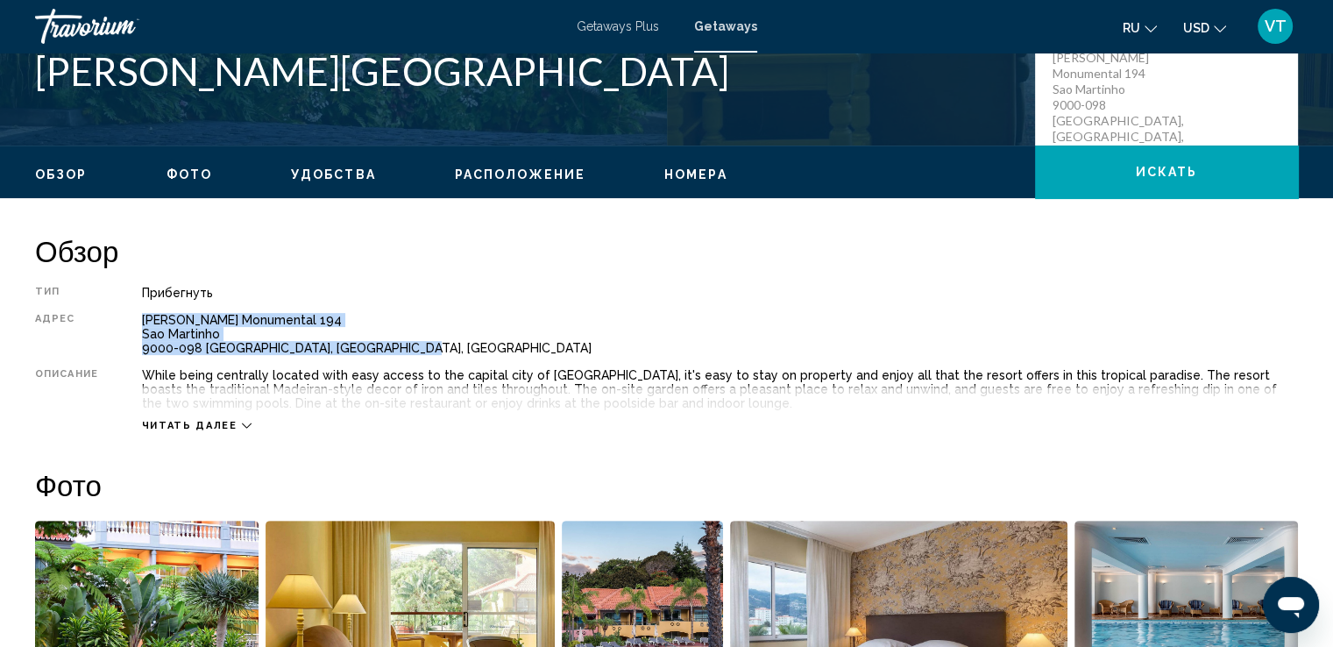
drag, startPoint x: 141, startPoint y: 315, endPoint x: 416, endPoint y: 355, distance: 277.9
click at [416, 355] on div "Тип Прибегнуть Все включено Нет «все включено» Адрес Estrada Monumental 194 Sao…" at bounding box center [666, 359] width 1262 height 146
copy div "Estrada Monumental 194 Sao Martinho 9000-098 Funchal, Madeira Island, Portugal"
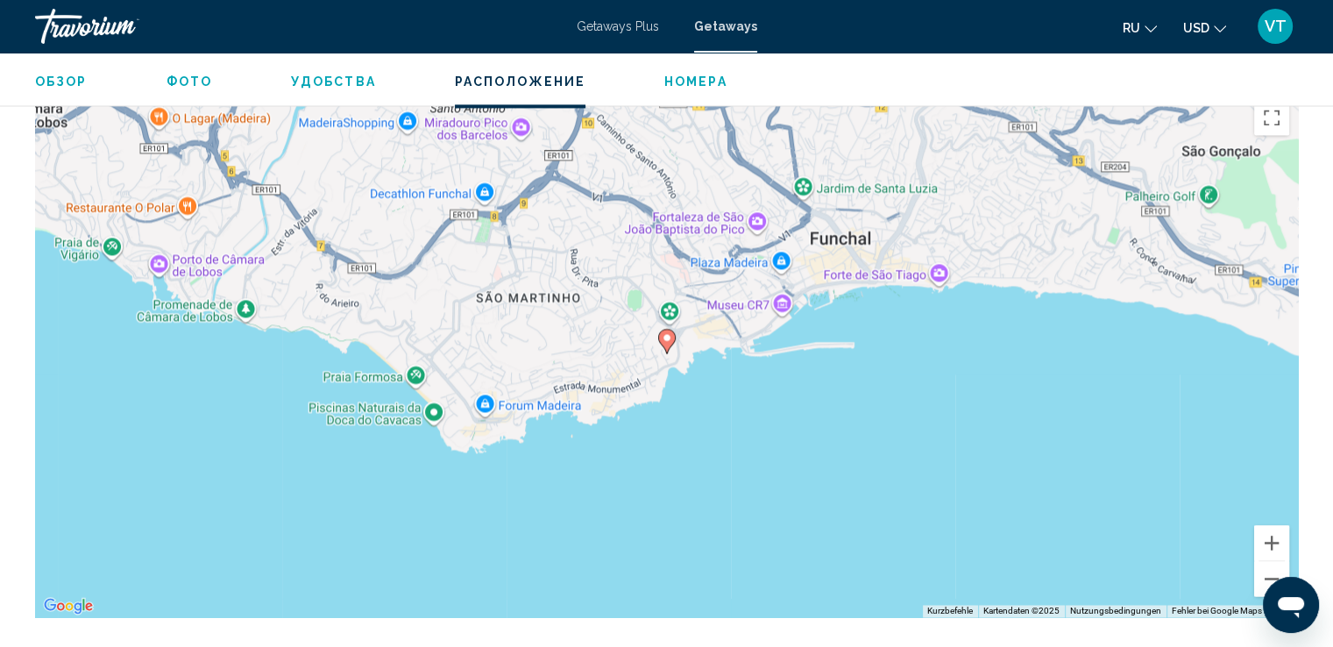
scroll to position [2711, 0]
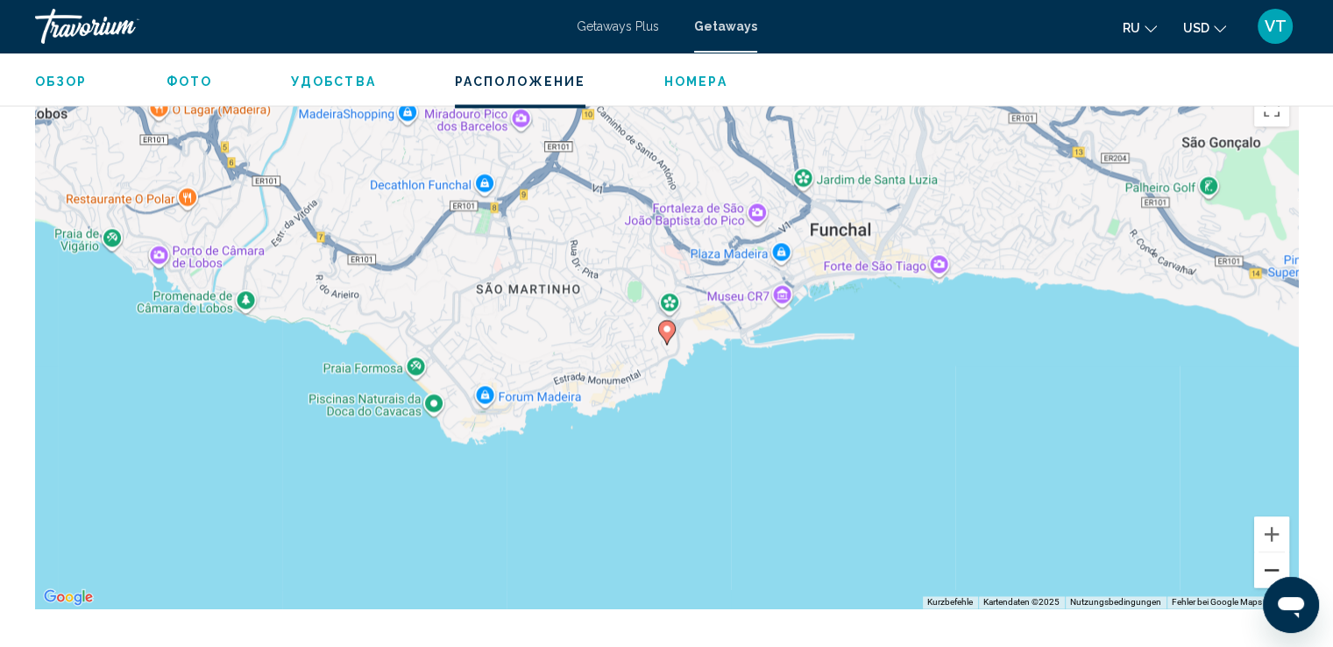
click at [1267, 566] on button "Verkleinern" at bounding box center [1271, 569] width 35 height 35
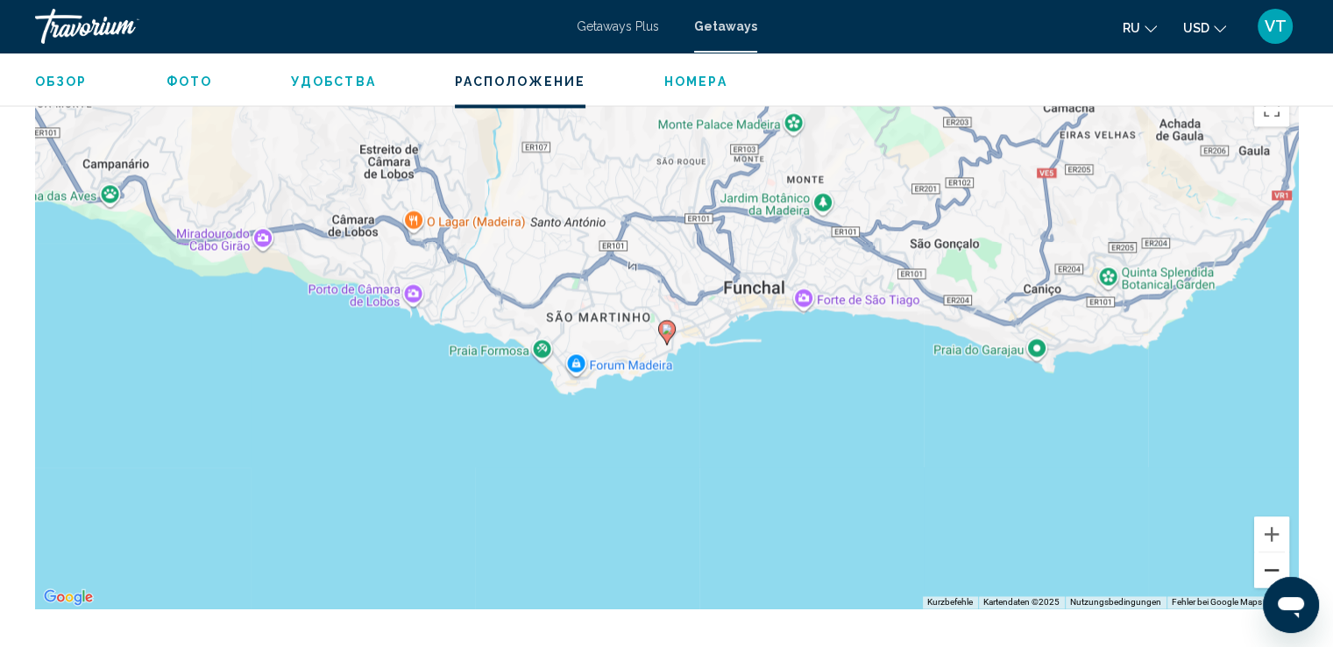
click at [1267, 566] on button "Verkleinern" at bounding box center [1271, 569] width 35 height 35
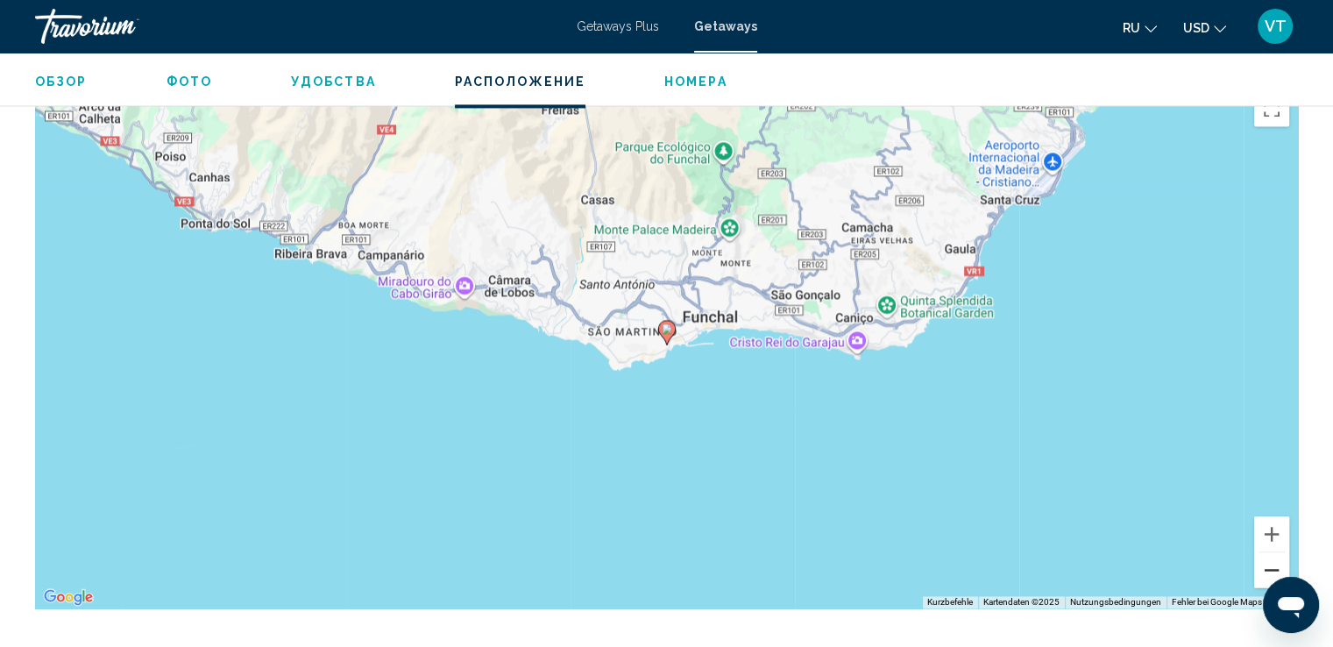
click at [1267, 566] on button "Verkleinern" at bounding box center [1271, 569] width 35 height 35
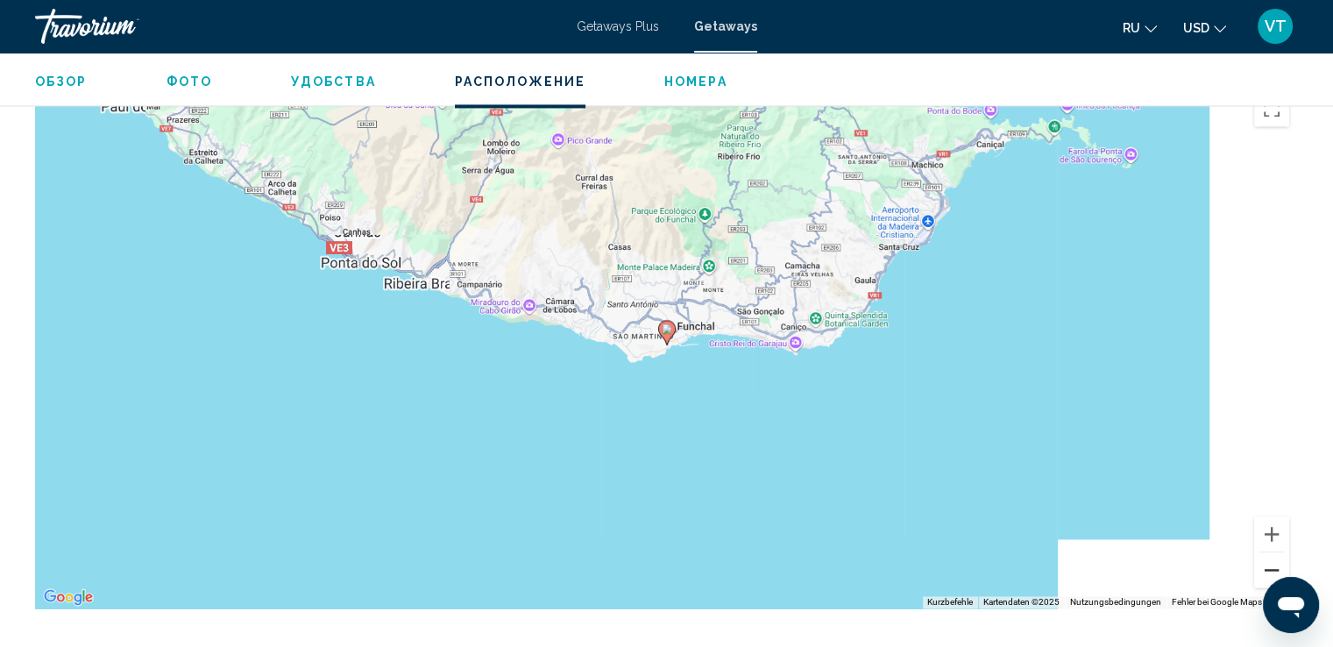
click at [1267, 566] on button "Verkleinern" at bounding box center [1271, 569] width 35 height 35
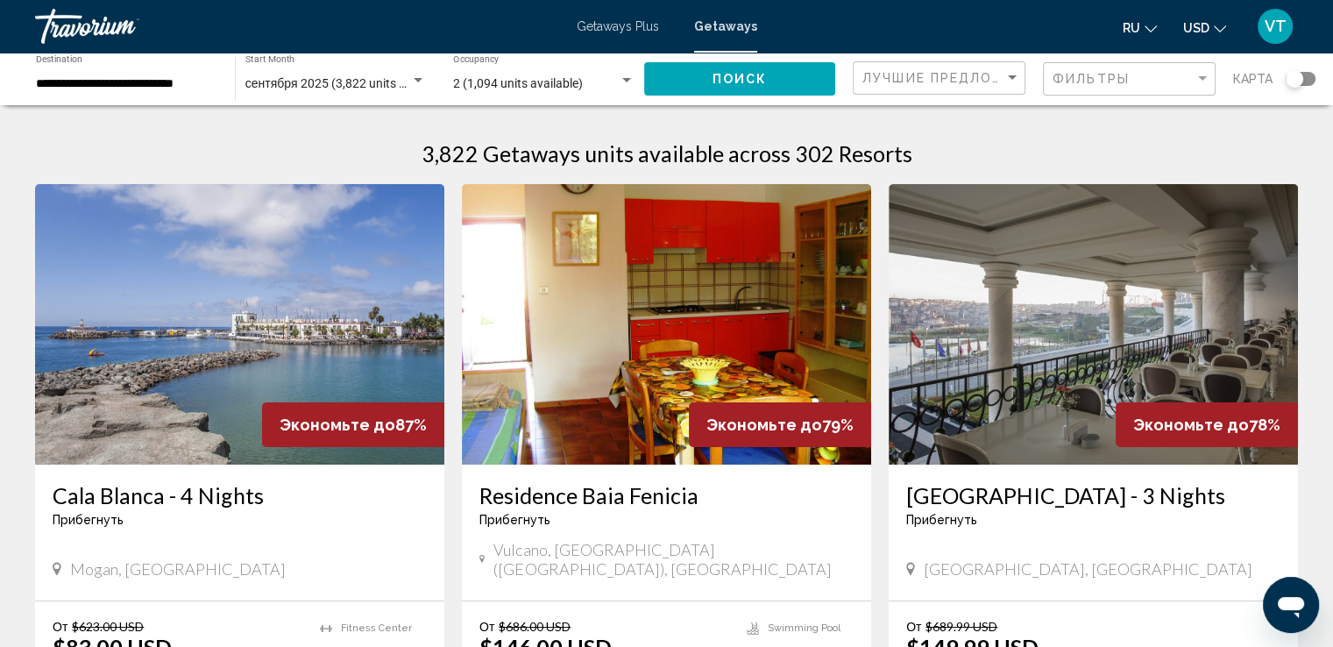
click at [1308, 76] on div "Search widget" at bounding box center [1300, 79] width 30 height 14
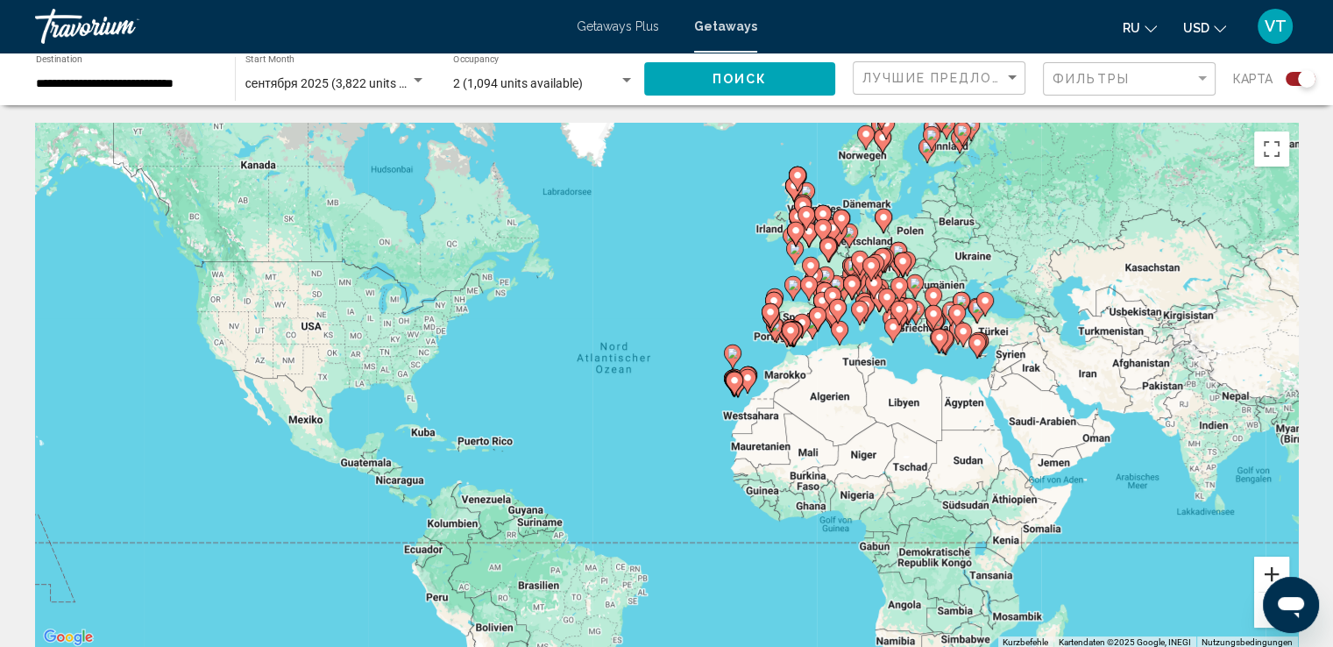
click at [1265, 569] on button "Vergrößern" at bounding box center [1271, 573] width 35 height 35
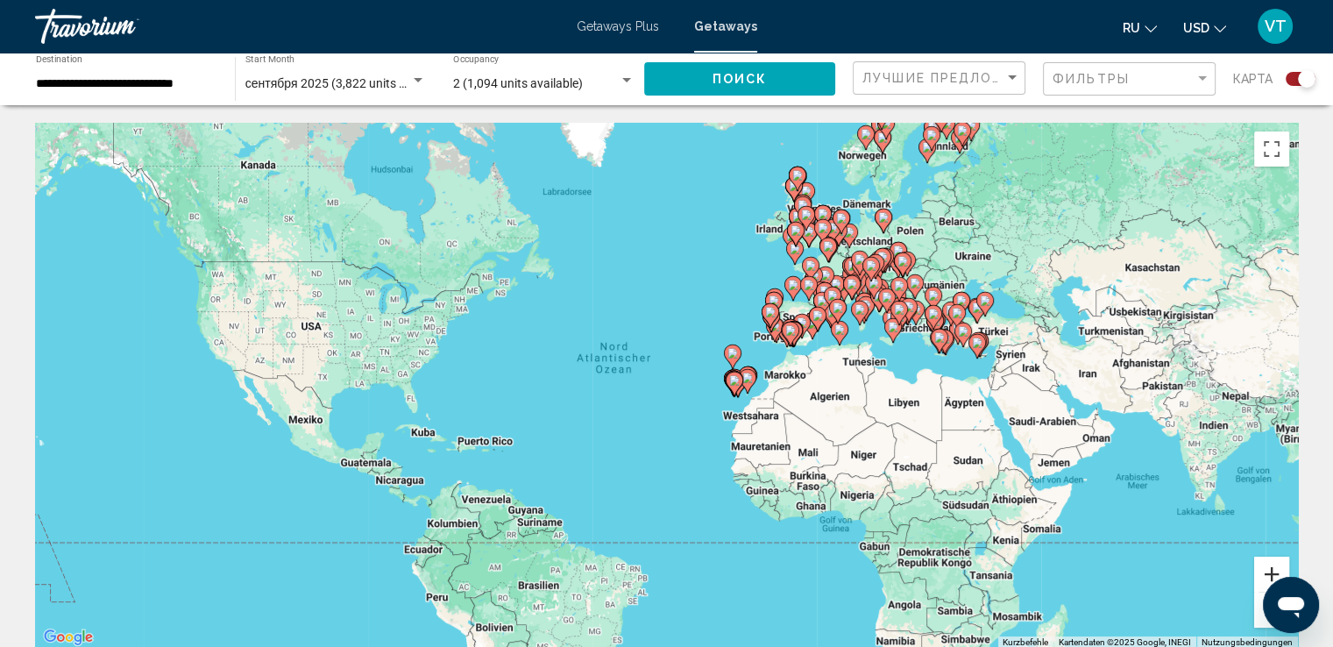
click at [1265, 569] on button "Vergrößern" at bounding box center [1271, 573] width 35 height 35
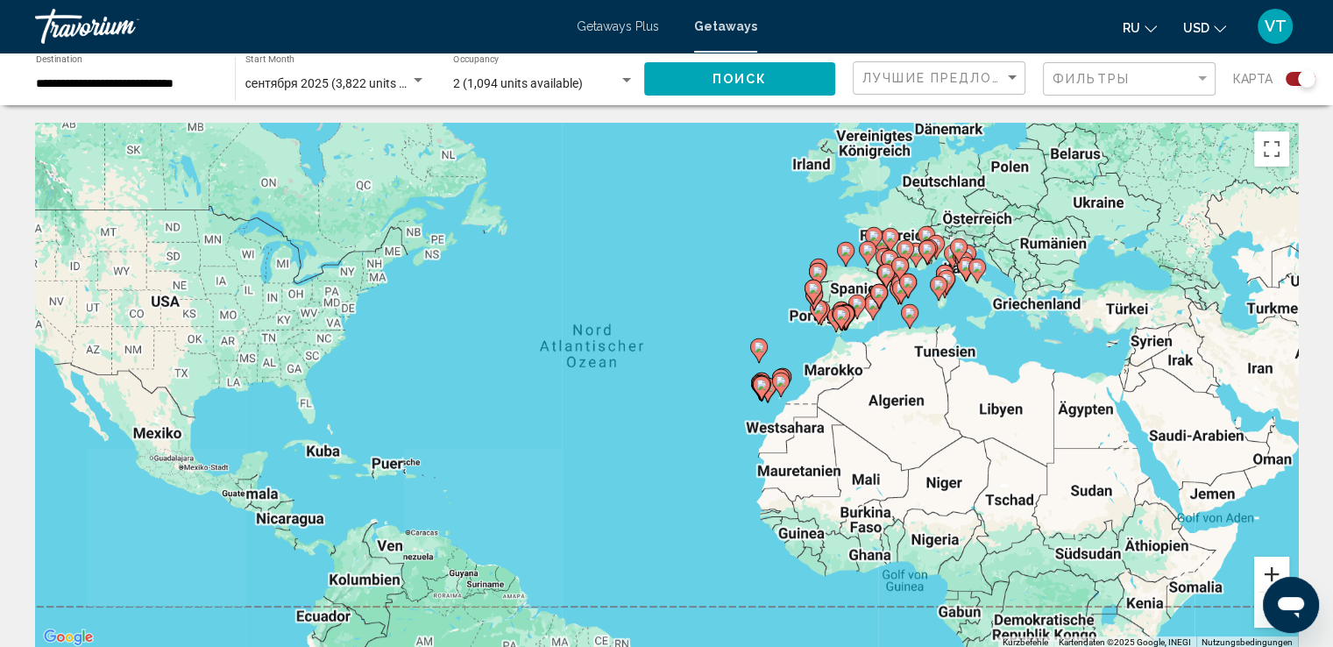
click at [1265, 569] on button "Vergrößern" at bounding box center [1271, 573] width 35 height 35
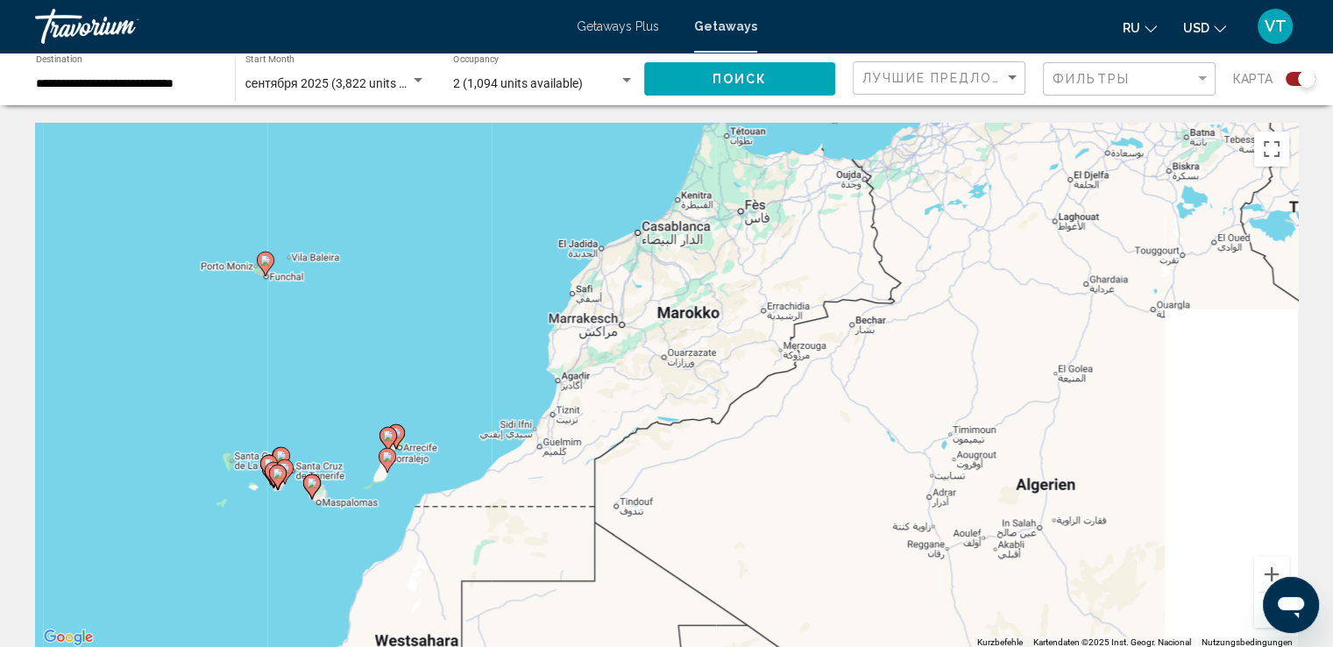
drag, startPoint x: 1194, startPoint y: 428, endPoint x: 242, endPoint y: 414, distance: 952.4
click at [249, 428] on div "Um den Modus zum Ziehen mit der Tastatur zu aktivieren, drückst du Alt + Eingab…" at bounding box center [666, 386] width 1262 height 526
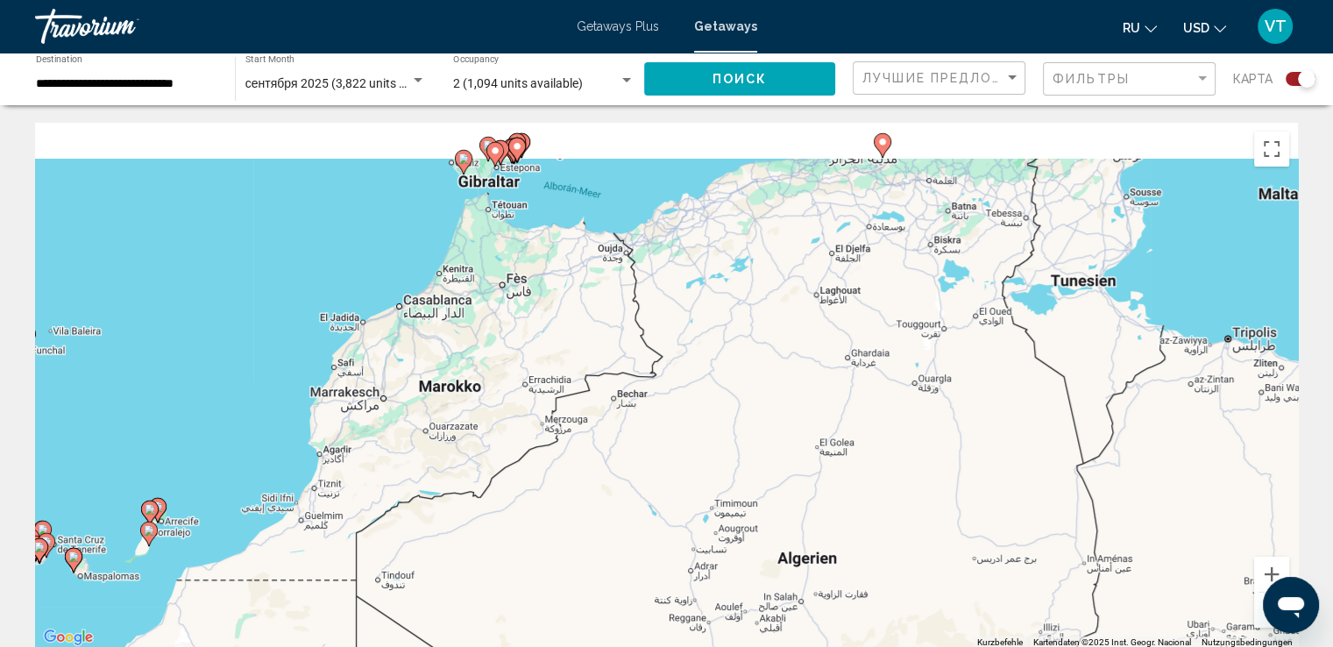
drag, startPoint x: 948, startPoint y: 445, endPoint x: 774, endPoint y: 680, distance: 291.9
click at [774, 646] on html "**********" at bounding box center [666, 323] width 1333 height 647
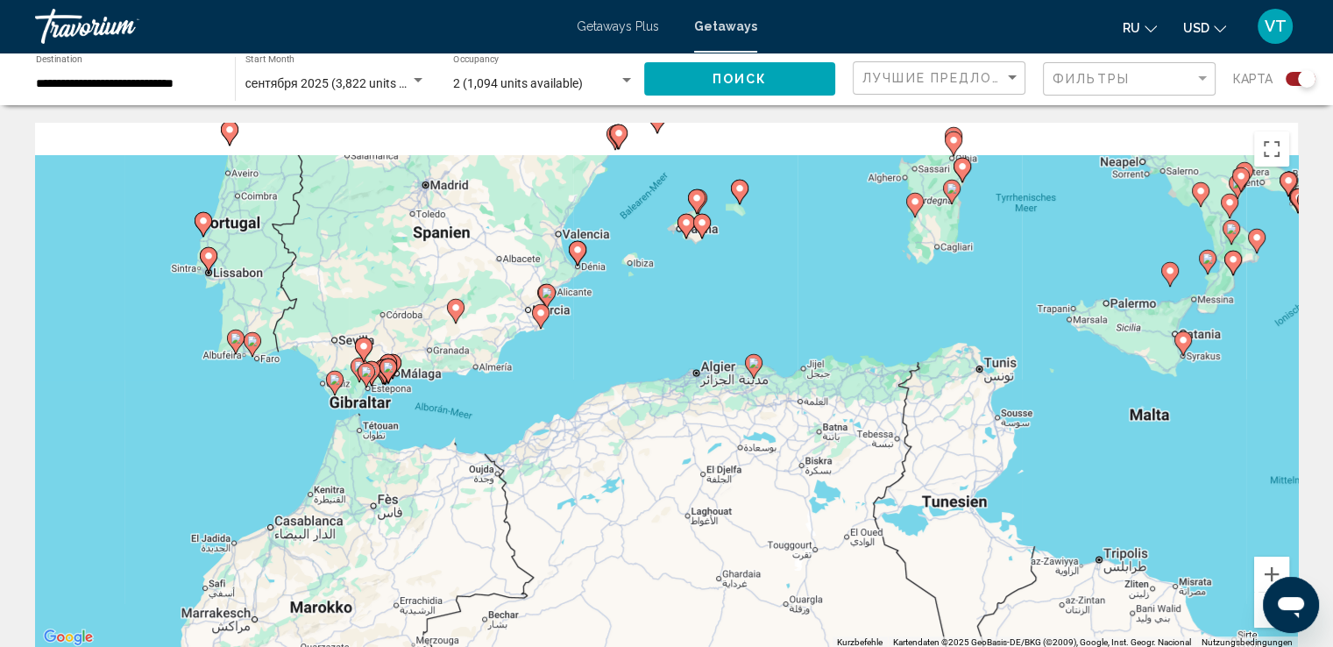
drag, startPoint x: 499, startPoint y: 357, endPoint x: 512, endPoint y: 467, distance: 110.2
click at [509, 463] on div "Um den Modus zum Ziehen mit der Tastatur zu aktivieren, drückst du Alt + Eingab…" at bounding box center [666, 386] width 1262 height 526
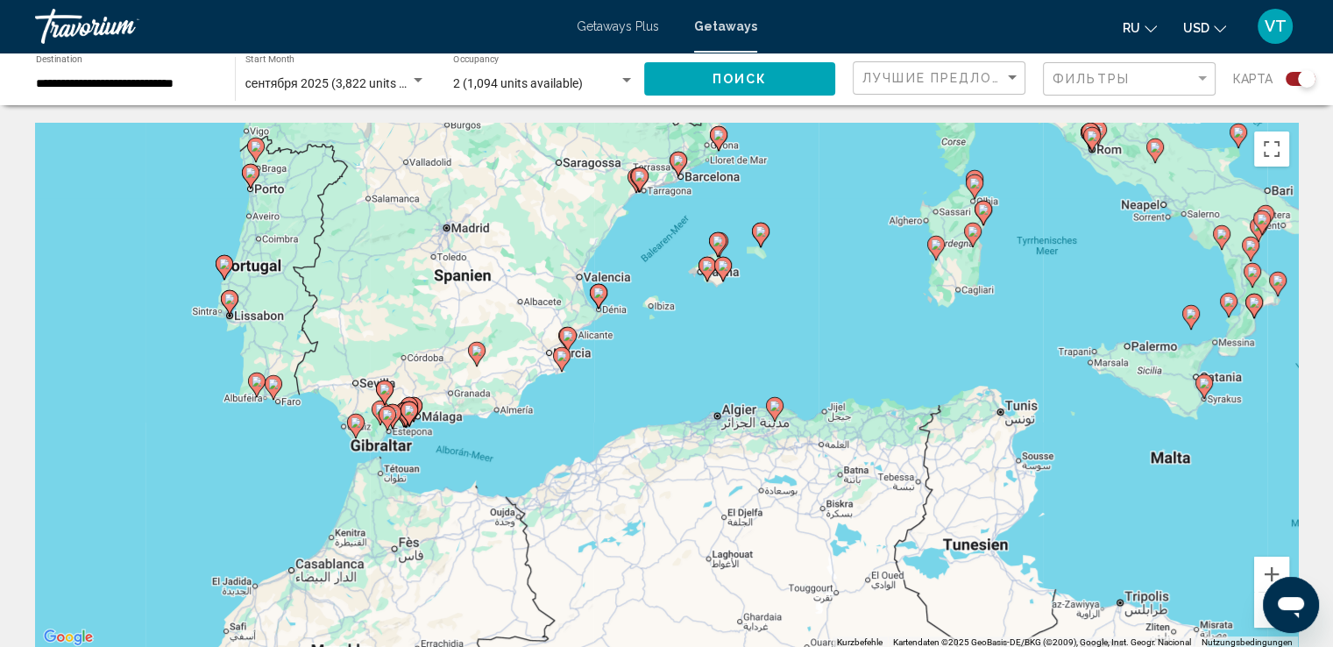
click at [225, 262] on image "Main content" at bounding box center [224, 263] width 11 height 11
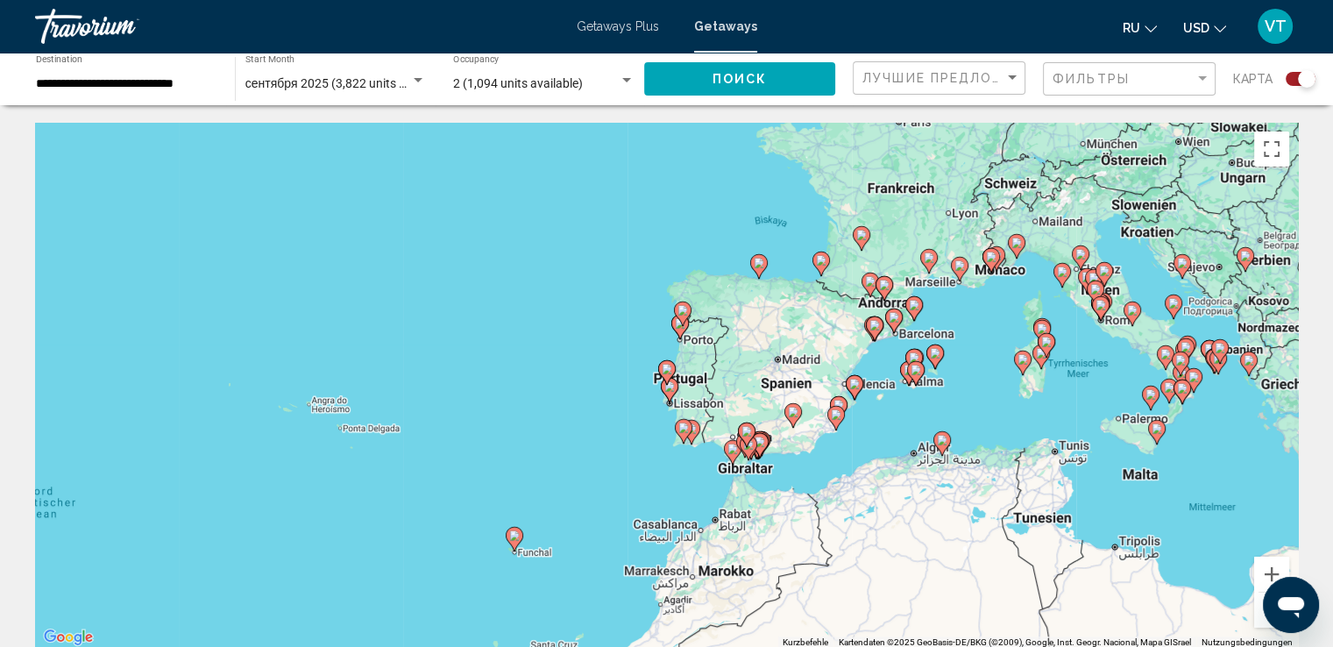
click at [667, 362] on icon "Main content" at bounding box center [666, 372] width 16 height 23
type input "**********"
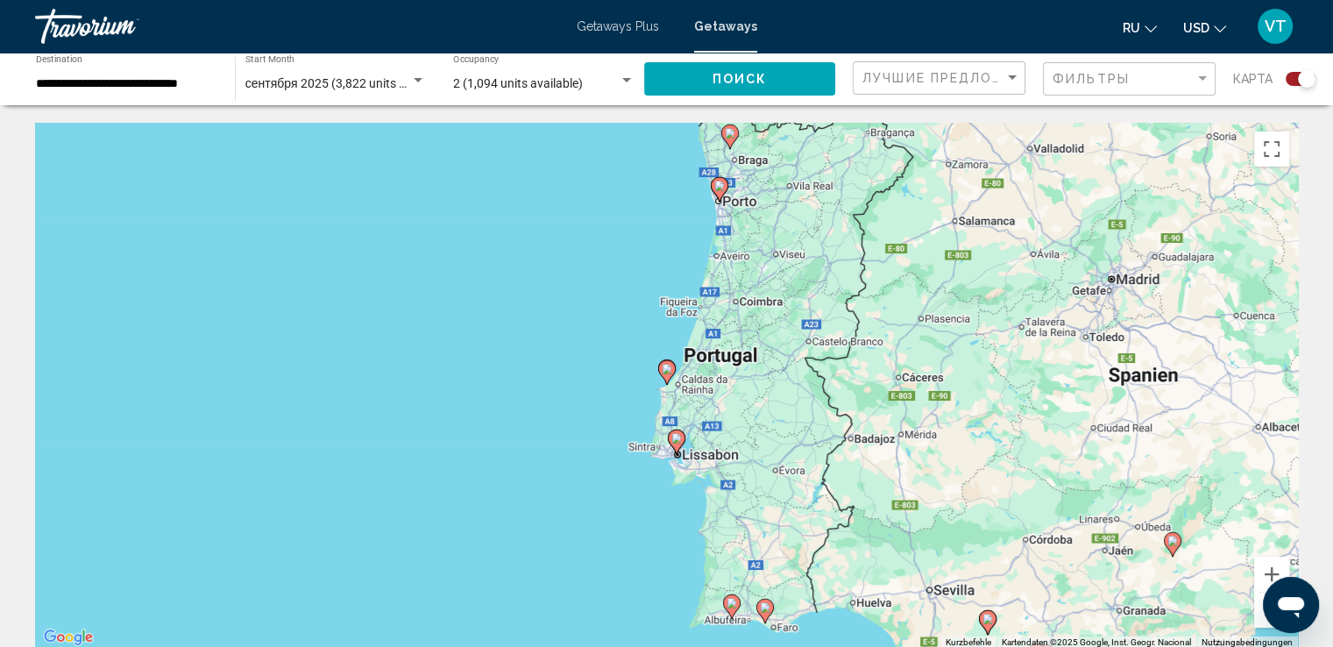
click at [720, 185] on image "Main content" at bounding box center [719, 185] width 11 height 11
click at [720, 185] on div "Um von einem Element zum anderen zu gelangen, drückst du die Pfeiltasten entspr…" at bounding box center [666, 386] width 1262 height 526
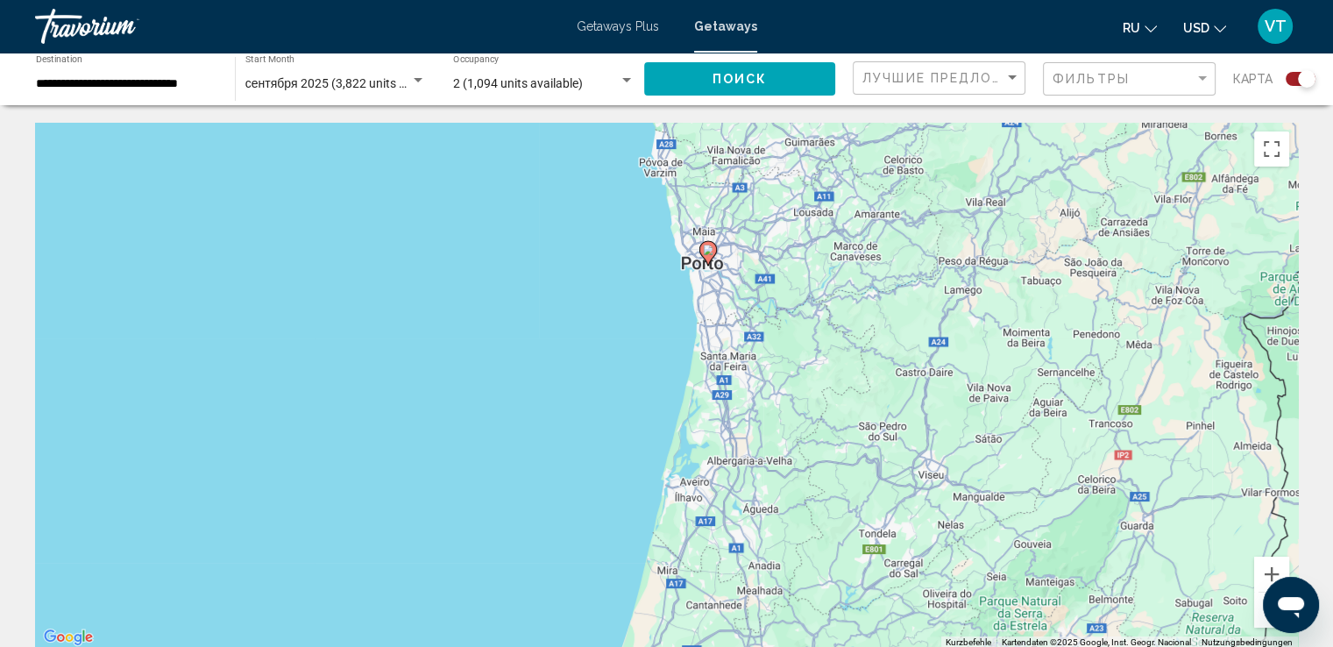
click at [705, 248] on image "Main content" at bounding box center [708, 249] width 11 height 11
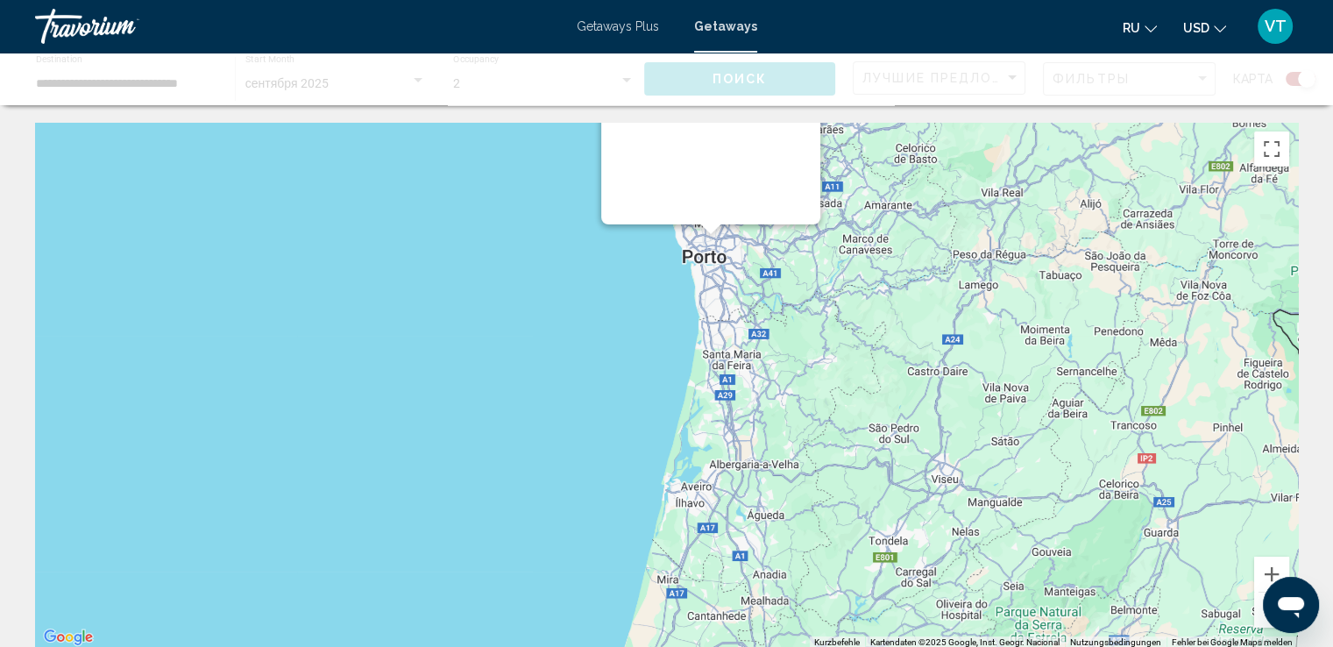
click at [705, 248] on div "Main content" at bounding box center [666, 386] width 1262 height 526
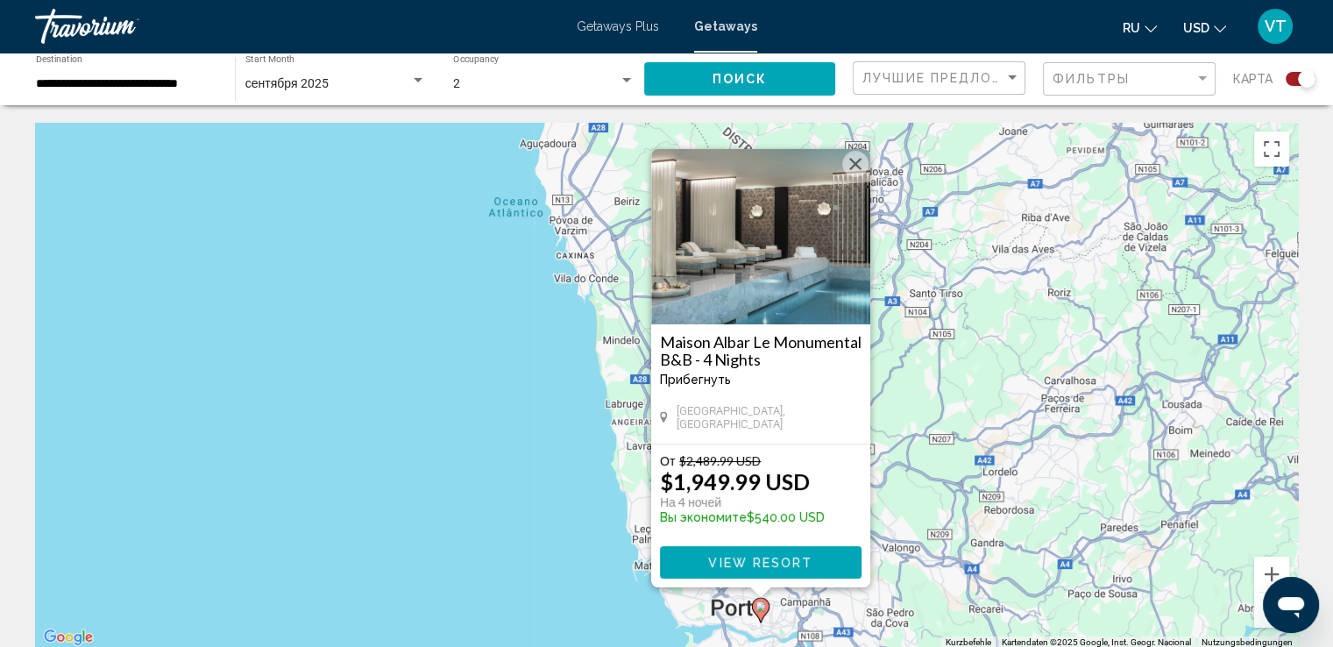
click at [71, 395] on div "Um den Modus zum Ziehen mit der Tastatur zu aktivieren, drückst du Alt + Eingab…" at bounding box center [666, 386] width 1262 height 526
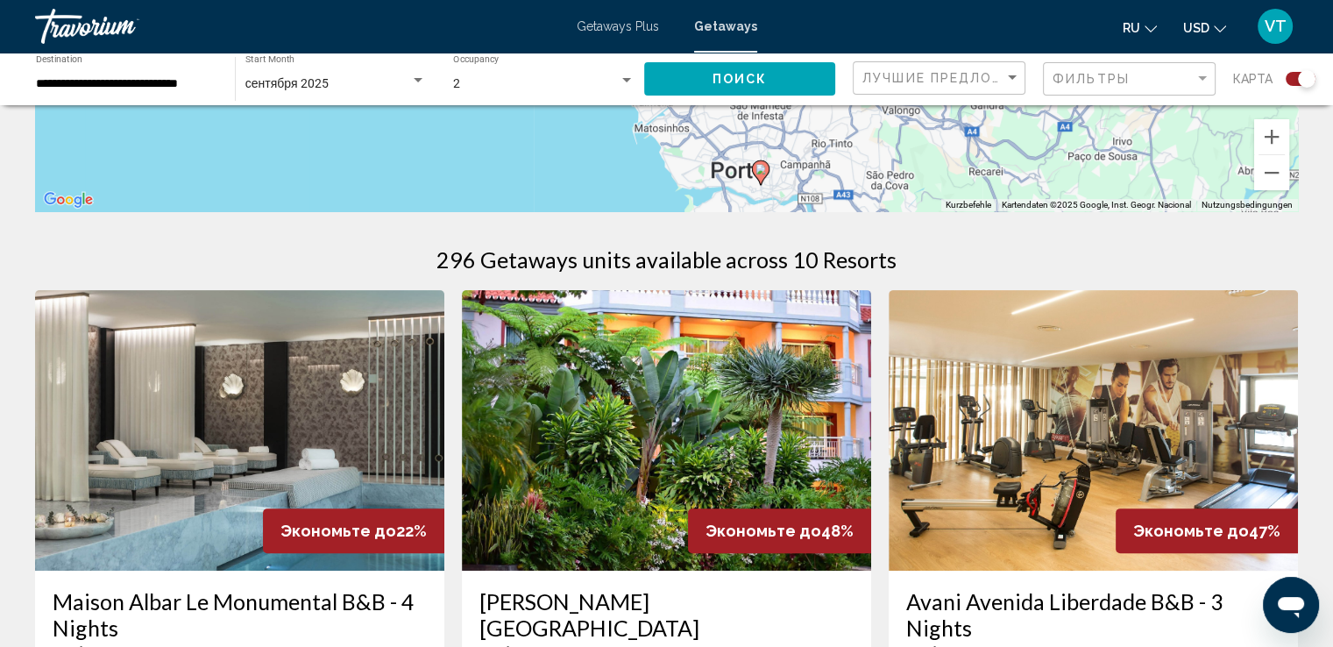
scroll to position [438, 0]
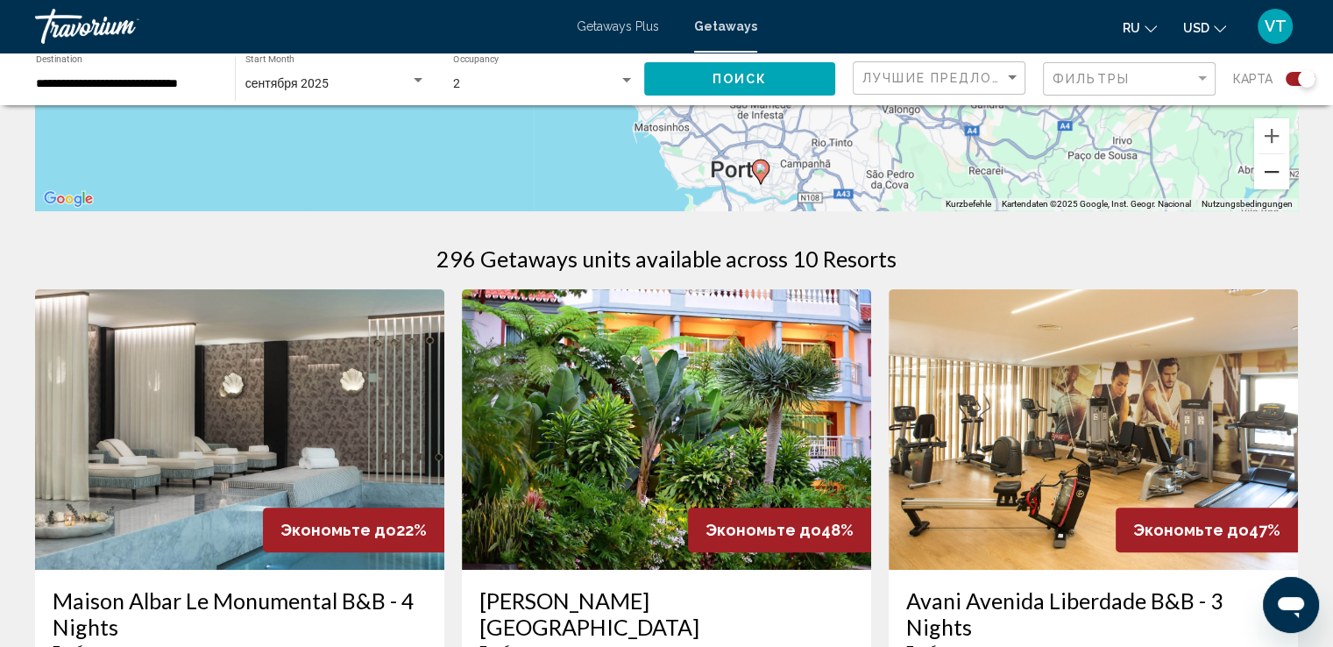
click at [1269, 166] on button "Verkleinern" at bounding box center [1271, 171] width 35 height 35
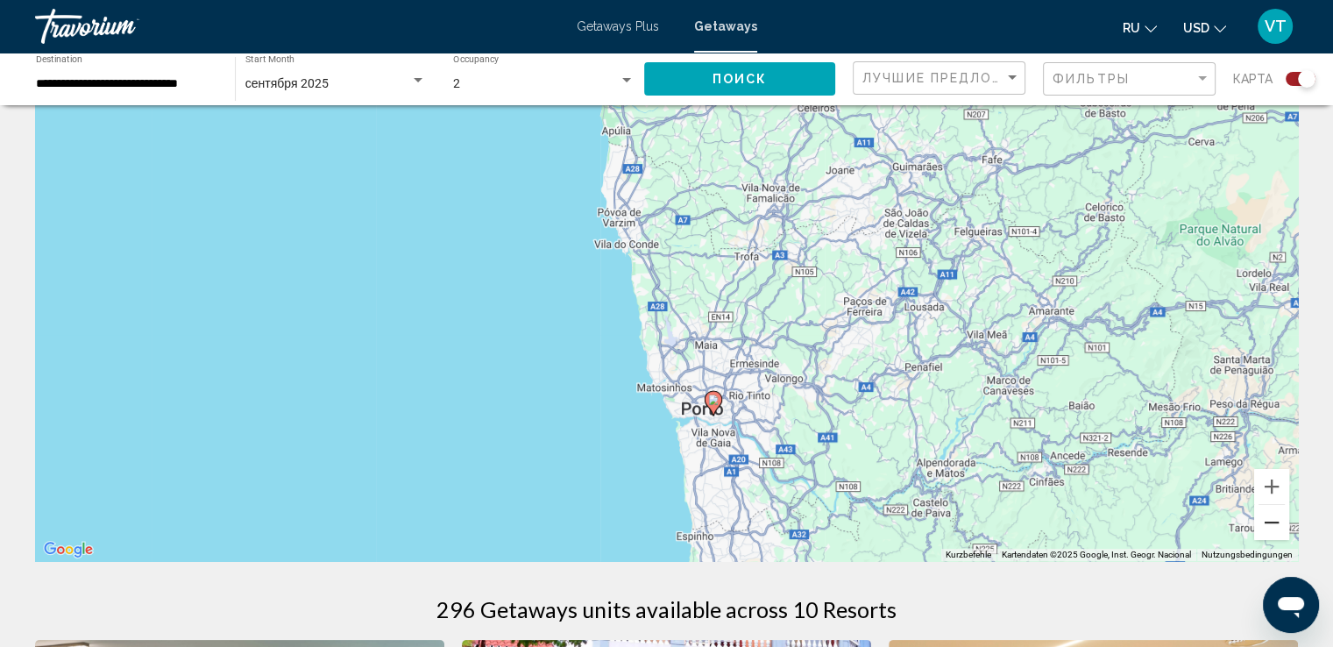
scroll to position [0, 0]
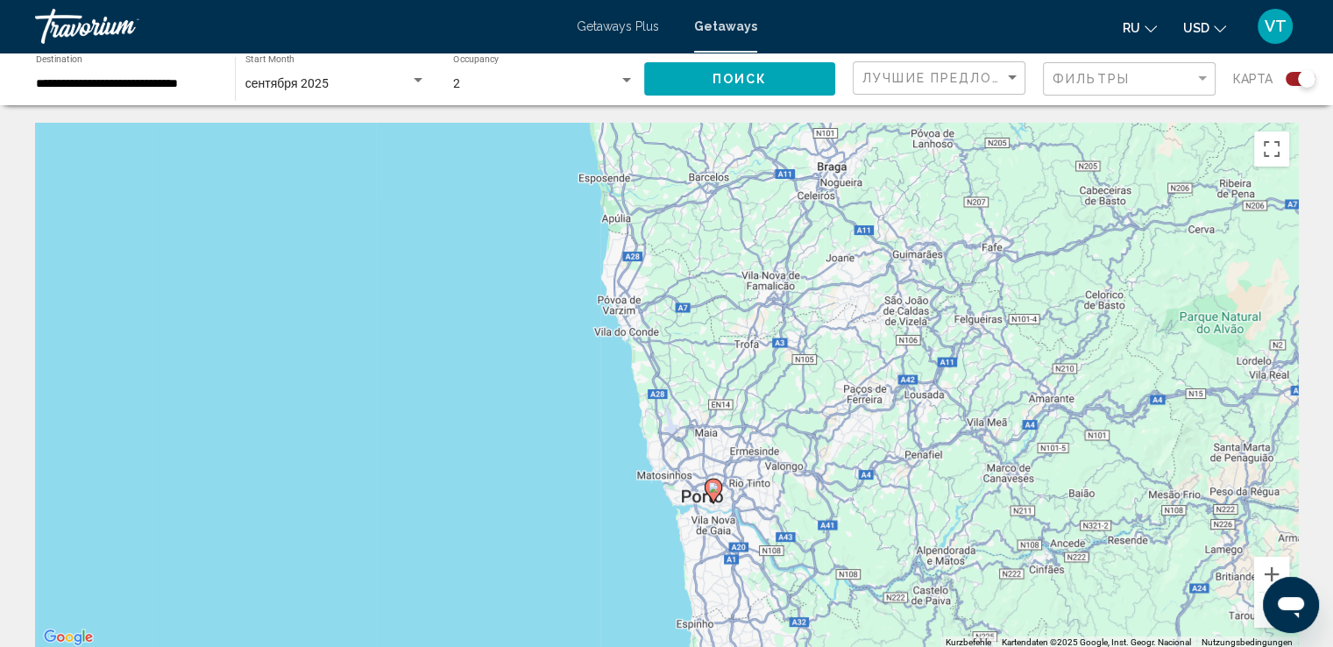
click at [1261, 615] on button "Verkleinern" at bounding box center [1271, 609] width 35 height 35
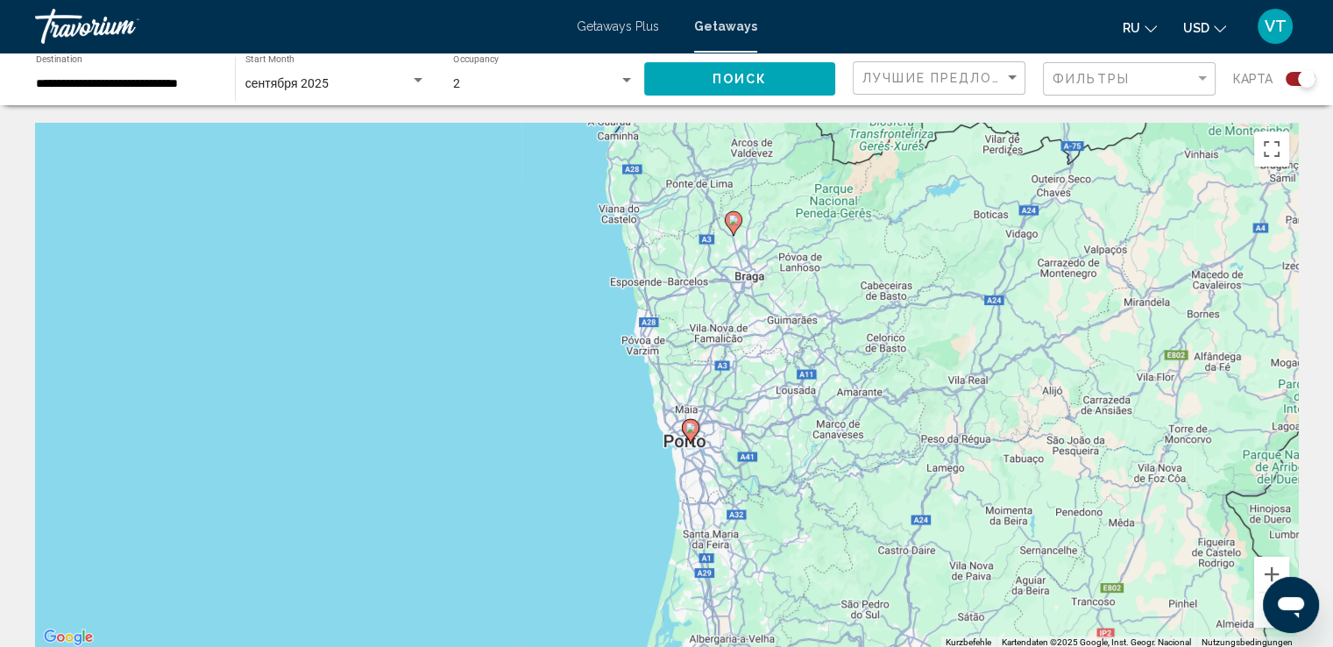
click at [1261, 615] on button "Verkleinern" at bounding box center [1271, 609] width 35 height 35
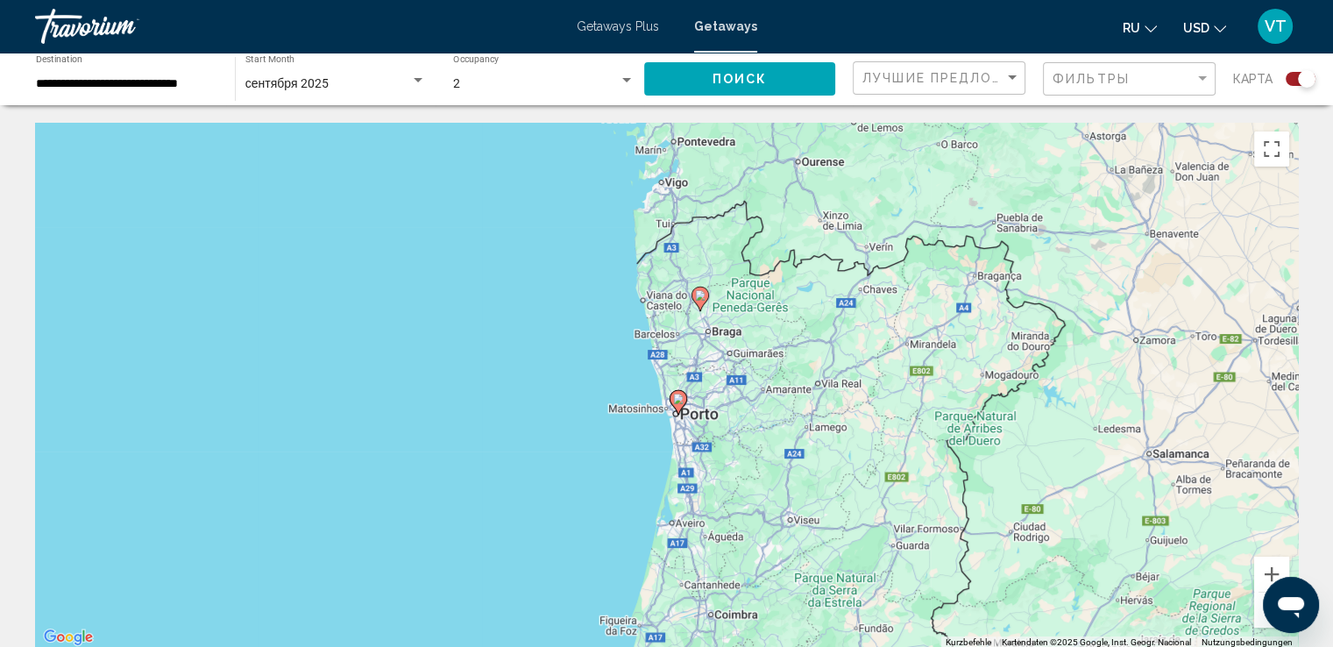
click at [1261, 615] on button "Verkleinern" at bounding box center [1271, 609] width 35 height 35
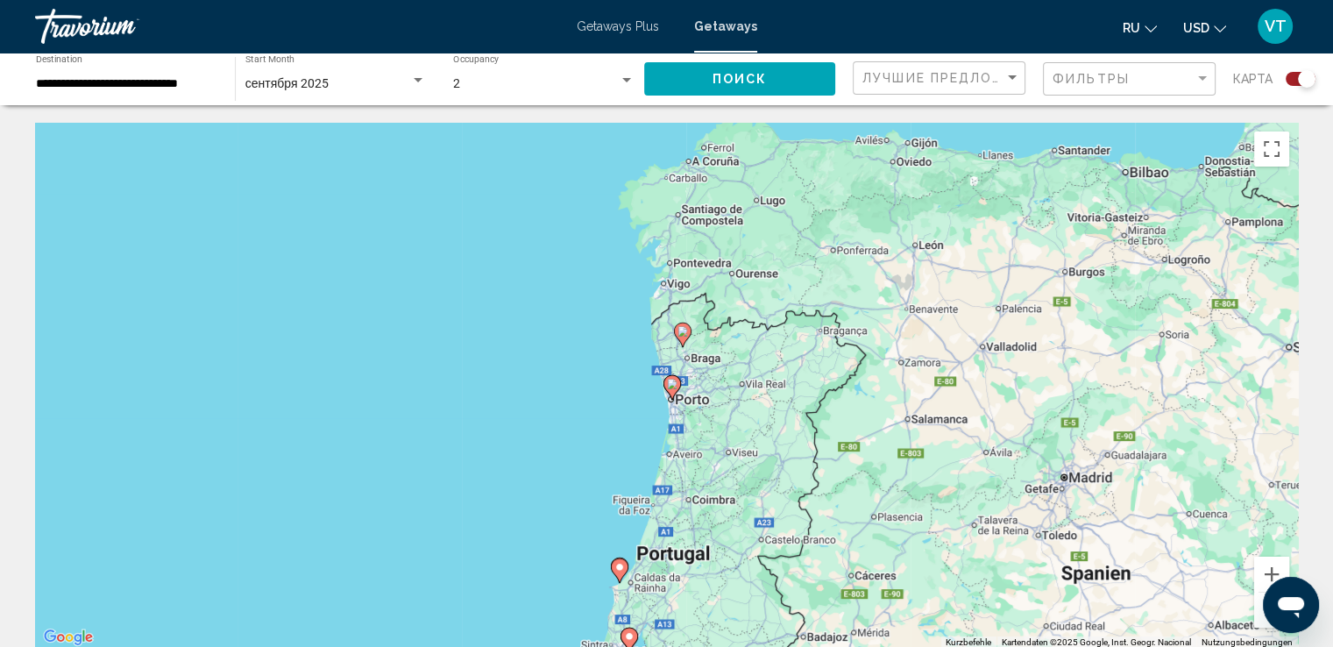
click at [1261, 615] on button "Verkleinern" at bounding box center [1271, 609] width 35 height 35
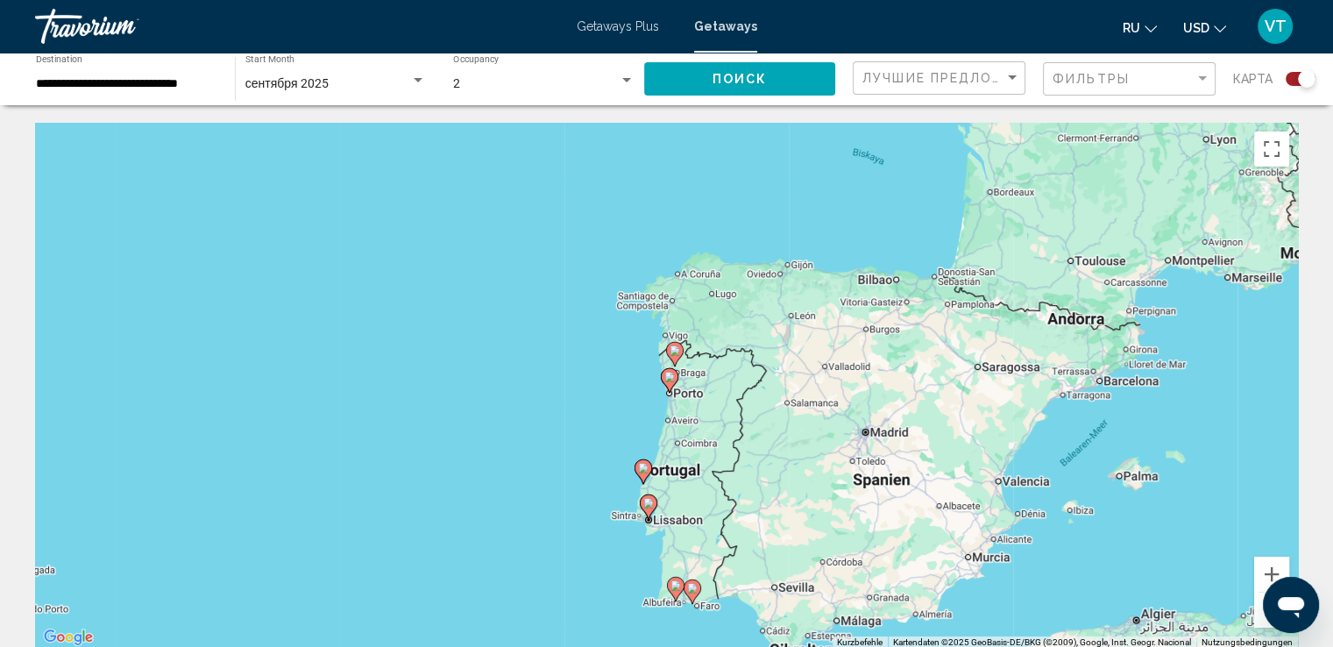
click at [694, 588] on image "Main content" at bounding box center [692, 588] width 11 height 11
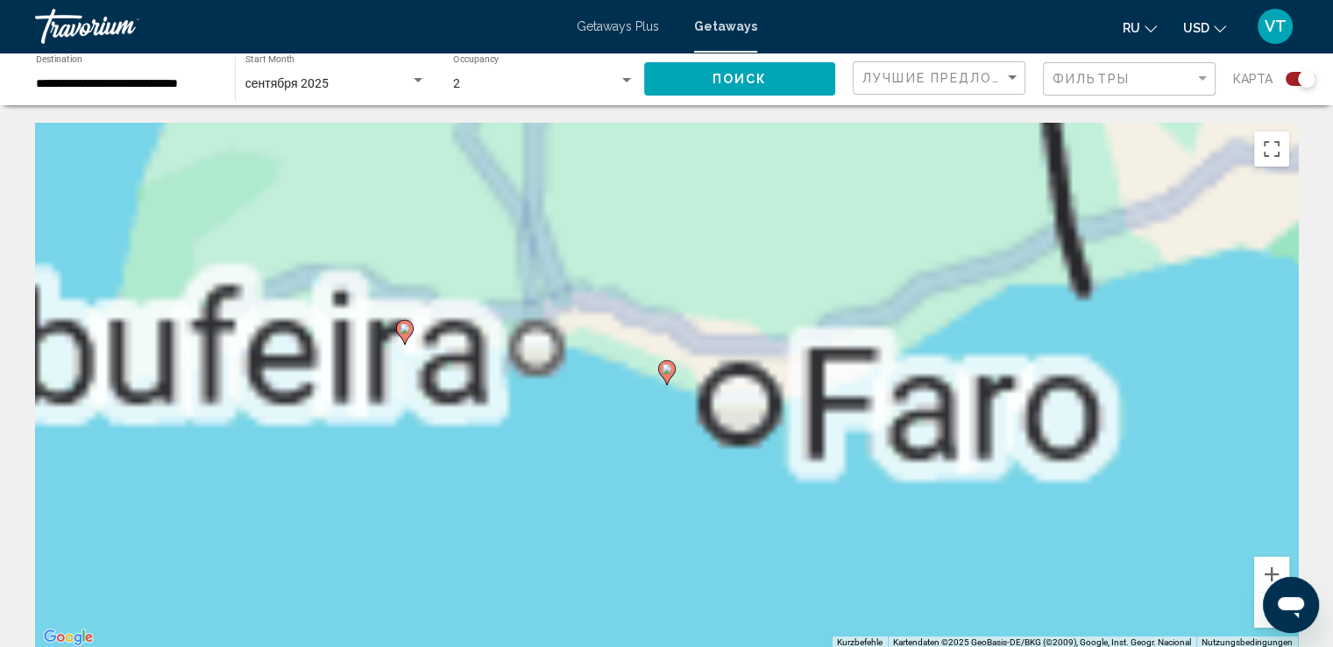
click at [694, 588] on div "Um den Modus zum Ziehen mit der Tastatur zu aktivieren, drückst du Alt + Eingab…" at bounding box center [666, 386] width 1262 height 526
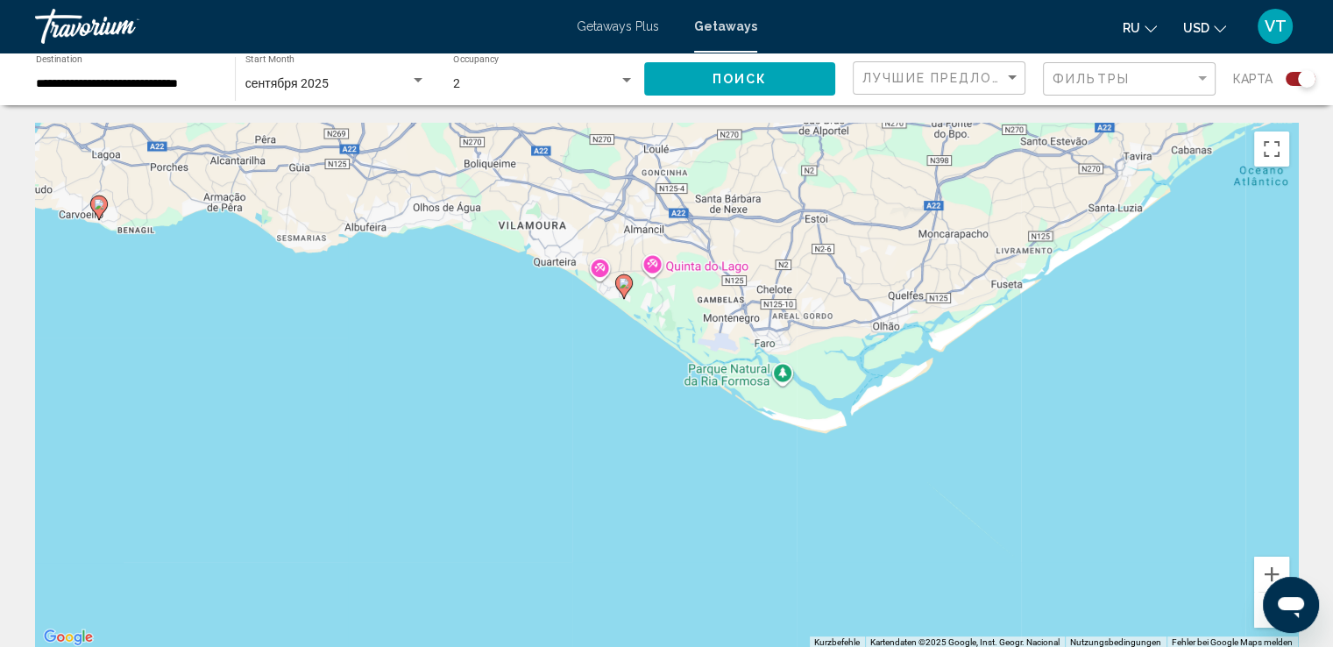
drag, startPoint x: 854, startPoint y: 466, endPoint x: 887, endPoint y: 639, distance: 175.6
click at [858, 626] on div "Um den Modus zum Ziehen mit der Tastatur zu aktivieren, drückst du Alt + Eingab…" at bounding box center [666, 386] width 1262 height 526
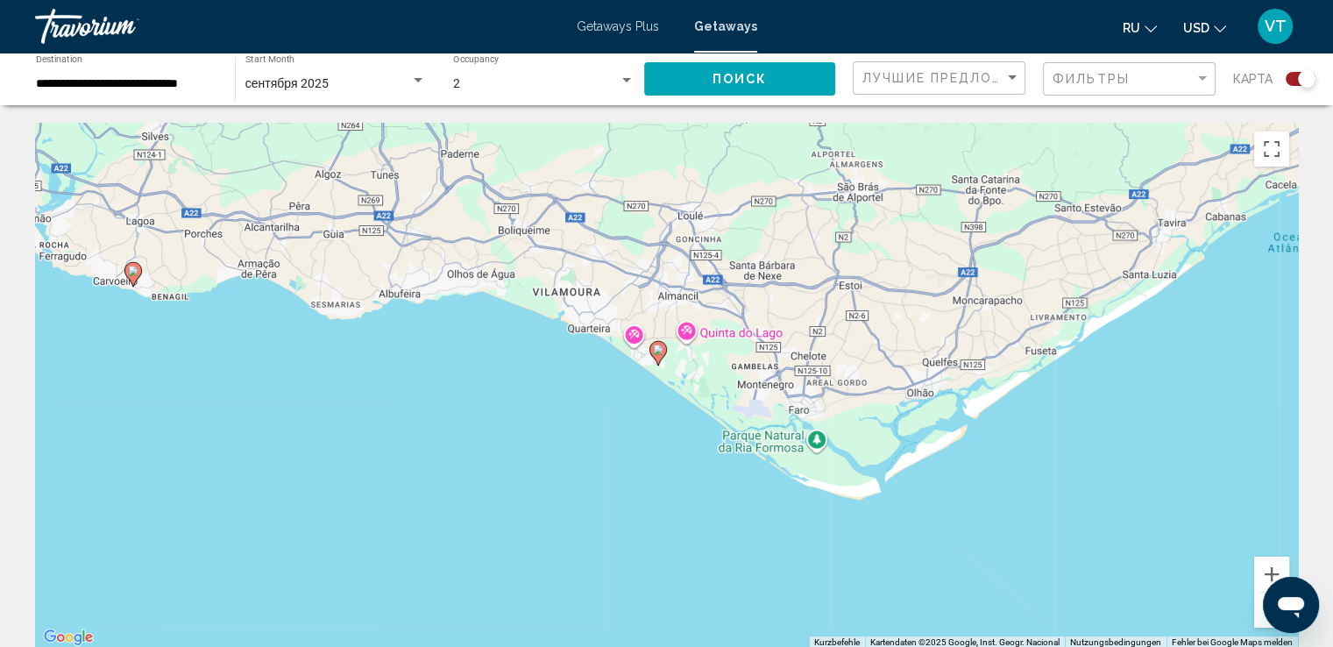
click at [658, 348] on image "Main content" at bounding box center [658, 349] width 11 height 11
click at [658, 348] on gmp-advanced-marker "Main content" at bounding box center [658, 353] width 18 height 26
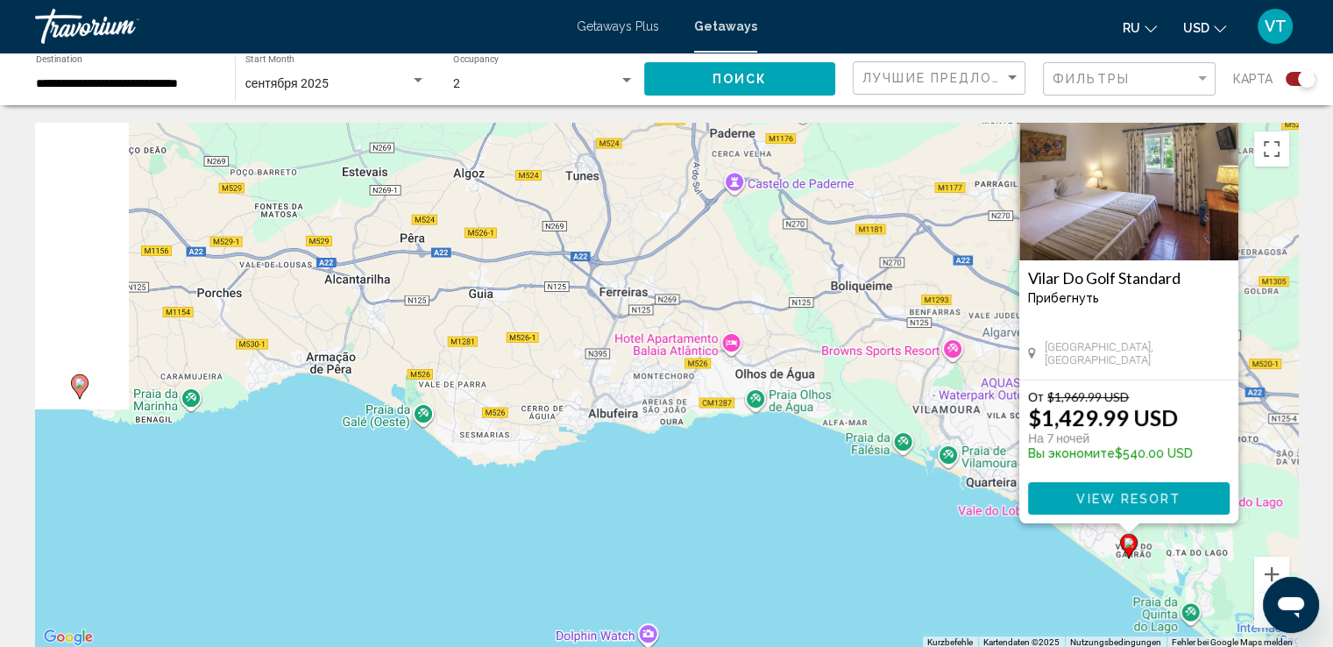
drag, startPoint x: 352, startPoint y: 446, endPoint x: 848, endPoint y: 379, distance: 500.3
click at [848, 379] on div "Um den Modus zum Ziehen mit der Tastatur zu aktivieren, drückst du Alt + Eingab…" at bounding box center [666, 386] width 1262 height 526
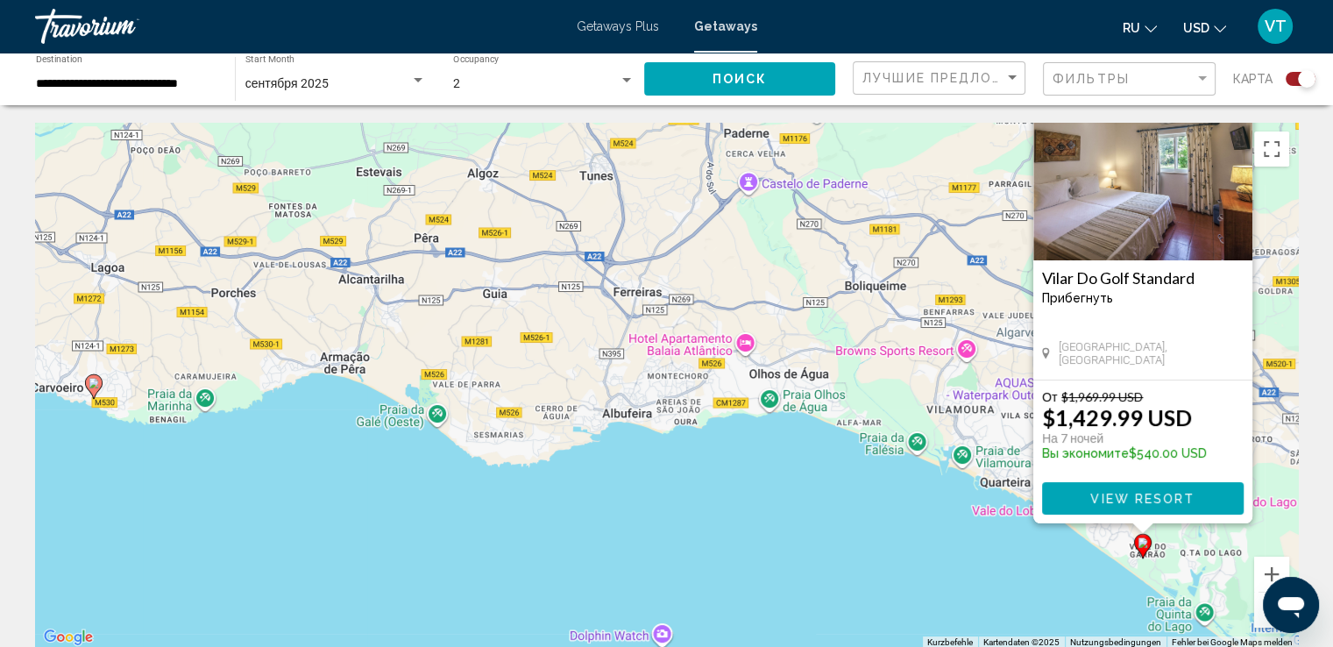
click at [95, 385] on image "Main content" at bounding box center [93, 383] width 11 height 11
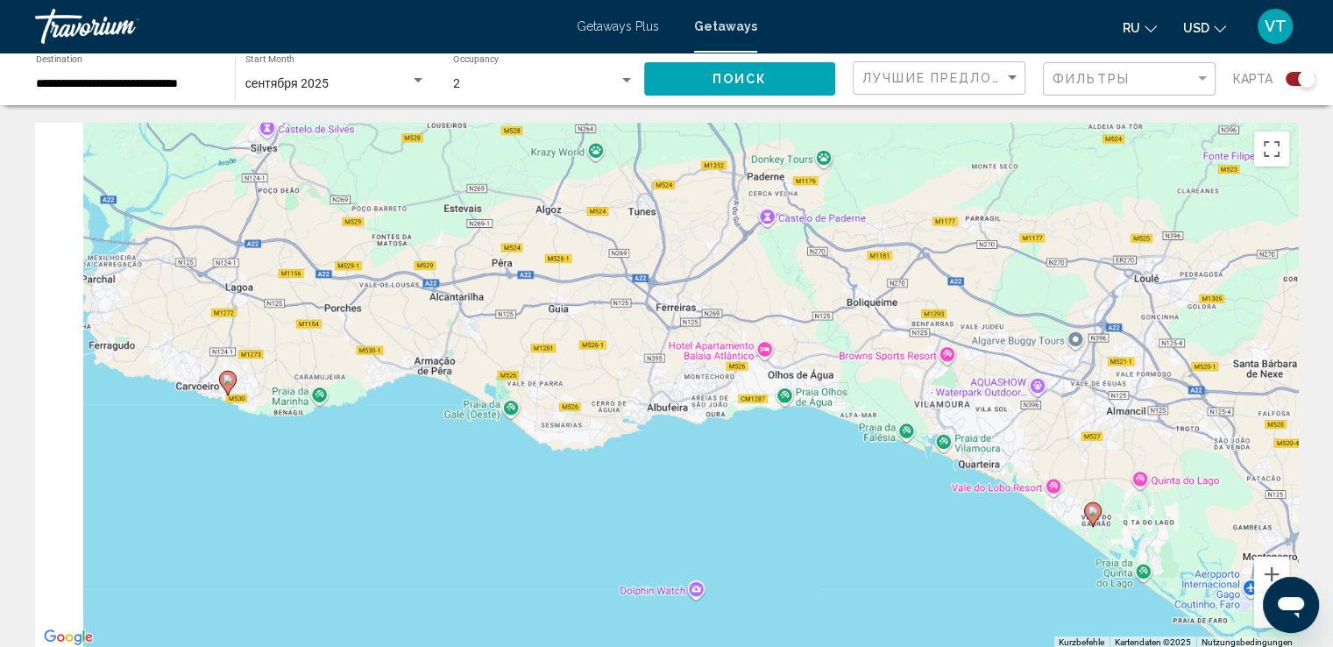
click at [95, 385] on div "Um den Modus zum Ziehen mit der Tastatur zu aktivieren, drückst du Alt + Eingab…" at bounding box center [666, 386] width 1262 height 526
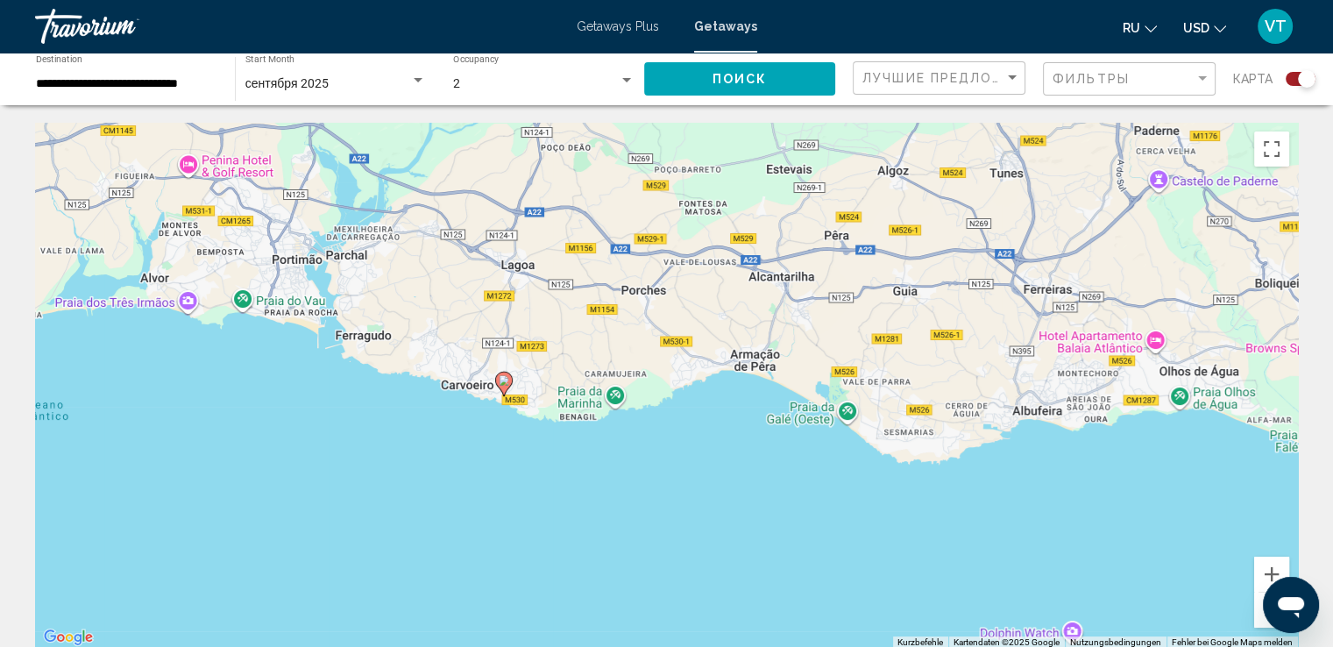
click at [505, 380] on image "Main content" at bounding box center [503, 380] width 11 height 11
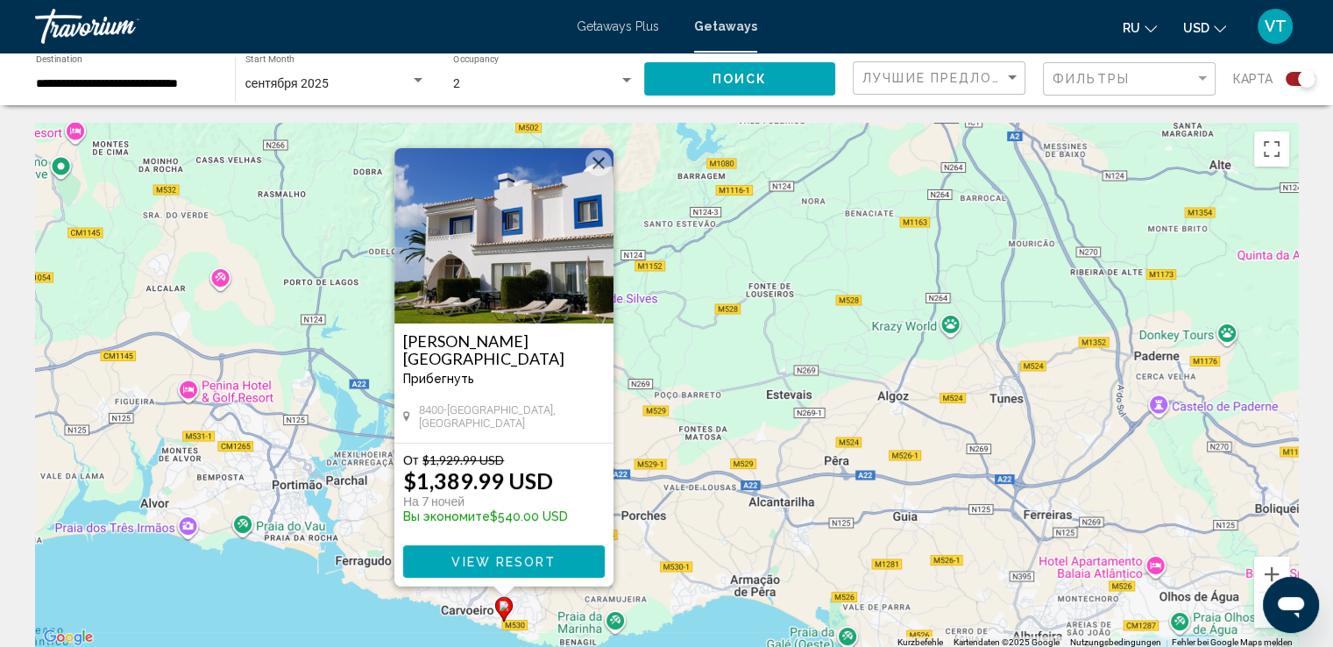
click at [618, 25] on span "Getaways Plus" at bounding box center [617, 26] width 82 height 14
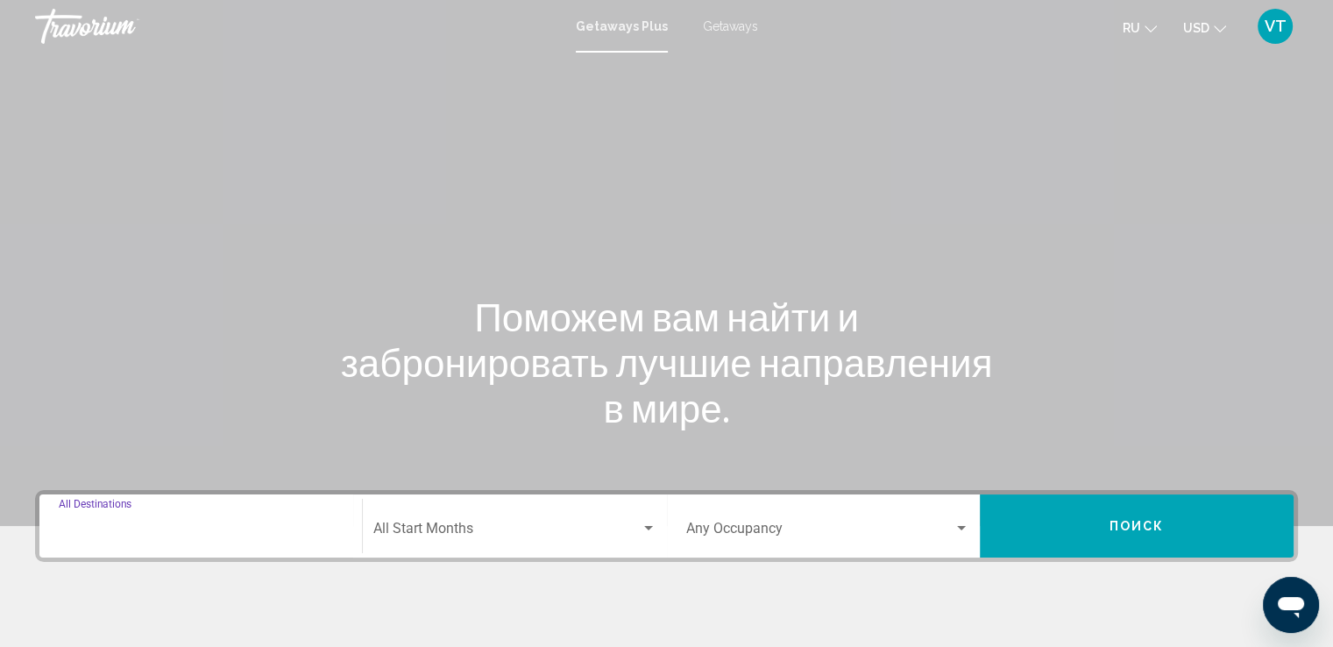
click at [171, 531] on input "Destination All Destinations" at bounding box center [201, 532] width 284 height 16
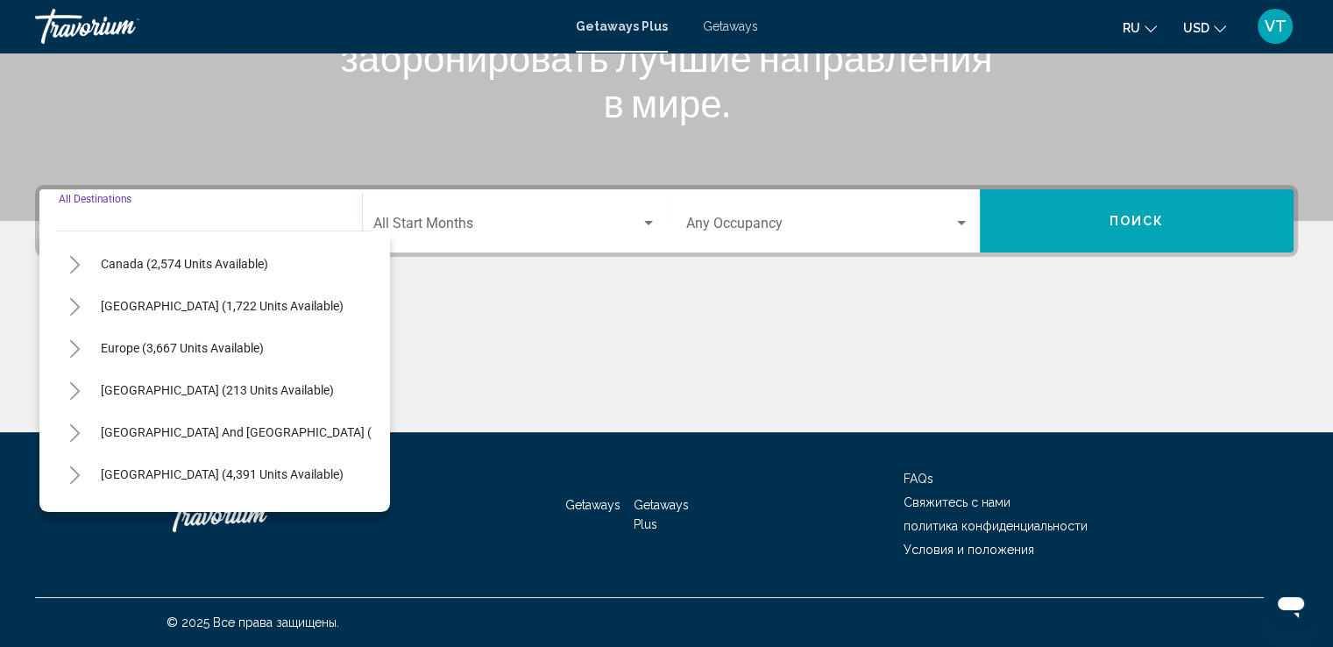
scroll to position [122, 0]
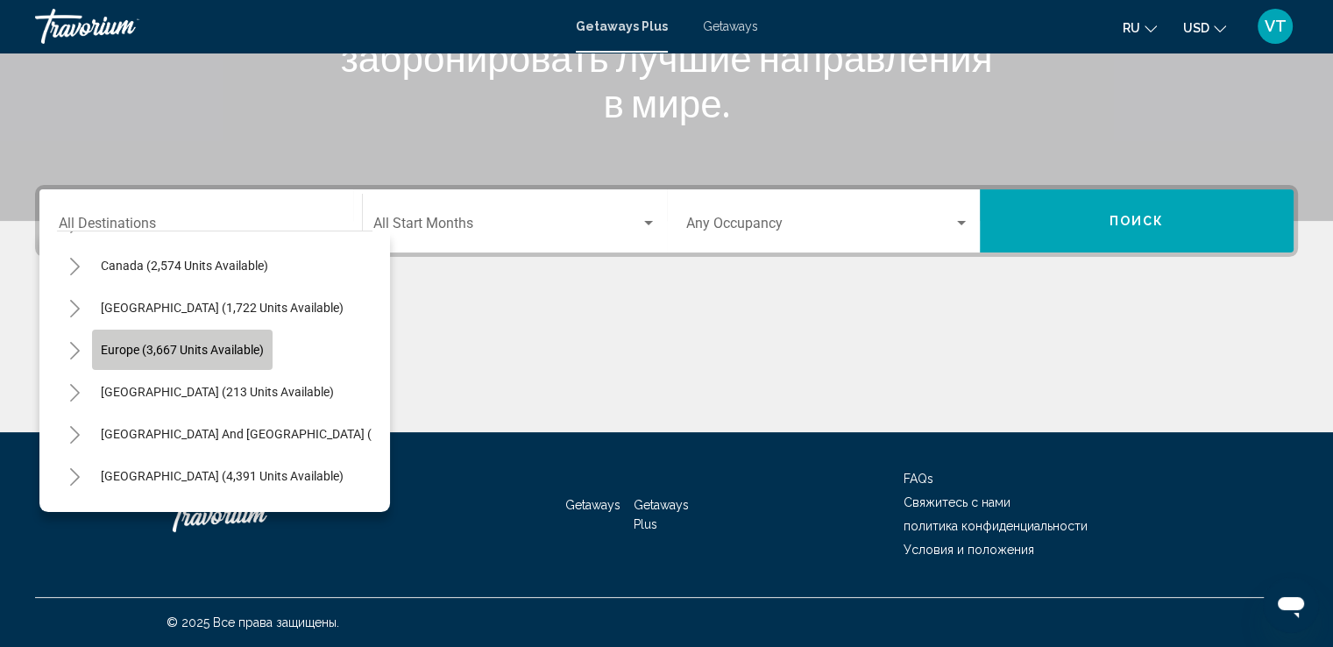
click at [133, 348] on span "Europe (3,667 units available)" at bounding box center [182, 350] width 163 height 14
type input "**********"
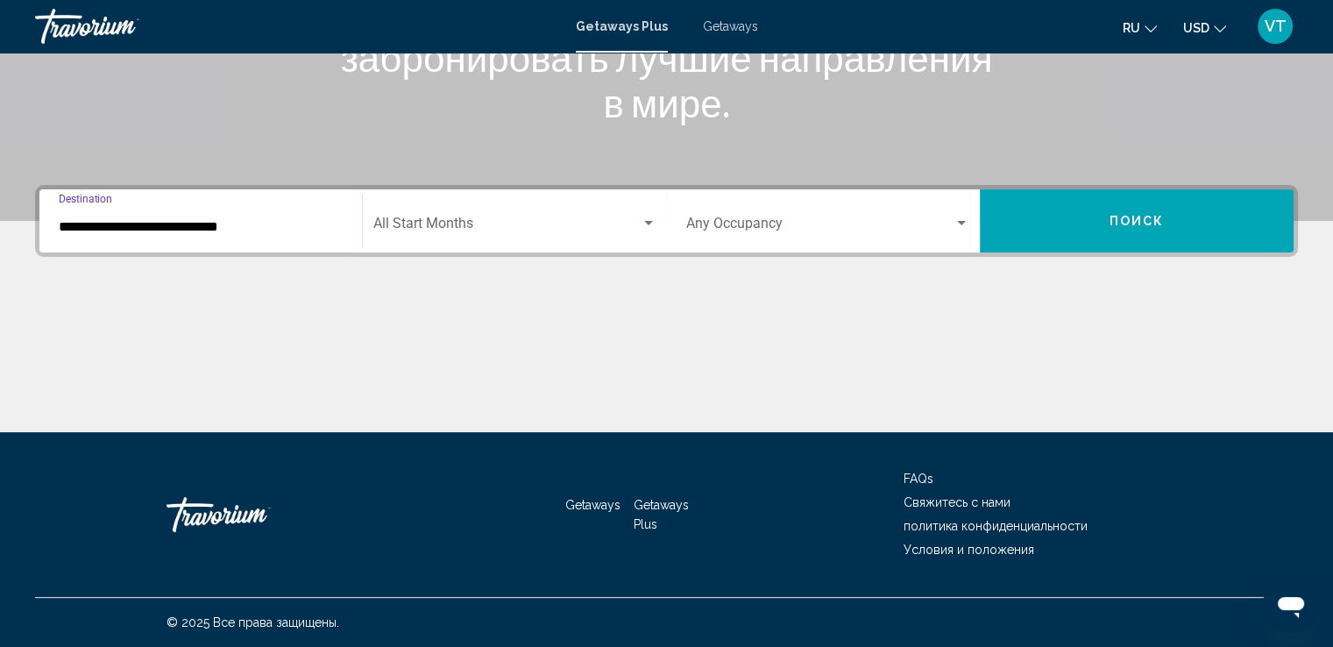
click at [645, 223] on div "Search widget" at bounding box center [648, 223] width 9 height 4
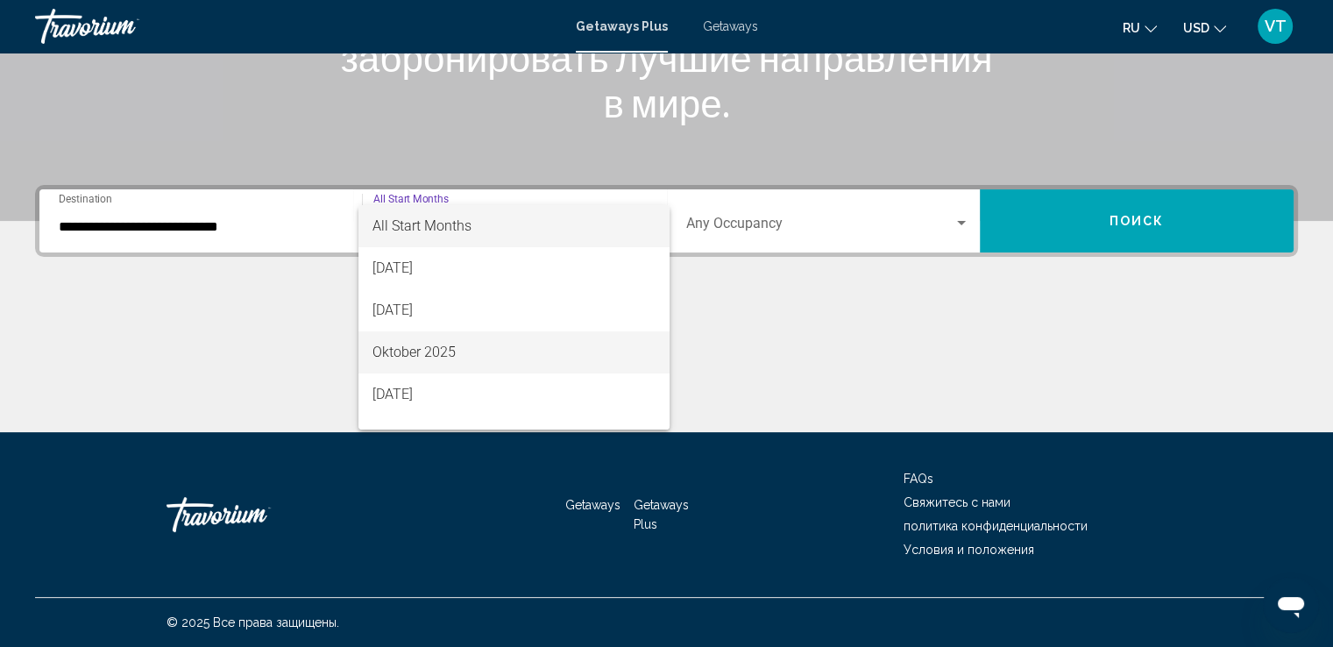
click at [556, 348] on span "Oktober 2025" at bounding box center [513, 352] width 283 height 42
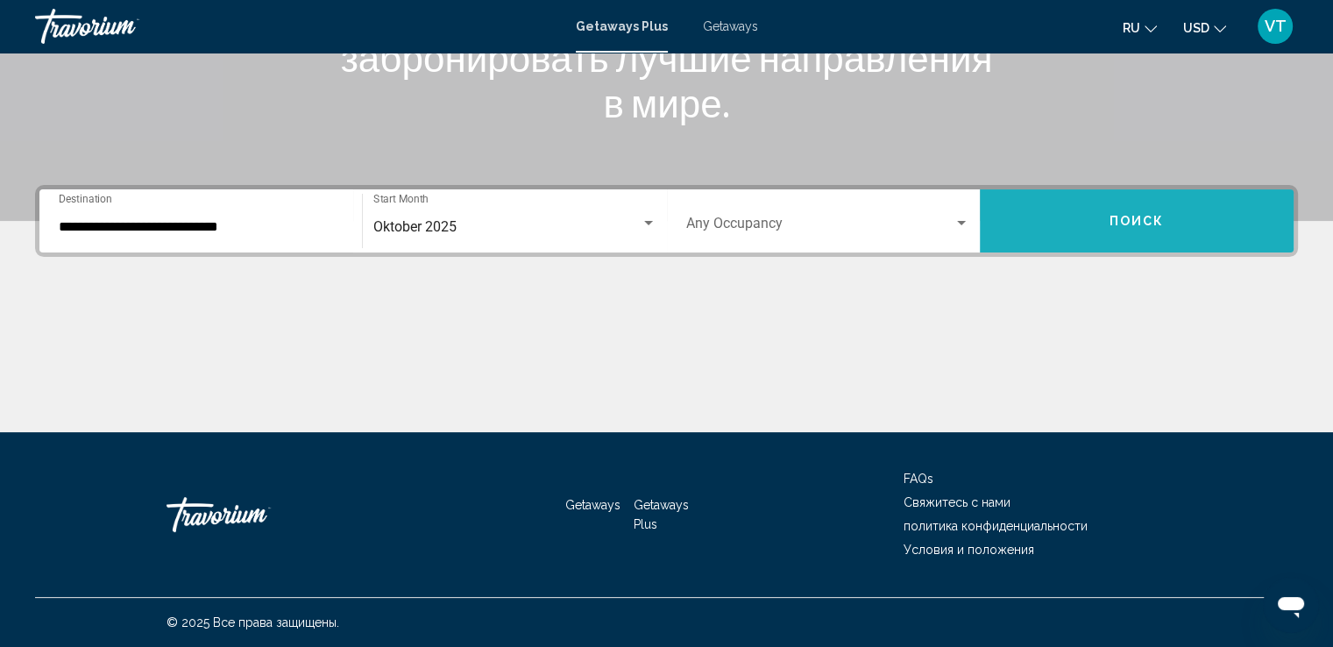
click at [1108, 221] on button "Поиск" at bounding box center [1136, 220] width 314 height 63
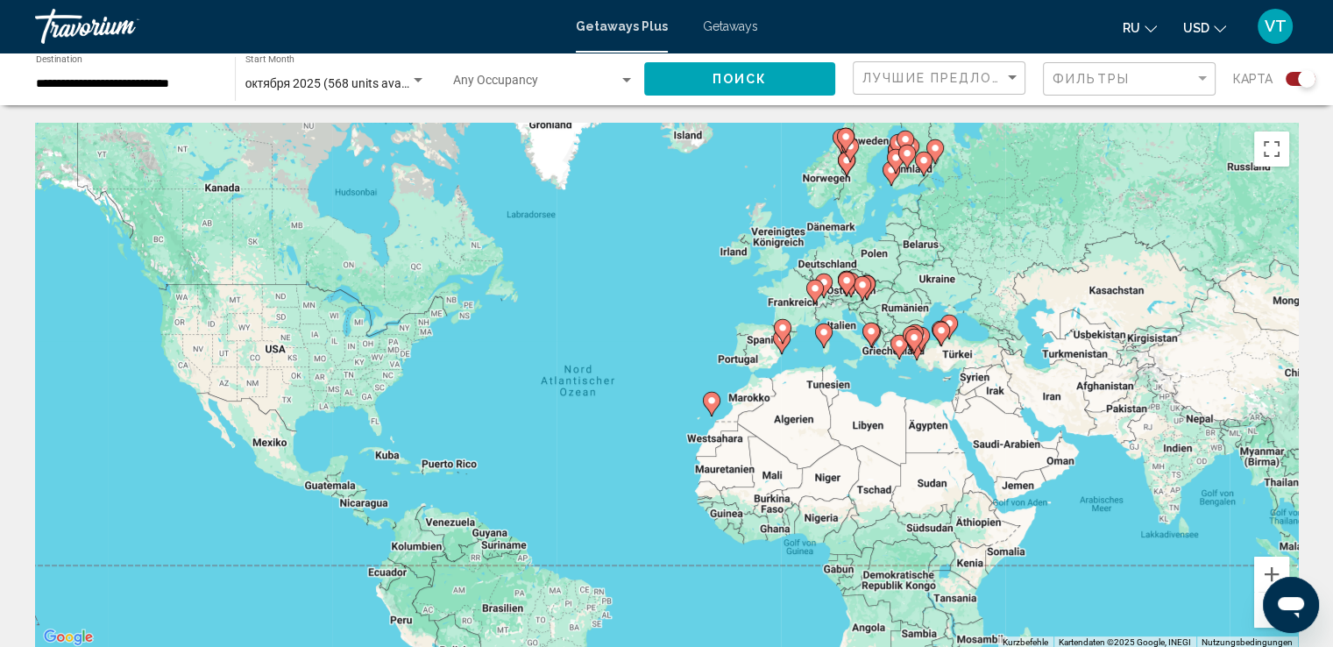
drag, startPoint x: 1009, startPoint y: 322, endPoint x: 775, endPoint y: 421, distance: 254.3
click at [776, 421] on div "Um den Modus zum Ziehen mit der Tastatur zu aktivieren, drückst du Alt + Eingab…" at bounding box center [666, 386] width 1262 height 526
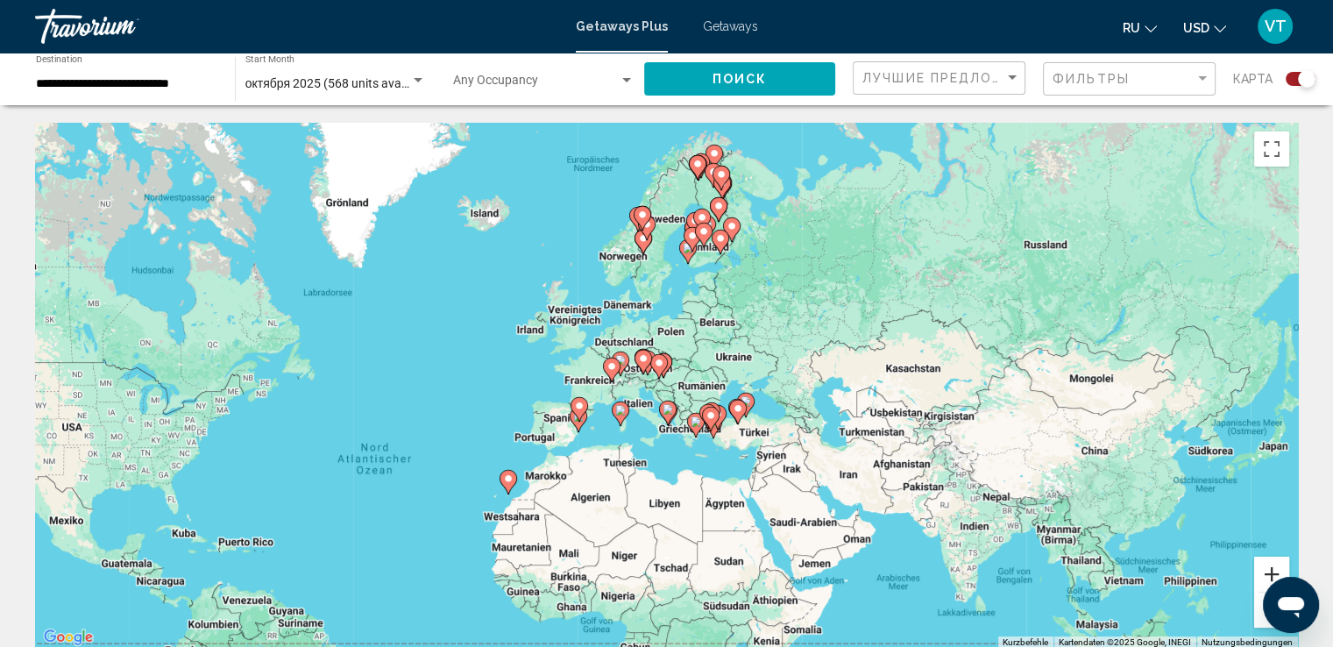
click at [1272, 567] on button "Vergrößern" at bounding box center [1271, 573] width 35 height 35
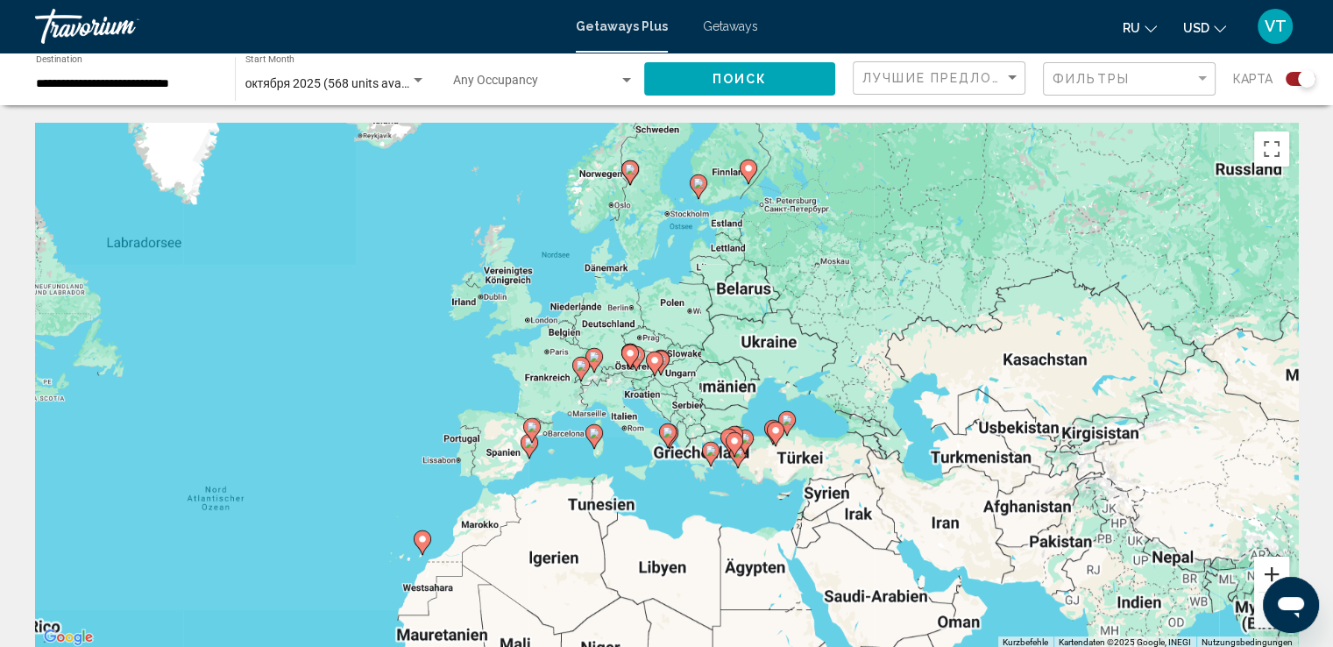
click at [1272, 567] on button "Vergrößern" at bounding box center [1271, 573] width 35 height 35
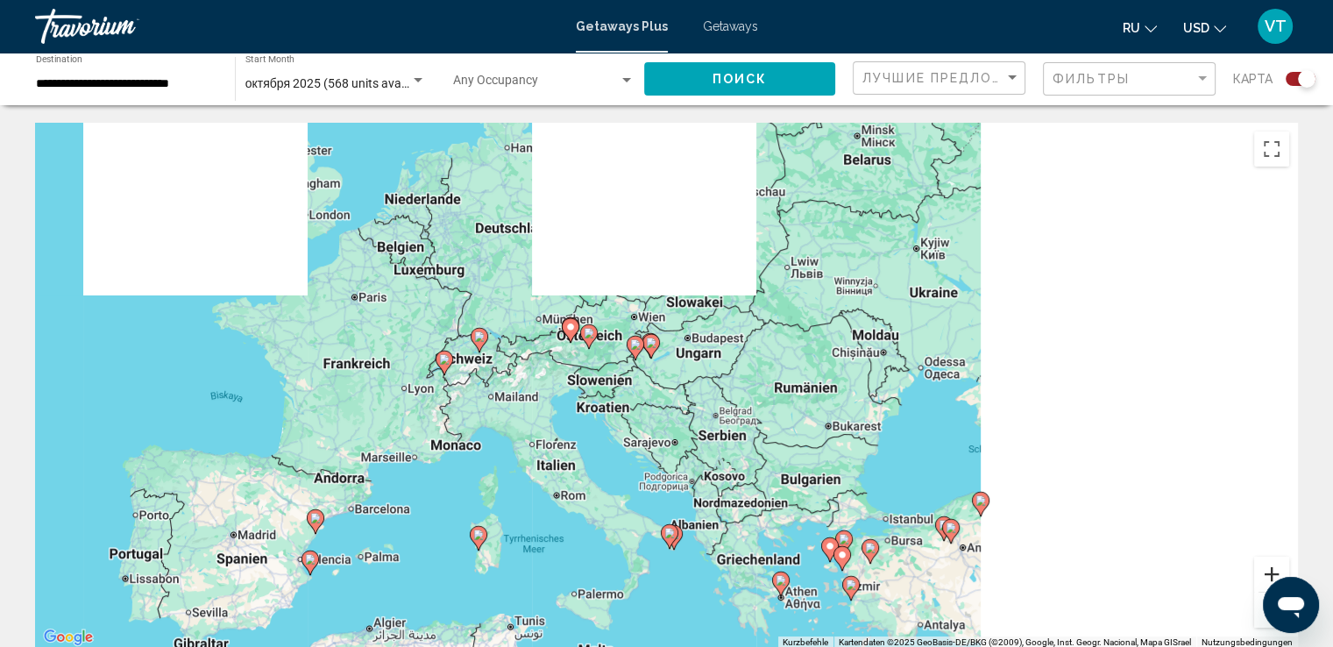
click at [1272, 566] on button "Vergrößern" at bounding box center [1271, 573] width 35 height 35
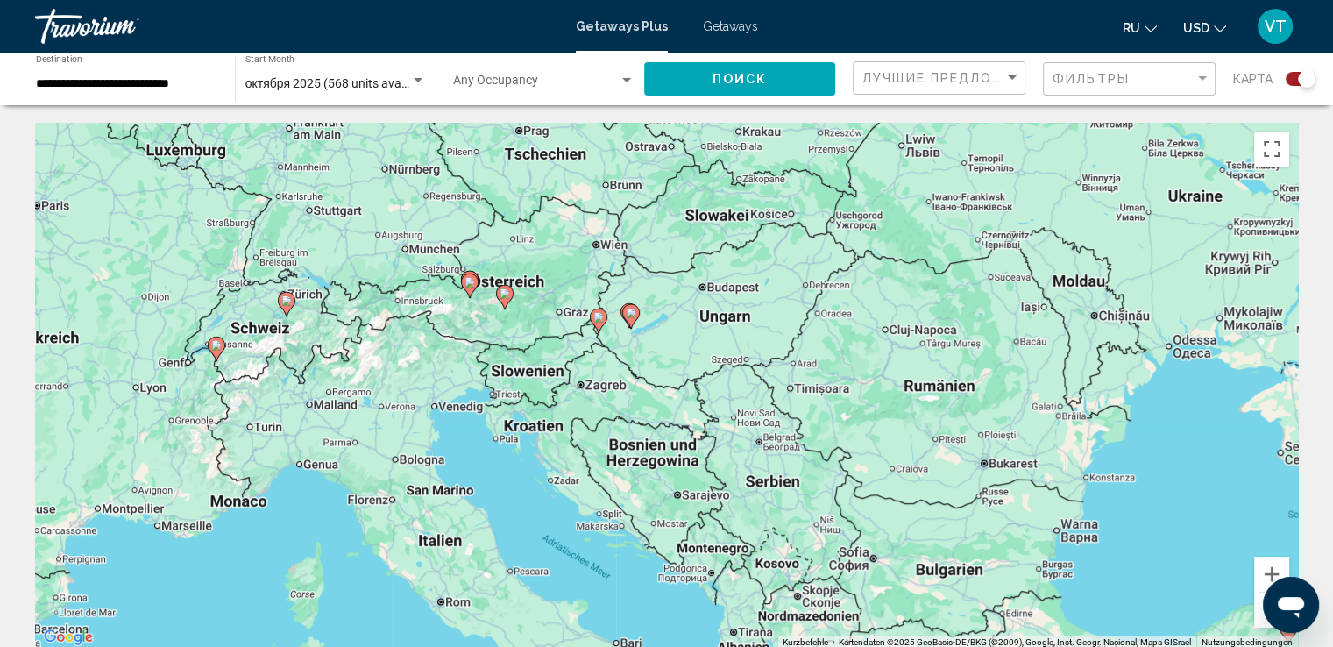
drag, startPoint x: 1156, startPoint y: 540, endPoint x: 999, endPoint y: 363, distance: 236.4
click at [1025, 408] on div "Um den Modus zum Ziehen mit der Tastatur zu aktivieren, drückst du Alt + Eingab…" at bounding box center [666, 386] width 1262 height 526
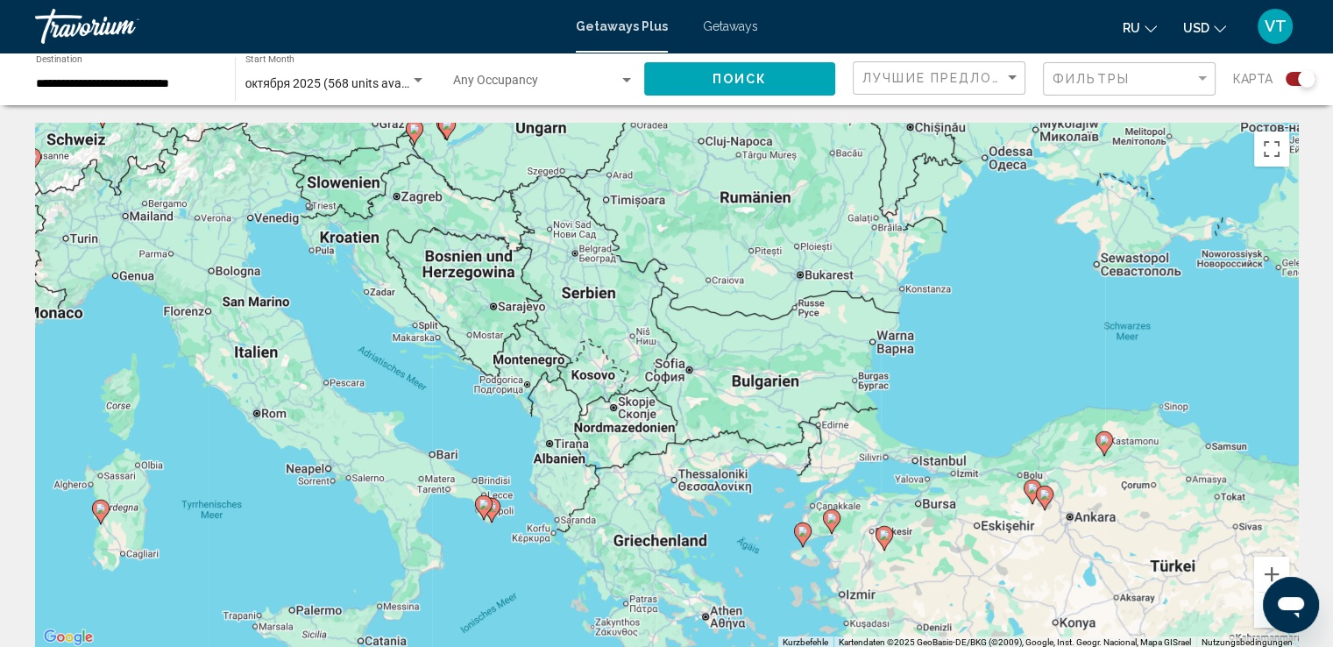
click at [977, 245] on div "Um den Modus zum Ziehen mit der Tastatur zu aktivieren, drückst du Alt + Eingab…" at bounding box center [666, 386] width 1262 height 526
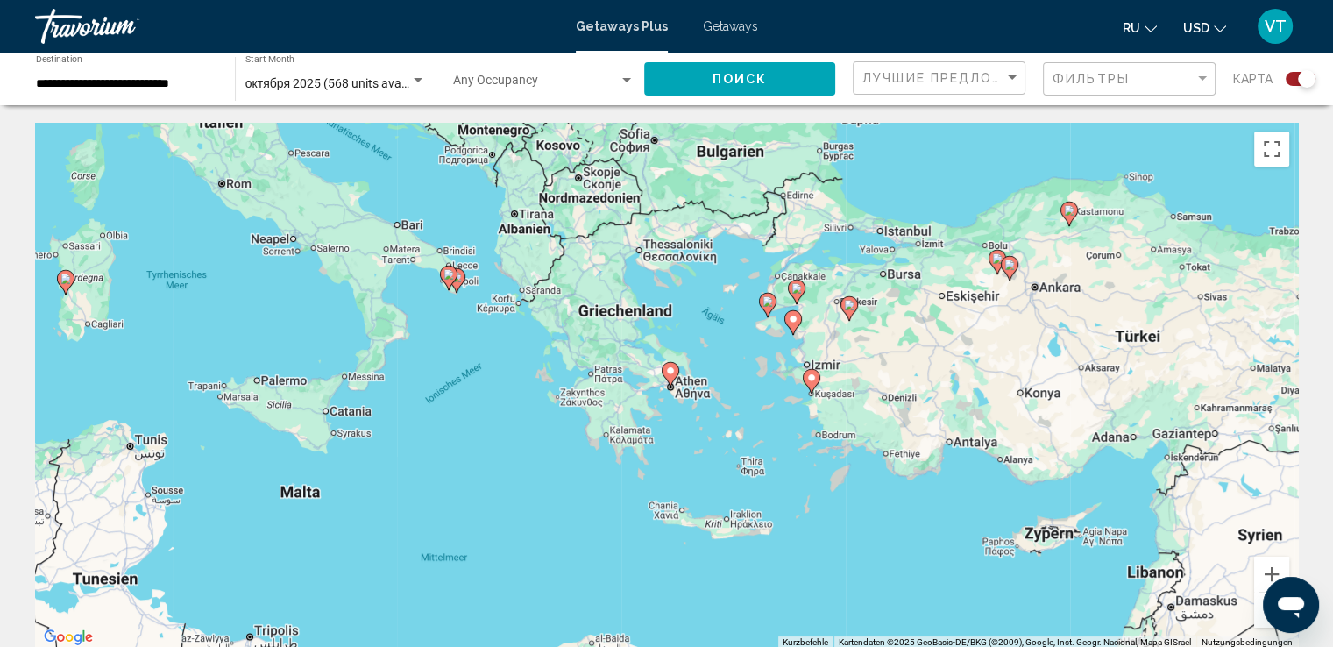
click at [1261, 614] on button "Verkleinern" at bounding box center [1271, 609] width 35 height 35
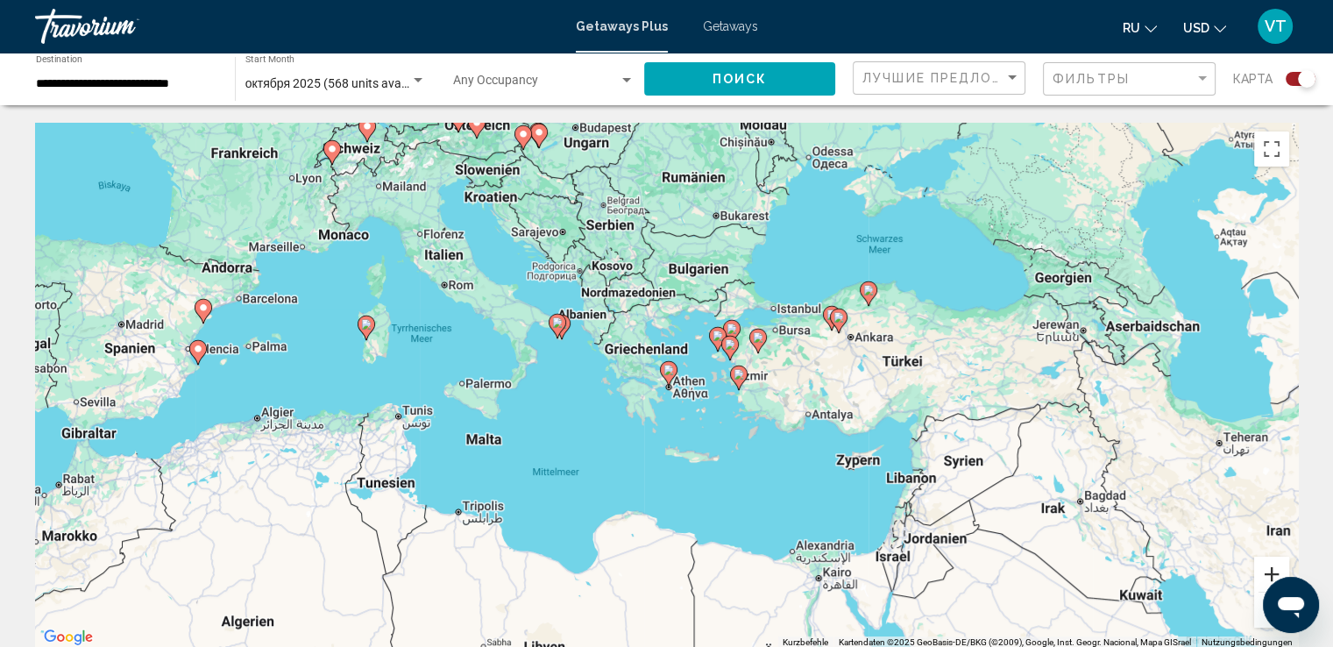
click at [1265, 572] on button "Vergrößern" at bounding box center [1271, 573] width 35 height 35
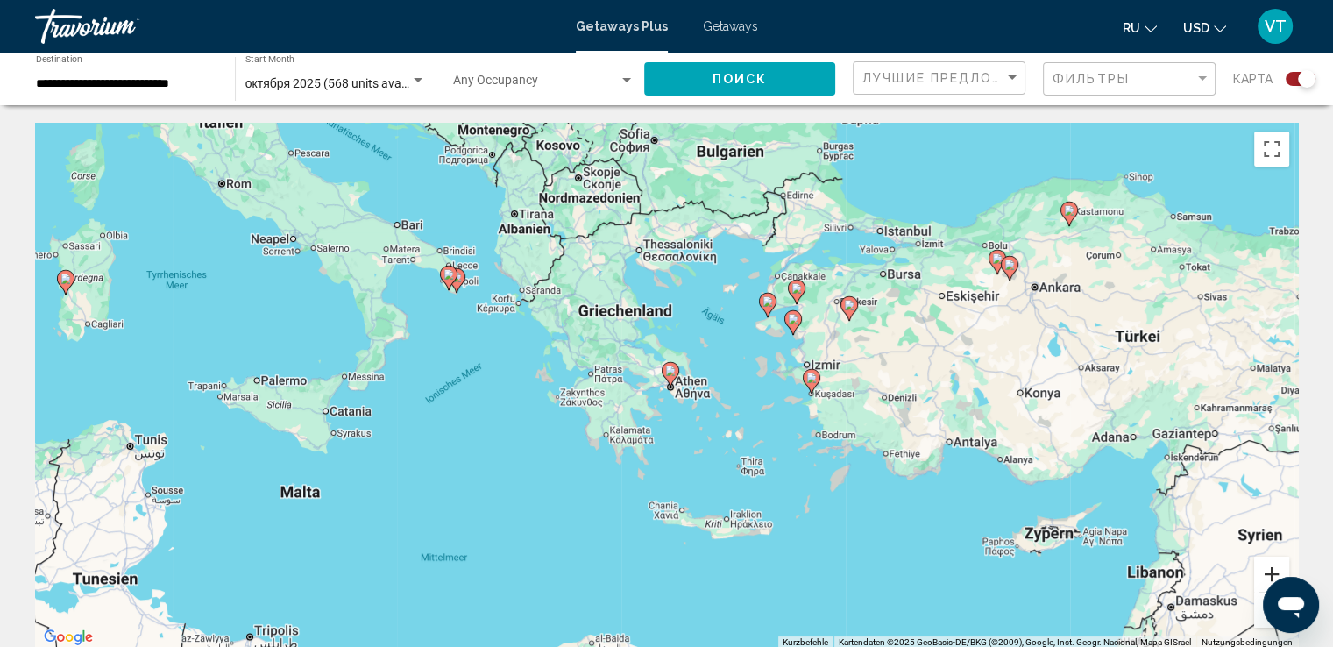
click at [1265, 572] on button "Vergrößern" at bounding box center [1271, 573] width 35 height 35
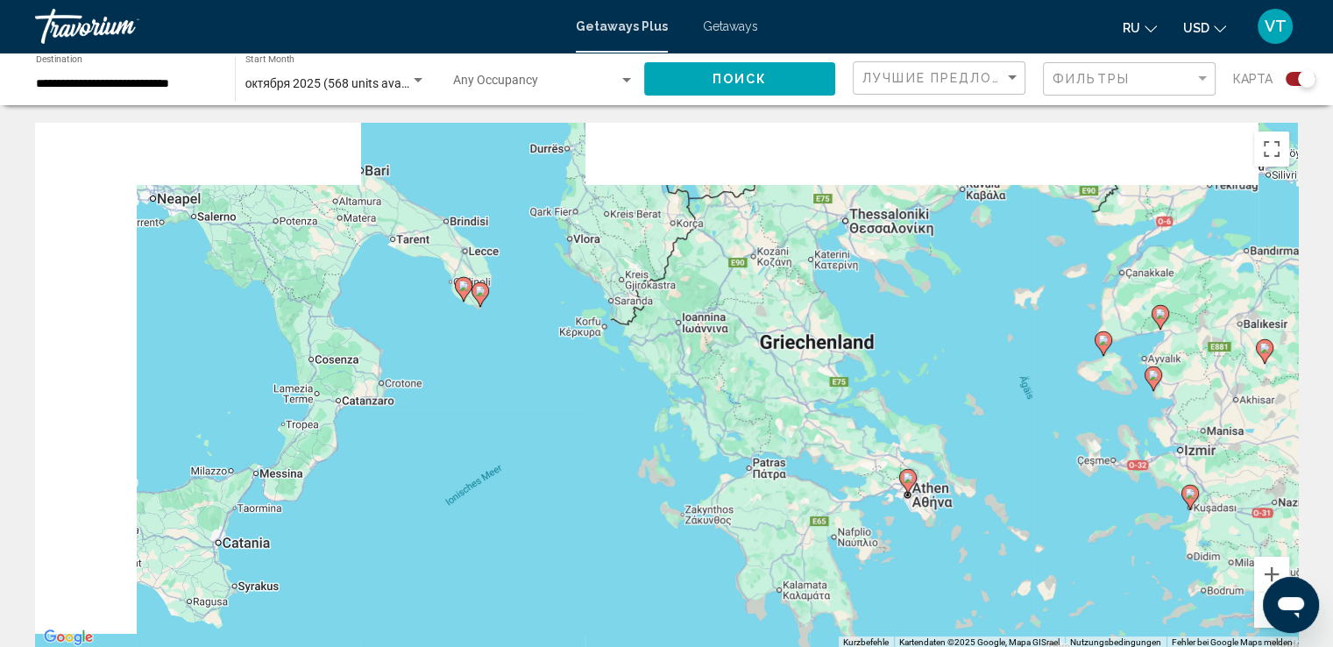
drag, startPoint x: 386, startPoint y: 340, endPoint x: 624, endPoint y: 448, distance: 260.7
click at [624, 448] on div "Um den Modus zum Ziehen mit der Tastatur zu aktivieren, drückst du Alt + Eingab…" at bounding box center [666, 386] width 1262 height 526
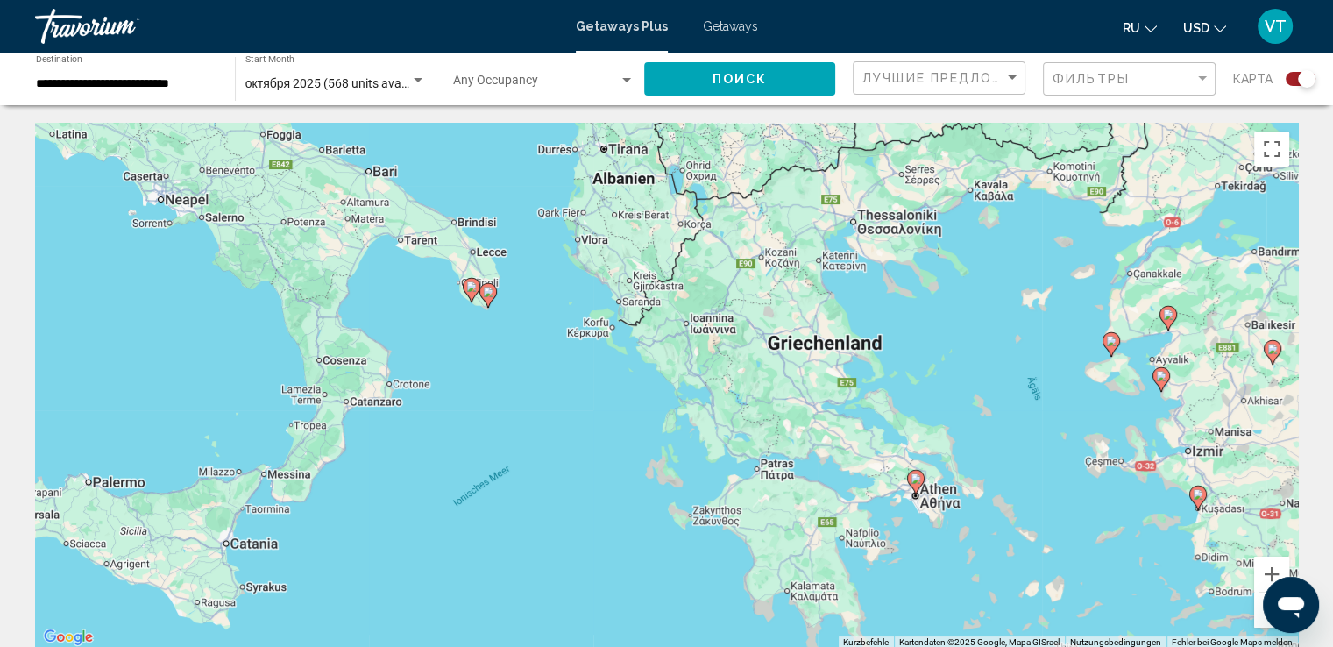
click at [485, 290] on image "Main content" at bounding box center [488, 291] width 11 height 11
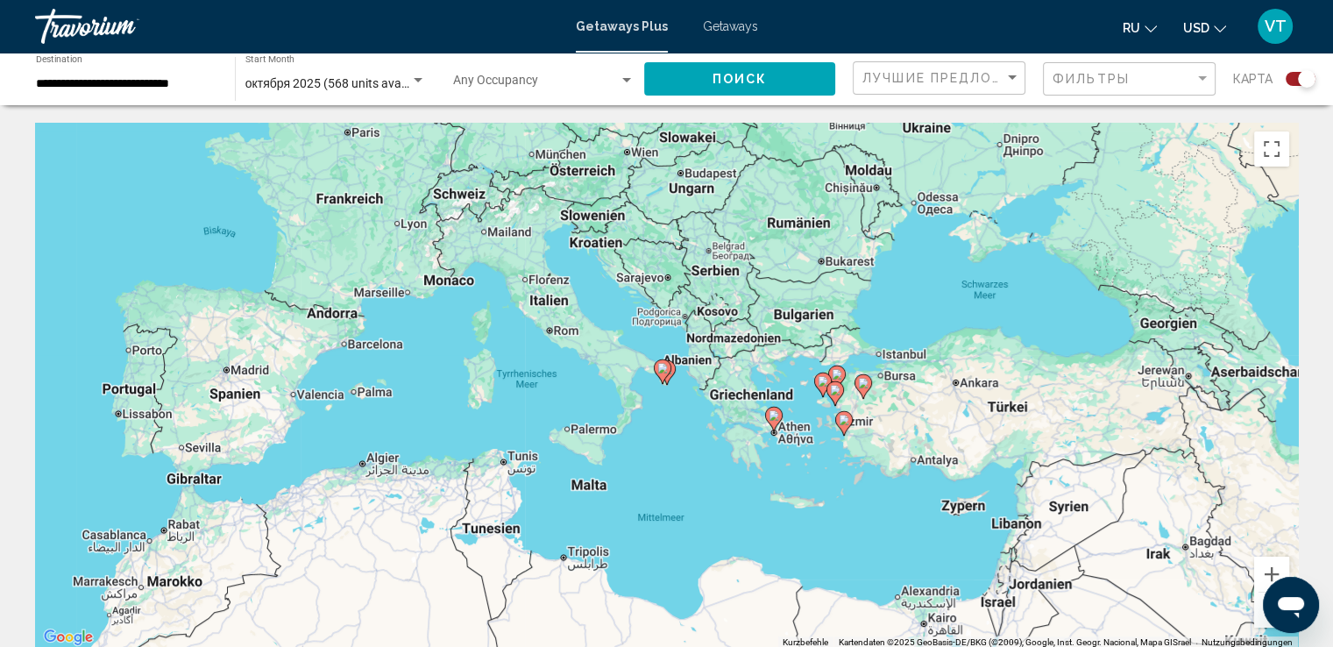
click at [668, 376] on gmp-advanced-marker "Main content" at bounding box center [663, 371] width 18 height 26
type input "**********"
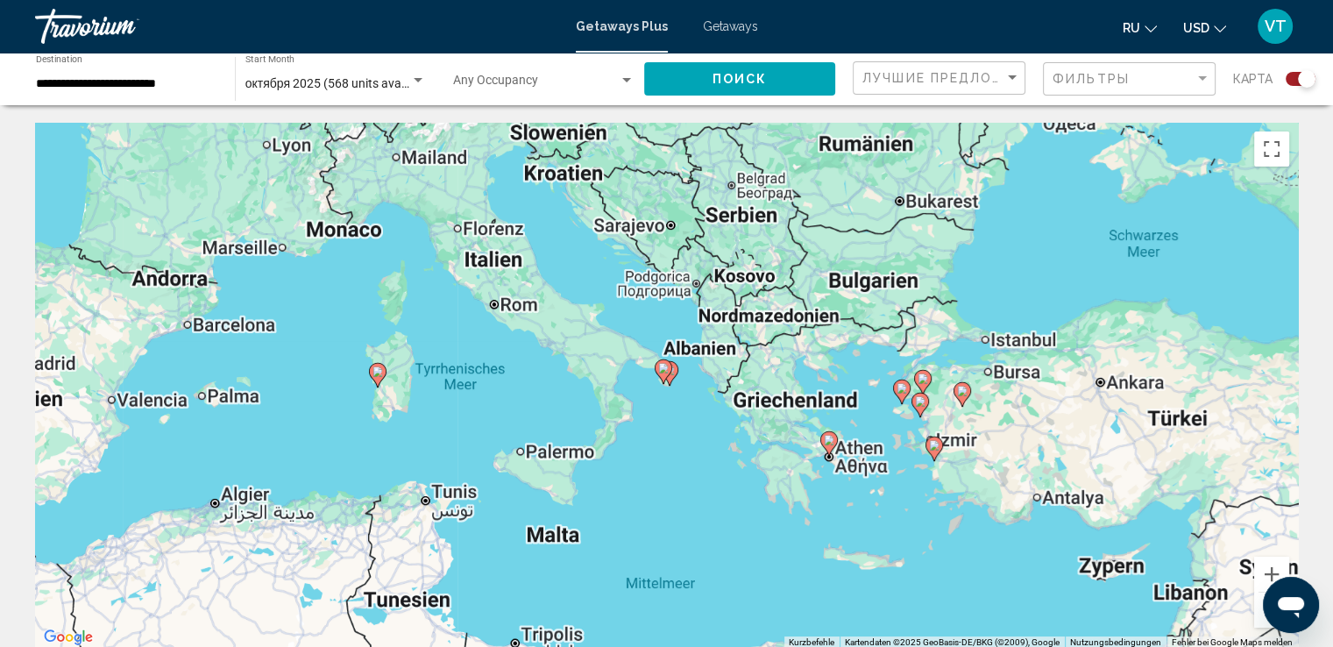
click at [668, 376] on gmp-advanced-marker "Main content" at bounding box center [663, 371] width 18 height 26
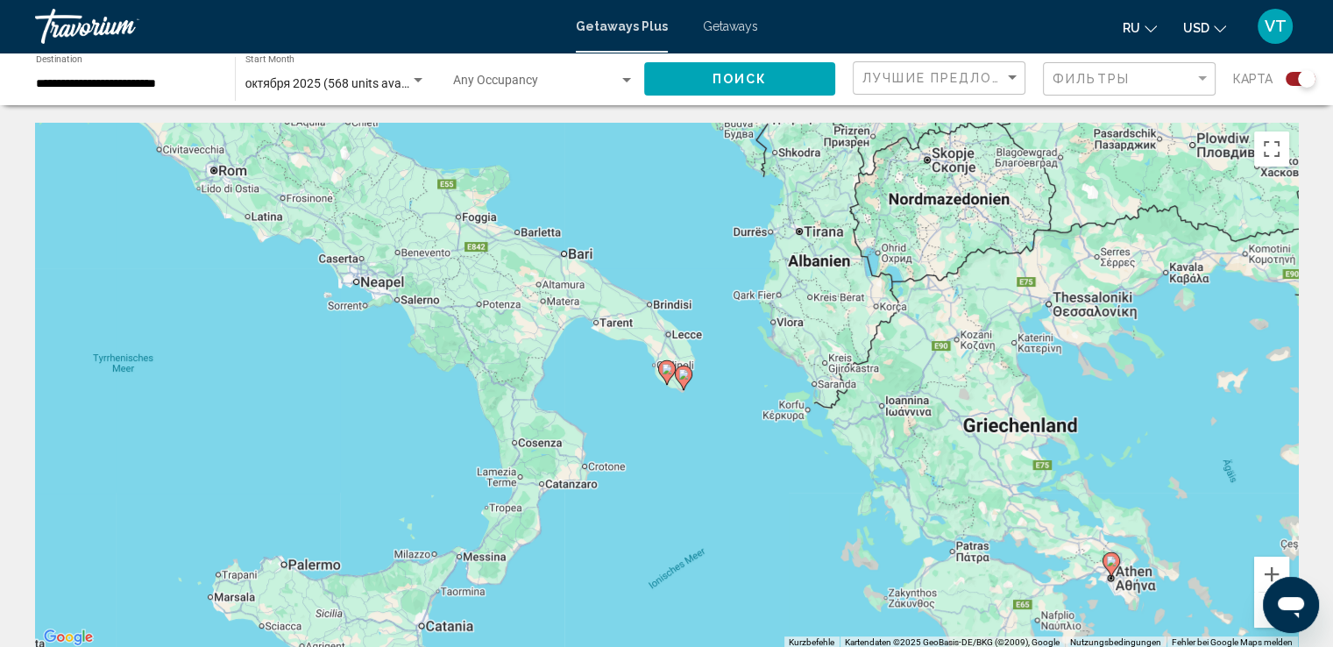
click at [682, 377] on image "Main content" at bounding box center [683, 374] width 11 height 11
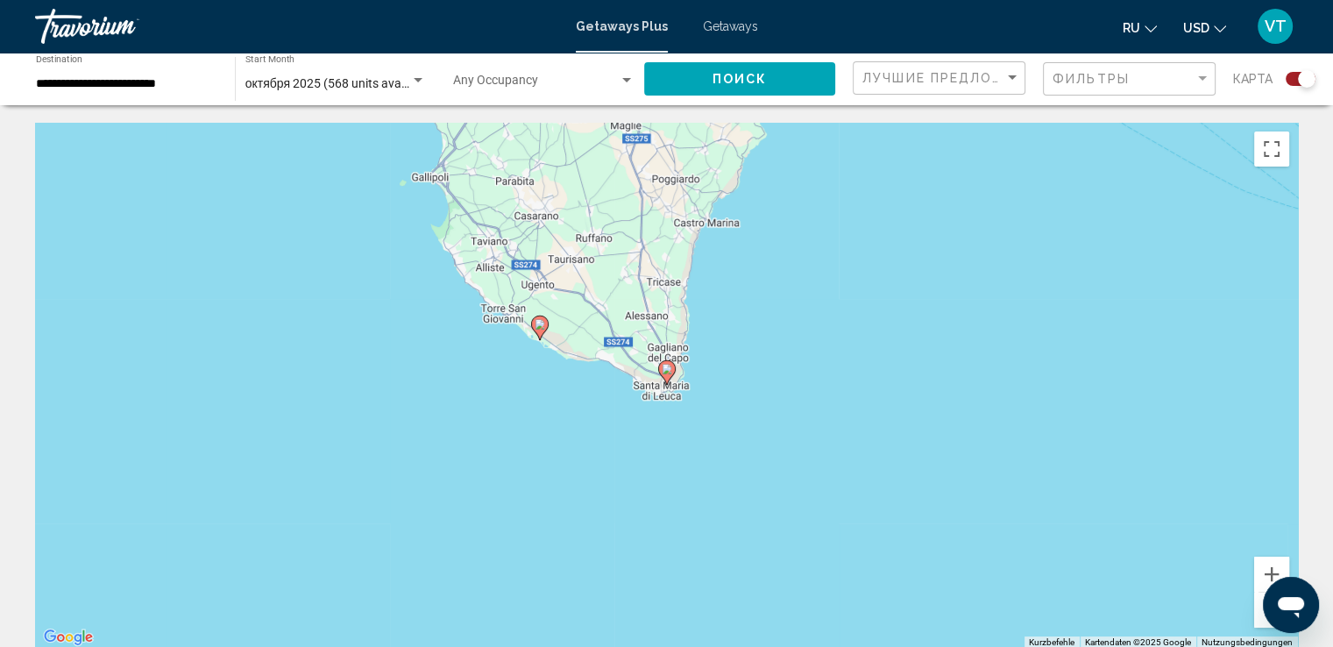
click at [666, 370] on image "Main content" at bounding box center [666, 369] width 11 height 11
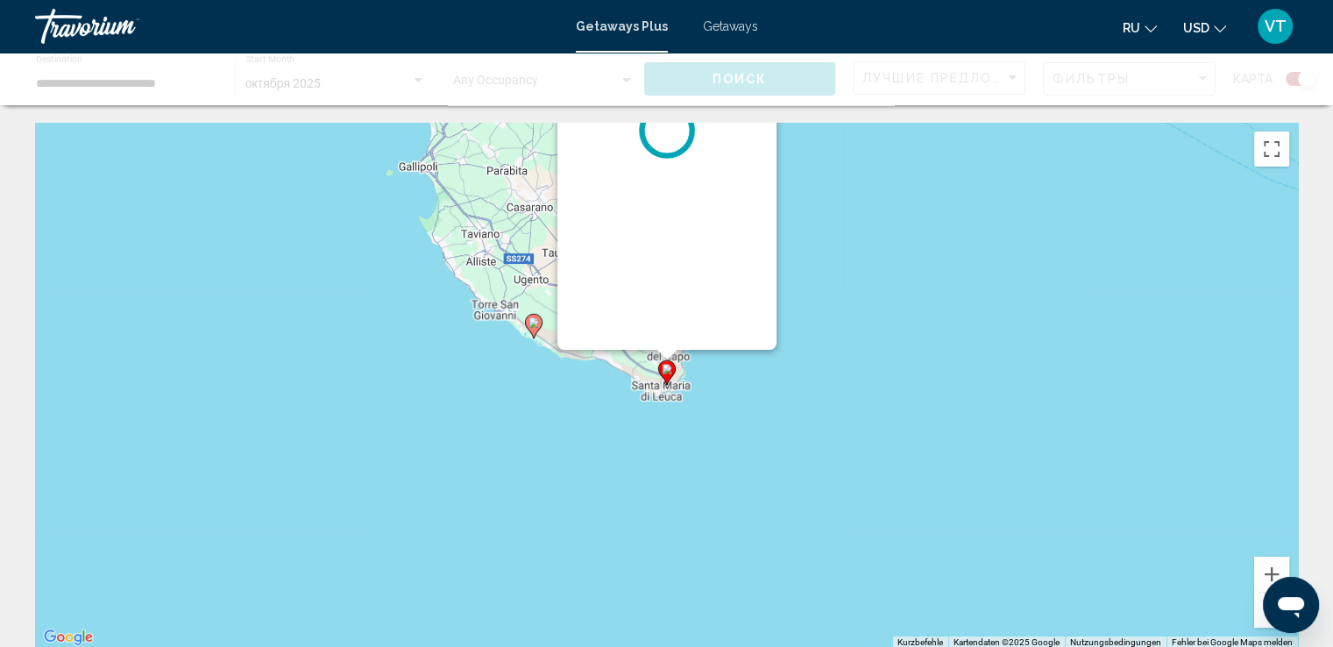
click at [666, 370] on image "Main content" at bounding box center [666, 369] width 11 height 11
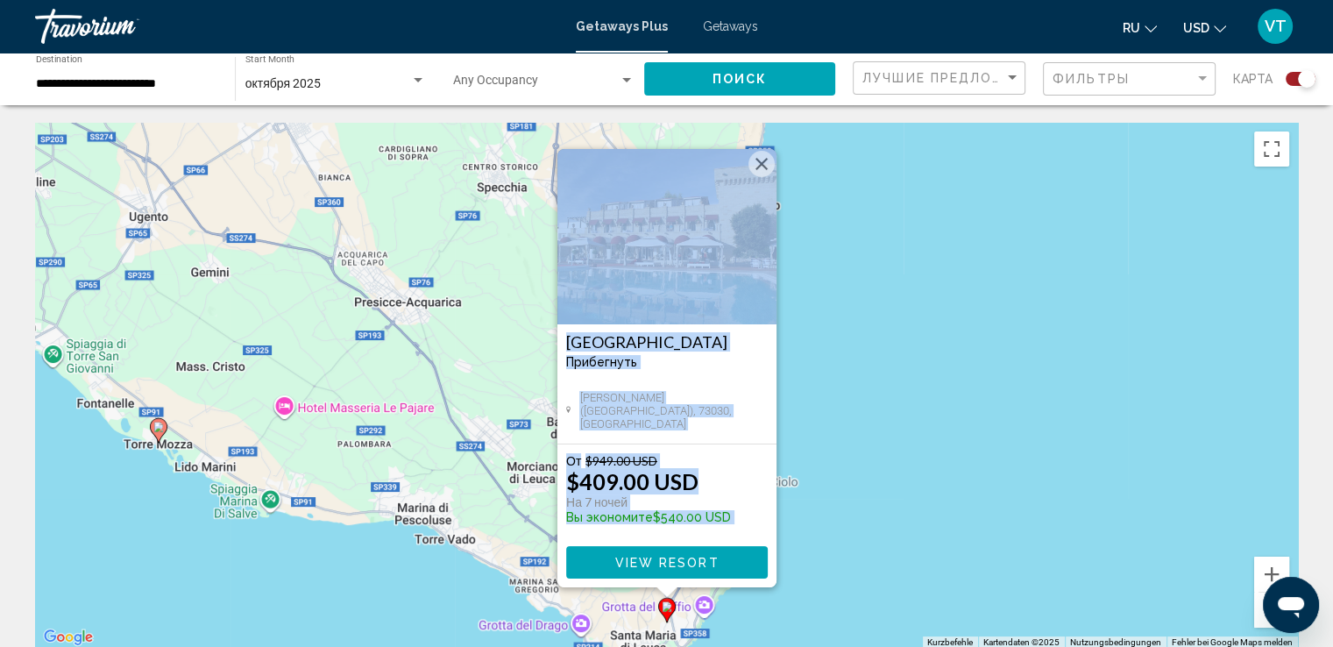
drag, startPoint x: 563, startPoint y: 341, endPoint x: 760, endPoint y: 332, distance: 197.3
click at [760, 332] on div "Messapia Hotel and Resort Прибегнуть - Это курорт только для взрослых Marina di…" at bounding box center [666, 383] width 219 height 119
copy h3 "Messapia Hotel and Resort"
click at [685, 555] on span "View Resort" at bounding box center [666, 562] width 104 height 14
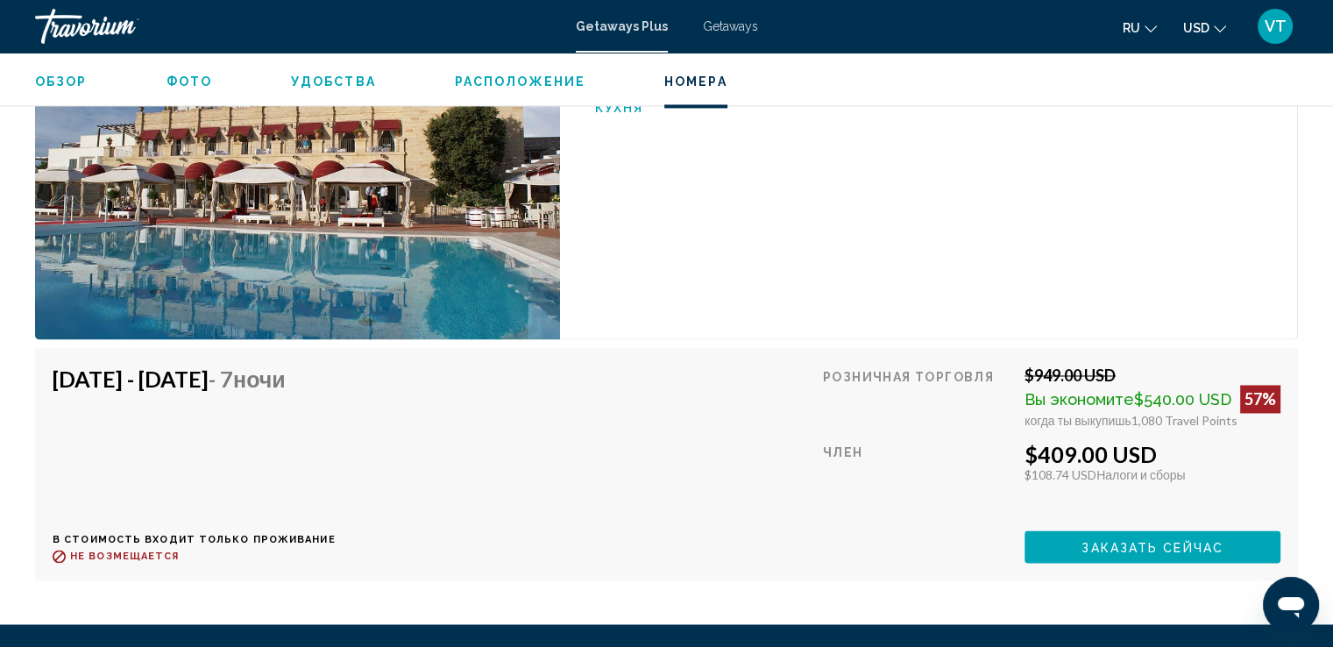
scroll to position [2726, 0]
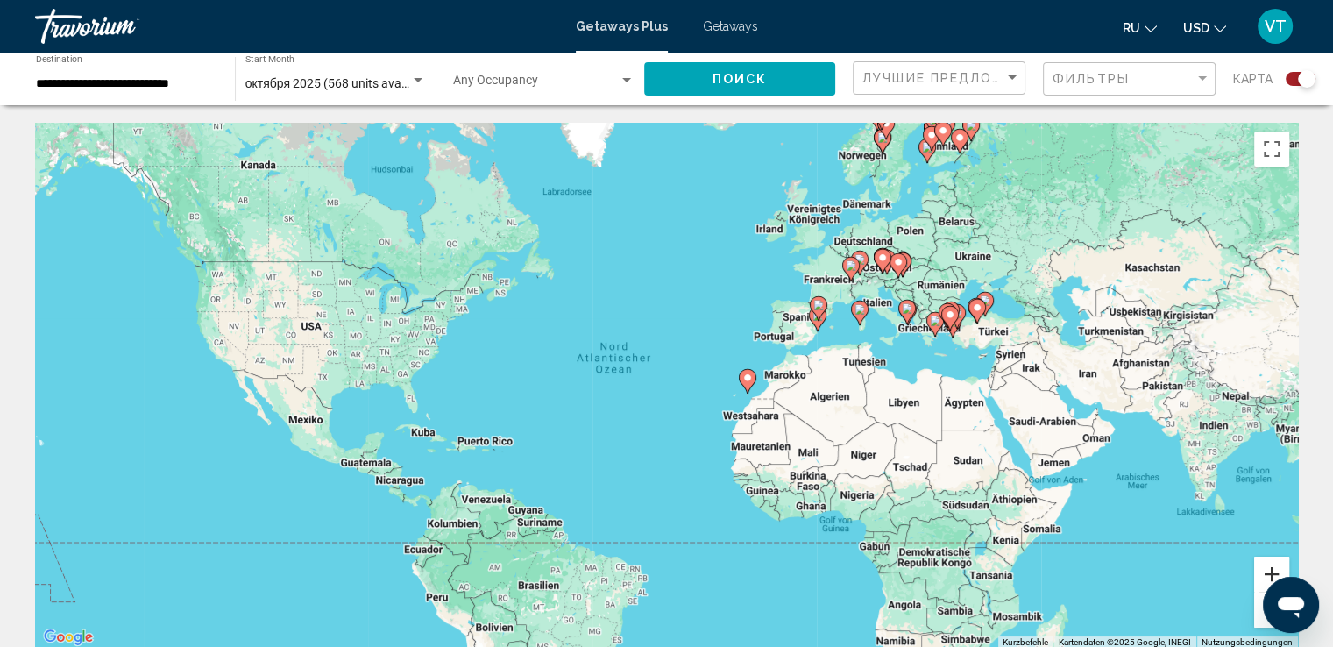
click at [1269, 565] on button "Vergrößern" at bounding box center [1271, 573] width 35 height 35
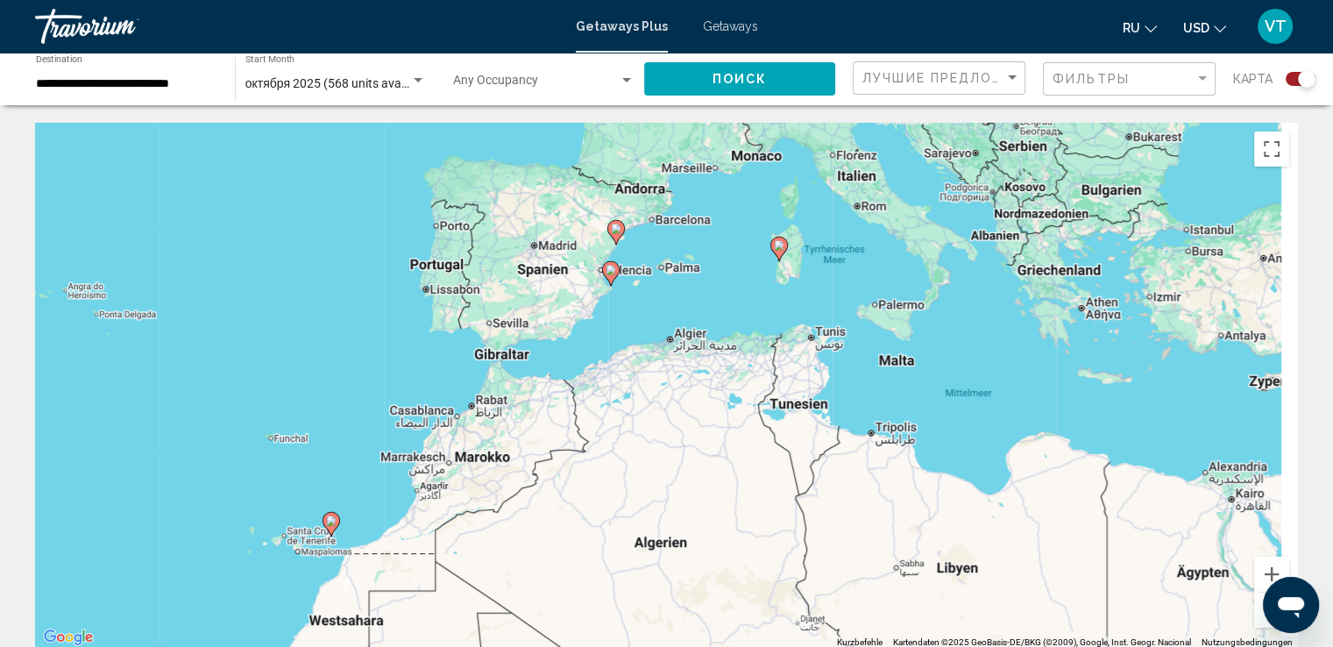
drag, startPoint x: 1216, startPoint y: 455, endPoint x: 407, endPoint y: 534, distance: 812.4
click at [414, 540] on div "Um den Modus zum Ziehen mit der Tastatur zu aktivieren, drückst du Alt + Eingab…" at bounding box center [666, 386] width 1262 height 526
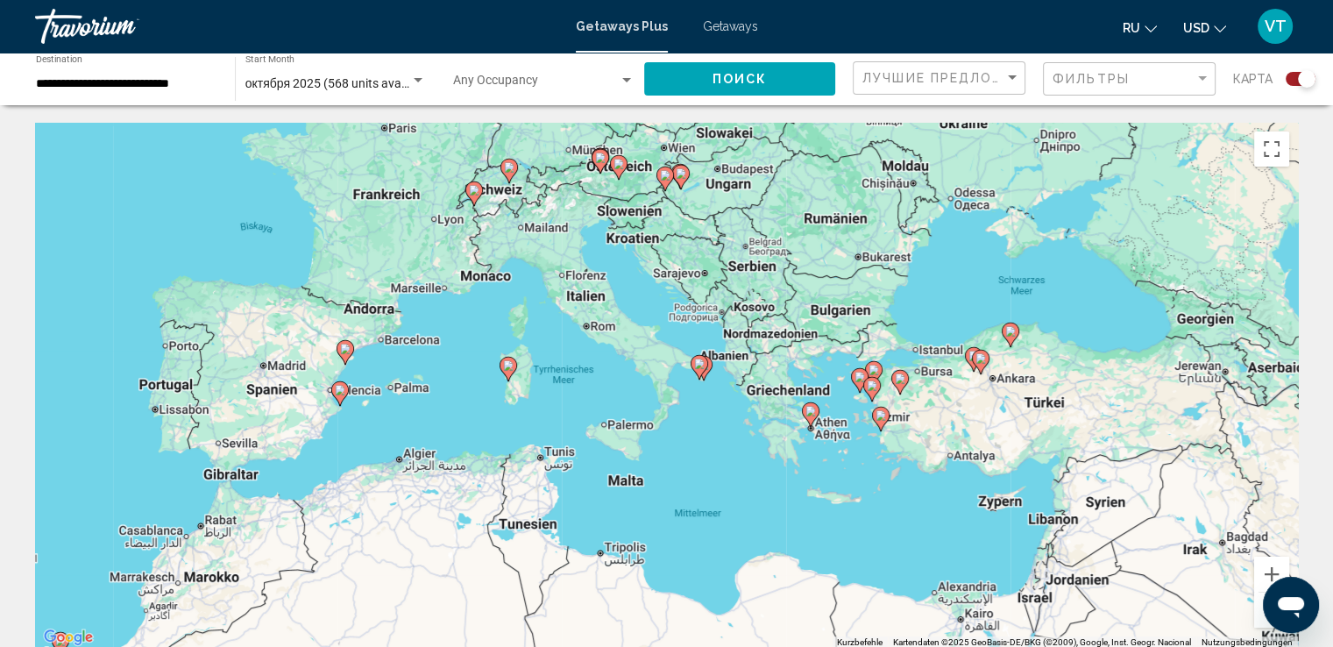
drag, startPoint x: 421, startPoint y: 354, endPoint x: 301, endPoint y: 510, distance: 196.2
click at [301, 510] on div "Um den Modus zum Ziehen mit der Tastatur zu aktivieren, drückst du Alt + Eingab…" at bounding box center [666, 386] width 1262 height 526
click at [1267, 565] on button "Vergrößern" at bounding box center [1271, 573] width 35 height 35
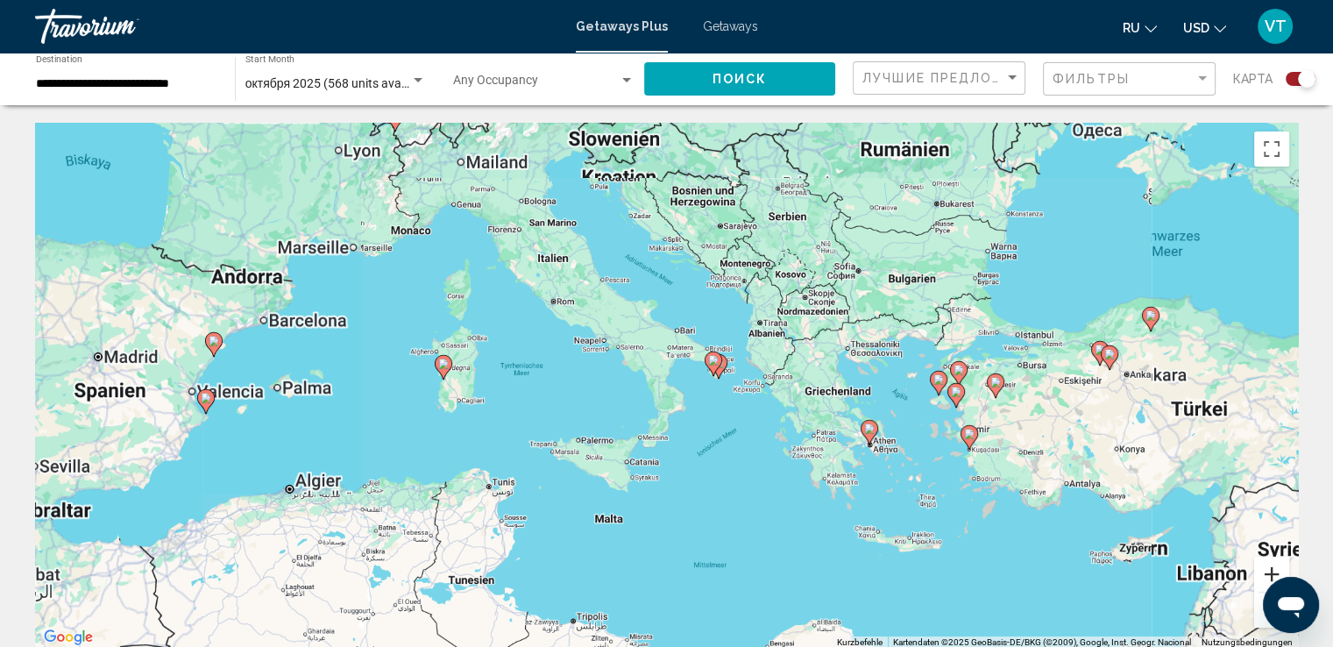
click at [1265, 564] on button "Vergrößern" at bounding box center [1271, 573] width 35 height 35
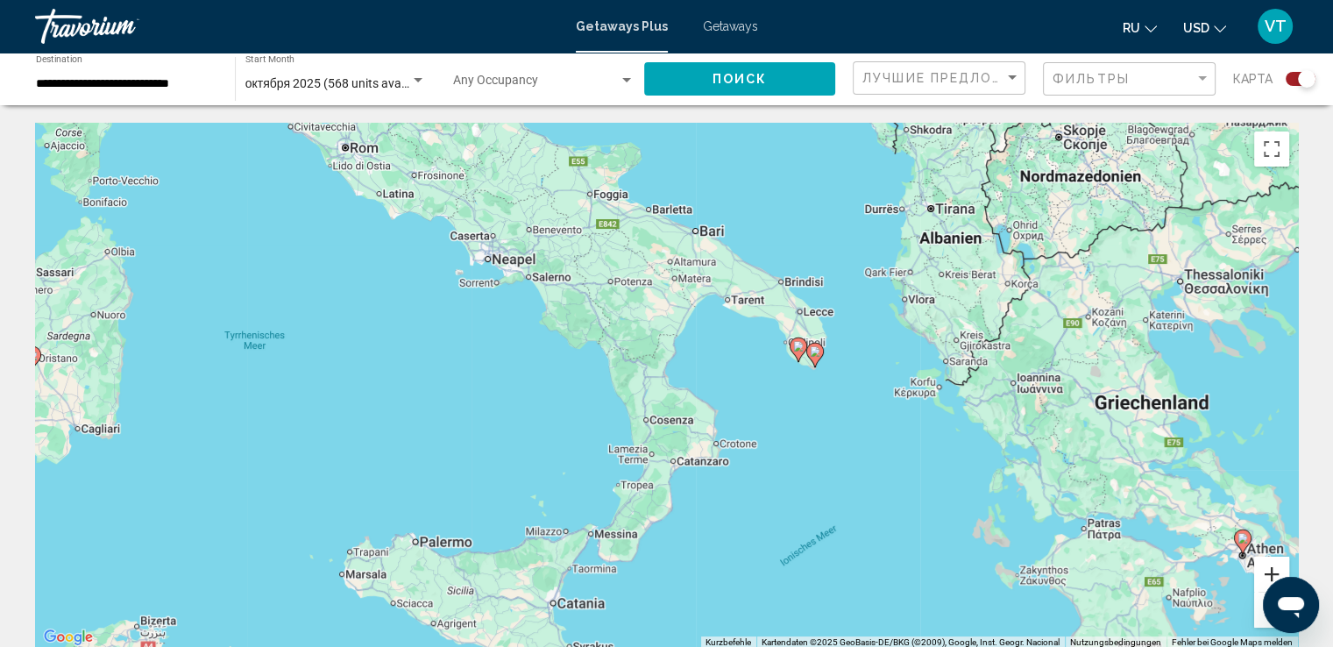
click at [1262, 561] on button "Vergrößern" at bounding box center [1271, 573] width 35 height 35
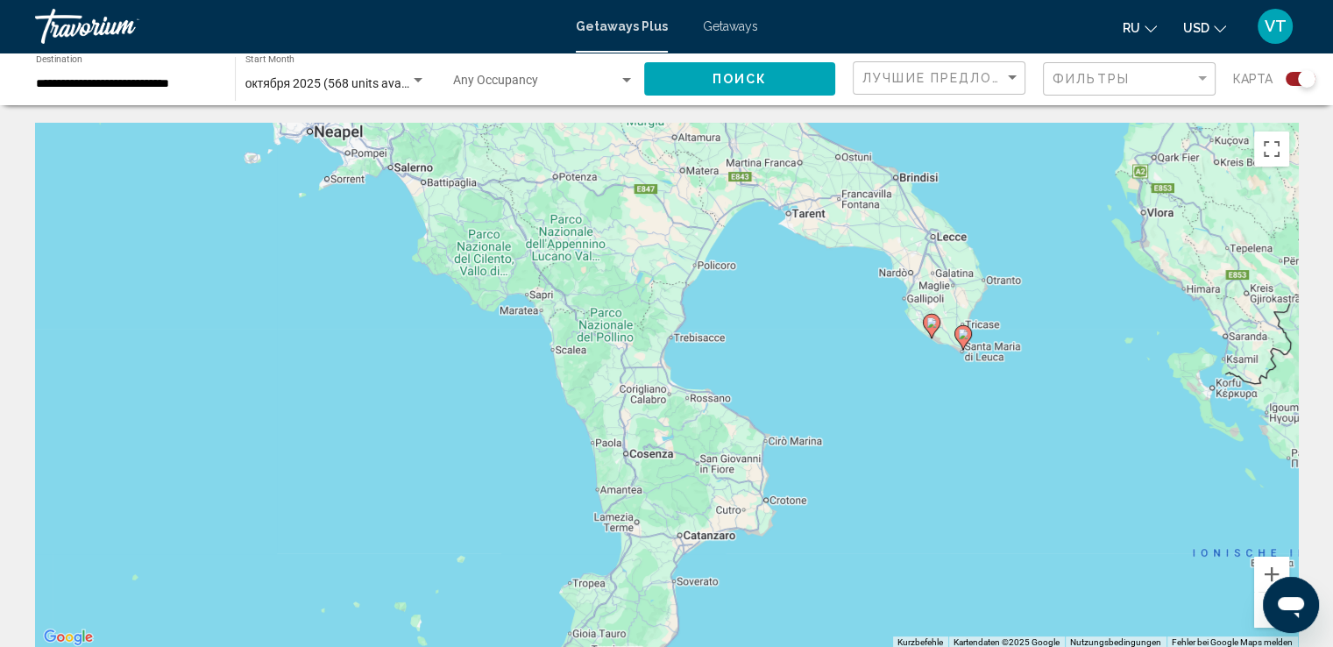
click at [927, 317] on image "Main content" at bounding box center [931, 322] width 11 height 11
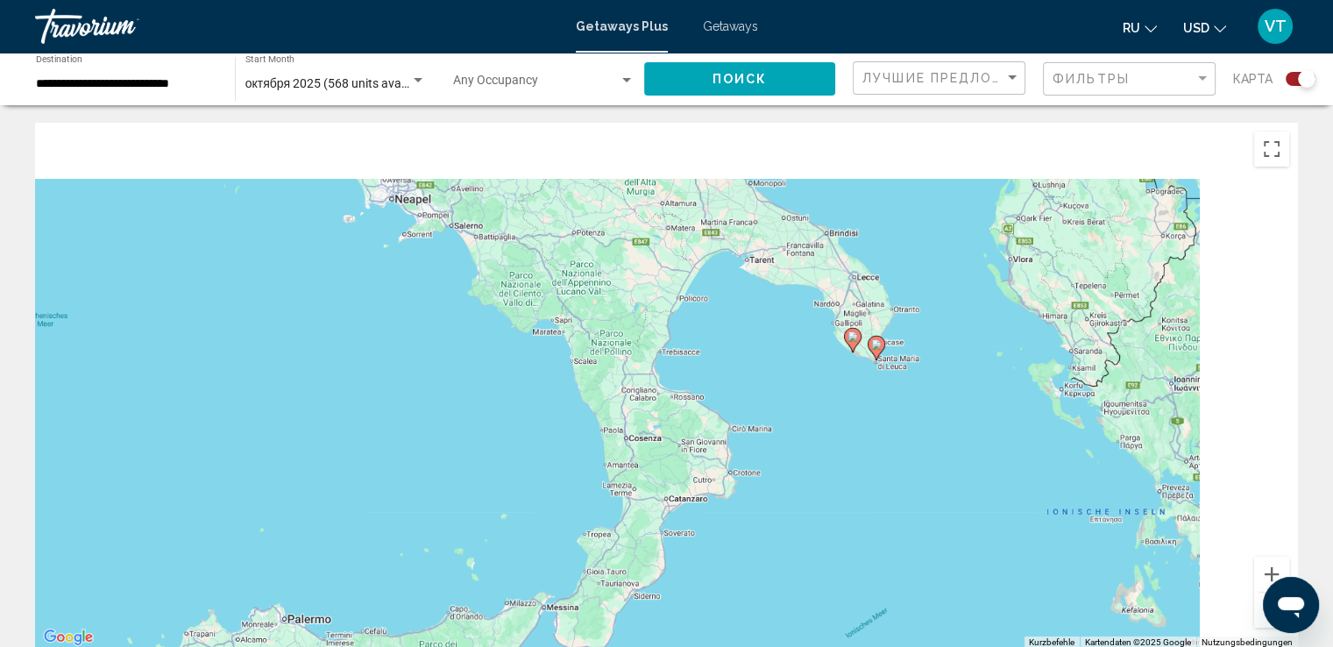
click at [927, 317] on div "Um den Modus zum Ziehen mit der Tastatur zu aktivieren, drückst du Alt + Eingab…" at bounding box center [666, 386] width 1262 height 526
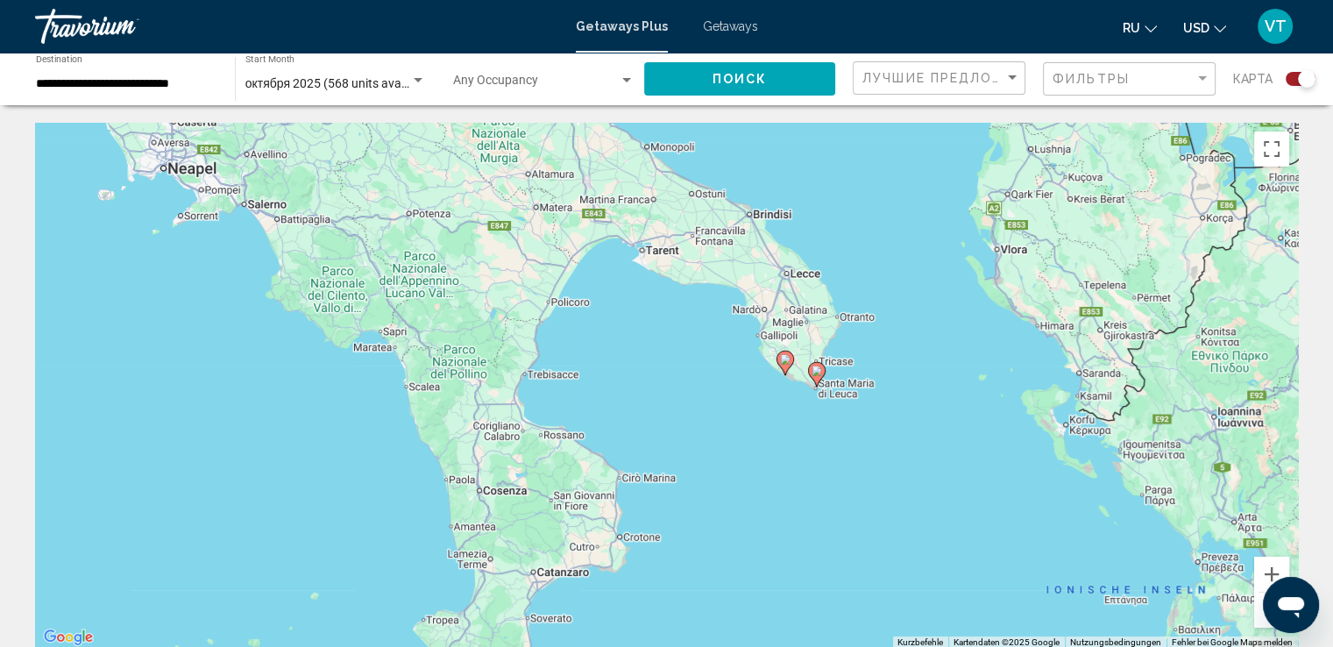
click at [786, 362] on image "Main content" at bounding box center [785, 359] width 11 height 11
type input "**********"
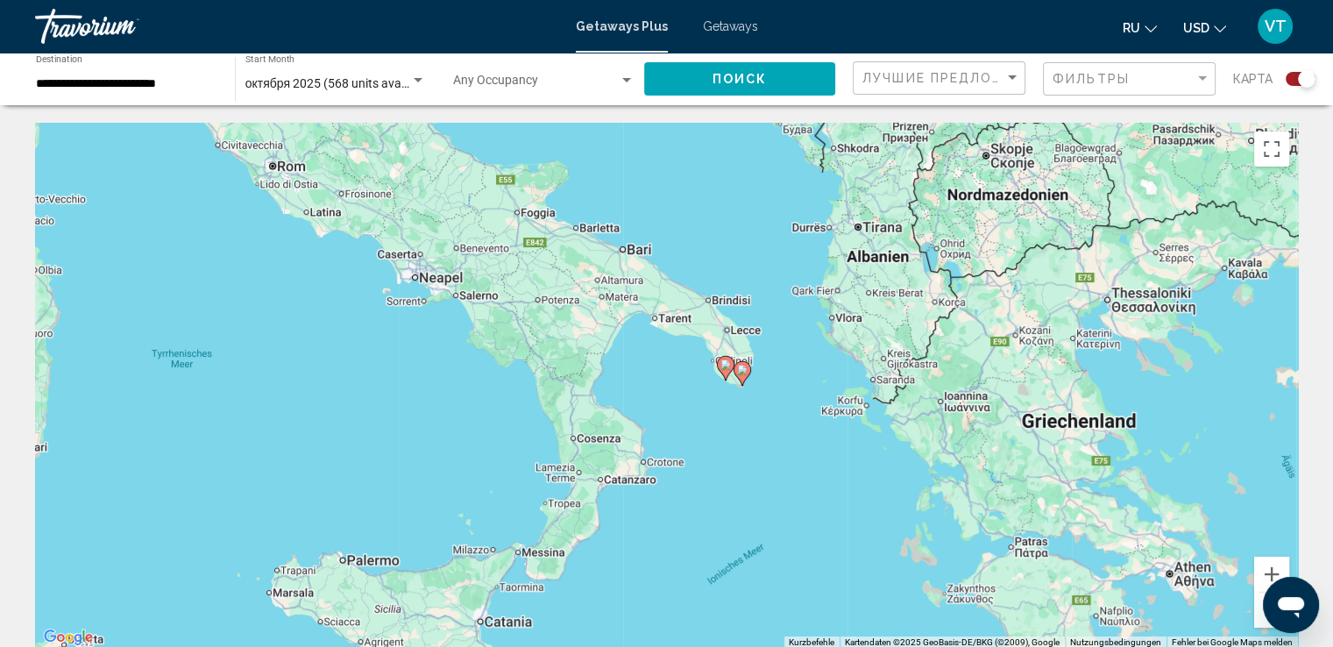
click at [723, 367] on image "Main content" at bounding box center [725, 364] width 11 height 11
click at [723, 367] on div "Um von einem Element zum anderen zu gelangen, drückst du die Pfeiltasten entspr…" at bounding box center [666, 386] width 1262 height 526
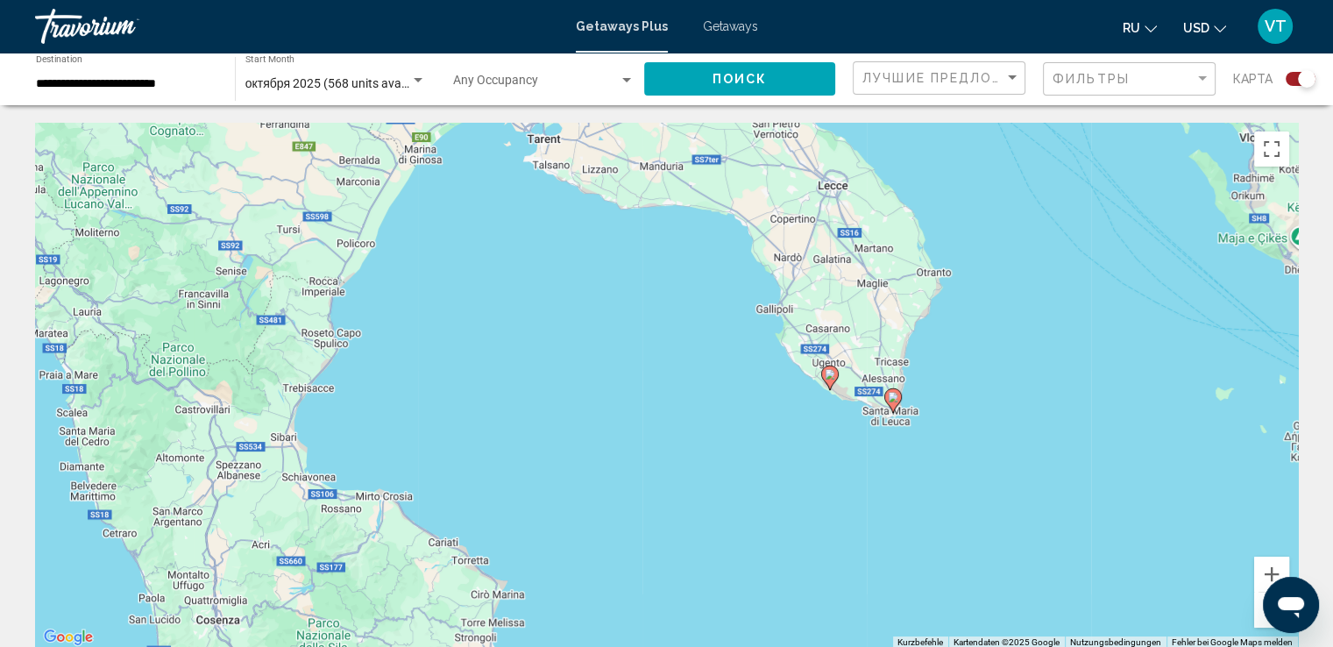
click at [831, 374] on image "Main content" at bounding box center [829, 374] width 11 height 11
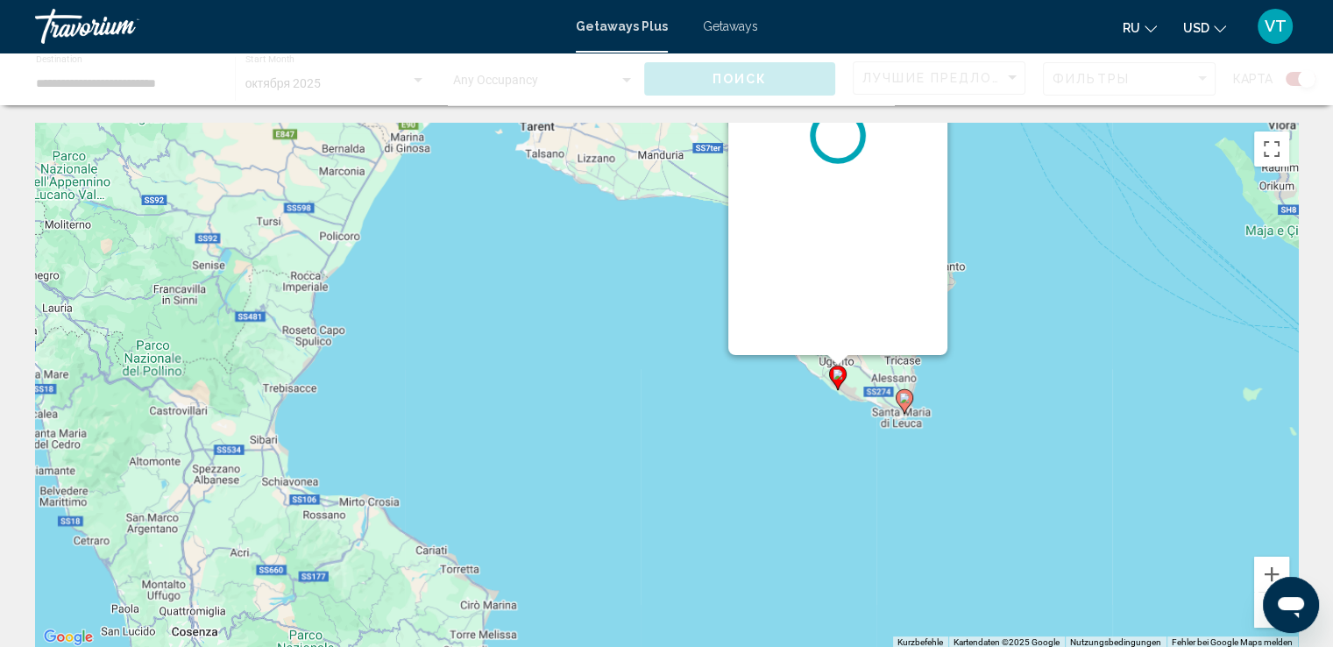
click at [831, 374] on div "Um den Modus zum Ziehen mit der Tastatur zu aktivieren, drückst du Alt + Eingab…" at bounding box center [666, 386] width 1262 height 526
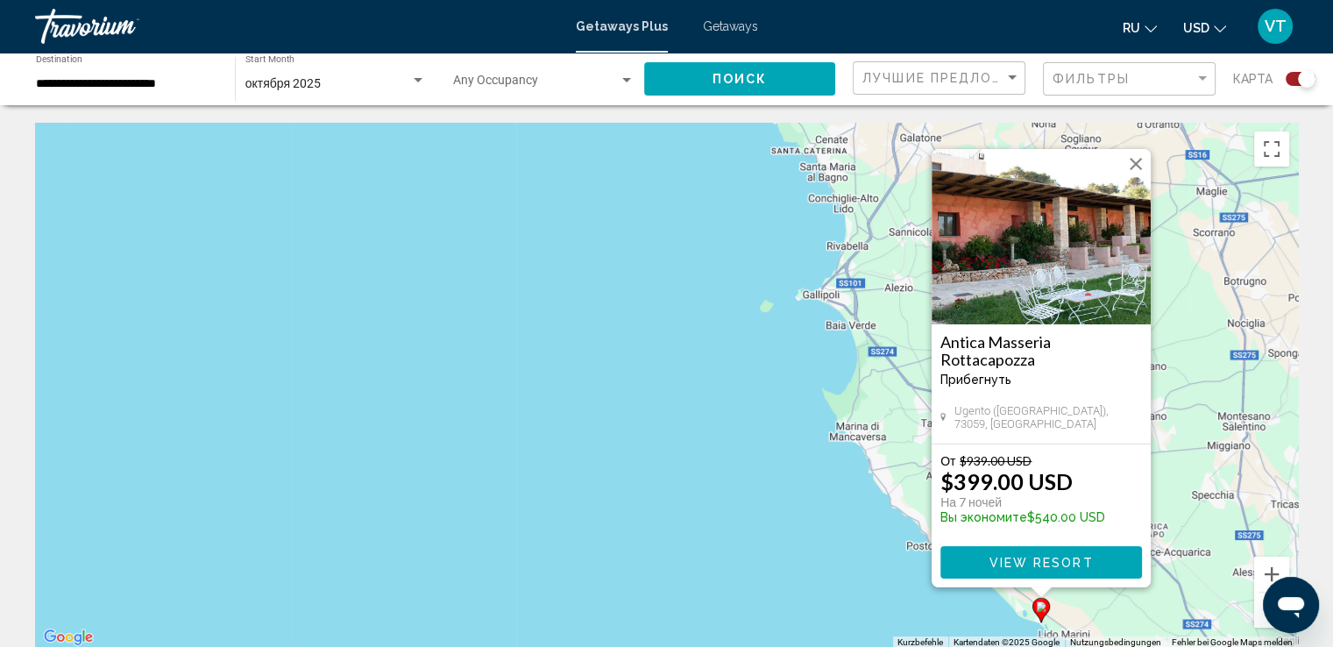
click at [1041, 555] on span "View Resort" at bounding box center [1040, 562] width 104 height 14
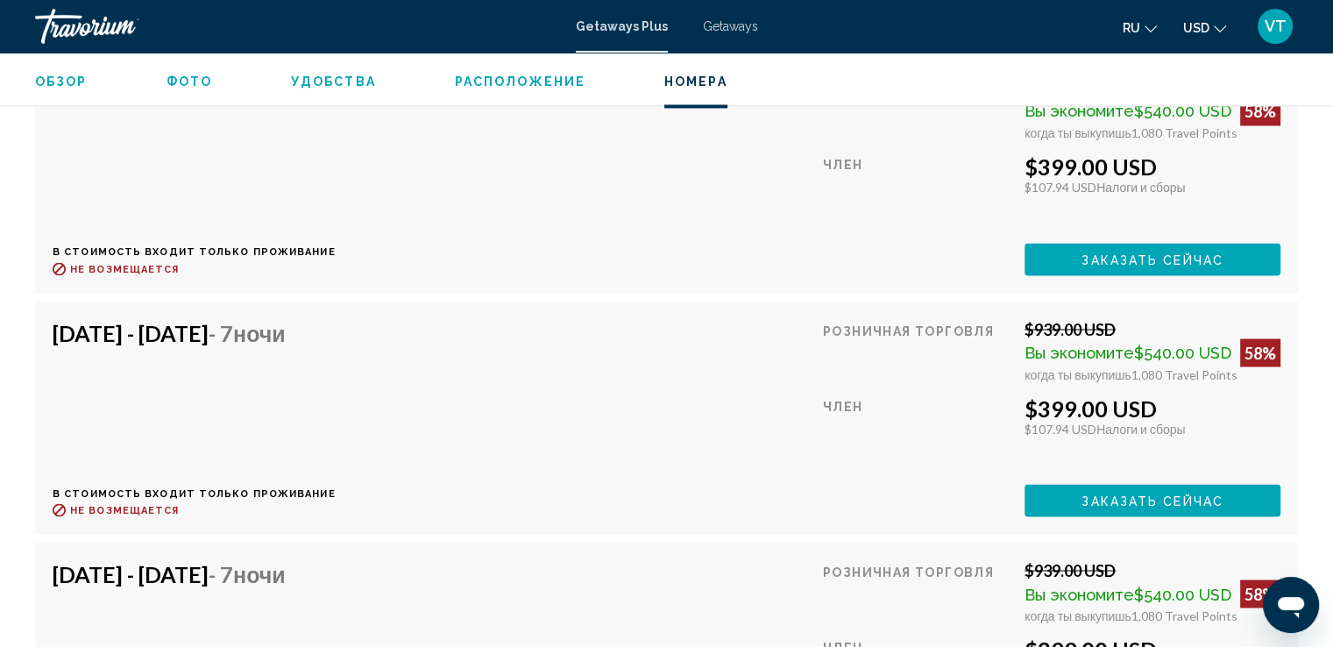
scroll to position [2628, 0]
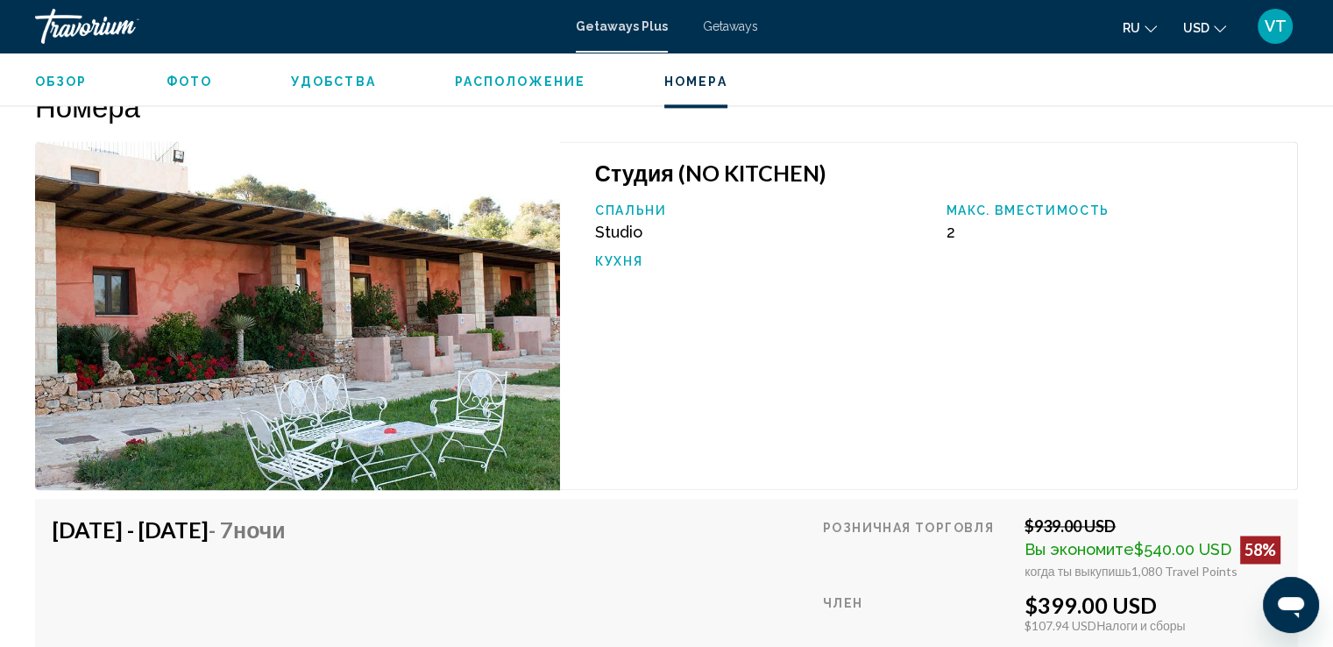
click at [507, 79] on span "Расположение" at bounding box center [520, 81] width 131 height 14
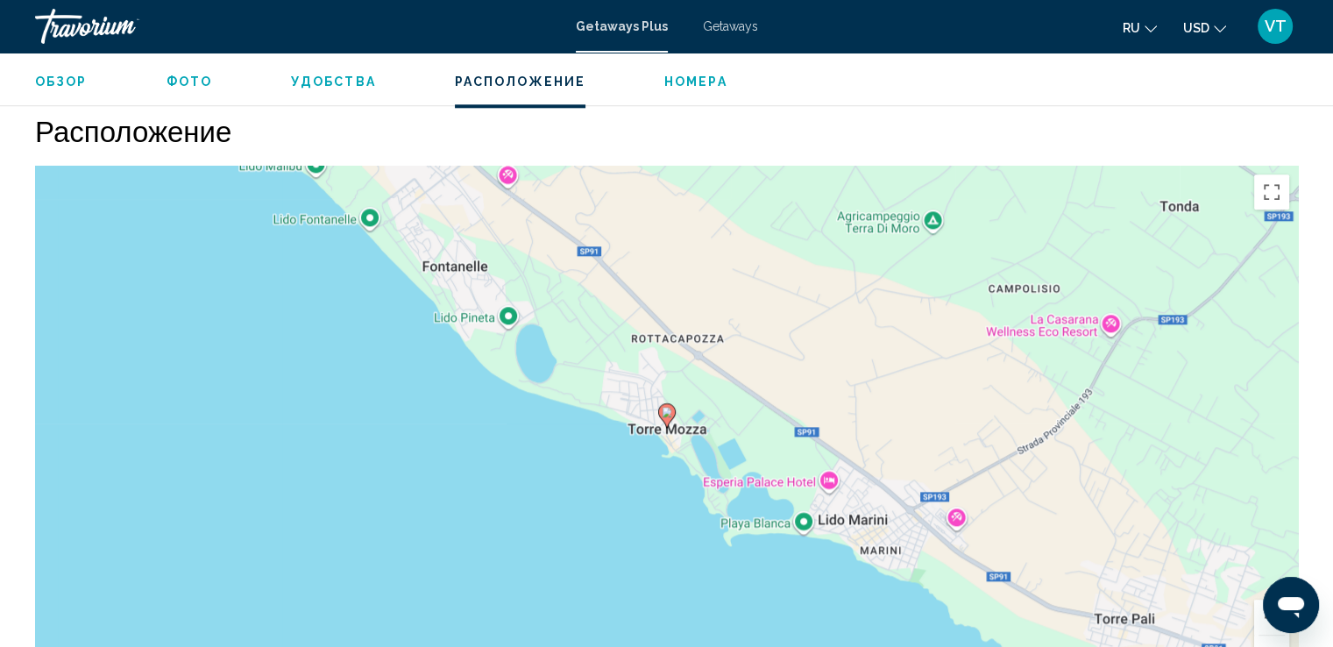
scroll to position [1983, 0]
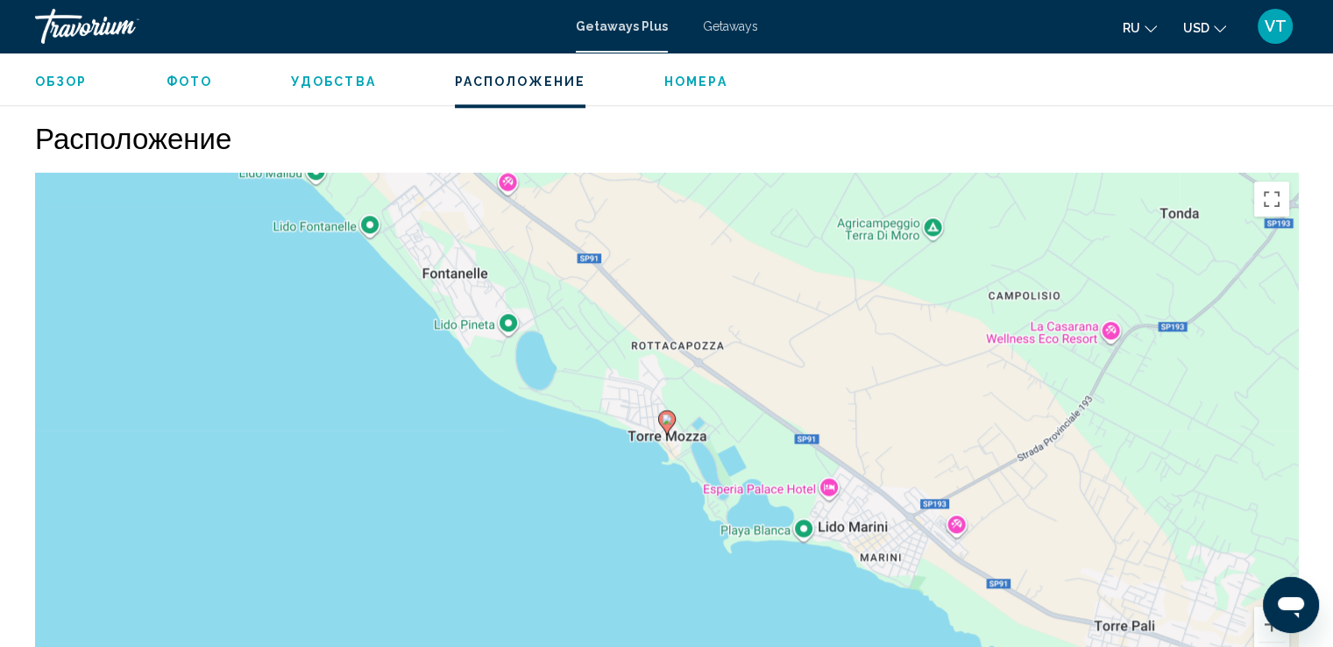
click at [186, 81] on span "Фото" at bounding box center [189, 81] width 46 height 14
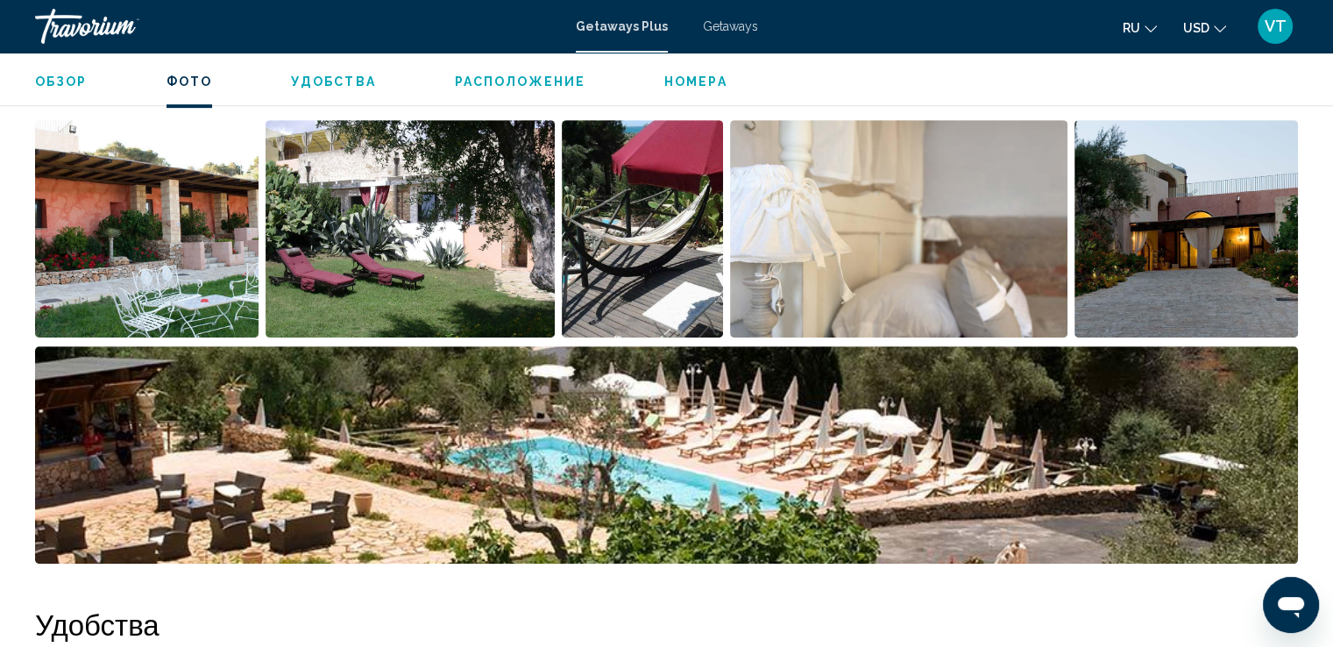
scroll to position [795, 0]
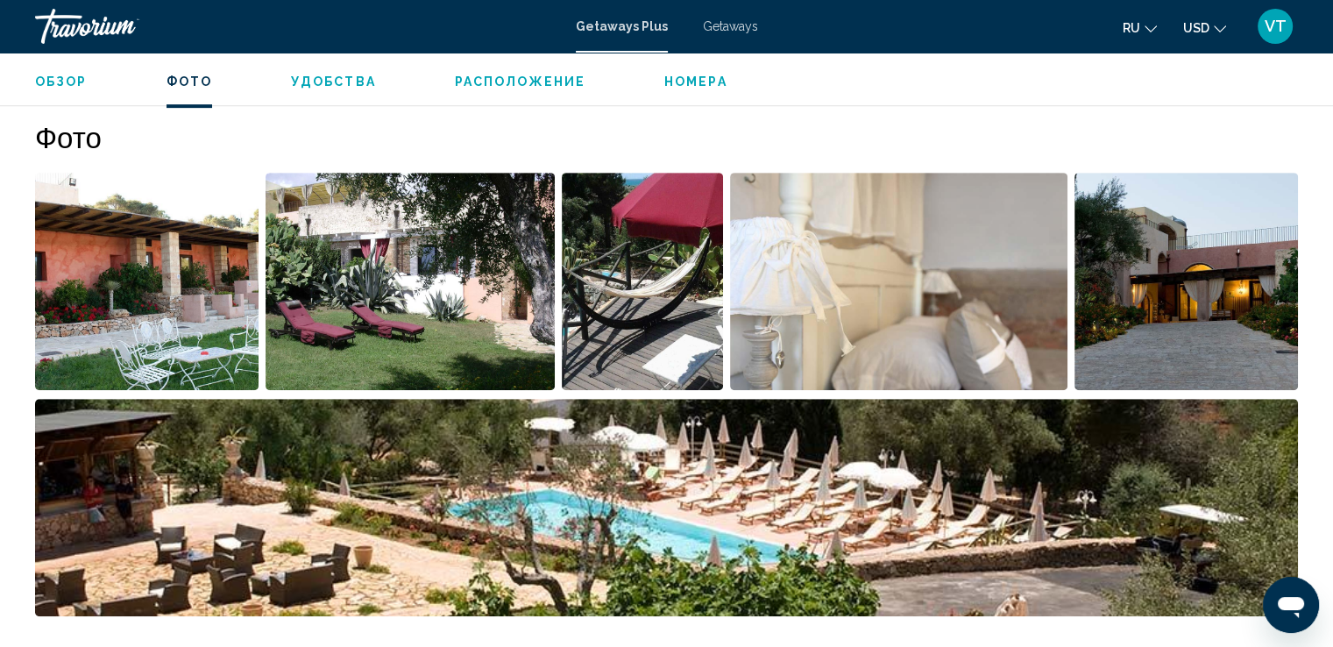
click at [325, 81] on span "Удобства" at bounding box center [333, 81] width 85 height 14
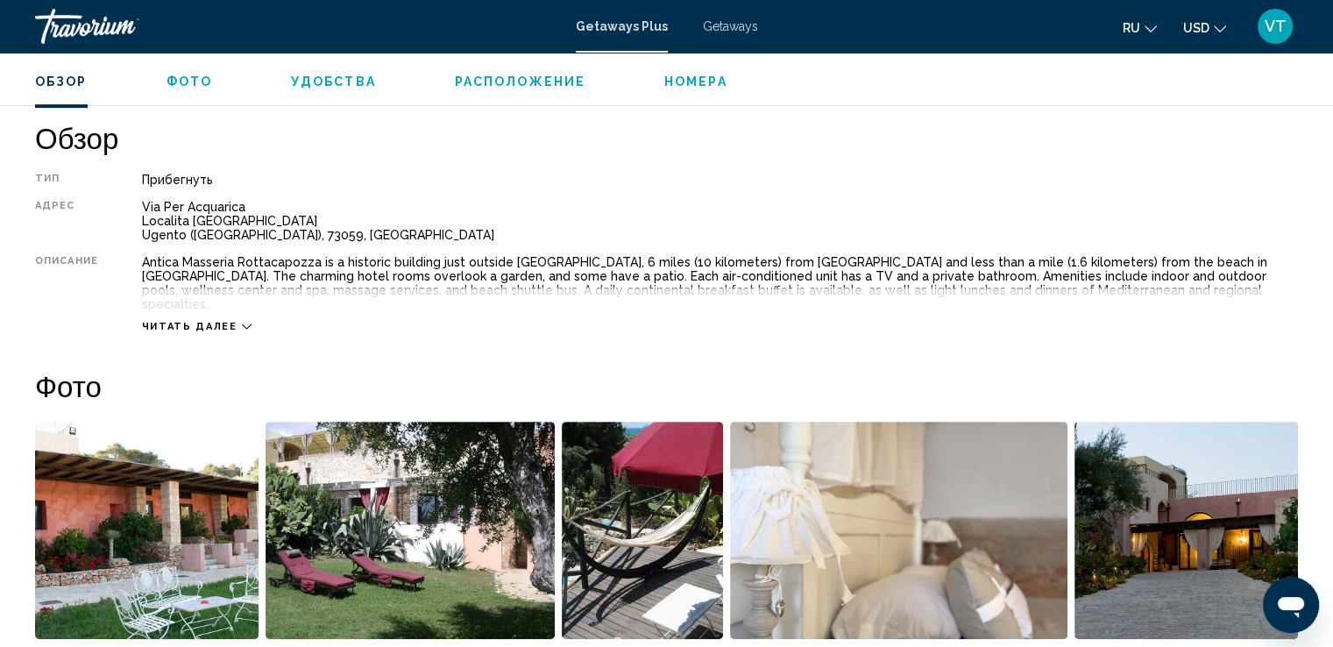
scroll to position [196, 0]
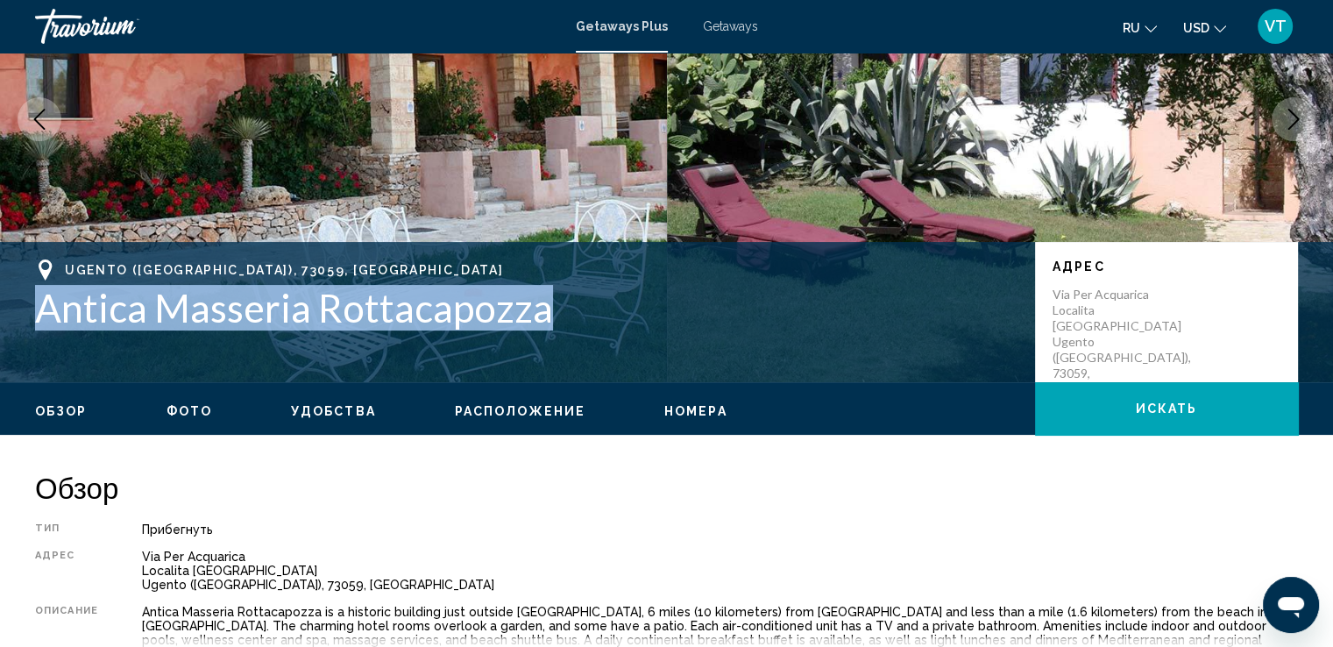
drag, startPoint x: 37, startPoint y: 309, endPoint x: 555, endPoint y: 311, distance: 518.6
click at [555, 311] on h1 "Antica Masseria Rottacapozza" at bounding box center [526, 308] width 982 height 46
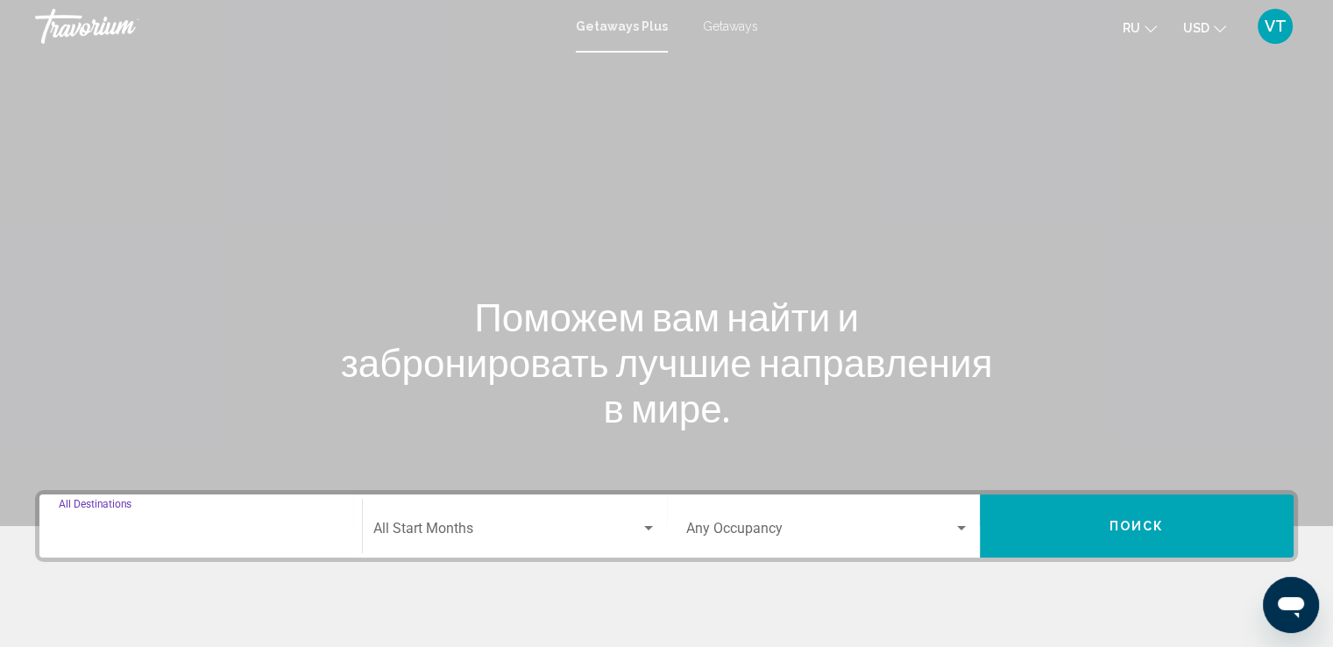
click at [270, 534] on input "Destination All Destinations" at bounding box center [201, 532] width 284 height 16
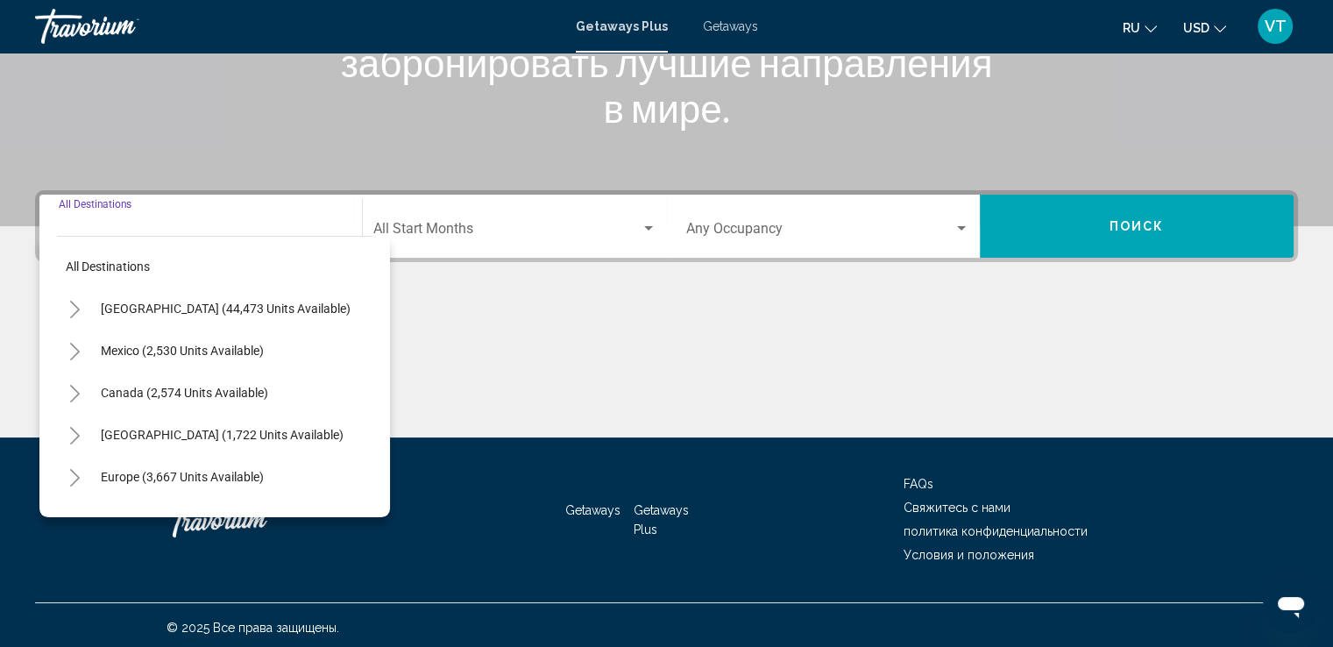
scroll to position [305, 0]
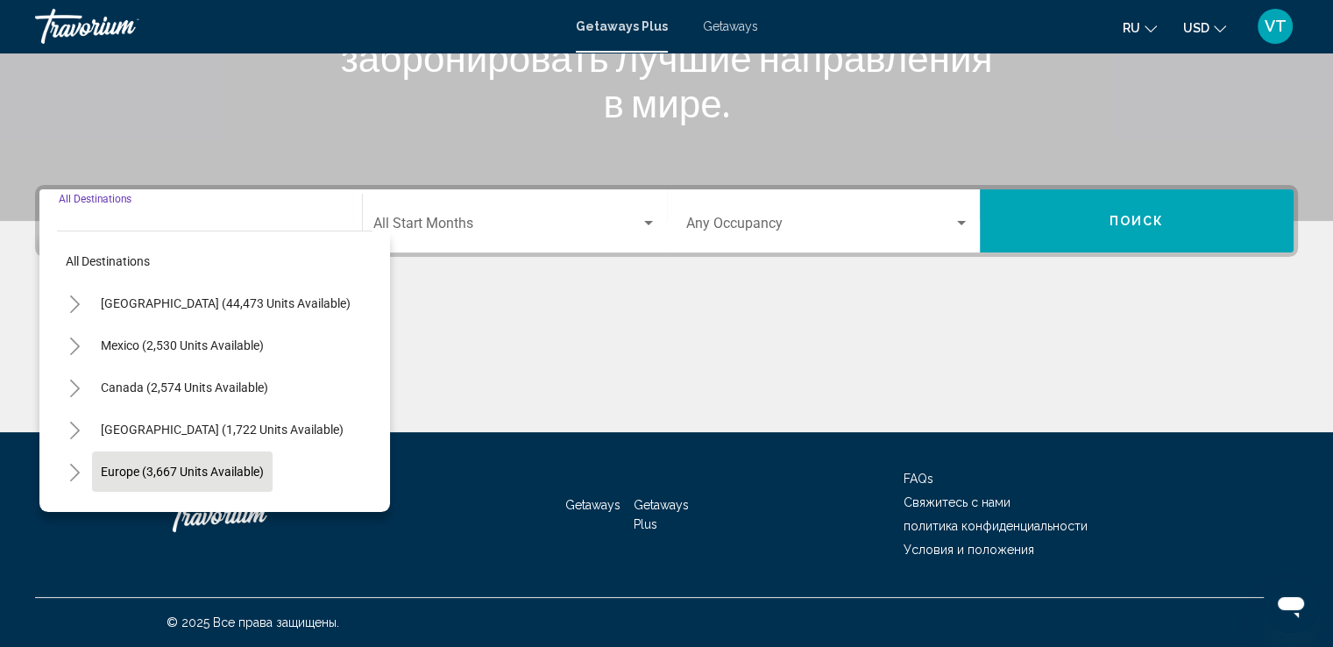
click at [165, 464] on span "Europe (3,667 units available)" at bounding box center [182, 471] width 163 height 14
type input "**********"
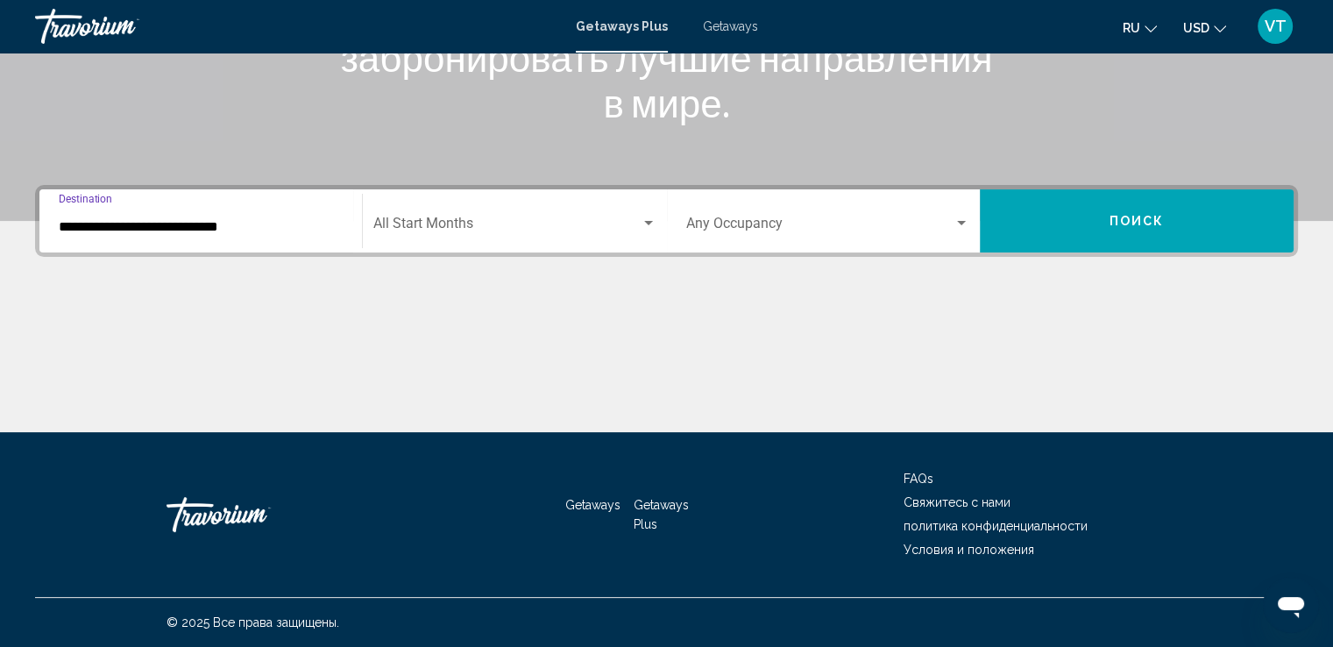
click at [646, 221] on div "Search widget" at bounding box center [648, 223] width 9 height 4
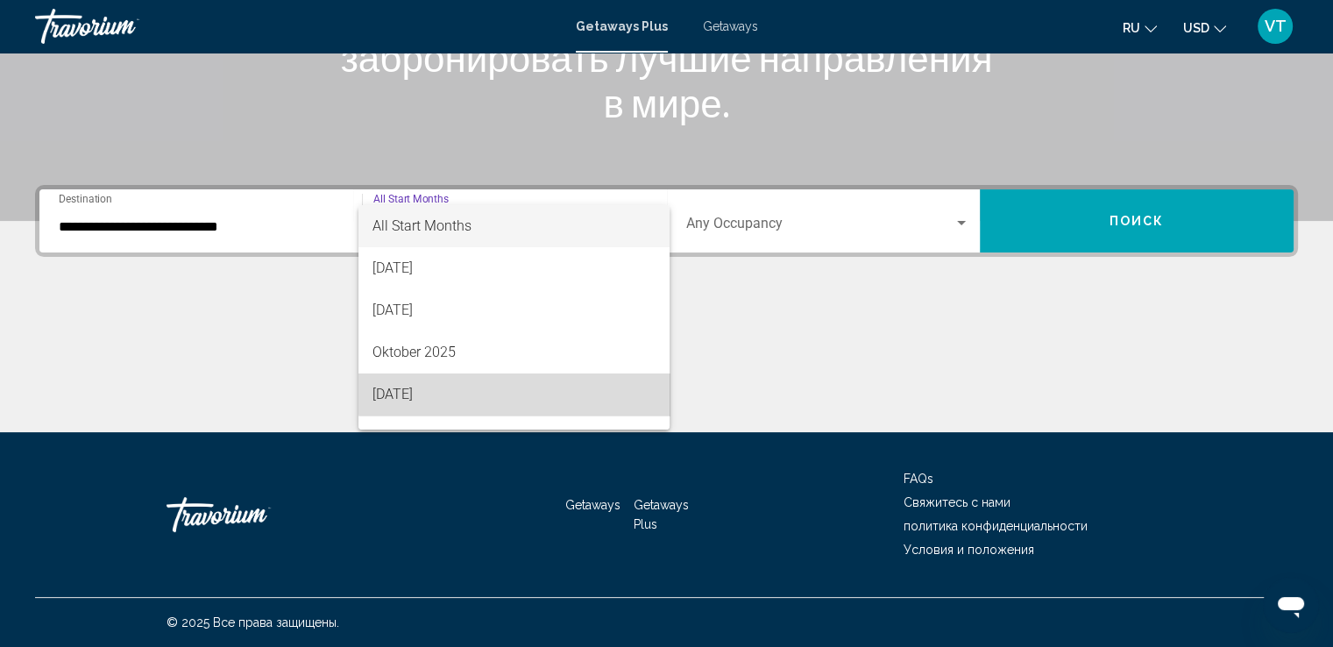
click at [585, 385] on span "[DATE]" at bounding box center [513, 394] width 283 height 42
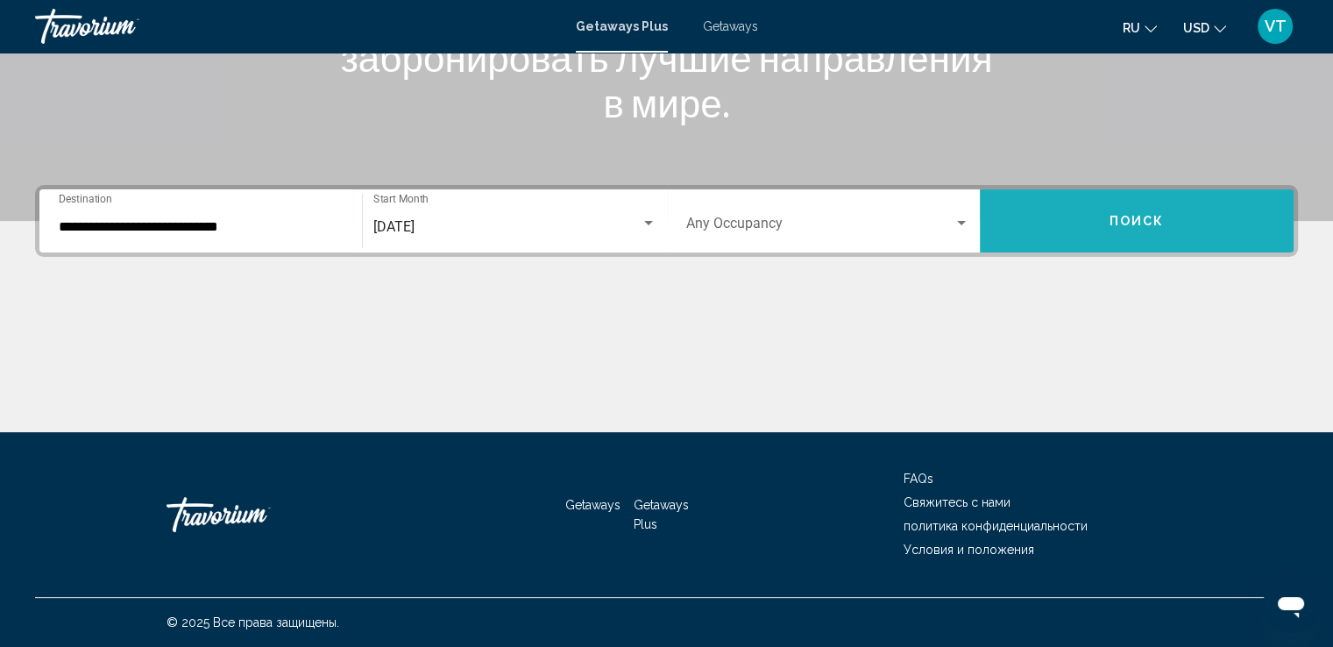
click at [1090, 228] on button "Поиск" at bounding box center [1136, 220] width 314 height 63
